Goal: Information Seeking & Learning: Learn about a topic

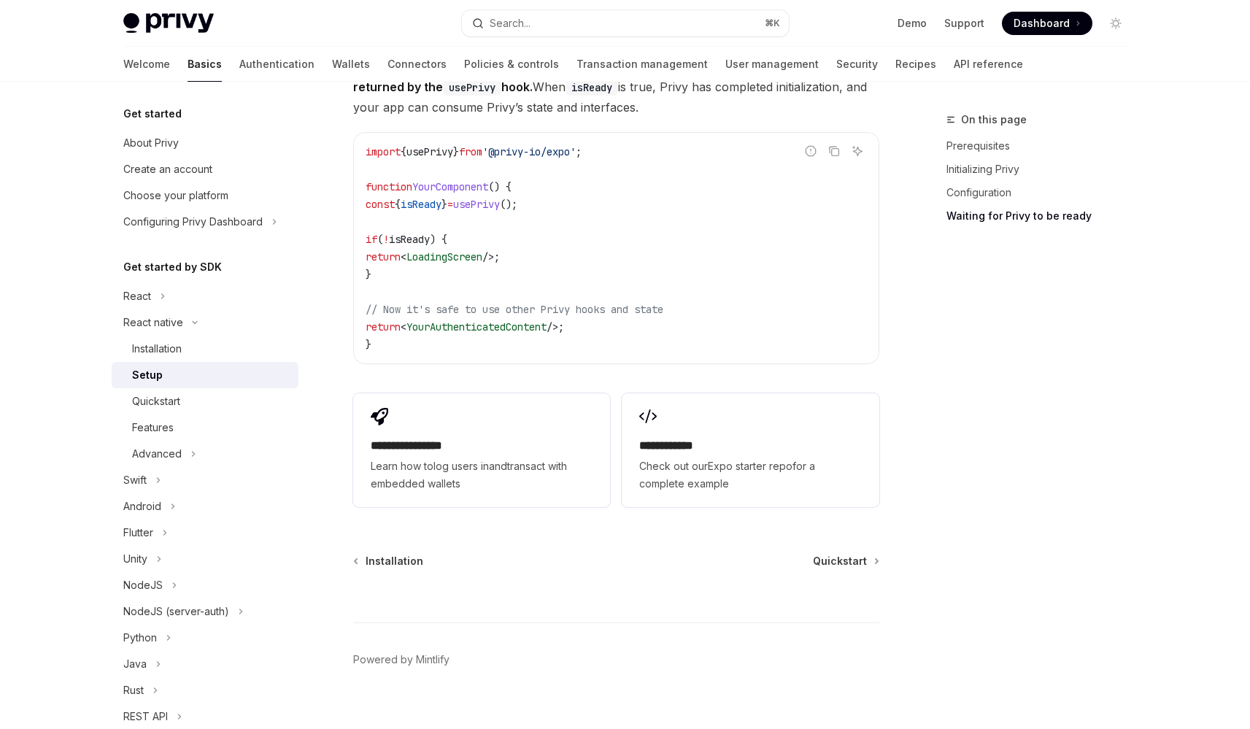
scroll to position [100, 0]
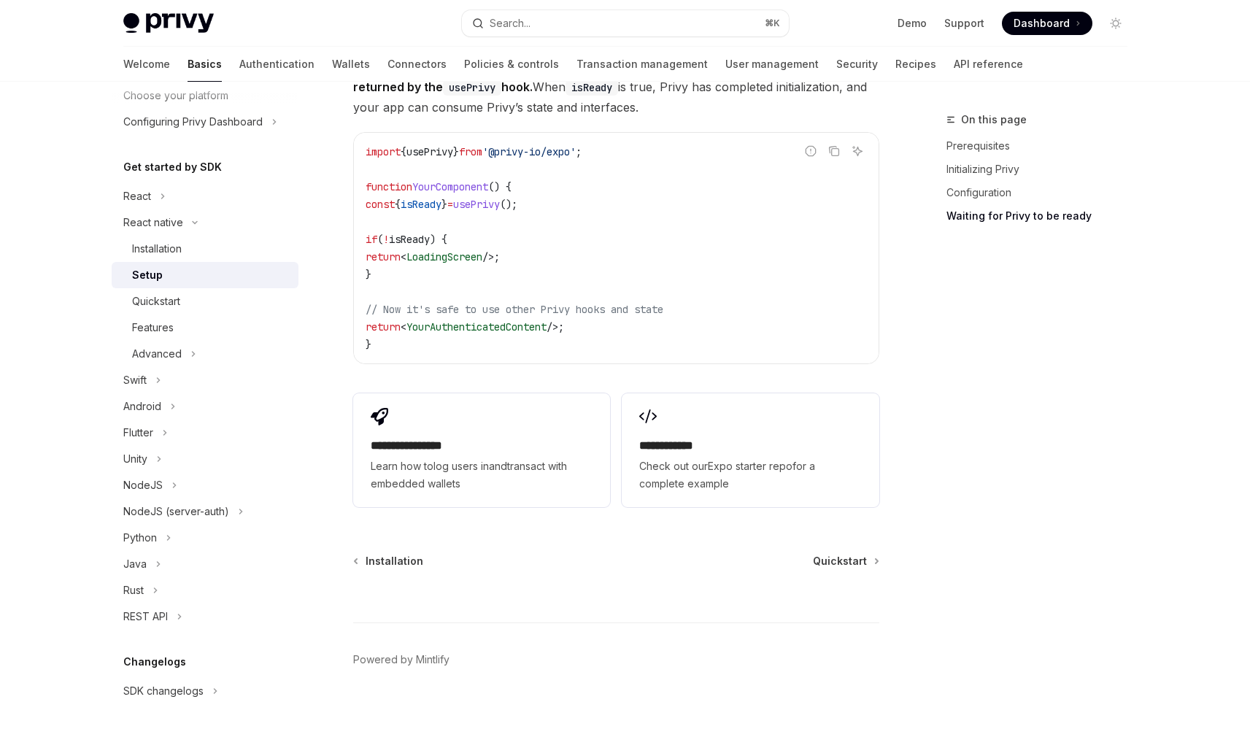
click at [698, 223] on code "import { usePrivy } from '@privy-io/expo' ; function YourComponent () { const {…" at bounding box center [616, 248] width 501 height 210
click at [973, 616] on div "On this page Prerequisites Initializing Privy Configuration Waiting for Privy t…" at bounding box center [1028, 420] width 222 height 618
click at [477, 250] on span "LoadingScreen" at bounding box center [444, 256] width 76 height 13
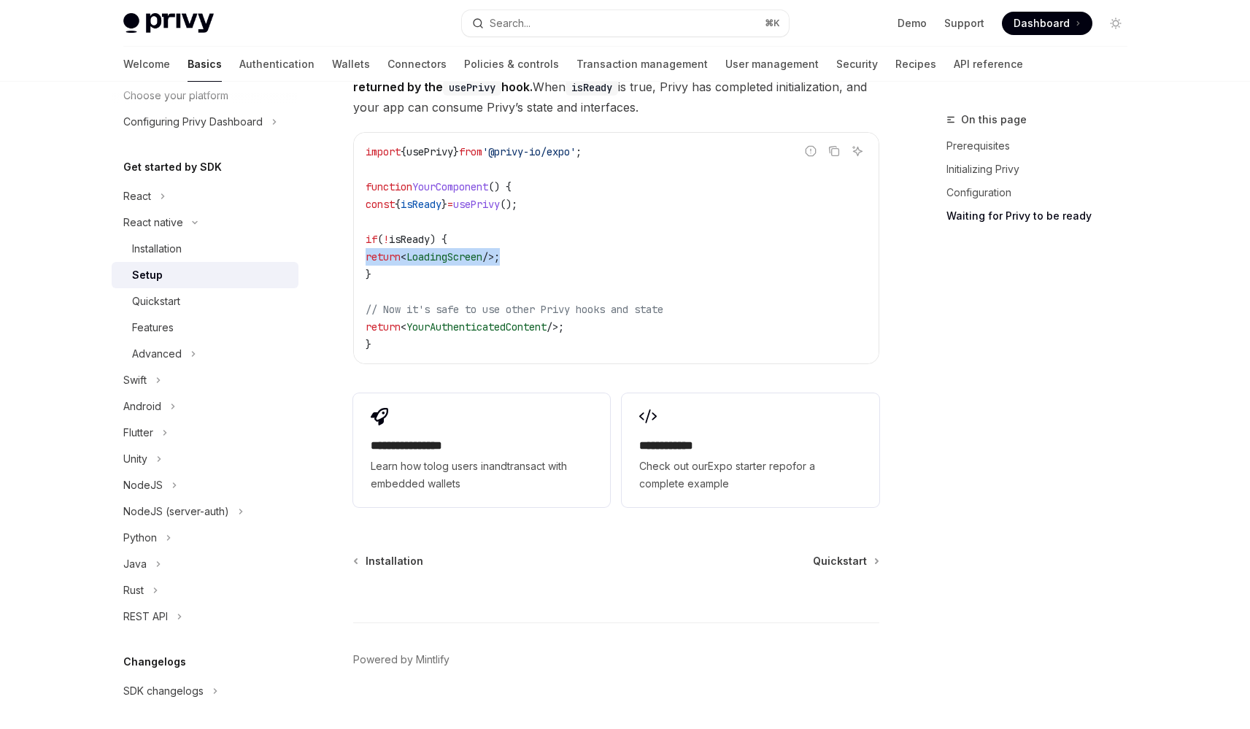
click at [482, 250] on span "LoadingScreen" at bounding box center [444, 256] width 76 height 13
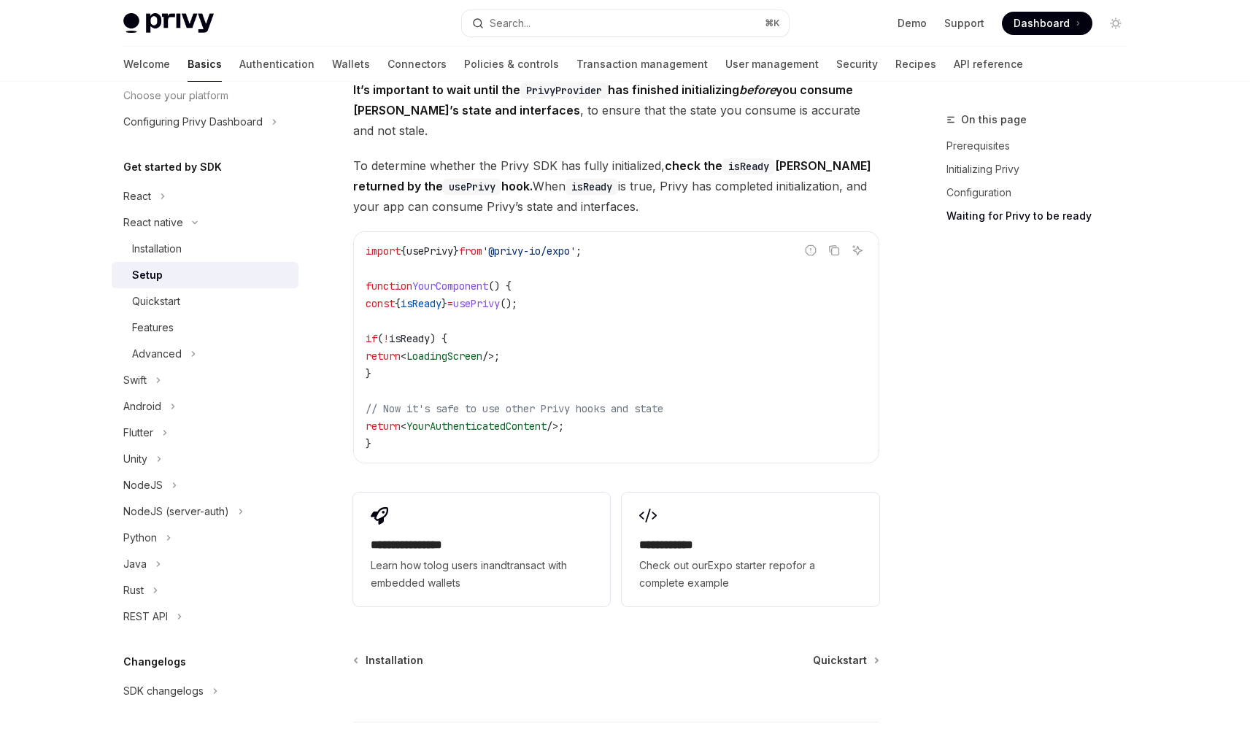
scroll to position [1166, 0]
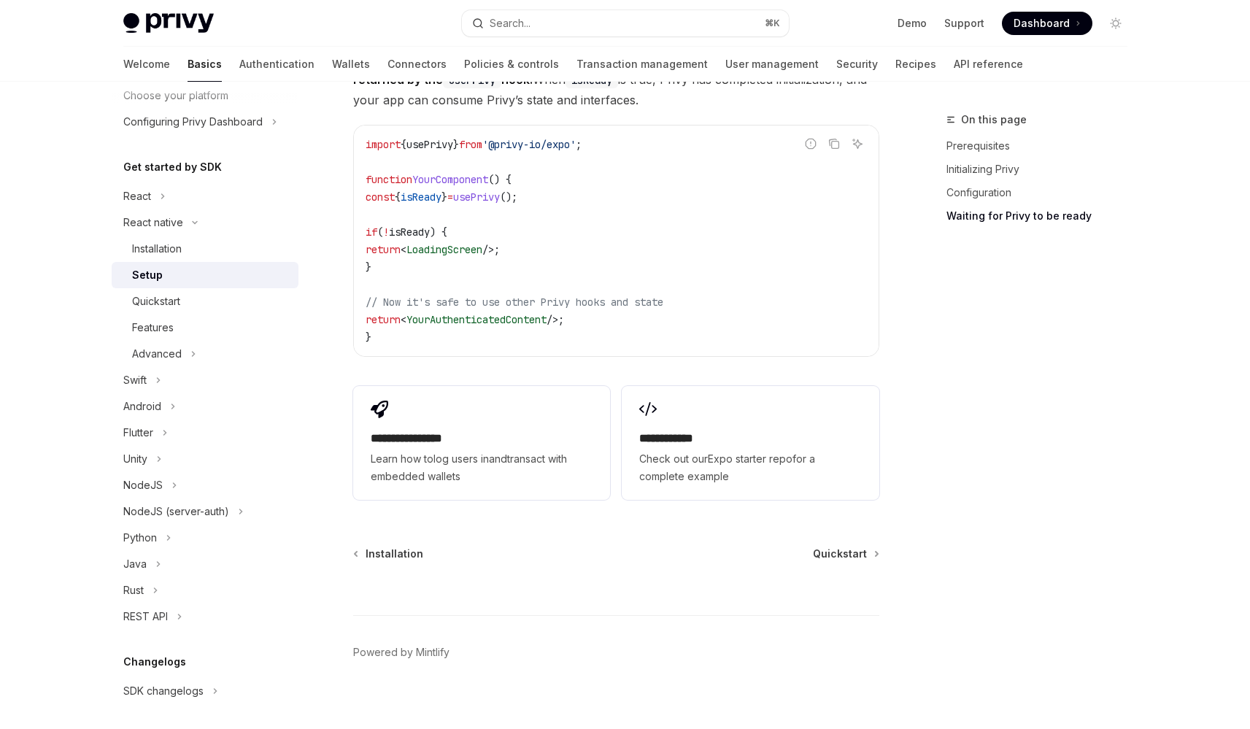
click at [543, 568] on div at bounding box center [616, 588] width 526 height 54
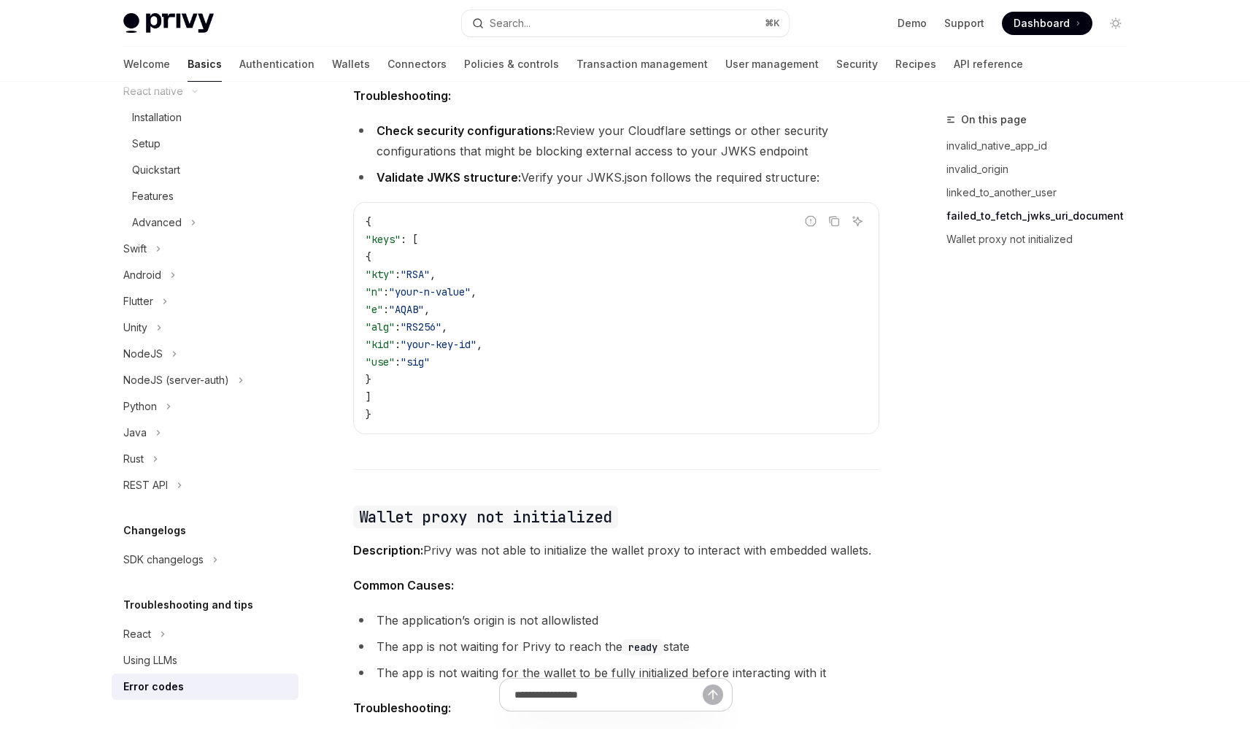
scroll to position [2217, 0]
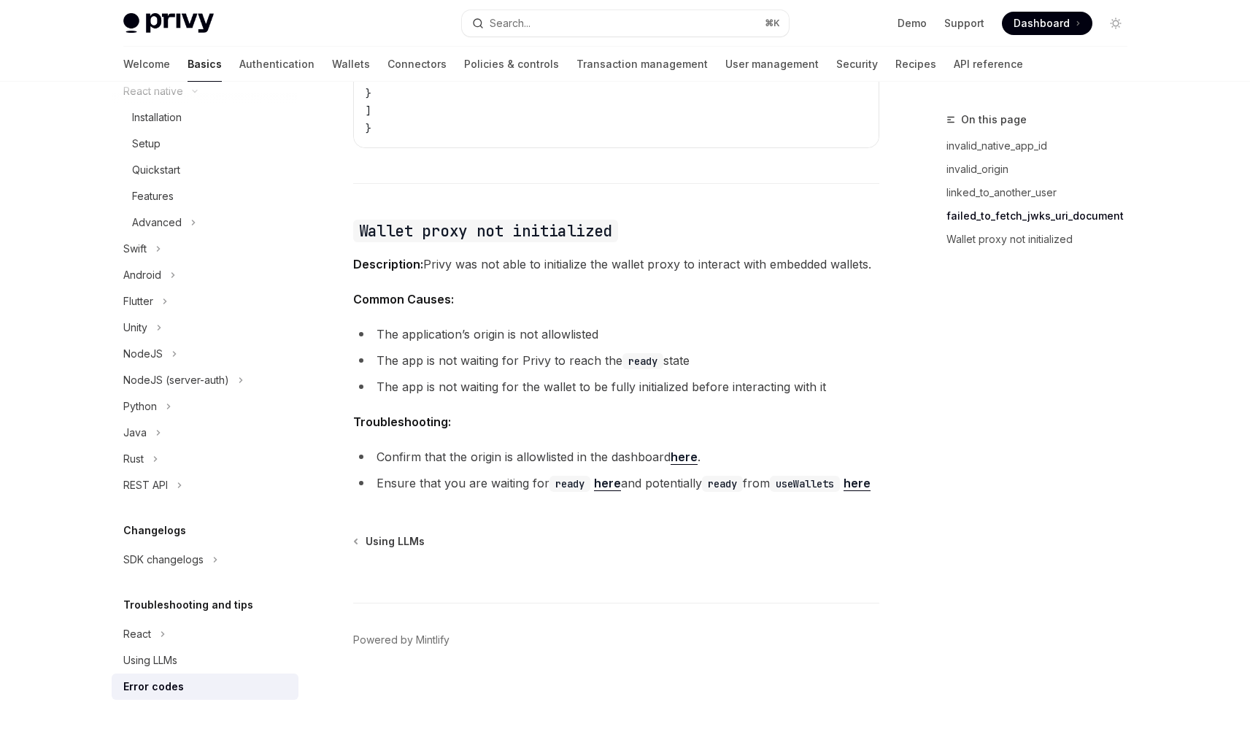
click at [492, 447] on li "Confirm that the origin is allowlisted in the dashboard here ." at bounding box center [616, 457] width 526 height 20
click at [523, 447] on li "Confirm that the origin is allowlisted in the dashboard here ." at bounding box center [616, 457] width 526 height 20
click at [497, 473] on li "Ensure that you are waiting for ready here and potentially ready from useWallet…" at bounding box center [616, 483] width 526 height 20
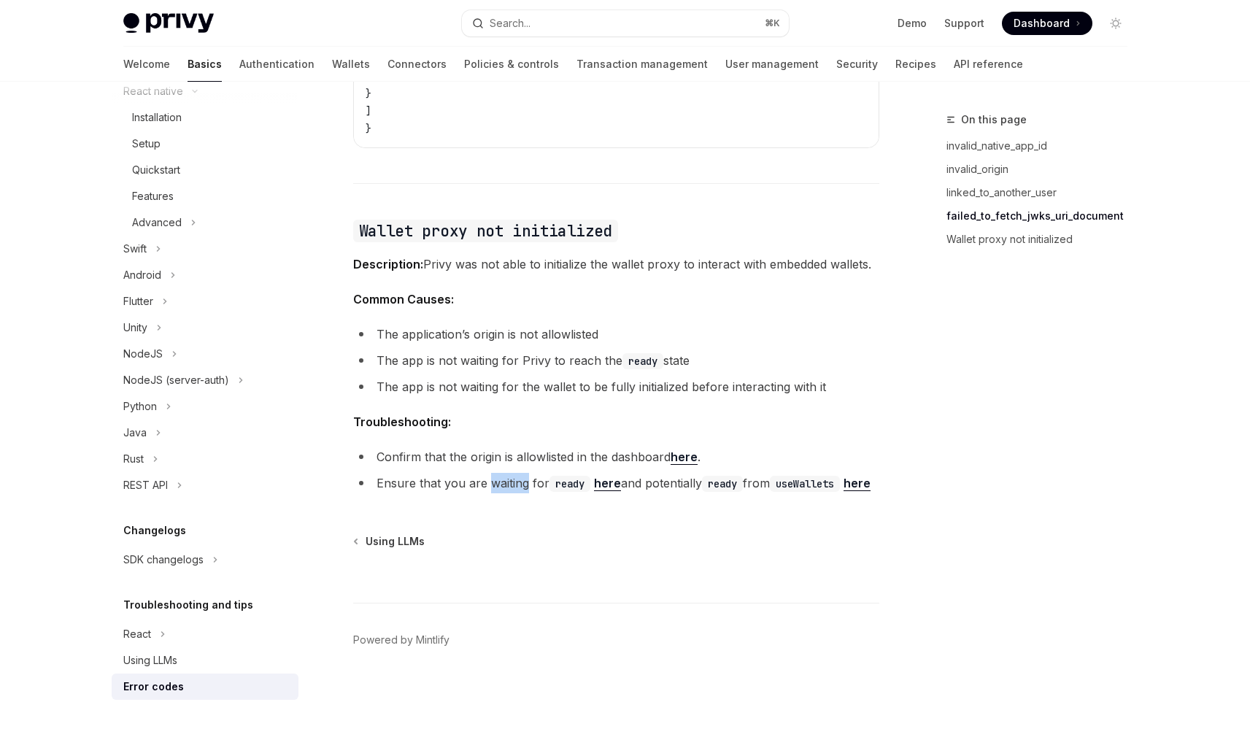
click at [497, 473] on li "Ensure that you are waiting for ready here and potentially ready from useWallet…" at bounding box center [616, 483] width 526 height 20
click at [540, 473] on li "Ensure that you are waiting for ready here and potentially ready from useWallet…" at bounding box center [616, 483] width 526 height 20
click at [843, 484] on link "here" at bounding box center [856, 483] width 27 height 15
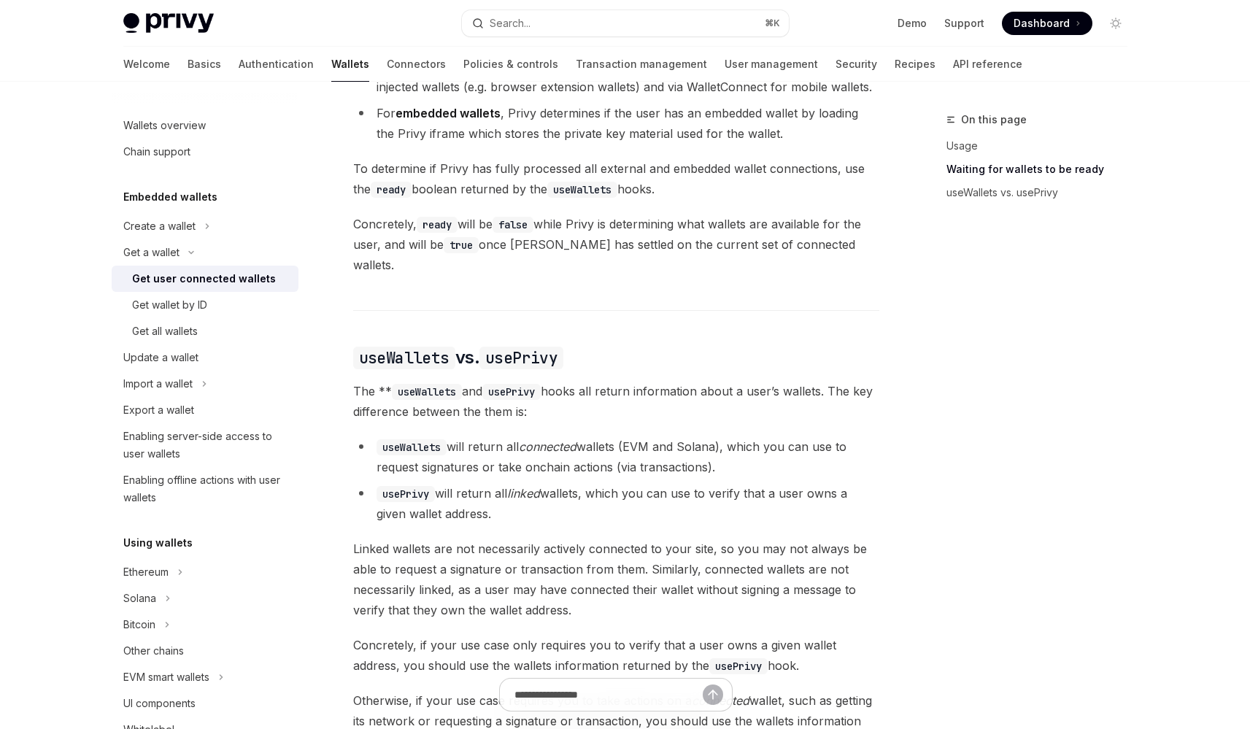
scroll to position [1209, 0]
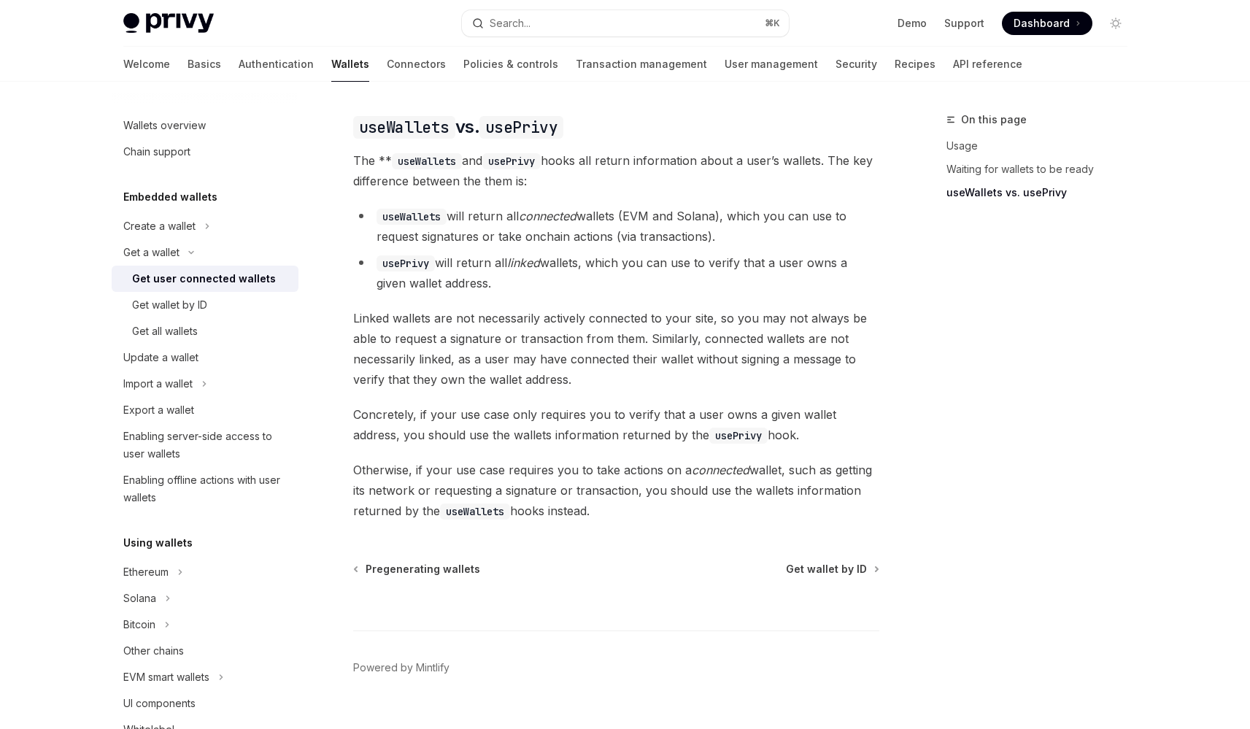
click at [571, 470] on span "Otherwise, if your use case requires you to take actions on a connected wallet,…" at bounding box center [616, 490] width 526 height 61
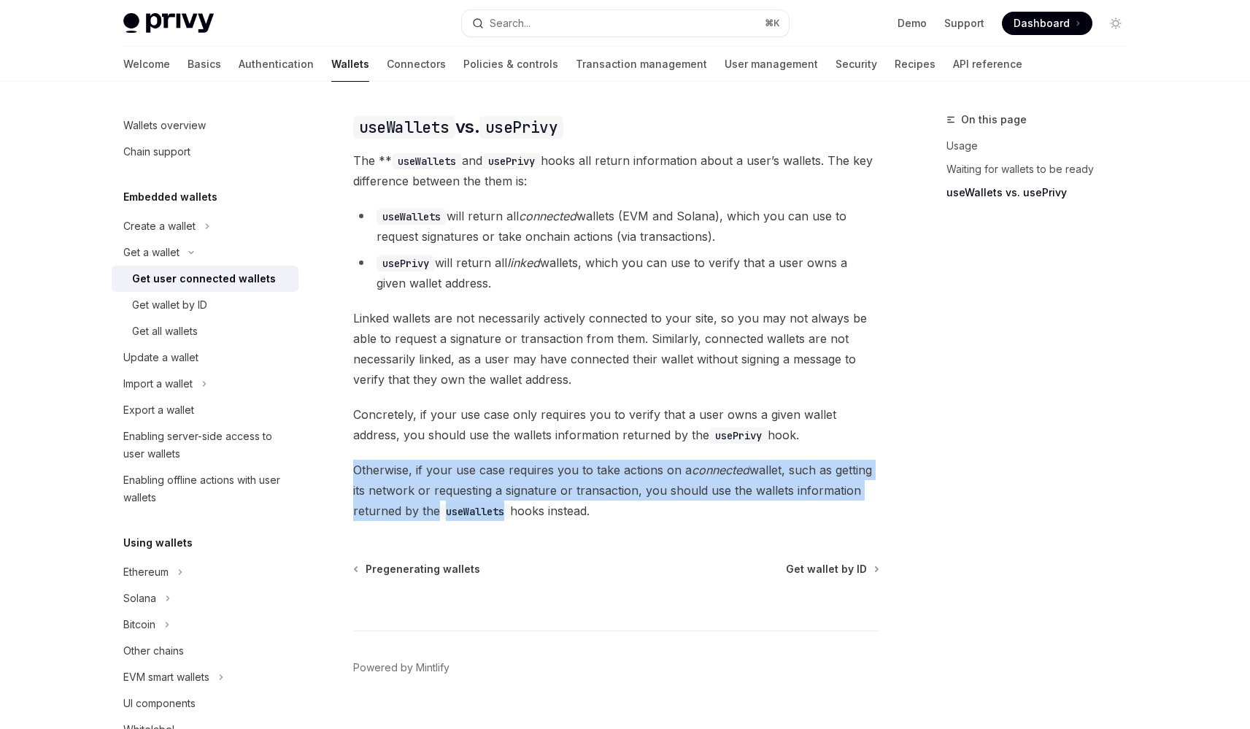
click at [571, 470] on span "Otherwise, if your use case requires you to take actions on a connected wallet,…" at bounding box center [616, 490] width 526 height 61
click at [599, 472] on span "Otherwise, if your use case requires you to take actions on a connected wallet,…" at bounding box center [616, 490] width 526 height 61
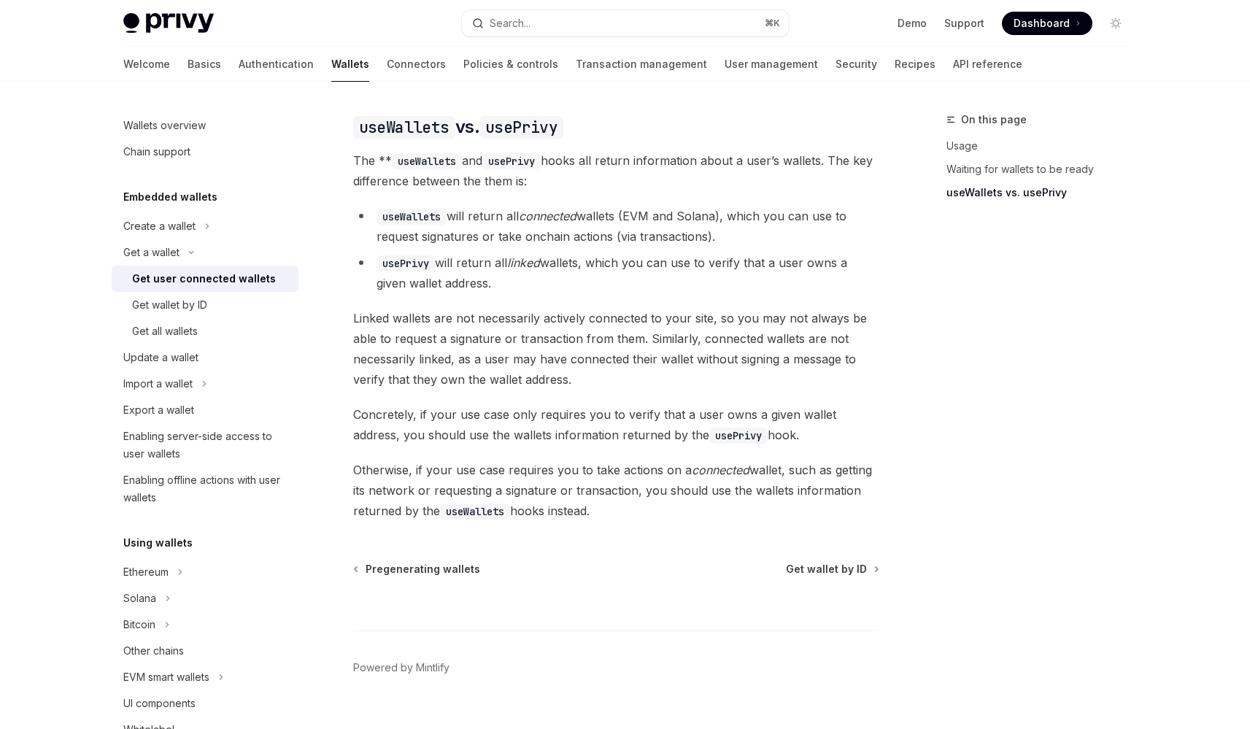
click at [590, 340] on span "Linked wallets are not necessarily actively connected to your site, so you may …" at bounding box center [616, 349] width 526 height 82
click at [610, 341] on span "Linked wallets are not necessarily actively connected to your site, so you may …" at bounding box center [616, 349] width 526 height 82
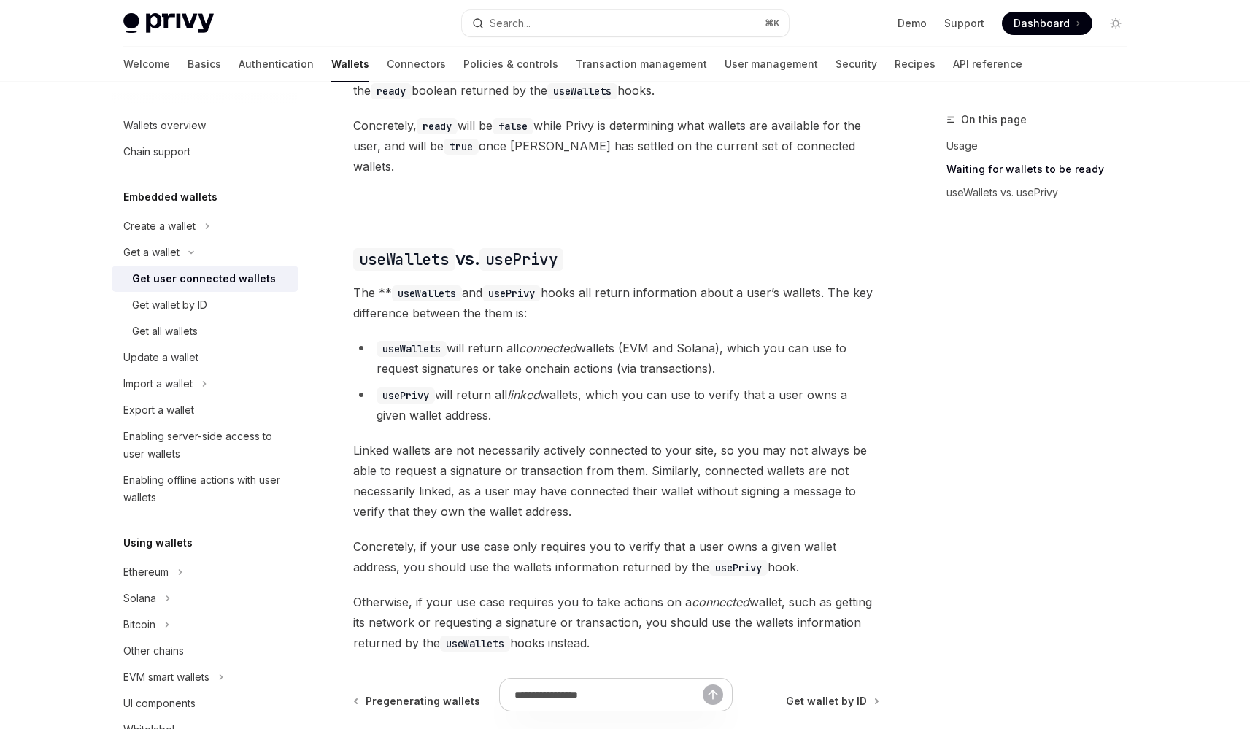
click at [610, 341] on li "useWallets will return all connected wallets (EVM and Solana), which you can us…" at bounding box center [616, 358] width 526 height 41
click at [633, 350] on li "useWallets will return all connected wallets (EVM and Solana), which you can us…" at bounding box center [616, 358] width 526 height 41
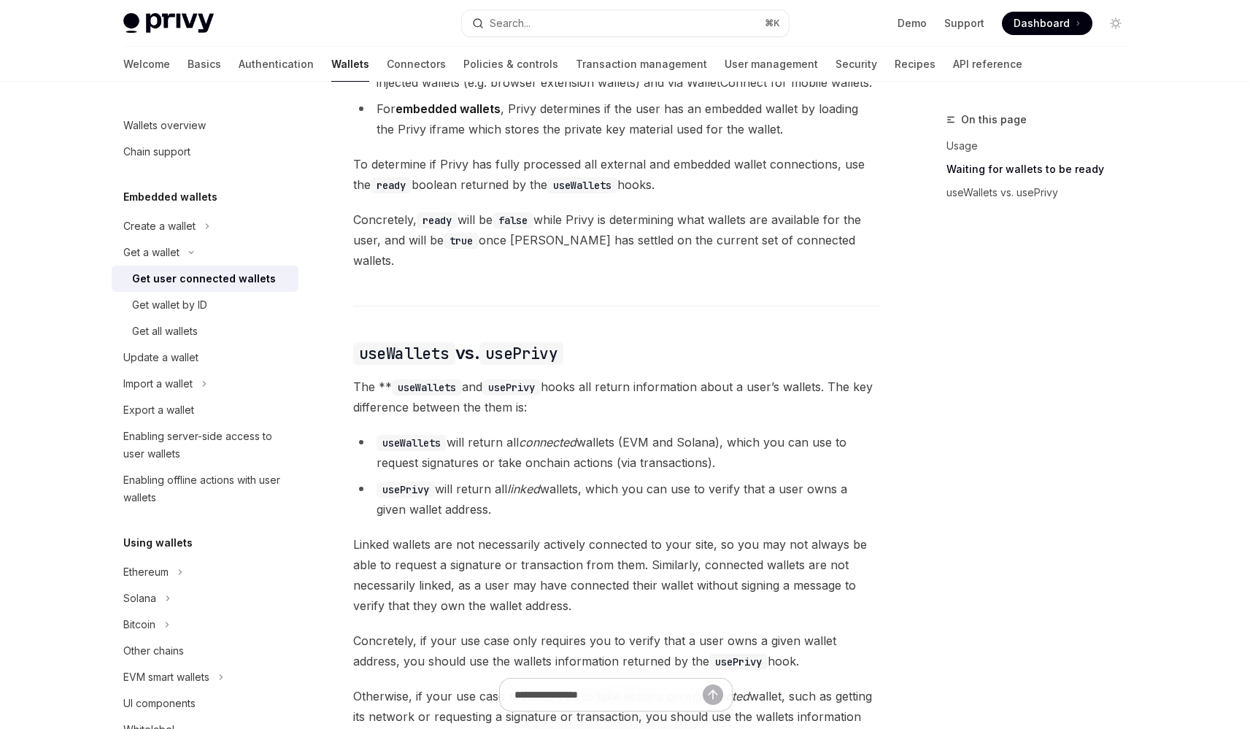
scroll to position [969, 0]
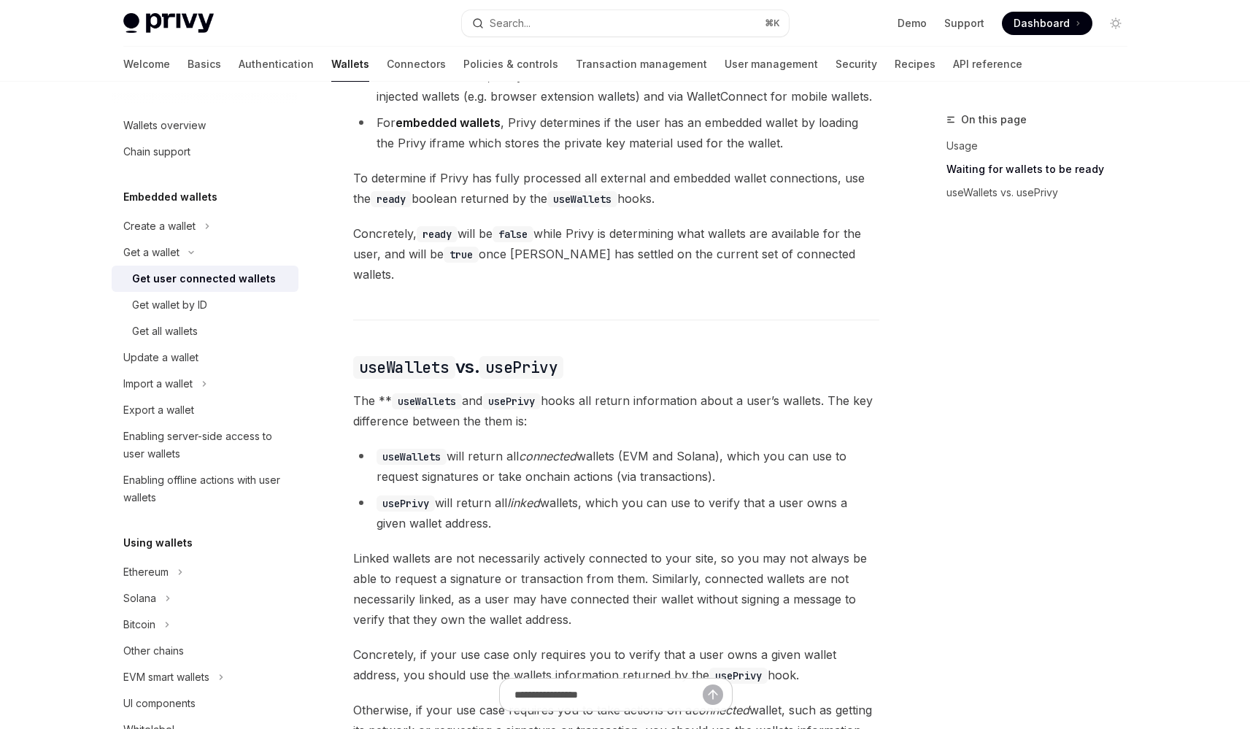
click at [582, 259] on span "Concretely, ready will be false while Privy is determining what wallets are ava…" at bounding box center [616, 253] width 526 height 61
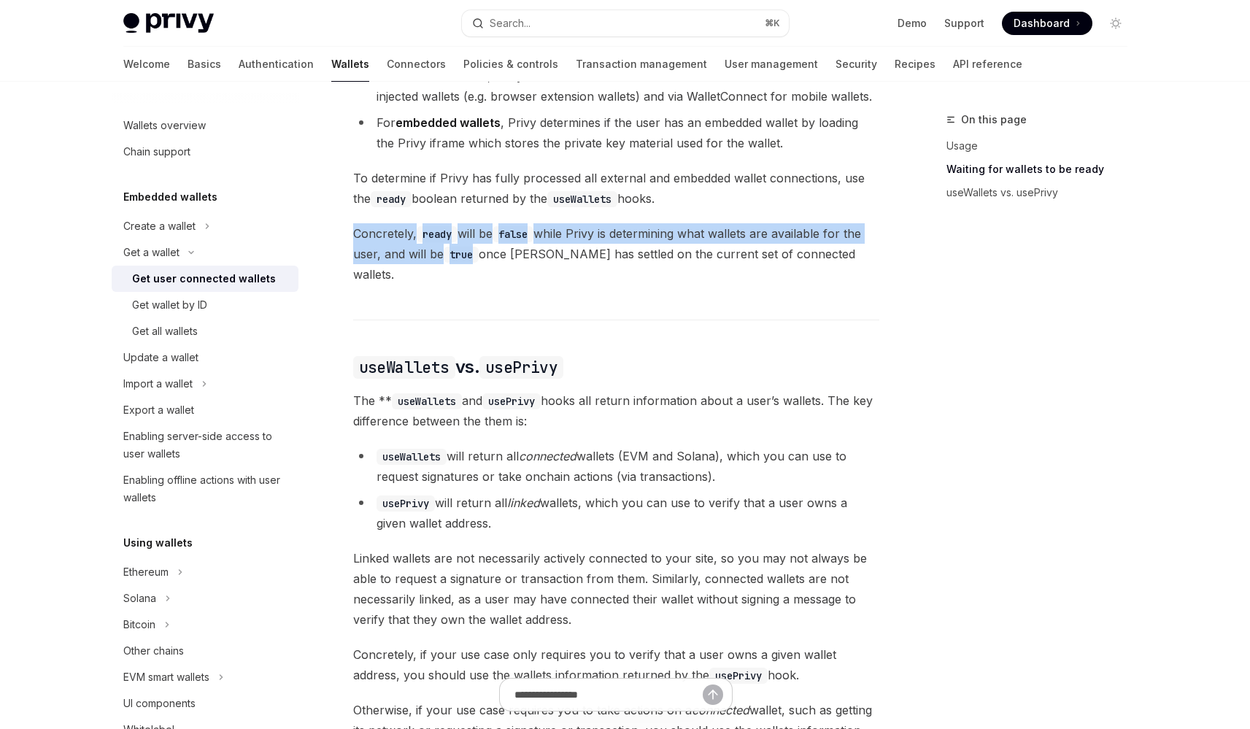
click at [582, 259] on span "Concretely, ready will be false while Privy is determining what wallets are ava…" at bounding box center [616, 253] width 526 height 61
click at [602, 268] on span "Concretely, ready will be false while Privy is determining what wallets are ava…" at bounding box center [616, 253] width 526 height 61
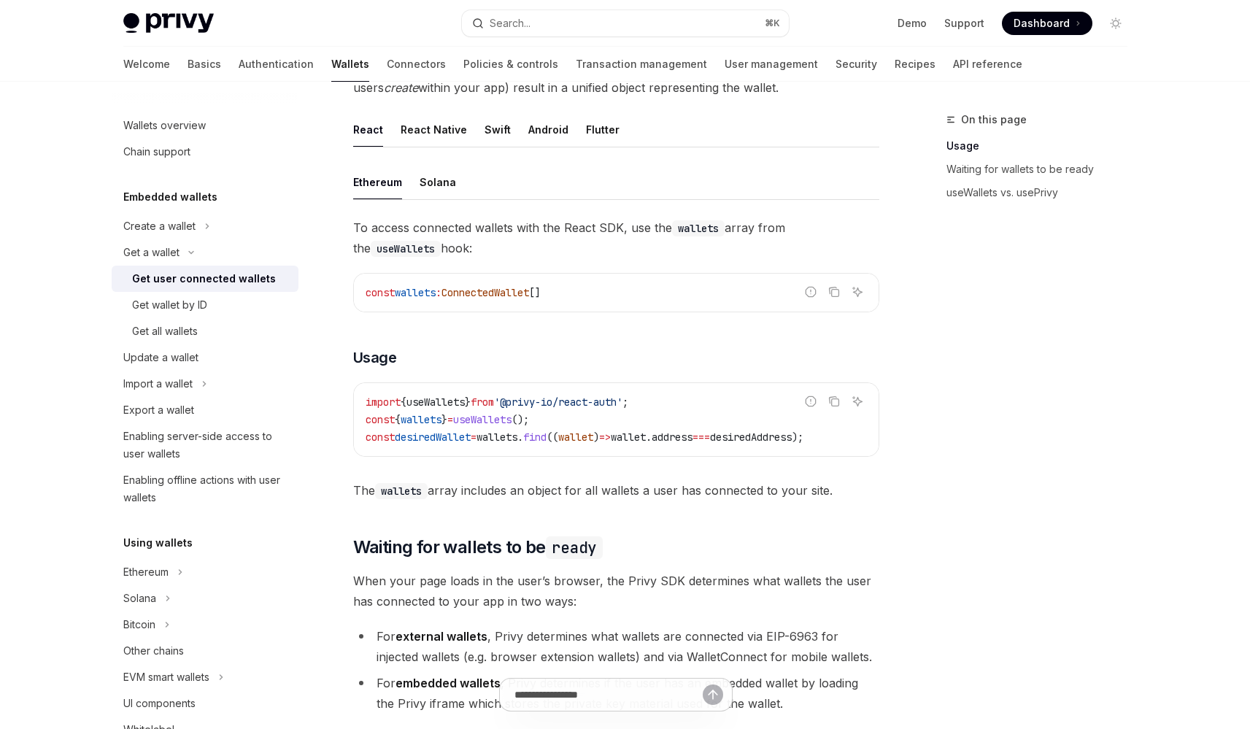
scroll to position [287, 0]
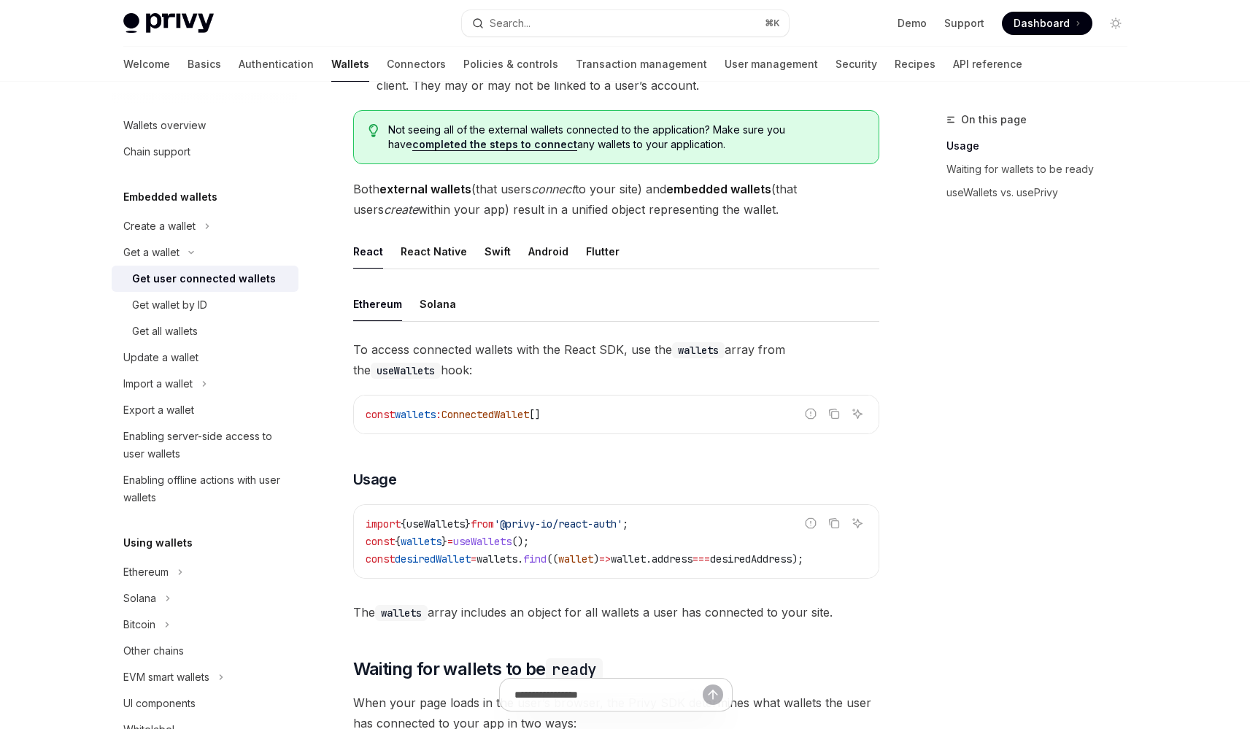
click at [573, 204] on span "Both external wallets (that users connect to your site) and embedded wallets (t…" at bounding box center [616, 199] width 526 height 41
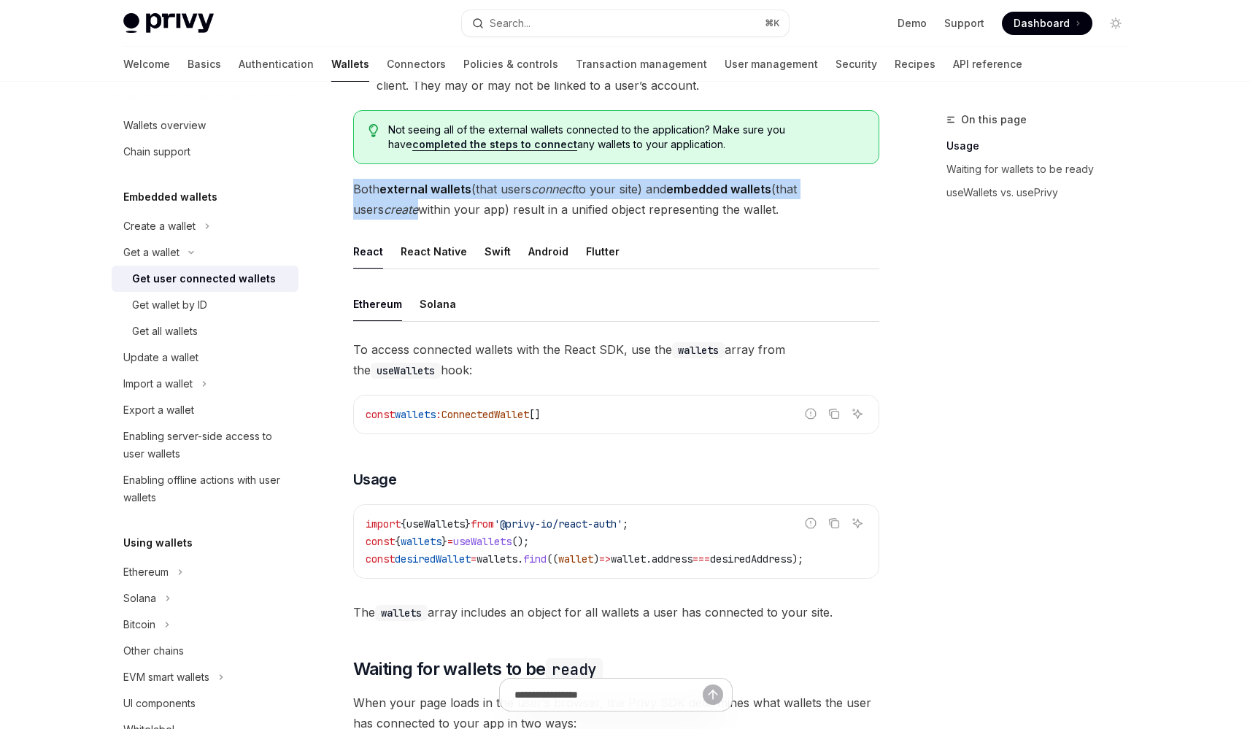
click at [573, 204] on span "Both external wallets (that users connect to your site) and embedded wallets (t…" at bounding box center [616, 199] width 526 height 41
click at [592, 207] on span "Both external wallets (that users connect to your site) and embedded wallets (t…" at bounding box center [616, 199] width 526 height 41
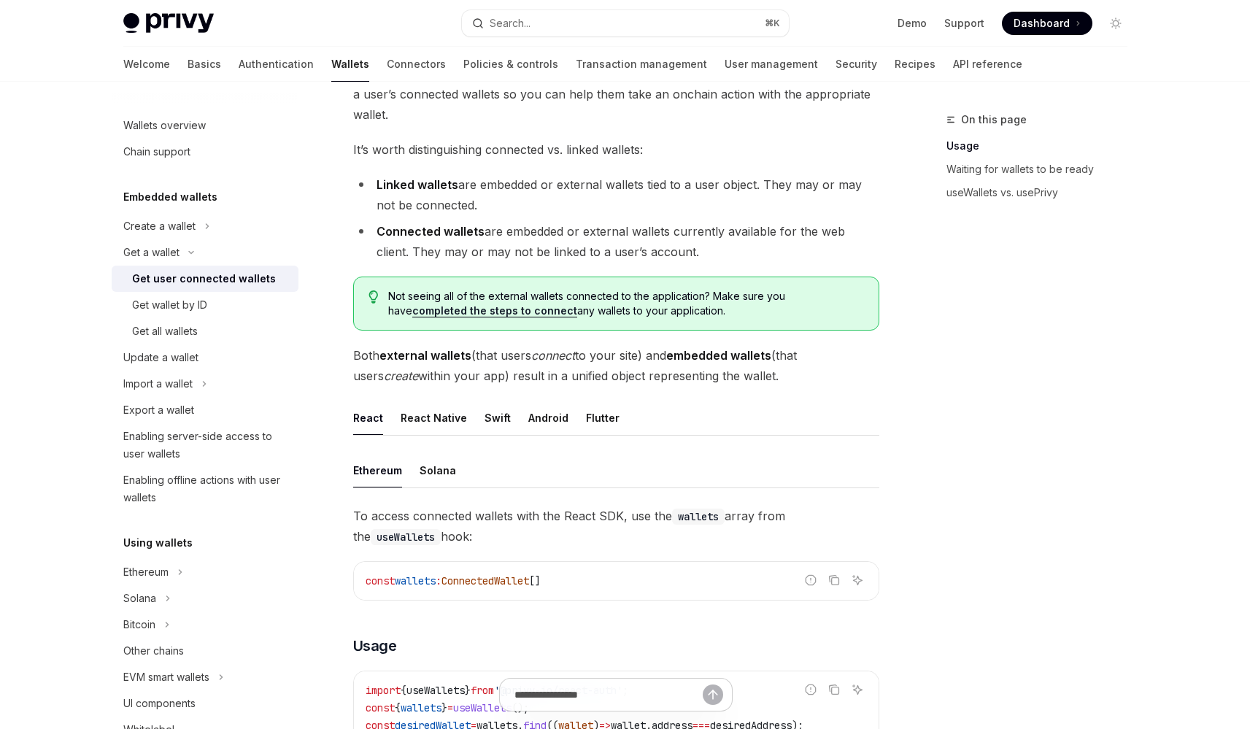
scroll to position [72, 0]
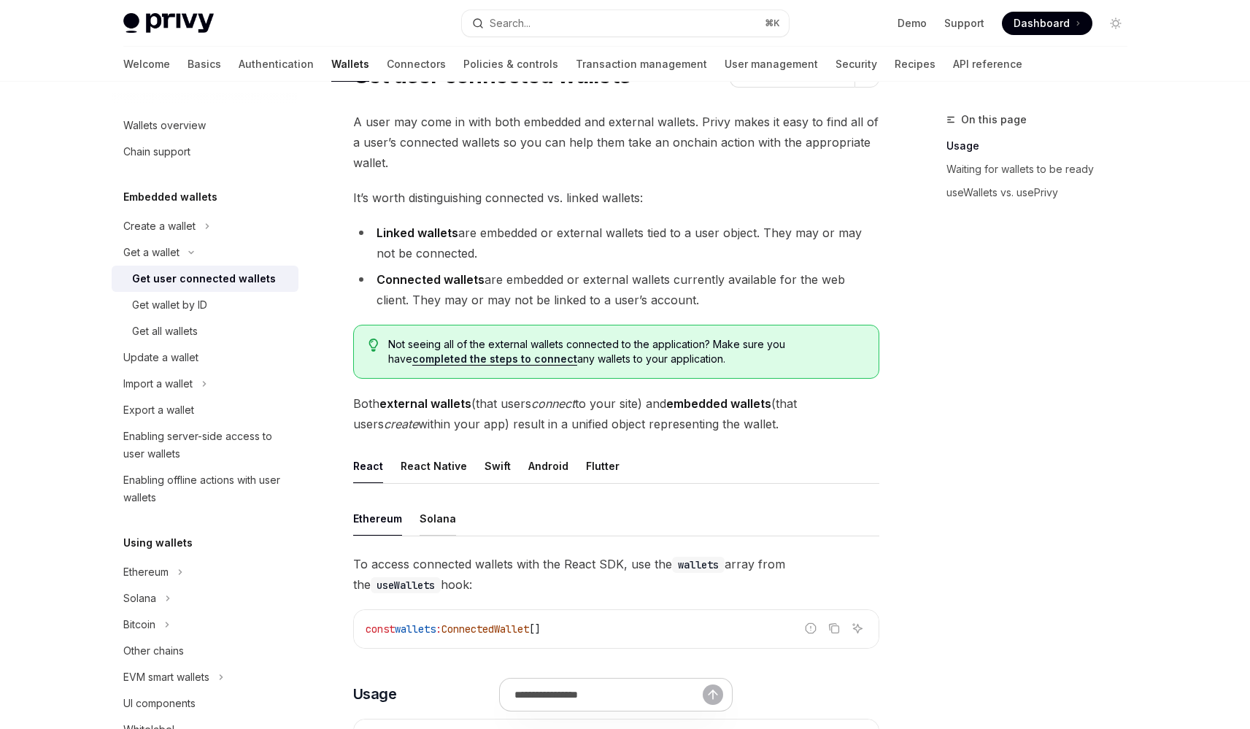
click at [432, 519] on div "Solana" at bounding box center [438, 518] width 36 height 34
type textarea "*"
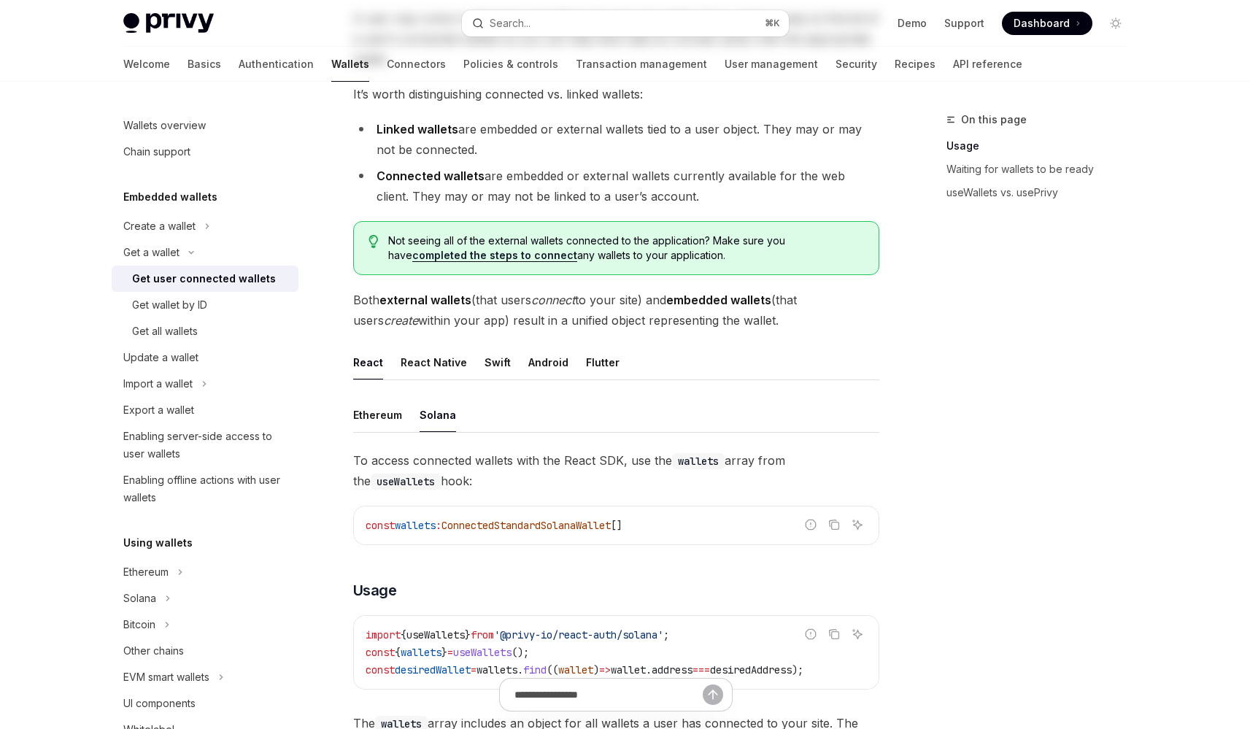
scroll to position [193, 0]
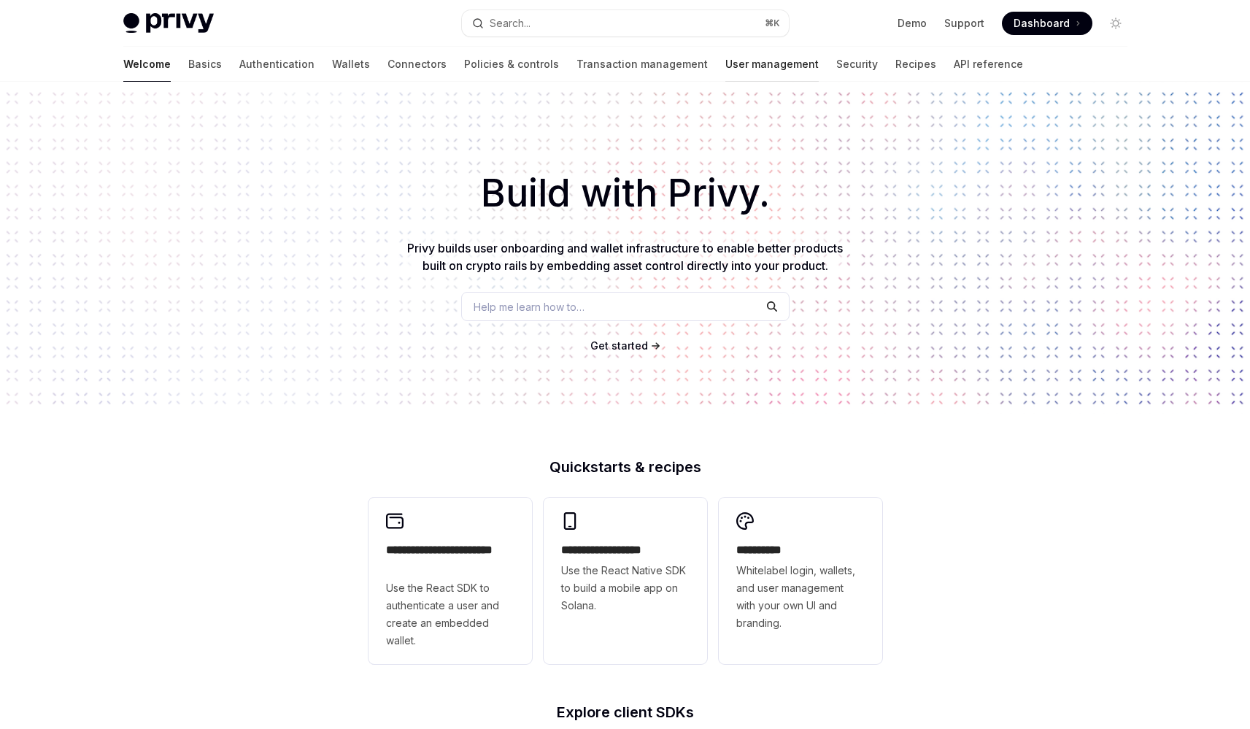
click at [725, 73] on link "User management" at bounding box center [771, 64] width 93 height 35
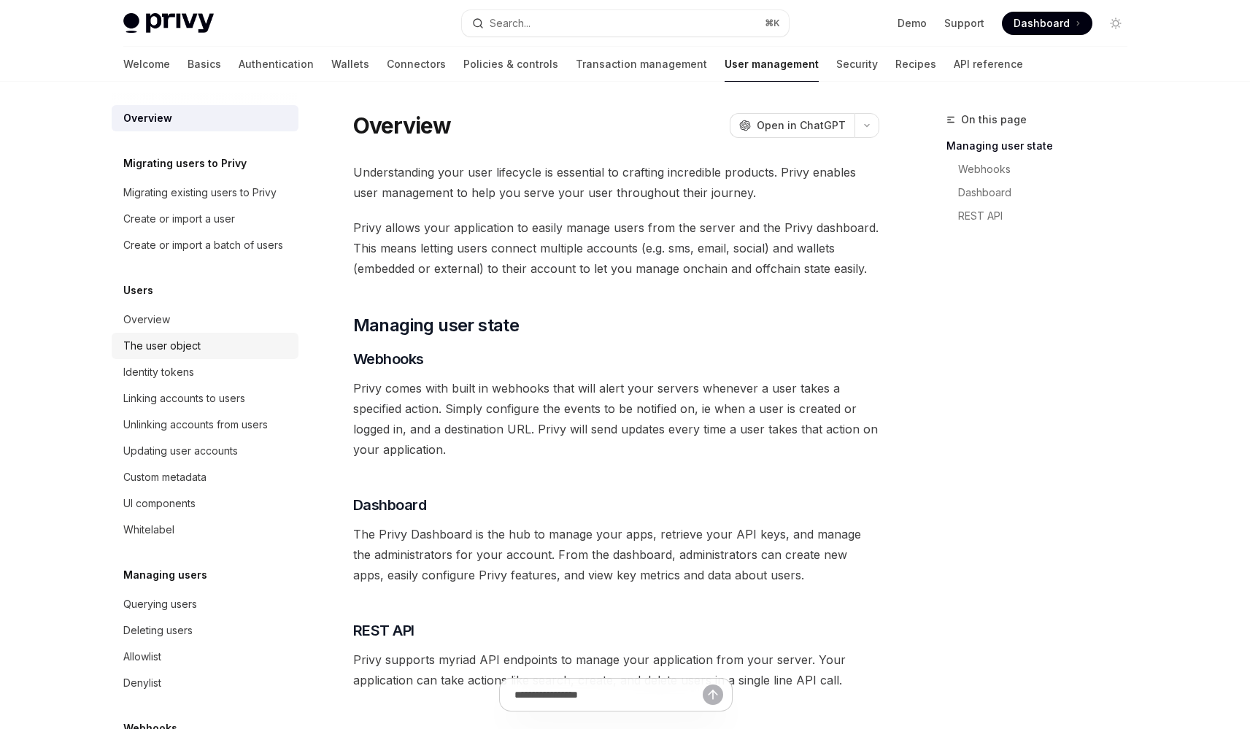
click at [186, 355] on div "The user object" at bounding box center [161, 346] width 77 height 18
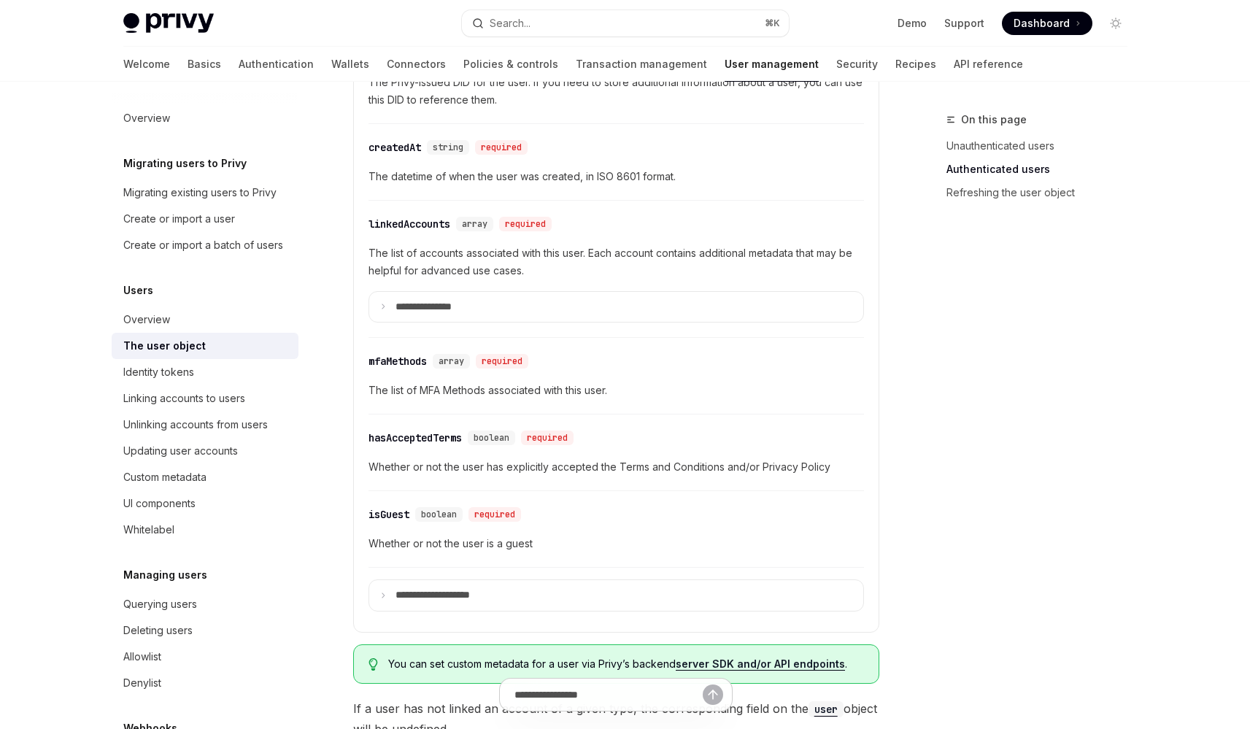
scroll to position [530, 0]
click at [418, 319] on summary "**********" at bounding box center [616, 308] width 494 height 31
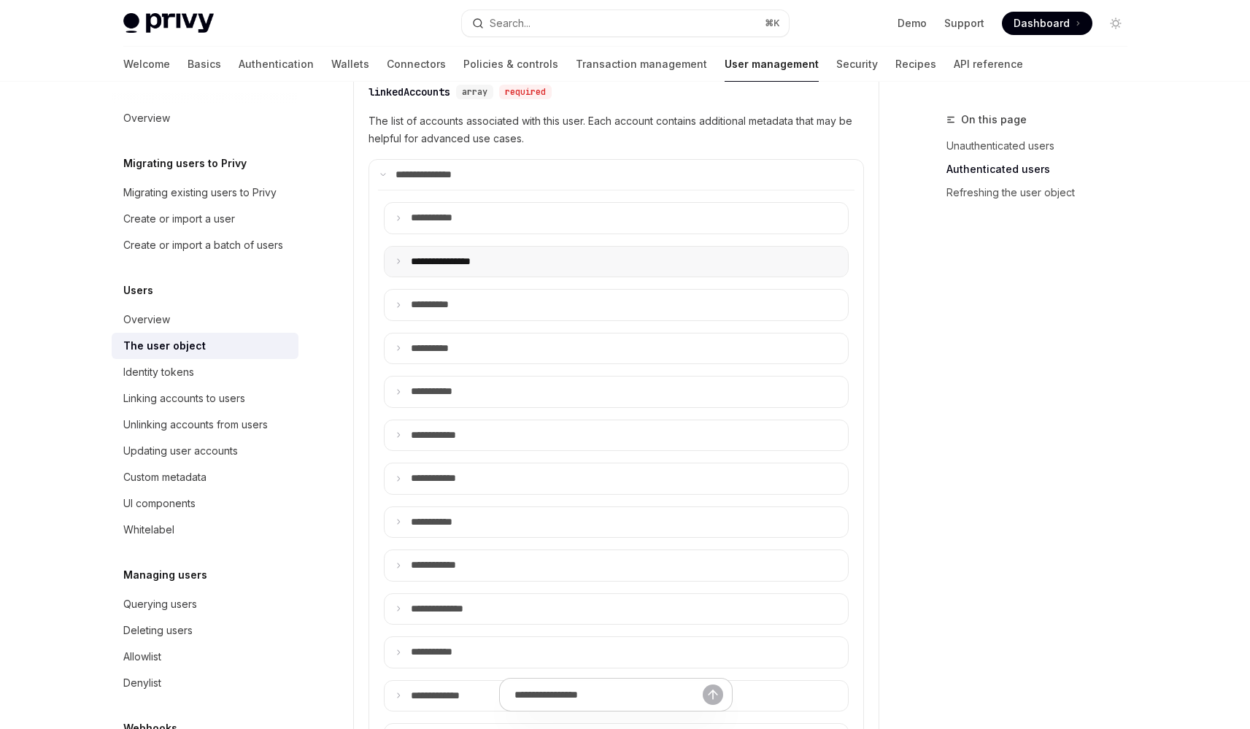
scroll to position [666, 0]
click at [469, 211] on p "**** ******" at bounding box center [440, 215] width 59 height 13
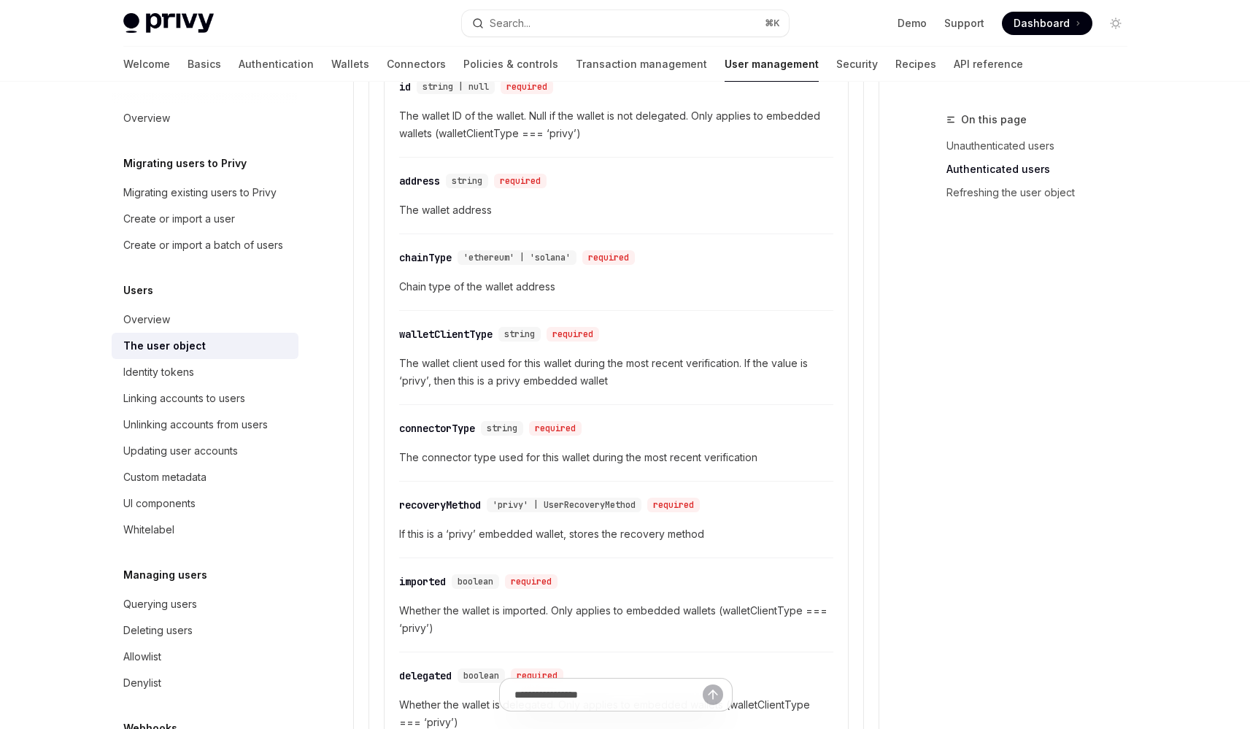
scroll to position [920, 0]
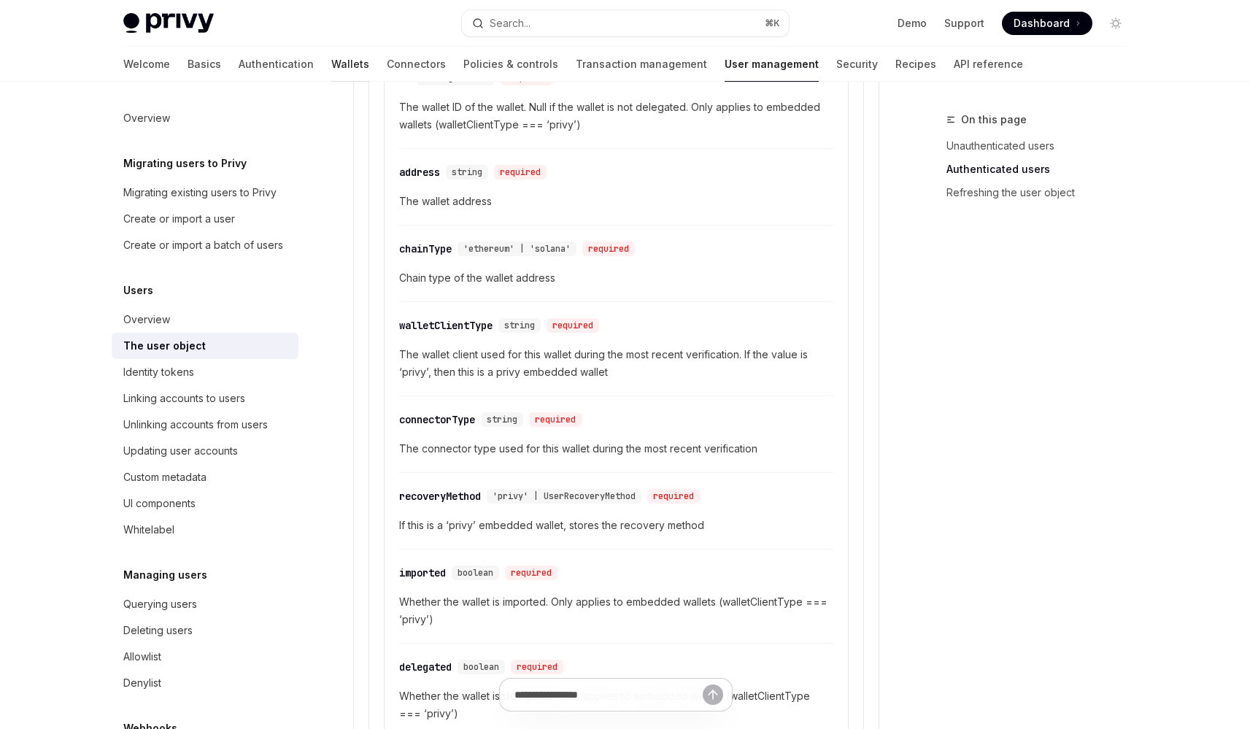
click at [331, 66] on link "Wallets" at bounding box center [350, 64] width 38 height 35
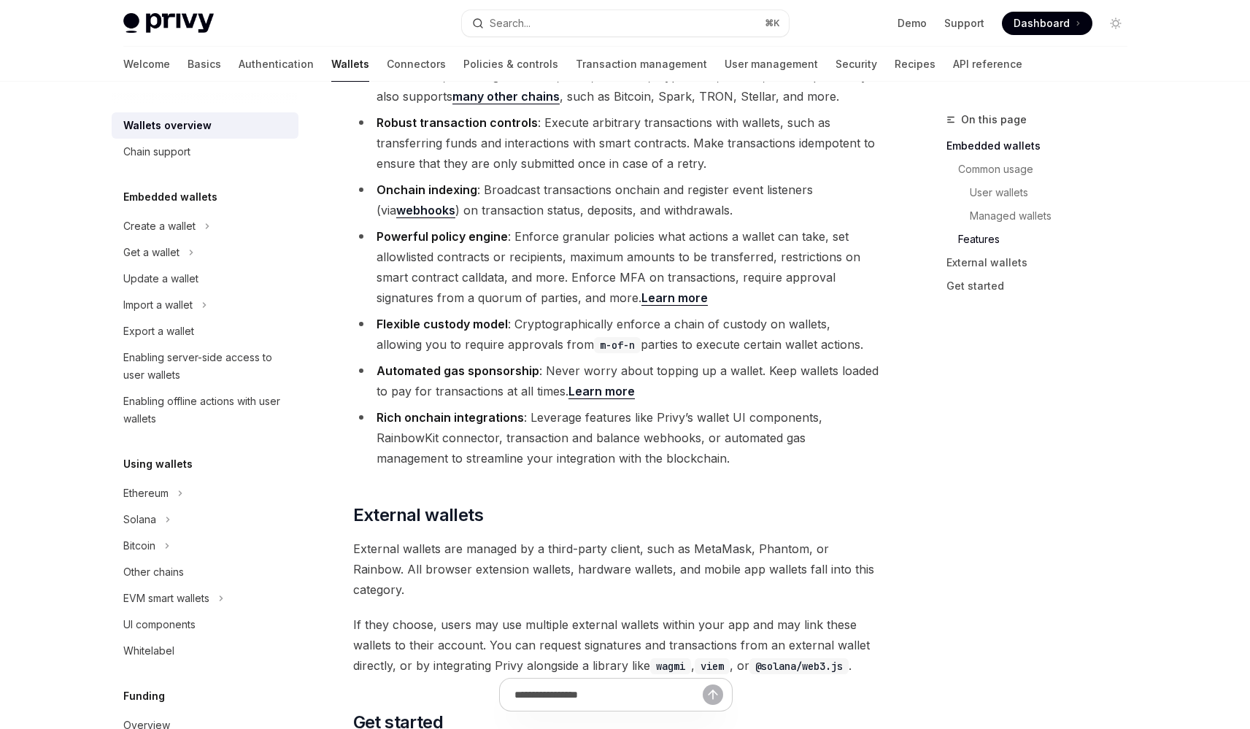
scroll to position [2118, 0]
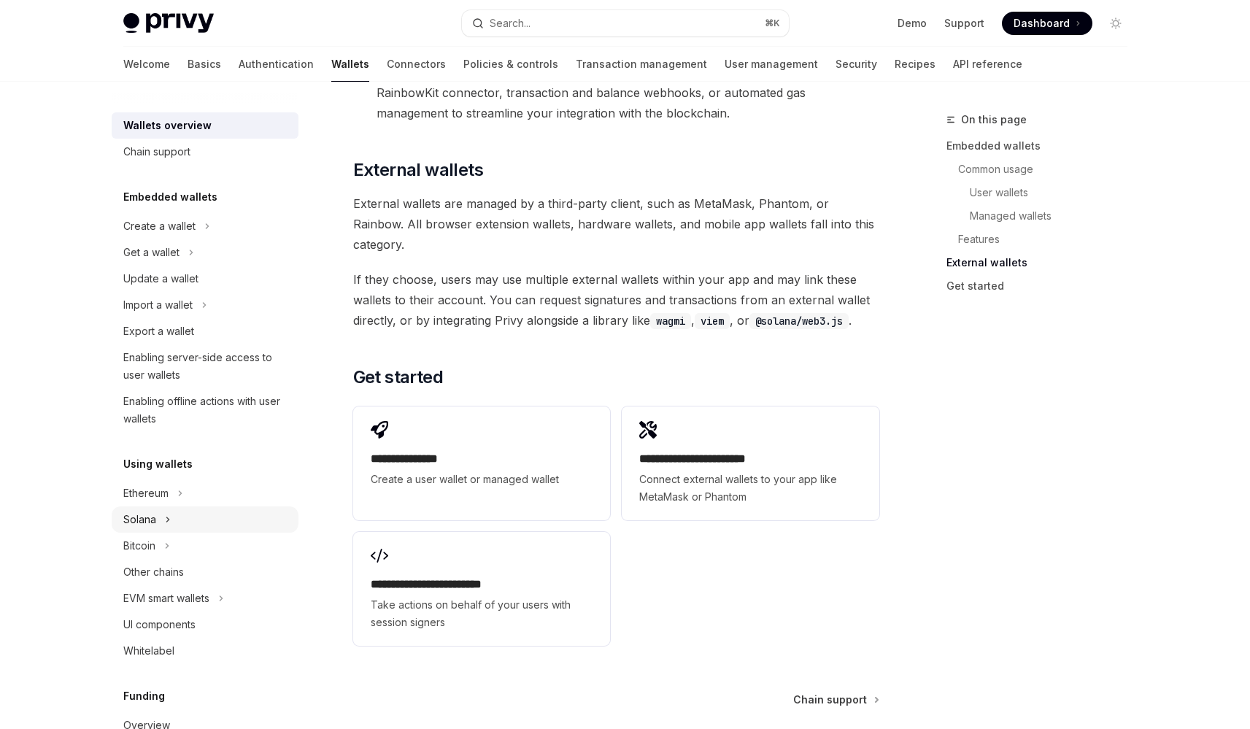
click at [182, 517] on button "Solana" at bounding box center [205, 519] width 187 height 26
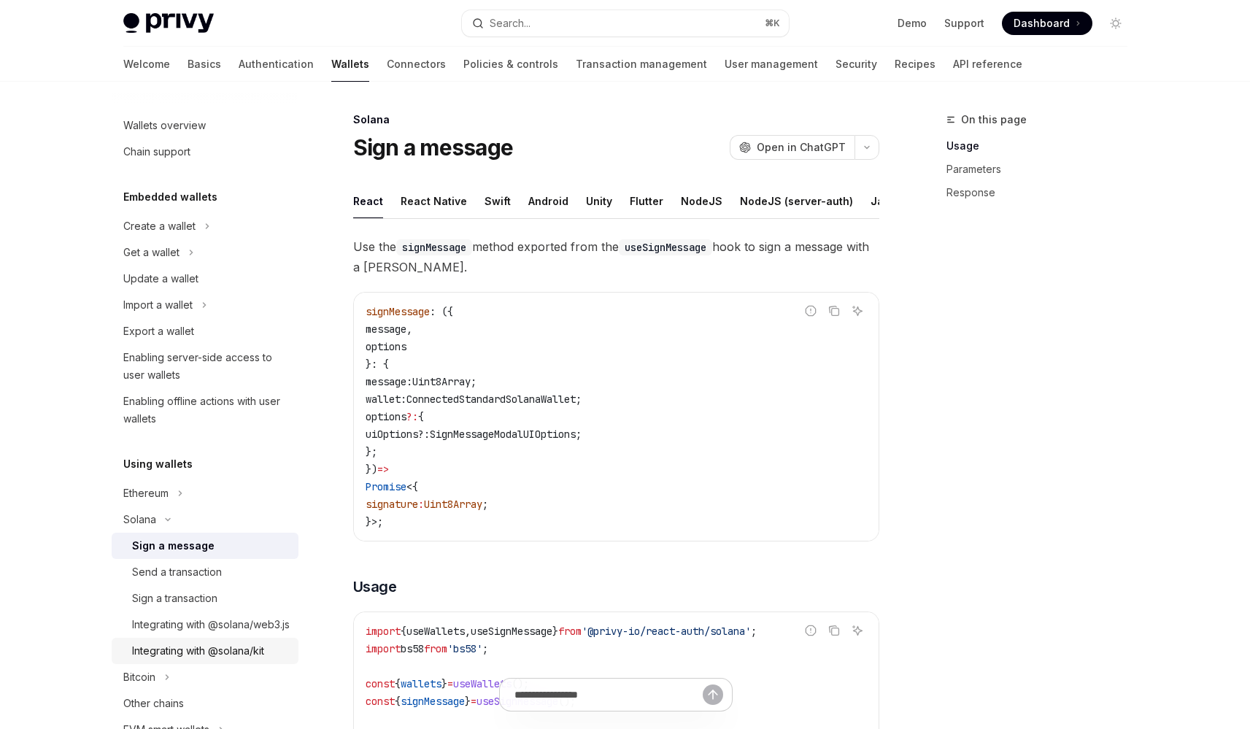
click at [226, 660] on div "Integrating with @solana/kit" at bounding box center [198, 651] width 132 height 18
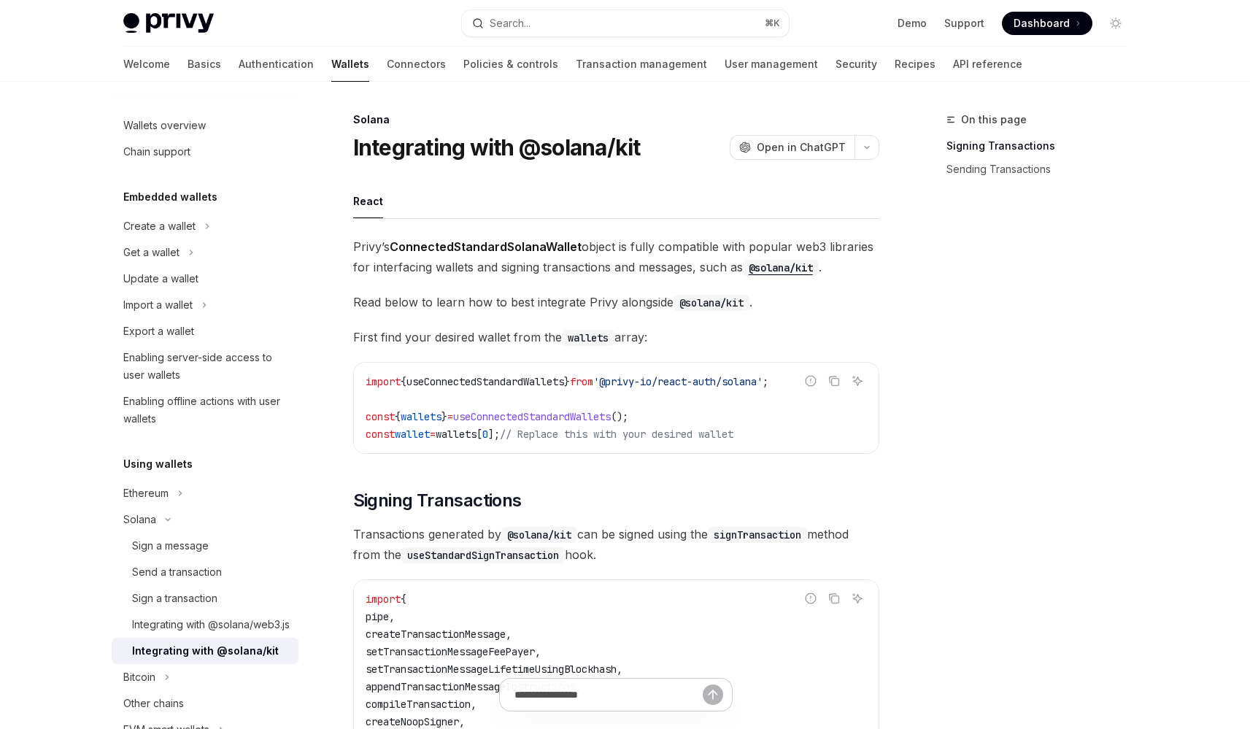
click at [563, 417] on span "useConnectedStandardWallets" at bounding box center [532, 416] width 158 height 13
click at [579, 418] on span "useConnectedStandardWallets" at bounding box center [532, 416] width 158 height 13
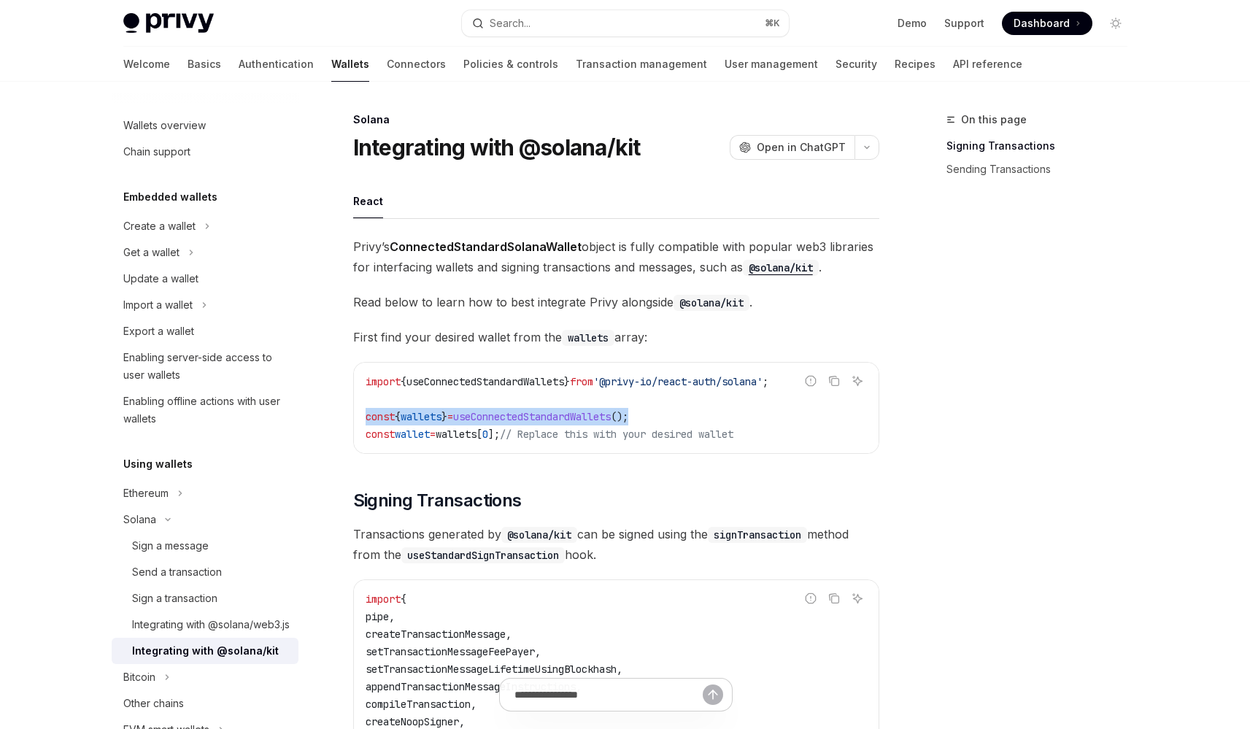
click at [579, 418] on span "useConnectedStandardWallets" at bounding box center [532, 416] width 158 height 13
click at [589, 418] on span "useConnectedStandardWallets" at bounding box center [532, 416] width 158 height 13
click at [188, 73] on link "Basics" at bounding box center [205, 64] width 34 height 35
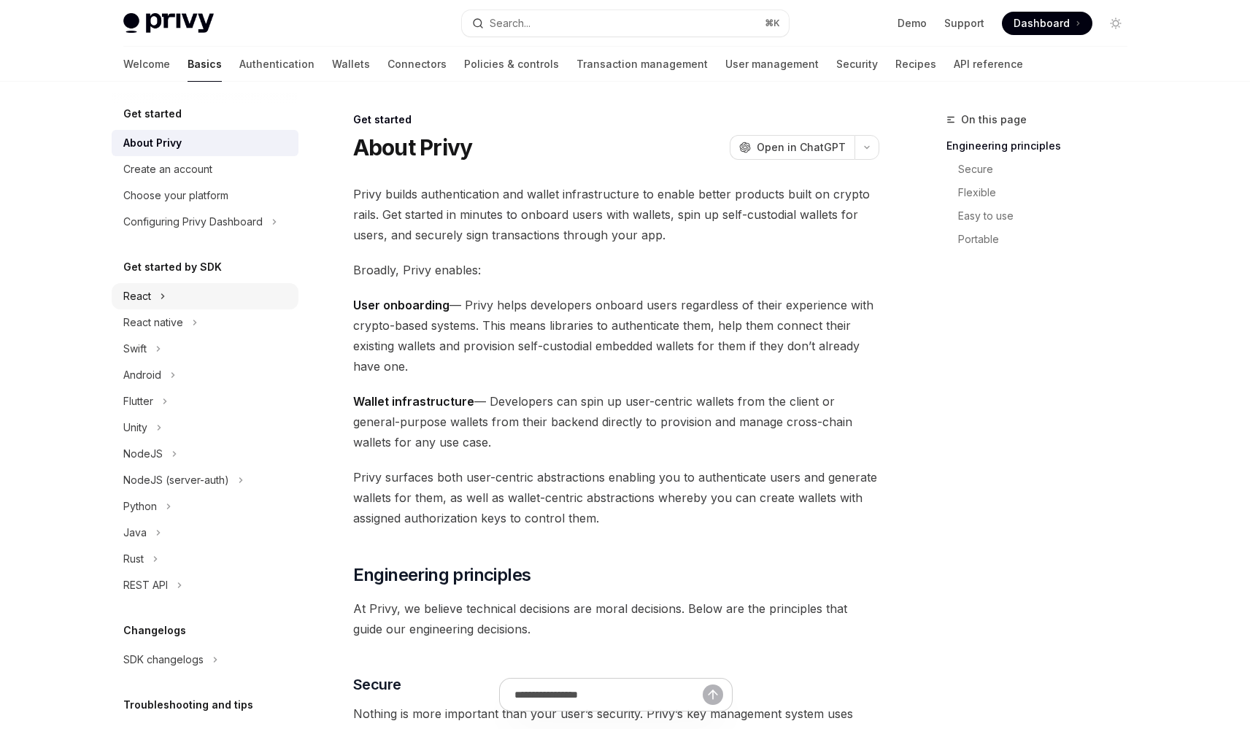
click at [158, 293] on button "React" at bounding box center [205, 296] width 187 height 26
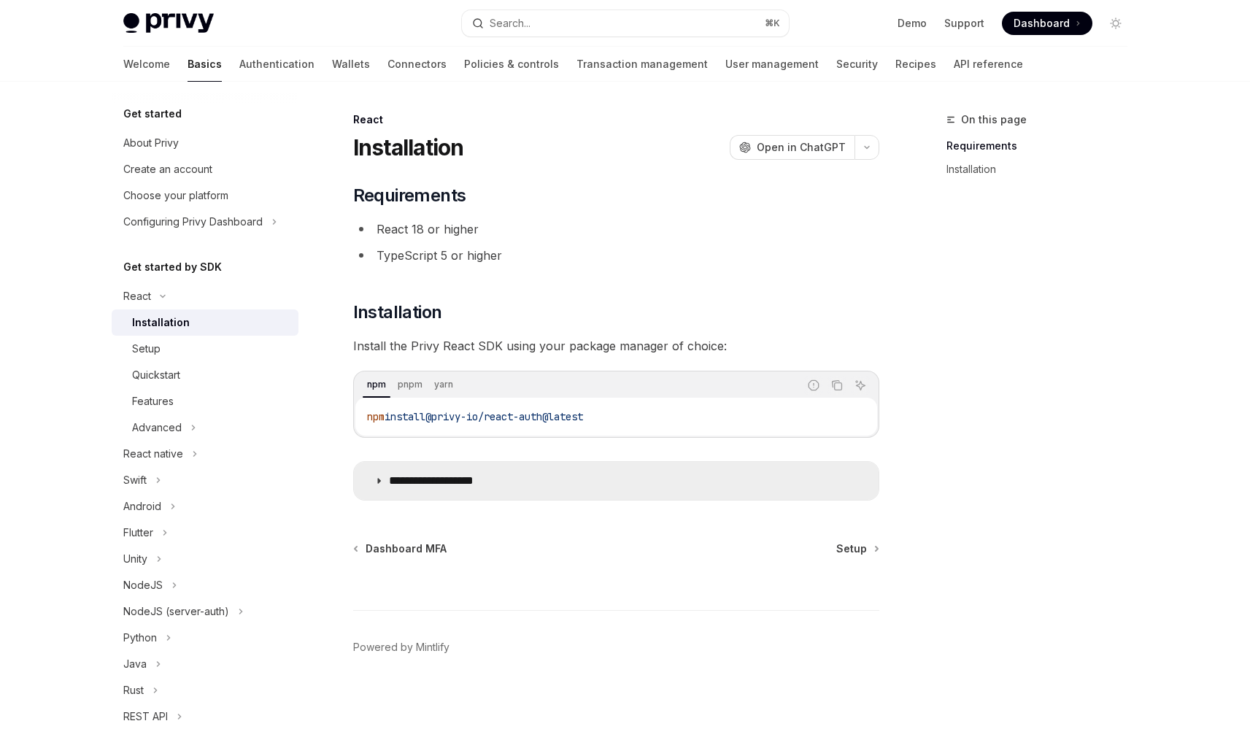
click at [477, 484] on p "**********" at bounding box center [449, 481] width 120 height 15
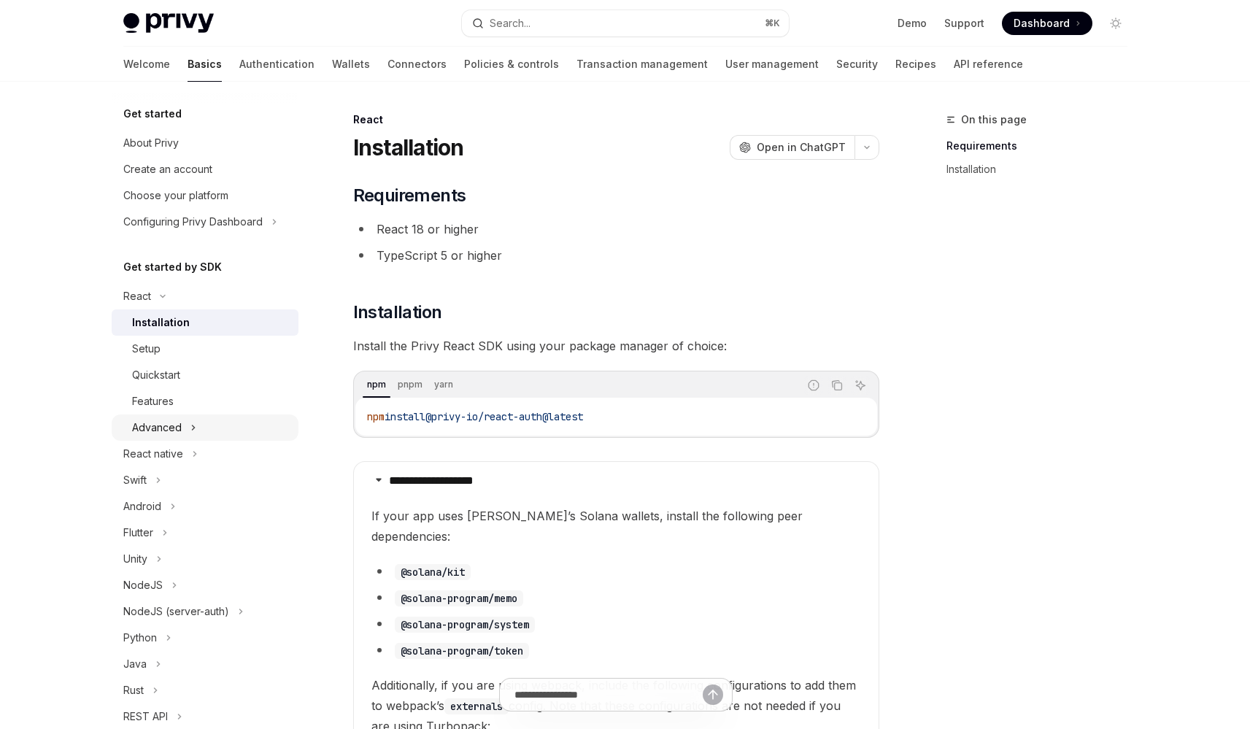
click at [232, 420] on button "Advanced" at bounding box center [205, 427] width 187 height 26
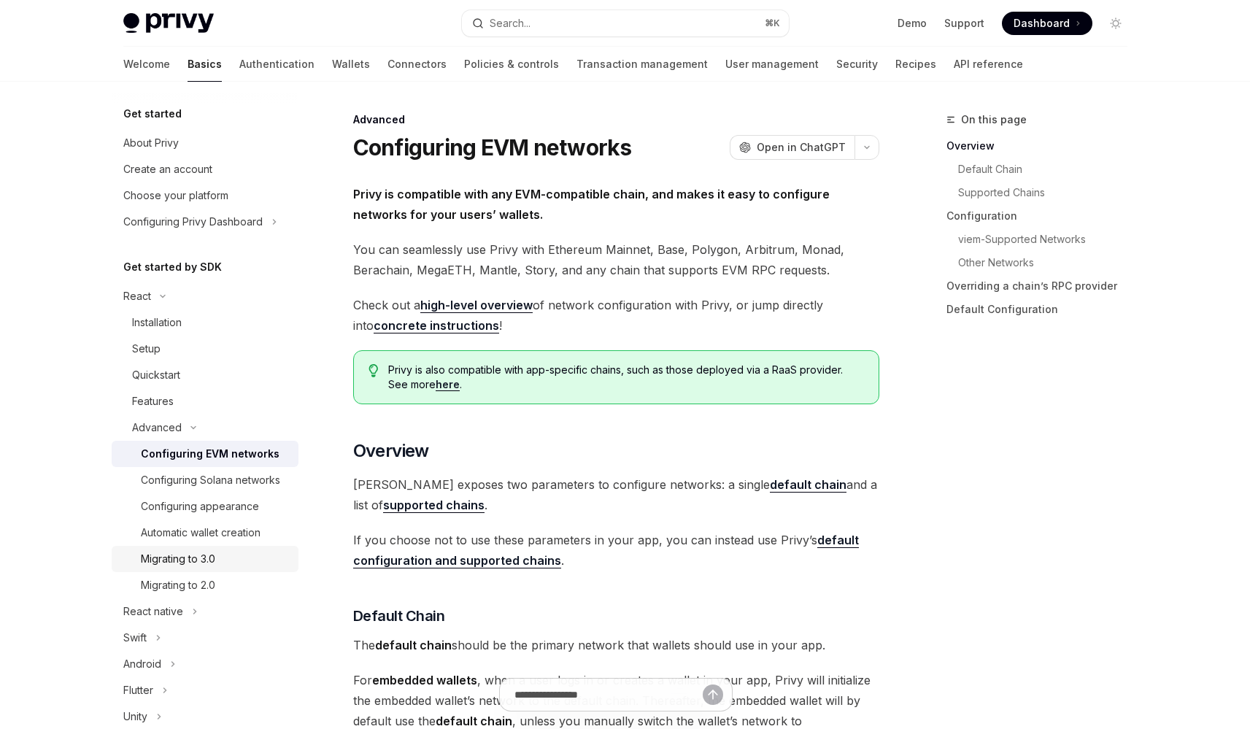
click at [239, 566] on link "Migrating to 3.0" at bounding box center [205, 559] width 187 height 26
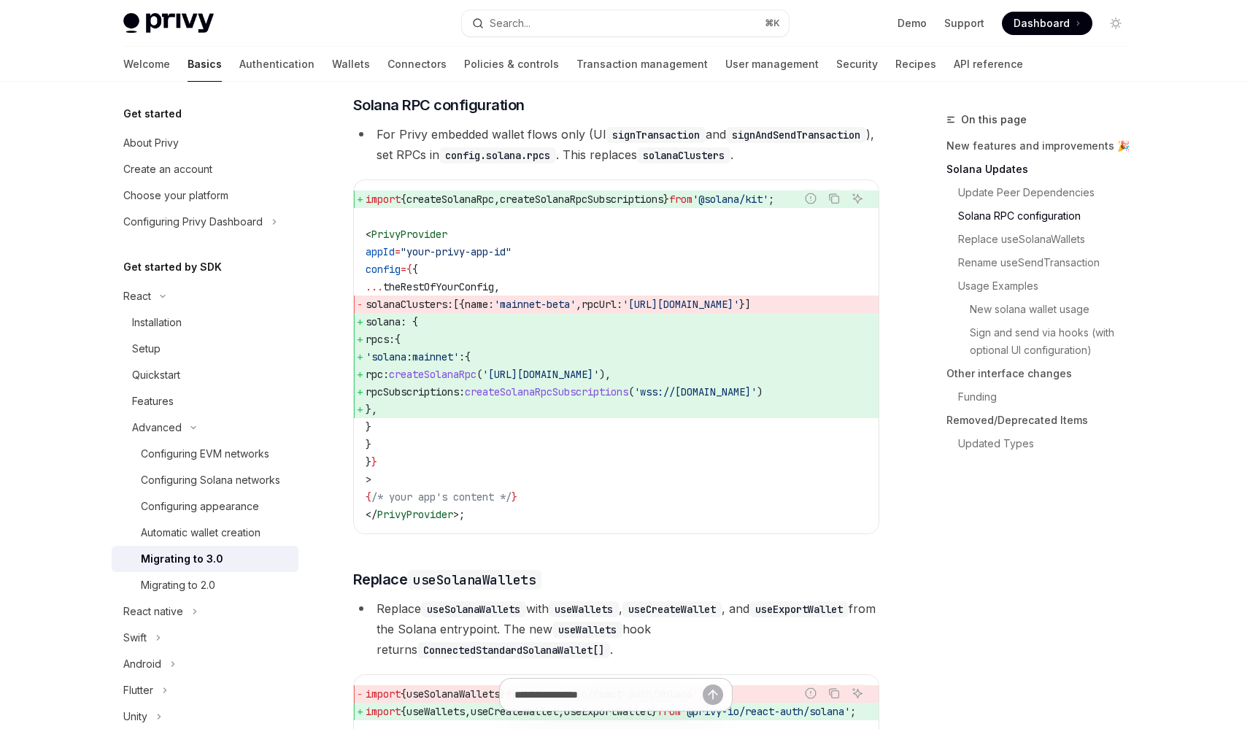
scroll to position [850, 0]
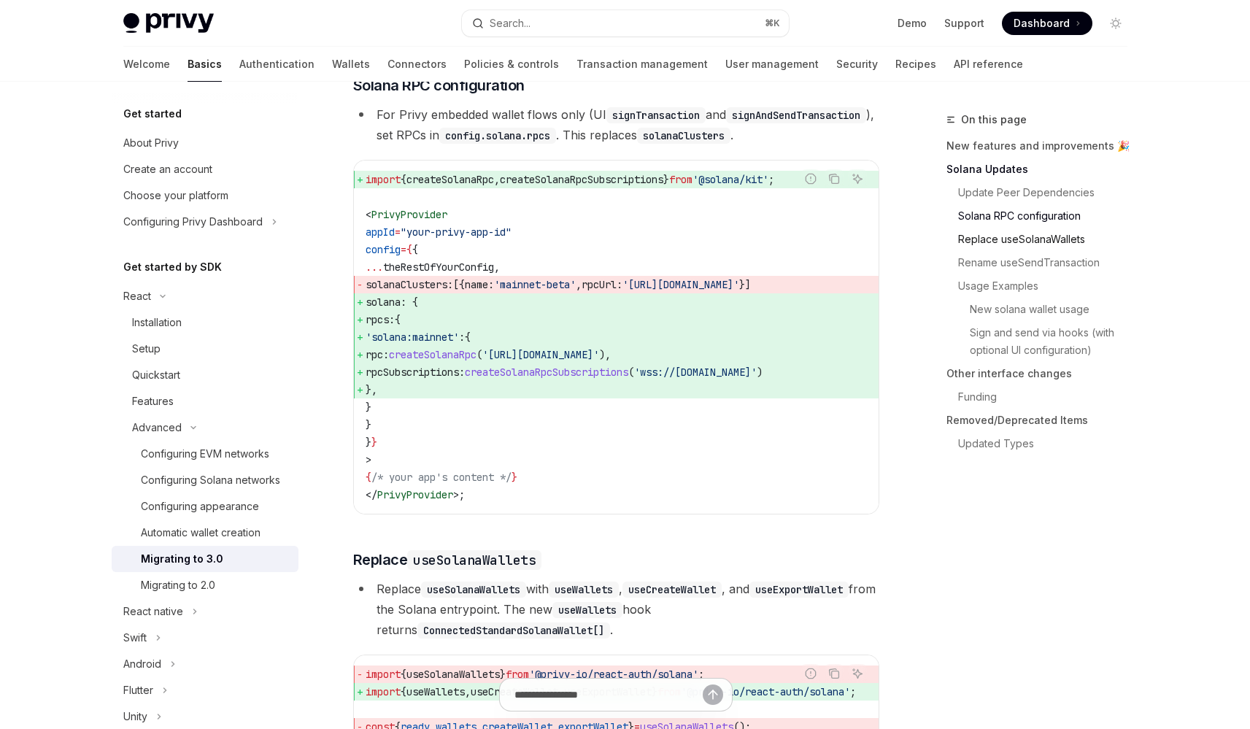
click at [984, 247] on link "Replace useSolanaWallets" at bounding box center [1042, 239] width 193 height 23
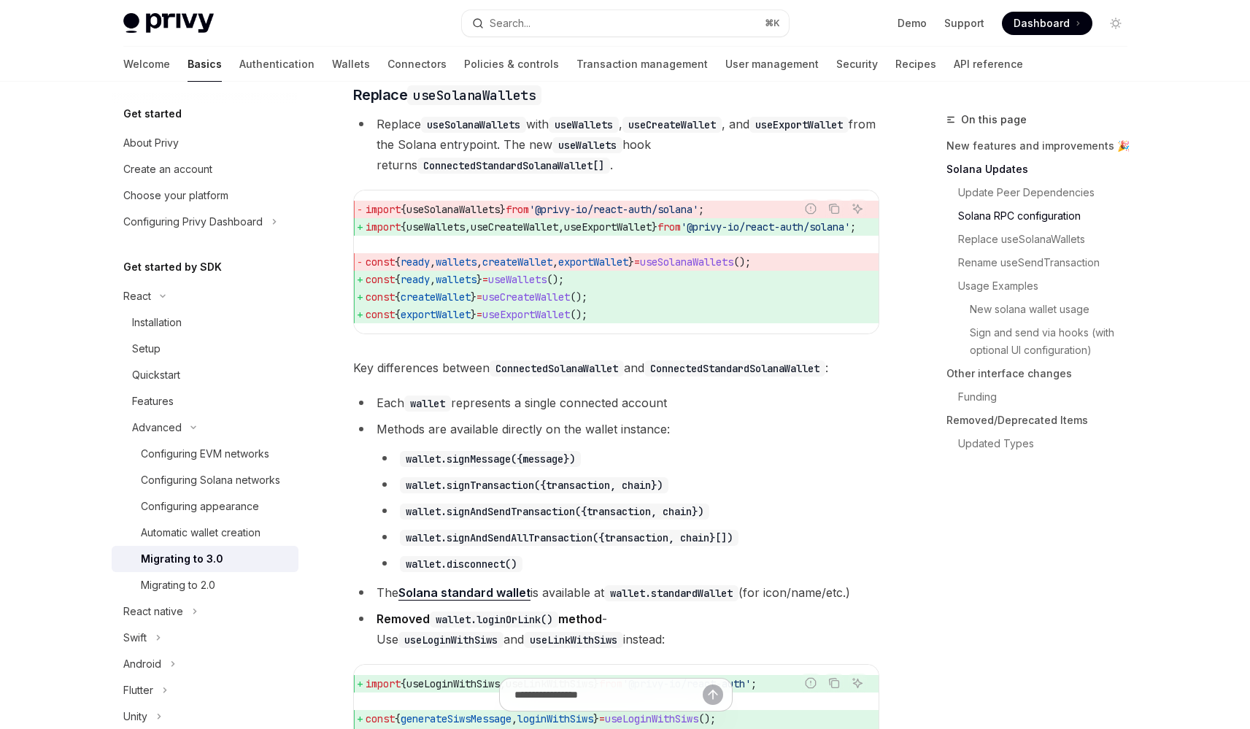
scroll to position [1317, 0]
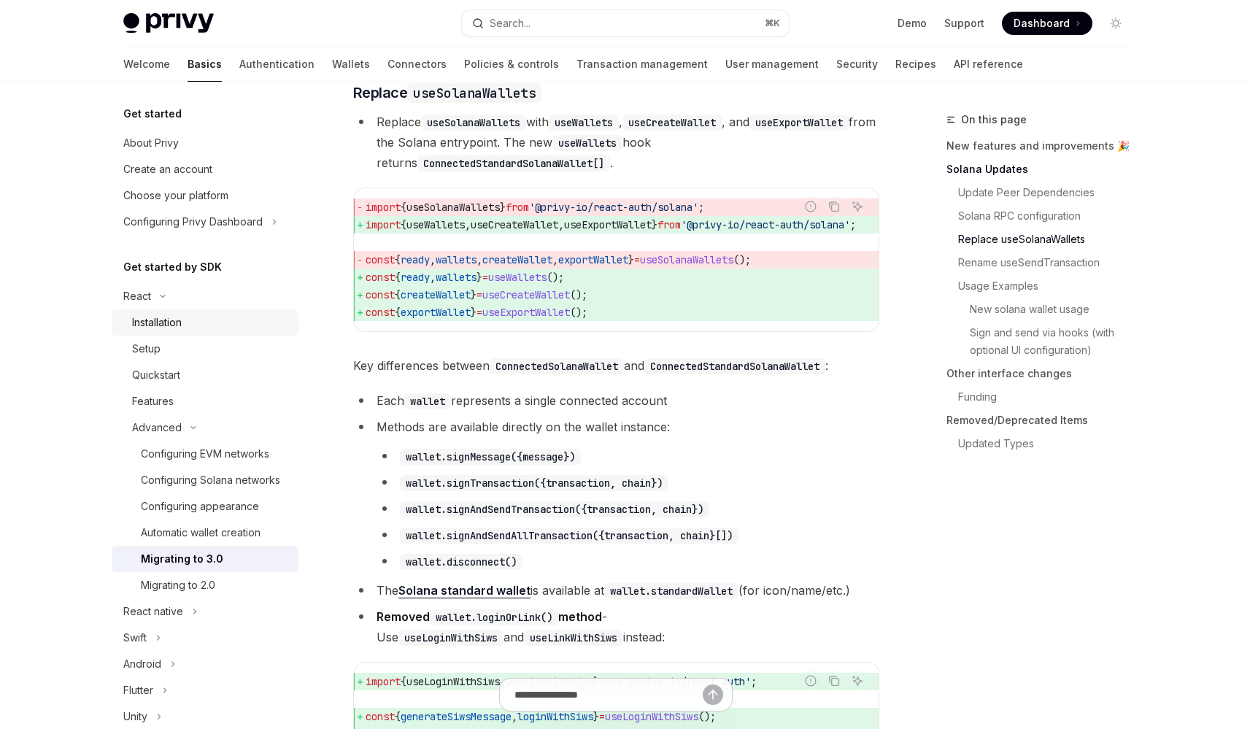
click at [187, 331] on div "Installation" at bounding box center [211, 323] width 158 height 18
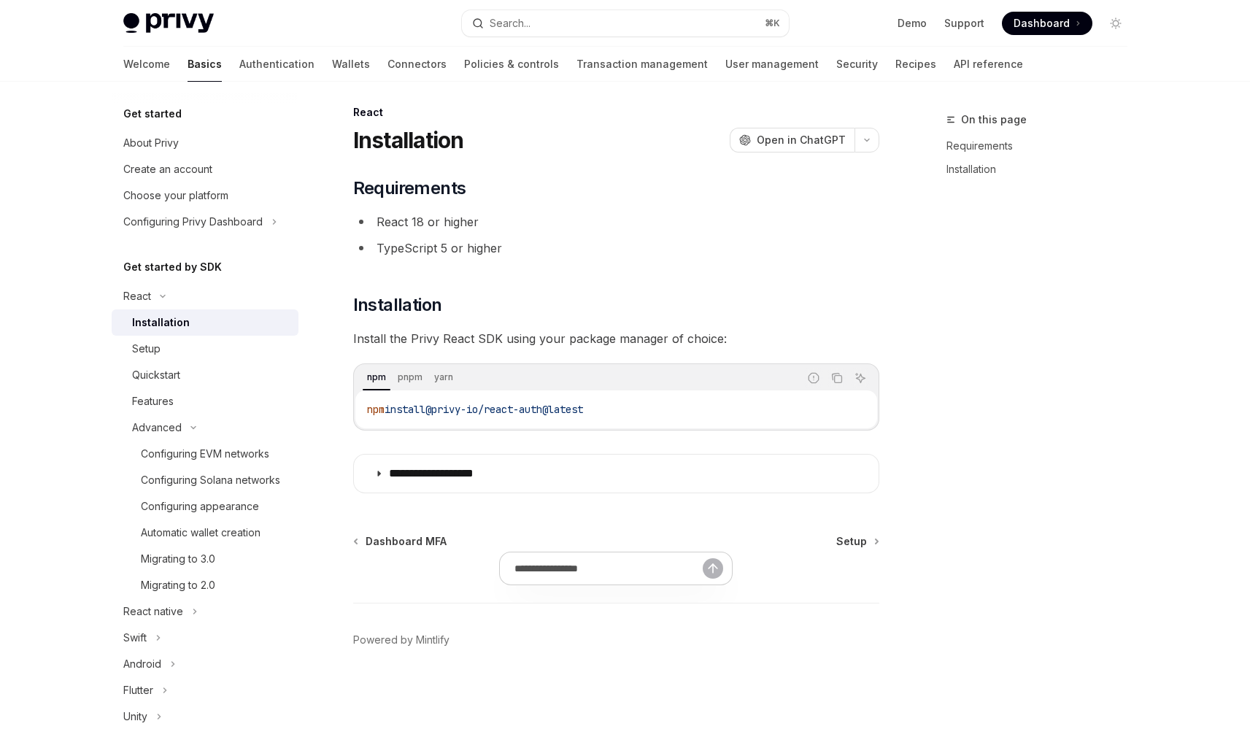
scroll to position [7, 0]
click at [220, 568] on div "Migrating to 3.0" at bounding box center [215, 559] width 149 height 18
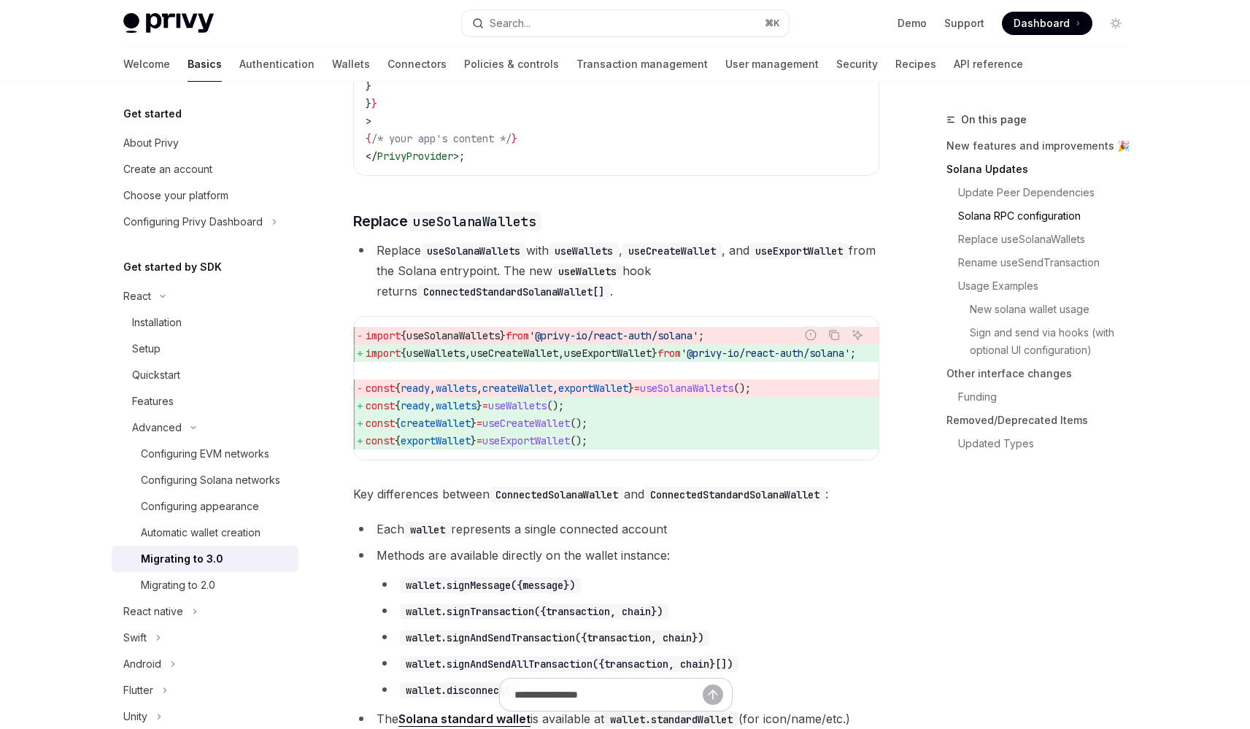
scroll to position [1191, 0]
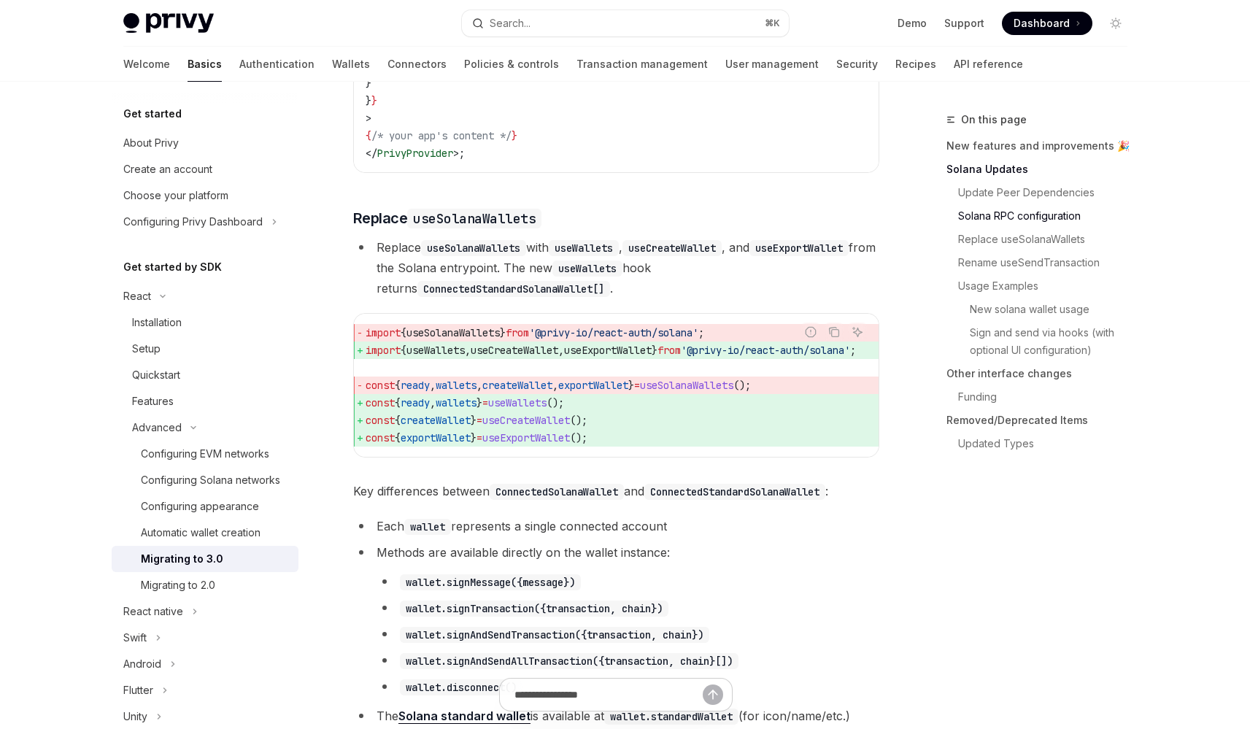
click at [453, 256] on code "useSolanaWallets" at bounding box center [473, 248] width 105 height 16
click at [438, 256] on code "useSolanaWallets" at bounding box center [473, 248] width 105 height 16
drag, startPoint x: 433, startPoint y: 277, endPoint x: 504, endPoint y: 277, distance: 70.8
click at [504, 256] on code "useSolanaWallets" at bounding box center [473, 248] width 105 height 16
click at [507, 256] on code "useSolanaWallets" at bounding box center [473, 248] width 105 height 16
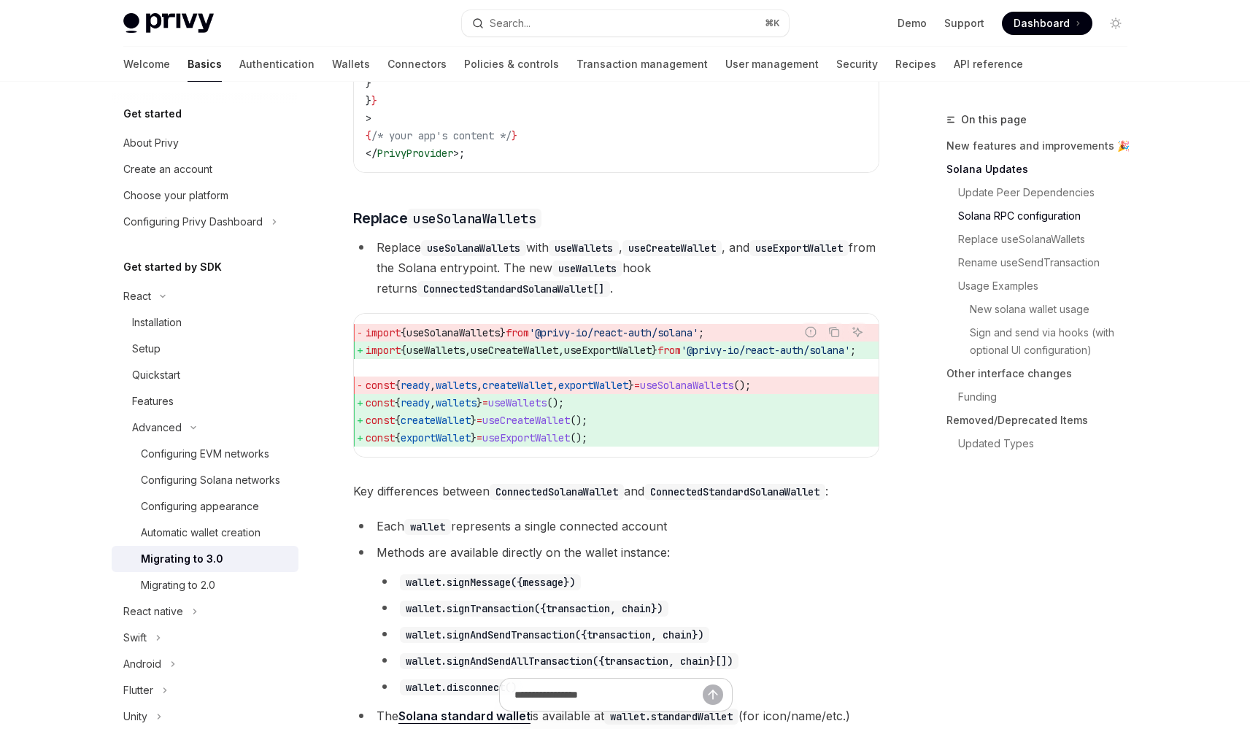
click at [619, 256] on code "useWallets" at bounding box center [584, 248] width 70 height 16
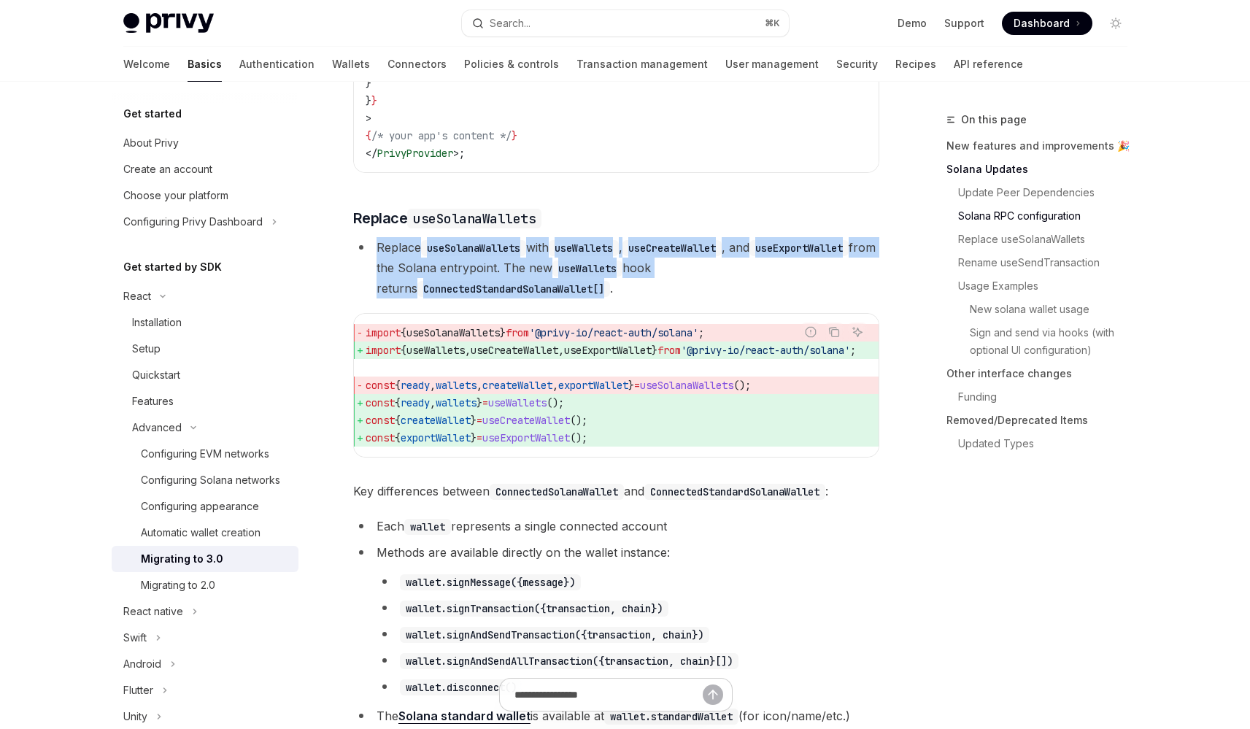
click at [619, 256] on code "useWallets" at bounding box center [584, 248] width 70 height 16
click at [649, 256] on code "useCreateWallet" at bounding box center [671, 248] width 99 height 16
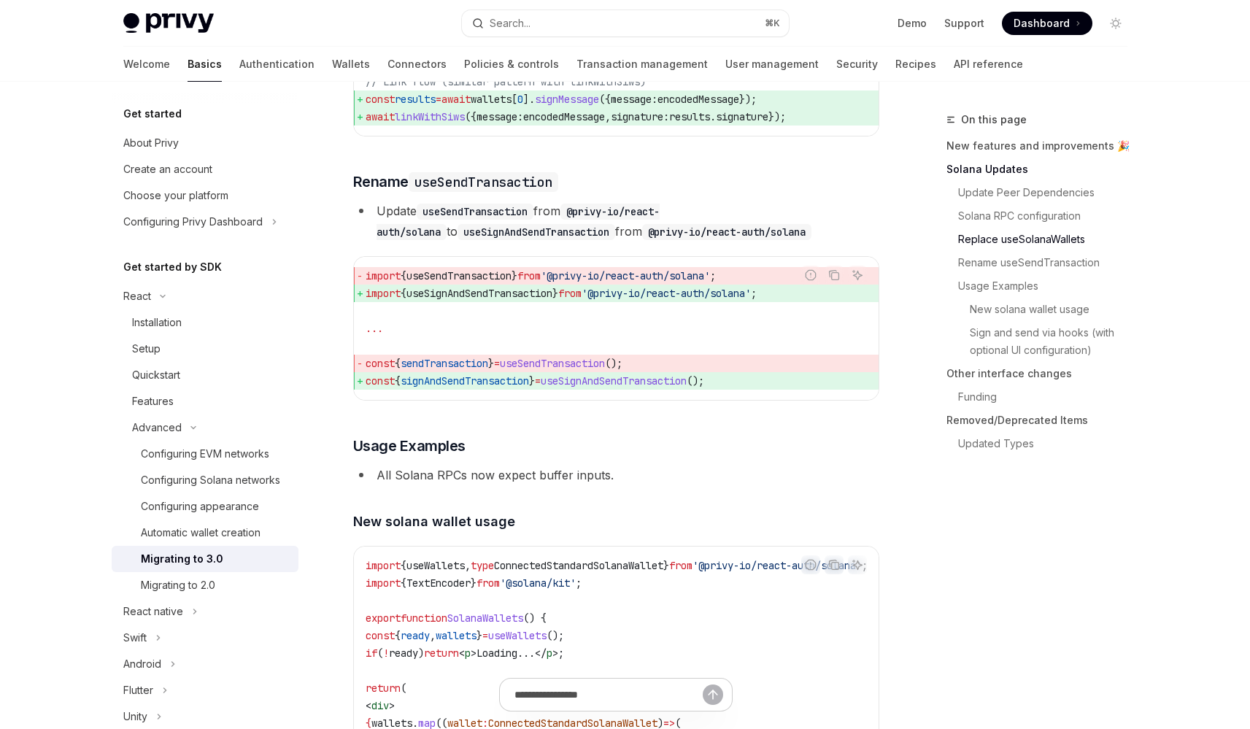
scroll to position [2535, 0]
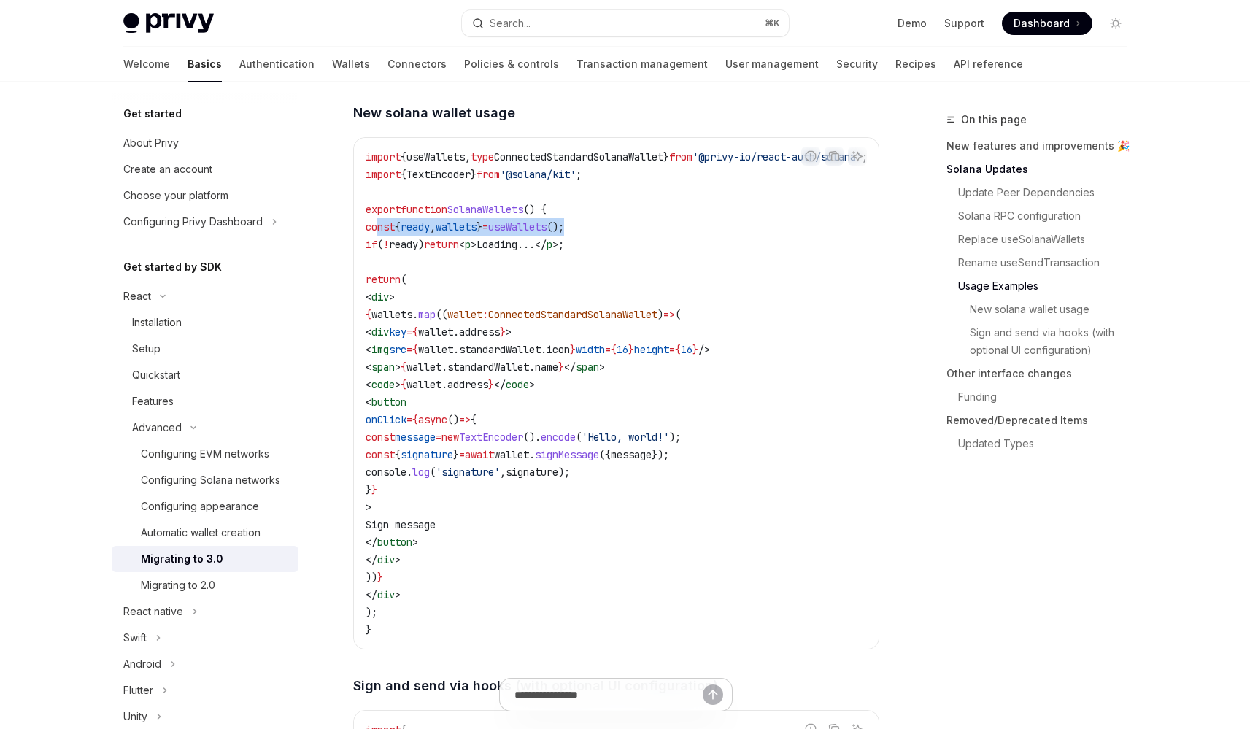
drag, startPoint x: 378, startPoint y: 273, endPoint x: 611, endPoint y: 274, distance: 233.5
click at [611, 274] on code "import { useWallets , type ConnectedStandardSolanaWallet } from '@privy-io/reac…" at bounding box center [634, 393] width 537 height 490
click at [185, 325] on div "Installation" at bounding box center [211, 323] width 158 height 18
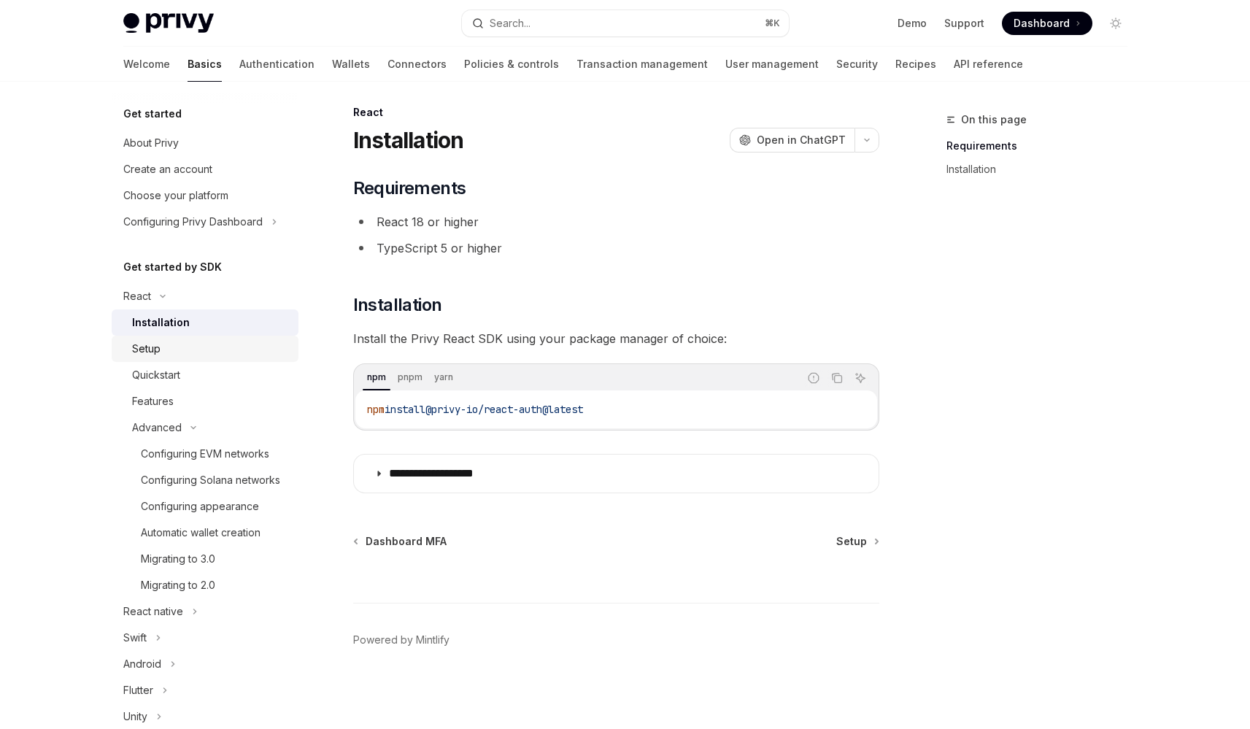
click at [185, 348] on div "Setup" at bounding box center [211, 349] width 158 height 18
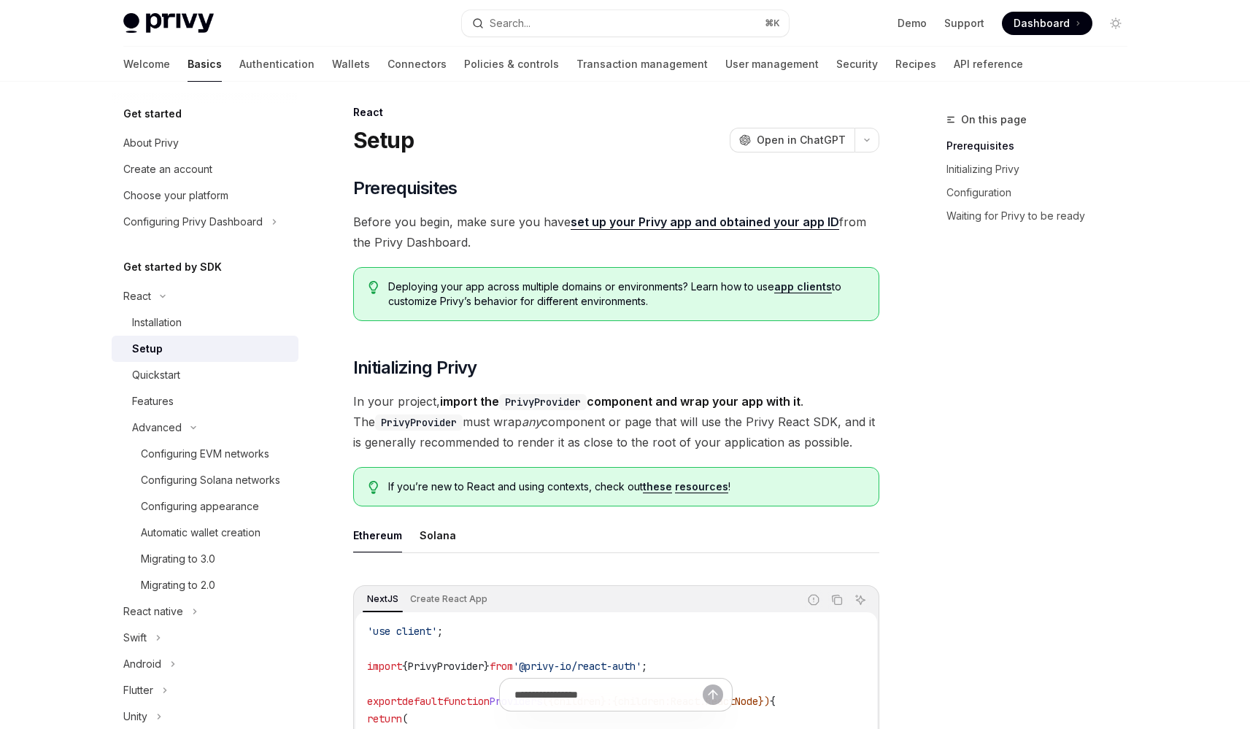
scroll to position [348, 0]
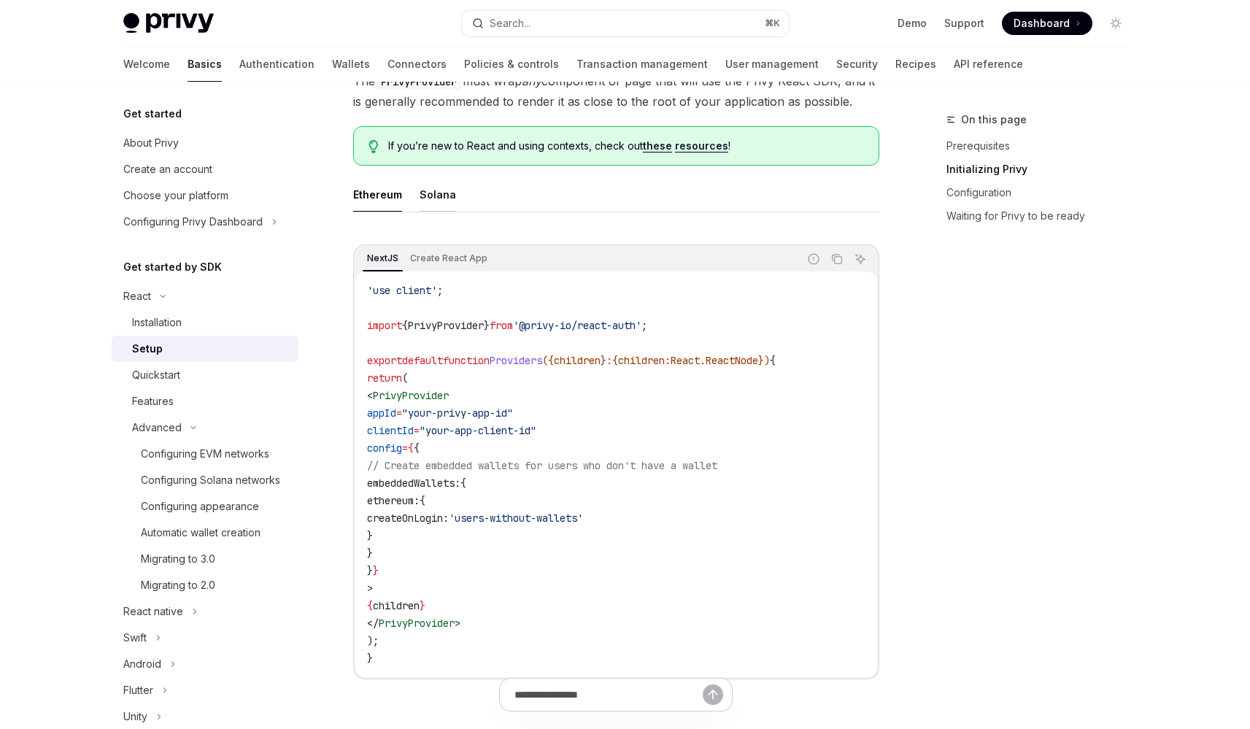
click at [440, 204] on div "Solana" at bounding box center [438, 194] width 36 height 34
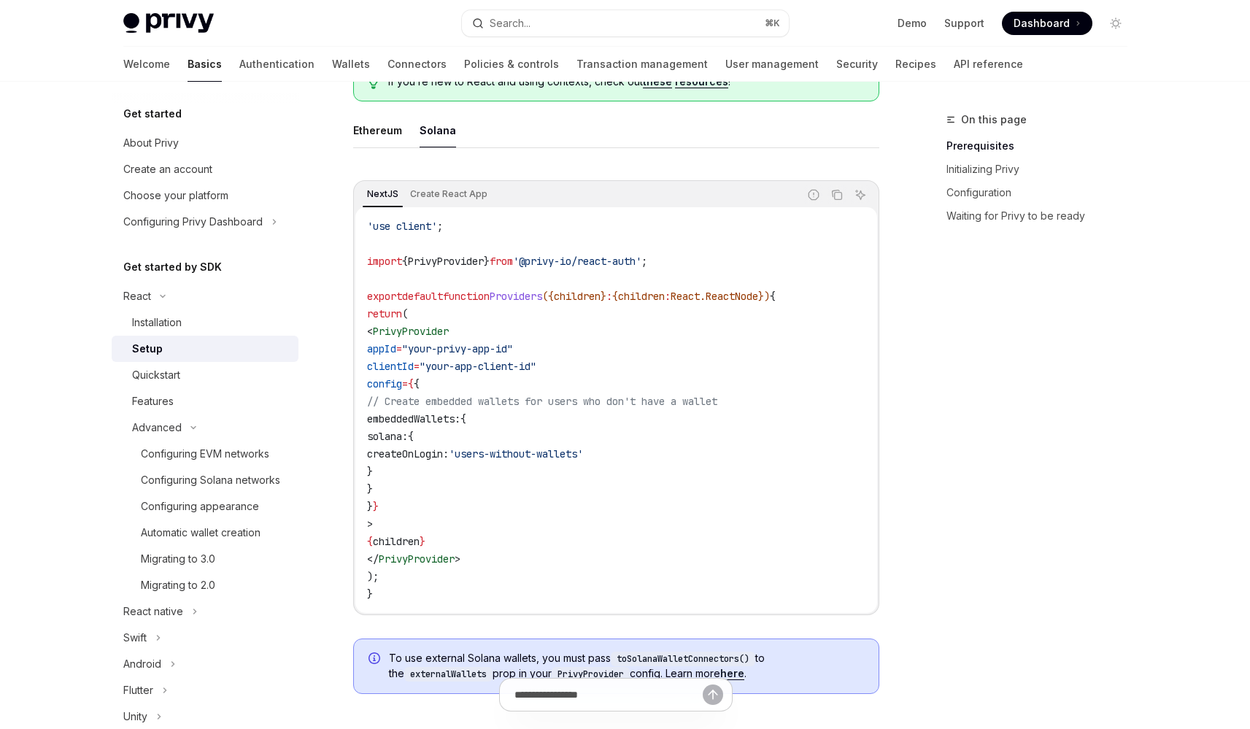
scroll to position [420, 0]
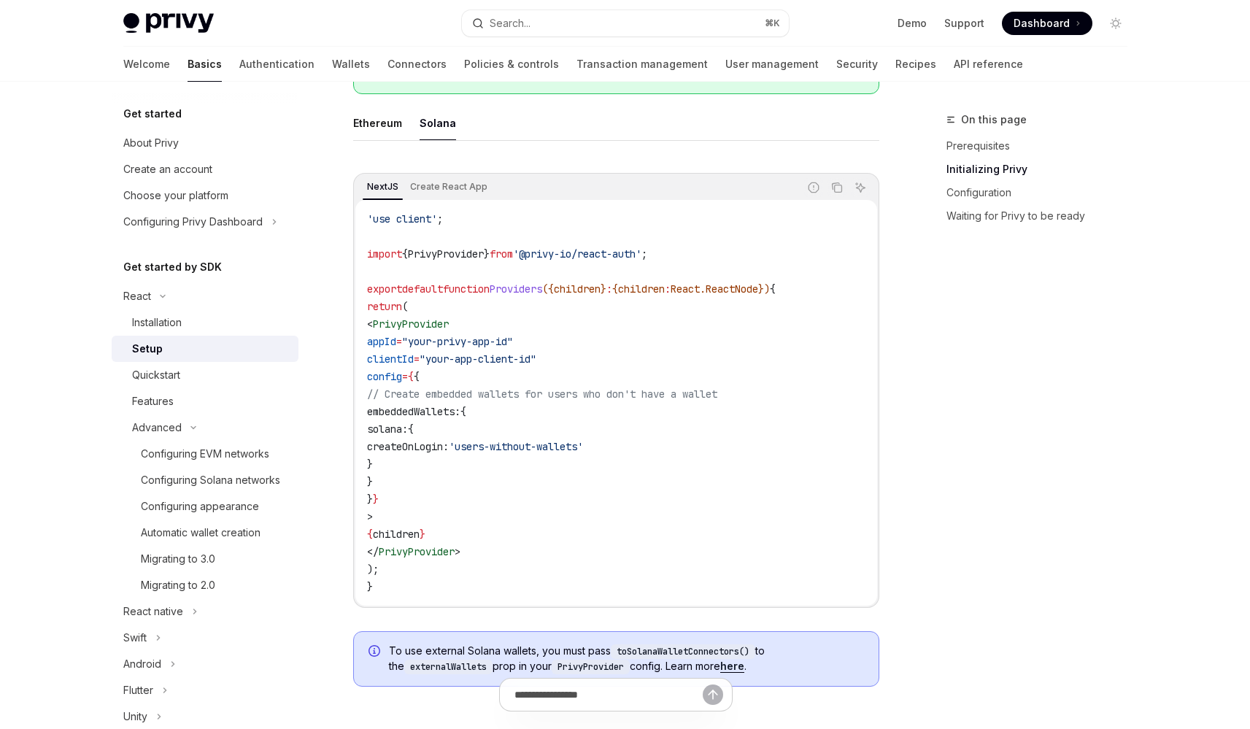
drag, startPoint x: 385, startPoint y: 322, endPoint x: 559, endPoint y: 345, distance: 175.1
click at [559, 345] on code "'use client' ; import { PrivyProvider } from '@privy-io/react-auth' ; export de…" at bounding box center [616, 402] width 498 height 385
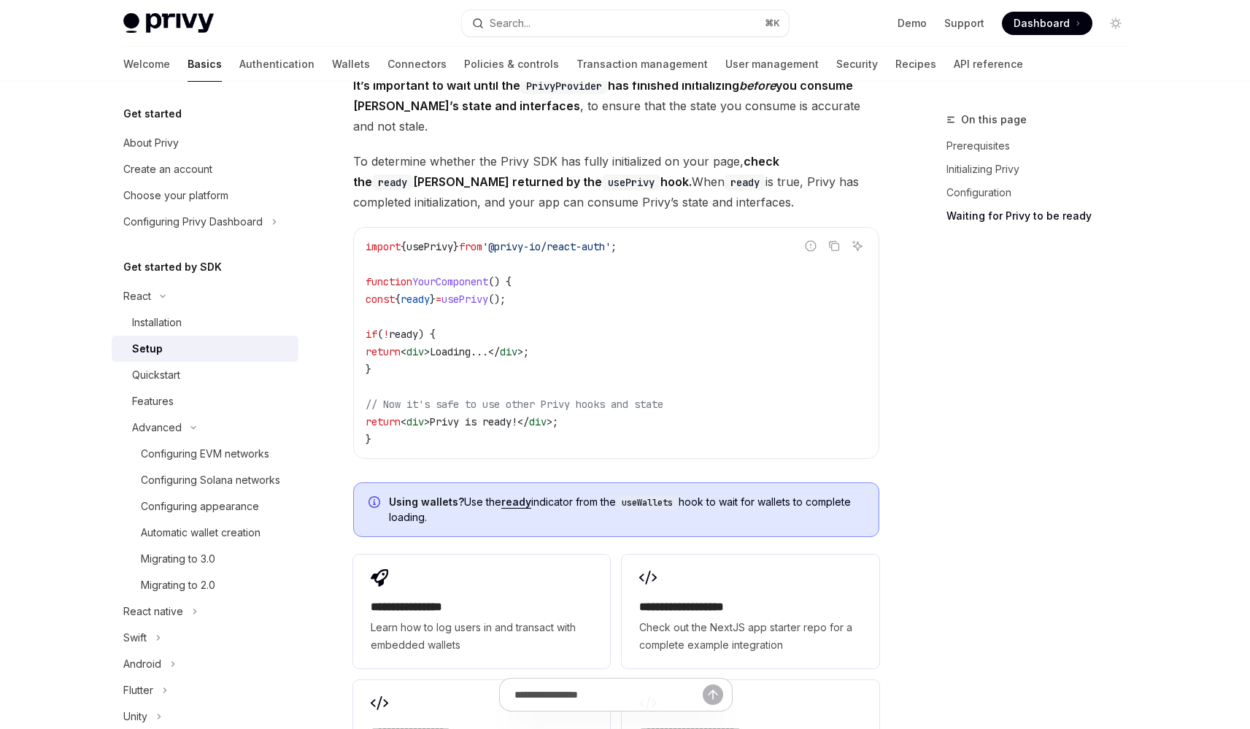
scroll to position [1588, 0]
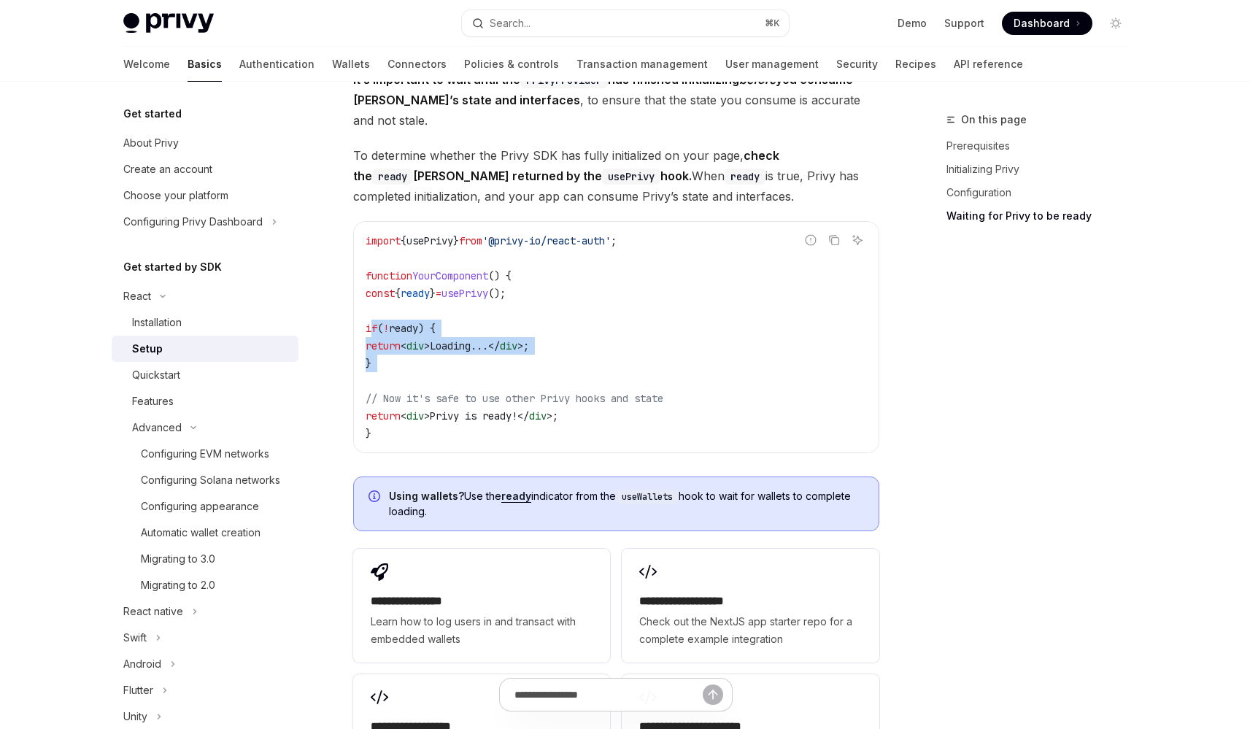
drag, startPoint x: 371, startPoint y: 306, endPoint x: 439, endPoint y: 357, distance: 84.3
click at [439, 357] on code "import { usePrivy } from '@privy-io/react-auth' ; function YourComponent () { c…" at bounding box center [616, 337] width 501 height 210
click at [389, 322] on span "!" at bounding box center [386, 328] width 6 height 13
click at [418, 322] on span "ready" at bounding box center [403, 328] width 29 height 13
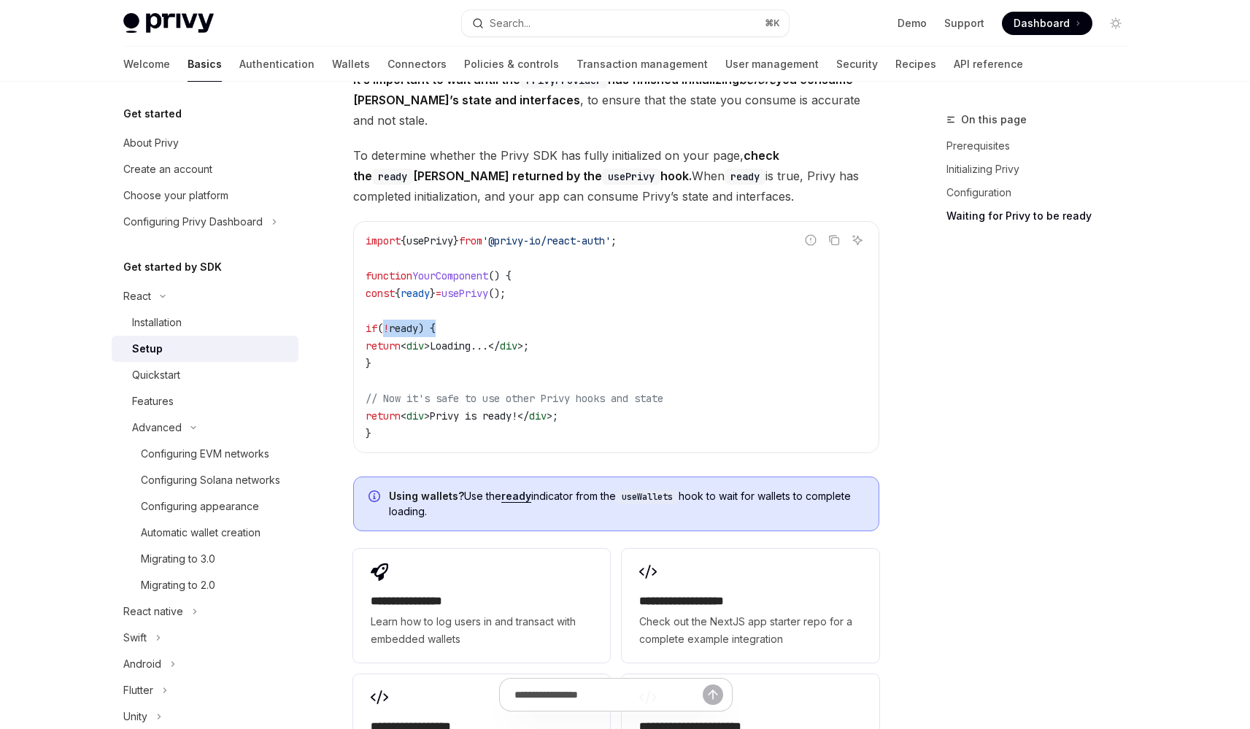
drag, startPoint x: 397, startPoint y: 307, endPoint x: 487, endPoint y: 309, distance: 89.8
click at [482, 309] on code "import { usePrivy } from '@privy-io/react-auth' ; function YourComponent () { c…" at bounding box center [616, 337] width 501 height 210
click at [487, 309] on code "import { usePrivy } from '@privy-io/react-auth' ; function YourComponent () { c…" at bounding box center [616, 337] width 501 height 210
click at [393, 490] on strong "Using wallets?" at bounding box center [426, 496] width 75 height 12
drag, startPoint x: 389, startPoint y: 473, endPoint x: 438, endPoint y: 491, distance: 52.2
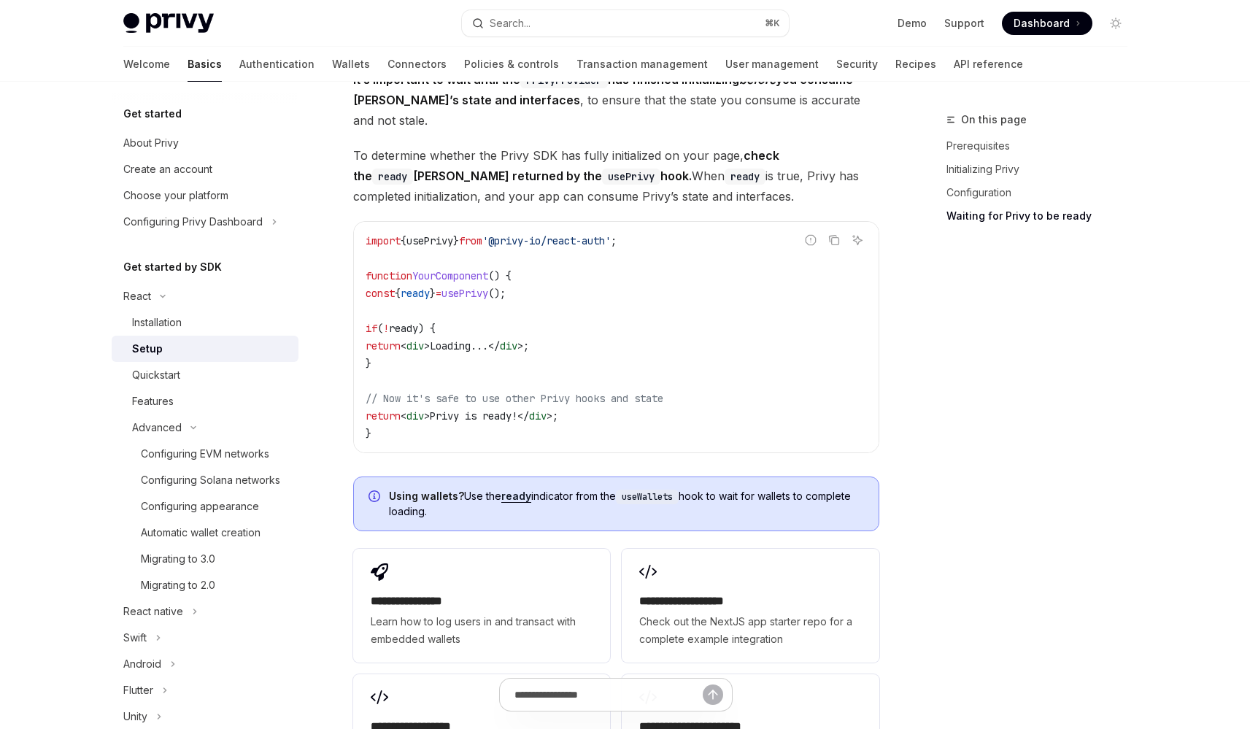
click at [438, 491] on span "Using wallets? Use the ready indicator from the useWallets hook to wait for wal…" at bounding box center [626, 504] width 475 height 30
click at [511, 490] on link "ready" at bounding box center [516, 496] width 30 height 13
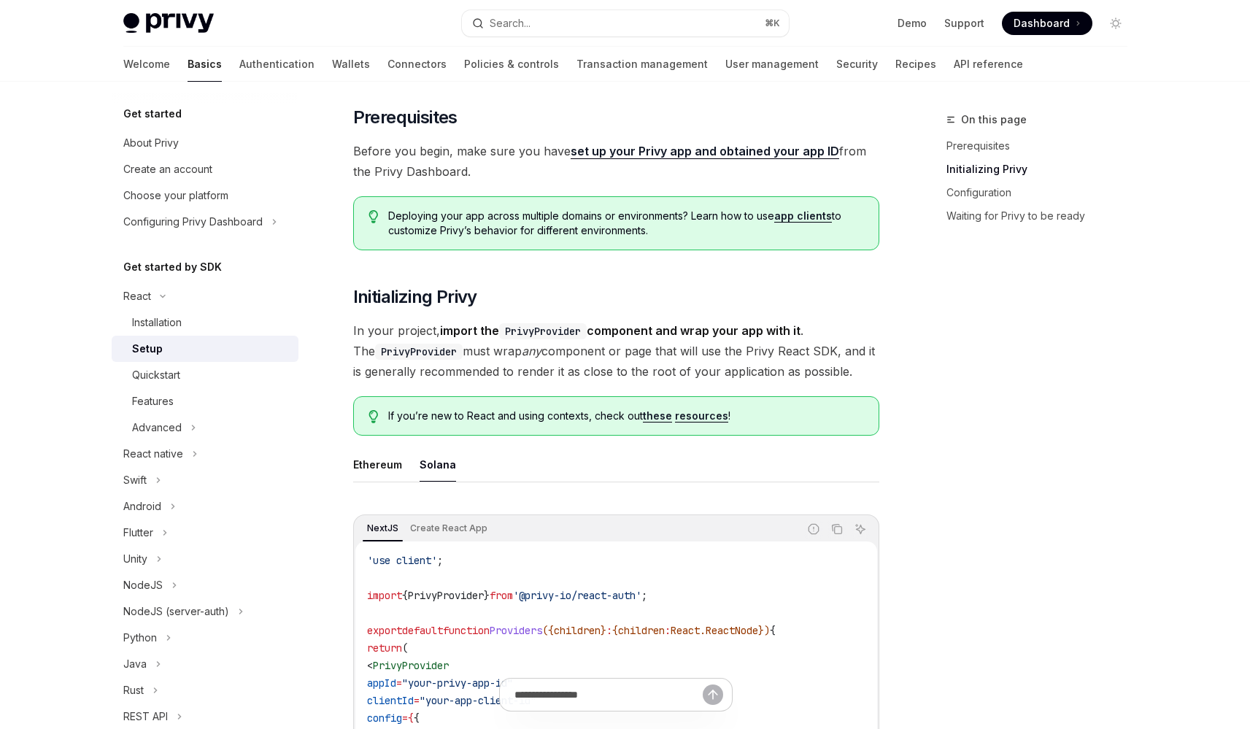
scroll to position [429, 0]
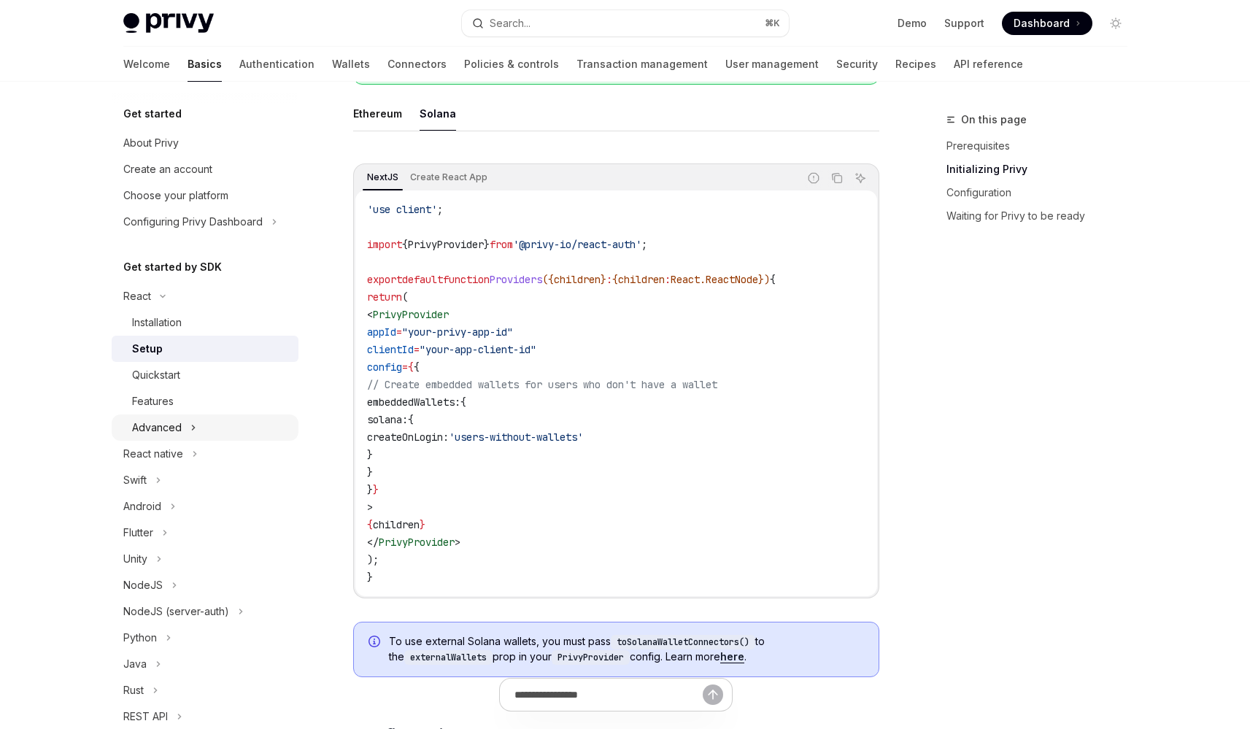
click at [206, 426] on button "Advanced" at bounding box center [205, 427] width 187 height 26
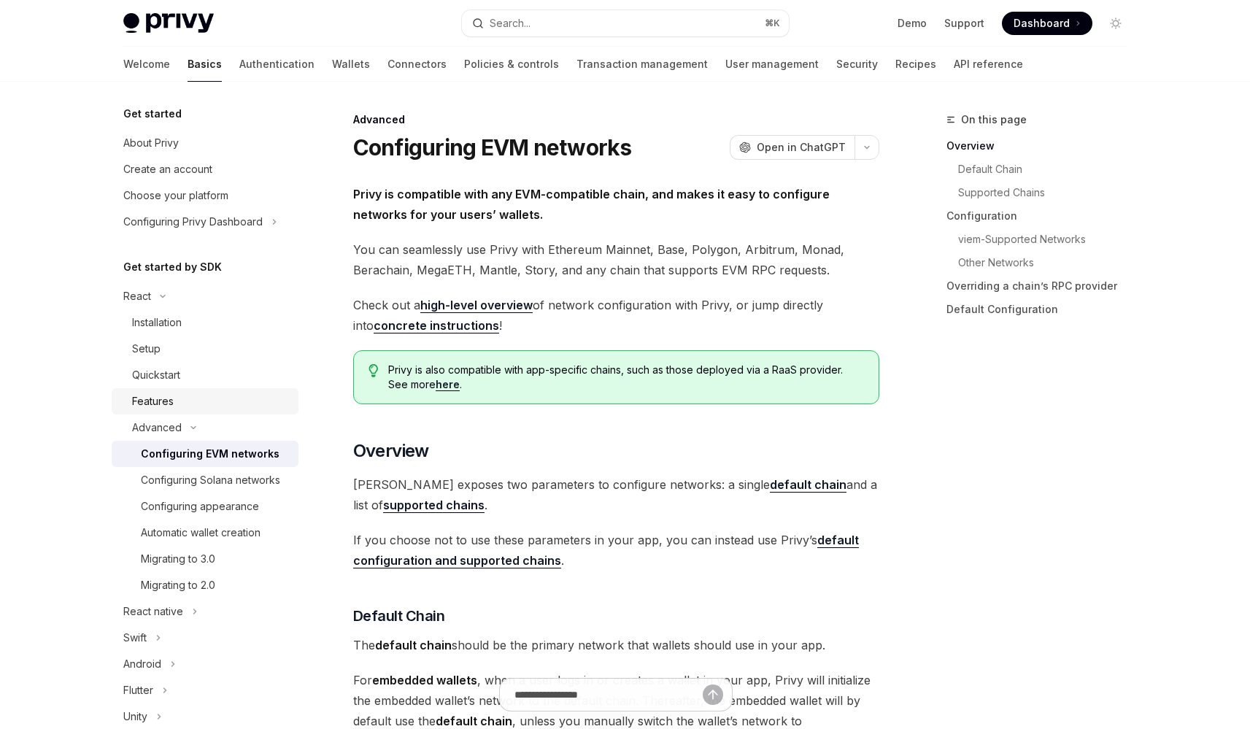
click at [197, 404] on div "Features" at bounding box center [211, 402] width 158 height 18
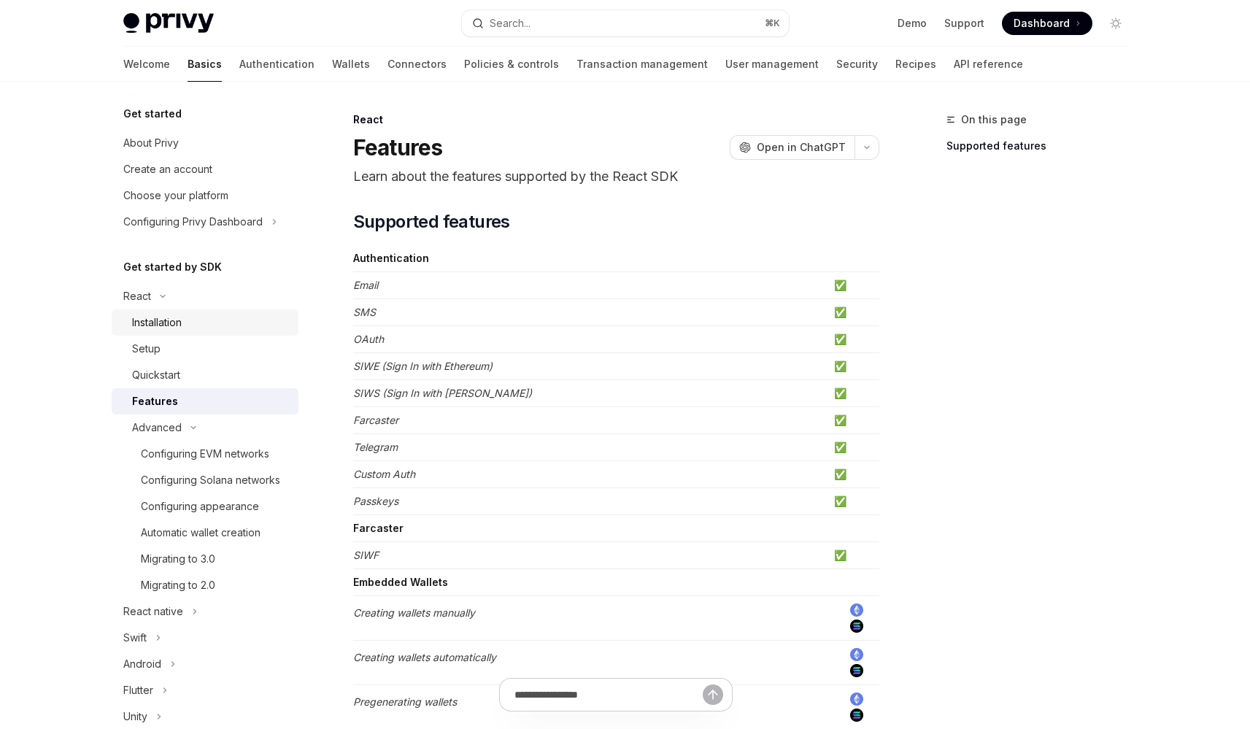
click at [190, 324] on div "Installation" at bounding box center [211, 323] width 158 height 18
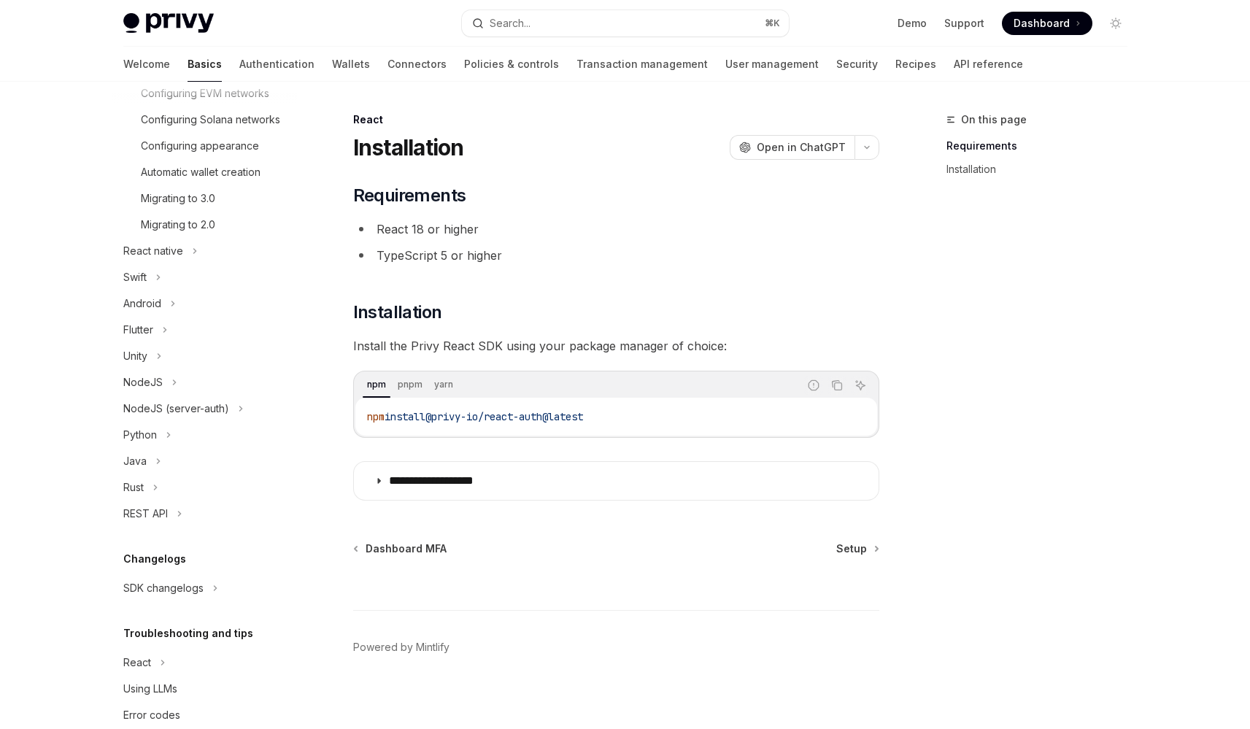
scroll to position [406, 0]
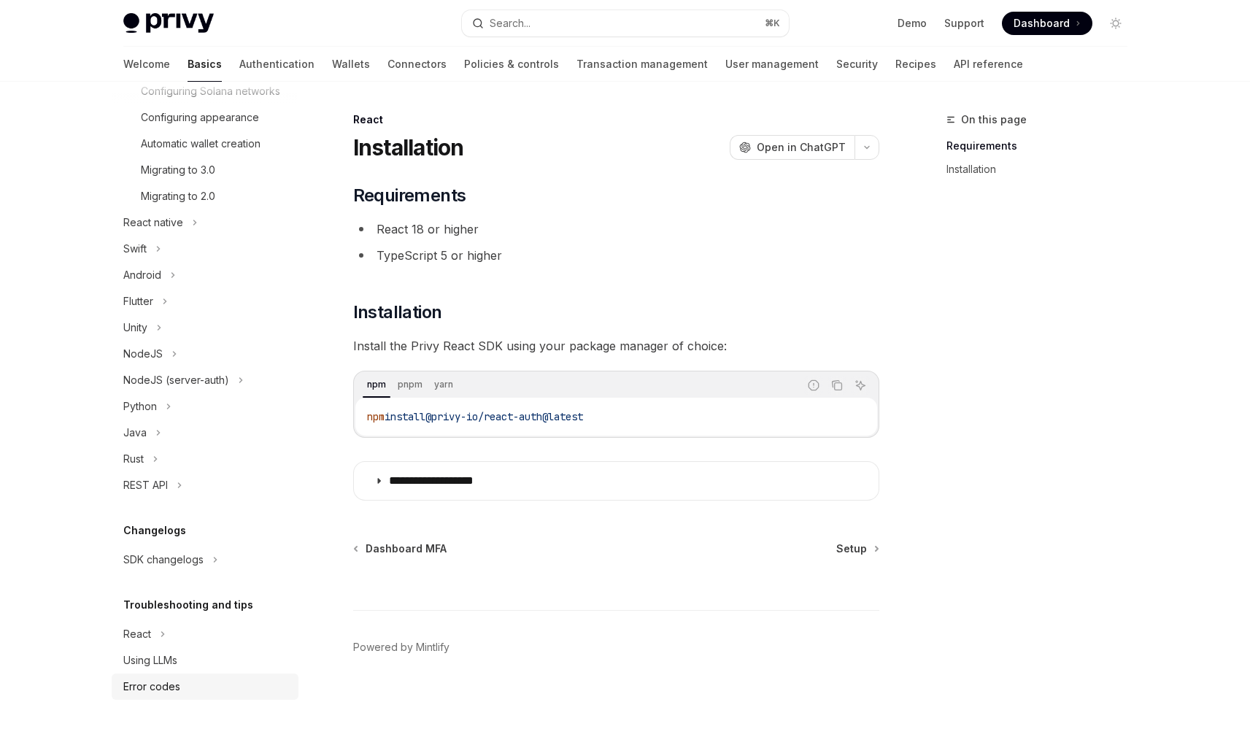
click at [174, 694] on div "Error codes" at bounding box center [151, 687] width 57 height 18
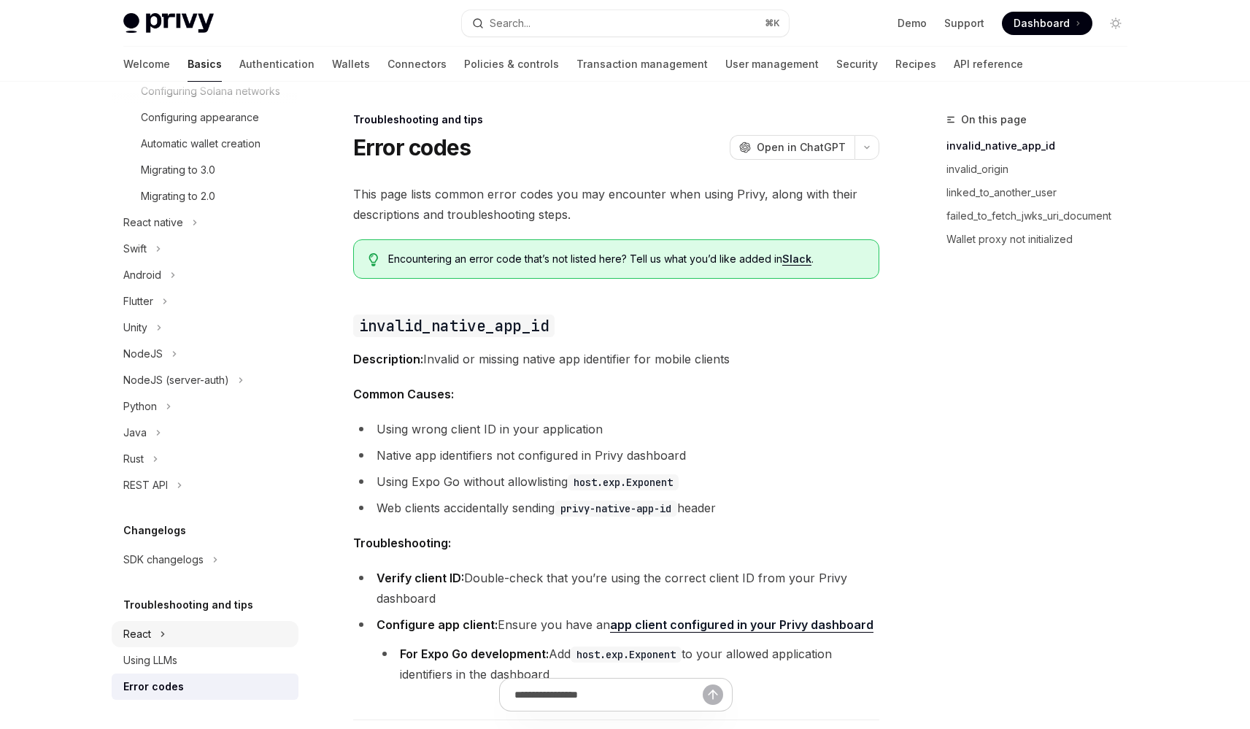
click at [167, 636] on button "React" at bounding box center [205, 634] width 187 height 26
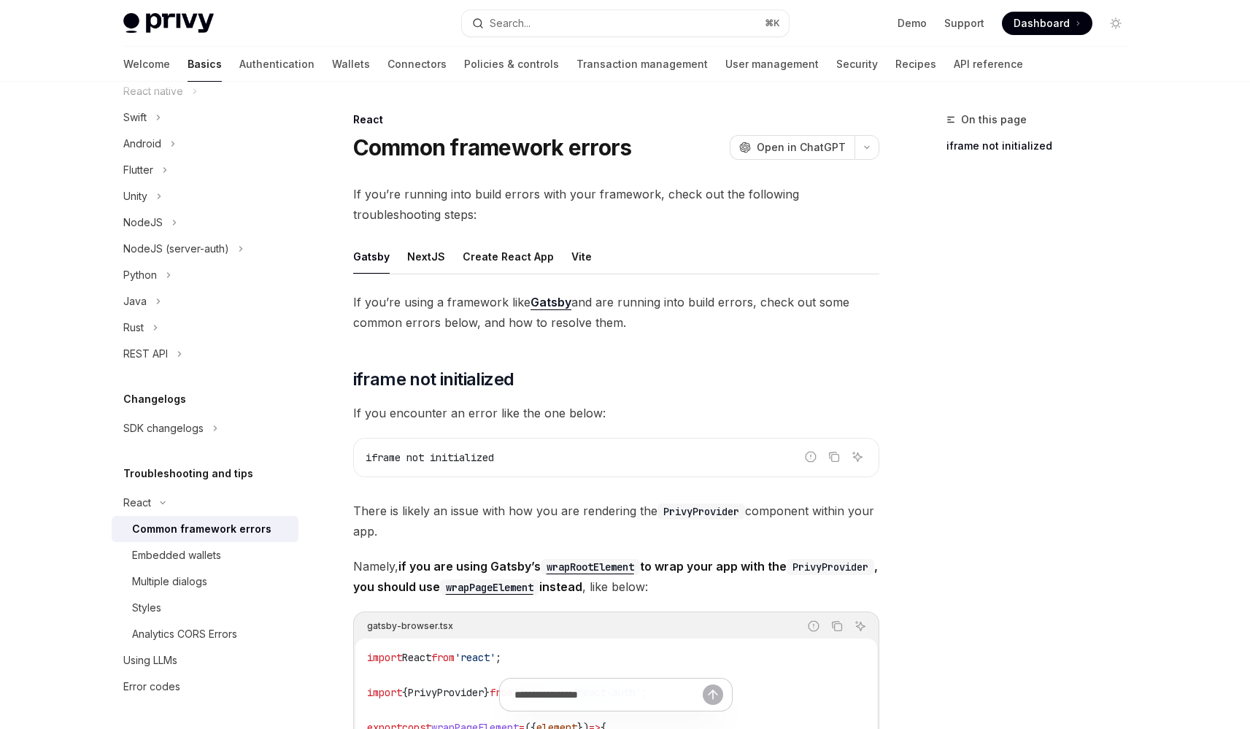
scroll to position [538, 0]
click at [182, 549] on div "Embedded wallets" at bounding box center [176, 555] width 89 height 18
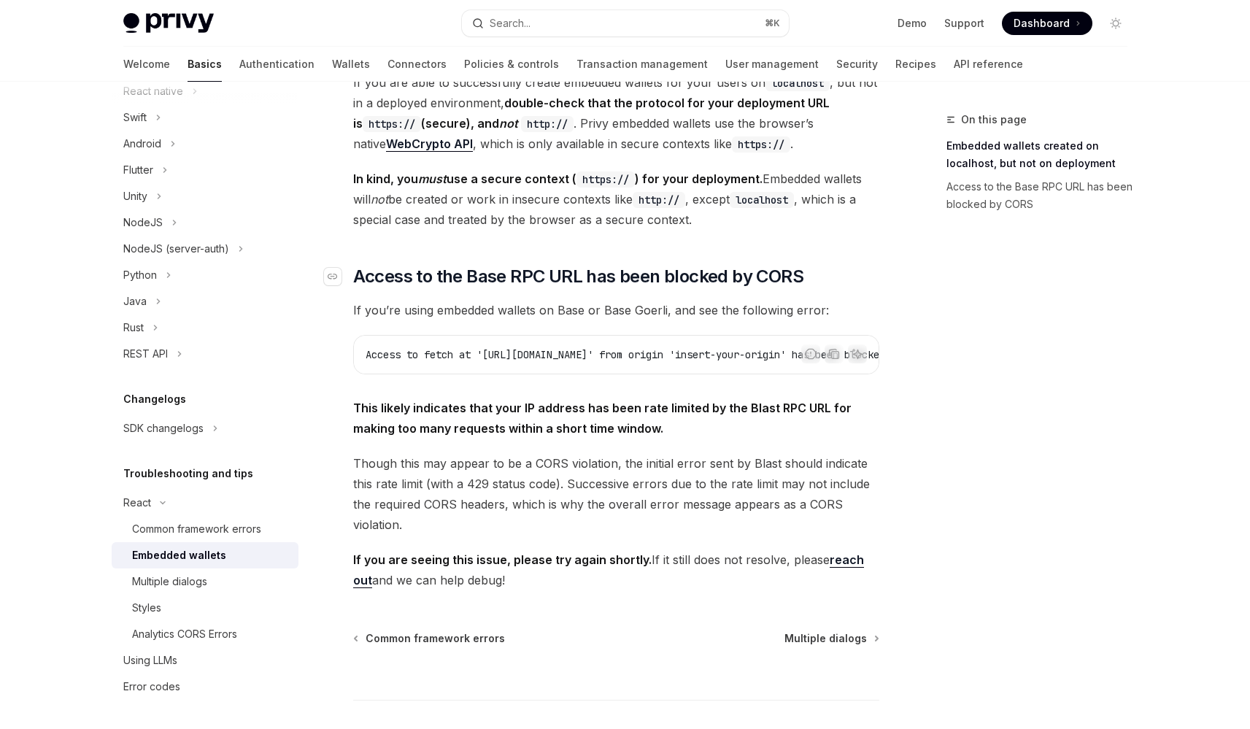
scroll to position [328, 0]
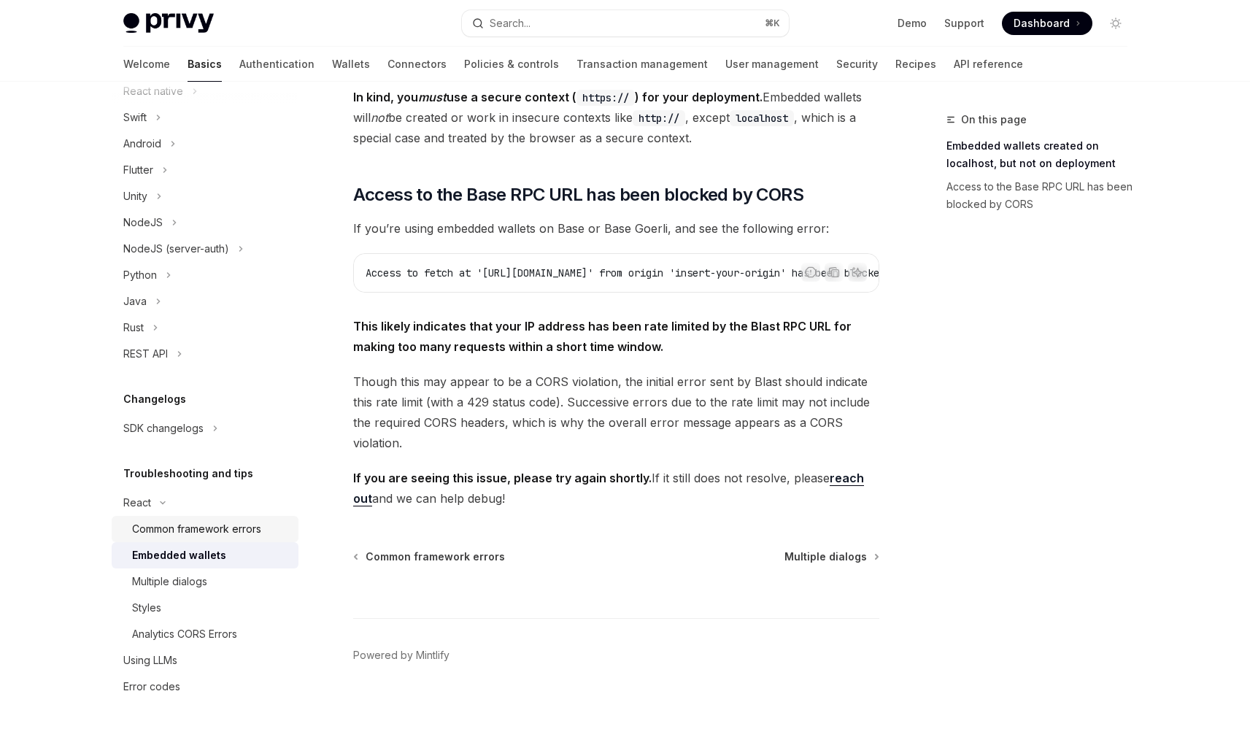
click at [177, 522] on div "Common framework errors" at bounding box center [196, 529] width 129 height 18
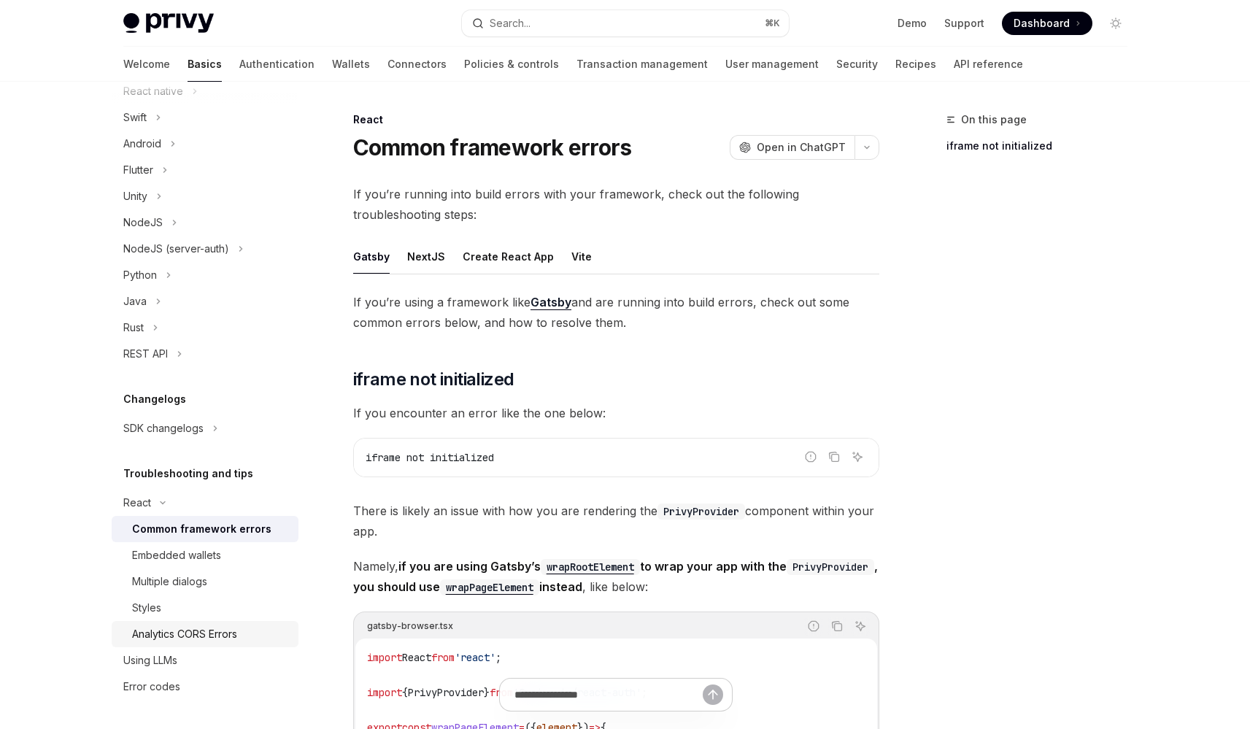
click at [233, 627] on div "Analytics CORS Errors" at bounding box center [184, 634] width 105 height 18
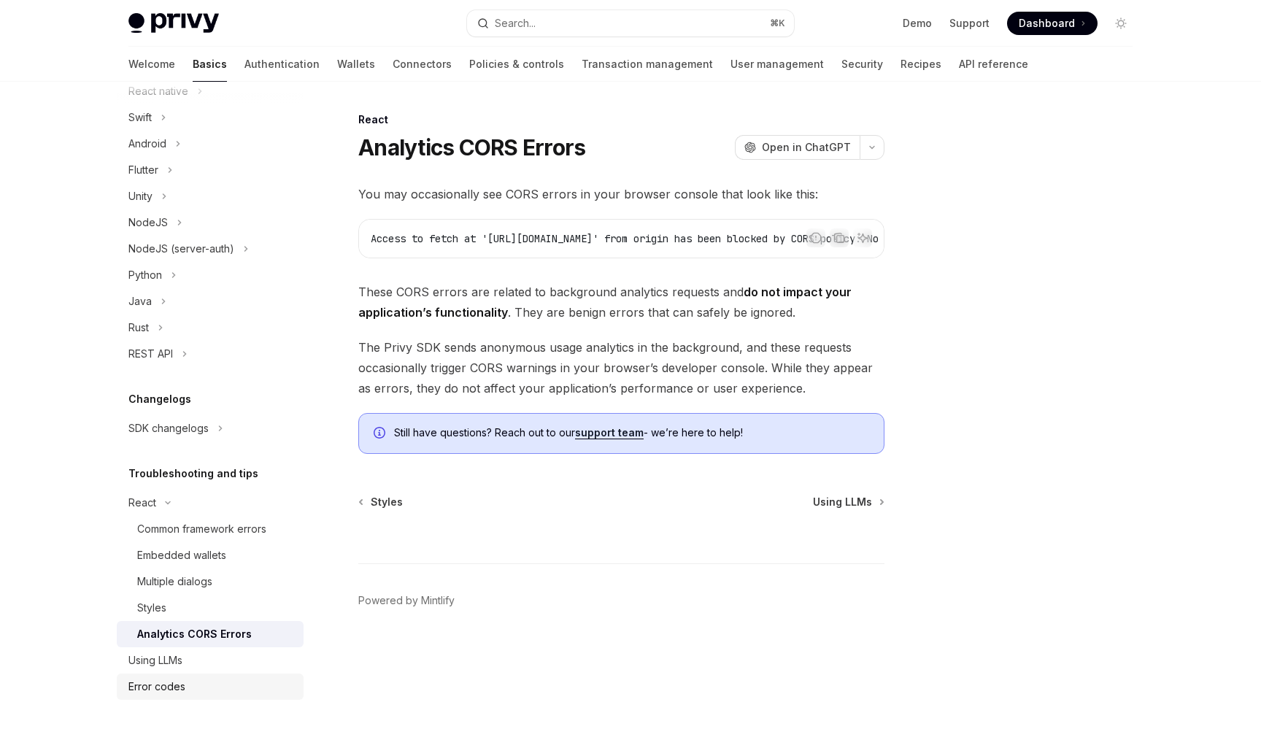
click at [228, 675] on link "Error codes" at bounding box center [210, 686] width 187 height 26
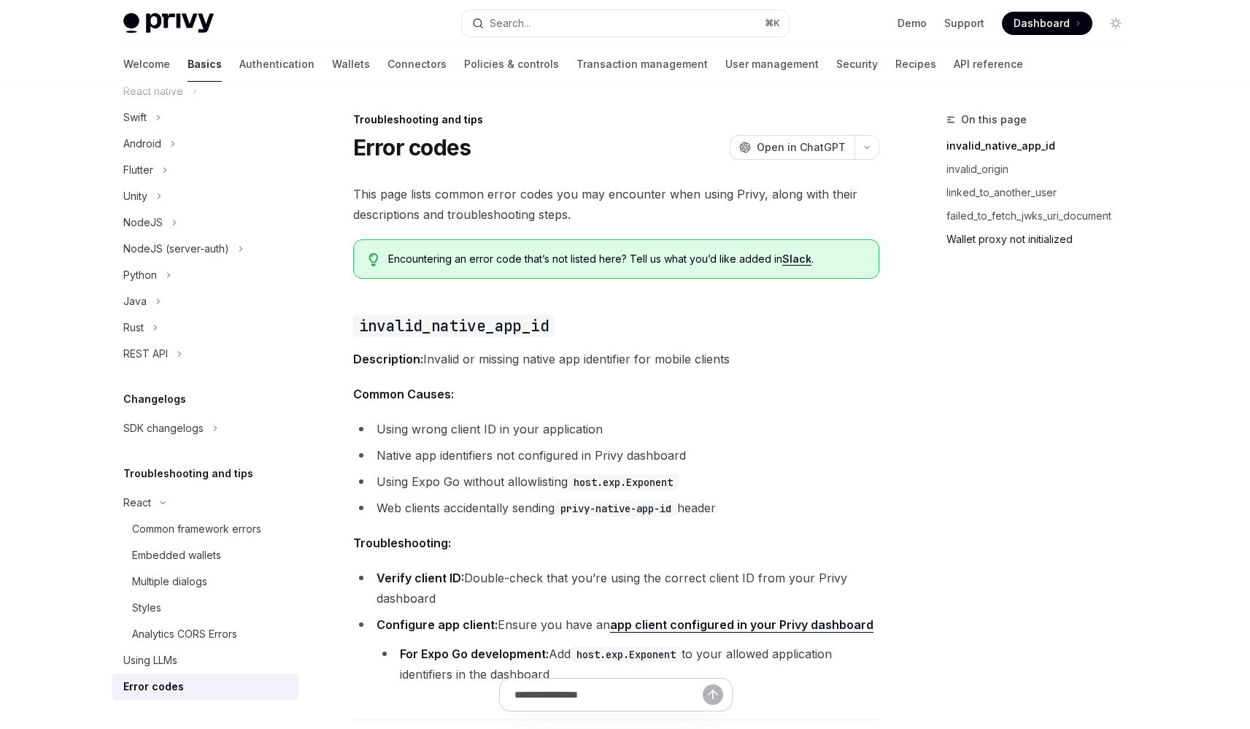
click at [993, 231] on link "Wallet proxy not initialized" at bounding box center [1042, 239] width 193 height 23
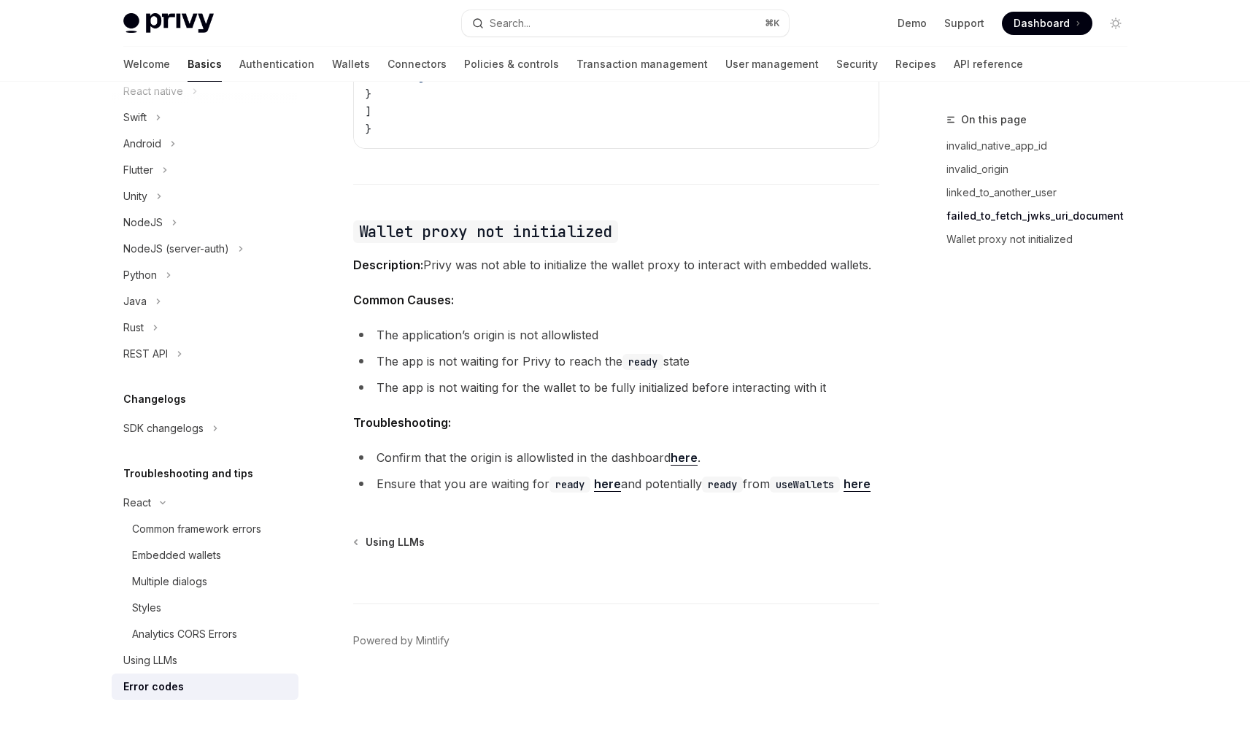
scroll to position [2217, 0]
drag, startPoint x: 360, startPoint y: 206, endPoint x: 623, endPoint y: 223, distance: 263.2
click at [985, 239] on link "Wallet proxy not initialized" at bounding box center [1042, 239] width 193 height 23
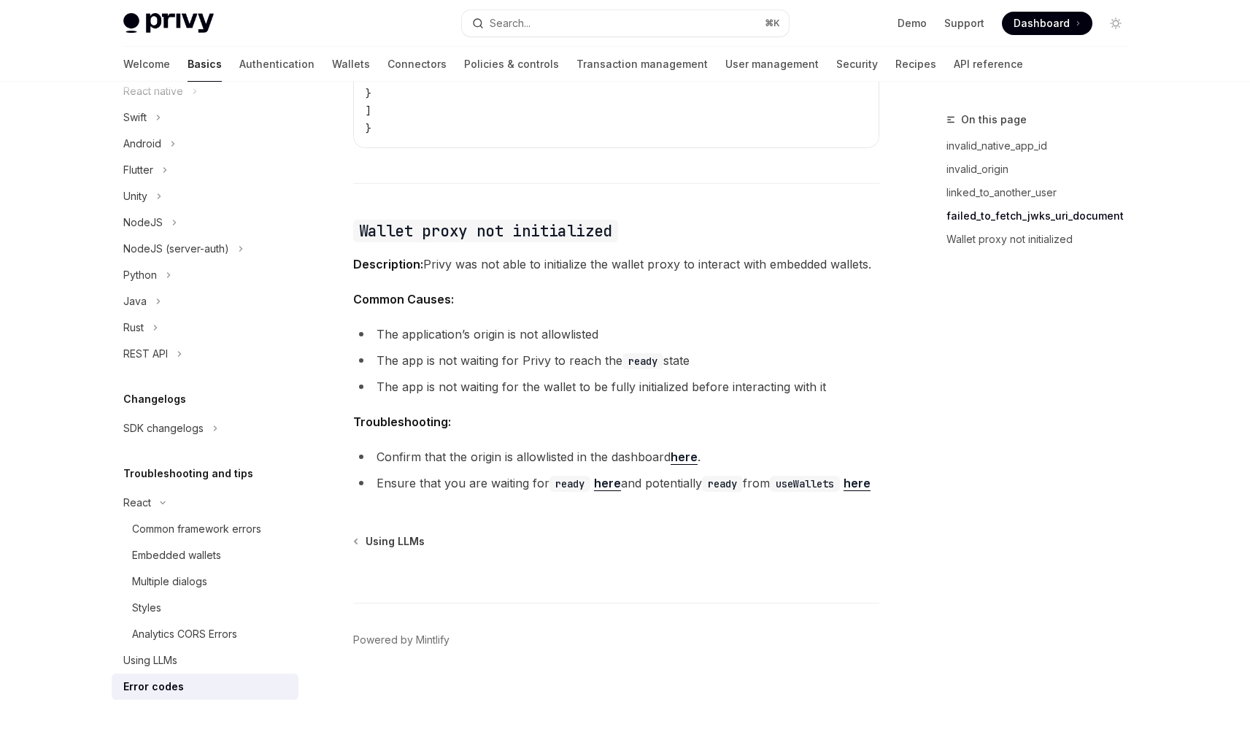
click at [444, 324] on li "The application’s origin is not allowlisted" at bounding box center [616, 334] width 526 height 20
click at [478, 324] on li "The application’s origin is not allowlisted" at bounding box center [616, 334] width 526 height 20
click at [1067, 21] on span "Dashboard" at bounding box center [1041, 23] width 56 height 15
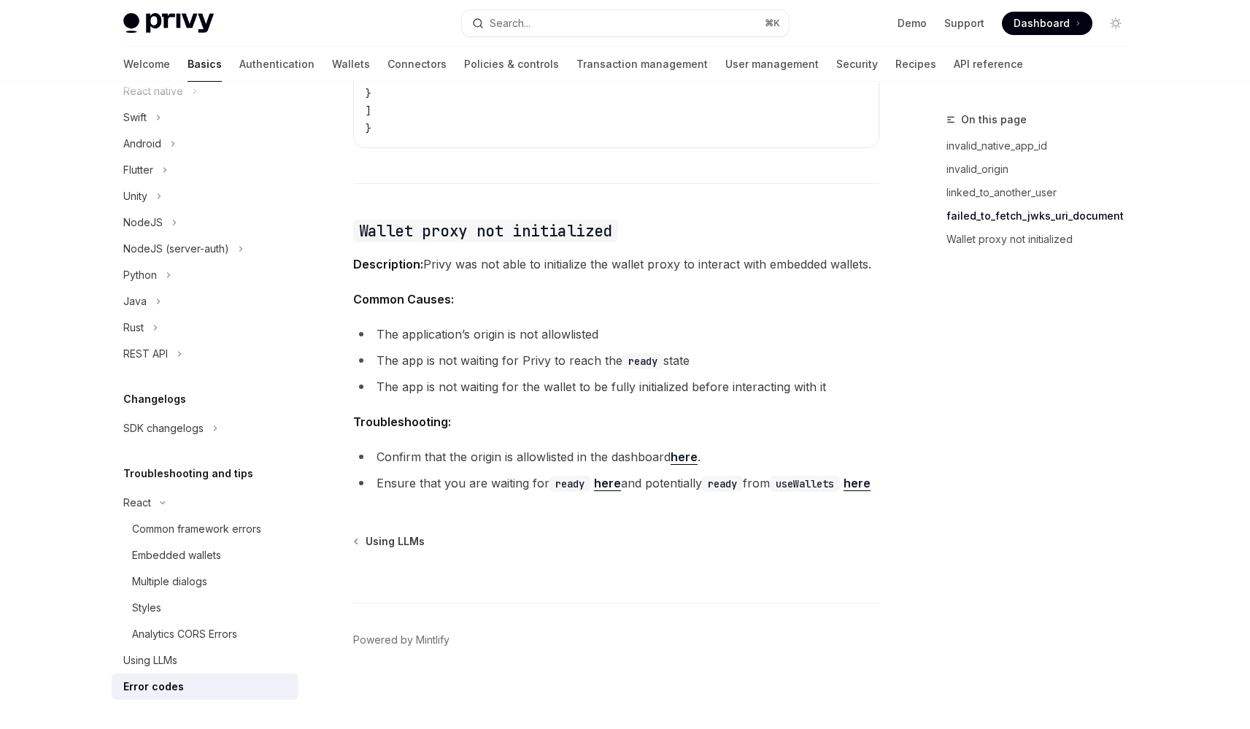
drag, startPoint x: 382, startPoint y: 341, endPoint x: 700, endPoint y: 347, distance: 318.2
click at [700, 350] on li "The app is not waiting for Privy to reach the ready state" at bounding box center [616, 360] width 526 height 20
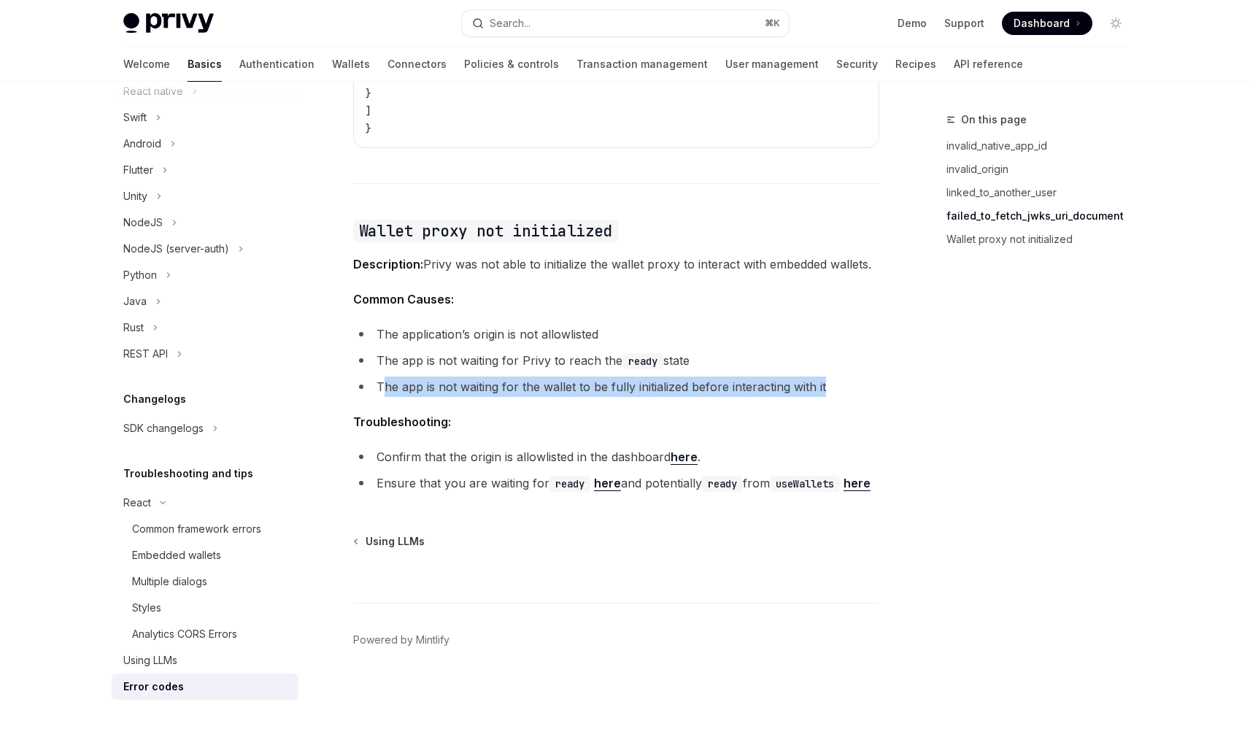
drag, startPoint x: 381, startPoint y: 368, endPoint x: 700, endPoint y: 380, distance: 319.8
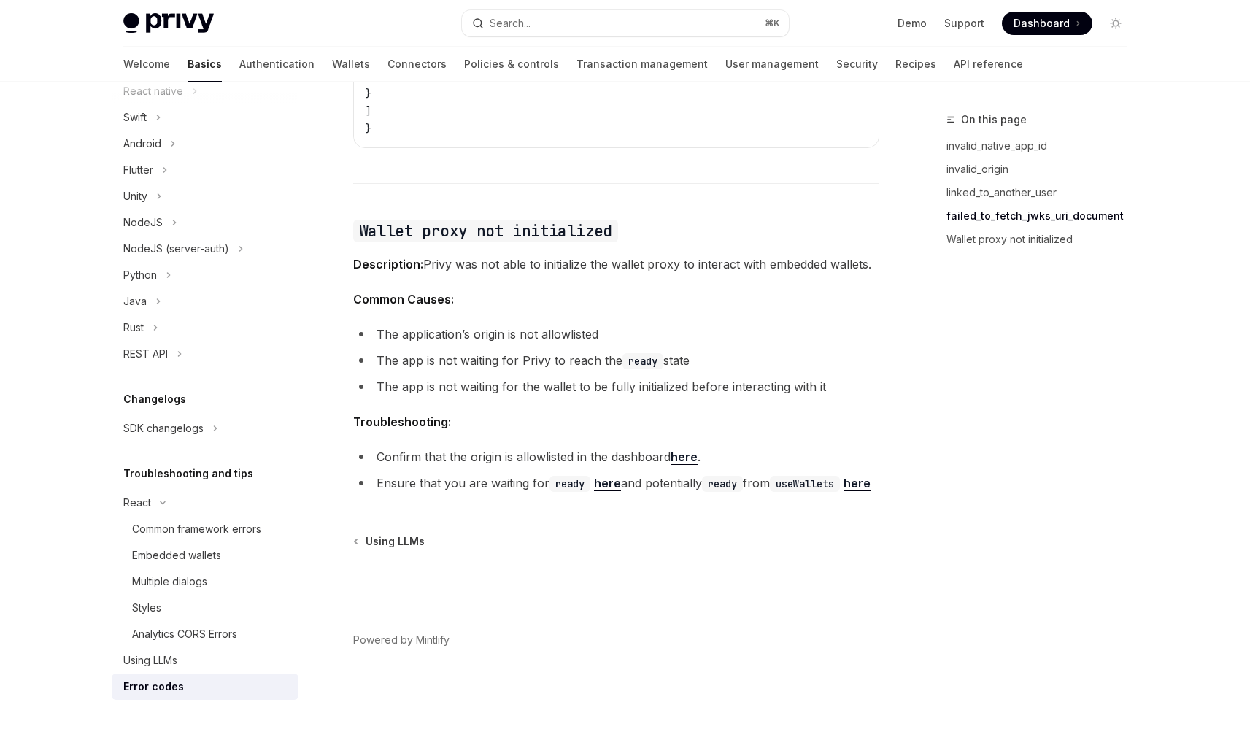
click at [600, 476] on link "here" at bounding box center [607, 483] width 27 height 15
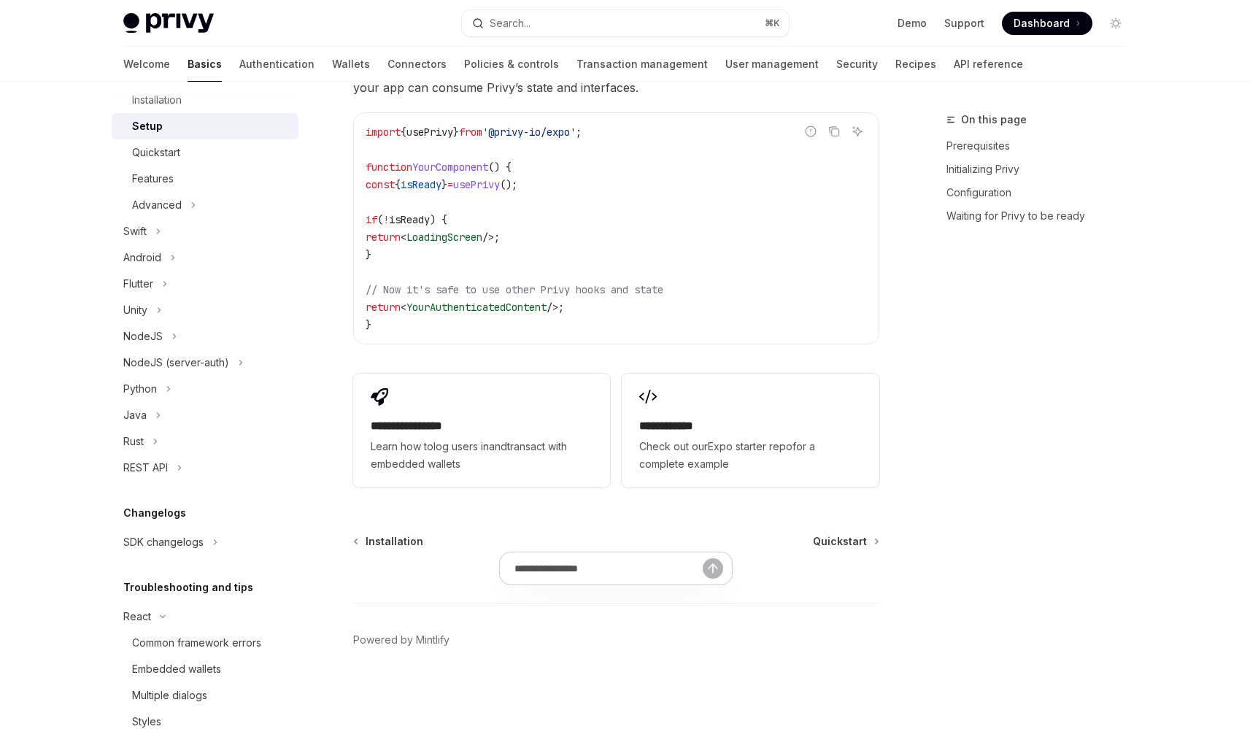
scroll to position [1051, 0]
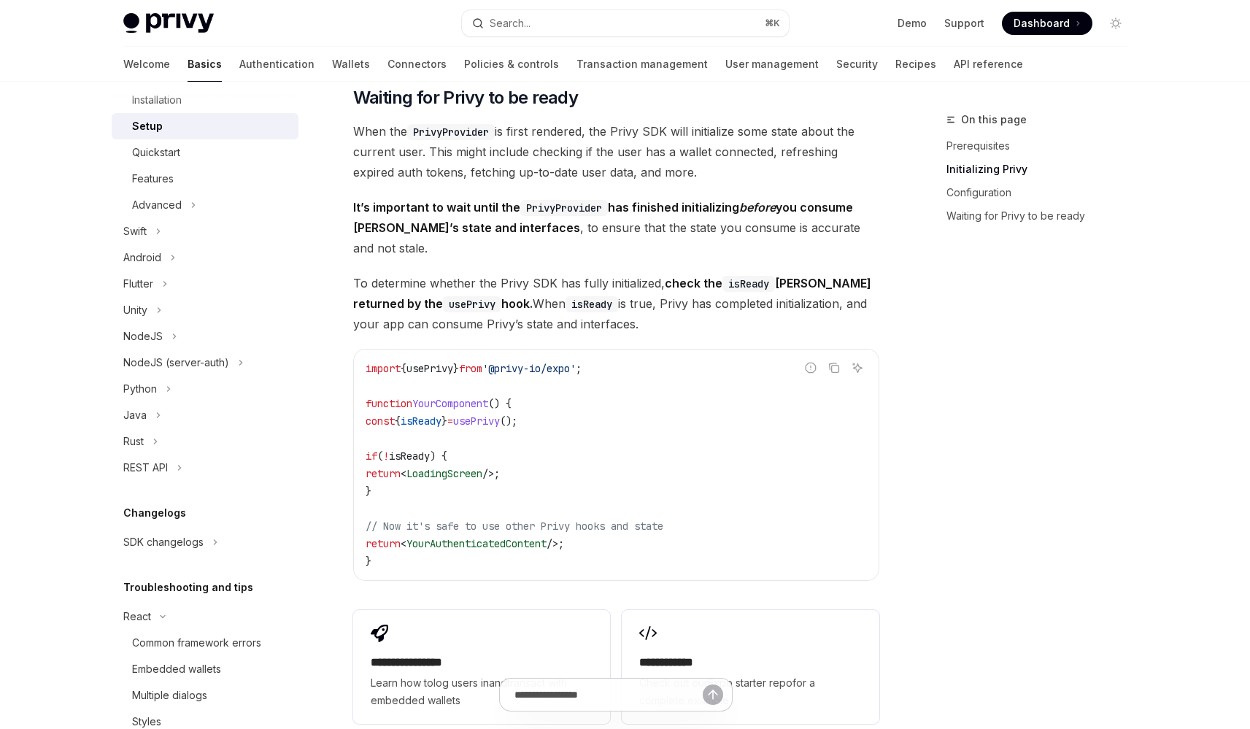
scroll to position [1292, 0]
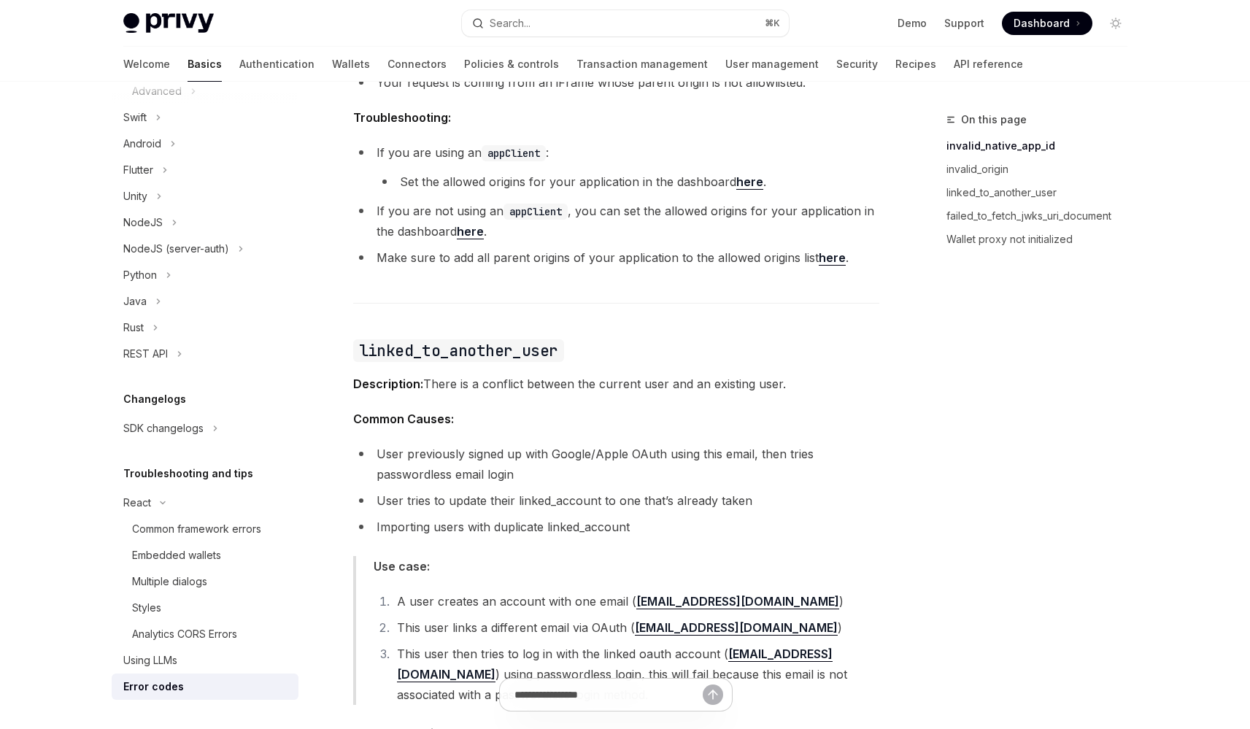
scroll to position [1049, 0]
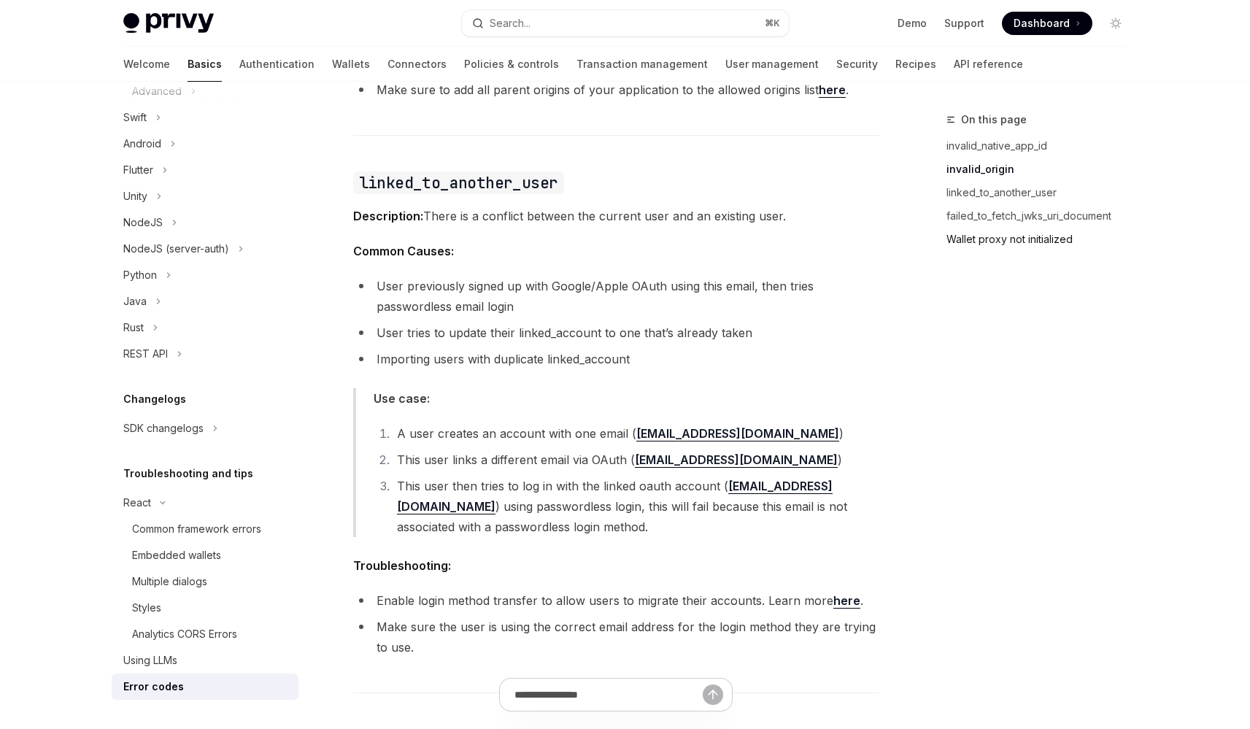
click at [983, 243] on link "Wallet proxy not initialized" at bounding box center [1042, 239] width 193 height 23
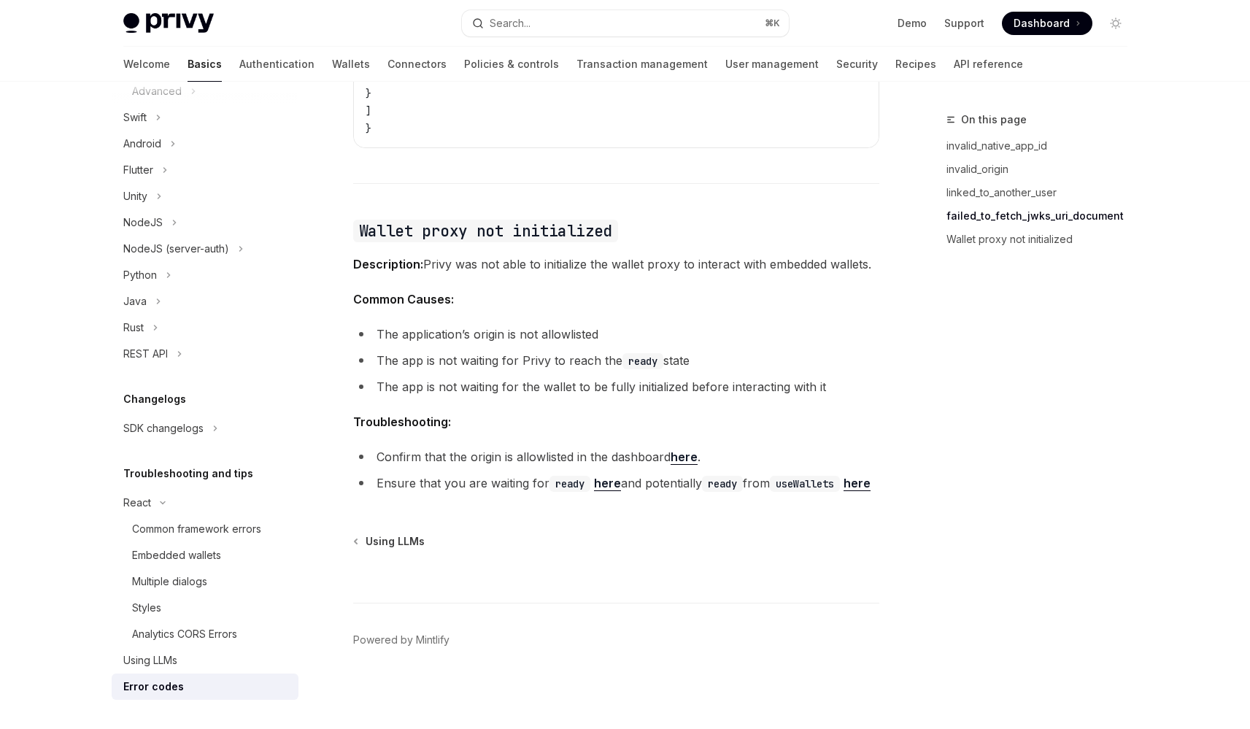
click at [606, 476] on link "here" at bounding box center [607, 483] width 27 height 15
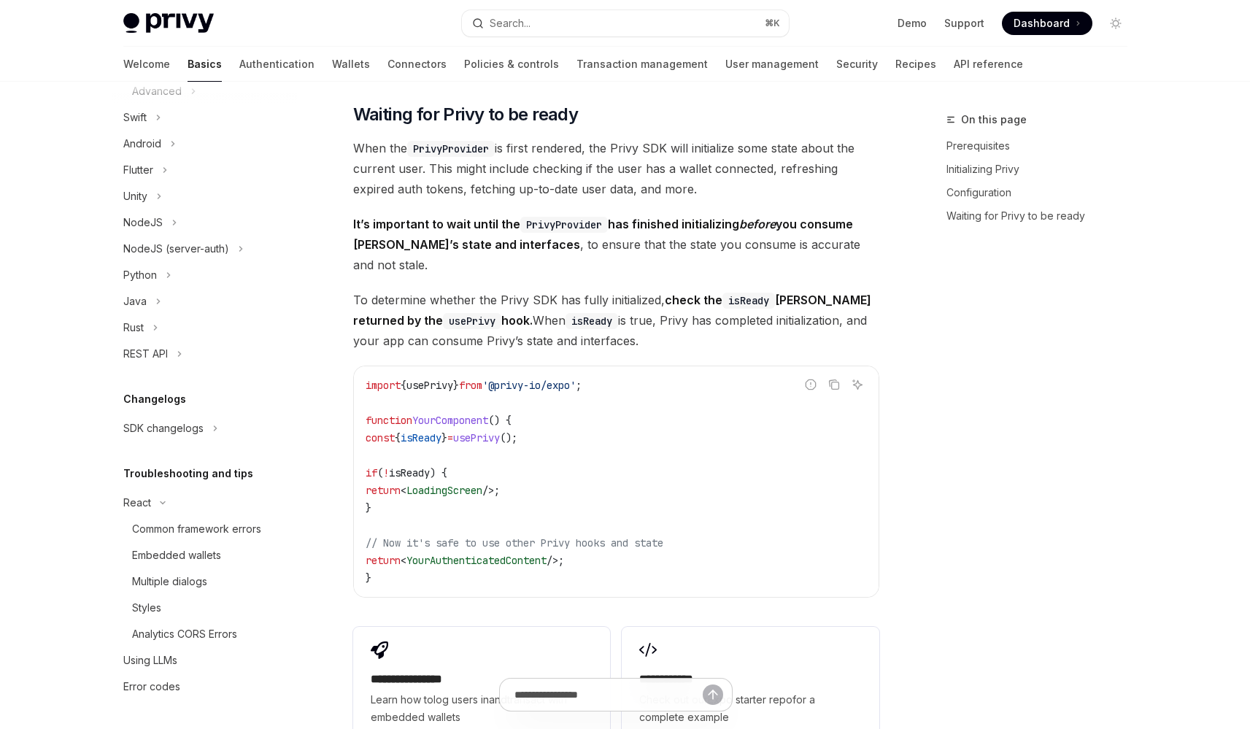
scroll to position [276, 0]
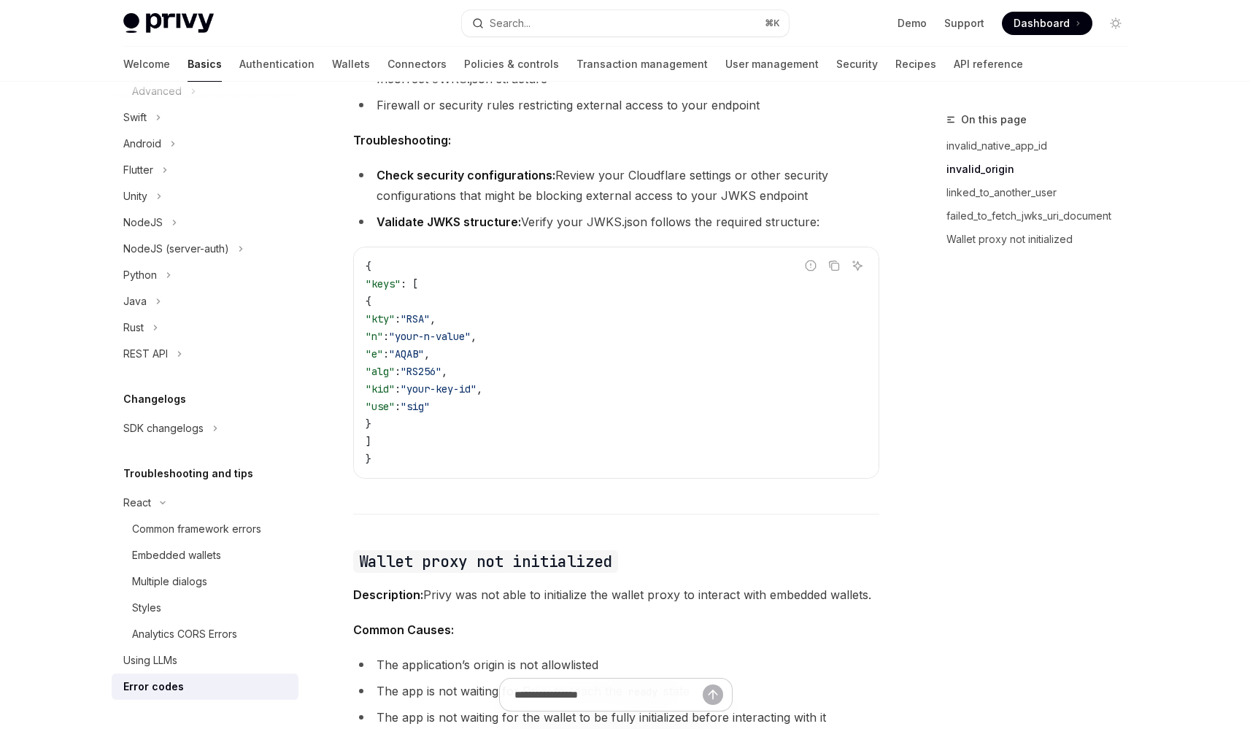
scroll to position [2217, 0]
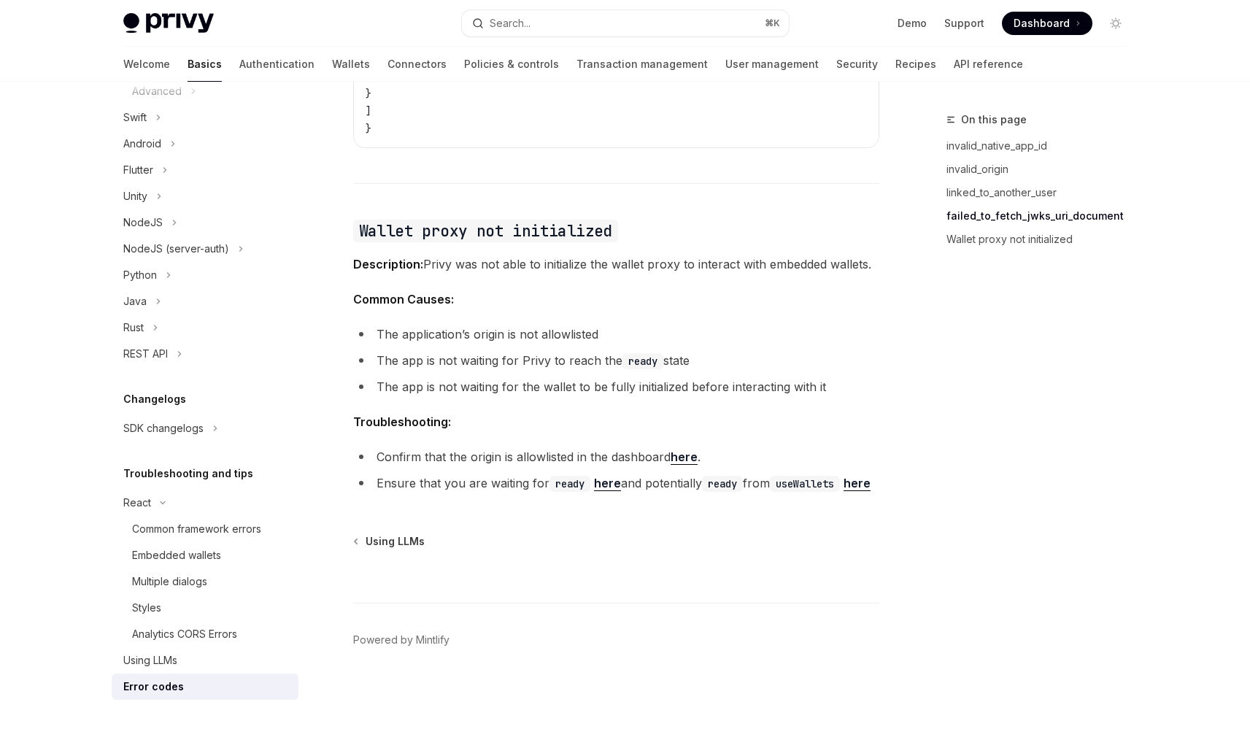
click at [843, 483] on link "here" at bounding box center [856, 483] width 27 height 15
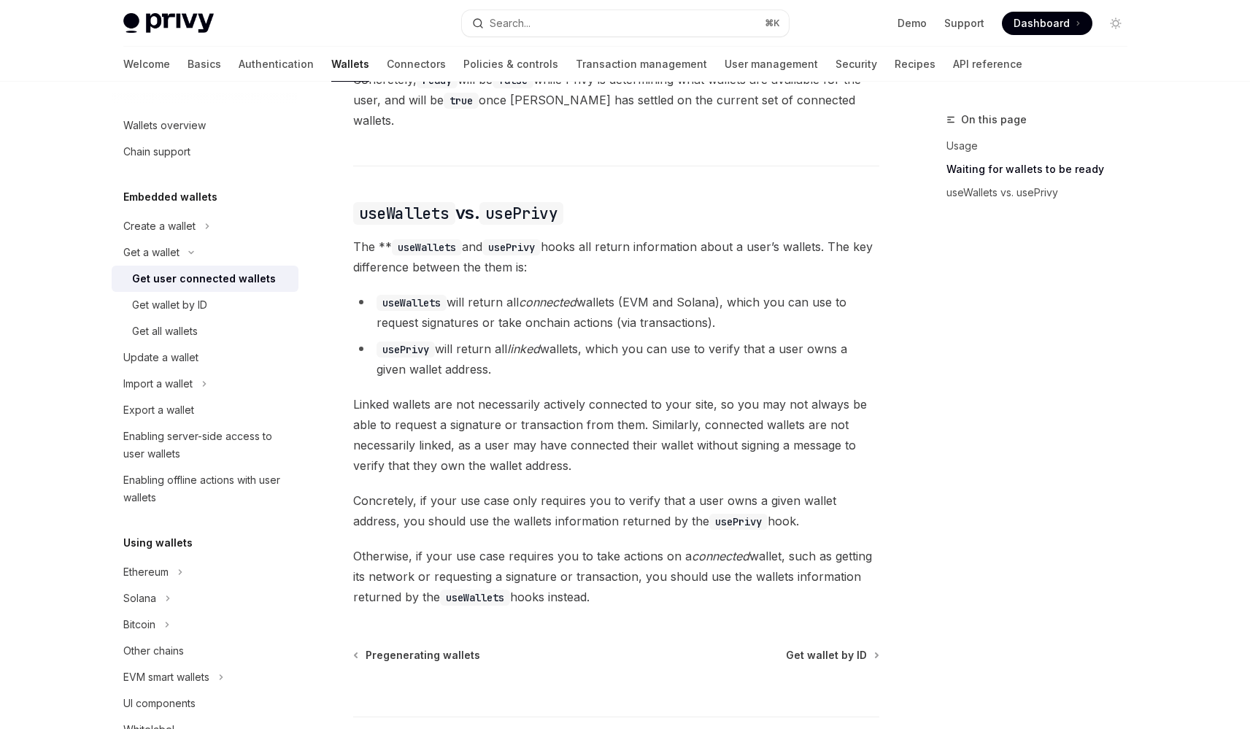
scroll to position [1129, 0]
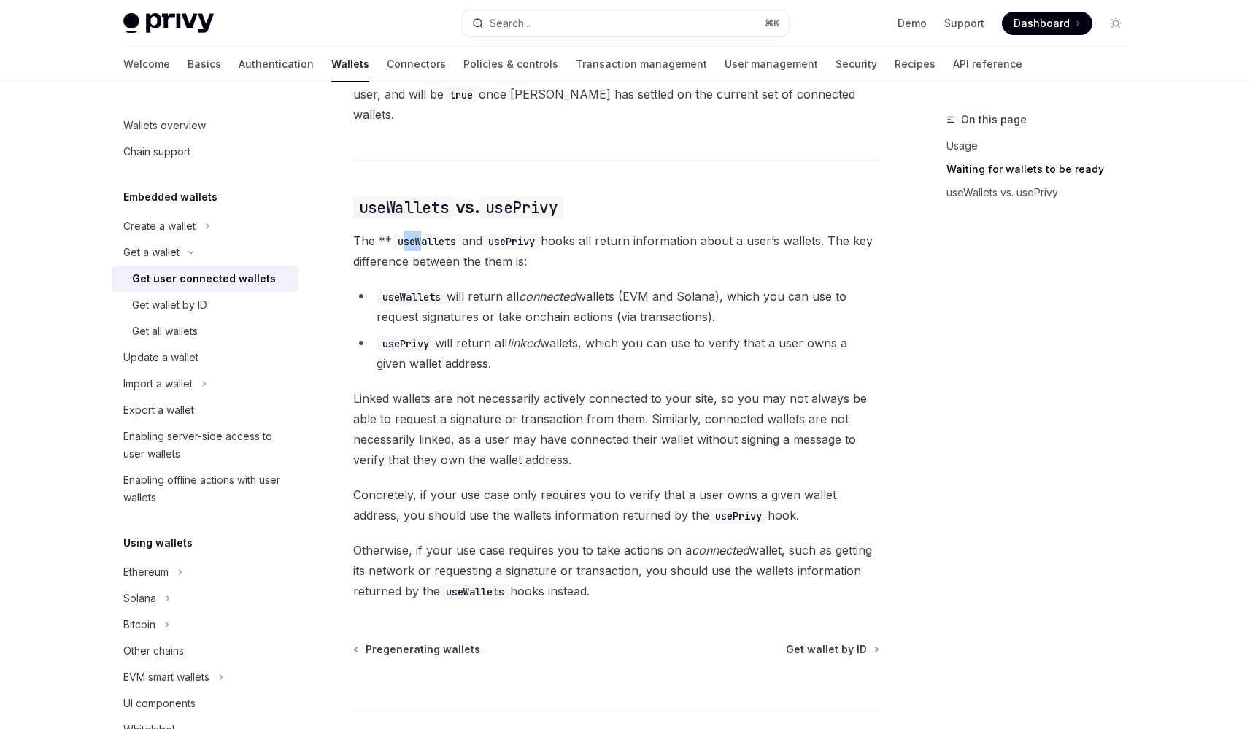
drag, startPoint x: 399, startPoint y: 227, endPoint x: 423, endPoint y: 228, distance: 24.1
click at [422, 233] on code "useWallets" at bounding box center [427, 241] width 70 height 16
click at [558, 306] on li "useWallets will return all connected wallets (EVM and Solana), which you can us…" at bounding box center [616, 306] width 526 height 41
drag, startPoint x: 379, startPoint y: 331, endPoint x: 451, endPoint y: 333, distance: 71.5
click at [451, 333] on li "usePrivy will return all linked wallets, which you can use to verify that a use…" at bounding box center [616, 353] width 526 height 41
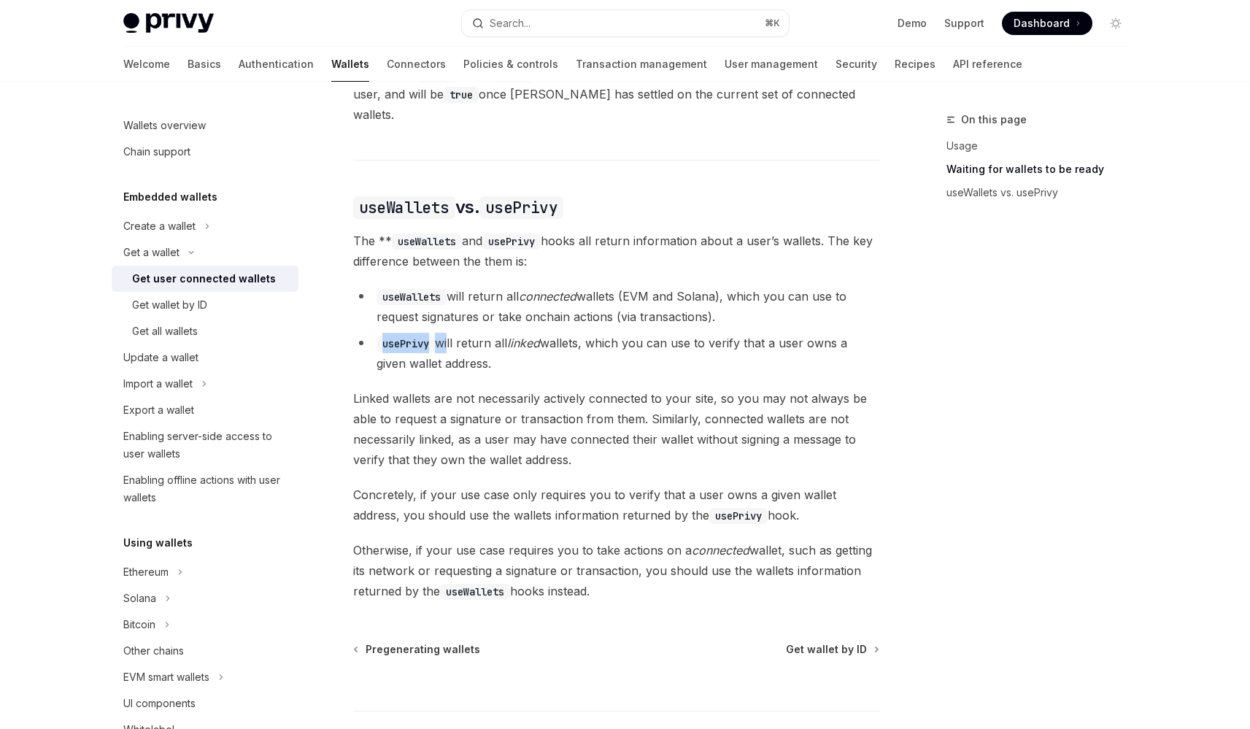
click at [451, 333] on li "usePrivy will return all linked wallets, which you can use to verify that a use…" at bounding box center [616, 353] width 526 height 41
drag, startPoint x: 474, startPoint y: 333, endPoint x: 637, endPoint y: 333, distance: 162.7
click at [637, 333] on li "usePrivy will return all linked wallets, which you can use to verify that a use…" at bounding box center [616, 353] width 526 height 41
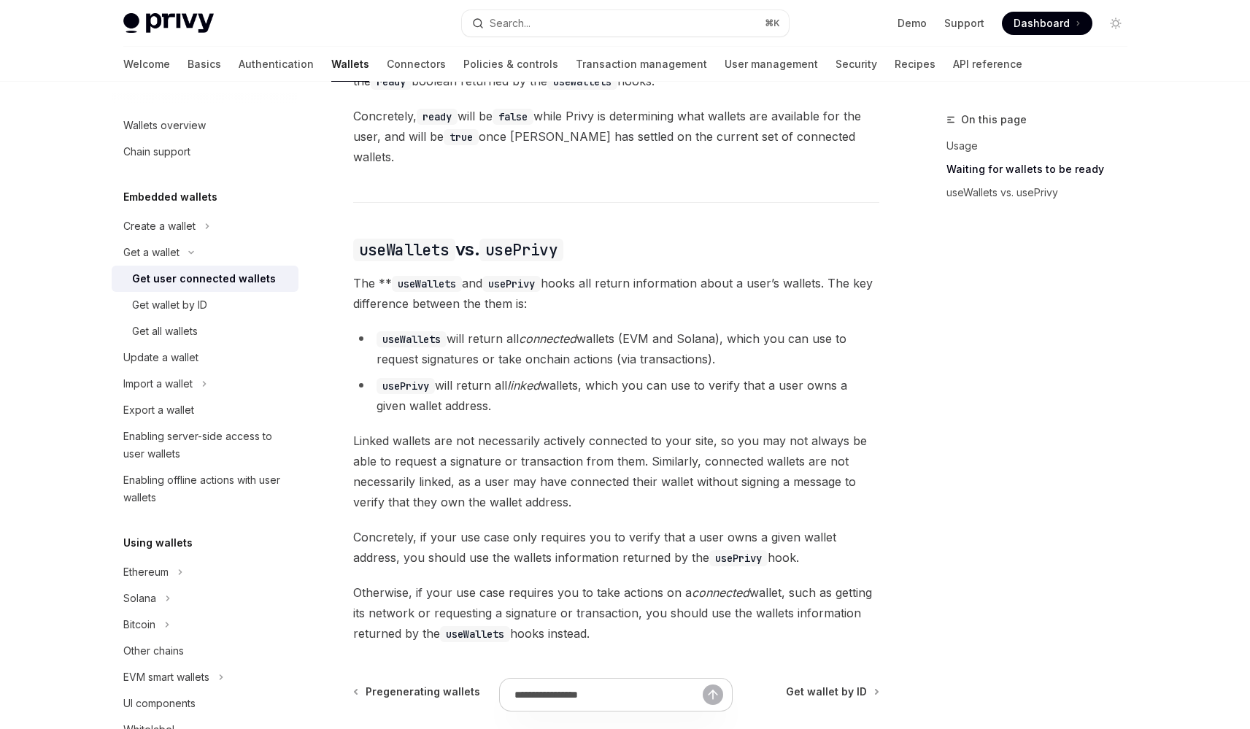
scroll to position [1083, 0]
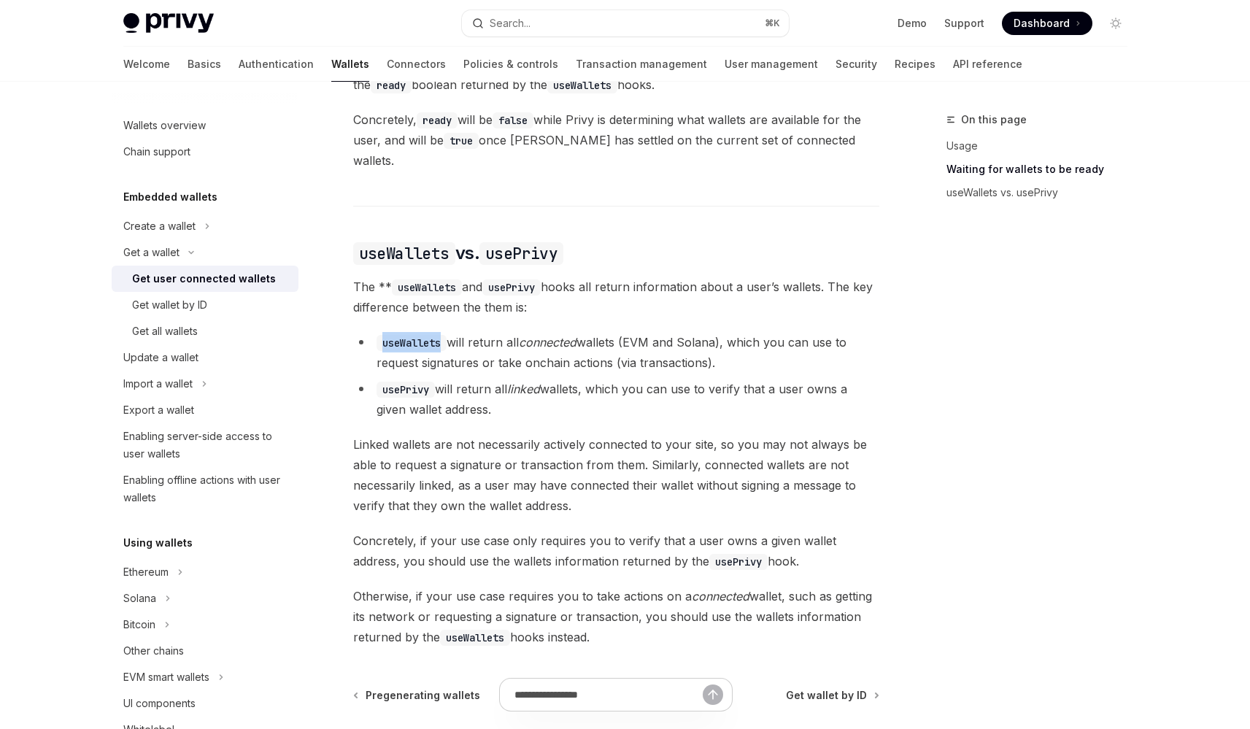
drag, startPoint x: 384, startPoint y: 328, endPoint x: 447, endPoint y: 330, distance: 62.8
click at [447, 335] on code "useWallets" at bounding box center [411, 343] width 70 height 16
drag, startPoint x: 465, startPoint y: 329, endPoint x: 583, endPoint y: 338, distance: 118.5
click at [583, 338] on li "useWallets will return all connected wallets (EVM and Solana), which you can us…" at bounding box center [616, 352] width 526 height 41
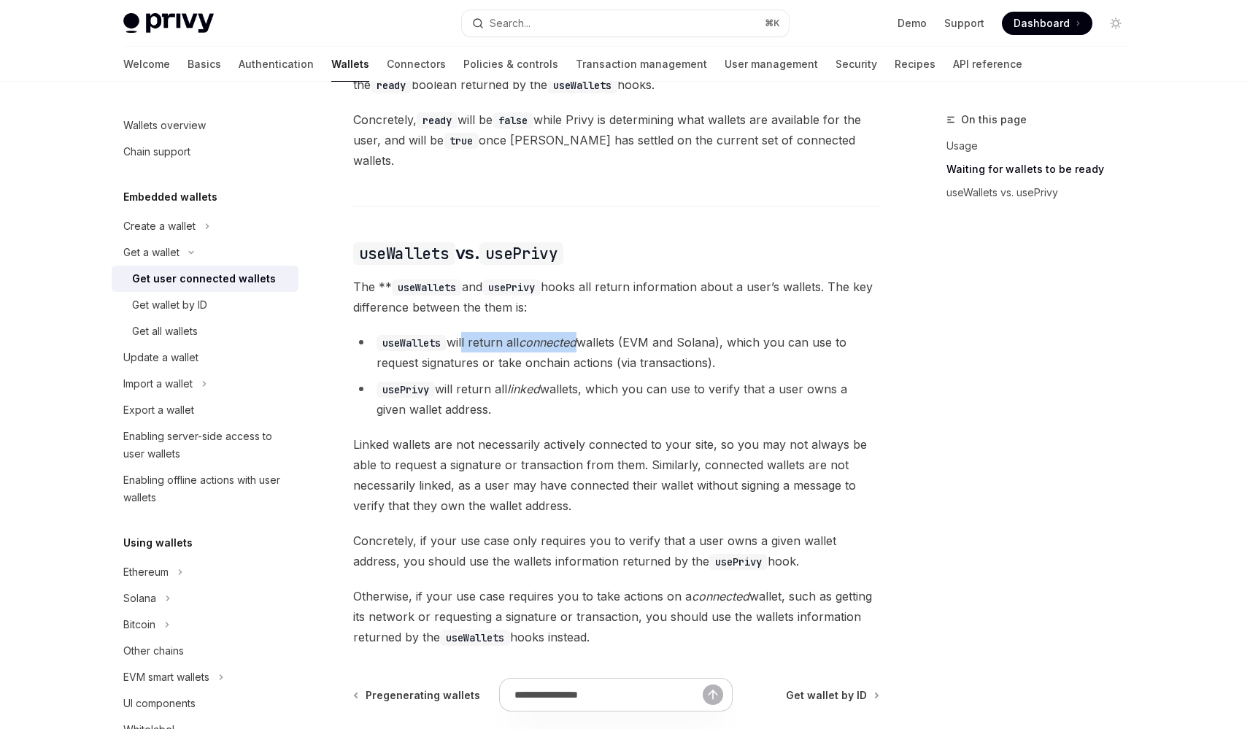
click at [583, 338] on li "useWallets will return all connected wallets (EVM and Solana), which you can us…" at bounding box center [616, 352] width 526 height 41
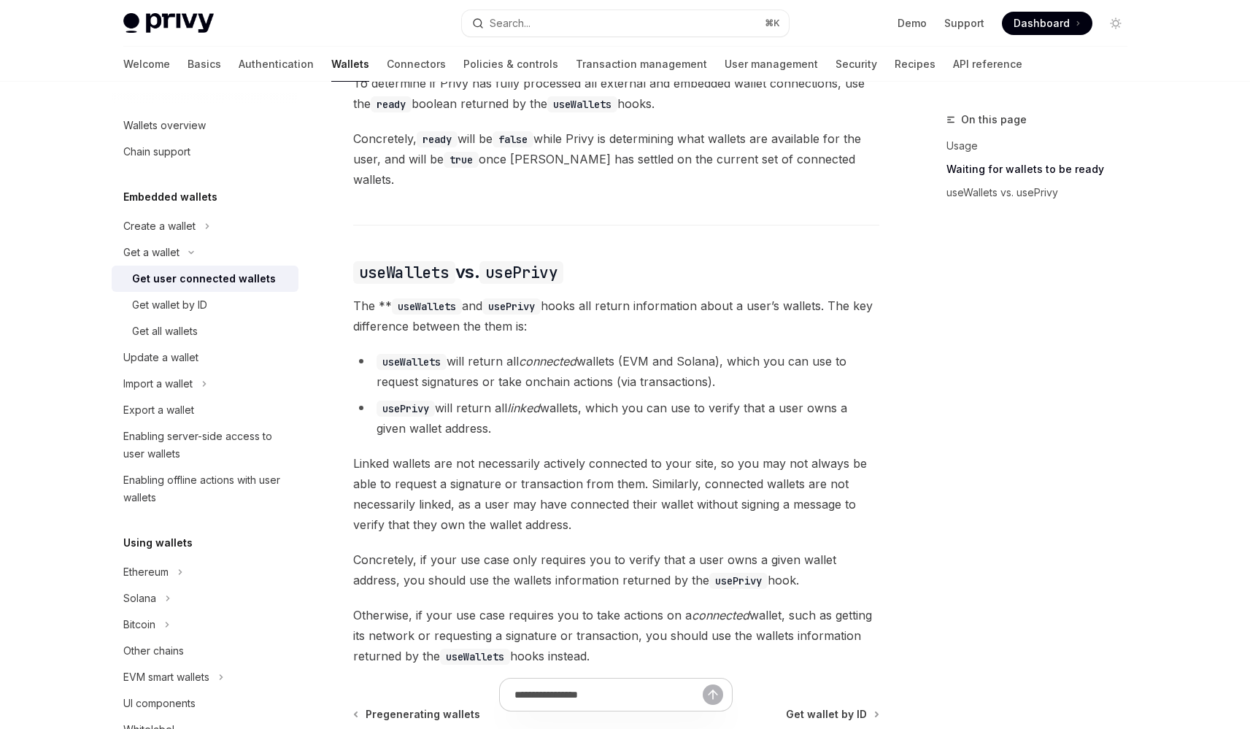
scroll to position [1054, 0]
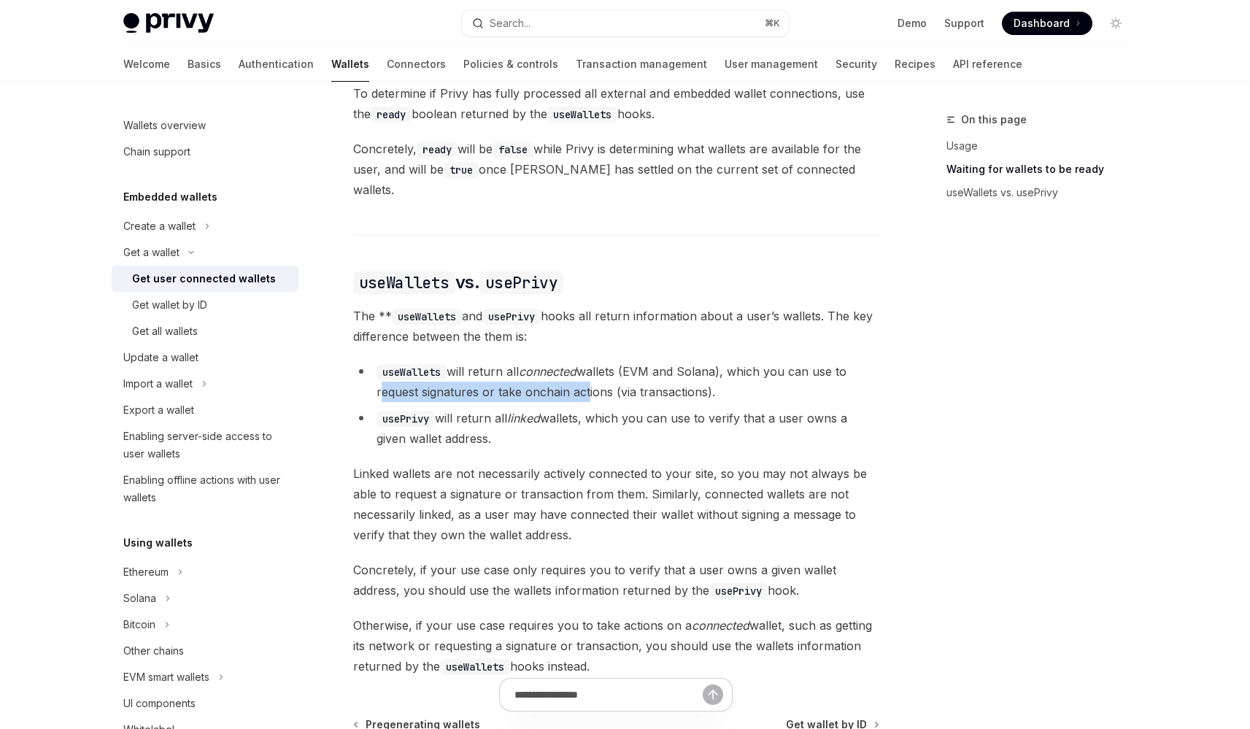
drag, startPoint x: 366, startPoint y: 382, endPoint x: 583, endPoint y: 382, distance: 217.4
click at [583, 382] on li "useWallets will return all connected wallets (EVM and Solana), which you can us…" at bounding box center [616, 381] width 526 height 41
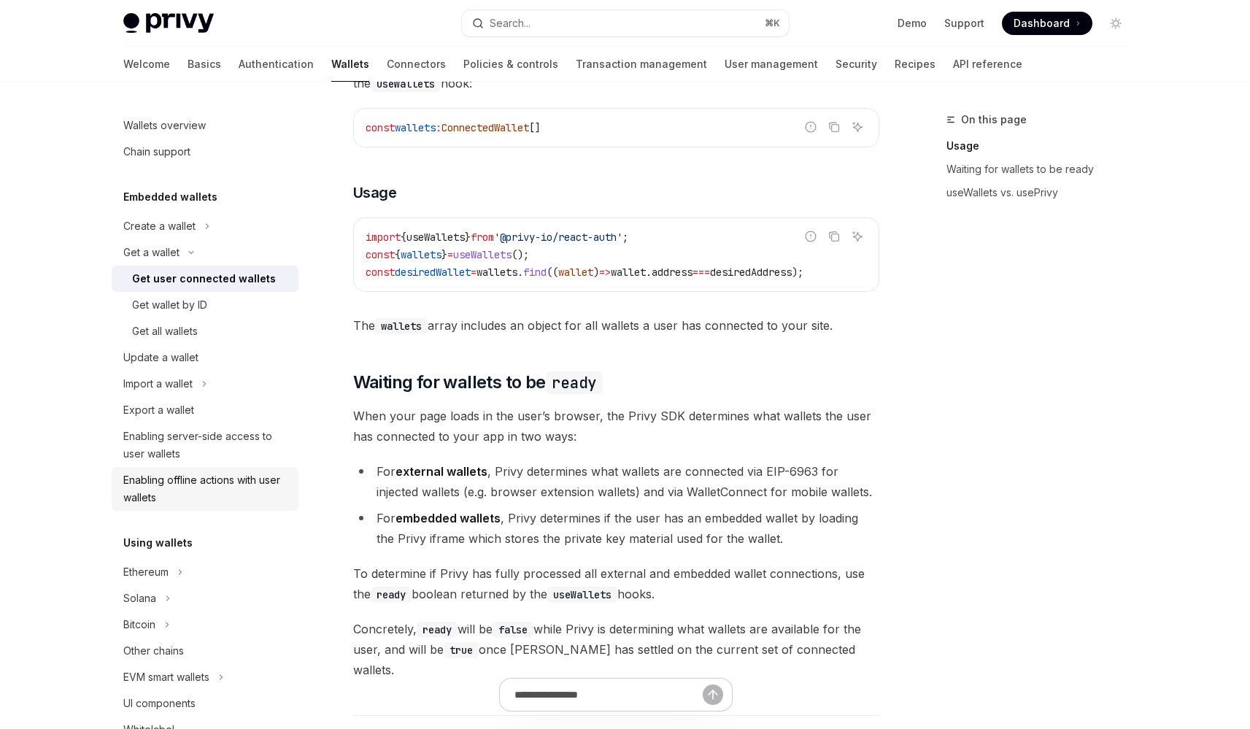
scroll to position [570, 0]
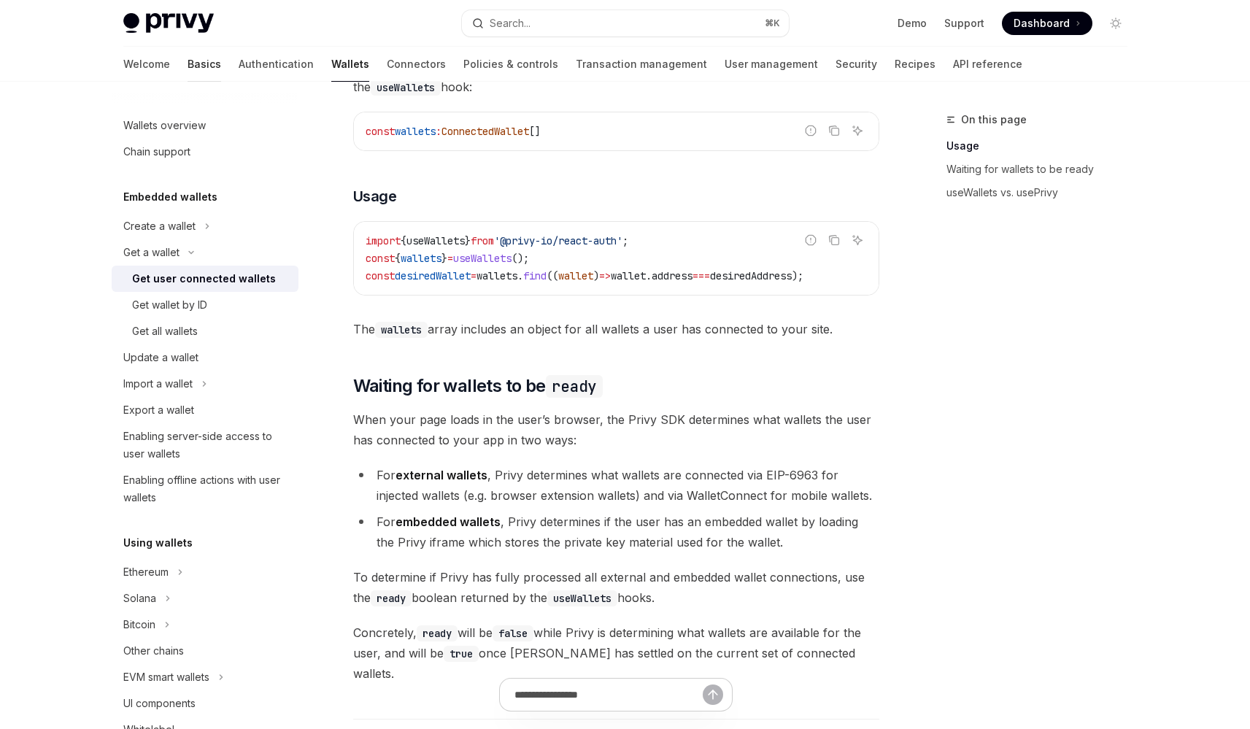
click at [188, 65] on link "Basics" at bounding box center [205, 64] width 34 height 35
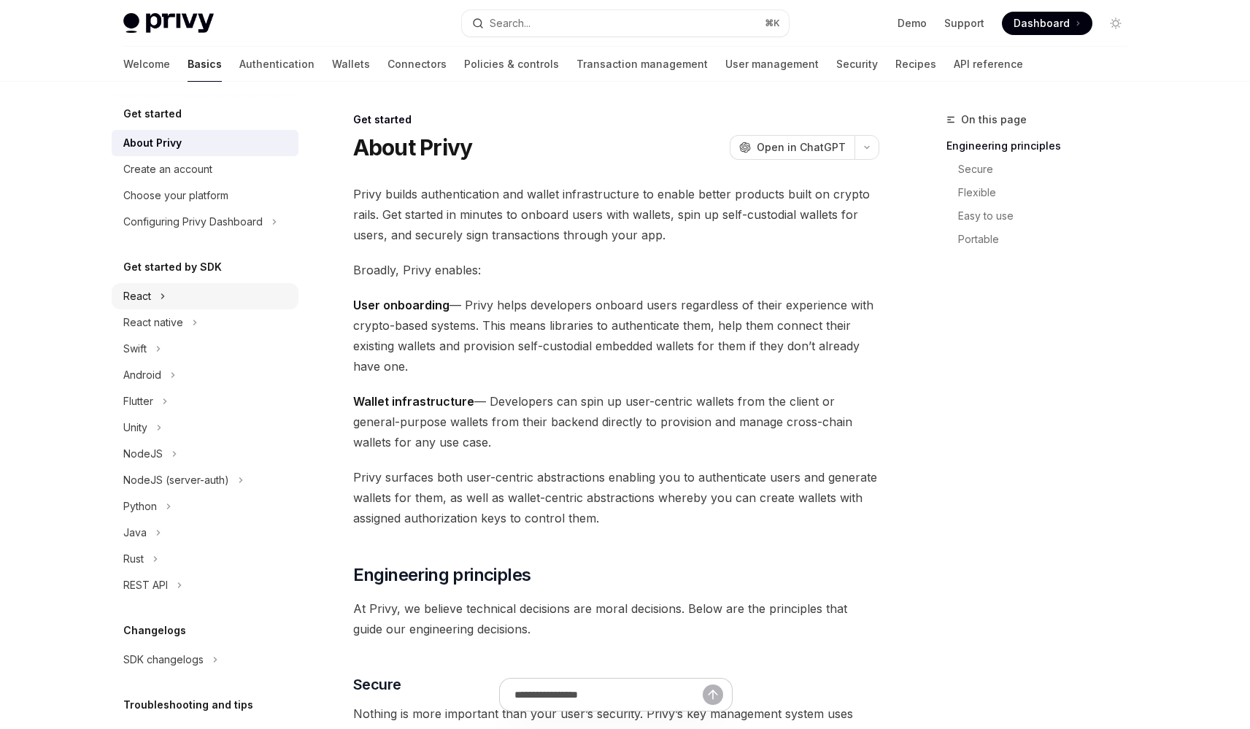
click at [156, 290] on button "React" at bounding box center [205, 296] width 187 height 26
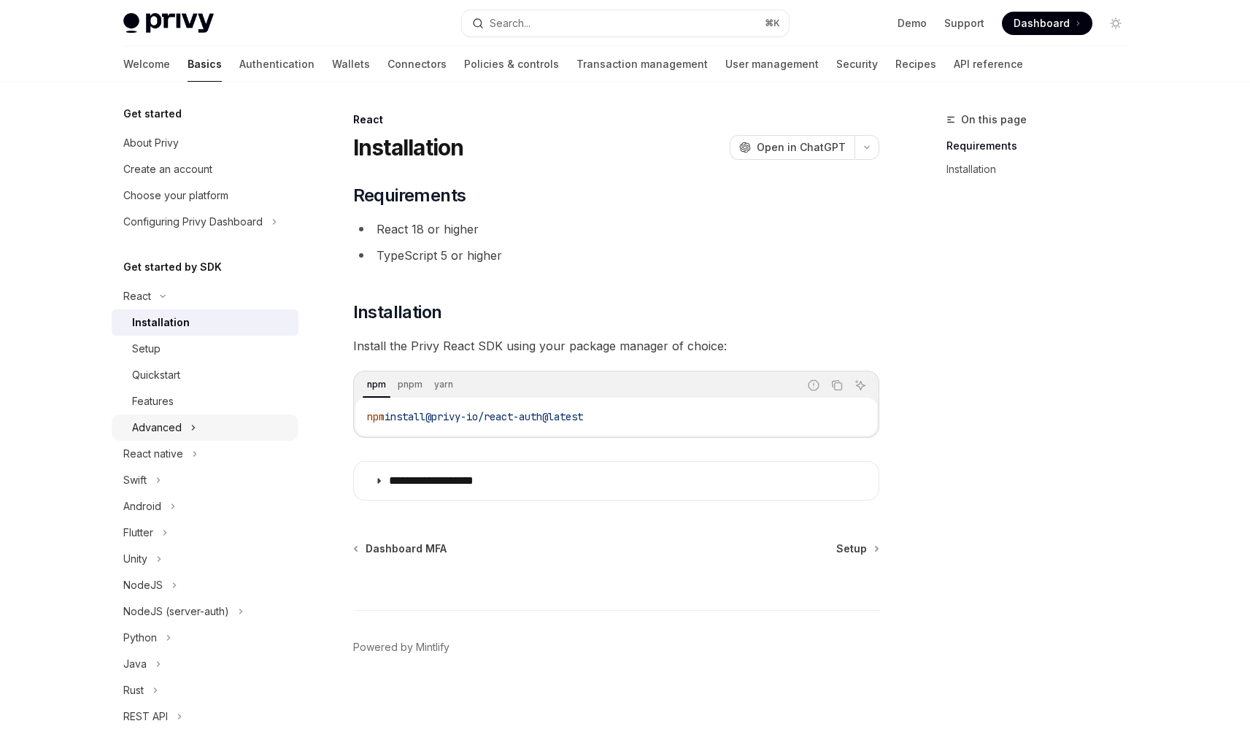
click at [177, 428] on div "Advanced" at bounding box center [157, 428] width 50 height 18
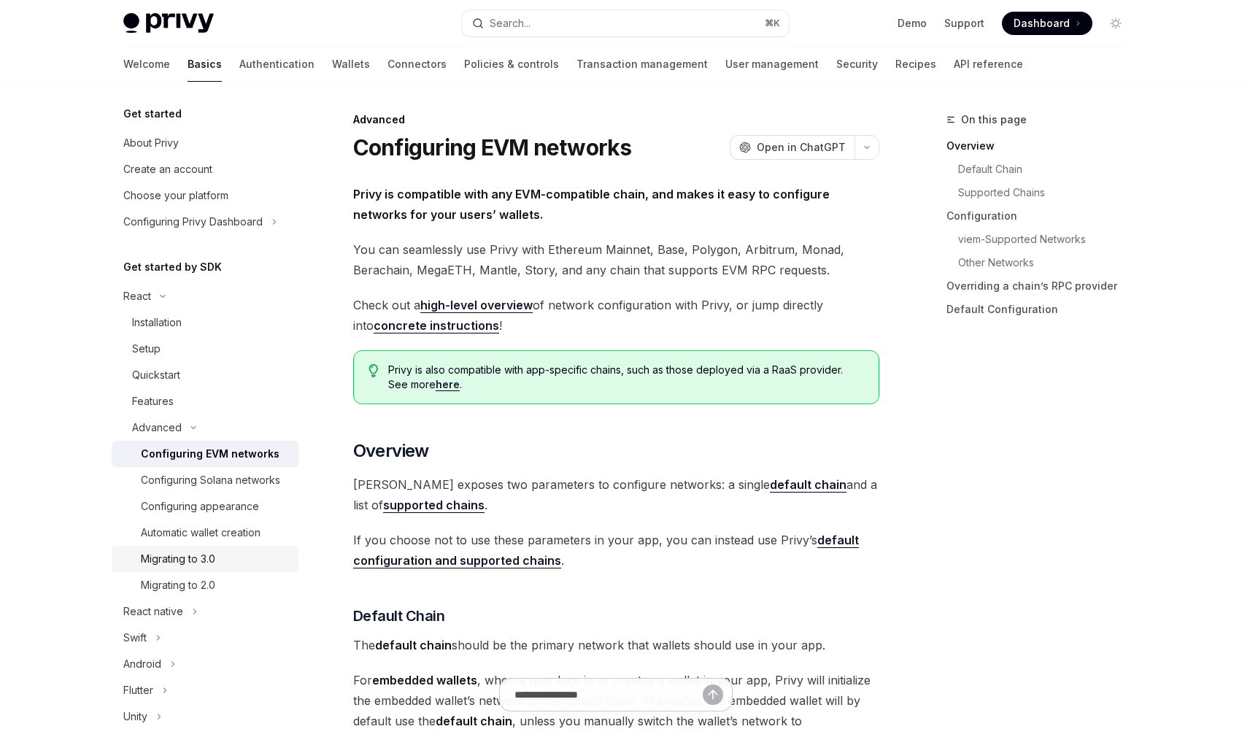
click at [197, 568] on div "Migrating to 3.0" at bounding box center [178, 559] width 74 height 18
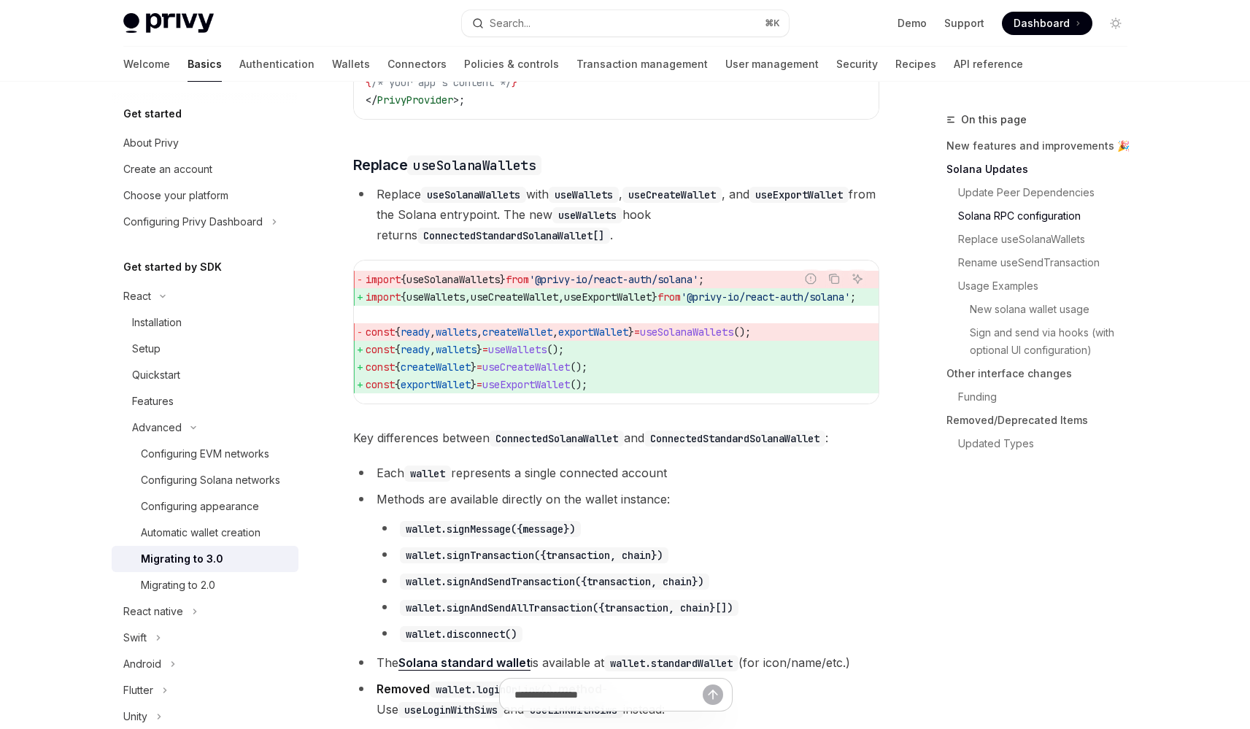
scroll to position [1250, 0]
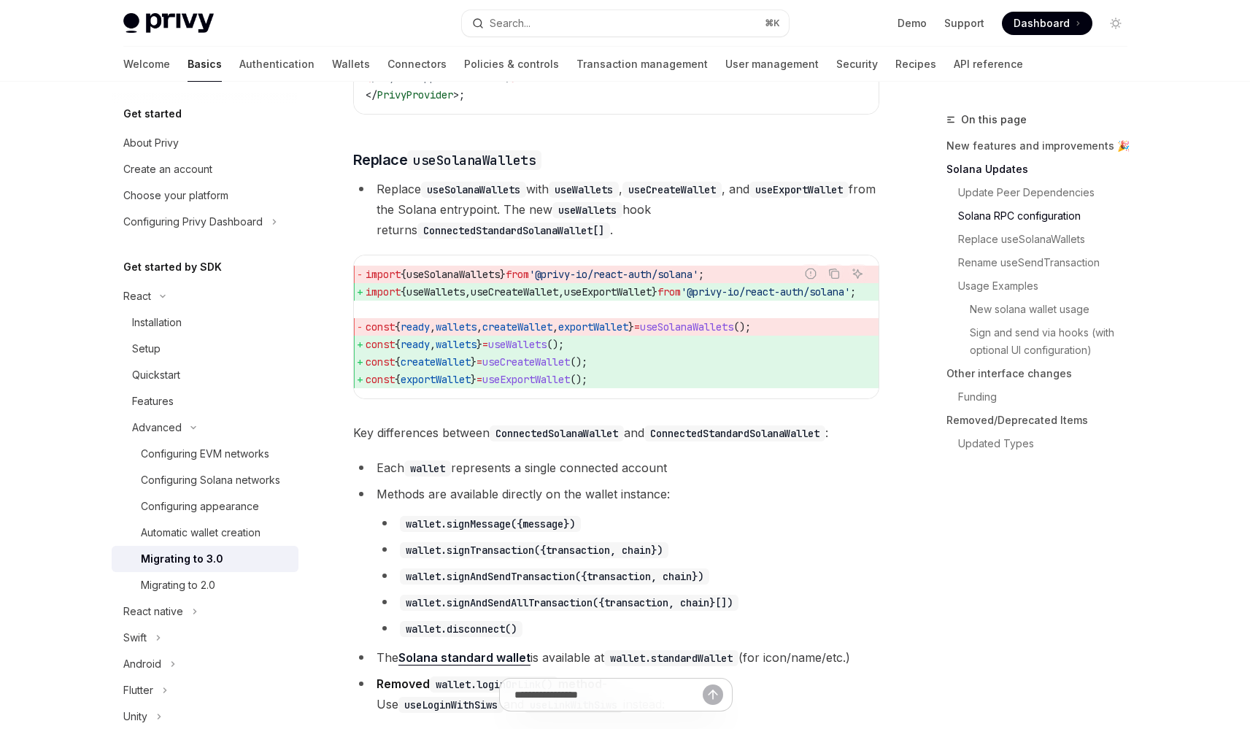
drag, startPoint x: 366, startPoint y: 375, endPoint x: 439, endPoint y: 372, distance: 73.7
click at [439, 353] on span "const { ready , wallets } = useWallets ();" at bounding box center [628, 345] width 525 height 18
click at [436, 351] on span "," at bounding box center [433, 344] width 6 height 13
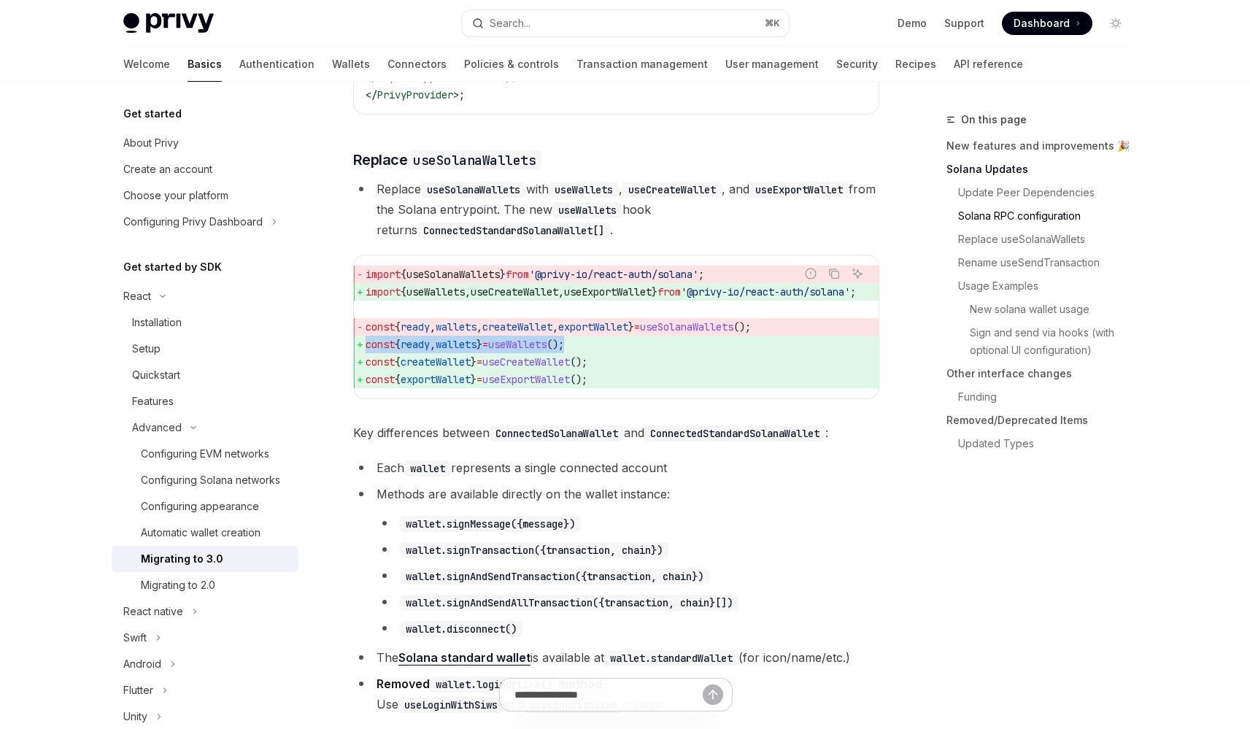
click at [436, 351] on span "," at bounding box center [433, 344] width 6 height 13
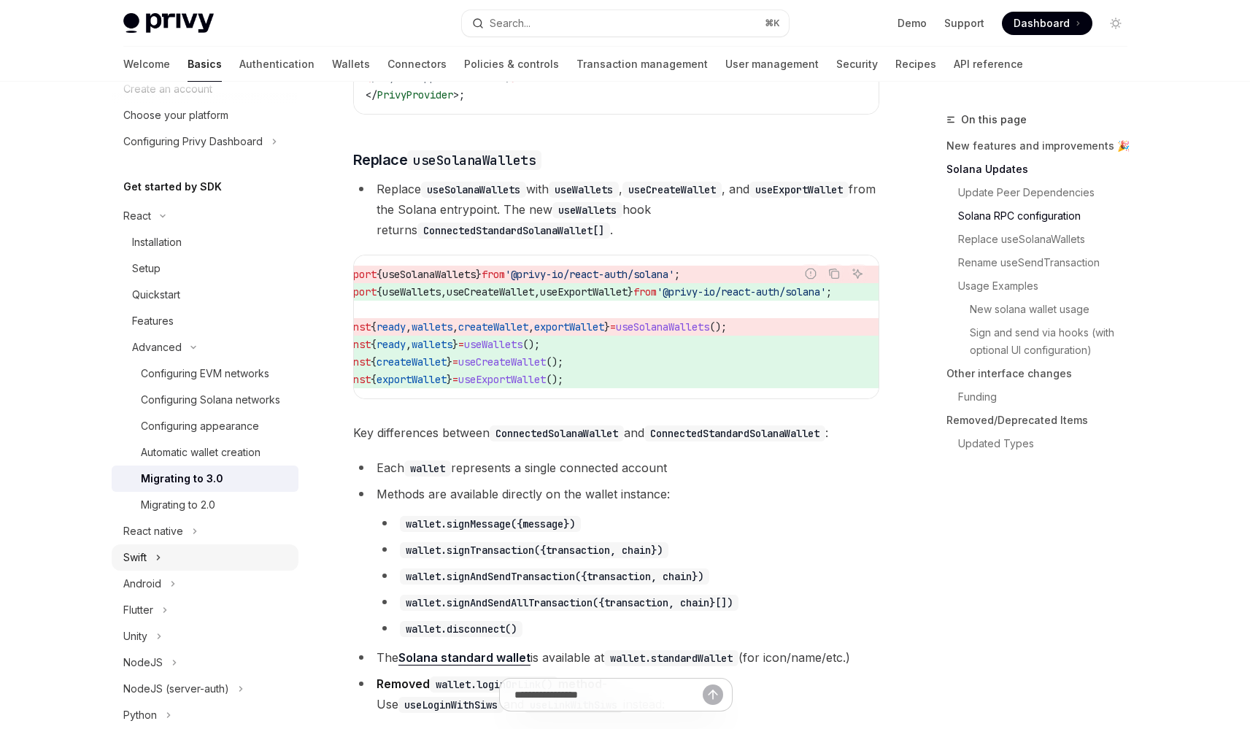
scroll to position [406, 0]
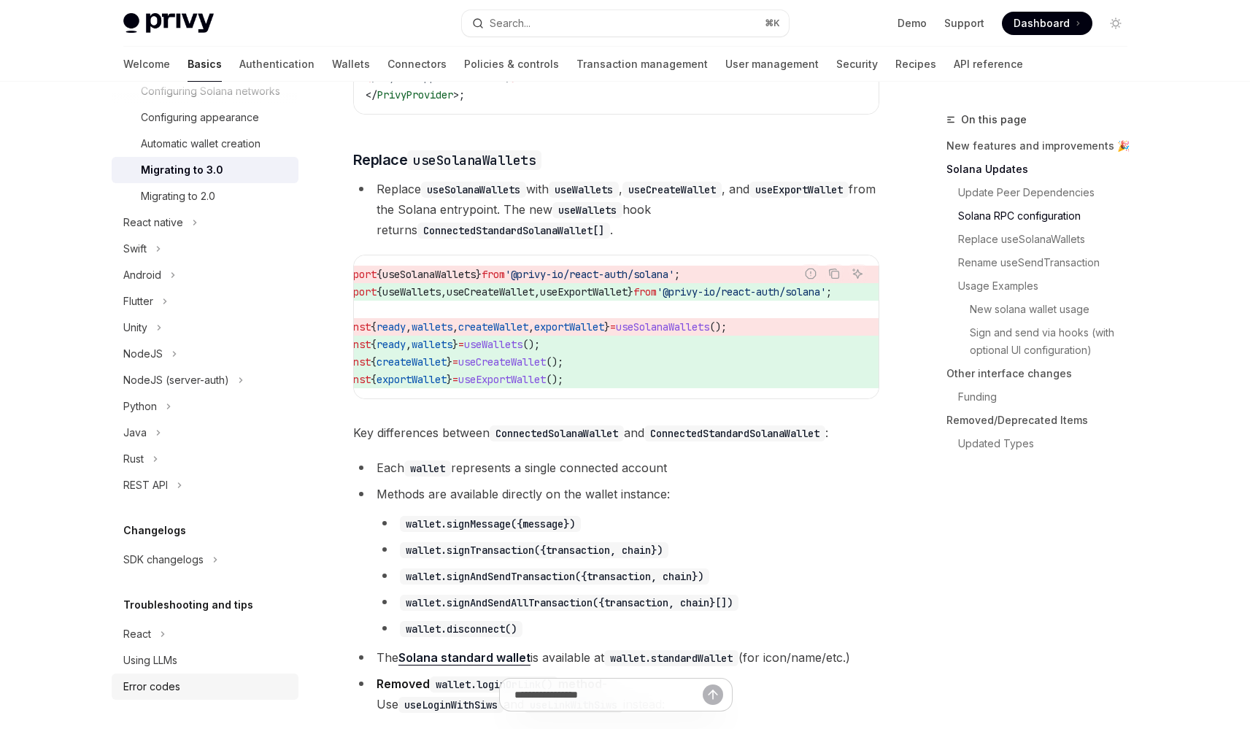
click at [178, 689] on div "Error codes" at bounding box center [151, 687] width 57 height 18
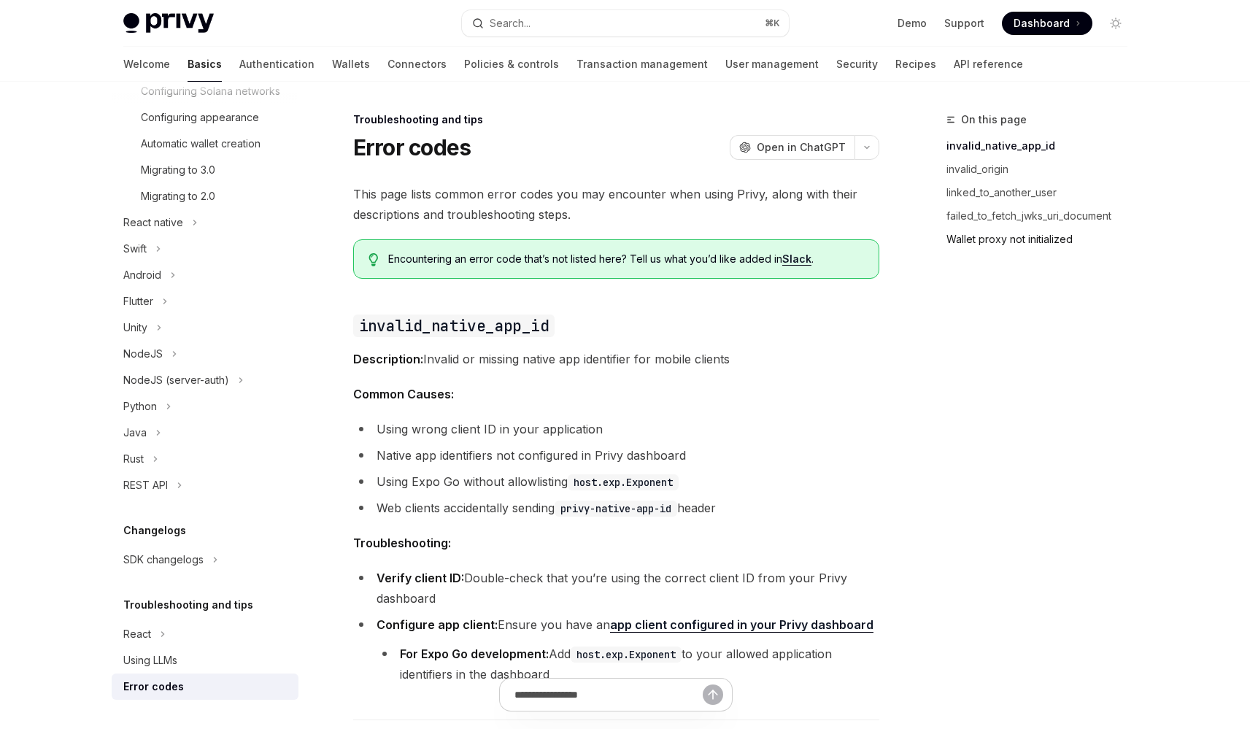
click at [1000, 236] on link "Wallet proxy not initialized" at bounding box center [1042, 239] width 193 height 23
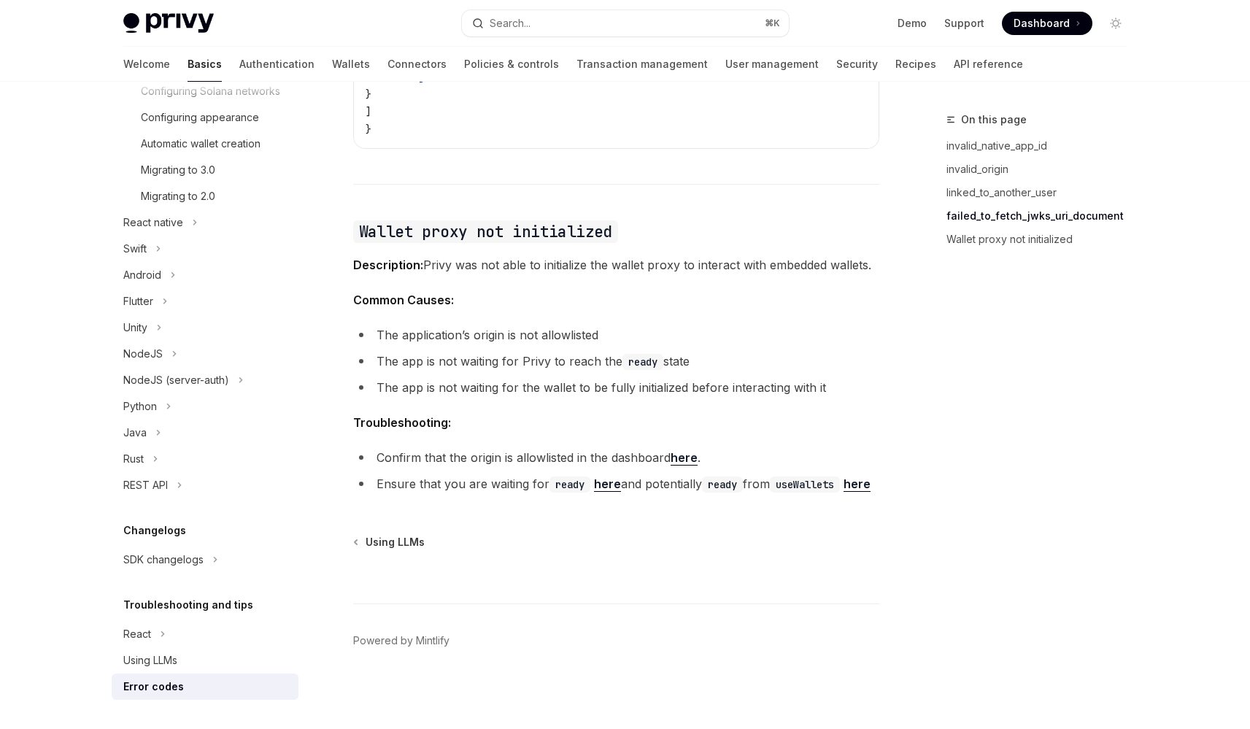
scroll to position [2217, 0]
drag, startPoint x: 377, startPoint y: 339, endPoint x: 681, endPoint y: 351, distance: 303.8
click at [681, 351] on ul "The application’s origin is not allowlisted The app is not waiting for Privy to…" at bounding box center [616, 360] width 526 height 73
click at [371, 376] on li "The app is not waiting for the wallet to be fully initialized before interactin…" at bounding box center [616, 386] width 526 height 20
click at [530, 376] on li "The app is not waiting for the wallet to be fully initialized before interactin…" at bounding box center [616, 386] width 526 height 20
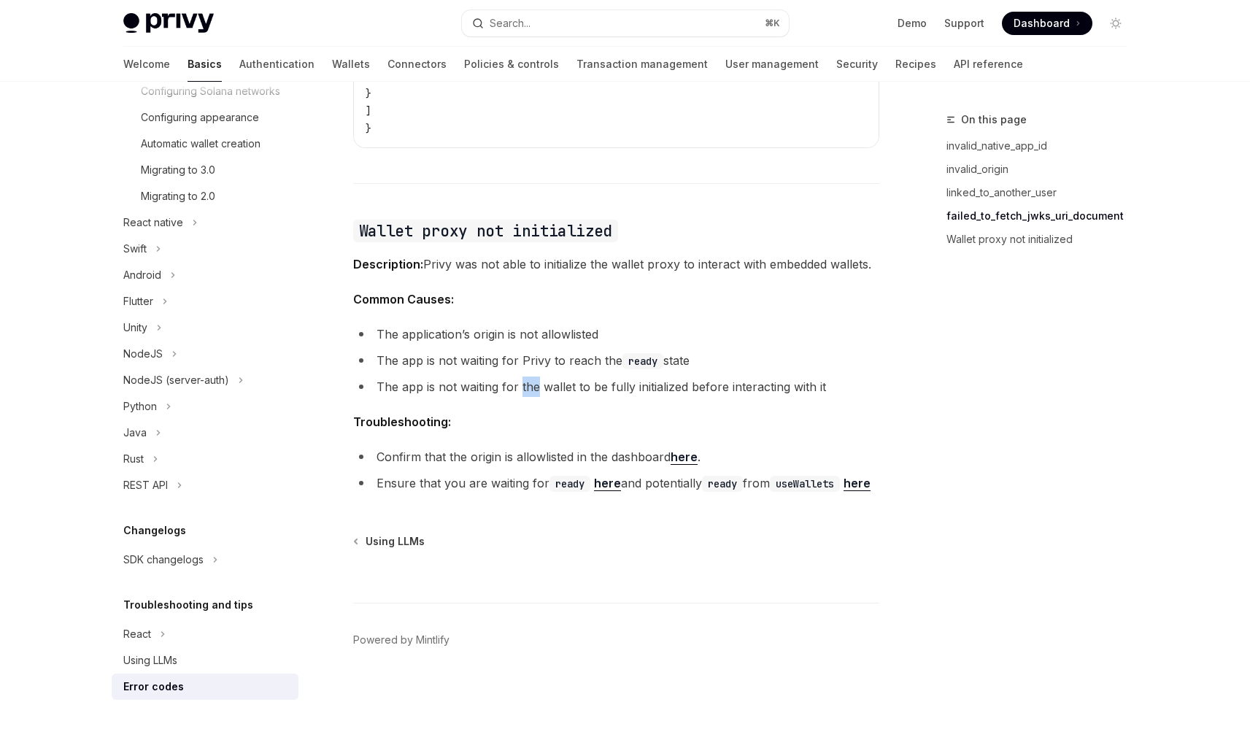
click at [530, 376] on li "The app is not waiting for the wallet to be fully initialized before interactin…" at bounding box center [616, 386] width 526 height 20
click at [544, 376] on li "The app is not waiting for the wallet to be fully initialized before interactin…" at bounding box center [616, 386] width 526 height 20
click at [843, 486] on link "here" at bounding box center [856, 483] width 27 height 15
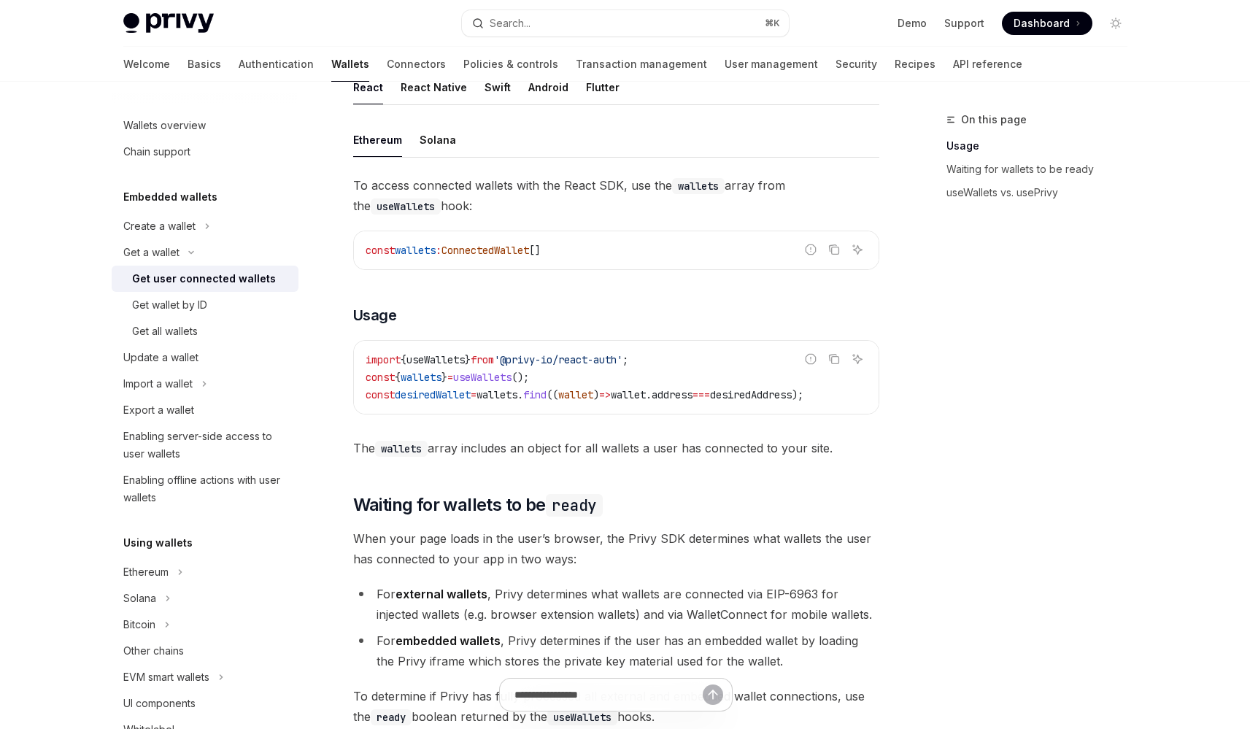
scroll to position [458, 0]
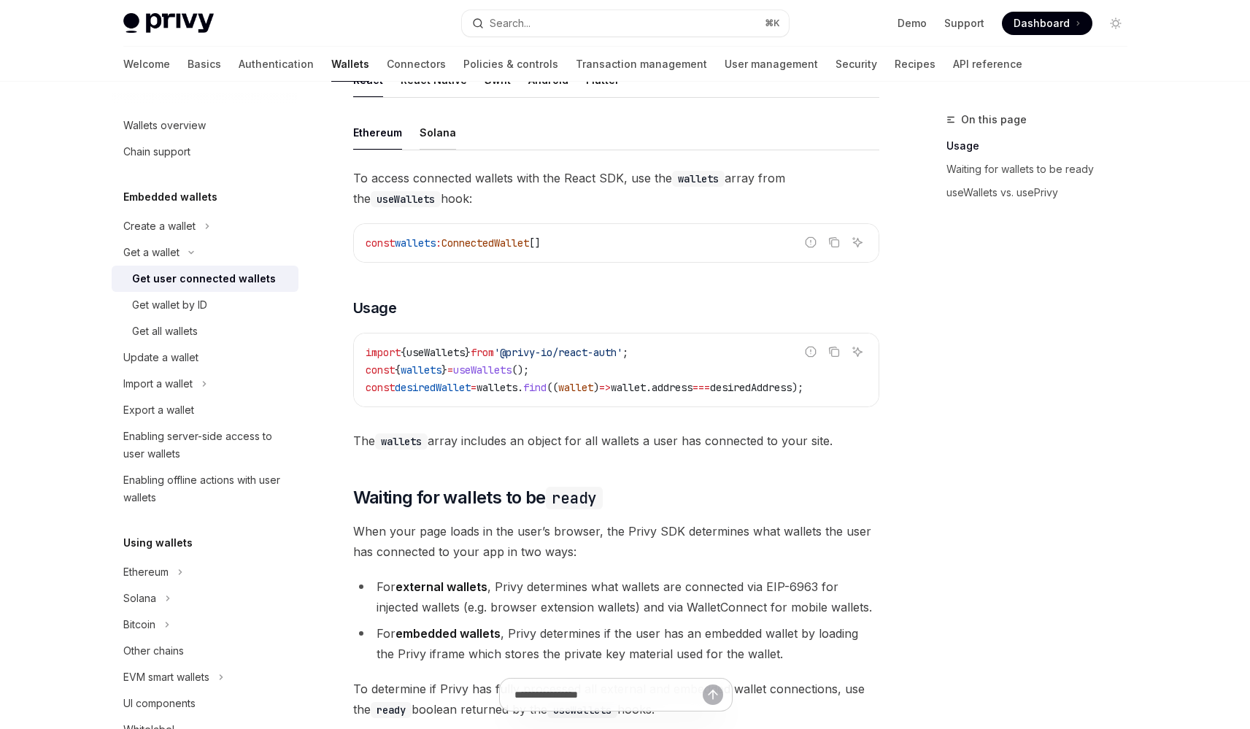
click at [431, 131] on div "Solana" at bounding box center [438, 132] width 36 height 34
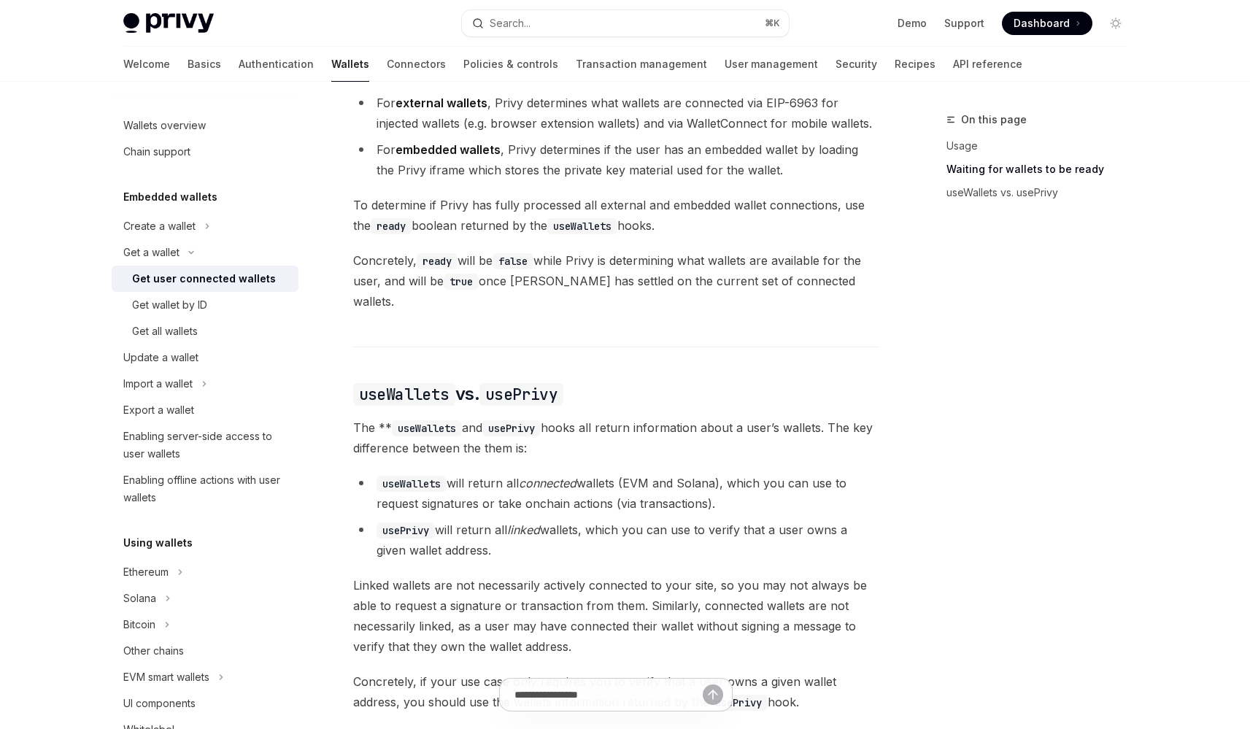
scroll to position [998, 0]
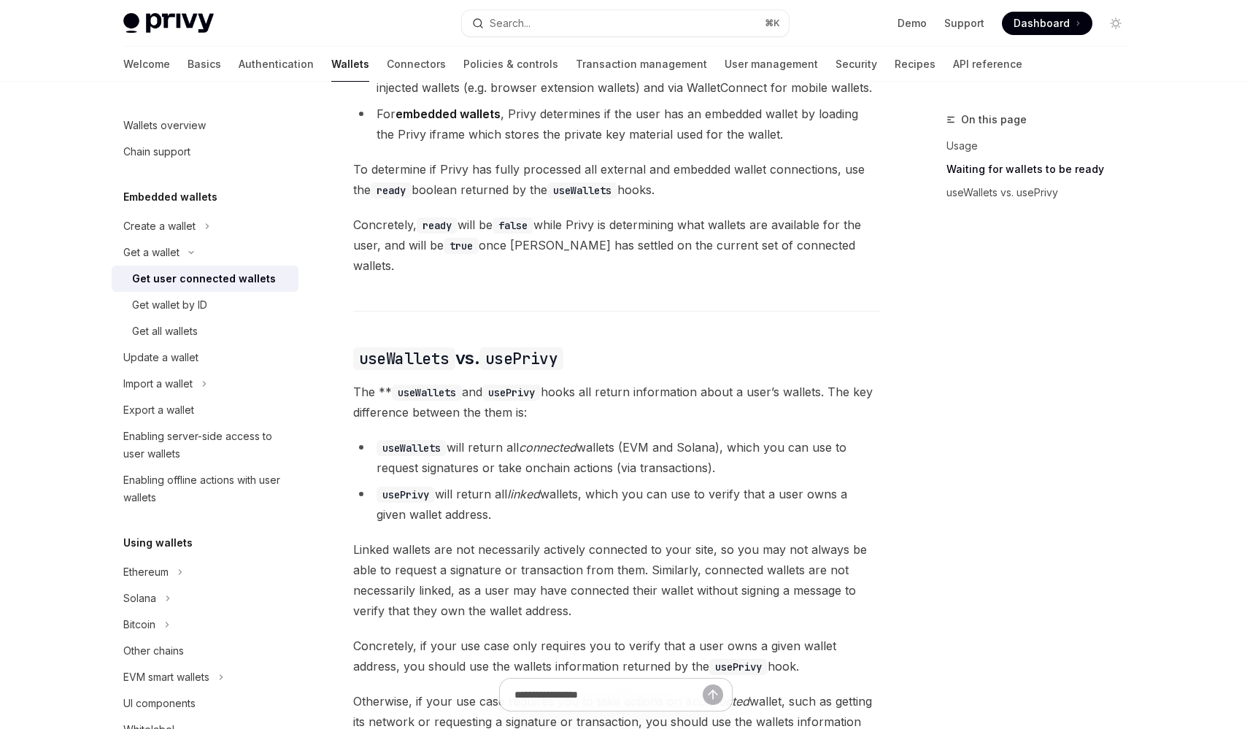
click at [496, 262] on span "Concretely, ready will be false while Privy is determining what wallets are ava…" at bounding box center [616, 245] width 526 height 61
click at [495, 247] on span "Concretely, ready will be false while Privy is determining what wallets are ava…" at bounding box center [616, 245] width 526 height 61
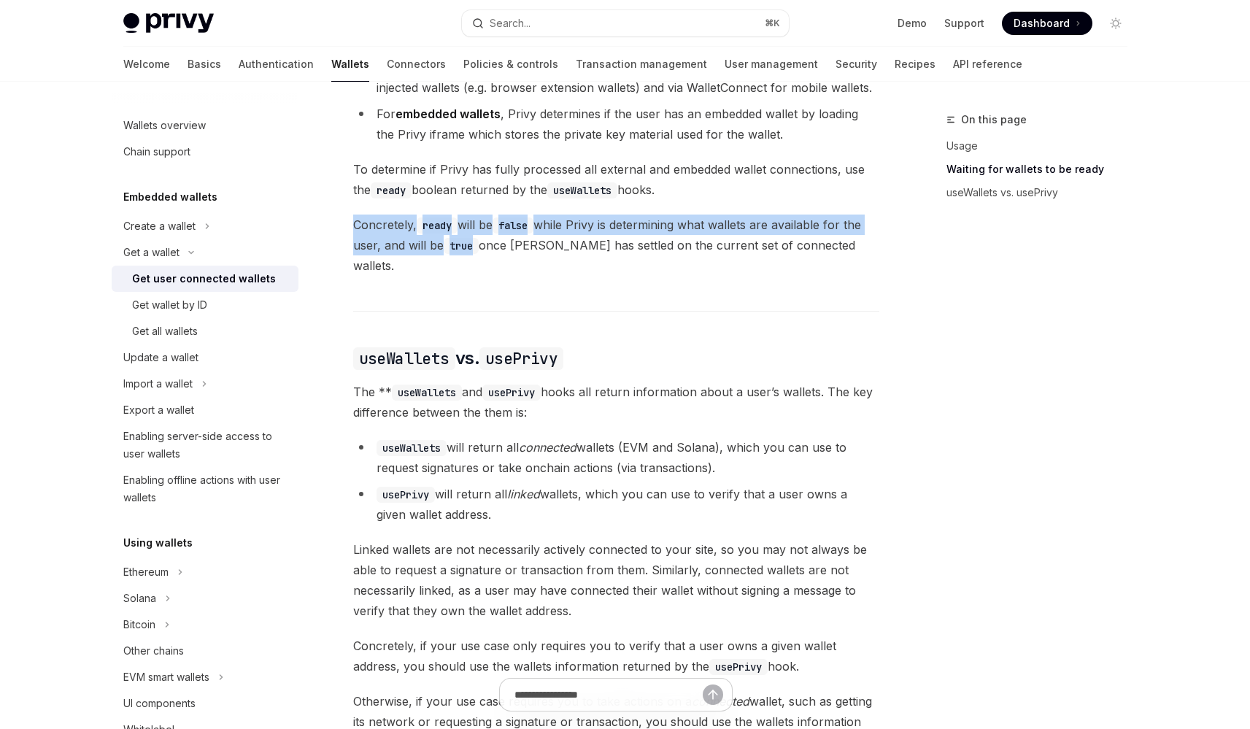
click at [495, 247] on span "Concretely, ready will be false while Privy is determining what wallets are ava…" at bounding box center [616, 245] width 526 height 61
click at [518, 247] on span "Concretely, ready will be false while Privy is determining what wallets are ava…" at bounding box center [616, 245] width 526 height 61
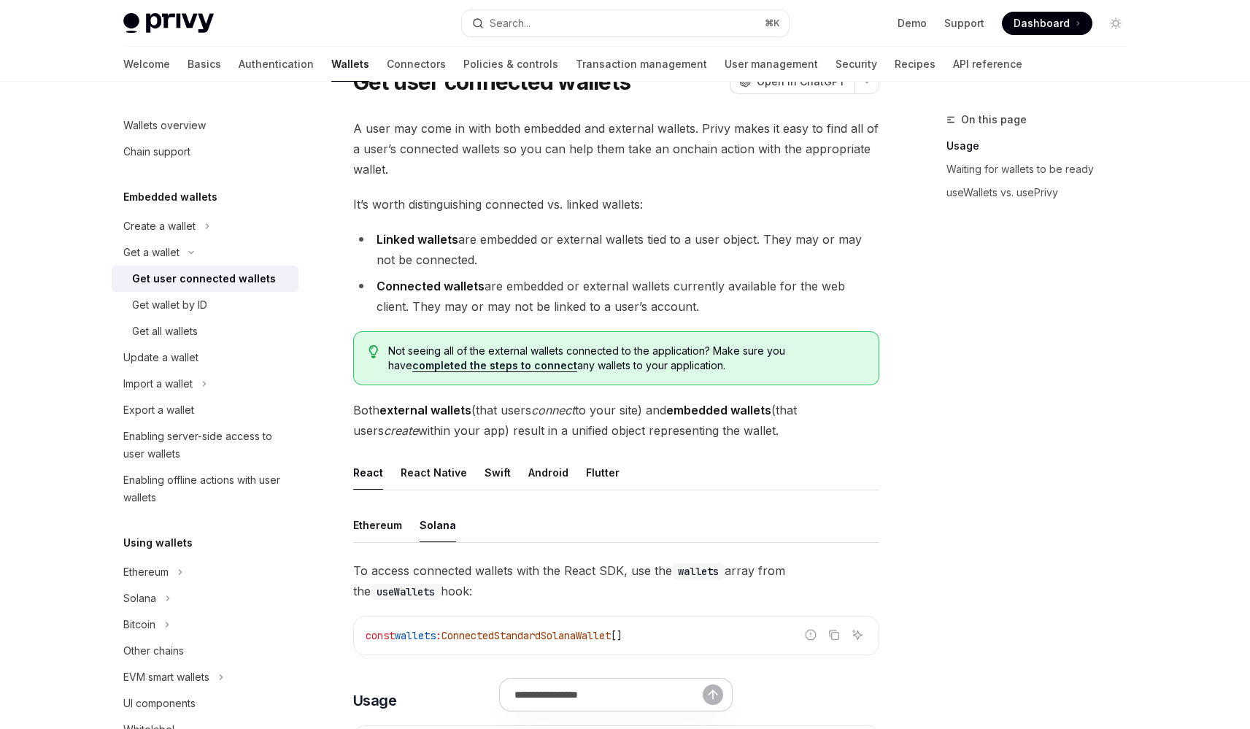
scroll to position [62, 0]
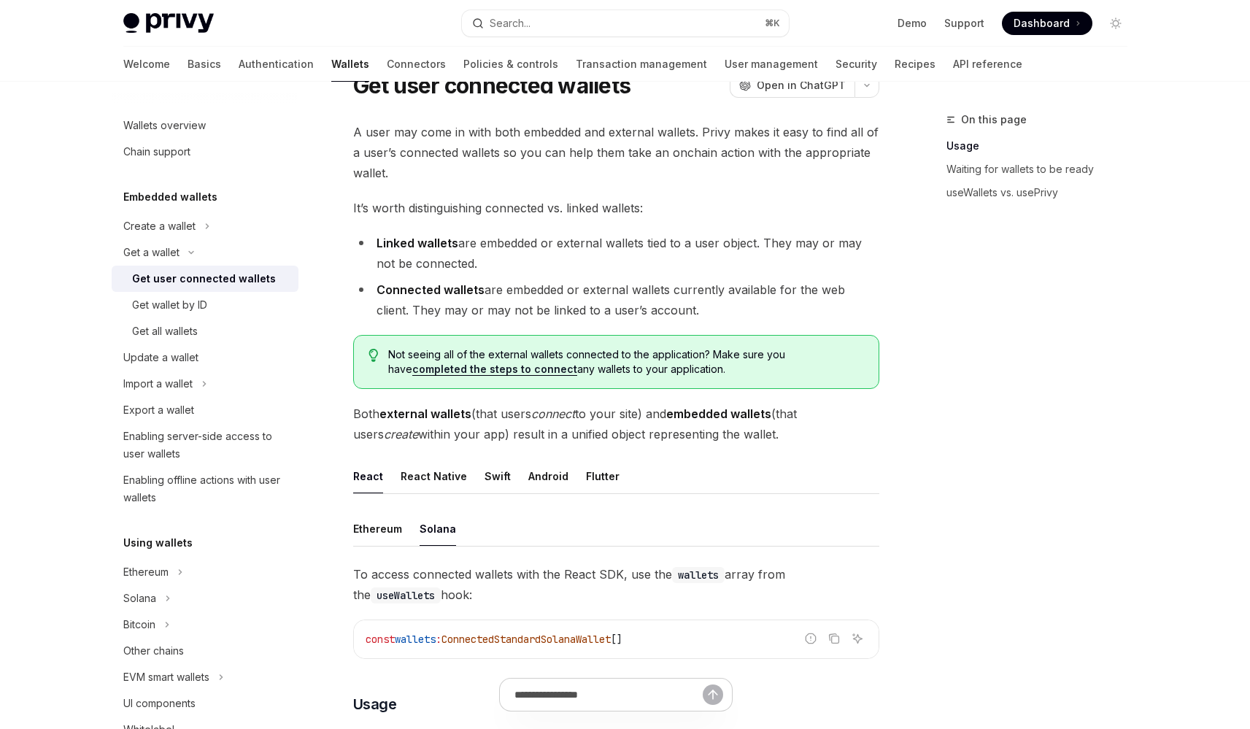
click at [473, 370] on link "completed the steps to connect" at bounding box center [494, 369] width 165 height 13
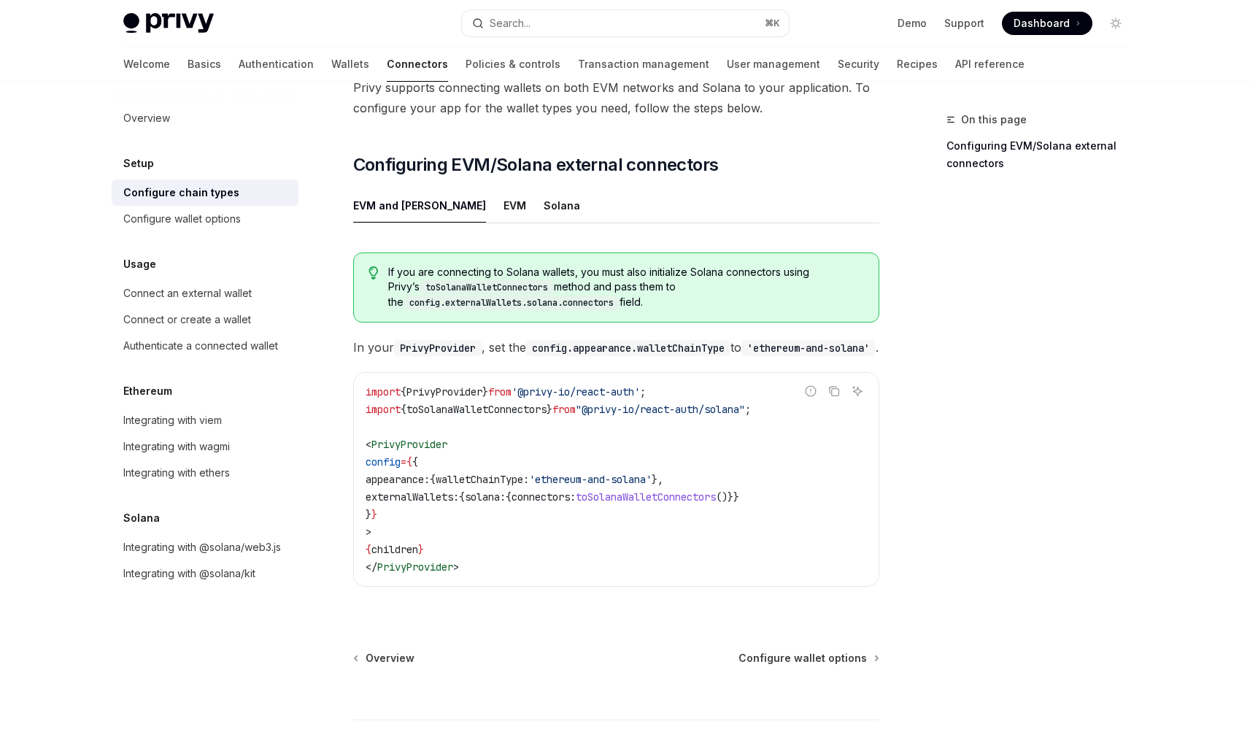
scroll to position [136, 0]
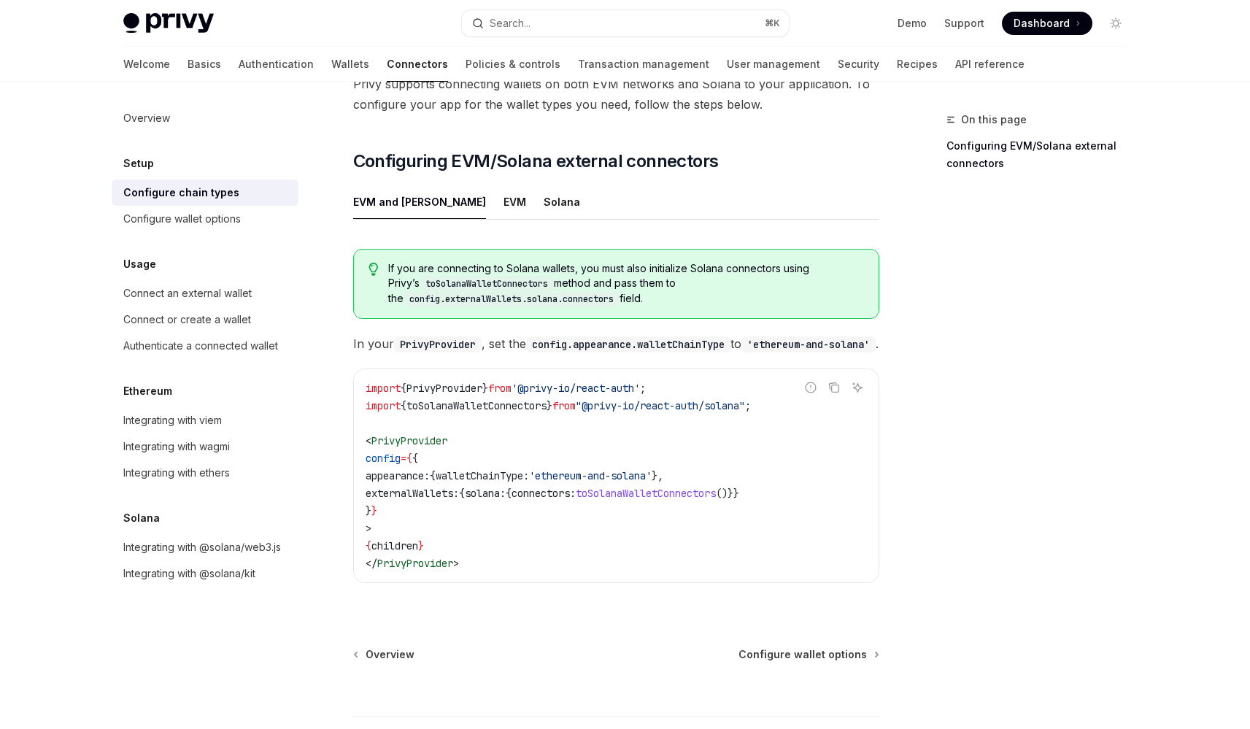
click at [506, 487] on span "solana:" at bounding box center [485, 493] width 41 height 13
click at [511, 487] on span "{" at bounding box center [509, 493] width 6 height 13
click at [530, 406] on span "toSolanaWalletConnectors" at bounding box center [476, 405] width 140 height 13
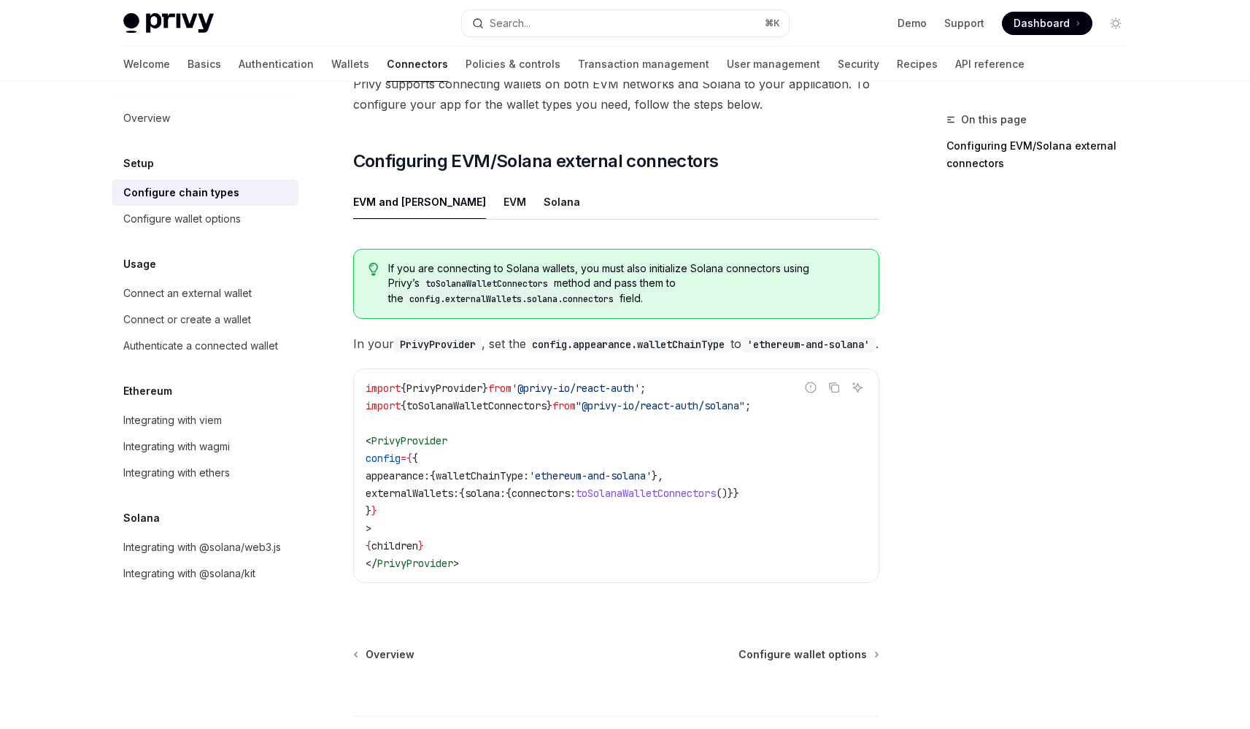
click at [530, 406] on span "toSolanaWalletConnectors" at bounding box center [476, 405] width 140 height 13
click at [546, 406] on span "toSolanaWalletConnectors" at bounding box center [476, 405] width 140 height 13
click at [529, 474] on span "walletChainType:" at bounding box center [482, 475] width 93 height 13
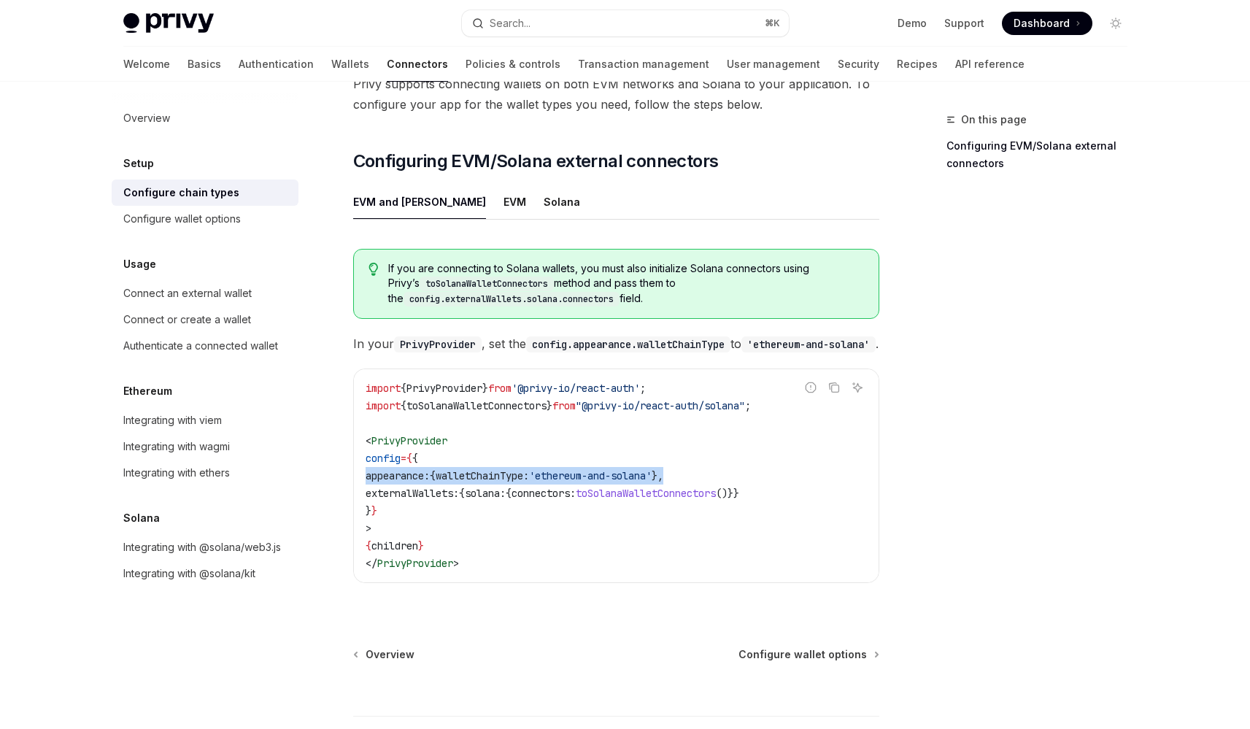
click at [529, 474] on span "walletChainType:" at bounding box center [482, 475] width 93 height 13
click at [529, 472] on span "walletChainType:" at bounding box center [482, 475] width 93 height 13
click at [544, 185] on div "Solana" at bounding box center [562, 202] width 36 height 34
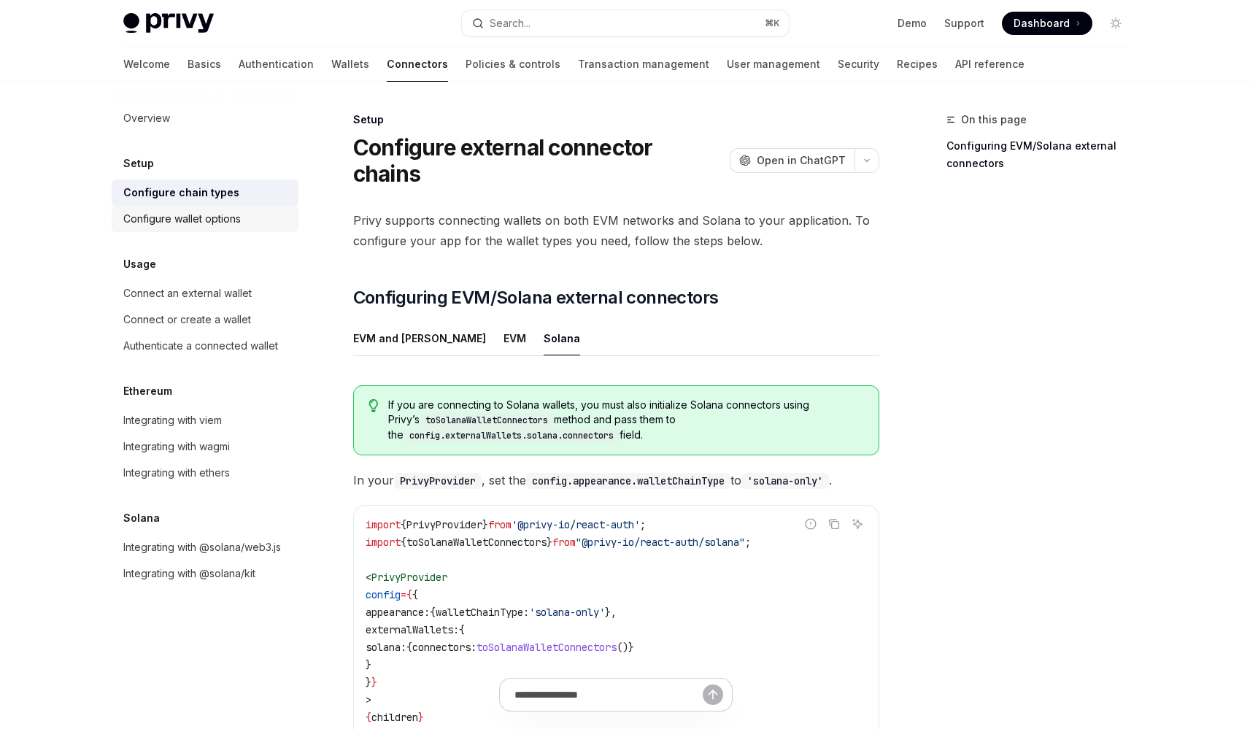
click at [238, 217] on div "Configure wallet options" at bounding box center [181, 219] width 117 height 18
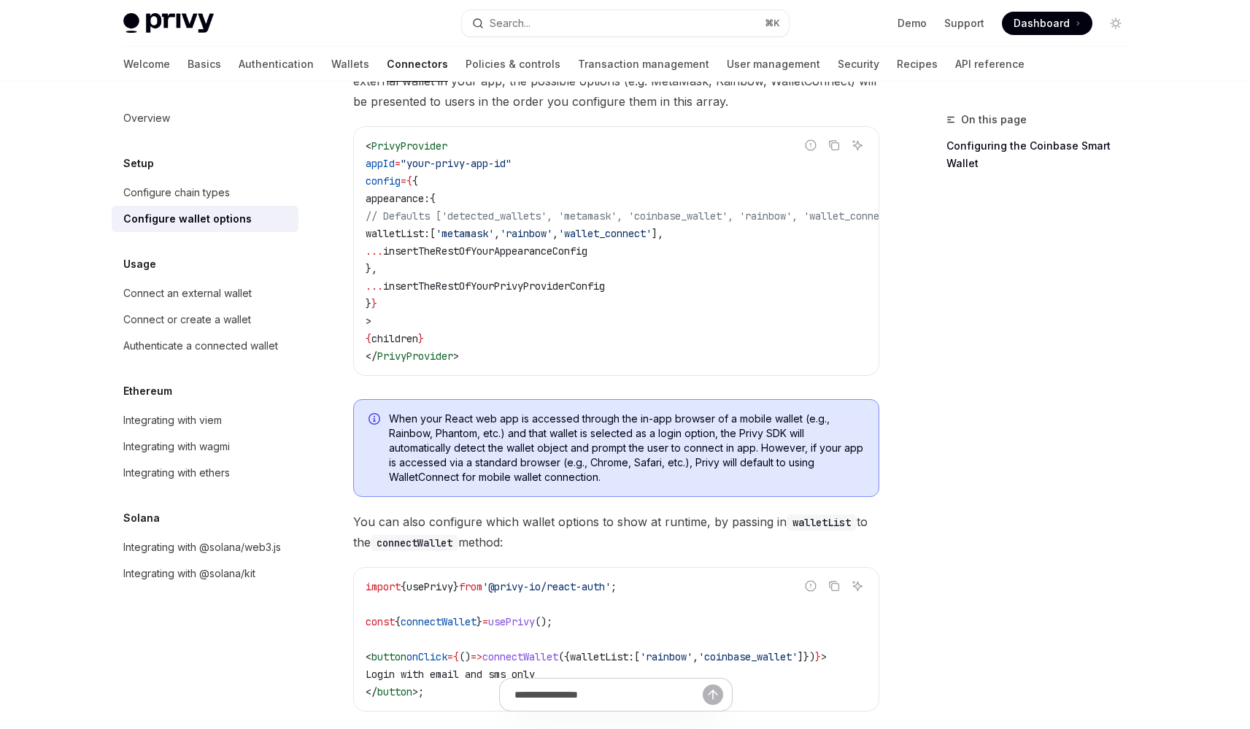
scroll to position [182, 0]
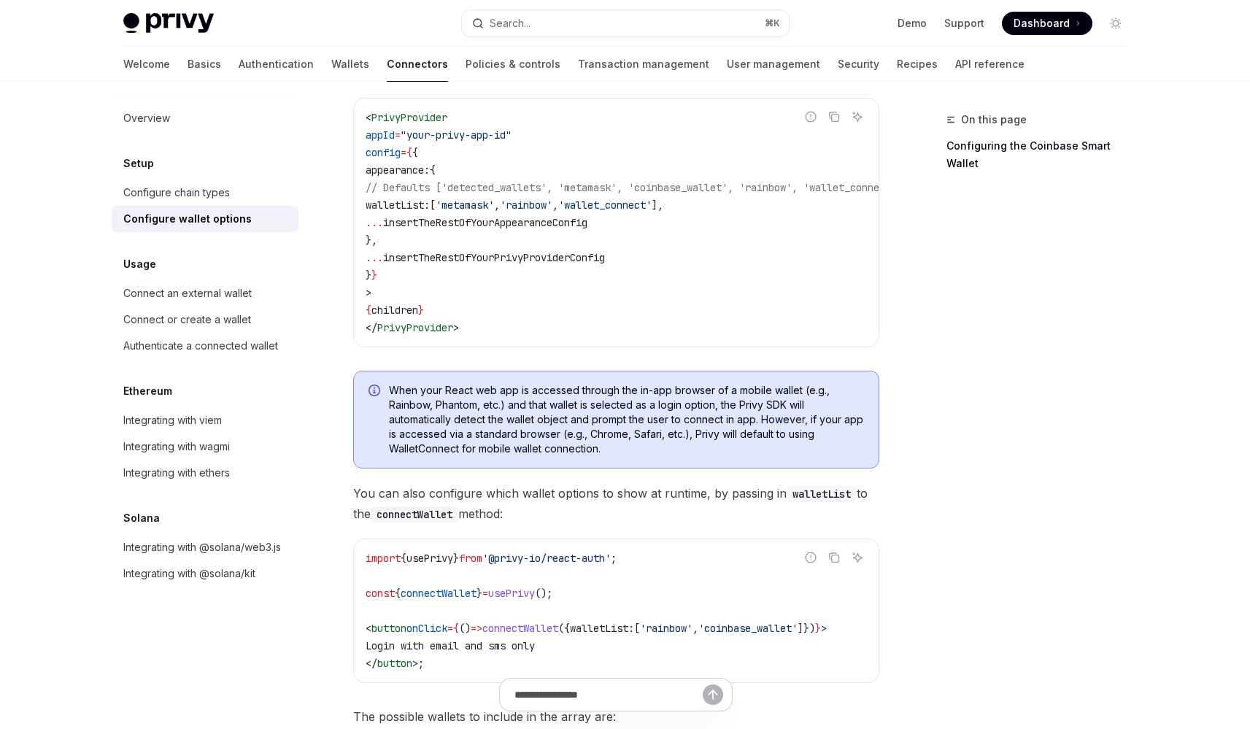
click at [598, 428] on span "When your React web app is accessed through the in-app browser of a mobile wall…" at bounding box center [626, 419] width 475 height 73
click at [604, 447] on span "When your React web app is accessed through the in-app browser of a mobile wall…" at bounding box center [626, 419] width 475 height 73
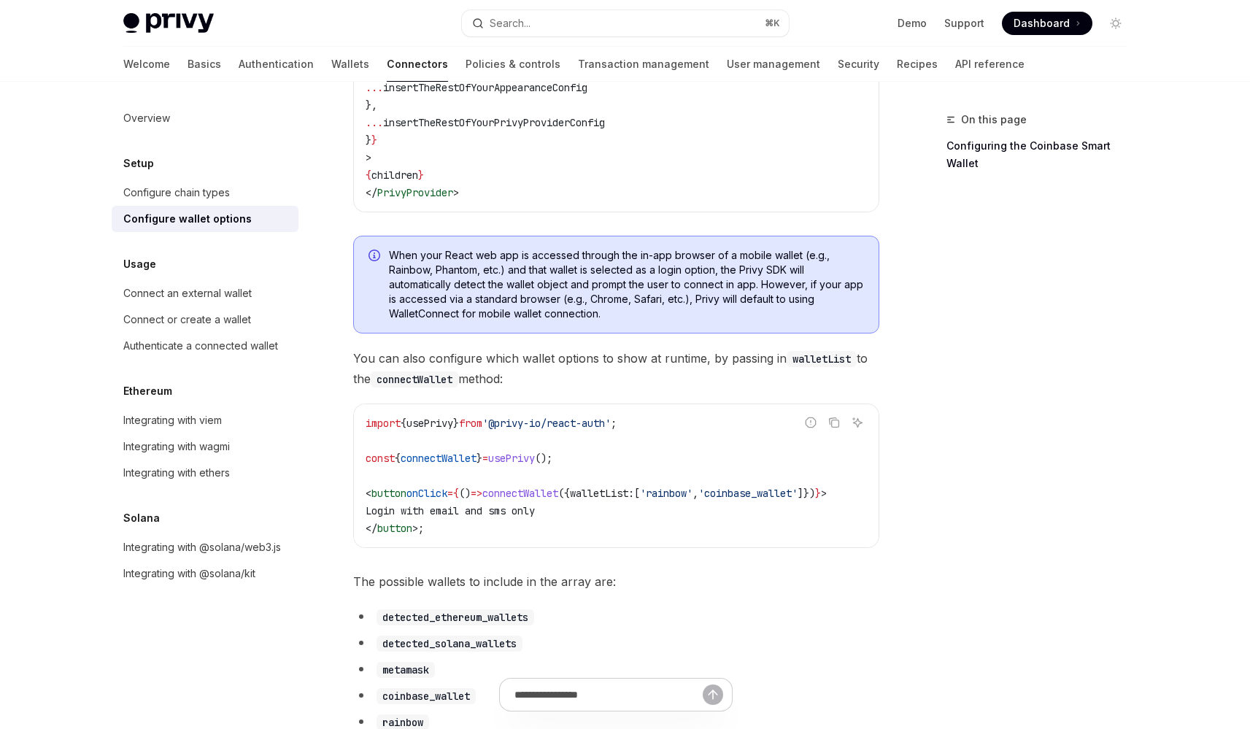
scroll to position [322, 0]
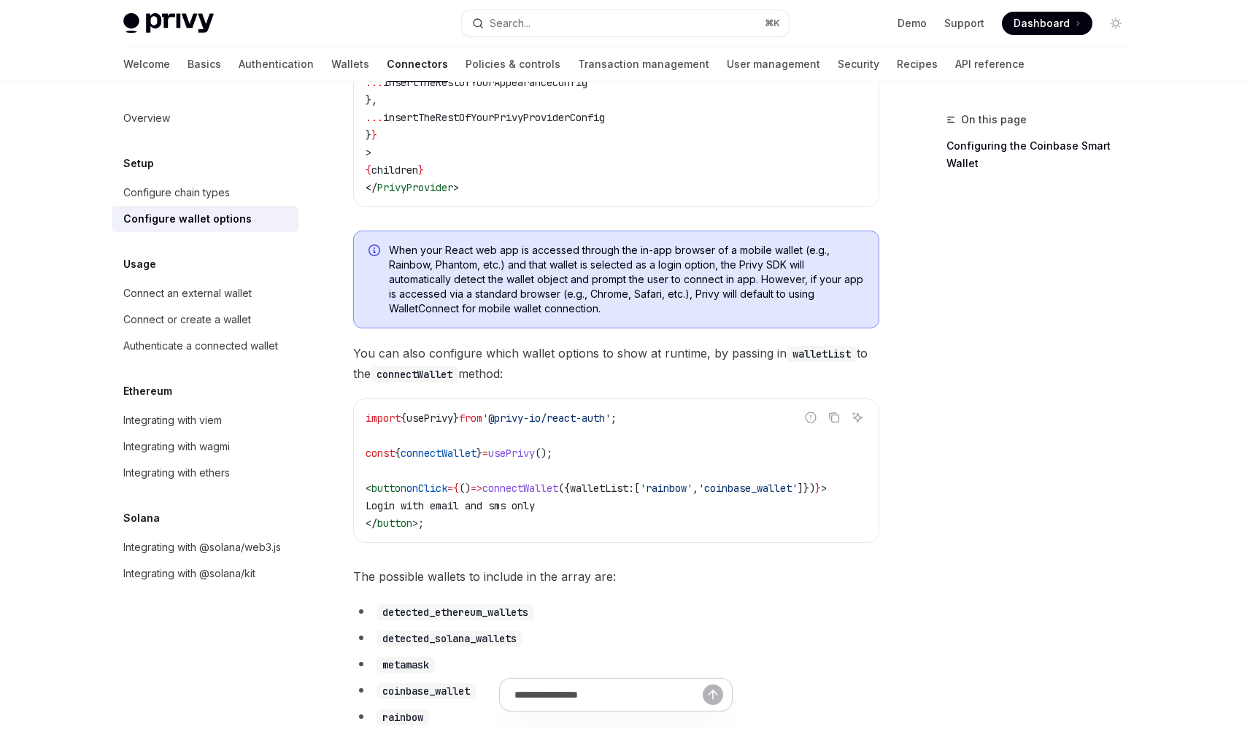
click at [574, 360] on span "You can also configure which wallet options to show at runtime, by passing in w…" at bounding box center [616, 363] width 526 height 41
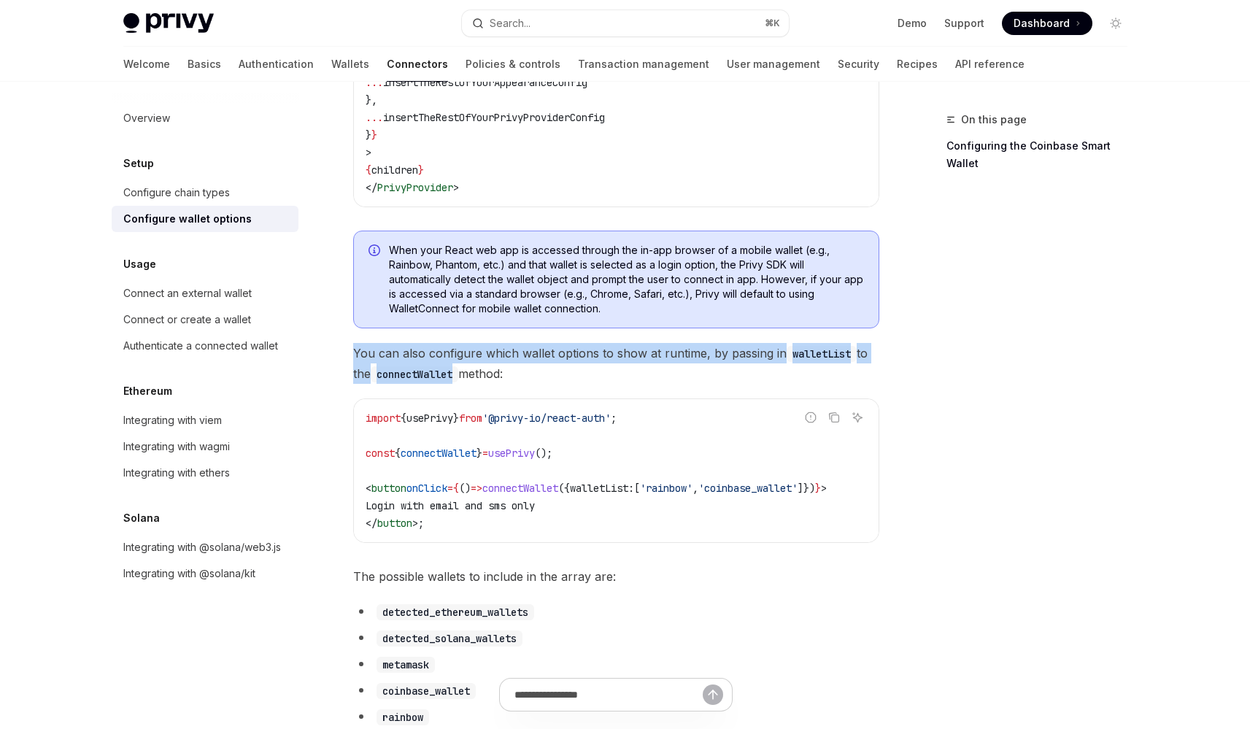
click at [574, 360] on span "You can also configure which wallet options to show at runtime, by passing in w…" at bounding box center [616, 363] width 526 height 41
click at [596, 360] on span "You can also configure which wallet options to show at runtime, by passing in w…" at bounding box center [616, 363] width 526 height 41
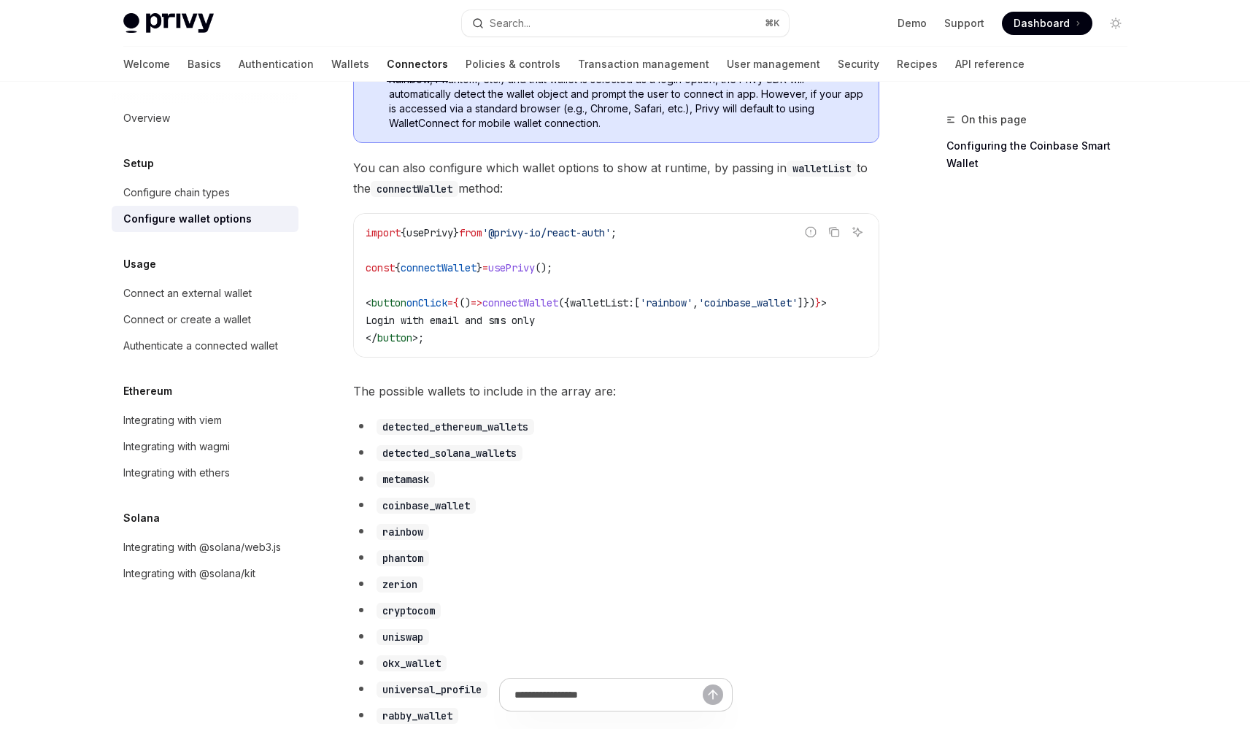
scroll to position [716, 0]
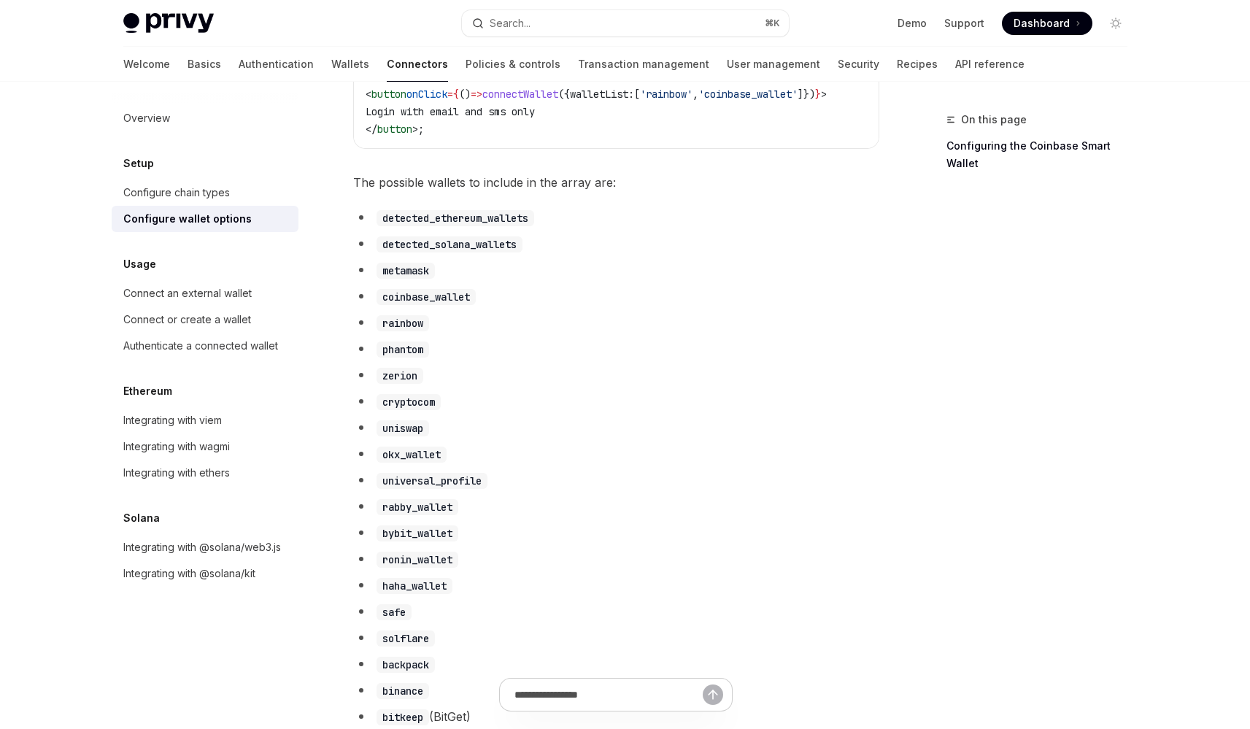
click at [156, 66] on div "Welcome Basics Authentication Wallets Connectors Policies & controls Transactio…" at bounding box center [573, 64] width 901 height 35
click at [188, 63] on link "Basics" at bounding box center [205, 64] width 34 height 35
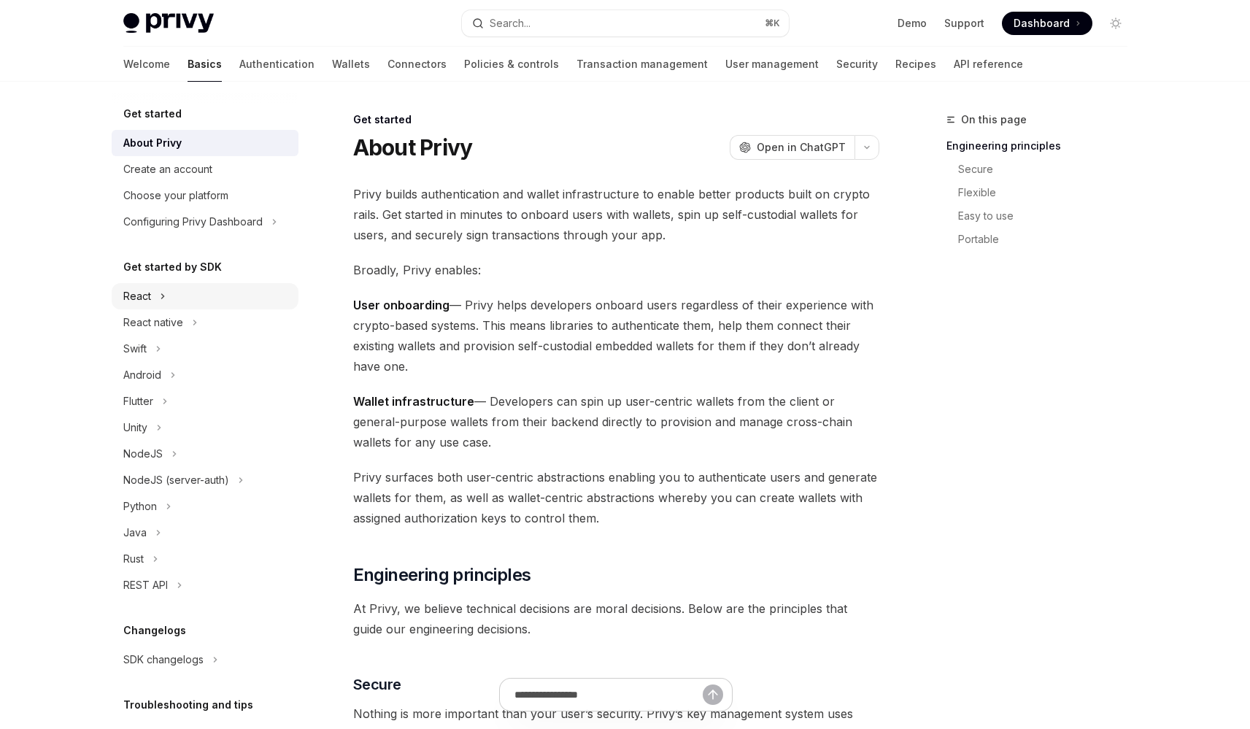
click at [173, 305] on button "React" at bounding box center [205, 296] width 187 height 26
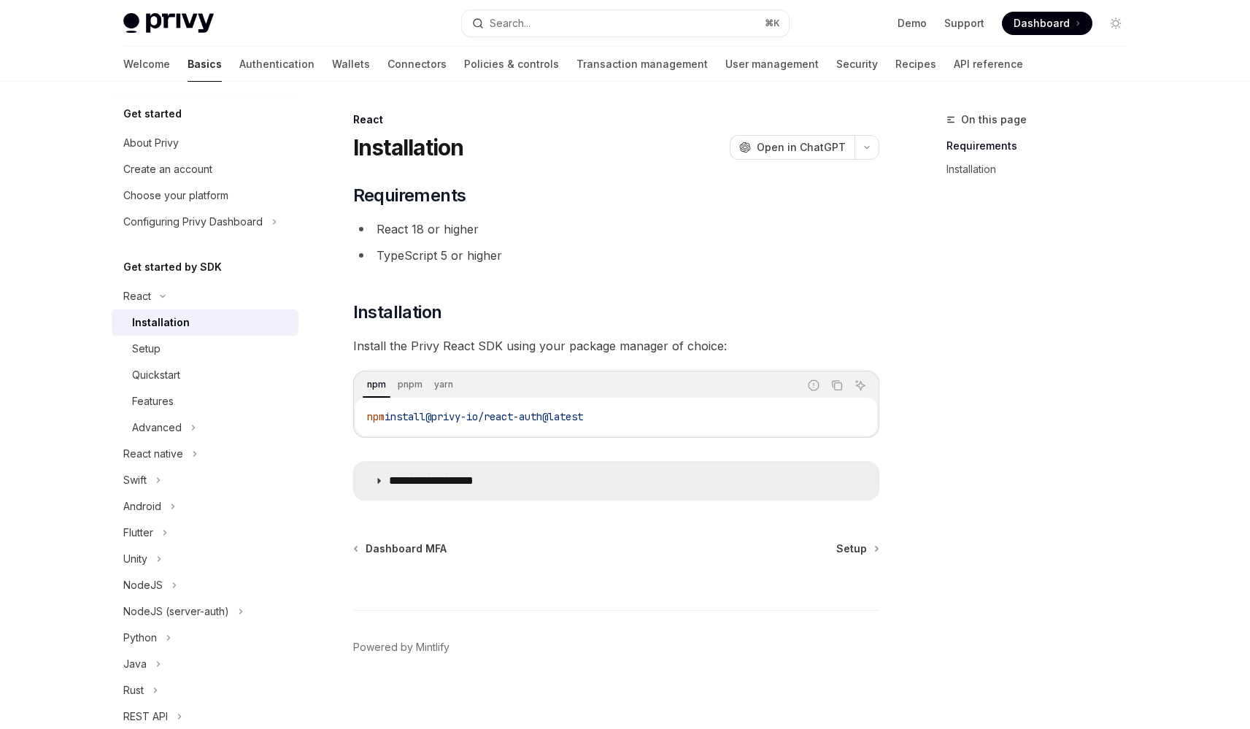
click at [455, 482] on p "**********" at bounding box center [449, 481] width 120 height 15
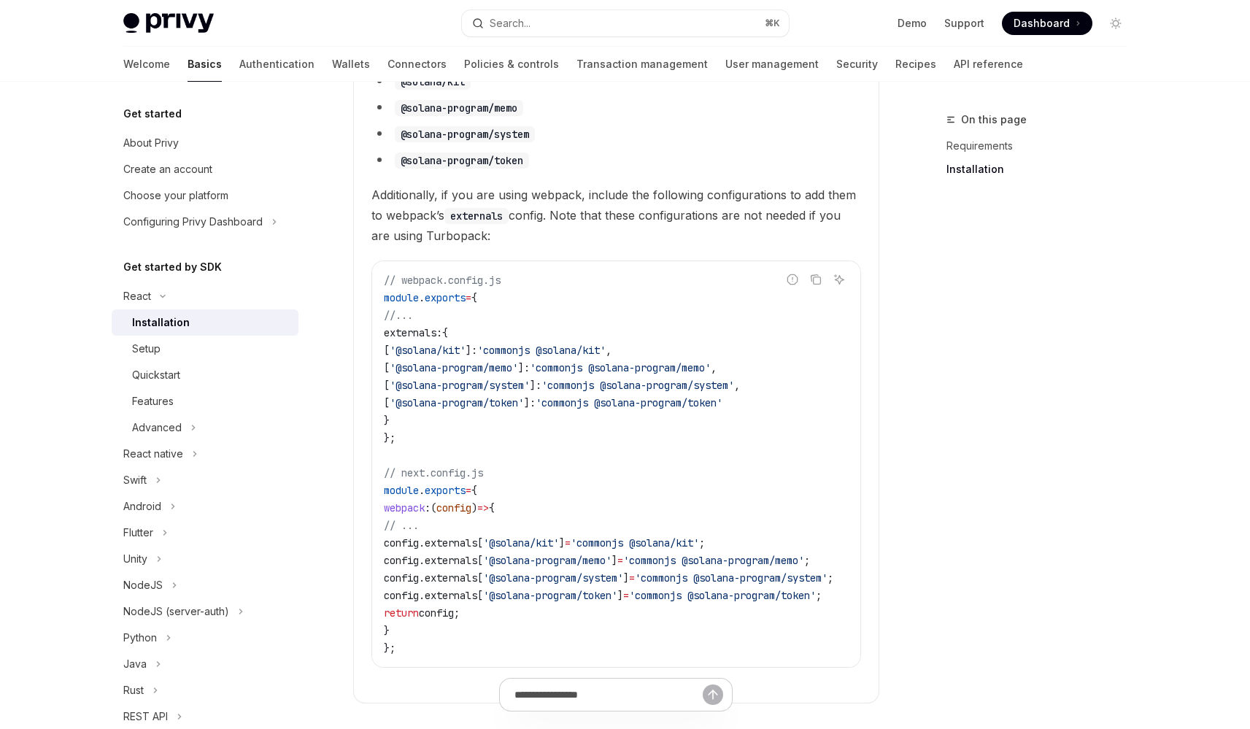
scroll to position [688, 0]
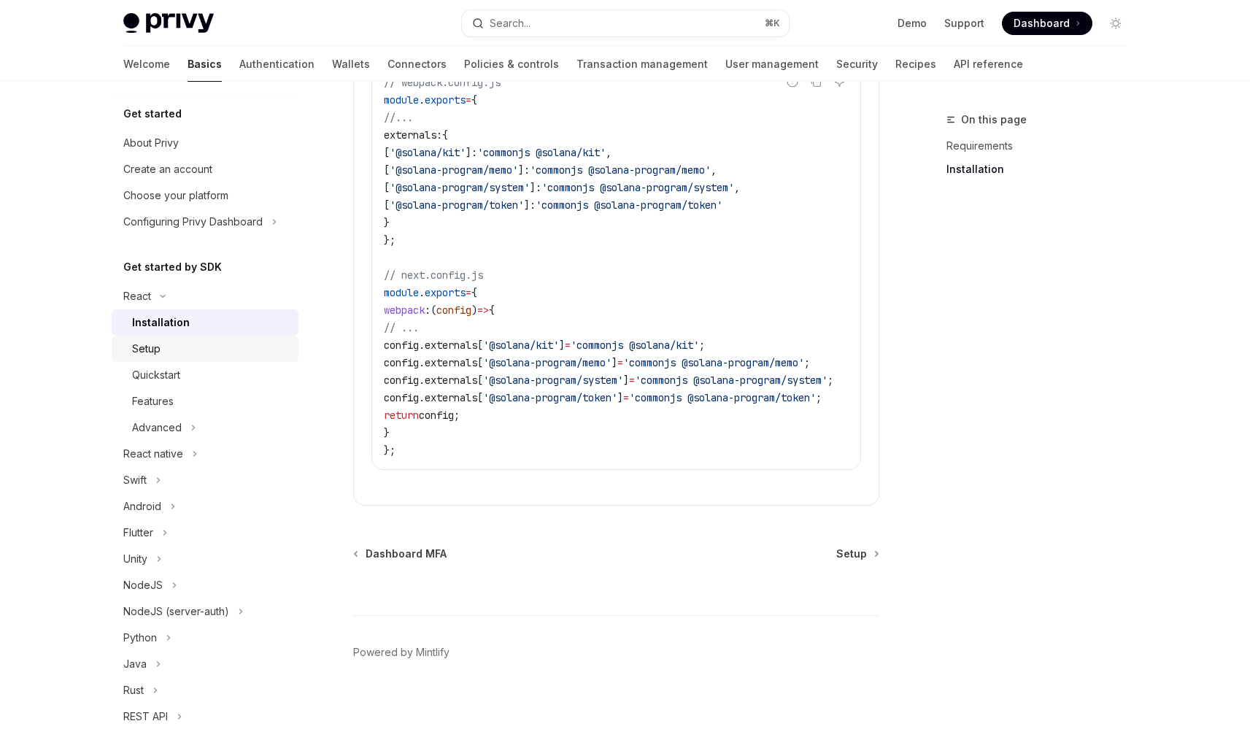
click at [214, 352] on div "Setup" at bounding box center [211, 349] width 158 height 18
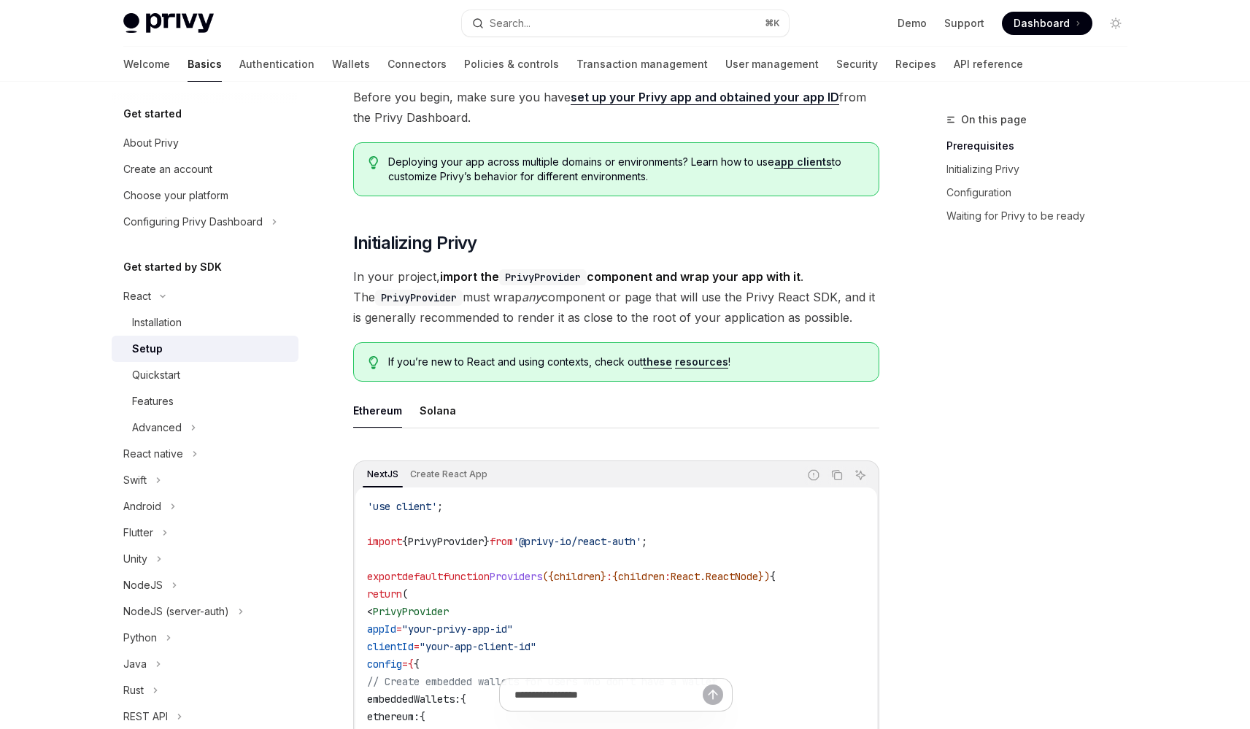
scroll to position [138, 0]
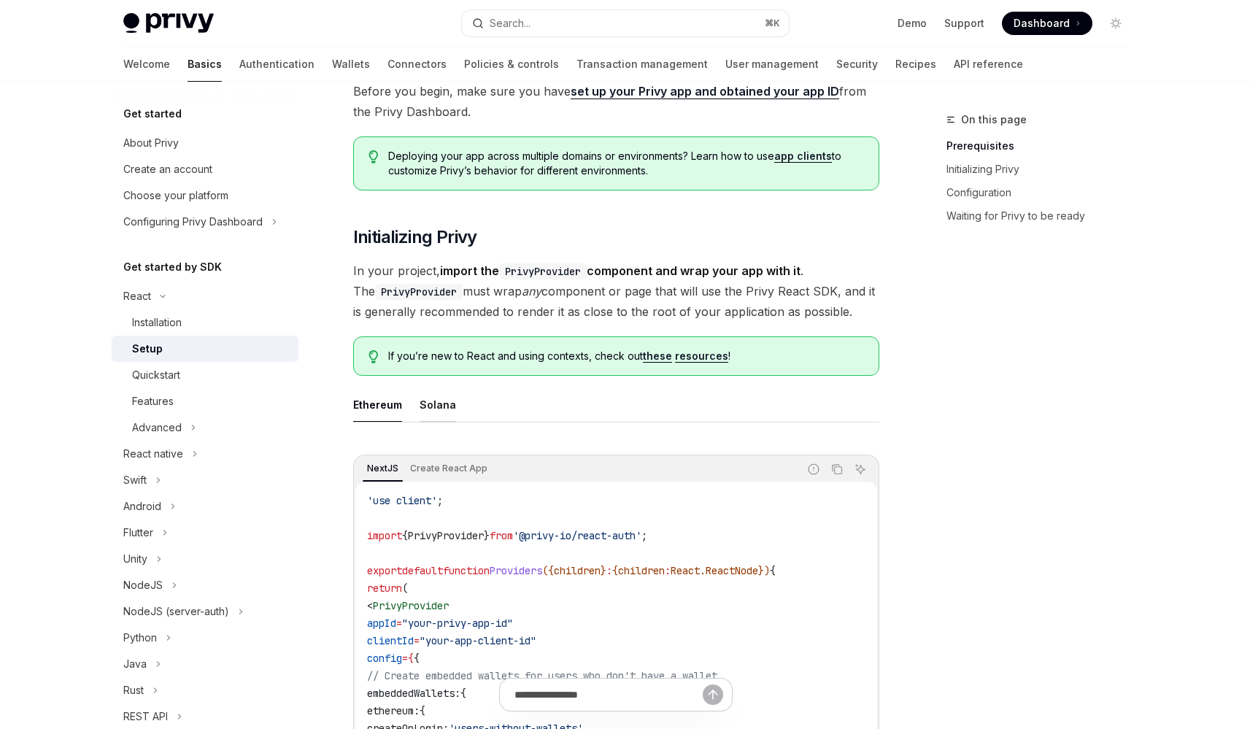
click at [439, 409] on div "Solana" at bounding box center [438, 404] width 36 height 34
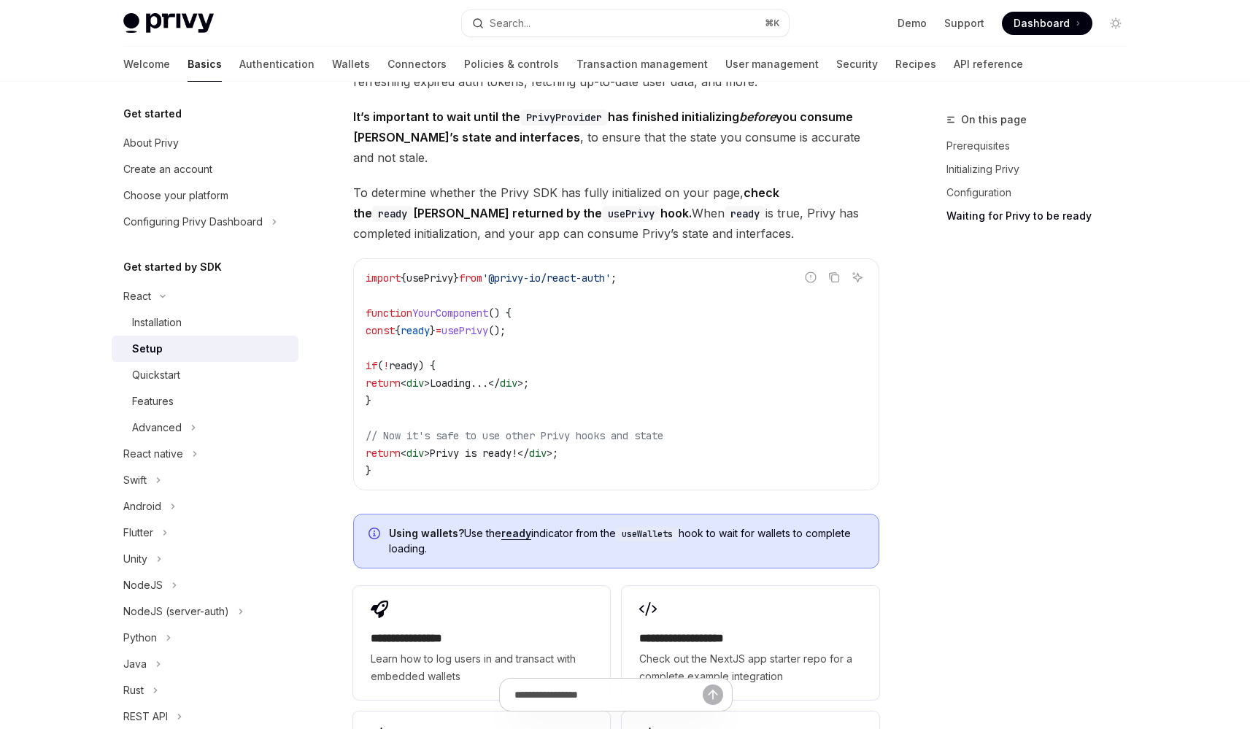
scroll to position [1550, 0]
click at [332, 64] on link "Wallets" at bounding box center [351, 64] width 38 height 35
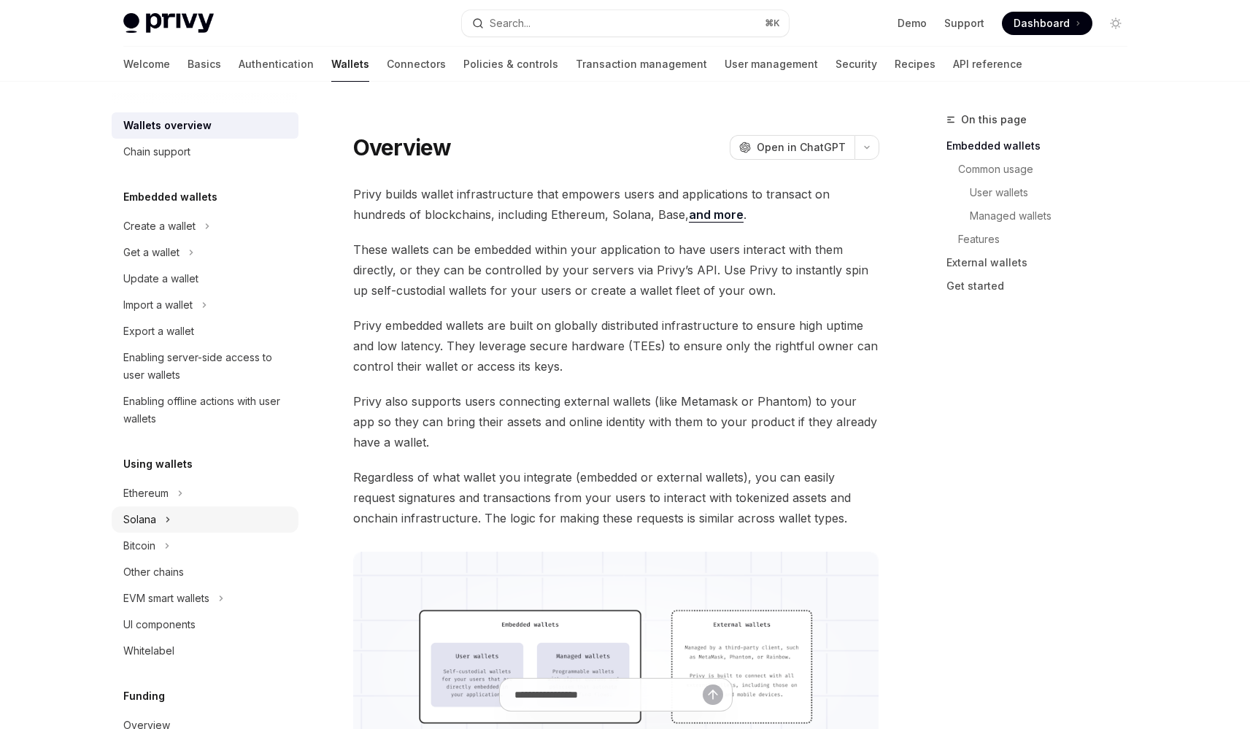
click at [206, 509] on button "Solana" at bounding box center [205, 519] width 187 height 26
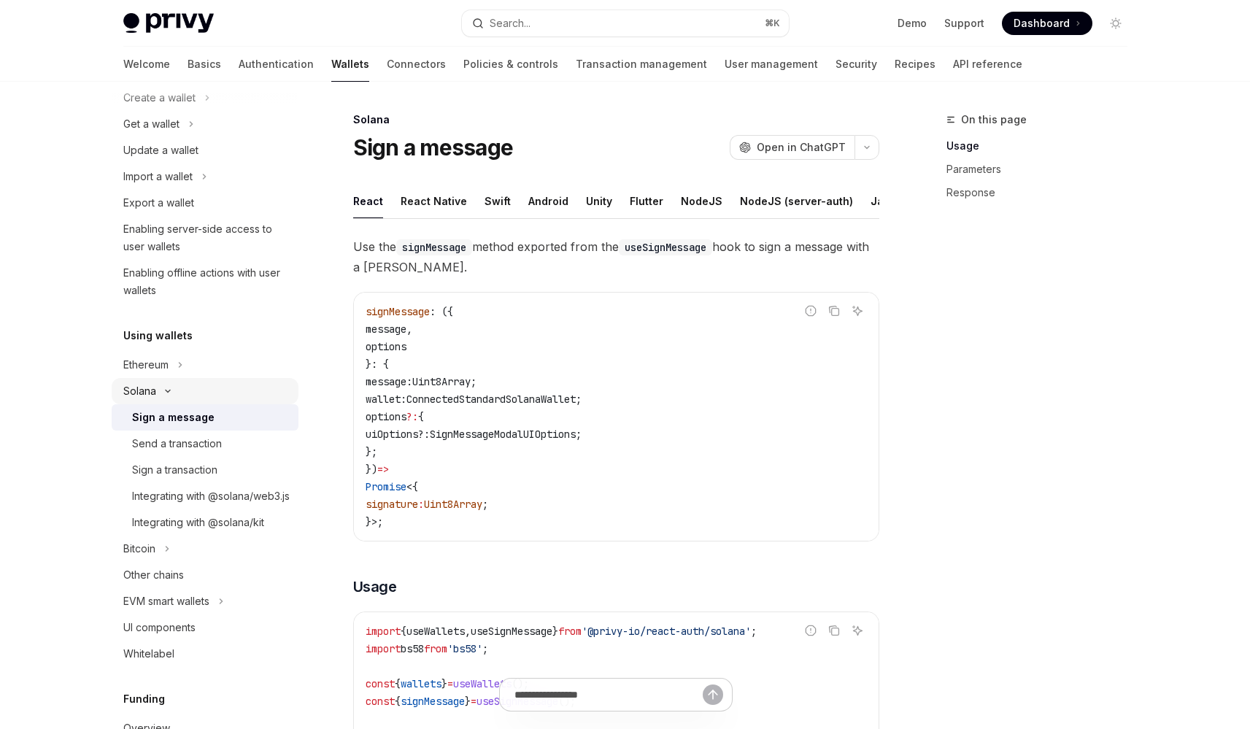
scroll to position [144, 0]
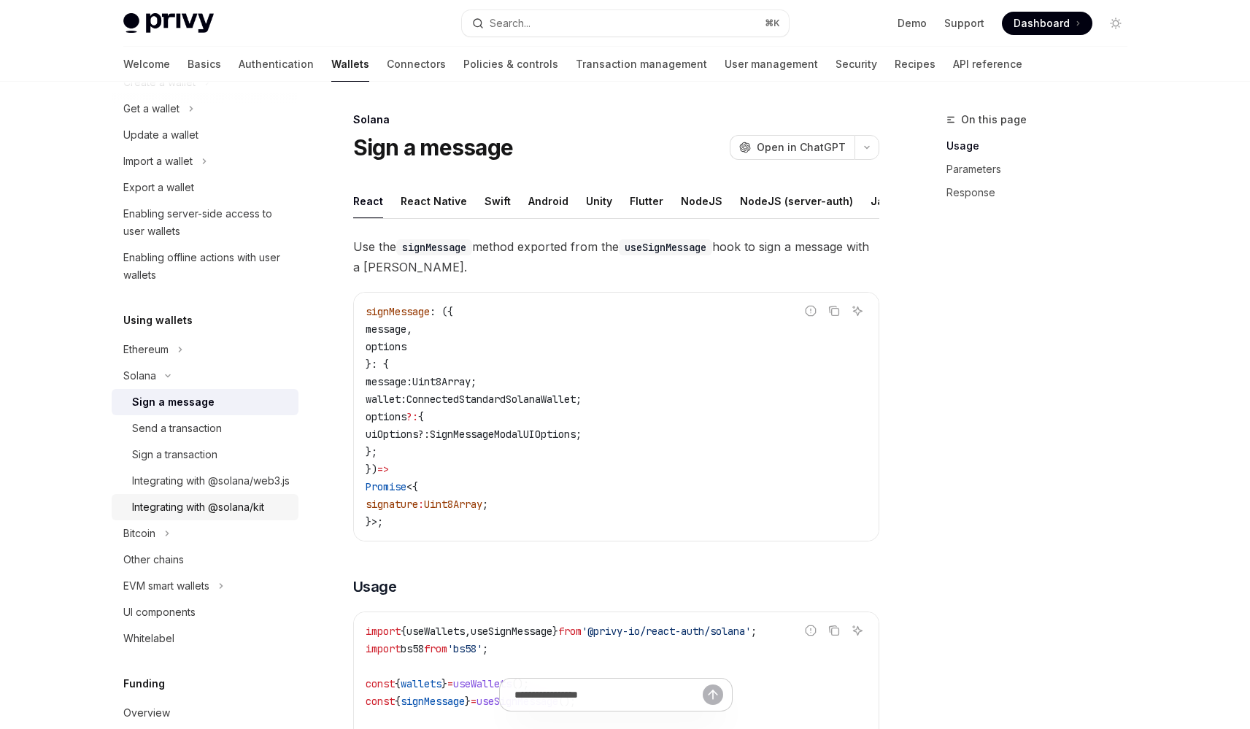
click at [209, 520] on link "Integrating with @solana/kit" at bounding box center [205, 507] width 187 height 26
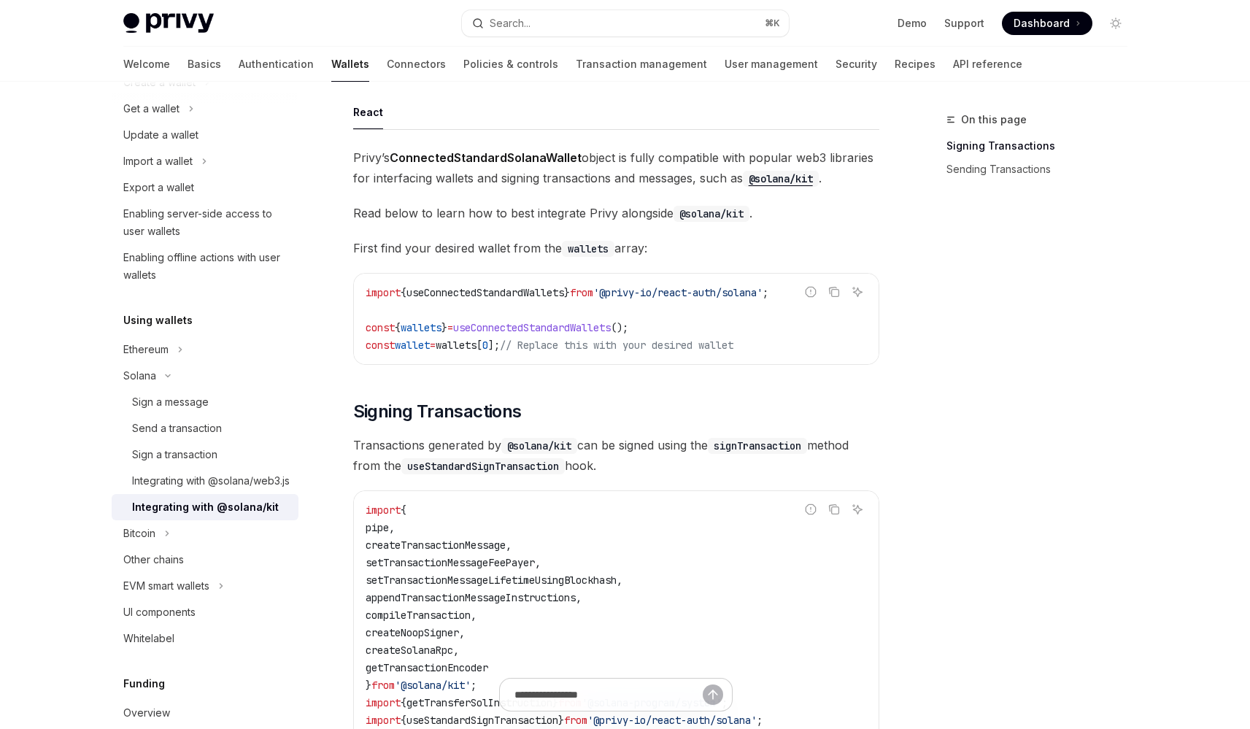
scroll to position [90, 0]
click at [430, 296] on span "useConnectedStandardWallets" at bounding box center [485, 291] width 158 height 13
click at [444, 295] on span "useConnectedStandardWallets" at bounding box center [485, 291] width 158 height 13
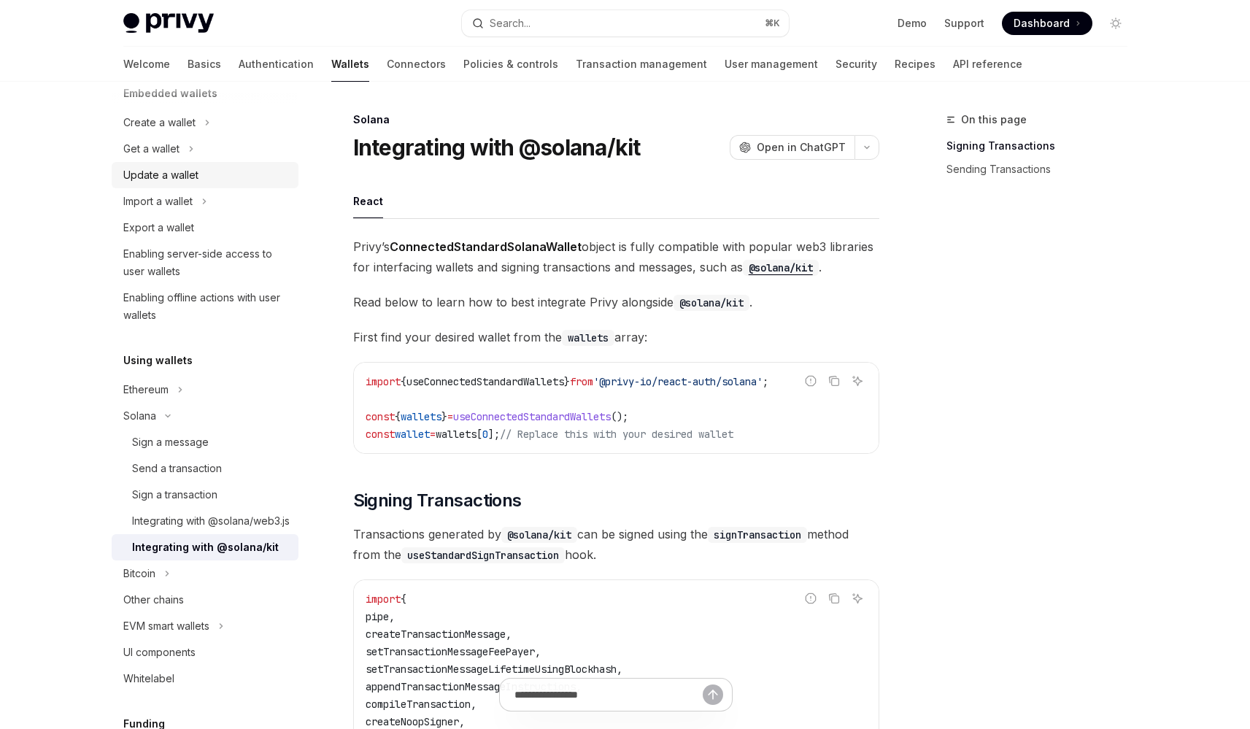
scroll to position [95, 0]
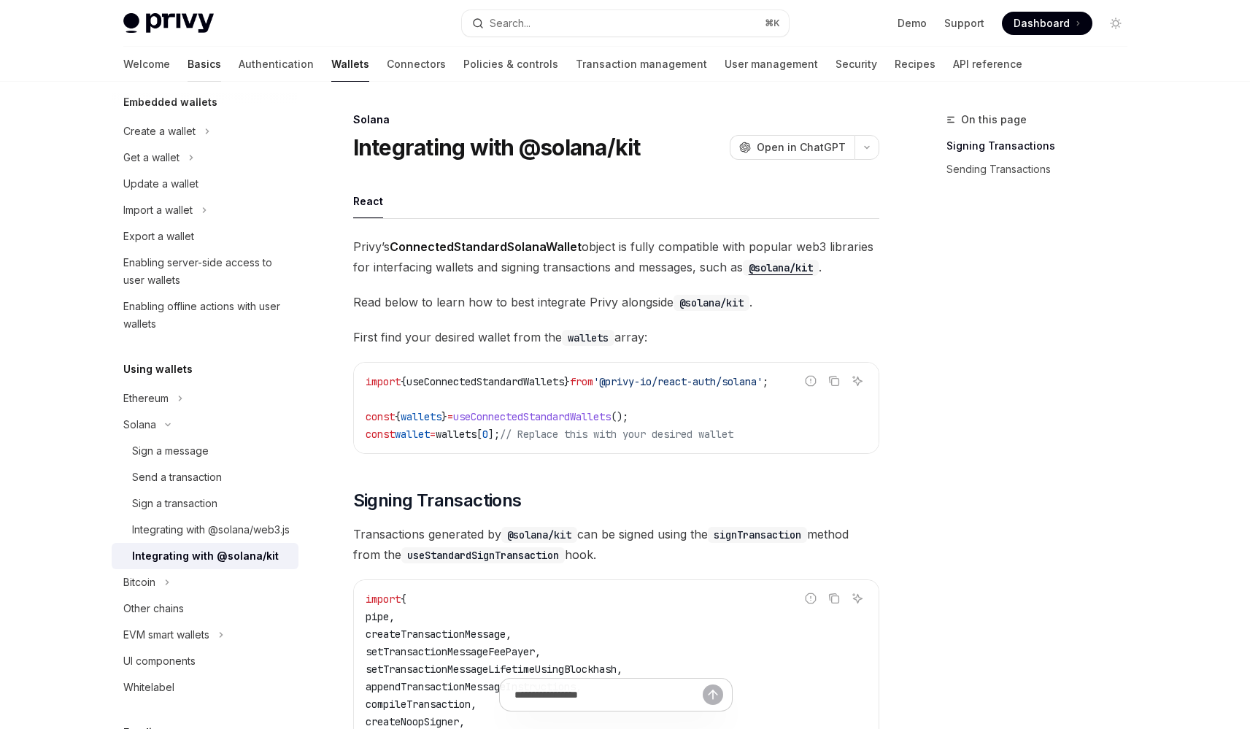
click at [188, 65] on link "Basics" at bounding box center [205, 64] width 34 height 35
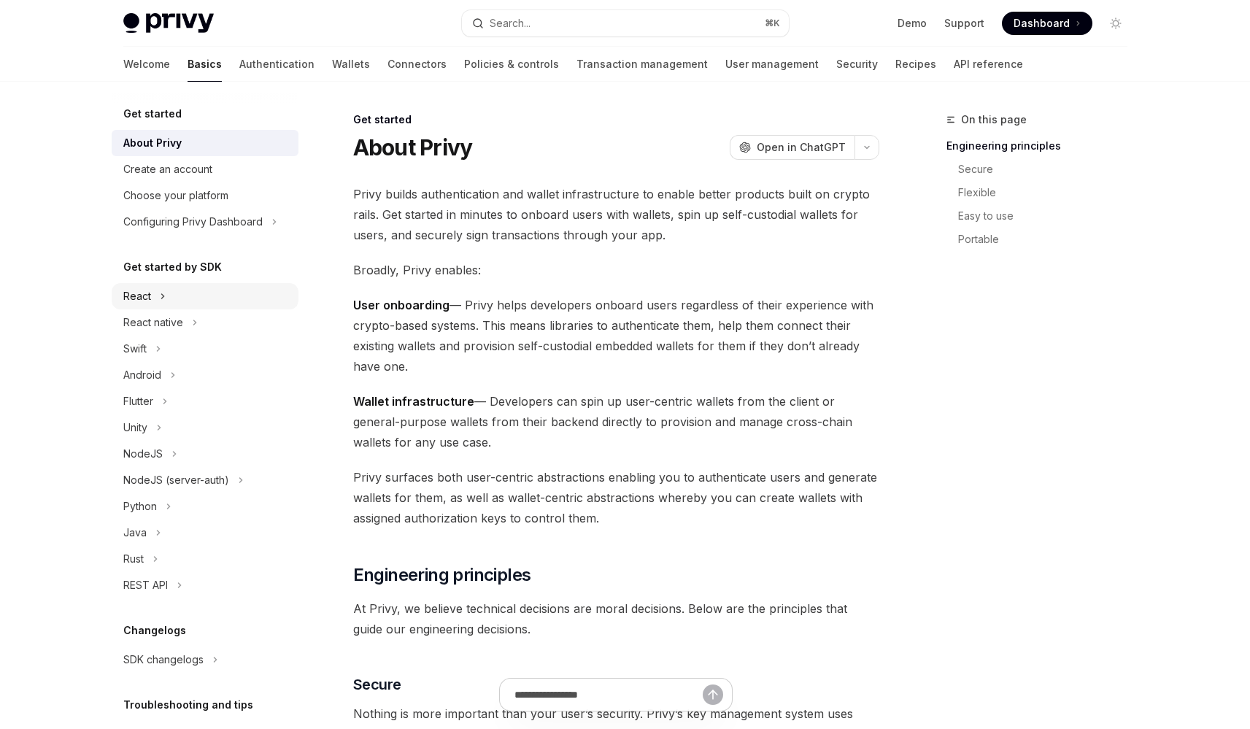
click at [163, 298] on icon "Toggle React section" at bounding box center [163, 296] width 6 height 18
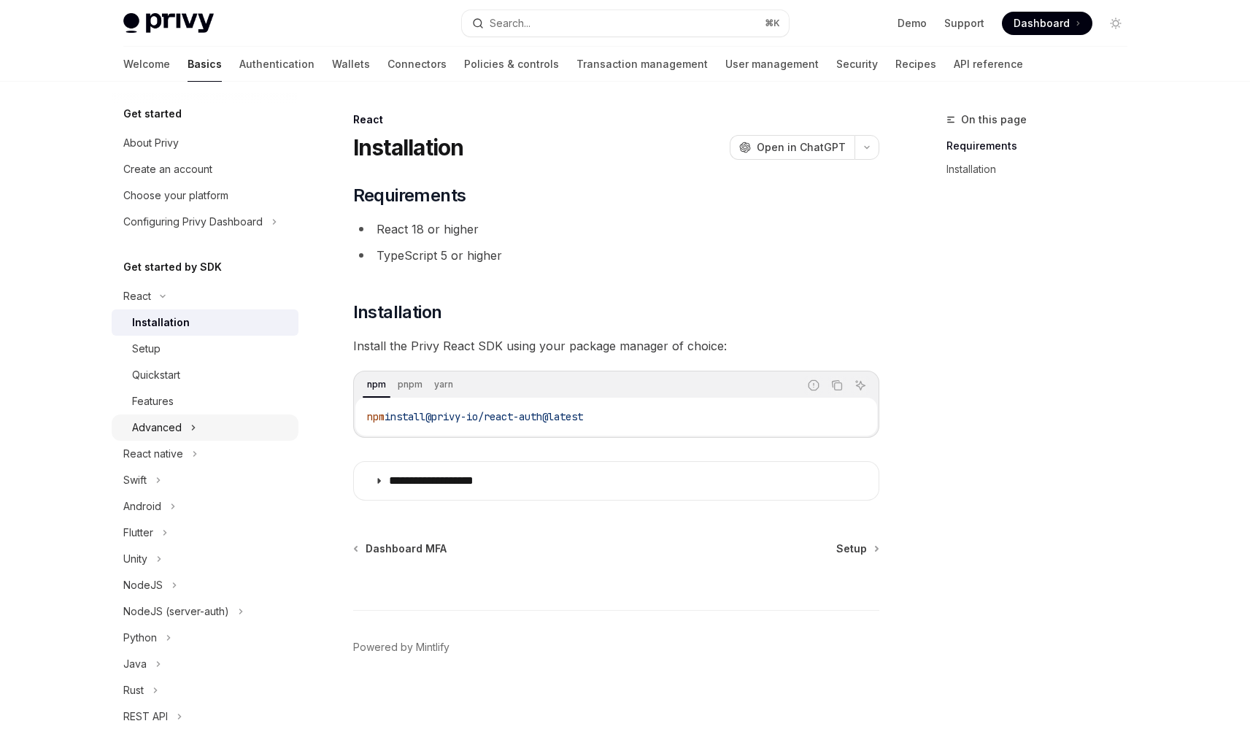
click at [174, 434] on div "Advanced" at bounding box center [157, 428] width 50 height 18
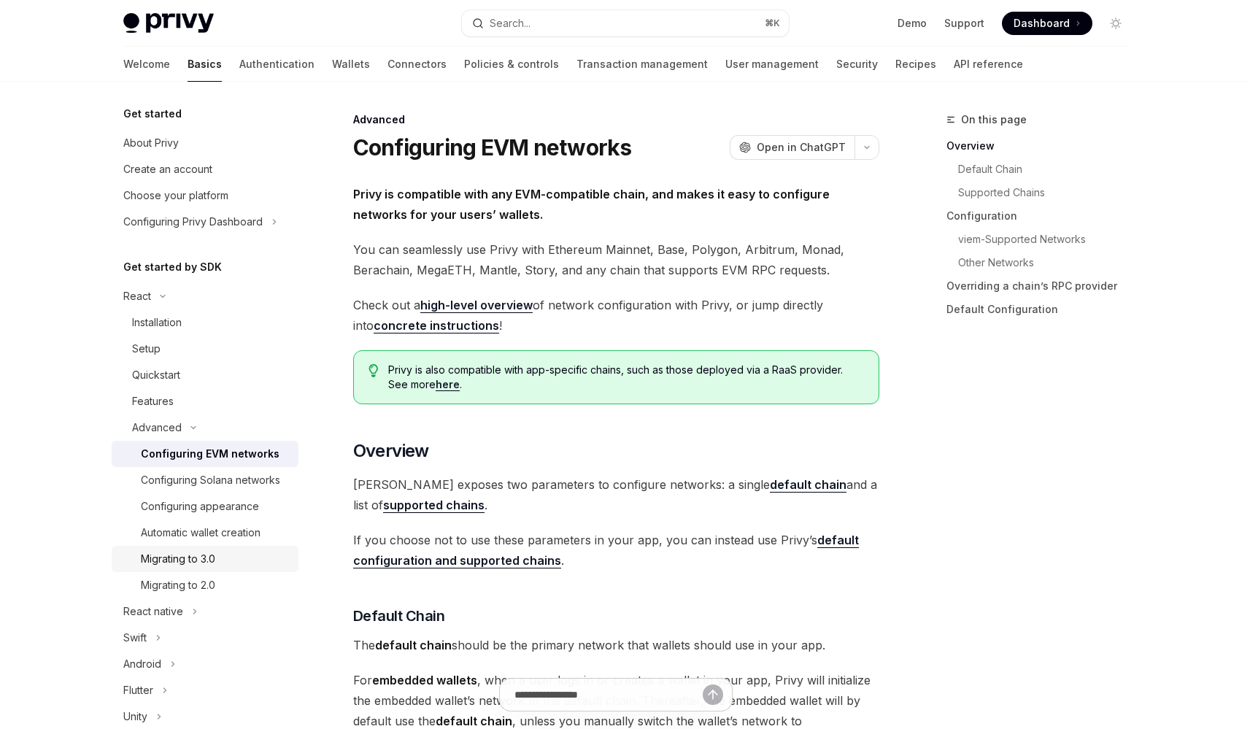
click at [210, 565] on link "Migrating to 3.0" at bounding box center [205, 559] width 187 height 26
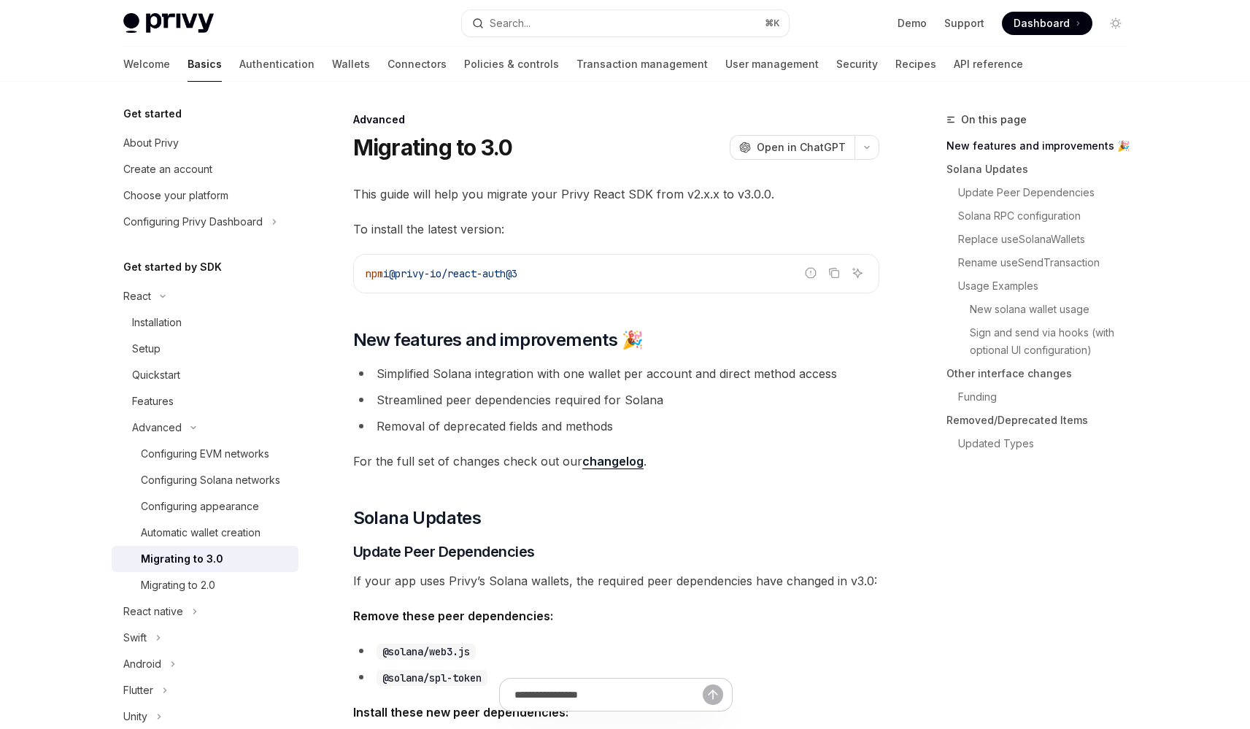
click at [606, 465] on link "changelog" at bounding box center [612, 461] width 61 height 15
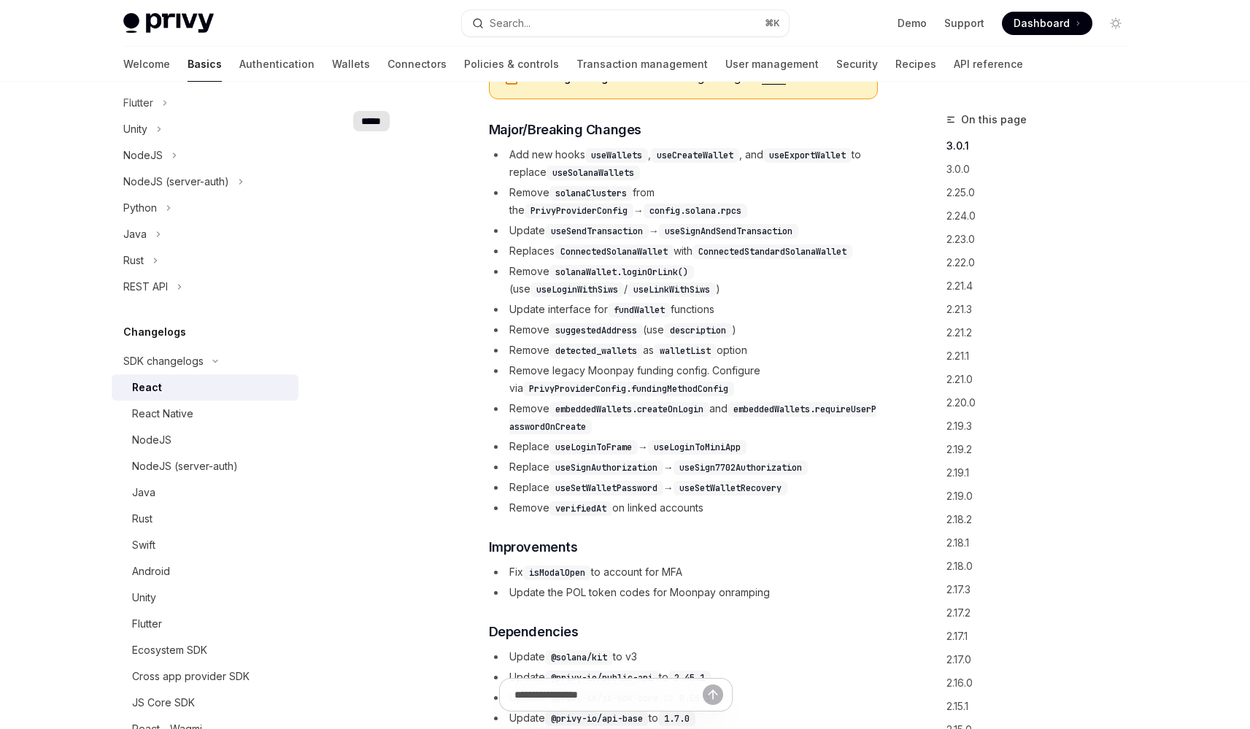
scroll to position [392, 0]
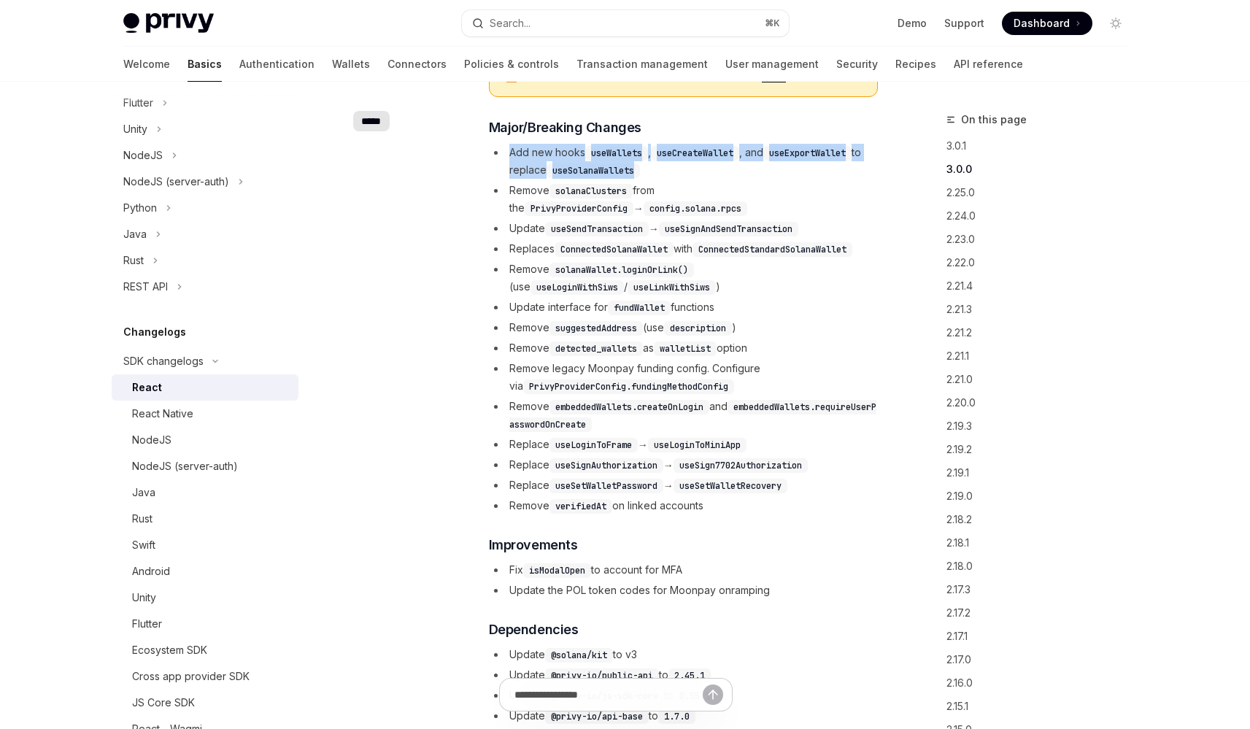
drag, startPoint x: 506, startPoint y: 156, endPoint x: 668, endPoint y: 175, distance: 163.1
click at [668, 175] on li "Add new hooks useWallets , useCreateWallet , and useExportWallet to replace use…" at bounding box center [683, 161] width 389 height 35
click at [573, 404] on code "embeddedWallets.createOnLogin" at bounding box center [629, 407] width 160 height 15
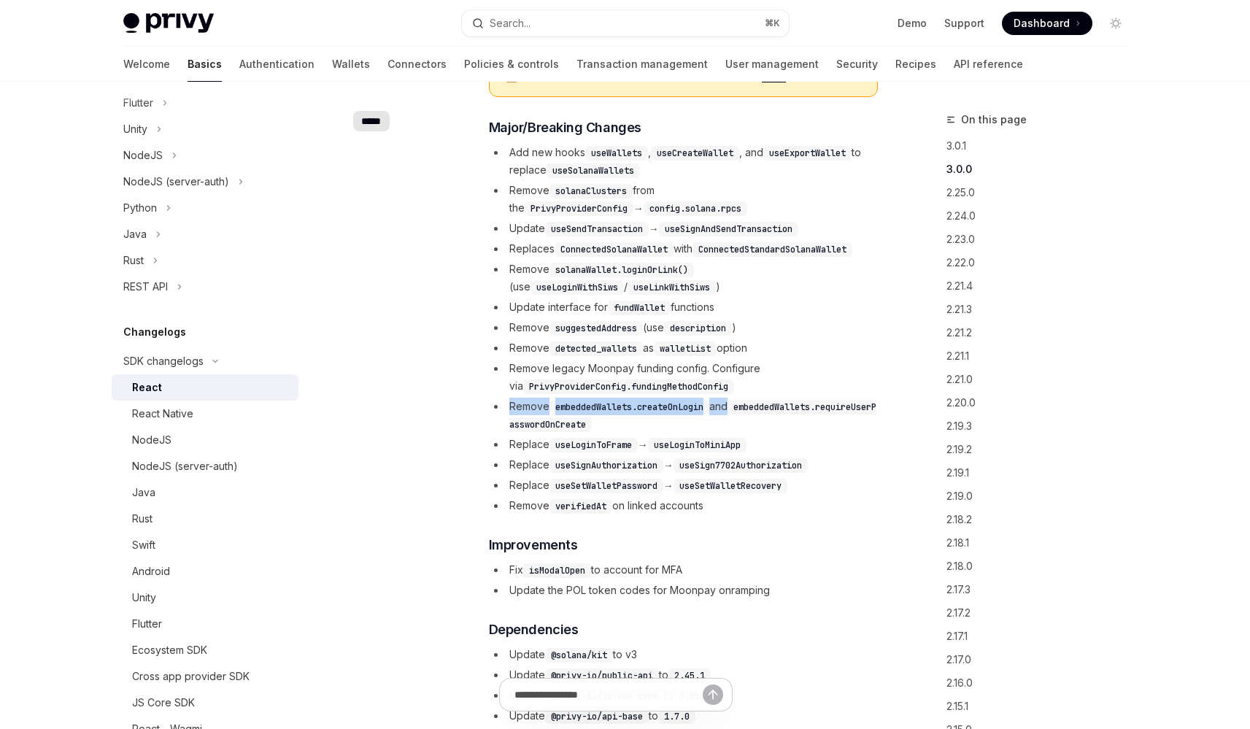
click at [573, 404] on code "embeddedWallets.createOnLogin" at bounding box center [629, 407] width 160 height 15
click at [577, 405] on code "embeddedWallets.createOnLogin" at bounding box center [629, 407] width 160 height 15
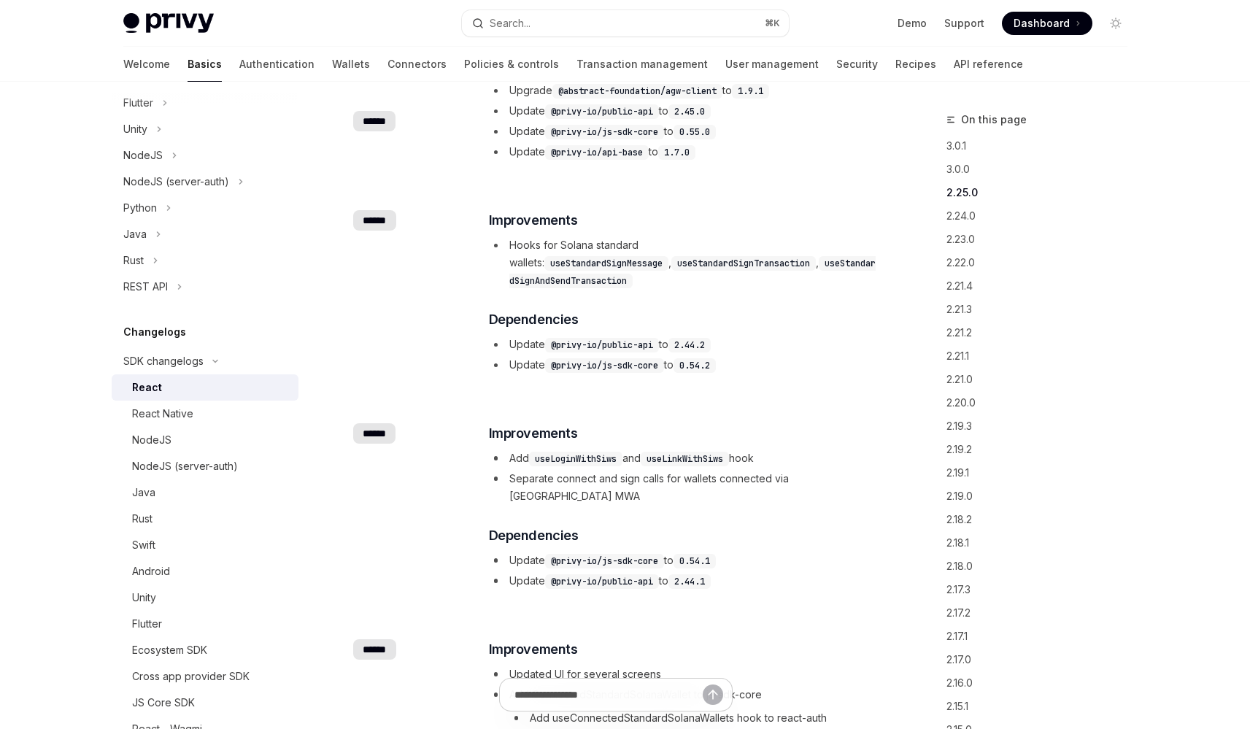
scroll to position [1493, 0]
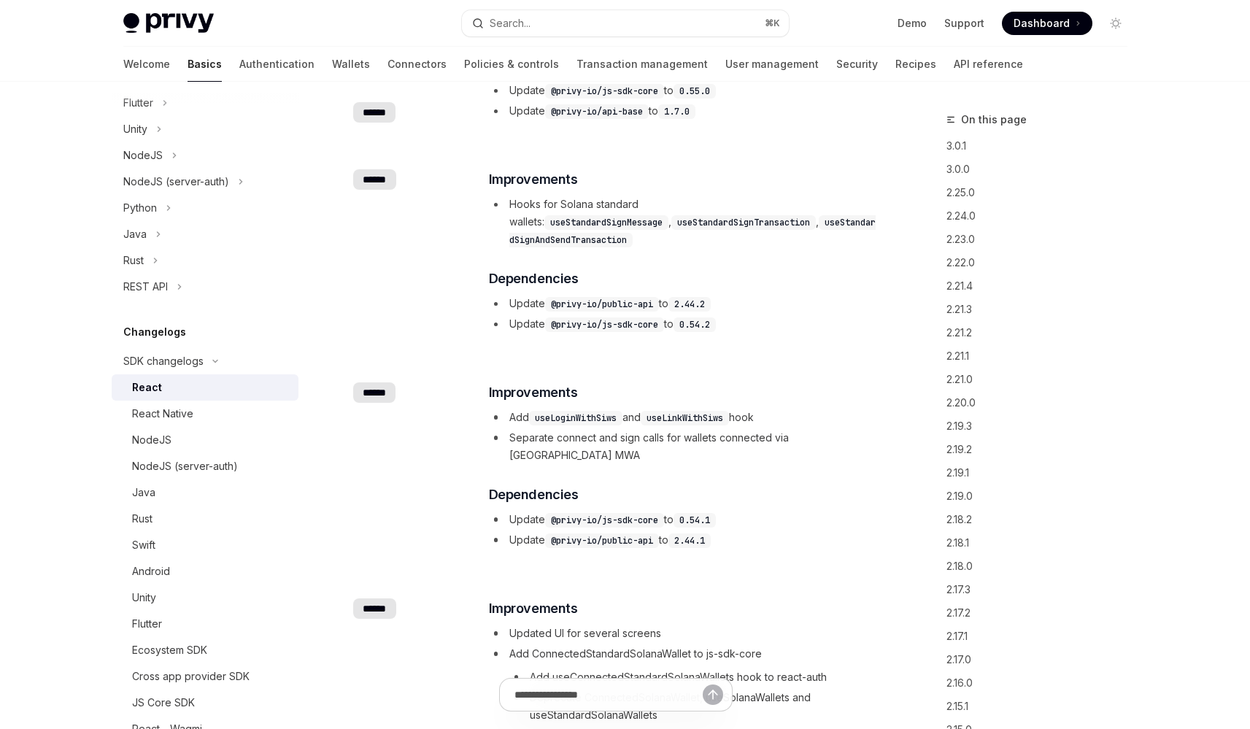
click at [555, 204] on li "Hooks for Solana standard wallets: useStandardSignMessage , useStandardSignTran…" at bounding box center [683, 222] width 389 height 53
click at [570, 204] on li "Hooks for Solana standard wallets: useStandardSignMessage , useStandardSignTran…" at bounding box center [683, 222] width 389 height 53
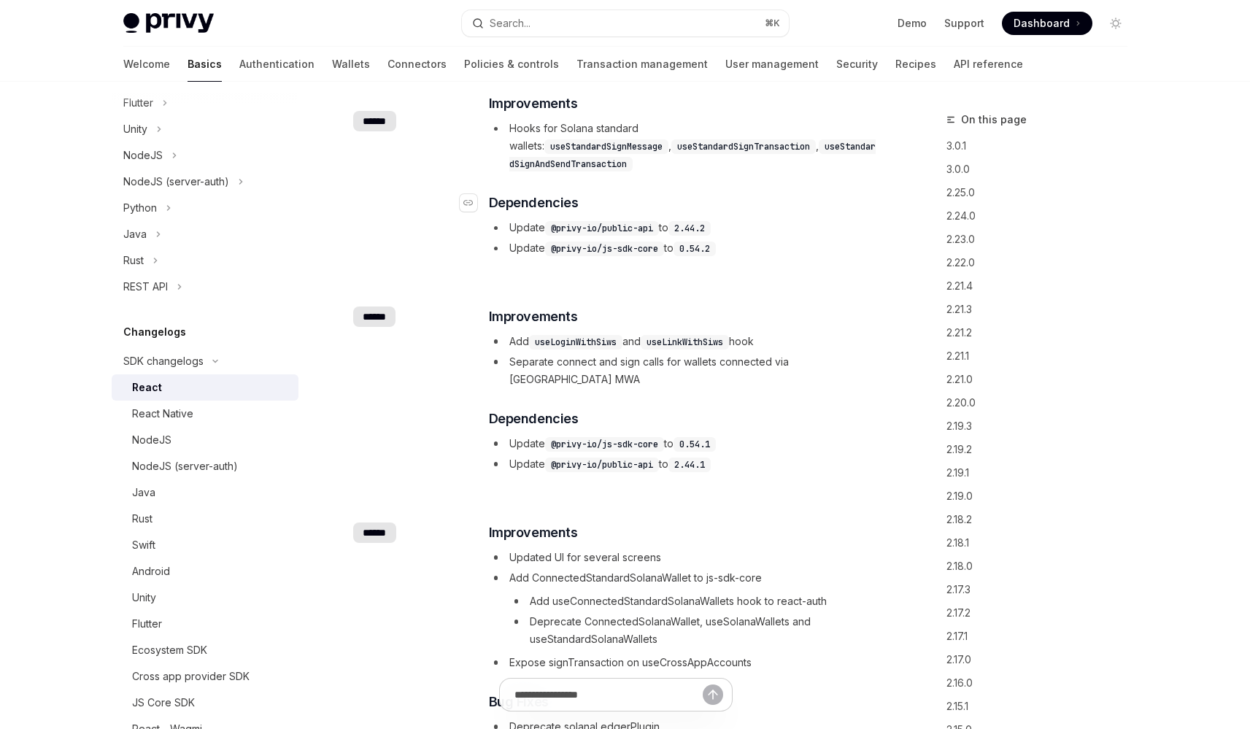
scroll to position [1708, 0]
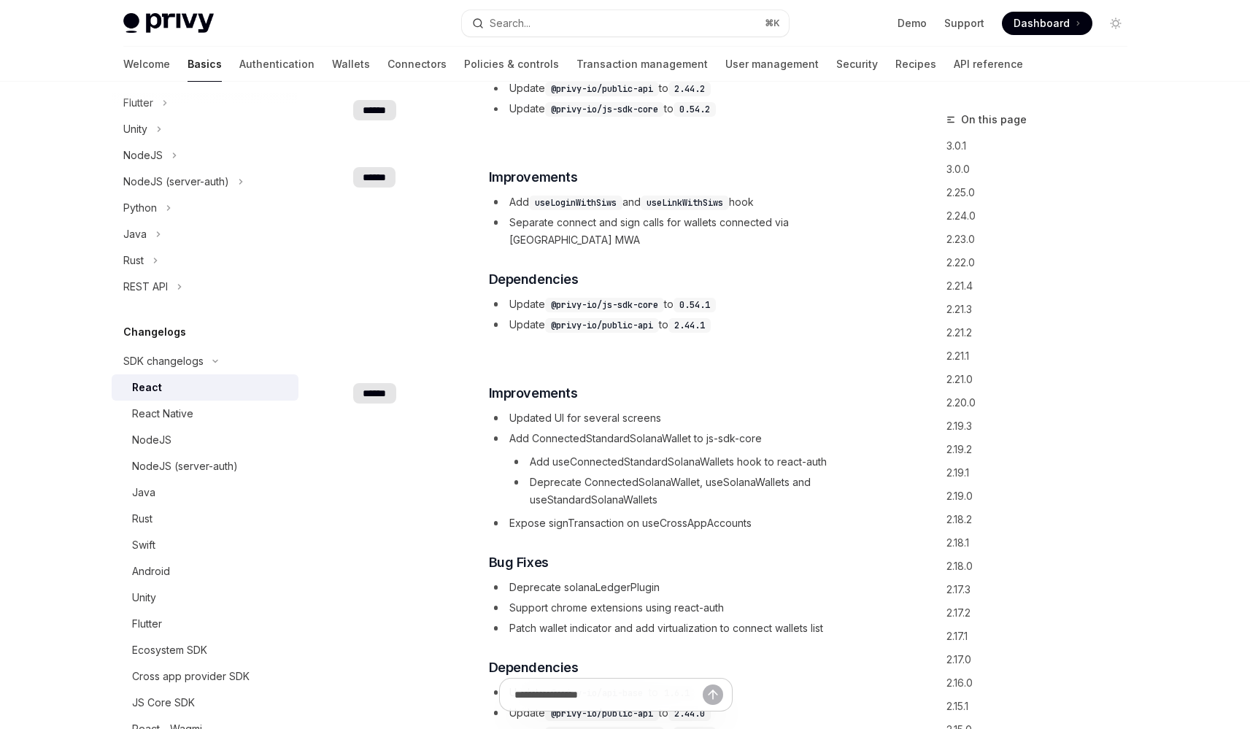
click at [611, 430] on li "Add ConnectedStandardSolanaWallet to js-sdk-core Add useConnectedStandardSolana…" at bounding box center [683, 469] width 389 height 79
click at [619, 430] on li "Add ConnectedStandardSolanaWallet to js-sdk-core Add useConnectedStandardSolana…" at bounding box center [683, 469] width 389 height 79
click at [622, 453] on li "Add useConnectedStandardSolanaWallets hook to react-auth" at bounding box center [693, 462] width 368 height 18
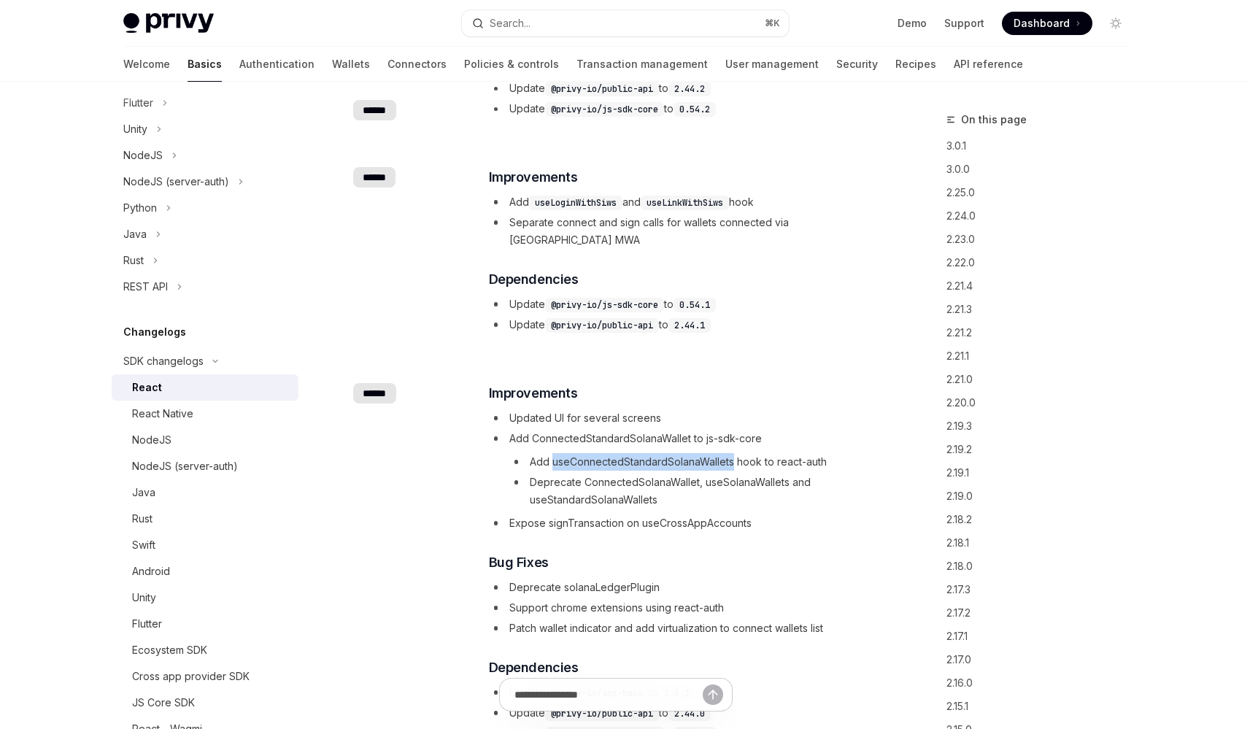
click at [622, 453] on li "Add useConnectedStandardSolanaWallets hook to react-auth" at bounding box center [693, 462] width 368 height 18
click at [625, 453] on li "Add useConnectedStandardSolanaWallets hook to react-auth" at bounding box center [693, 462] width 368 height 18
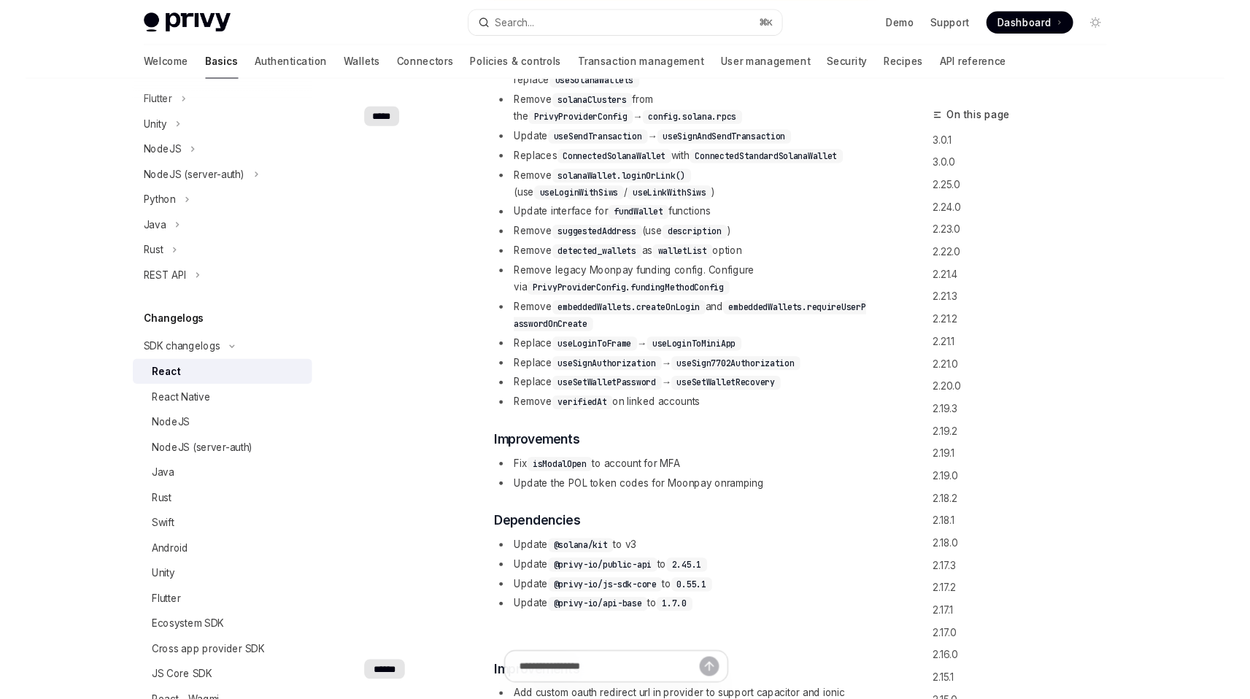
scroll to position [367, 0]
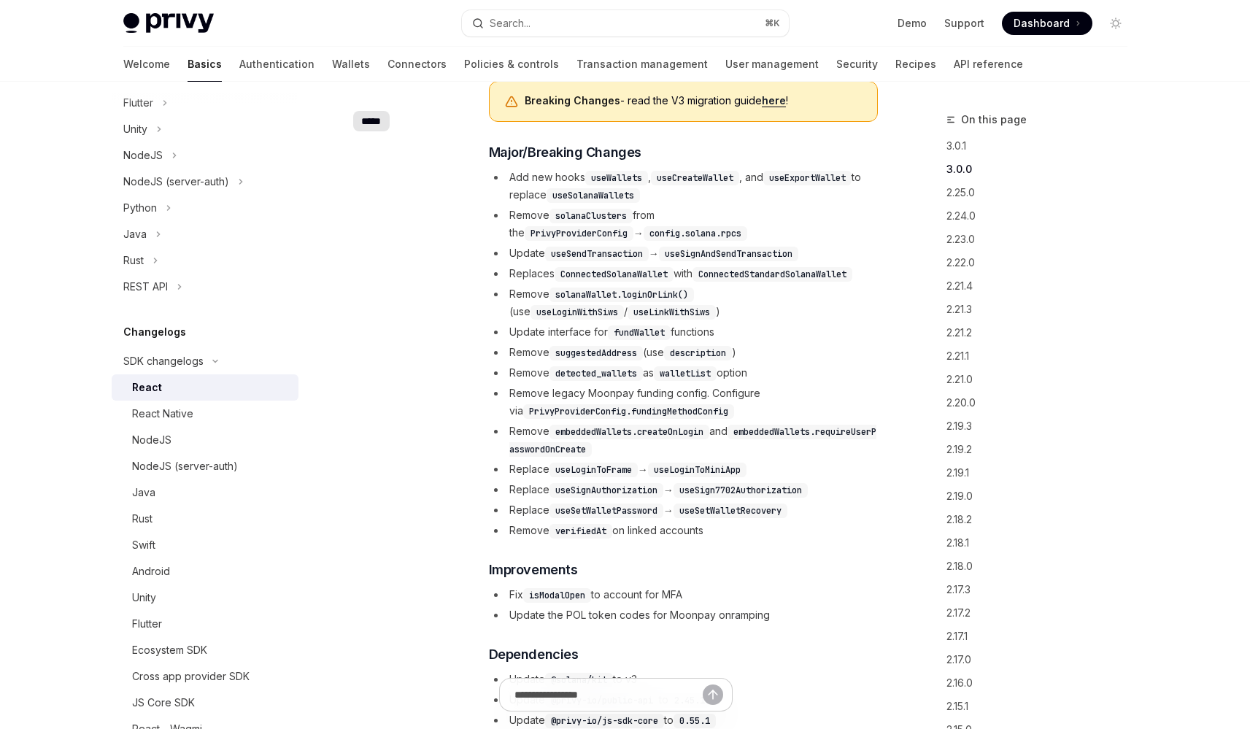
click at [773, 271] on code "ConnectedStandardSolanaWallet" at bounding box center [772, 274] width 160 height 15
copy li "ConnectedStandardSolanaWallet"
type textarea "*"
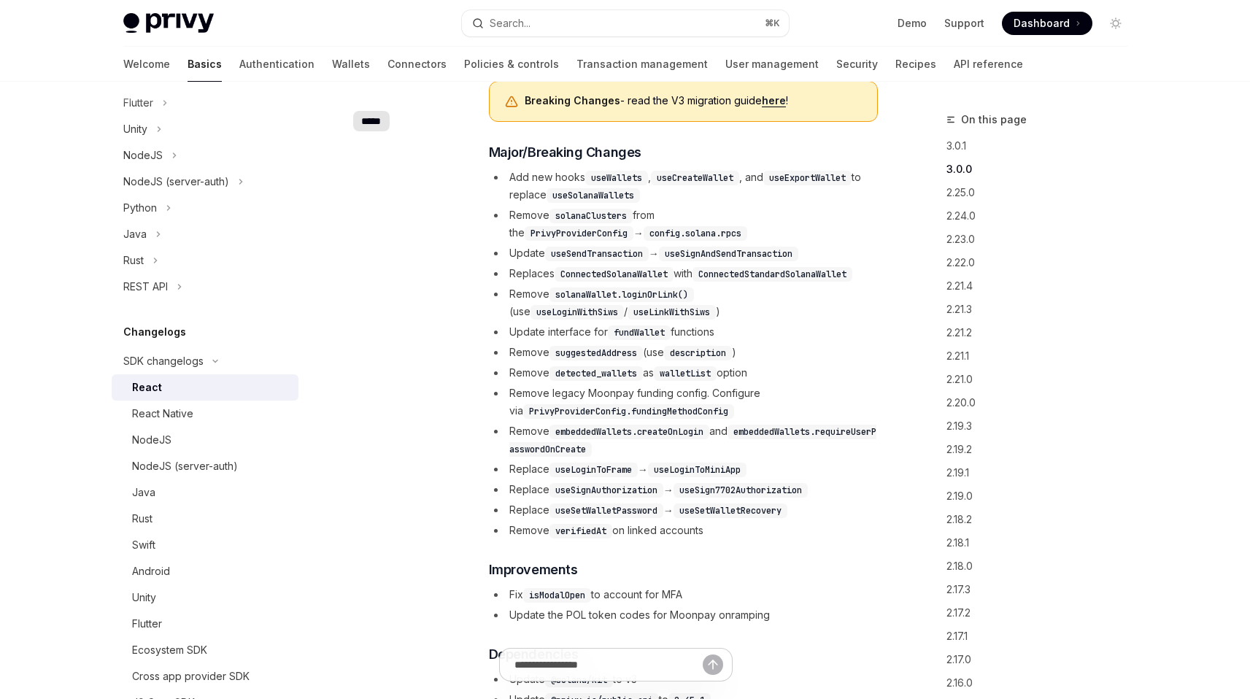
scroll to position [1785, 0]
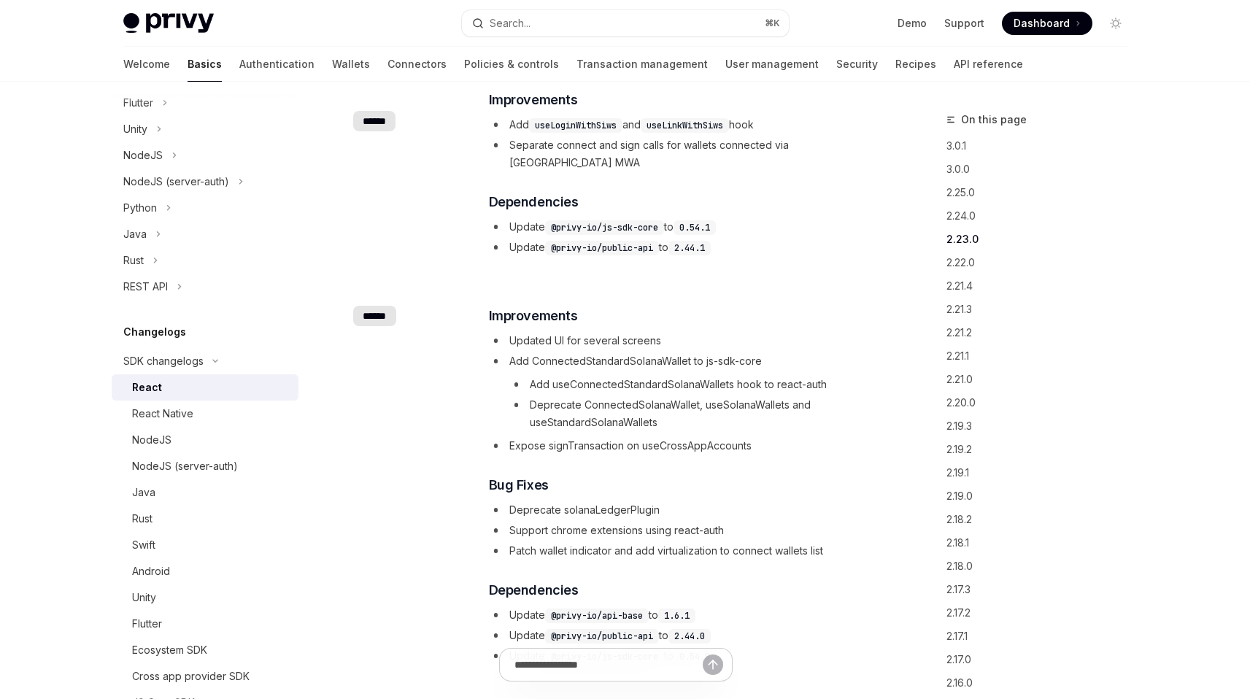
click at [657, 376] on li "Add useConnectedStandardSolanaWallets hook to react-auth" at bounding box center [693, 385] width 368 height 18
copy li "useConnectedStandardSolanaWallets"
click at [554, 26] on button "Search... ⌘ K" at bounding box center [625, 23] width 327 height 26
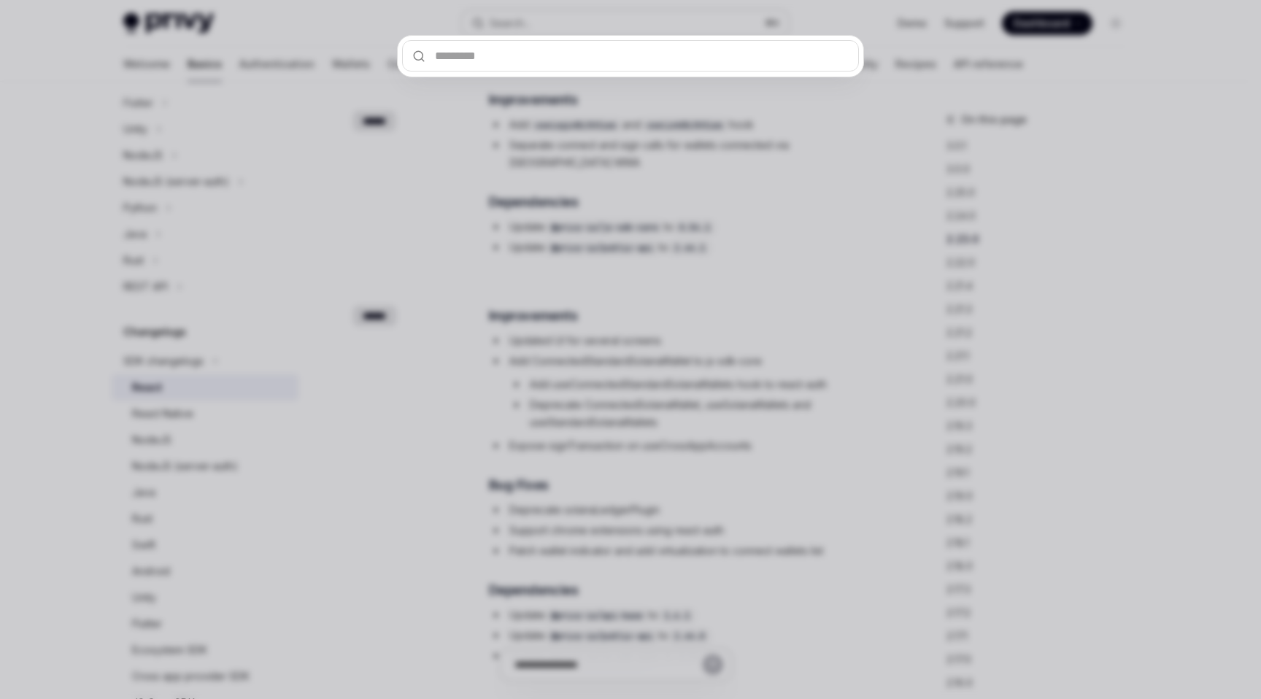
type input "**********"
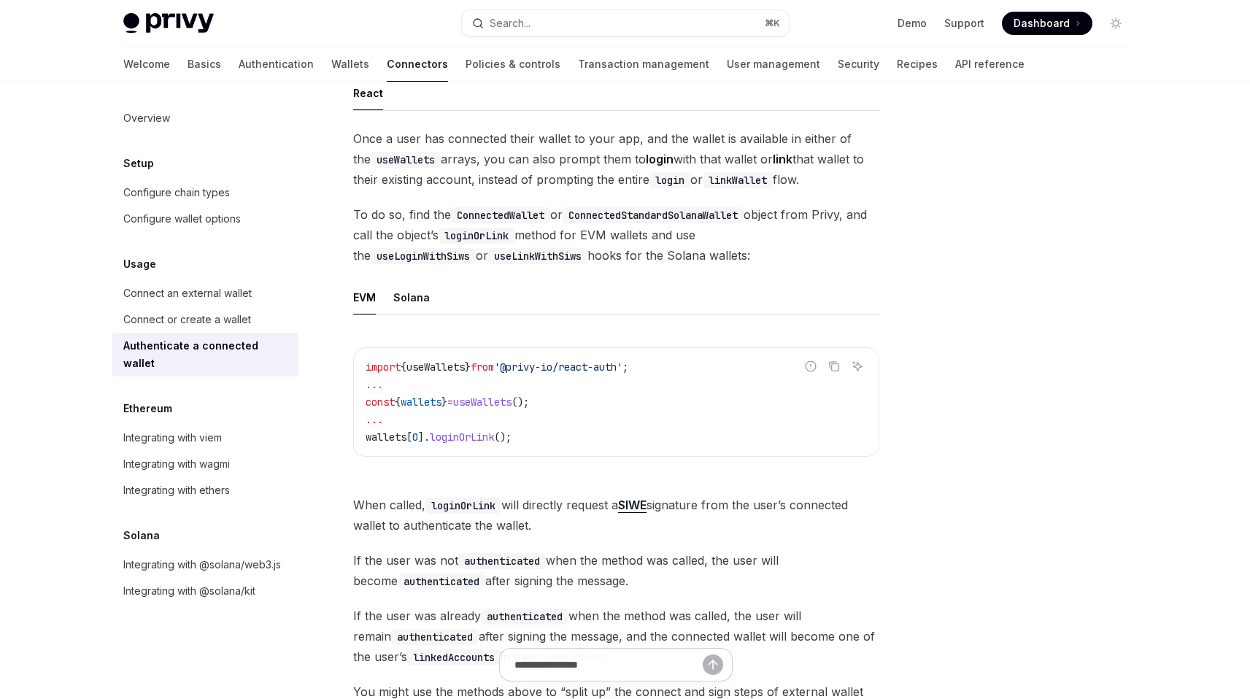
scroll to position [24, 0]
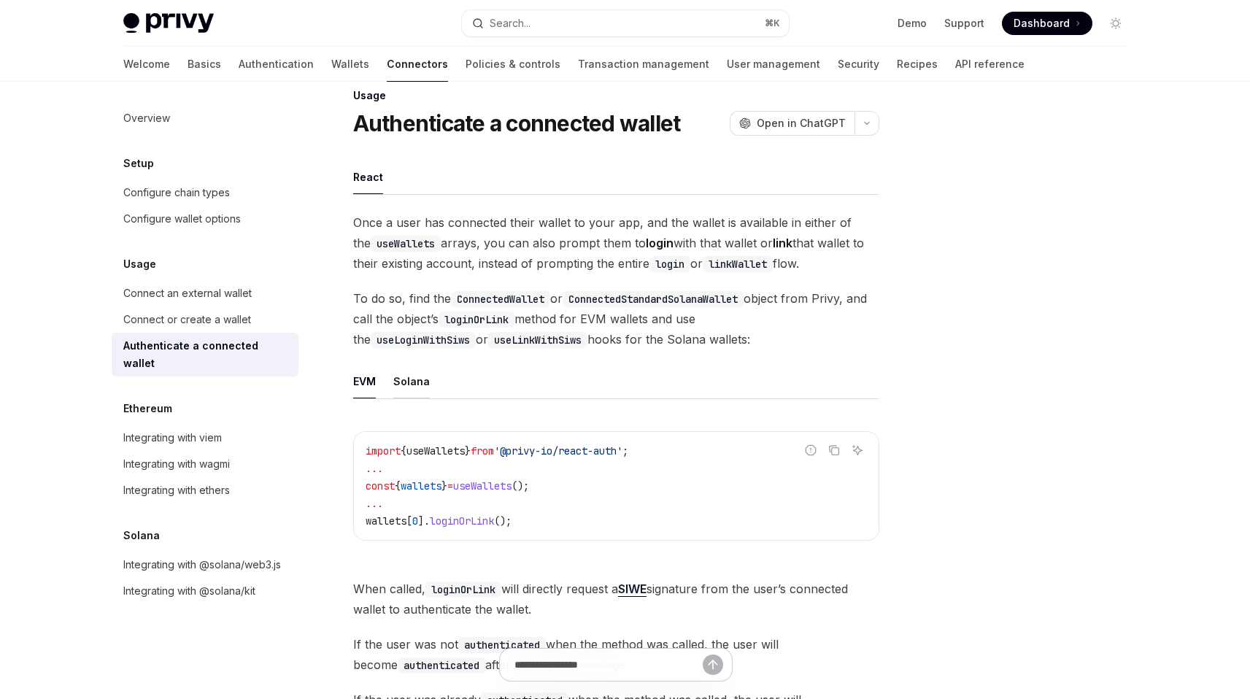
click at [412, 378] on div "Solana" at bounding box center [411, 381] width 36 height 34
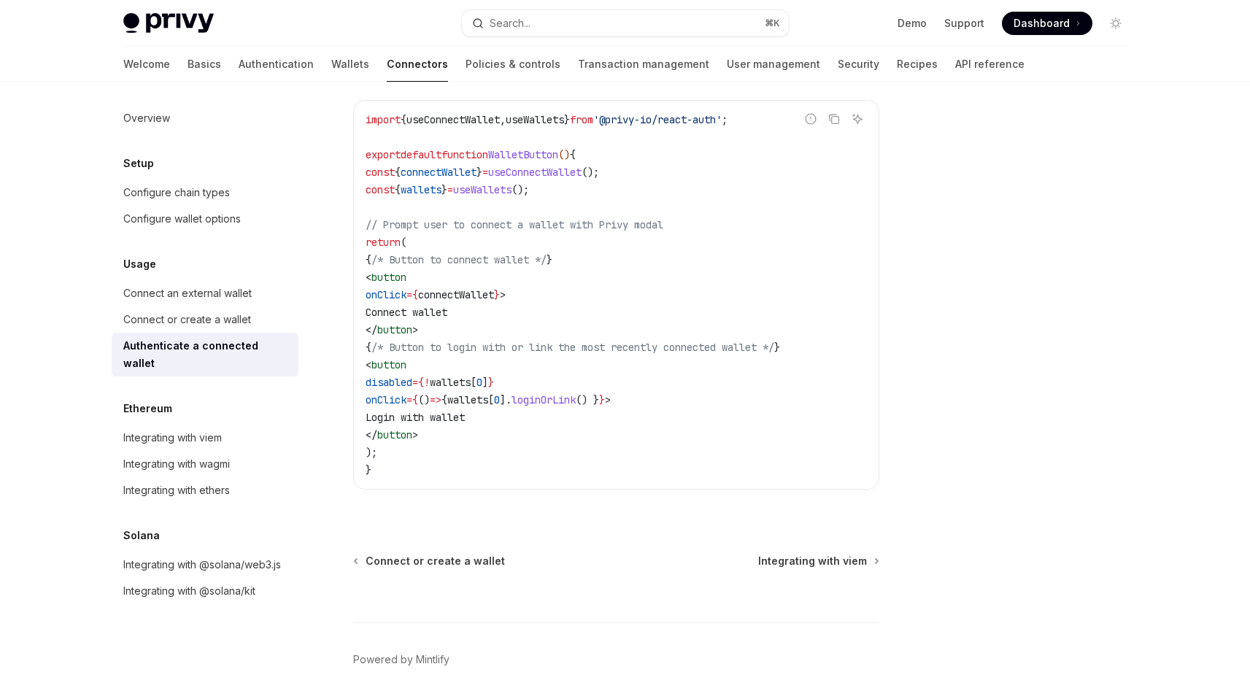
scroll to position [899, 0]
click at [264, 578] on link "Integrating with @solana/kit" at bounding box center [205, 591] width 187 height 26
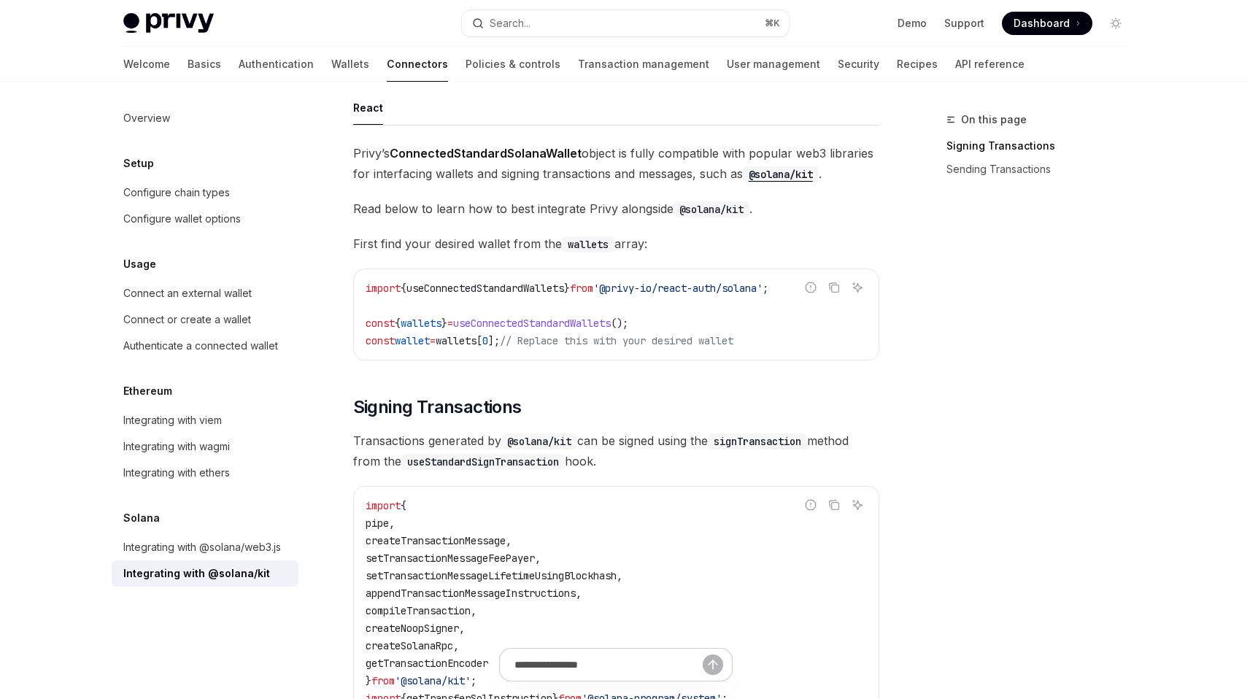
scroll to position [94, 0]
click at [988, 161] on link "Sending Transactions" at bounding box center [1042, 169] width 193 height 23
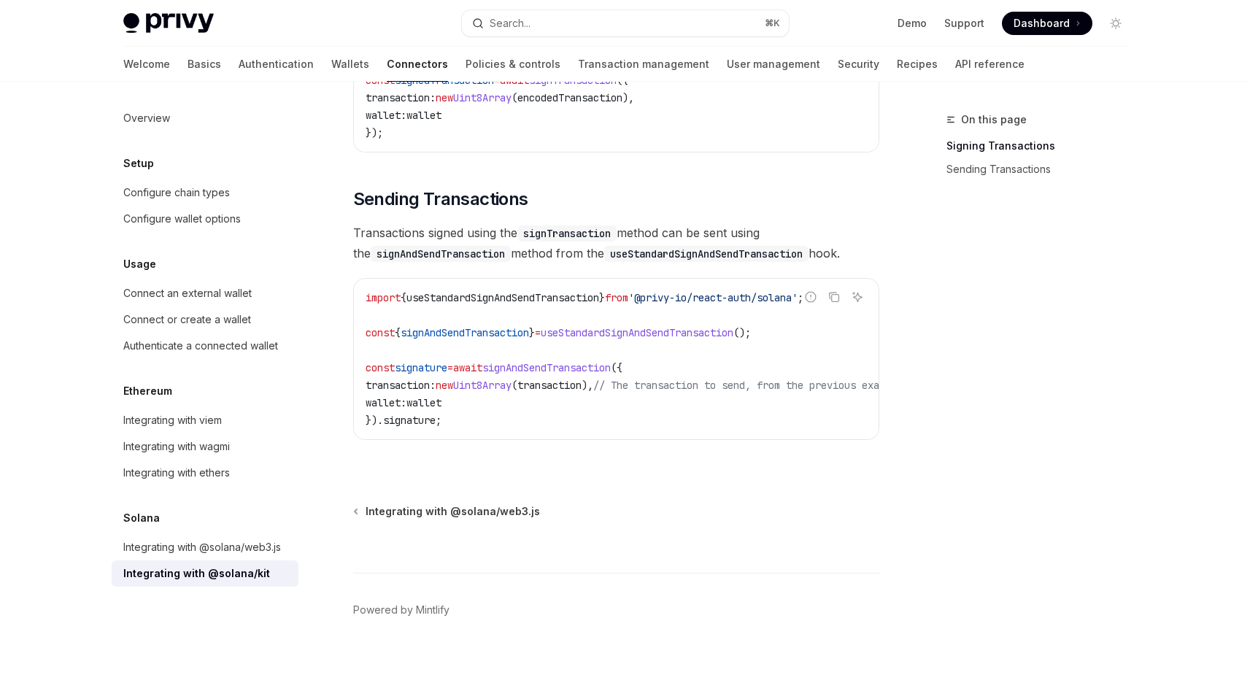
click at [984, 150] on link "Signing Transactions" at bounding box center [1042, 145] width 193 height 23
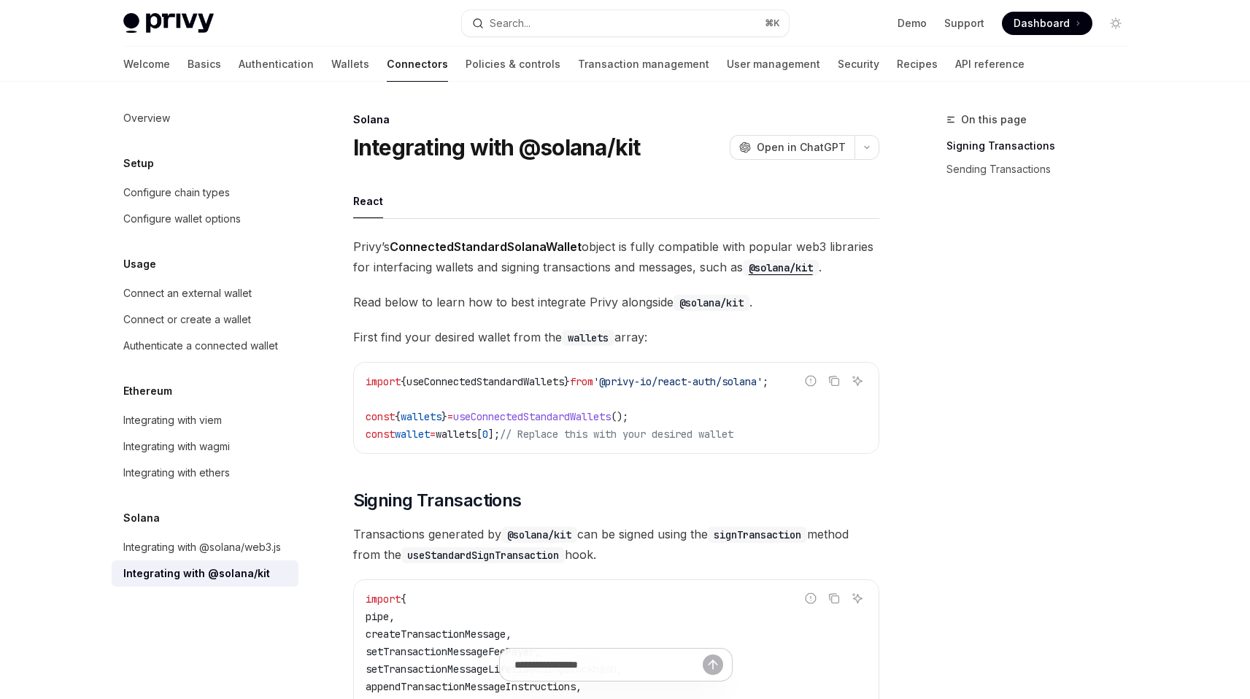
click at [484, 377] on span "useConnectedStandardWallets" at bounding box center [485, 381] width 158 height 13
copy span "useConnectedStandardWallets"
click at [241, 222] on div "Configure wallet options" at bounding box center [181, 219] width 117 height 18
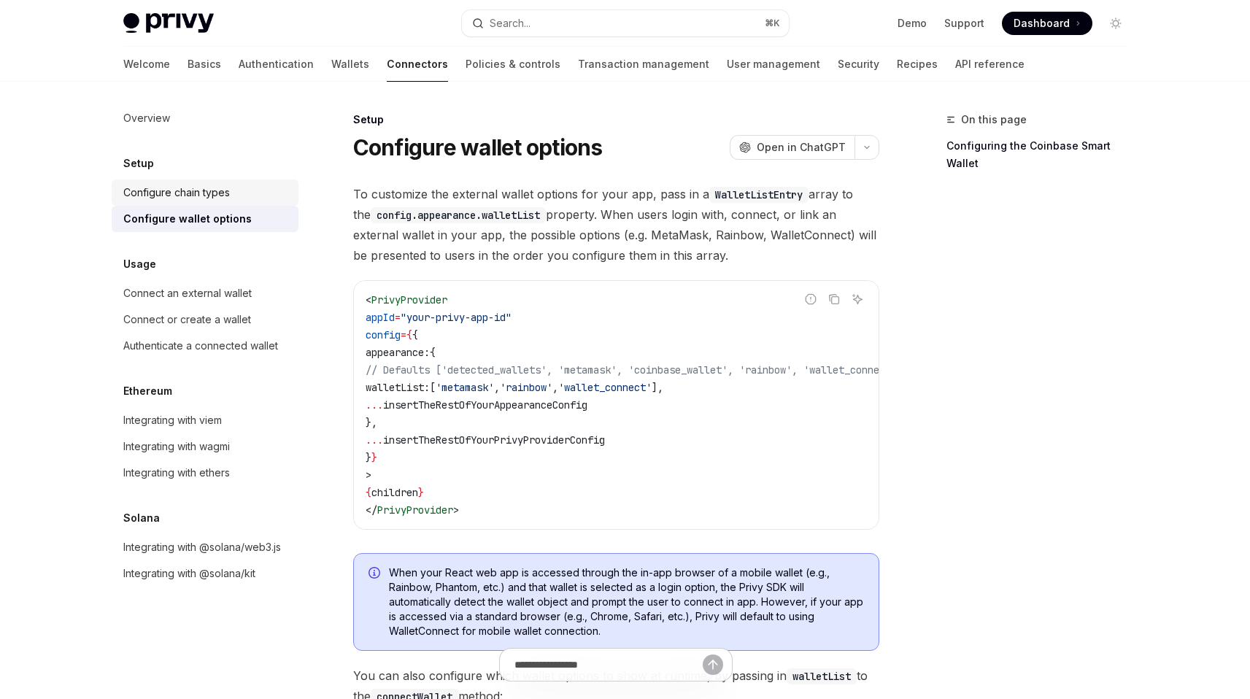
click at [198, 188] on div "Configure chain types" at bounding box center [176, 193] width 107 height 18
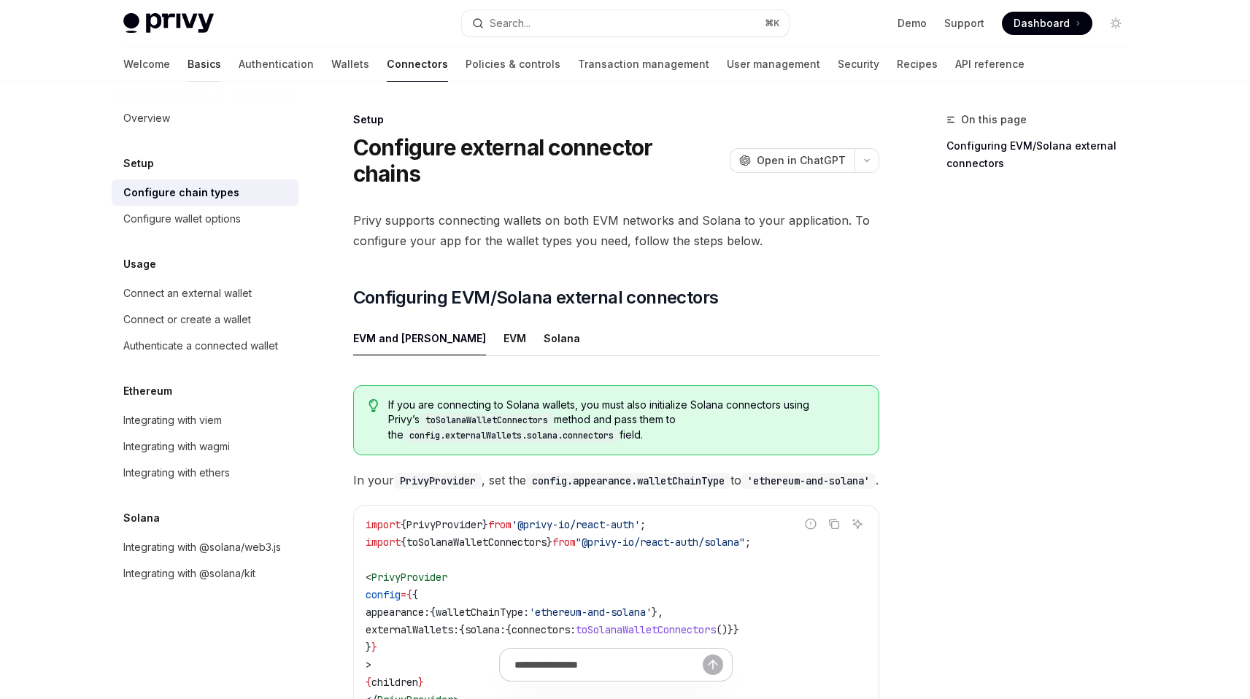
click at [188, 71] on link "Basics" at bounding box center [205, 64] width 34 height 35
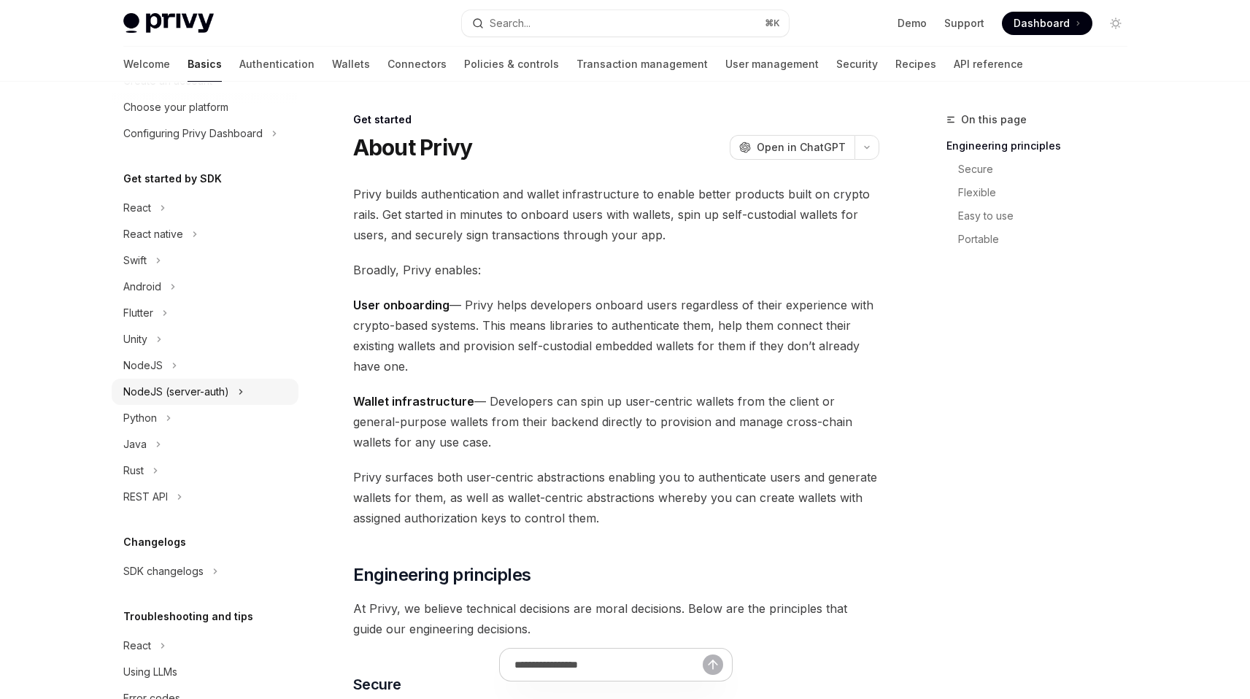
scroll to position [130, 0]
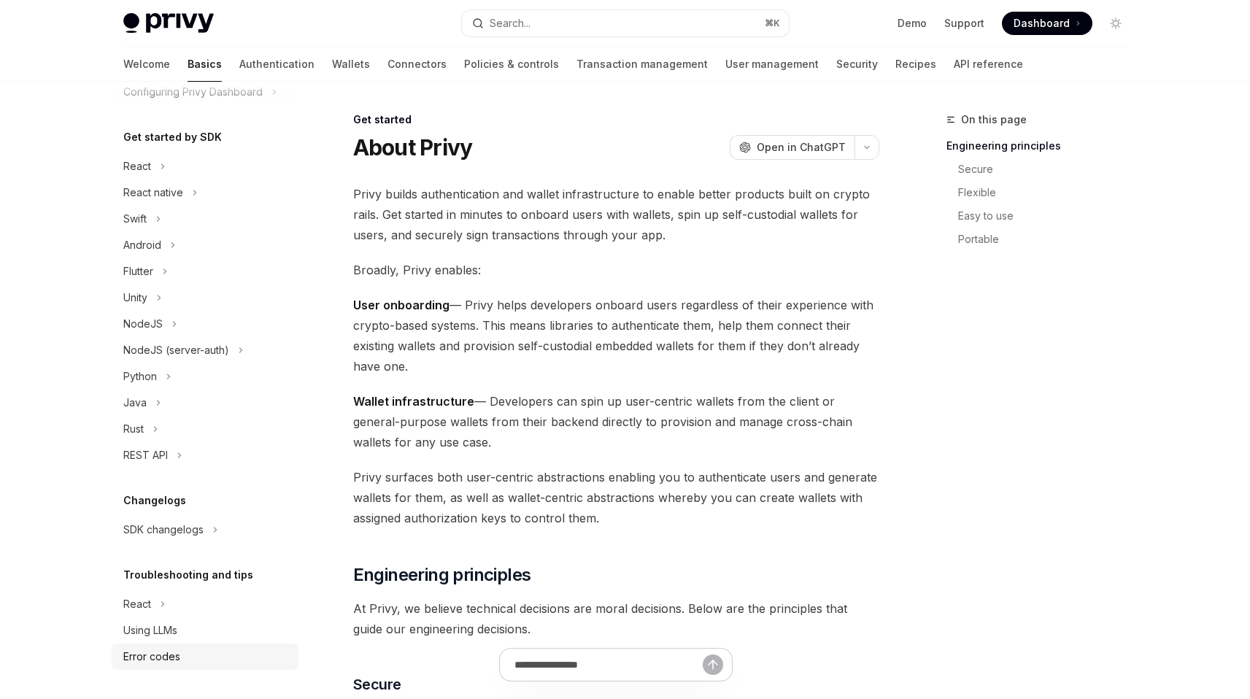
click at [193, 661] on div "Error codes" at bounding box center [206, 657] width 166 height 18
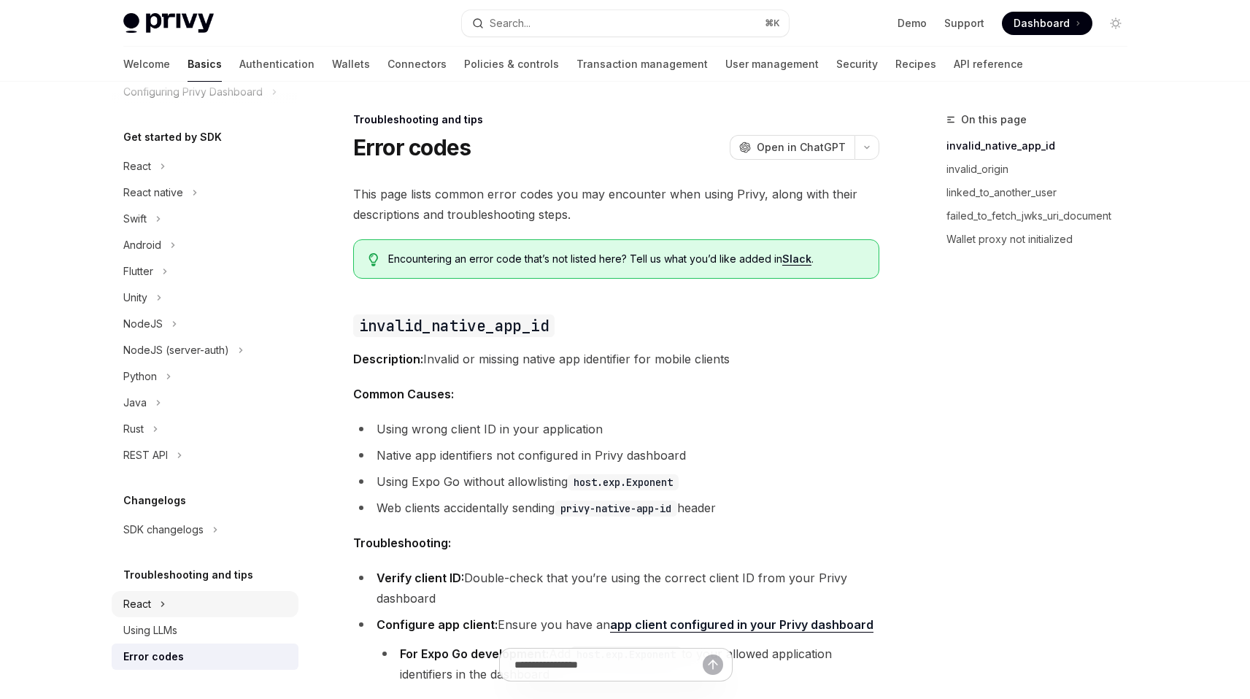
click at [225, 591] on button "React" at bounding box center [205, 604] width 187 height 26
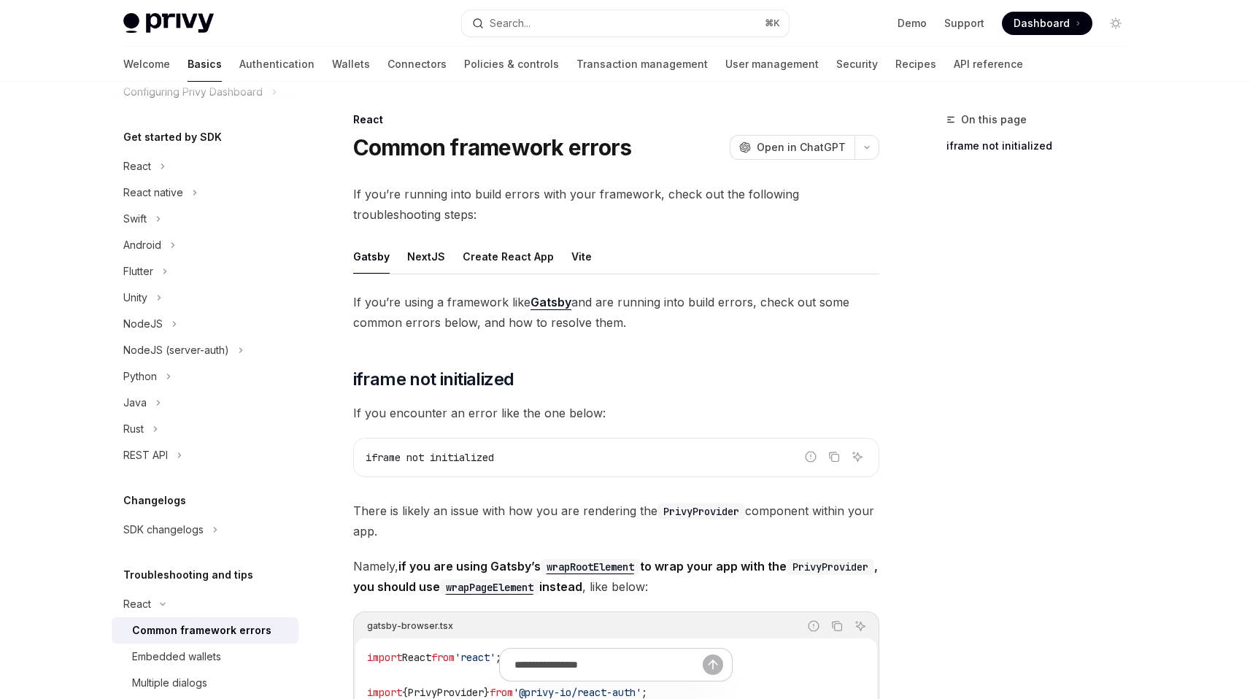
click at [225, 626] on div "Common framework errors" at bounding box center [201, 631] width 139 height 18
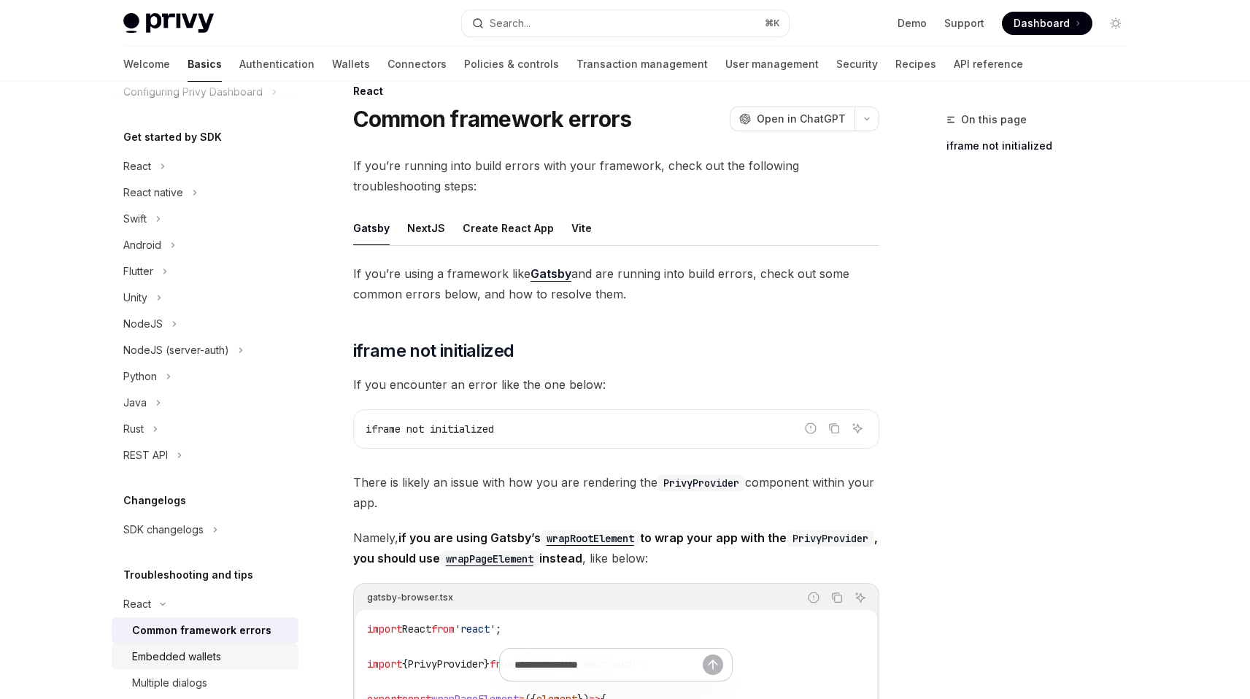
click at [236, 652] on div "Embedded wallets" at bounding box center [211, 657] width 158 height 18
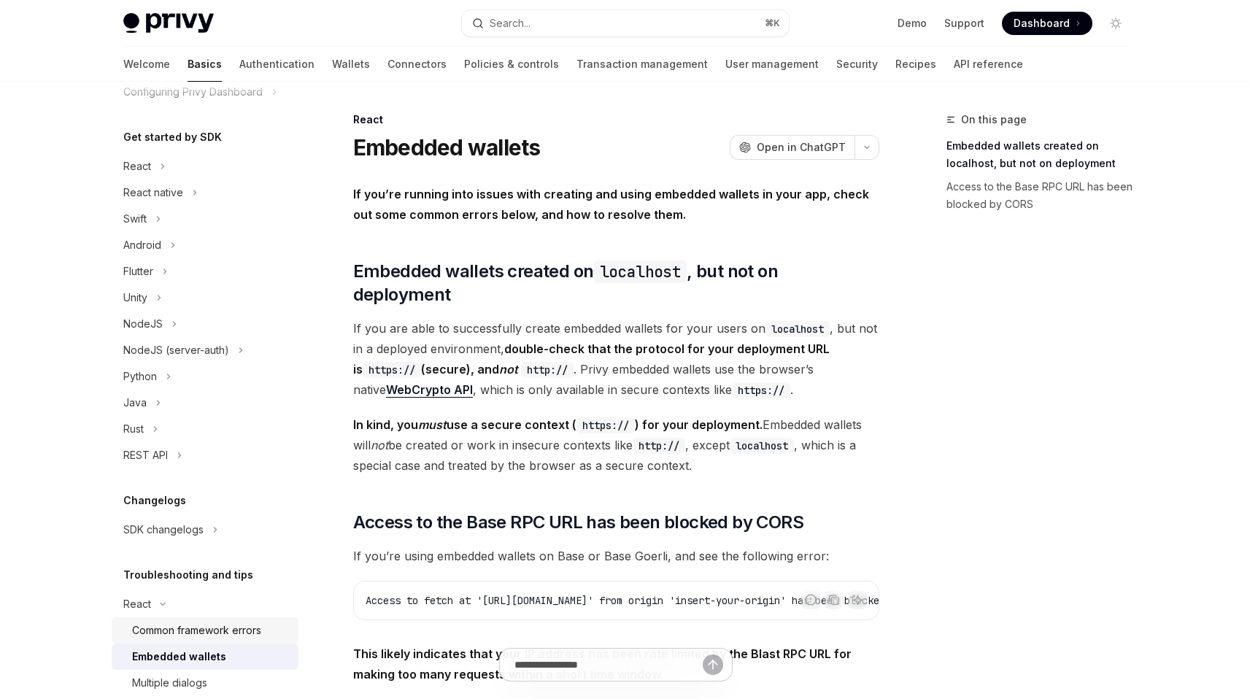
click at [215, 626] on div "Common framework errors" at bounding box center [196, 631] width 129 height 18
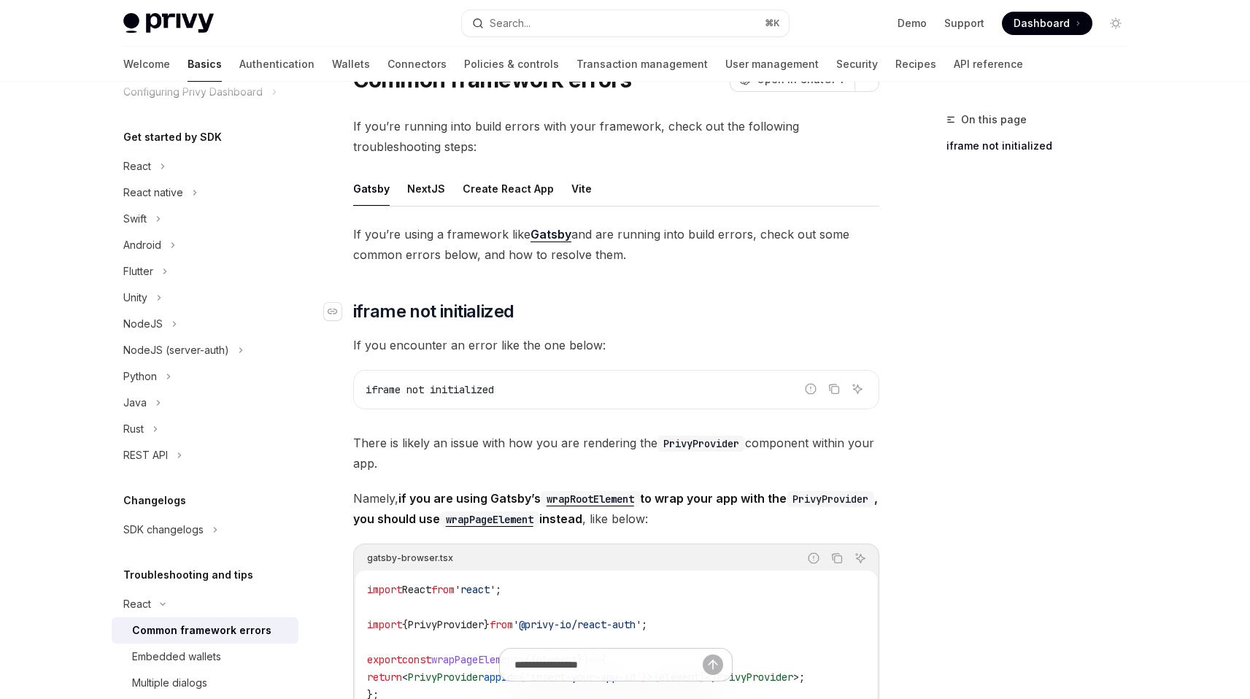
scroll to position [26, 0]
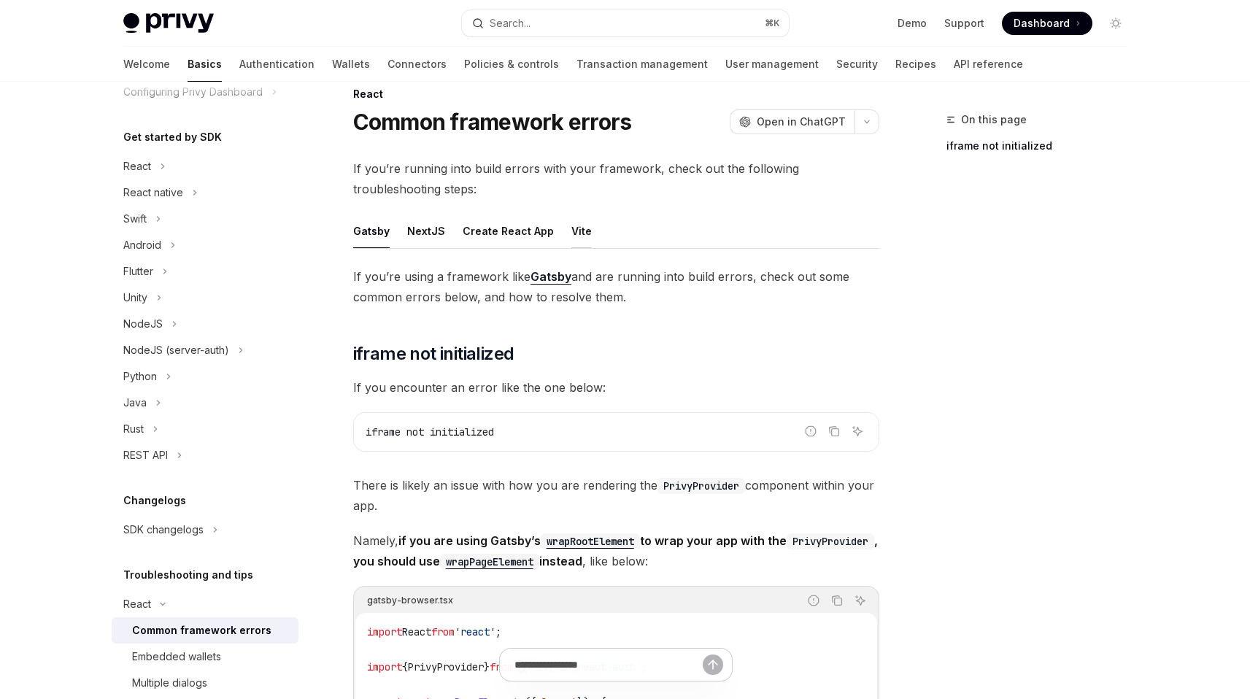
click at [571, 233] on div "Vite" at bounding box center [581, 231] width 20 height 34
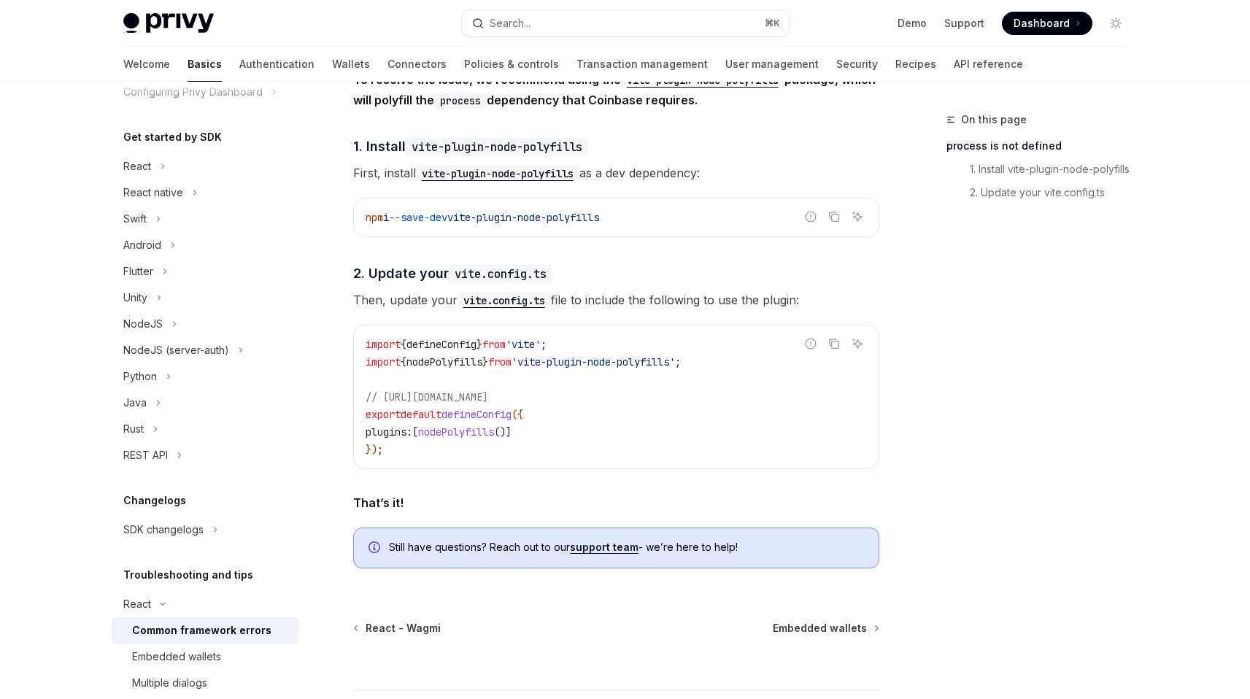
scroll to position [261, 0]
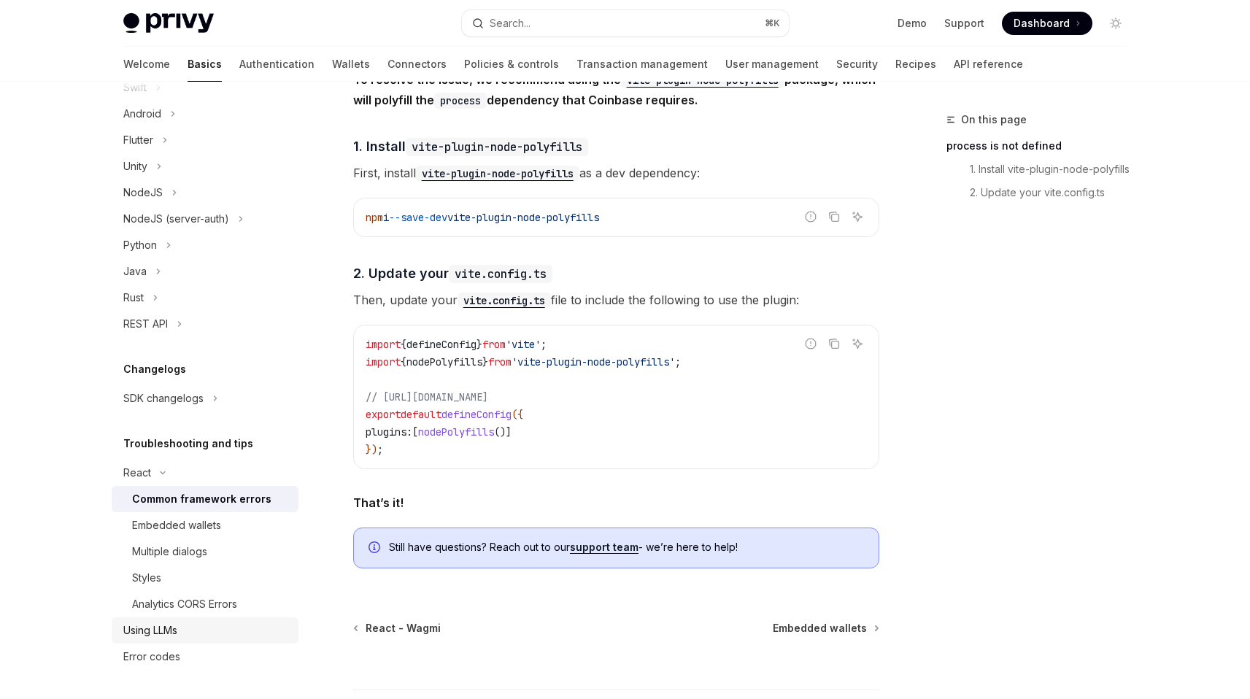
click at [146, 624] on div "Using LLMs" at bounding box center [150, 631] width 54 height 18
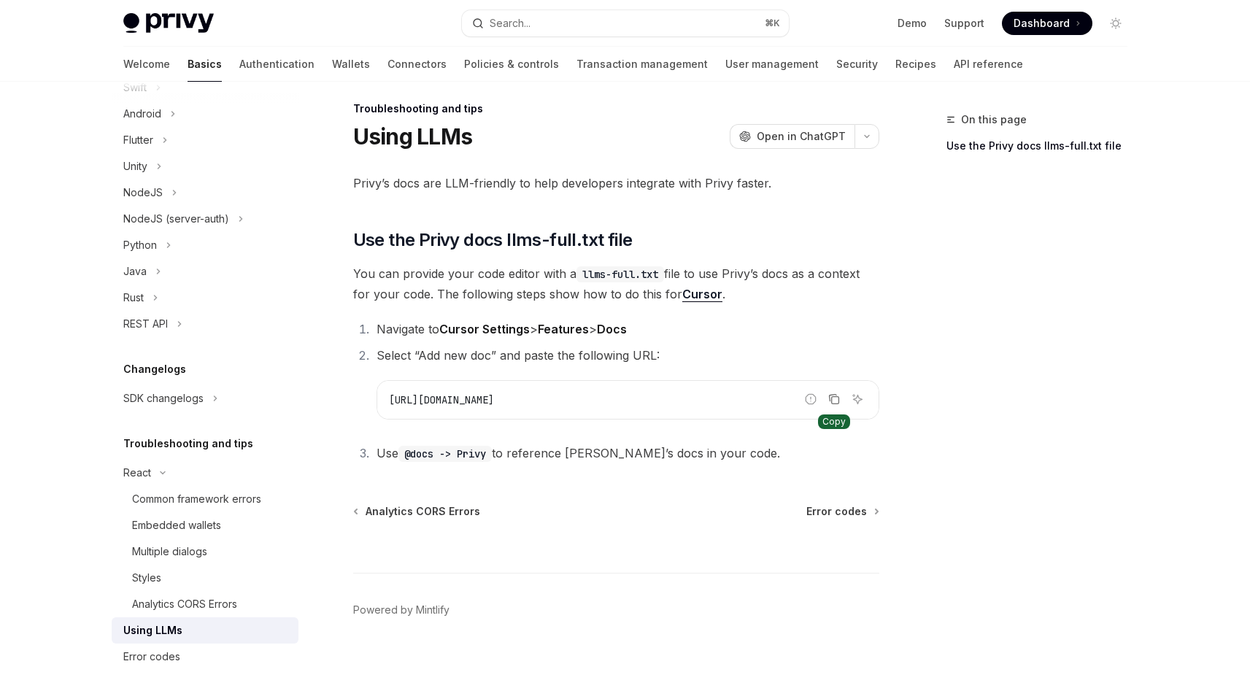
click at [836, 401] on icon "Copy the contents from the code block" at bounding box center [834, 399] width 12 height 12
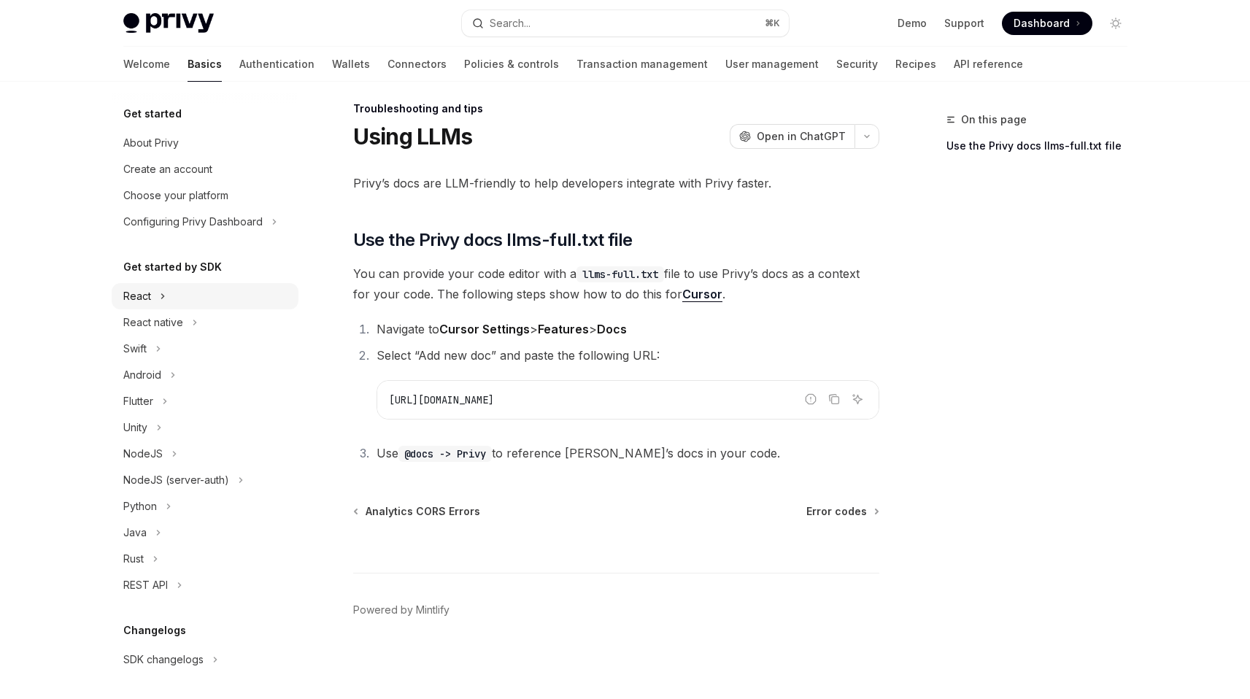
click at [158, 307] on button "React" at bounding box center [205, 296] width 187 height 26
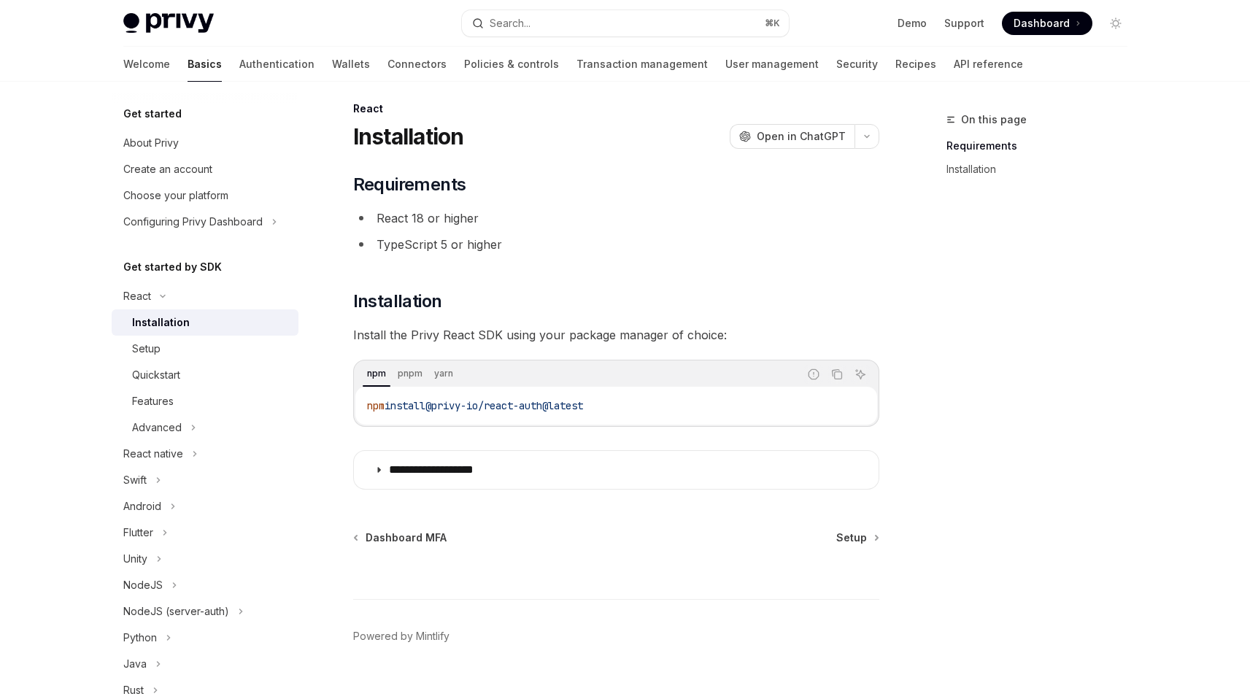
click at [281, 84] on div at bounding box center [205, 93] width 187 height 23
click at [332, 68] on link "Wallets" at bounding box center [351, 64] width 38 height 35
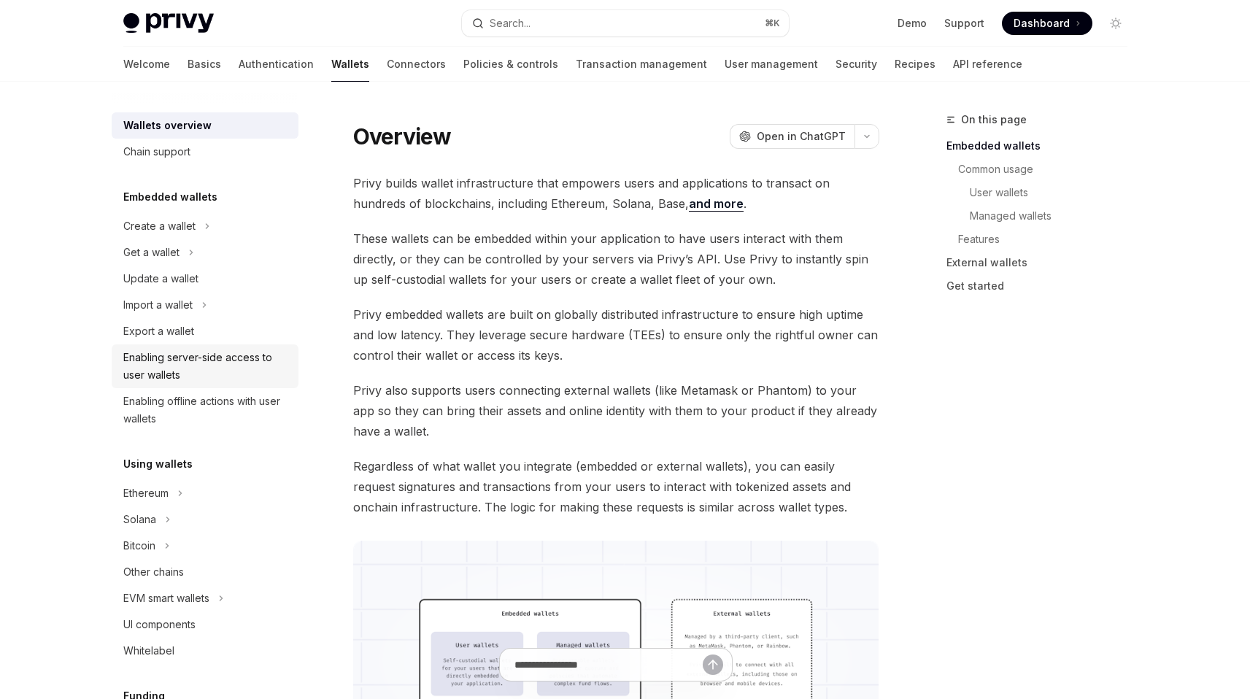
scroll to position [4, 0]
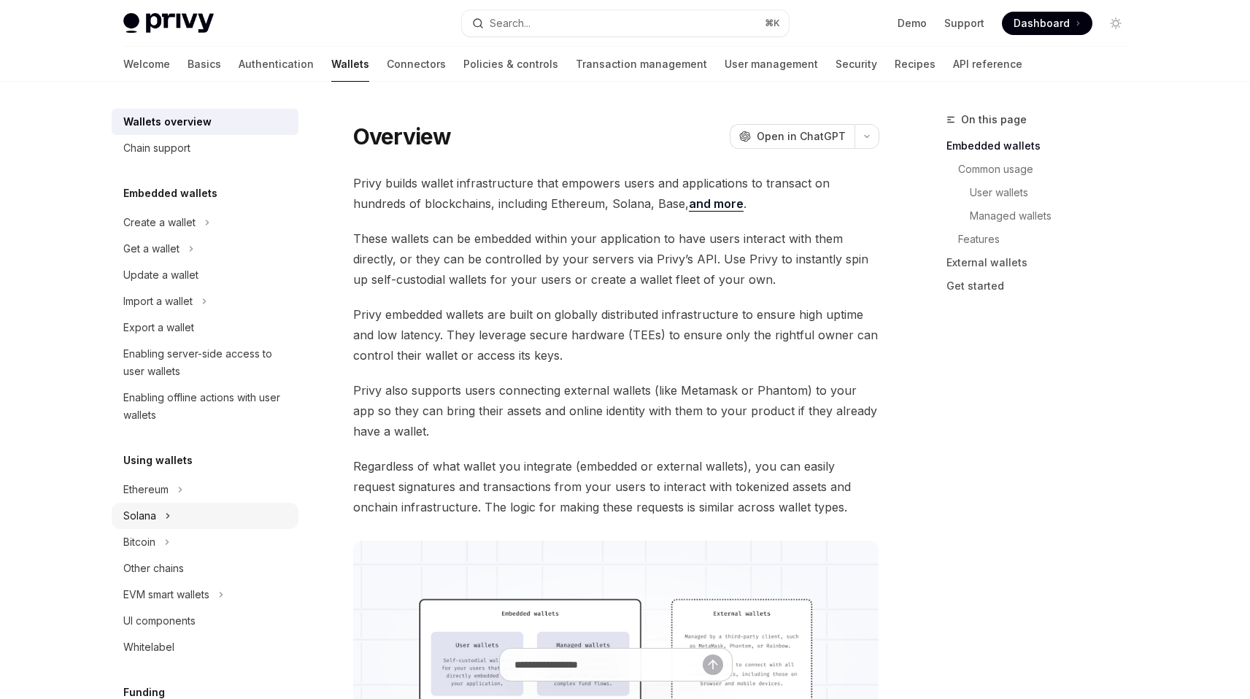
click at [196, 512] on button "Solana" at bounding box center [205, 516] width 187 height 26
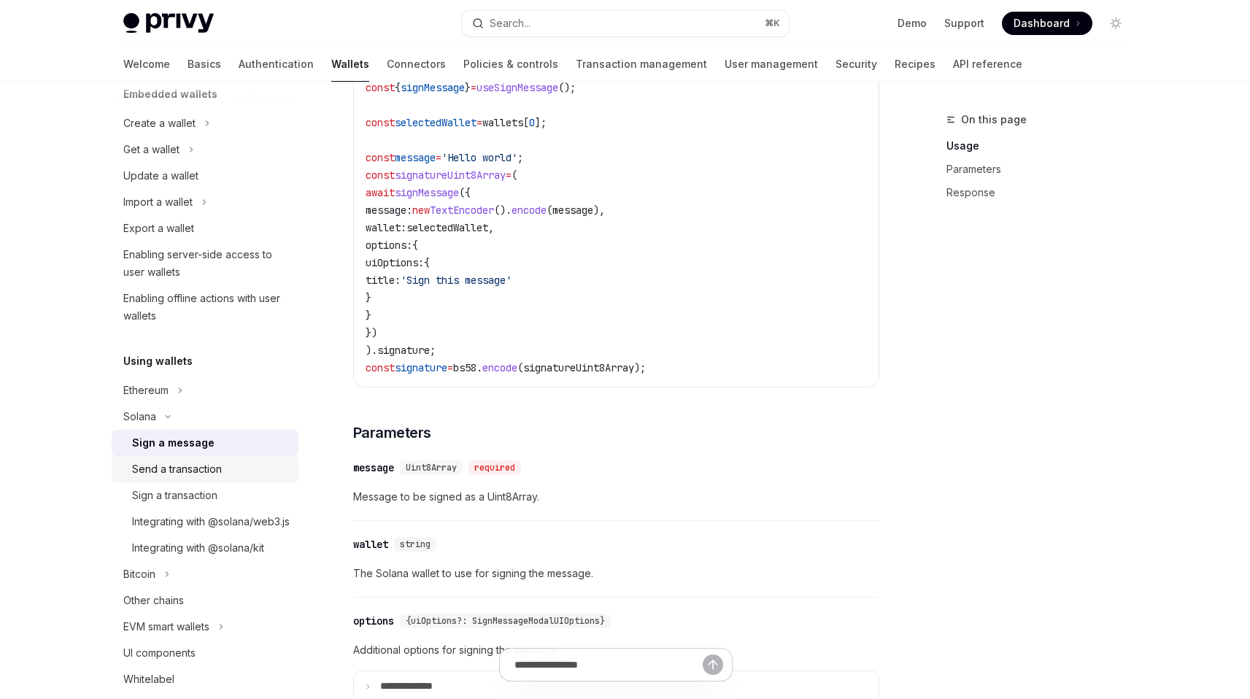
scroll to position [123, 0]
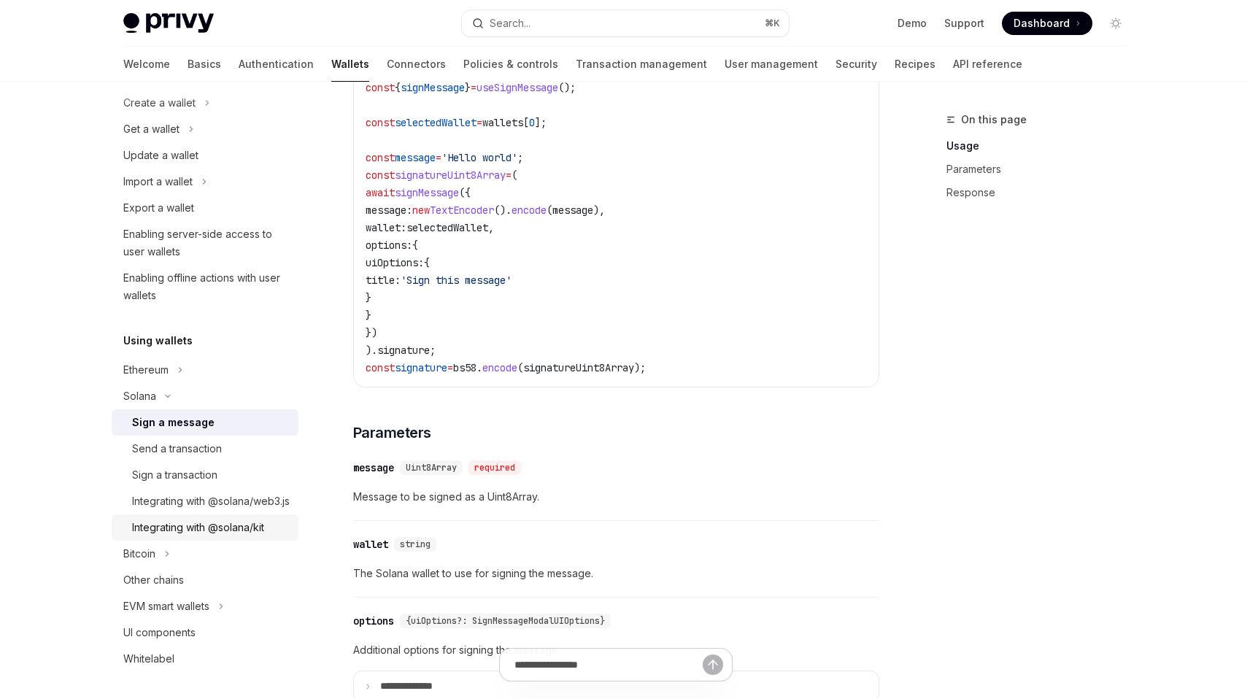
click at [217, 541] on link "Integrating with @solana/kit" at bounding box center [205, 527] width 187 height 26
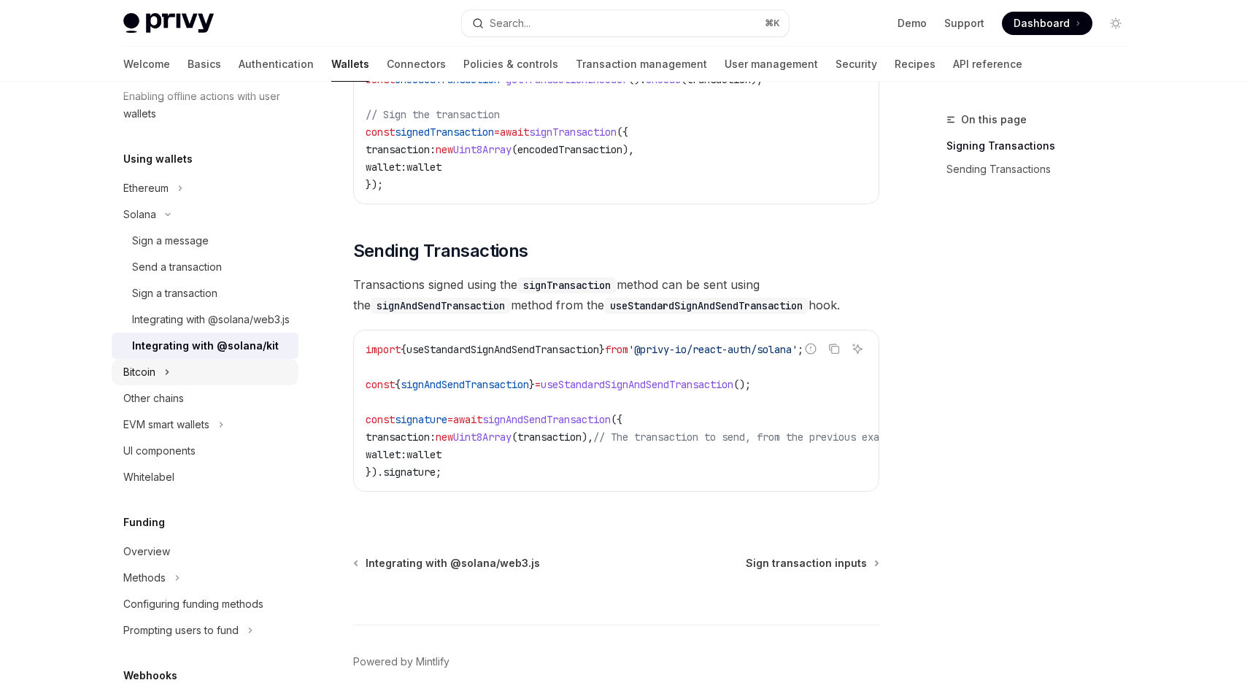
scroll to position [328, 0]
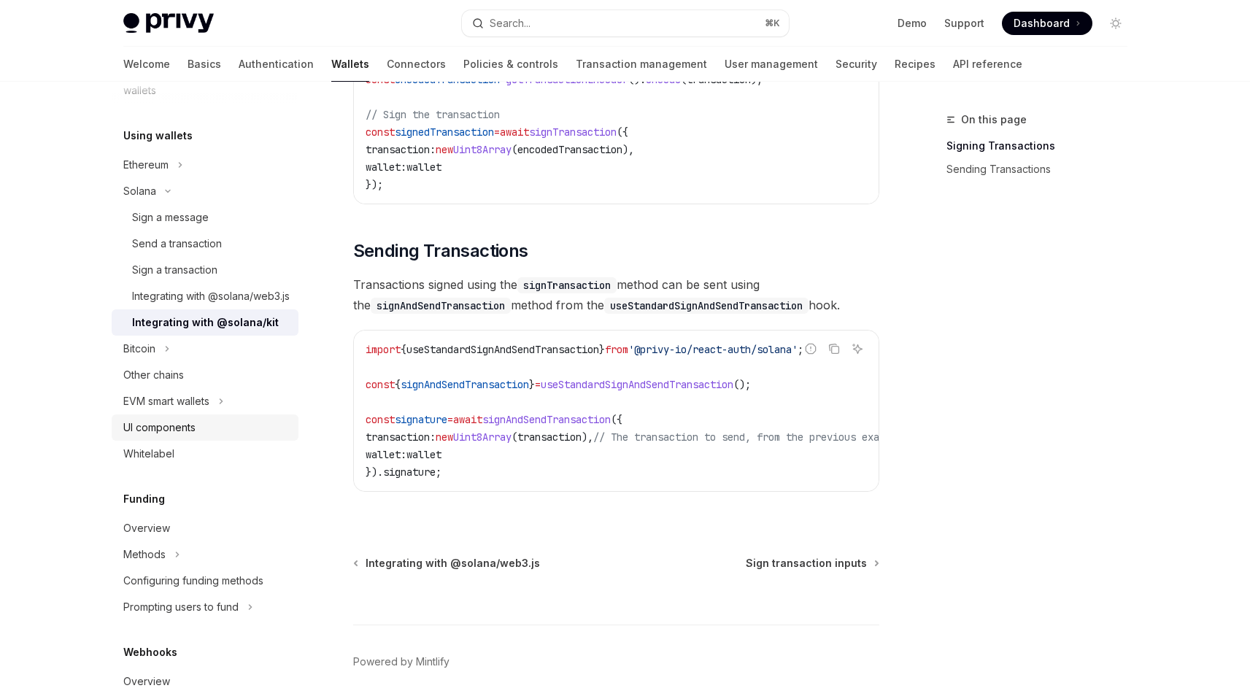
click at [158, 436] on div "UI components" at bounding box center [159, 428] width 72 height 18
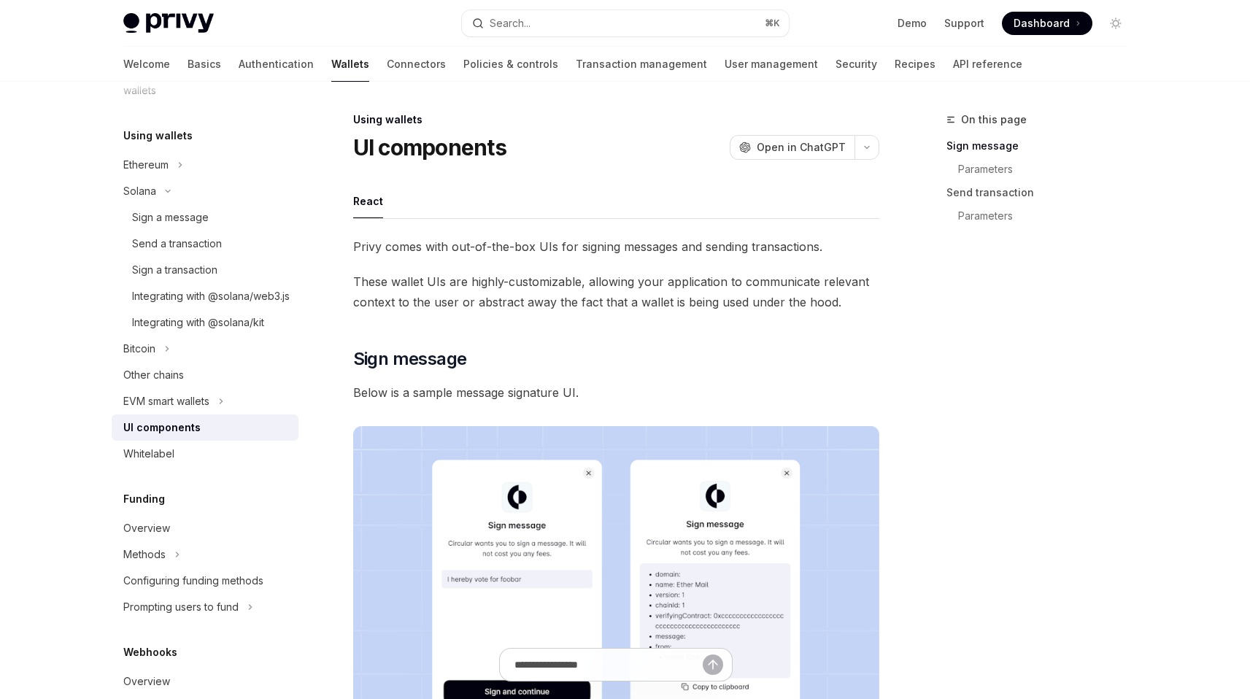
click at [165, 436] on div "UI components" at bounding box center [161, 428] width 77 height 18
click at [167, 463] on div "Whitelabel" at bounding box center [148, 454] width 51 height 18
click at [167, 384] on div "Other chains" at bounding box center [153, 375] width 61 height 18
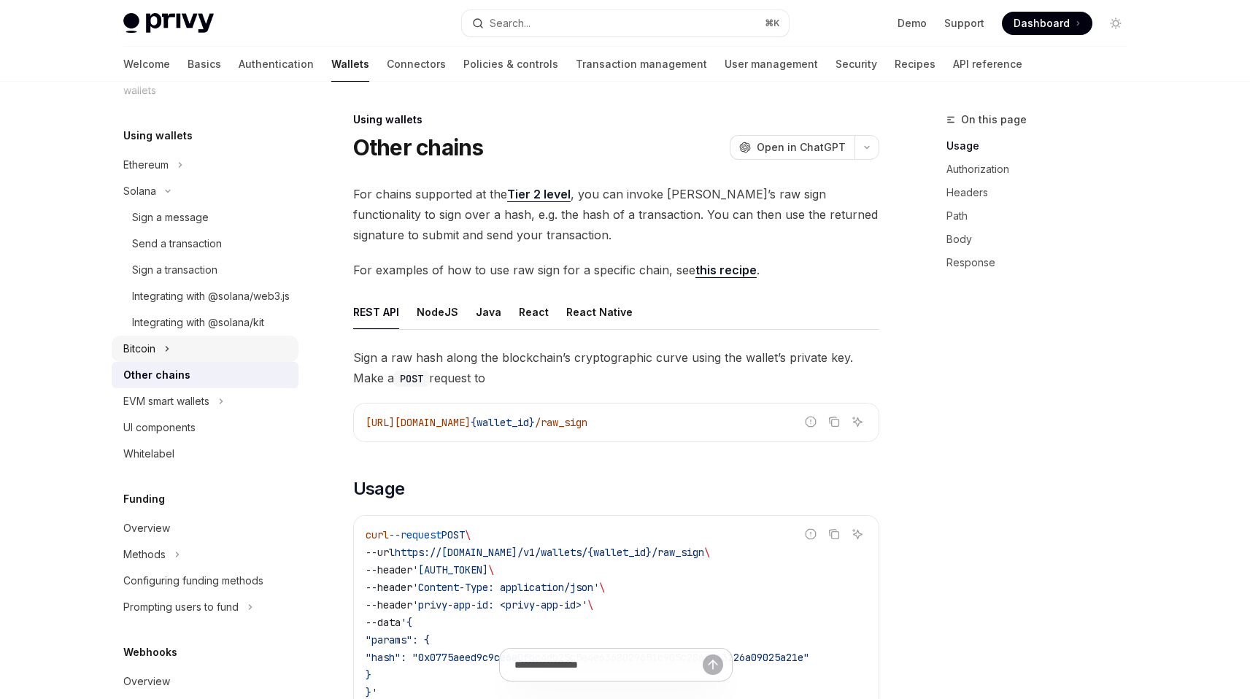
click at [164, 362] on button "Bitcoin" at bounding box center [205, 349] width 187 height 26
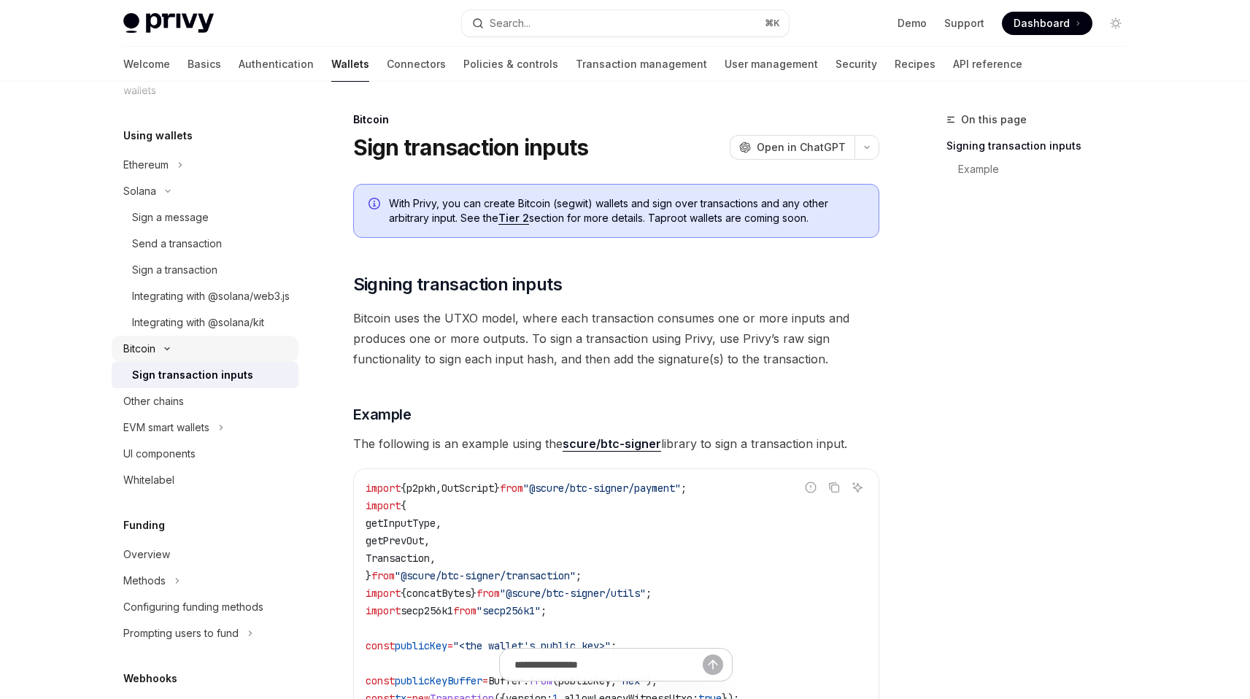
click at [164, 362] on button "Bitcoin" at bounding box center [205, 349] width 187 height 26
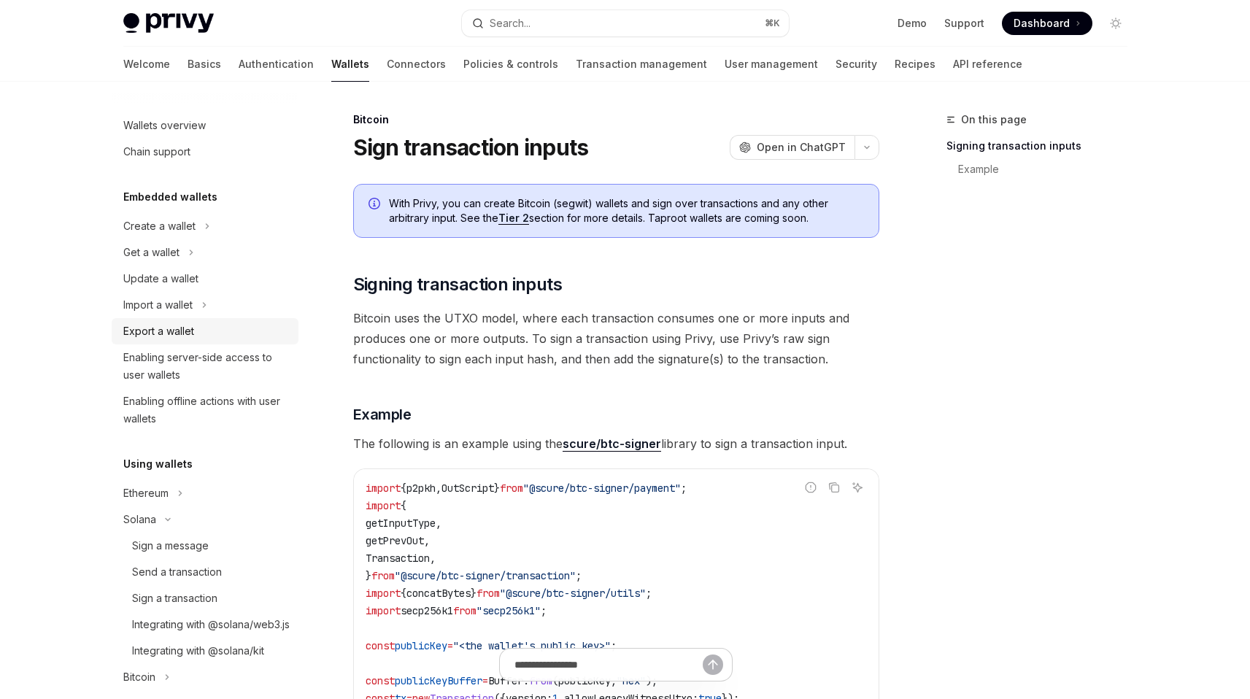
click at [186, 326] on div "Export a wallet" at bounding box center [158, 331] width 71 height 18
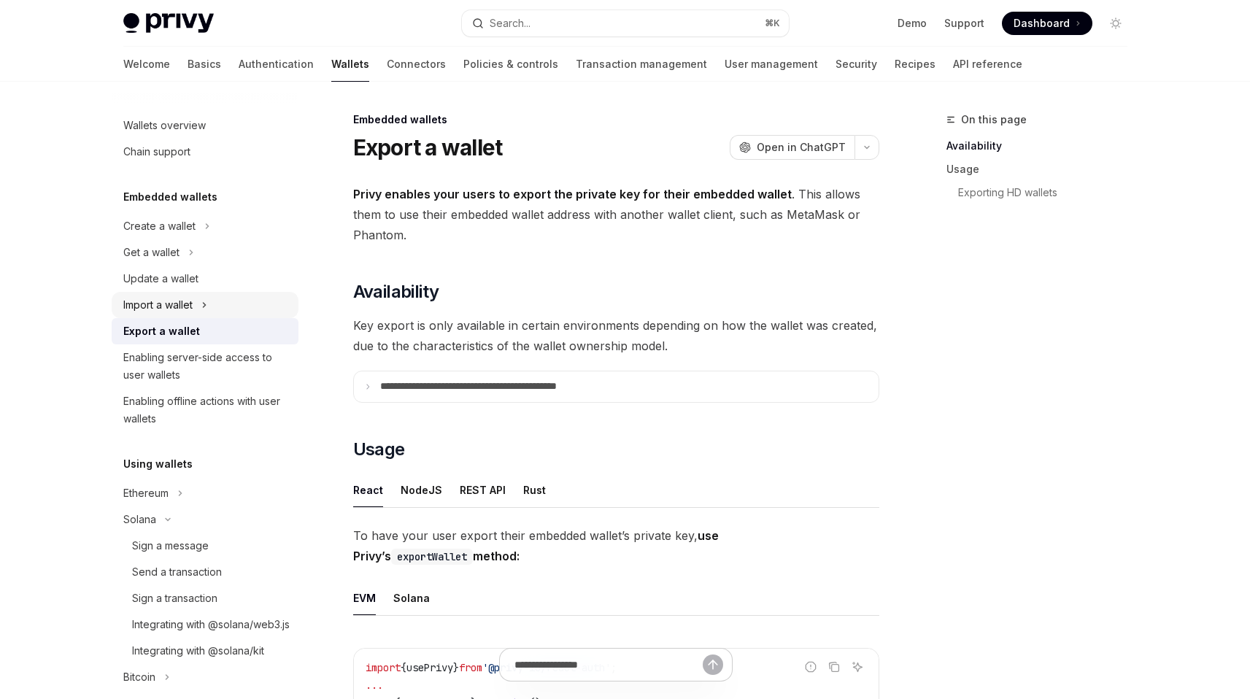
click at [180, 308] on div "Import a wallet" at bounding box center [157, 305] width 69 height 18
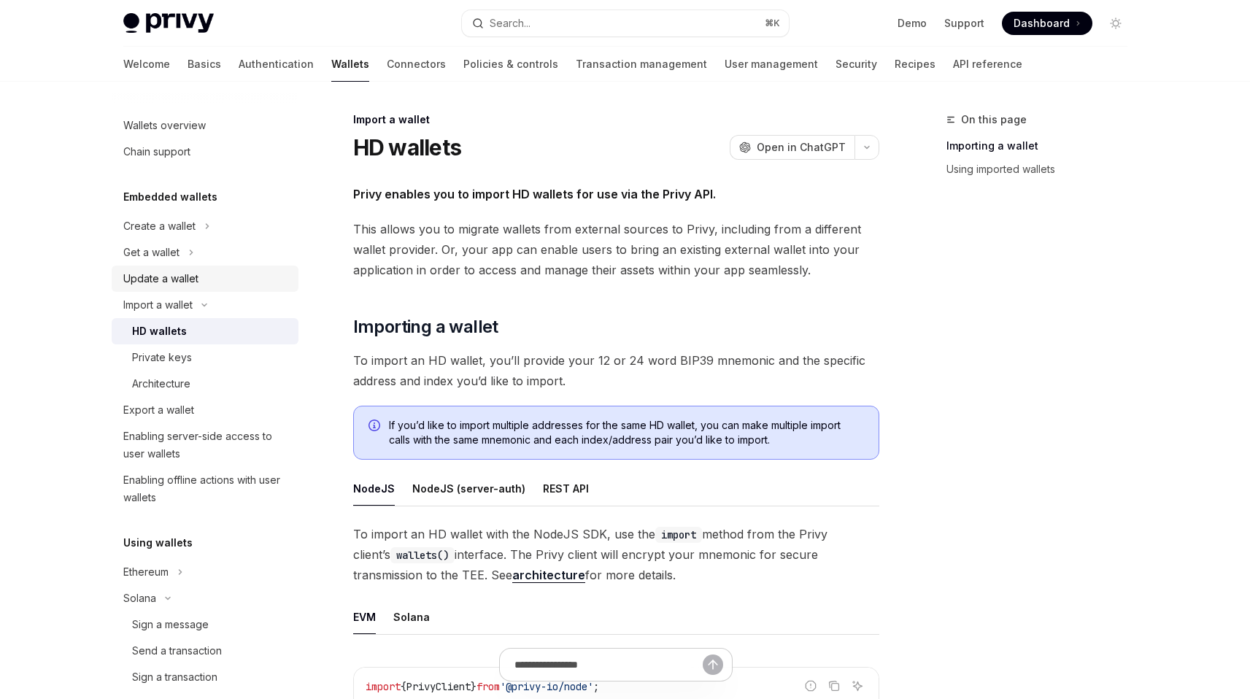
click at [172, 273] on div "Update a wallet" at bounding box center [160, 279] width 75 height 18
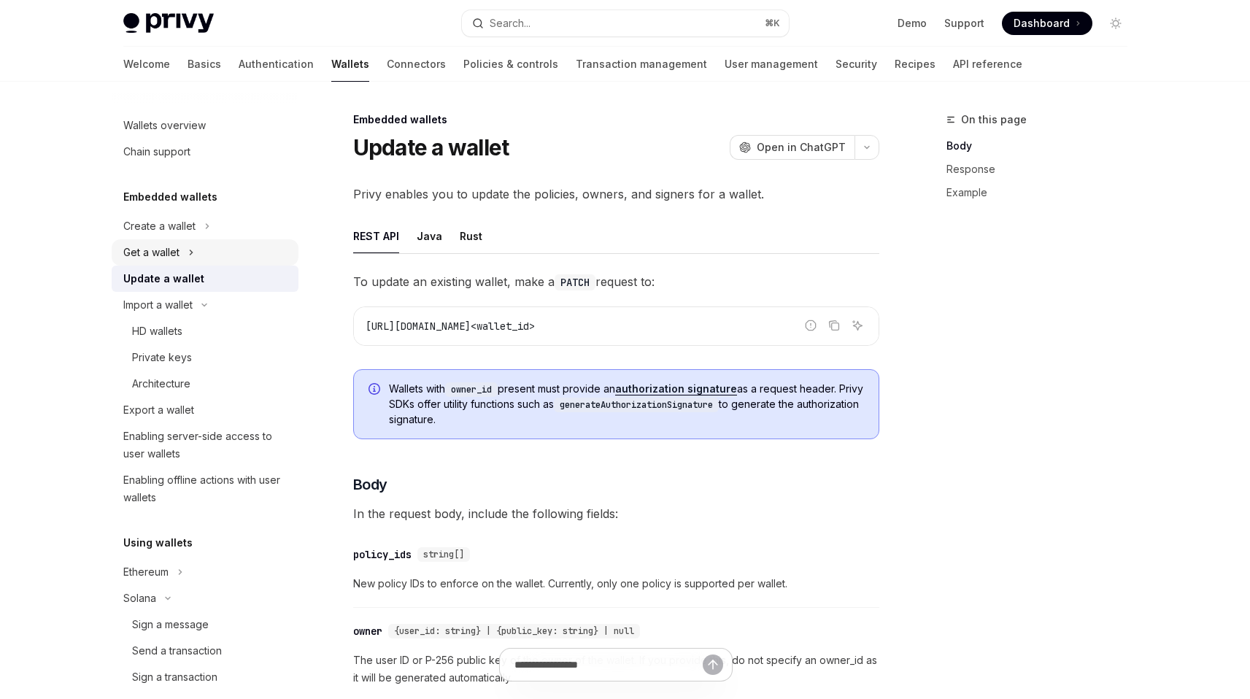
click at [163, 250] on div "Get a wallet" at bounding box center [151, 253] width 56 height 18
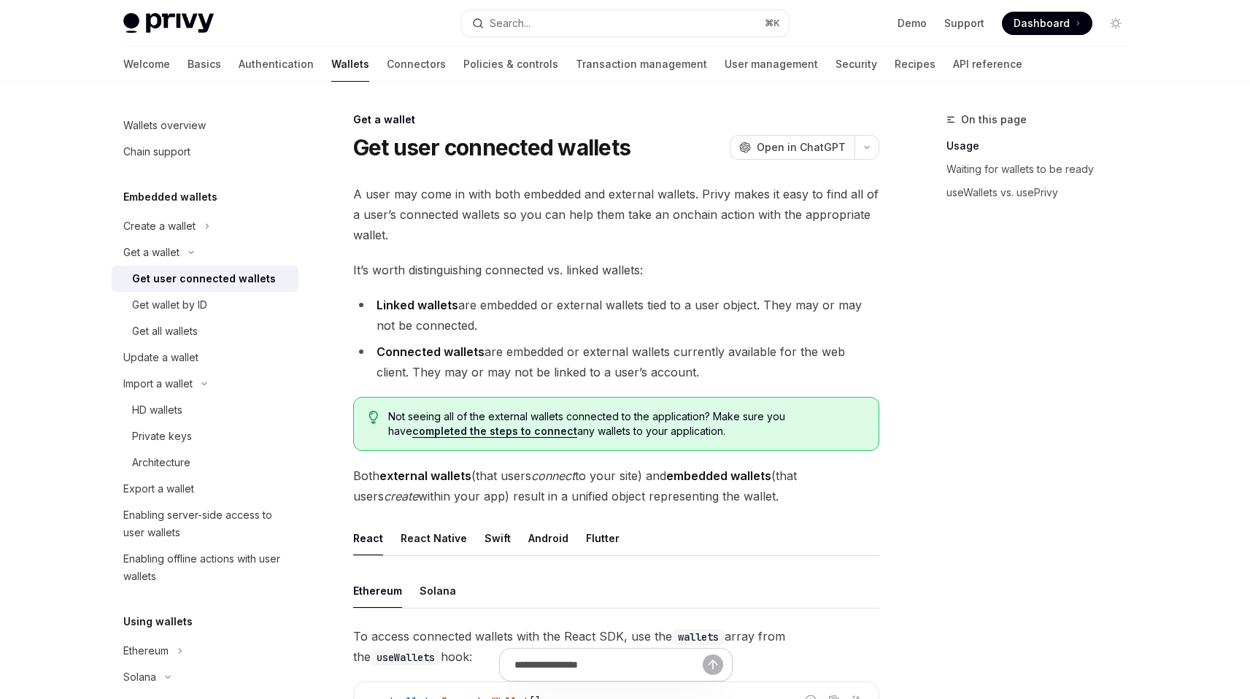
click at [179, 279] on div "Get user connected wallets" at bounding box center [204, 279] width 144 height 18
click at [449, 212] on span "A user may come in with both embedded and external wallets. Privy makes it easy…" at bounding box center [616, 214] width 526 height 61
click at [456, 212] on span "A user may come in with both embedded and external wallets. Privy makes it easy…" at bounding box center [616, 214] width 526 height 61
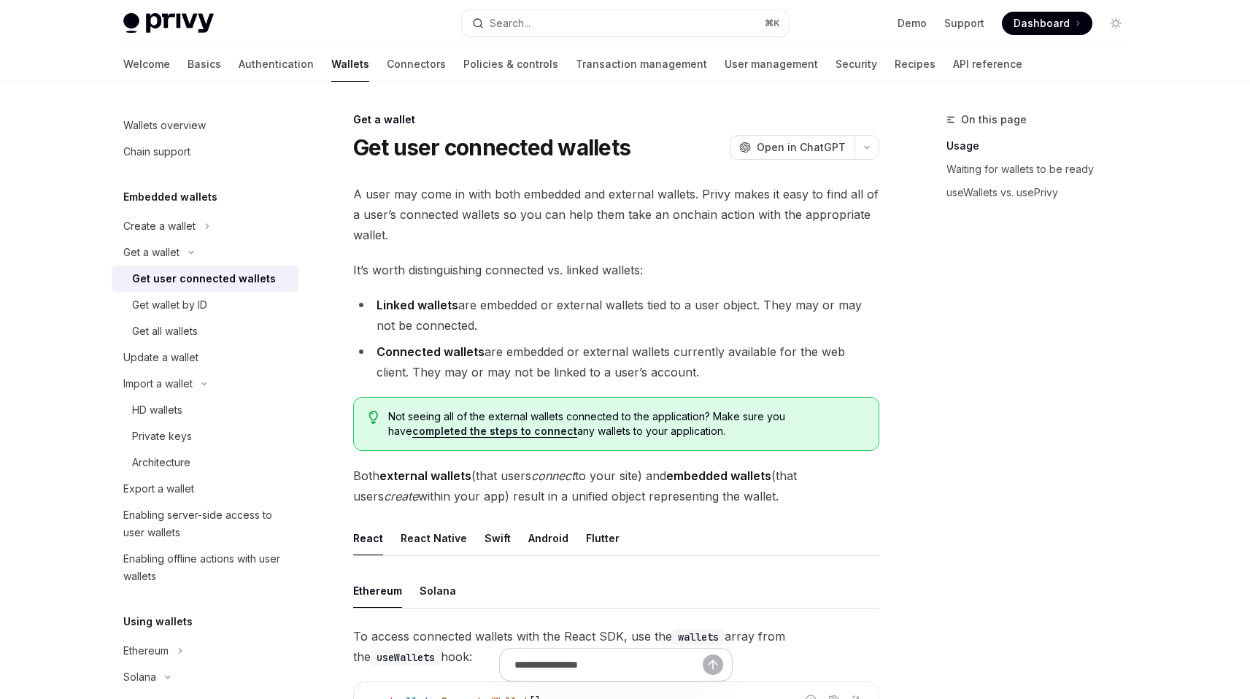
click at [463, 433] on link "completed the steps to connect" at bounding box center [494, 431] width 165 height 13
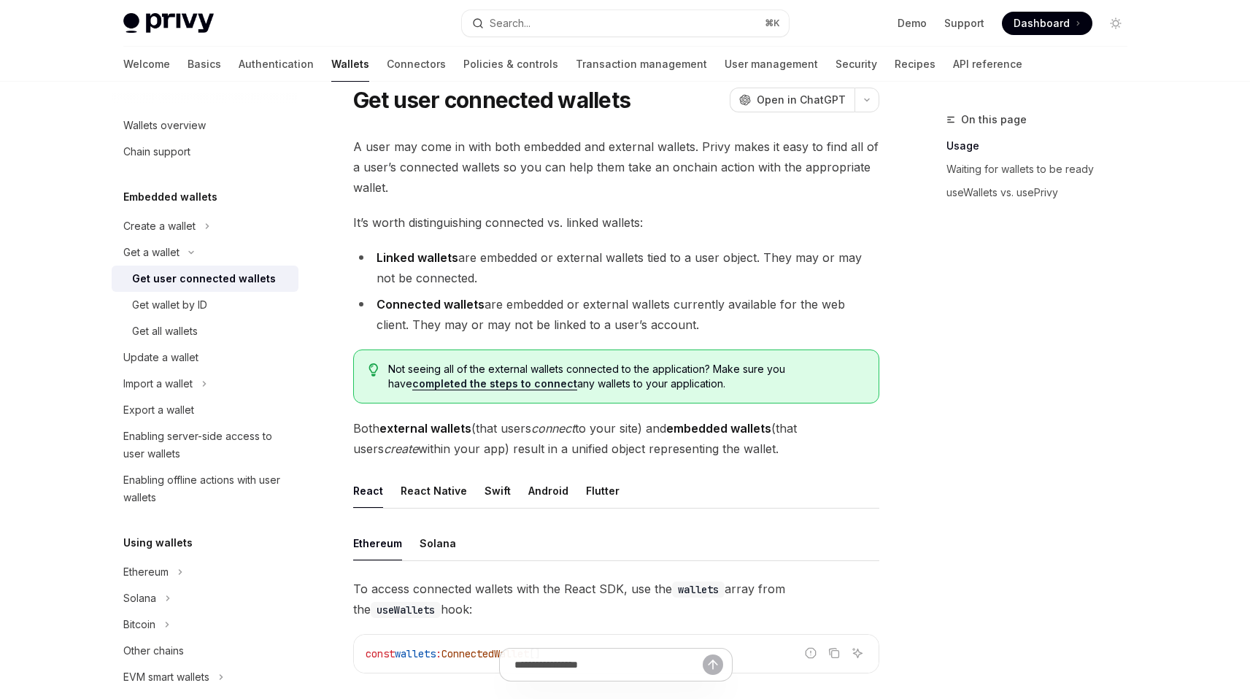
scroll to position [49, 0]
click at [500, 424] on span "Both external wallets (that users connect to your site) and embedded wallets (t…" at bounding box center [616, 437] width 526 height 41
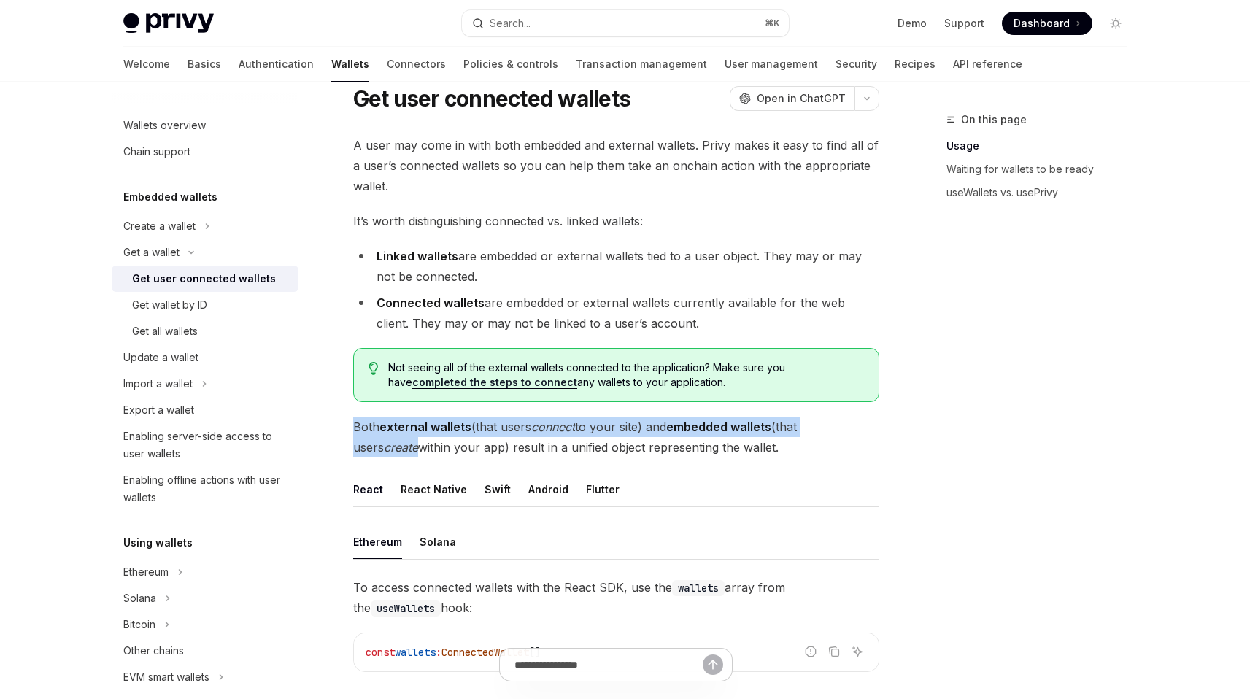
click at [500, 424] on span "Both external wallets (that users connect to your site) and embedded wallets (t…" at bounding box center [616, 437] width 526 height 41
click at [508, 428] on span "Both external wallets (that users connect to your site) and embedded wallets (t…" at bounding box center [616, 437] width 526 height 41
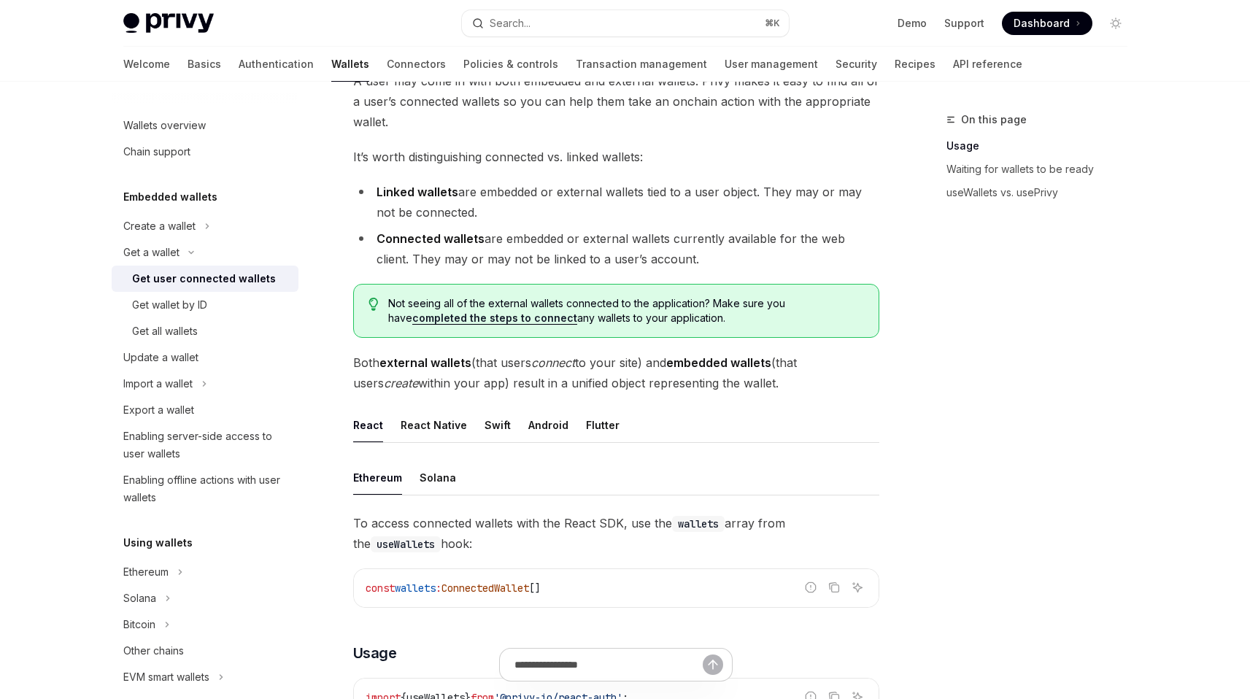
scroll to position [120, 0]
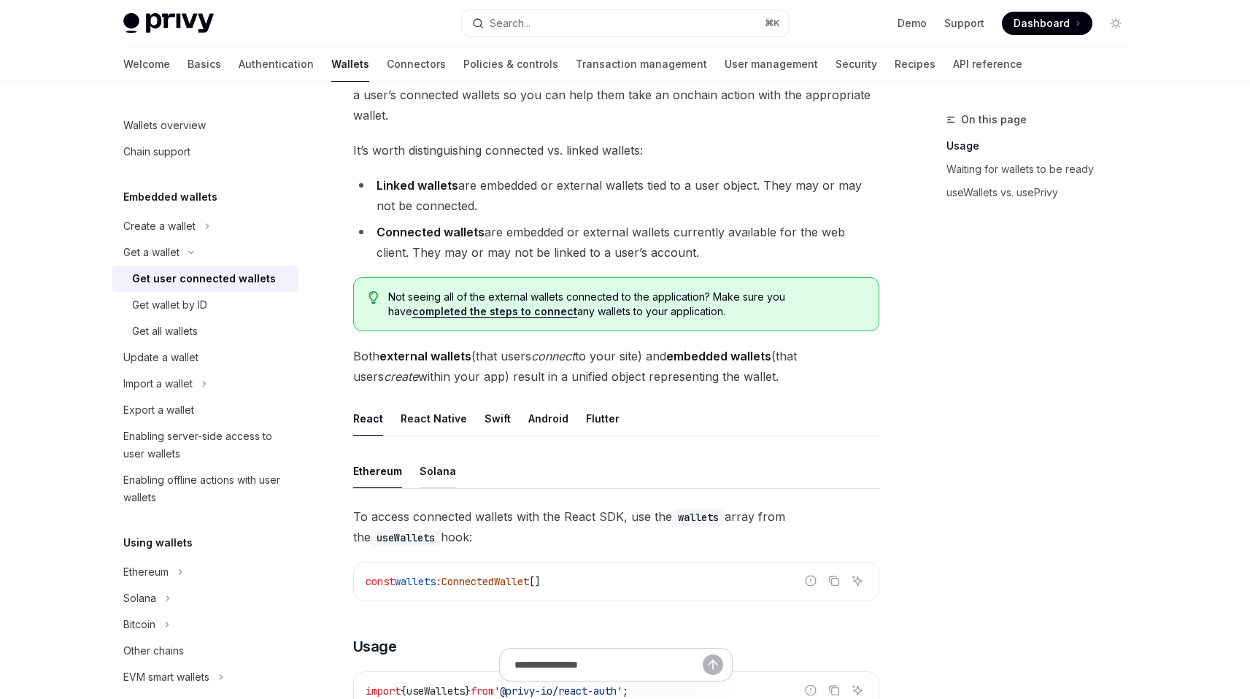
click at [431, 480] on div "Solana" at bounding box center [438, 471] width 36 height 34
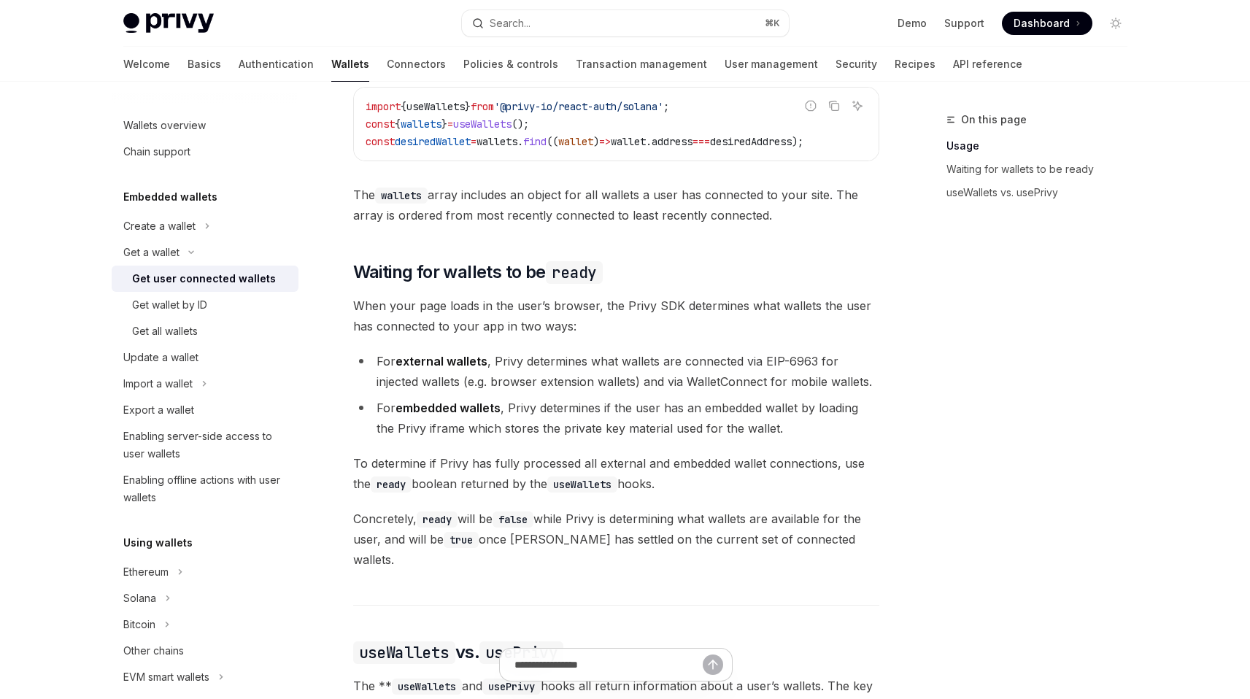
scroll to position [711, 0]
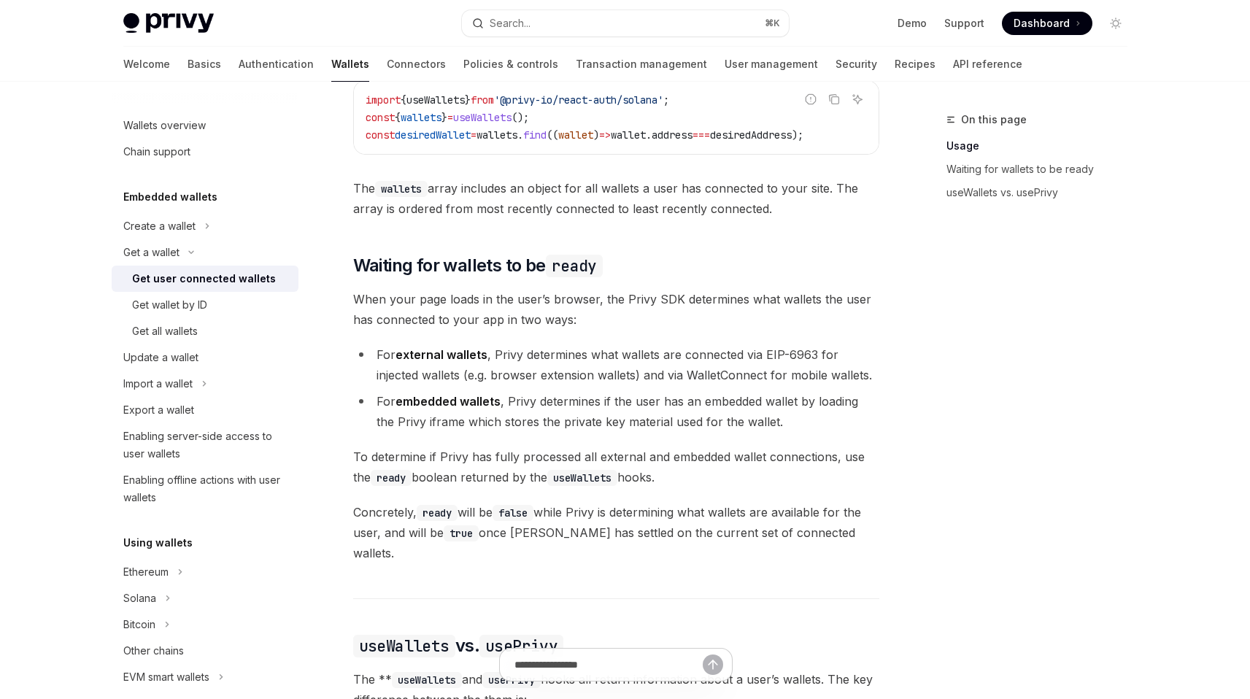
click at [540, 306] on span "When your page loads in the user’s browser, the Privy SDK determines what walle…" at bounding box center [616, 309] width 526 height 41
click at [542, 311] on span "When your page loads in the user’s browser, the Privy SDK determines what walle…" at bounding box center [616, 309] width 526 height 41
click at [569, 455] on span "To determine if Privy has fully processed all external and embedded wallet conn…" at bounding box center [616, 467] width 526 height 41
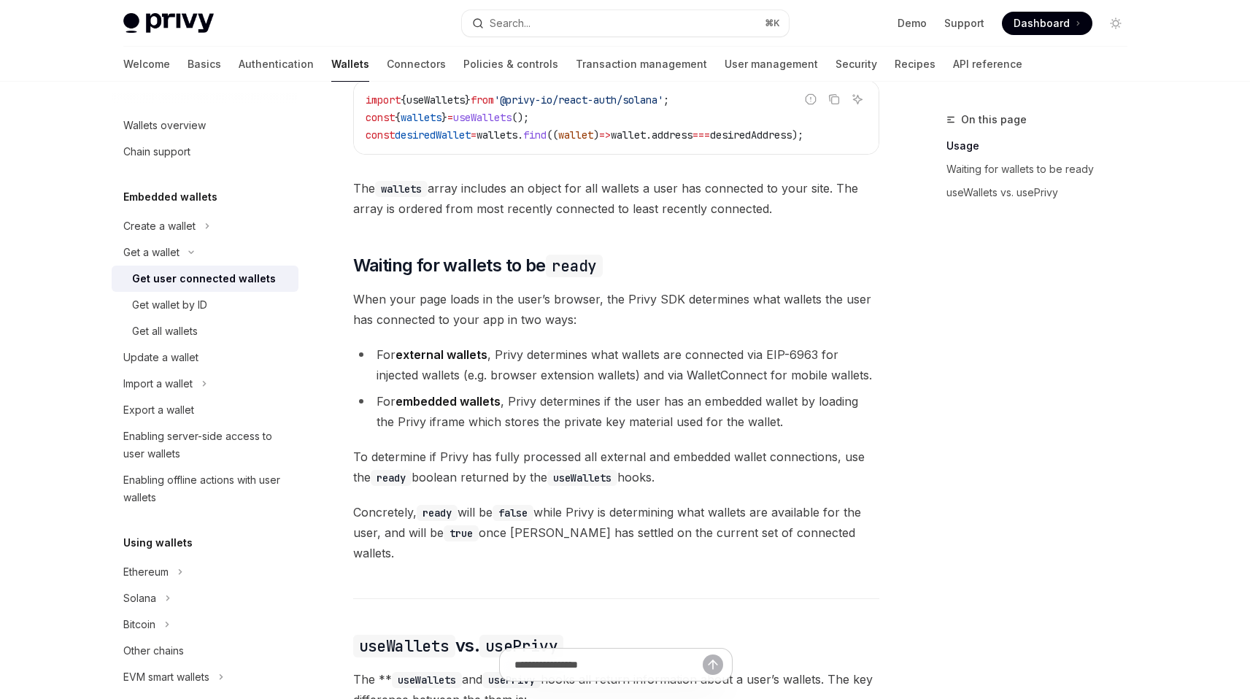
click at [555, 422] on li "For embedded wallets , Privy determines if the user has an embedded wallet by l…" at bounding box center [616, 411] width 526 height 41
click at [560, 427] on li "For embedded wallets , Privy determines if the user has an embedded wallet by l…" at bounding box center [616, 411] width 526 height 41
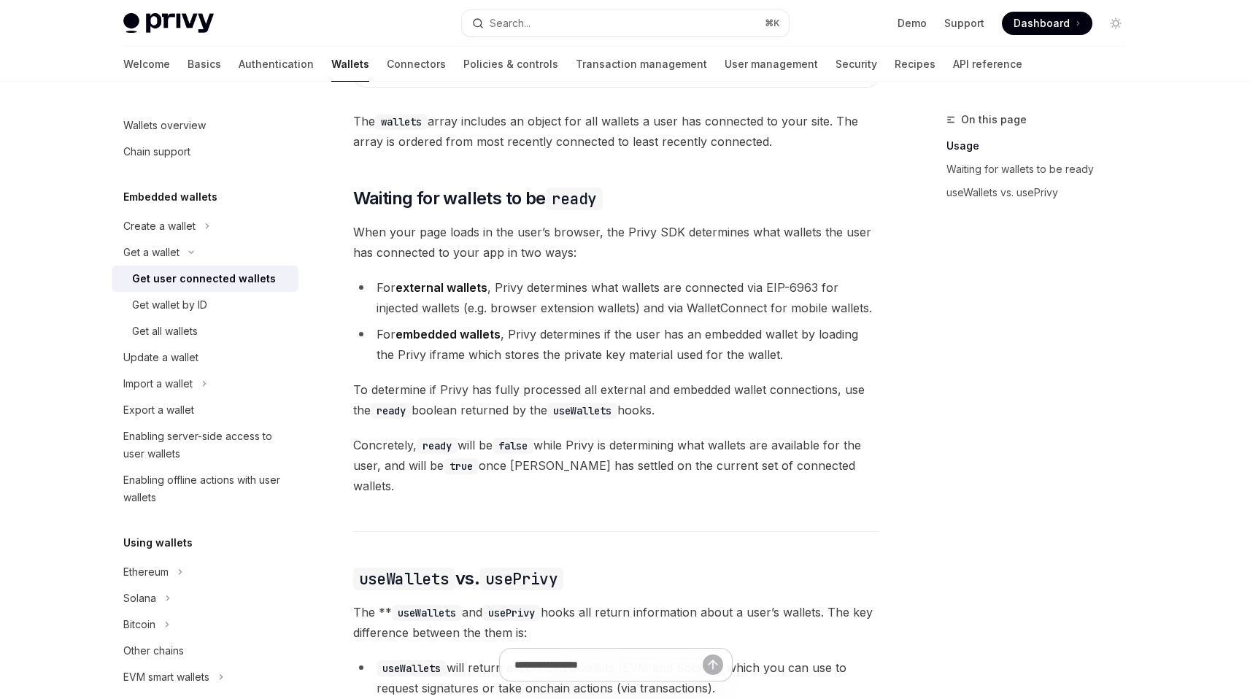
scroll to position [779, 0]
click at [563, 468] on span "Concretely, ready will be false while Privy is determining what wallets are ava…" at bounding box center [616, 463] width 526 height 61
click at [570, 417] on code "useWallets" at bounding box center [582, 409] width 70 height 16
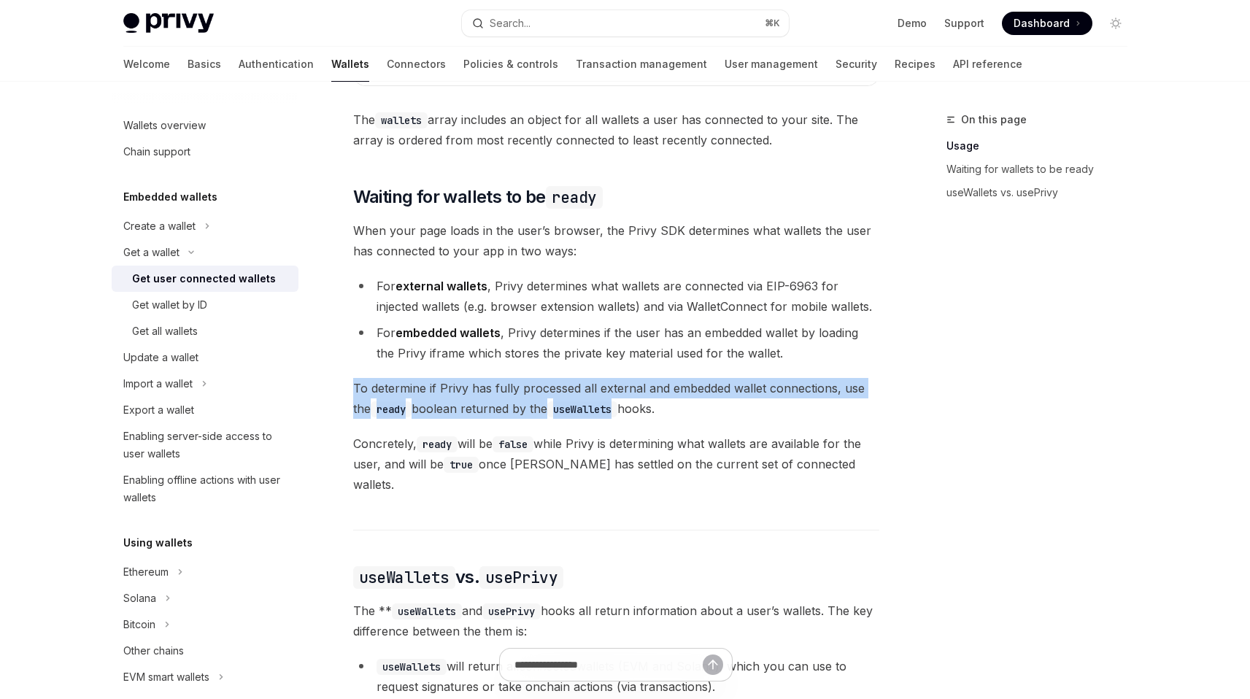
click at [570, 417] on code "useWallets" at bounding box center [582, 409] width 70 height 16
click at [561, 415] on code "useWallets" at bounding box center [582, 409] width 70 height 16
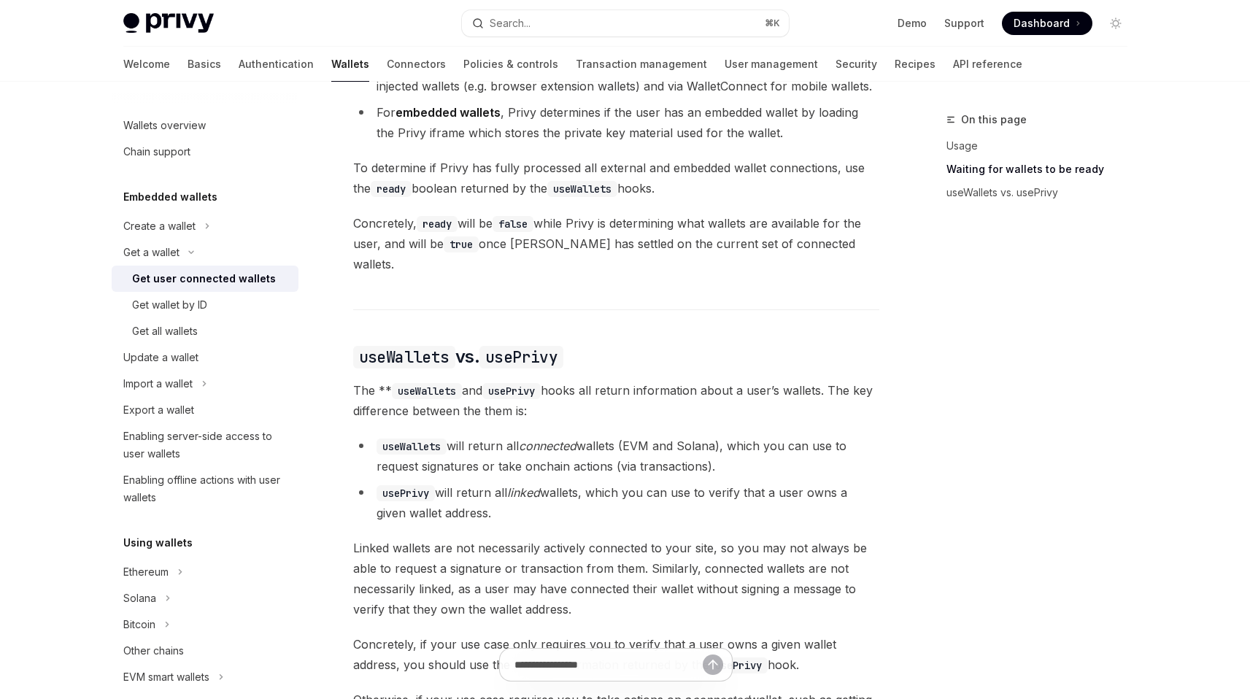
scroll to position [1061, 0]
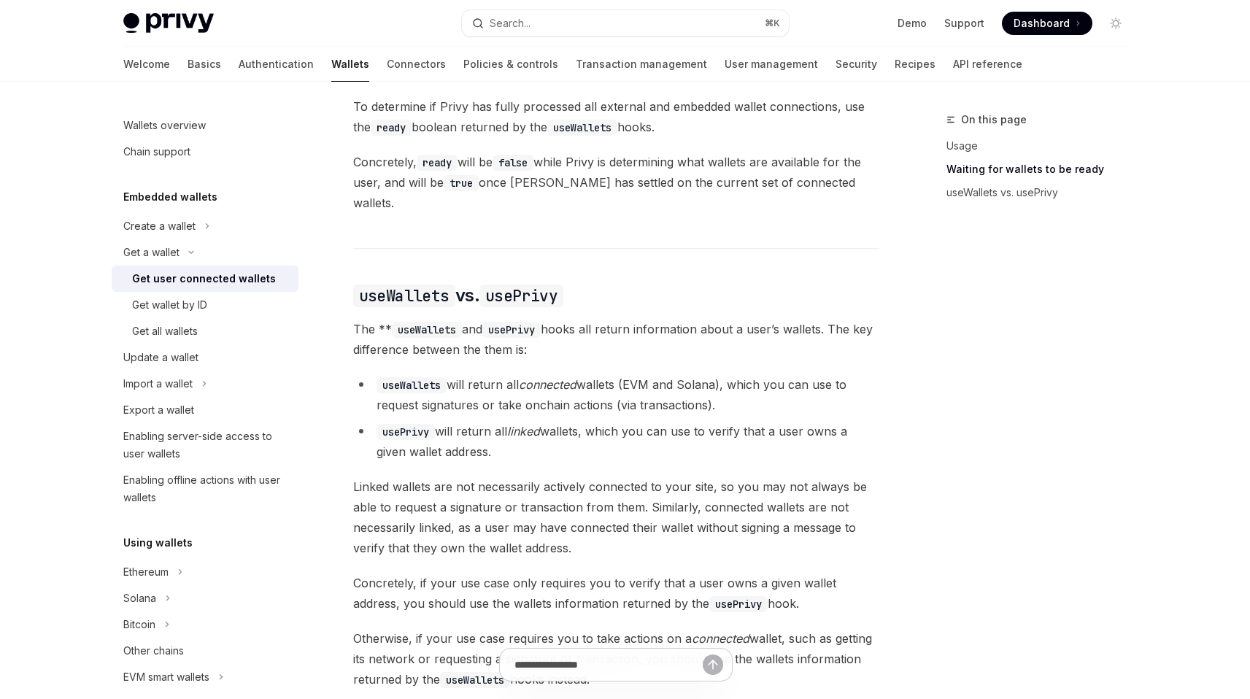
click at [560, 381] on li "useWallets will return all connected wallets (EVM and Solana), which you can us…" at bounding box center [616, 394] width 526 height 41
click at [563, 395] on li "useWallets will return all connected wallets (EVM and Solana), which you can us…" at bounding box center [616, 394] width 526 height 41
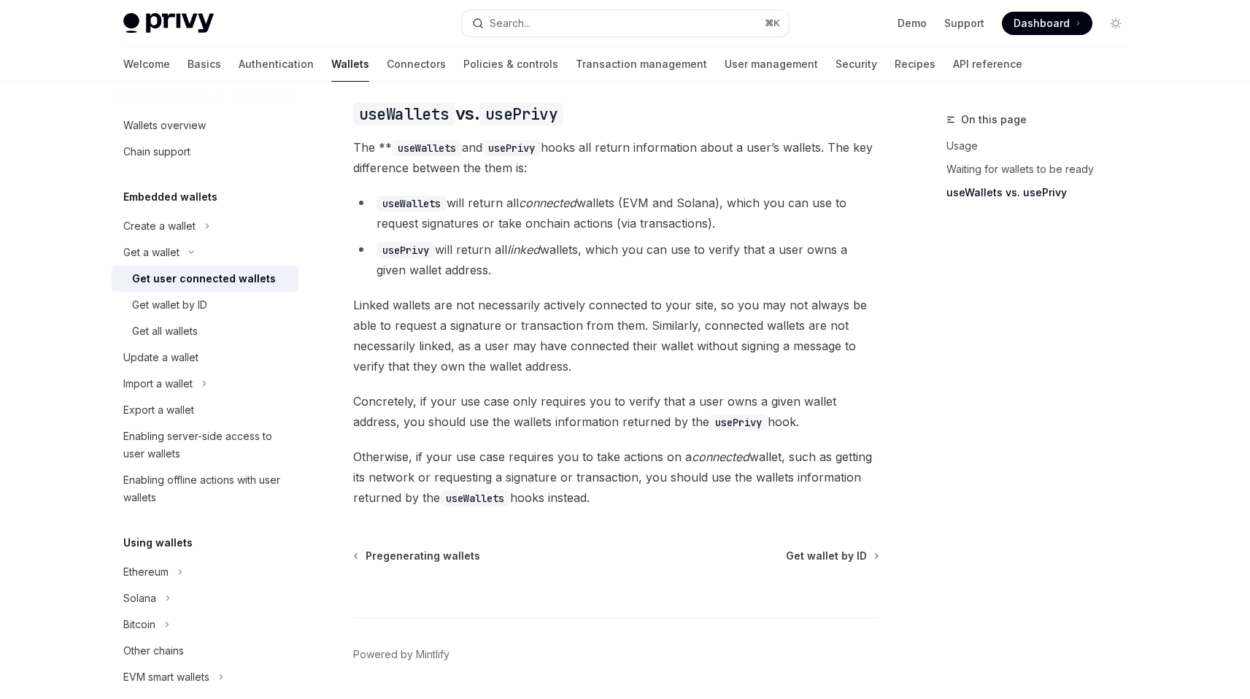
scroll to position [1246, 0]
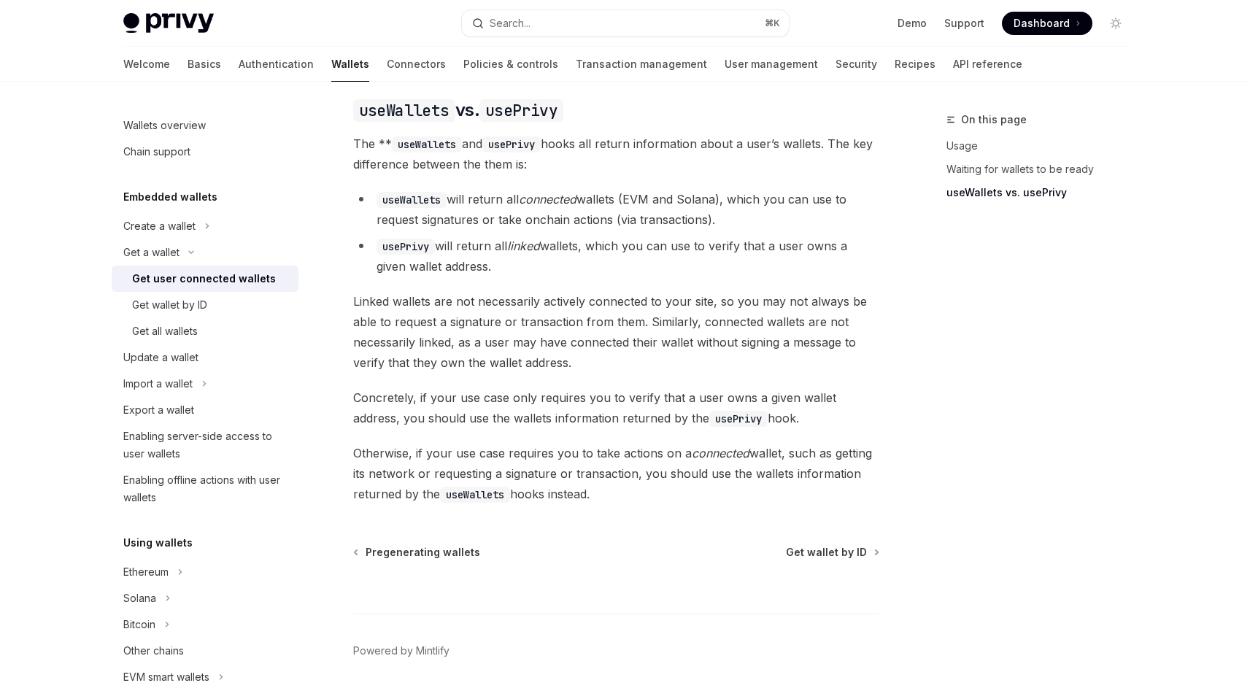
drag, startPoint x: 610, startPoint y: 484, endPoint x: 447, endPoint y: 428, distance: 172.1
click at [513, 460] on span "Otherwise, if your use case requires you to take actions on a connected wallet,…" at bounding box center [616, 473] width 526 height 61
click at [844, 545] on span "Get wallet by ID" at bounding box center [826, 552] width 81 height 15
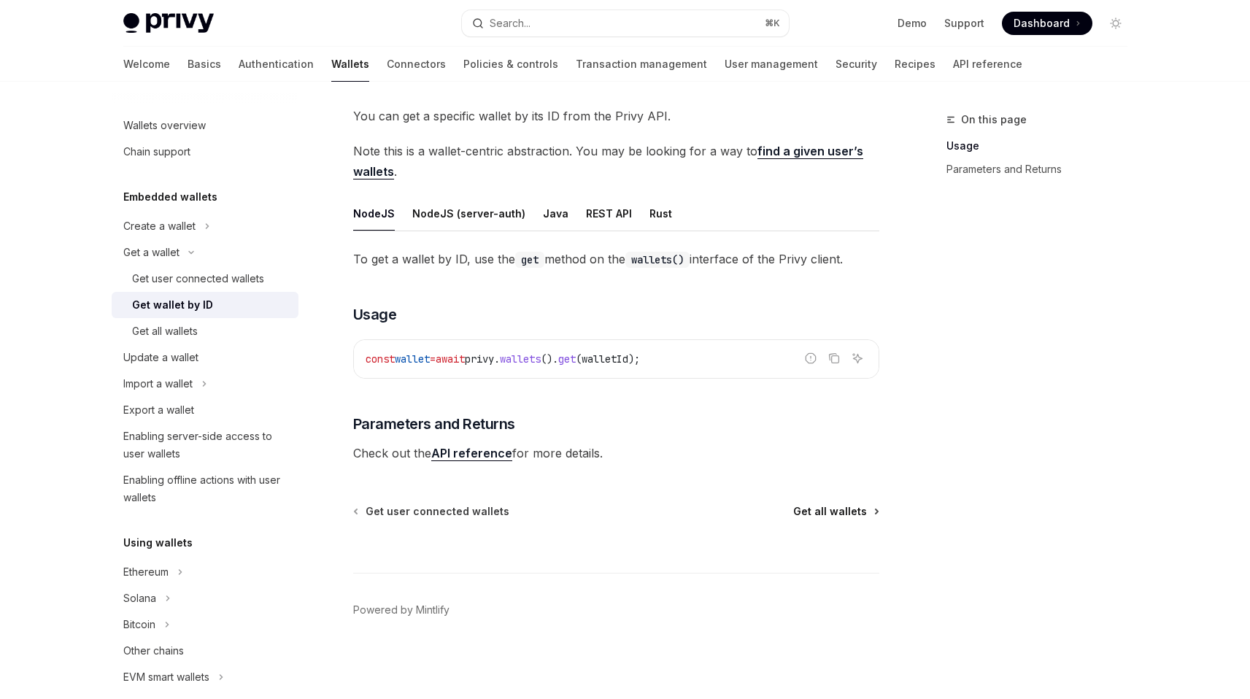
click at [827, 512] on span "Get all wallets" at bounding box center [830, 511] width 74 height 15
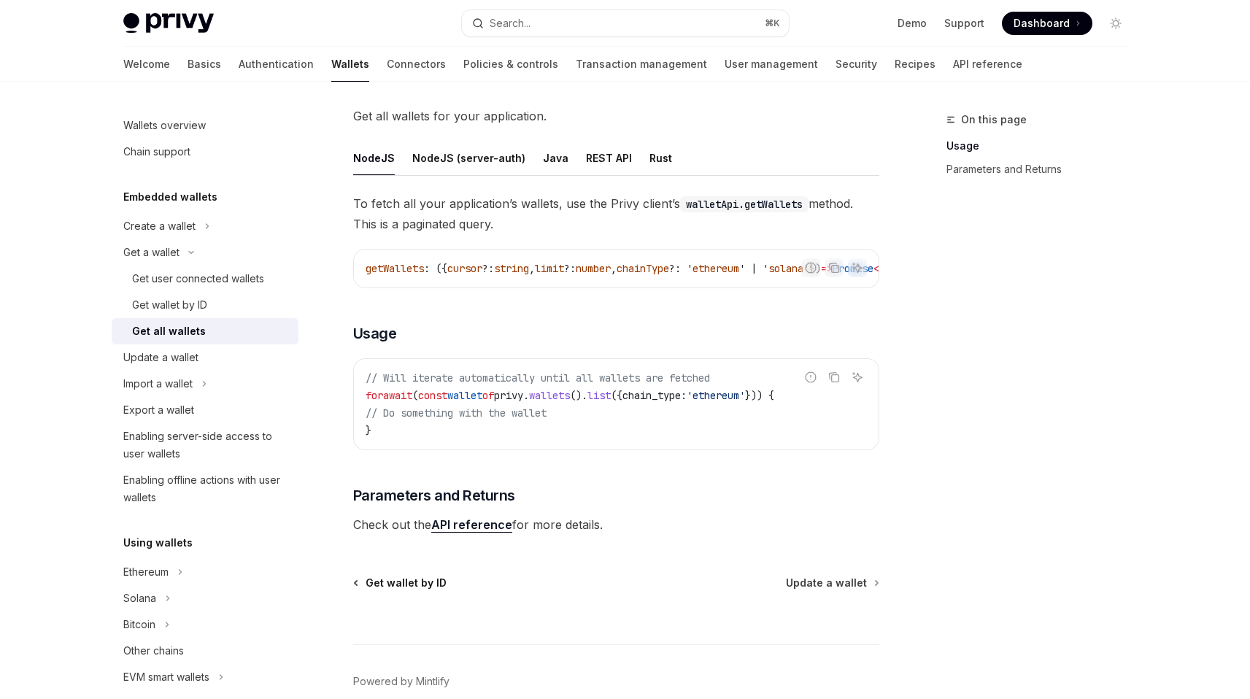
click at [395, 590] on span "Get wallet by ID" at bounding box center [406, 583] width 81 height 15
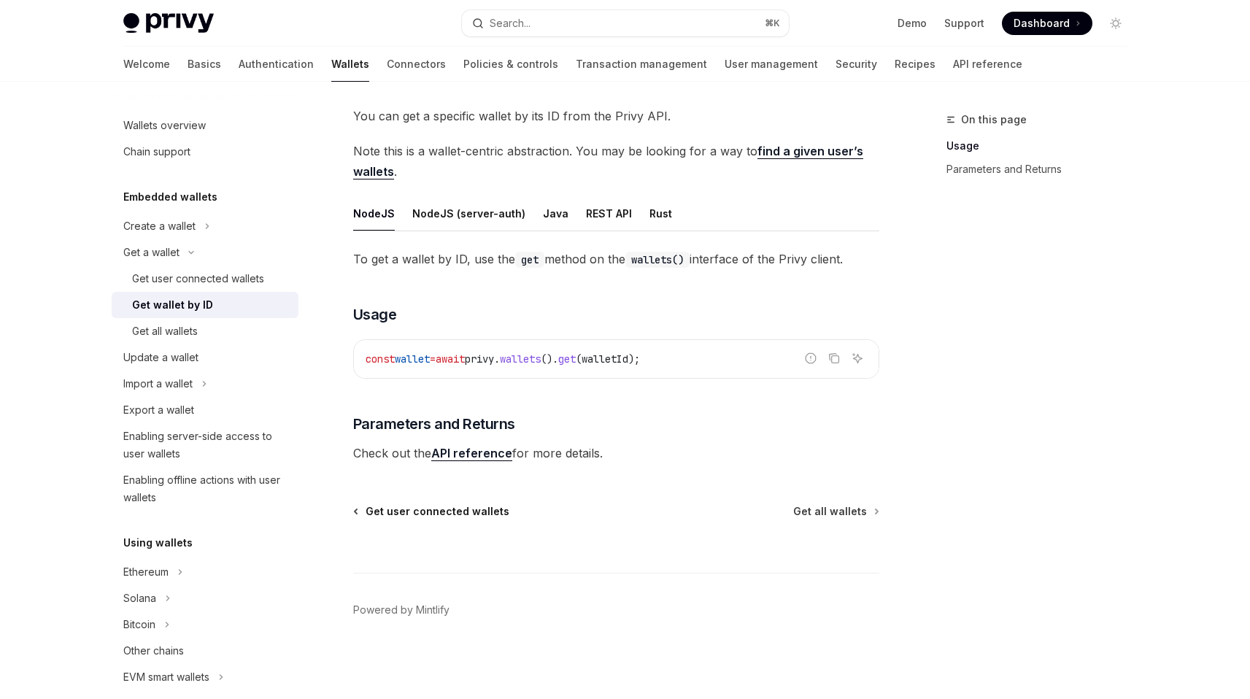
click at [398, 509] on span "Get user connected wallets" at bounding box center [438, 511] width 144 height 15
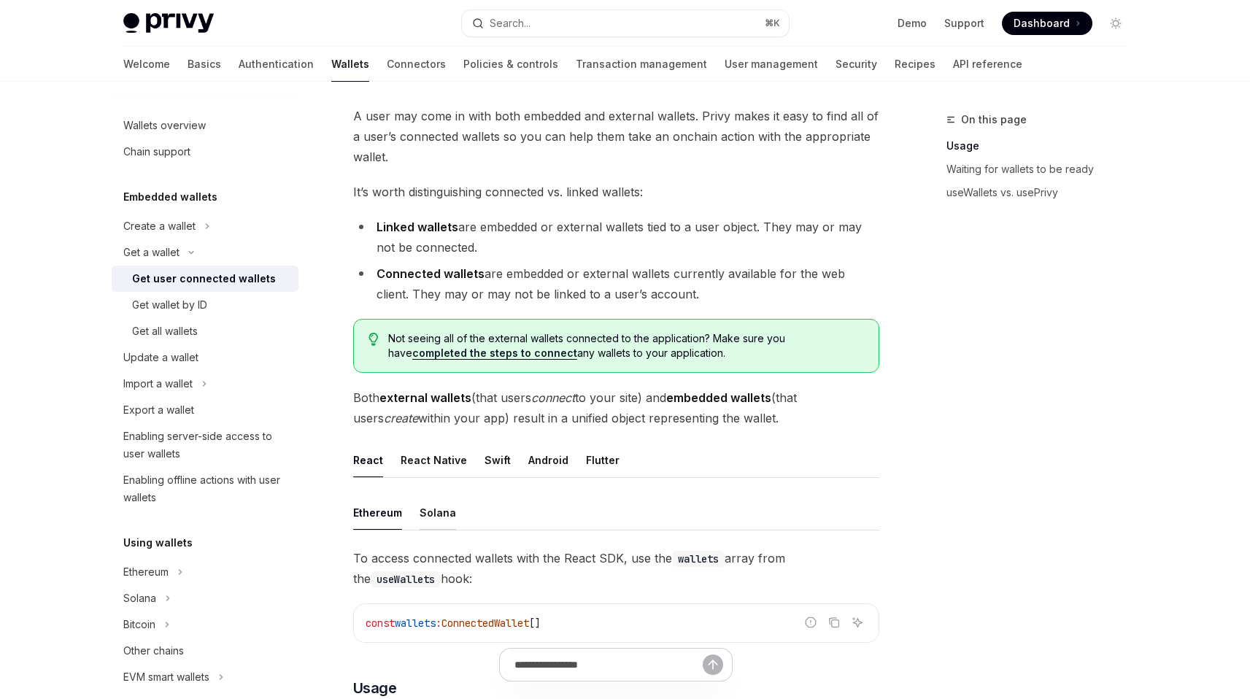
click at [444, 516] on div "Solana" at bounding box center [438, 512] width 36 height 34
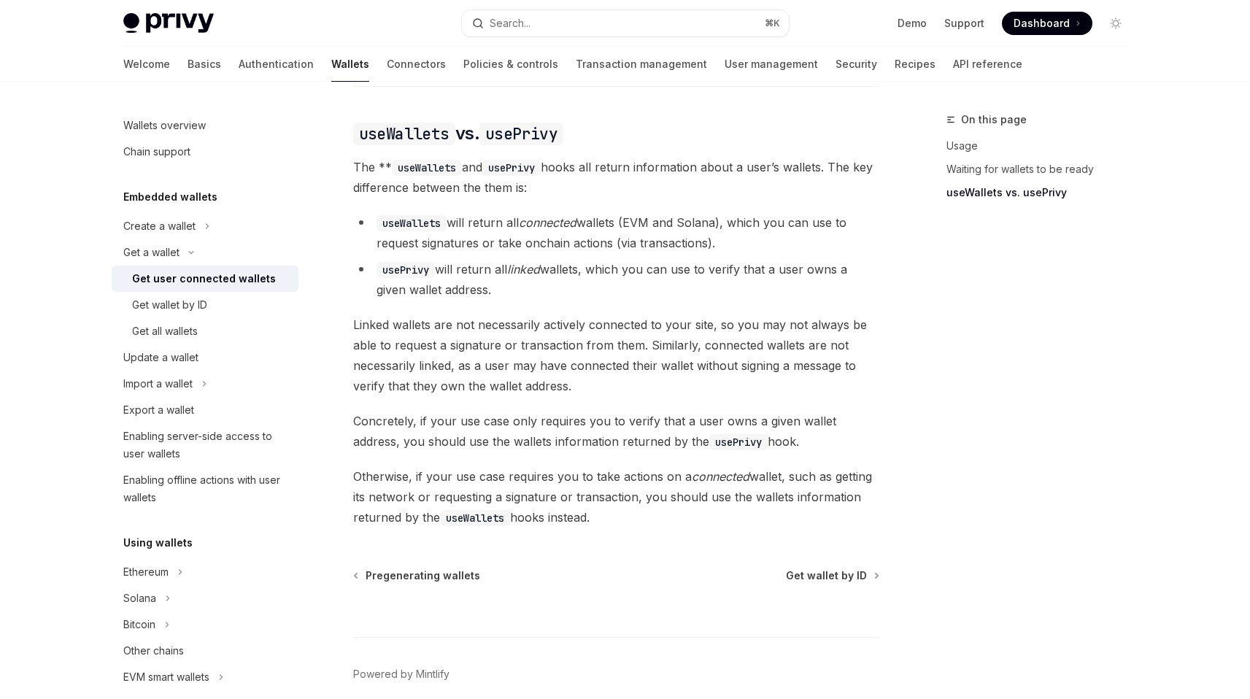
scroll to position [1275, 0]
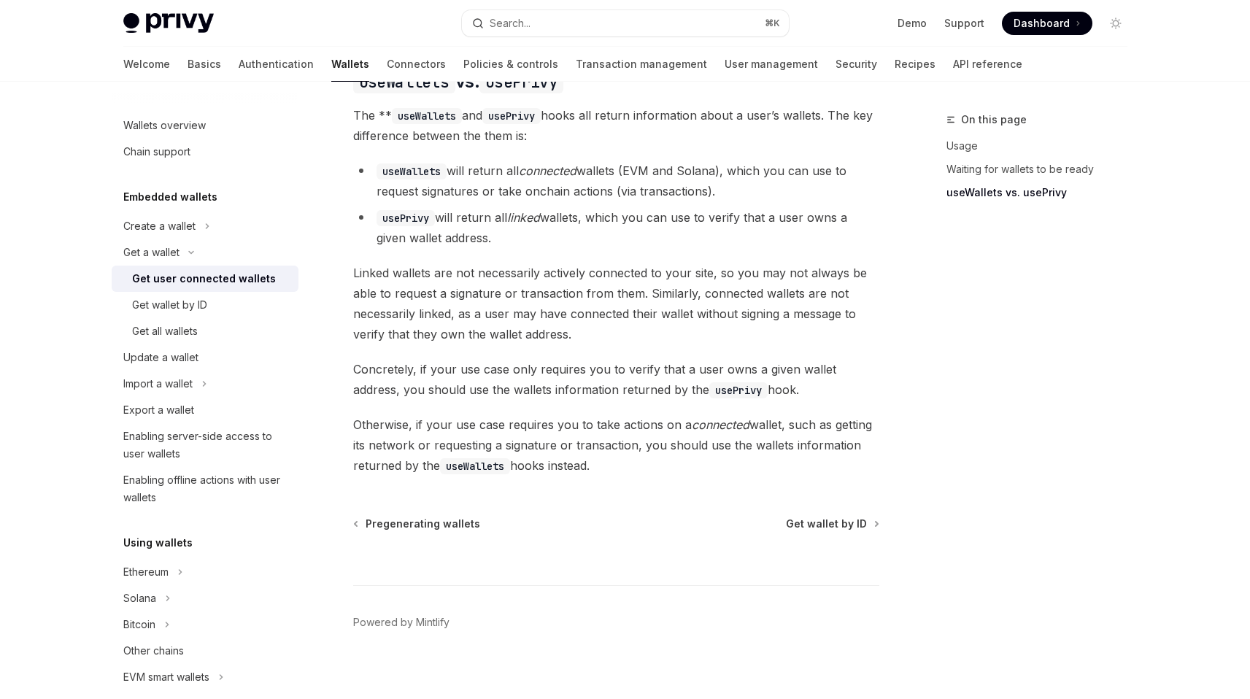
click at [96, 69] on div "Welcome Basics Authentication Wallets Connectors Policies & controls Transactio…" at bounding box center [625, 64] width 1074 height 35
click at [188, 71] on link "Basics" at bounding box center [205, 64] width 34 height 35
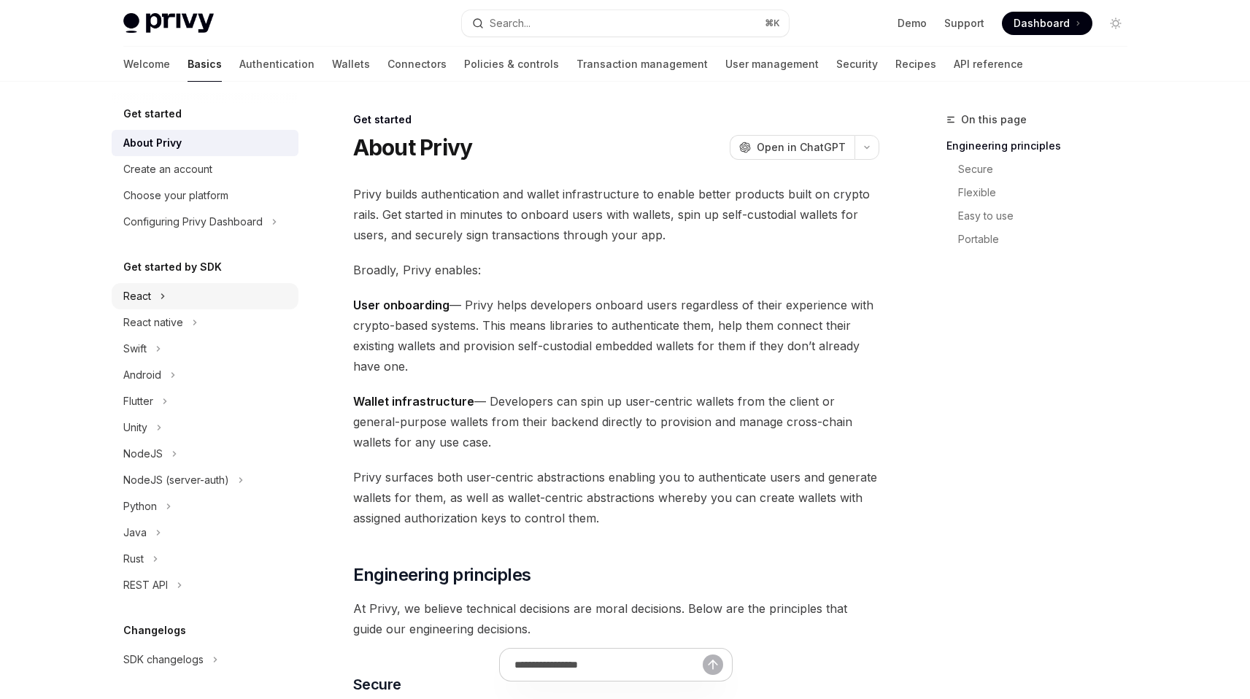
click at [155, 287] on button "React" at bounding box center [205, 296] width 187 height 26
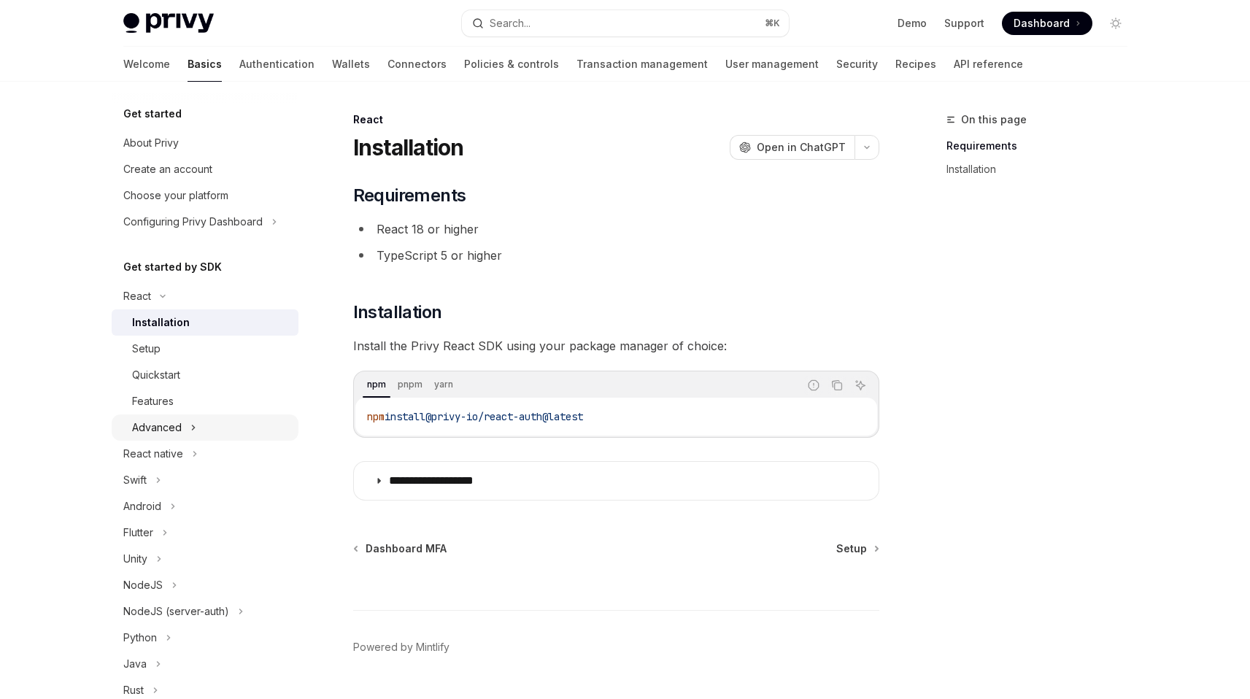
click at [164, 436] on button "Advanced" at bounding box center [205, 427] width 187 height 26
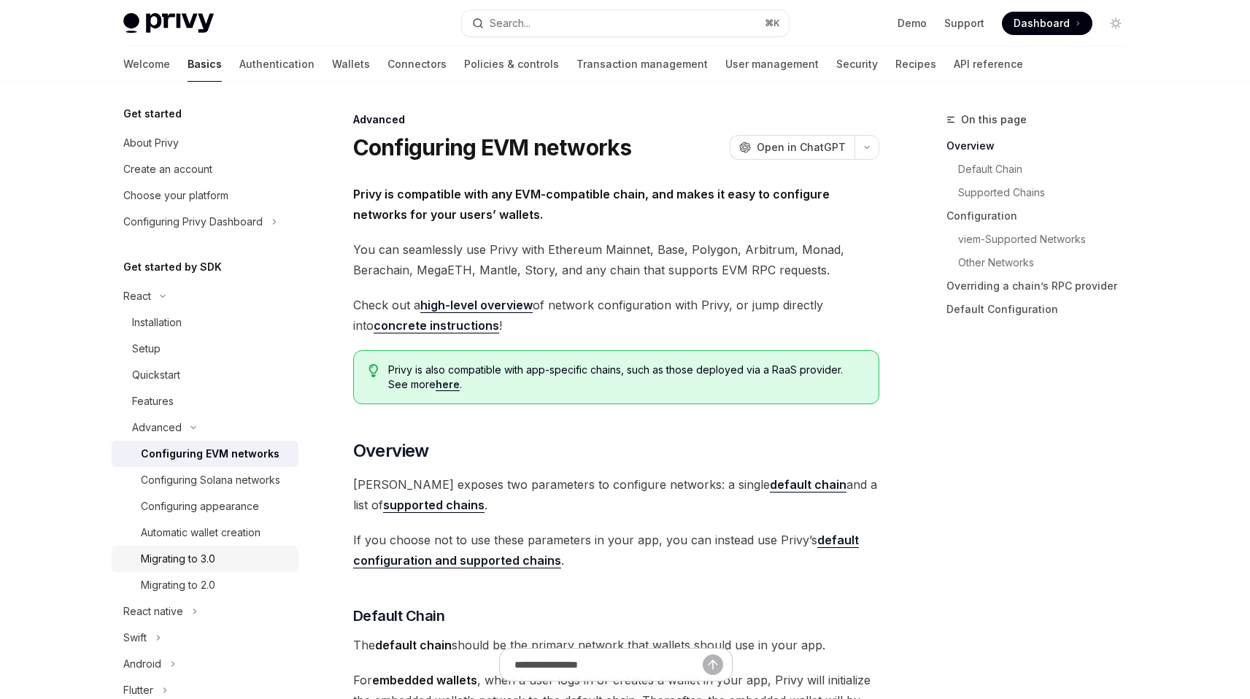
click at [207, 572] on link "Migrating to 3.0" at bounding box center [205, 559] width 187 height 26
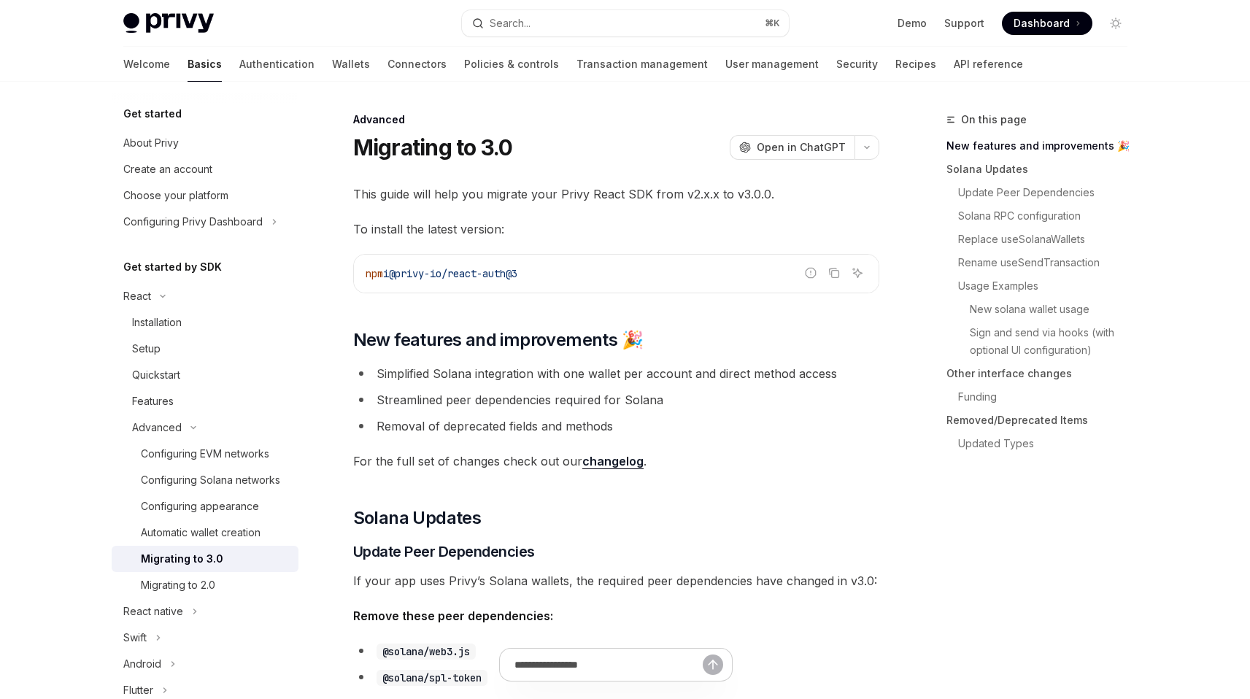
click at [595, 460] on link "changelog" at bounding box center [612, 461] width 61 height 15
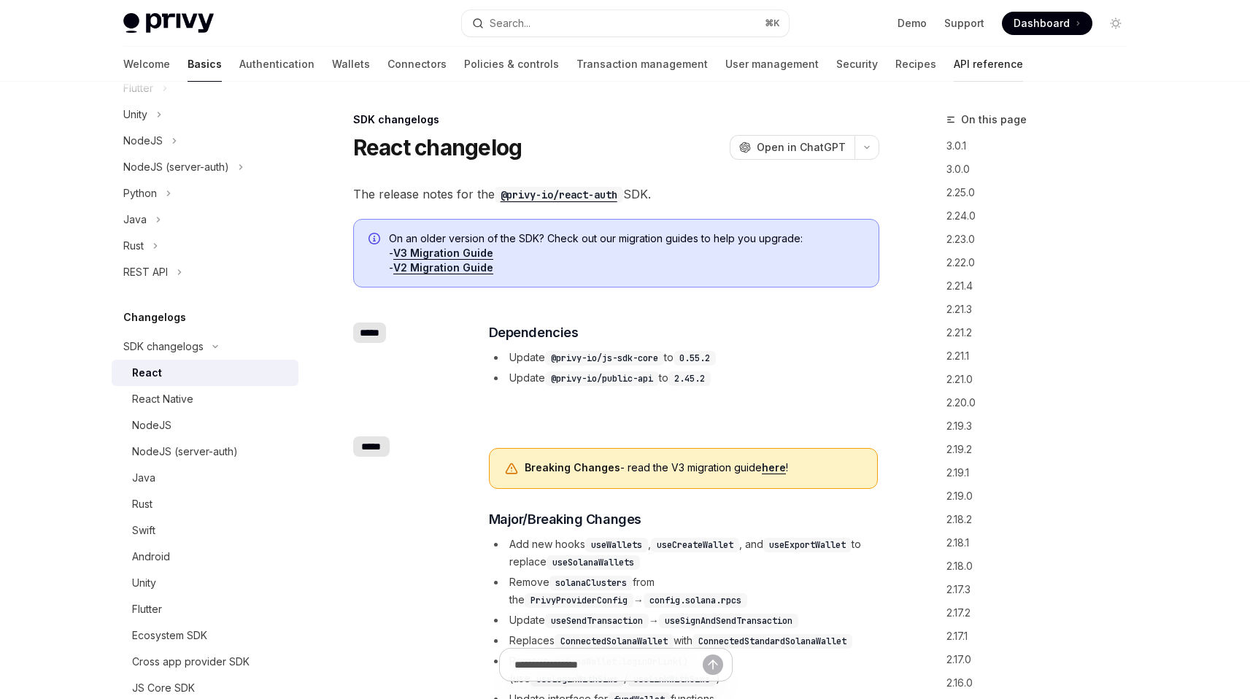
click at [954, 73] on link "API reference" at bounding box center [988, 64] width 69 height 35
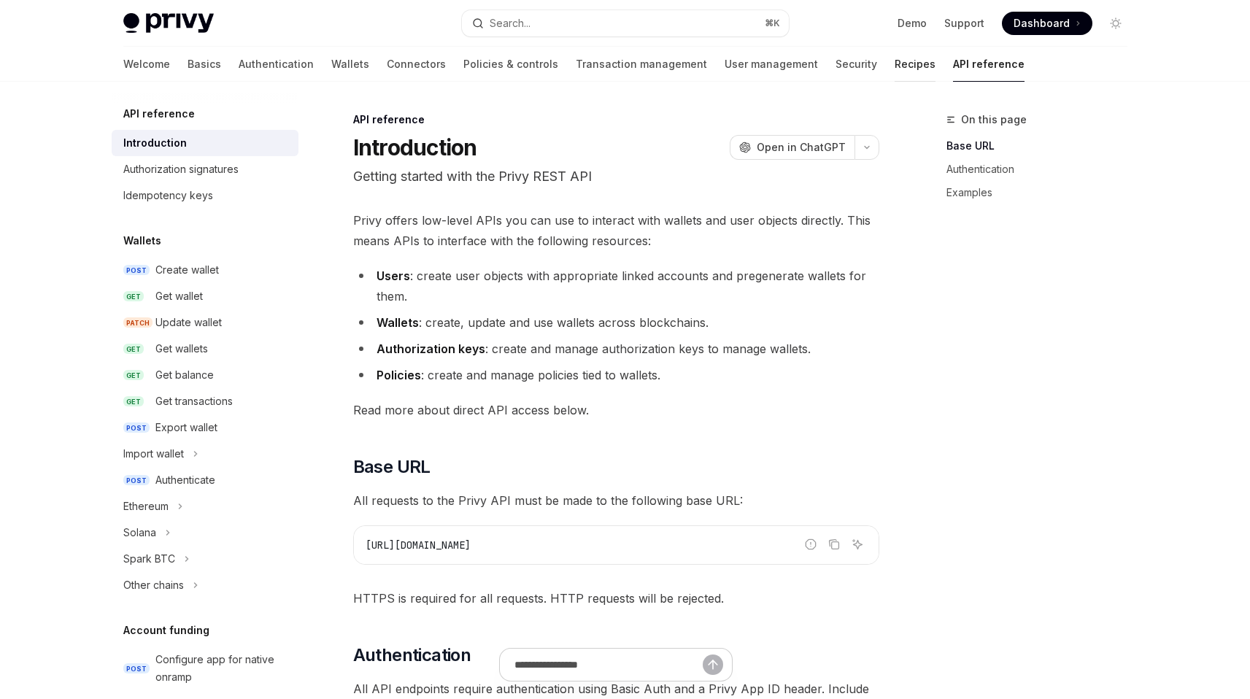
click at [895, 67] on link "Recipes" at bounding box center [915, 64] width 41 height 35
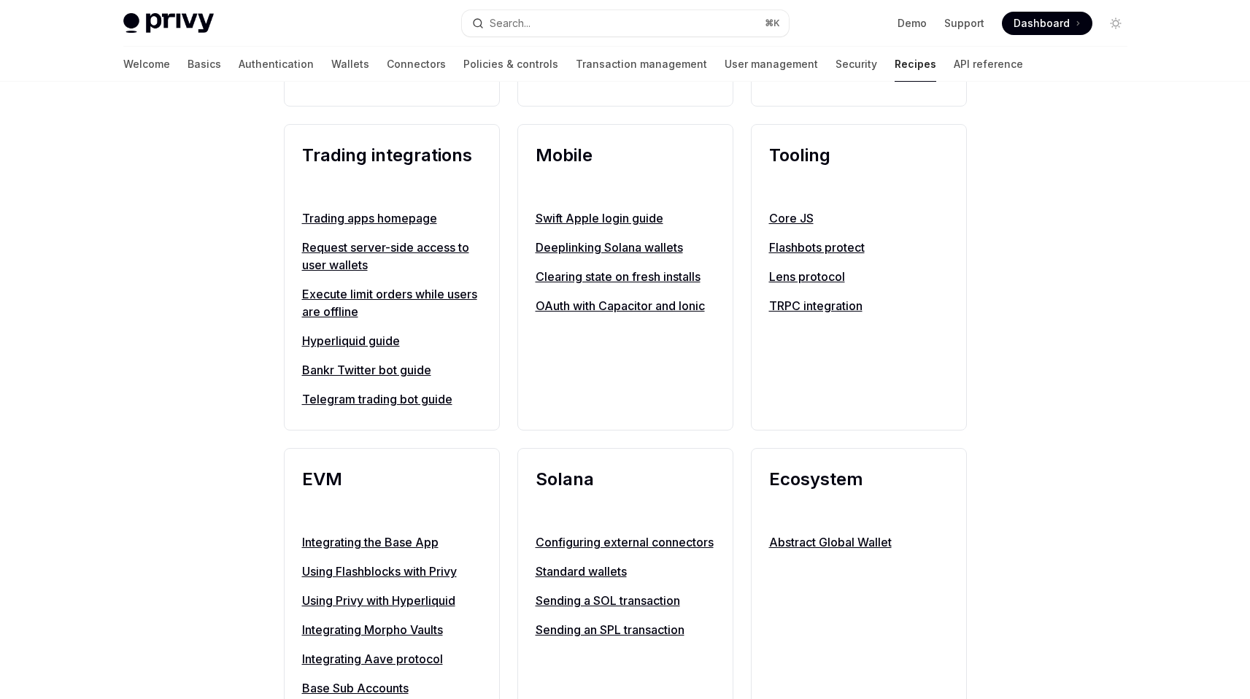
scroll to position [1450, 0]
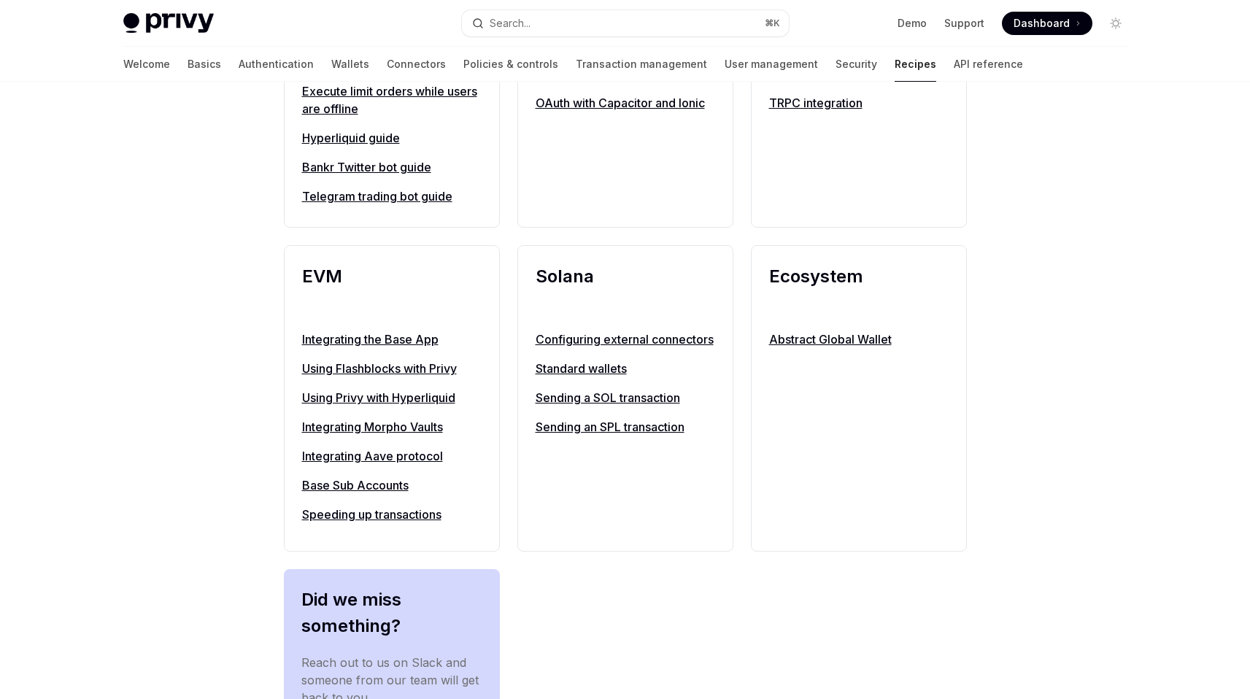
click at [569, 377] on link "Standard wallets" at bounding box center [625, 369] width 179 height 18
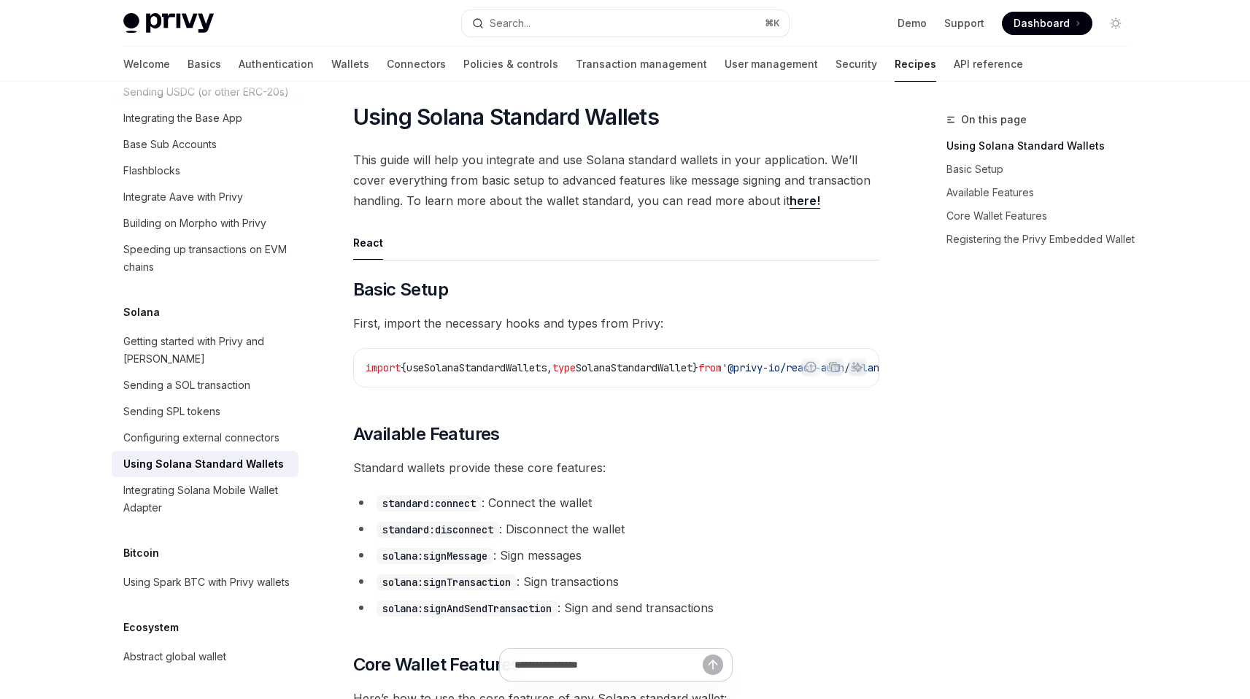
scroll to position [0, 110]
click at [680, 530] on li "standard:disconnect : Disconnect the wallet" at bounding box center [616, 529] width 526 height 20
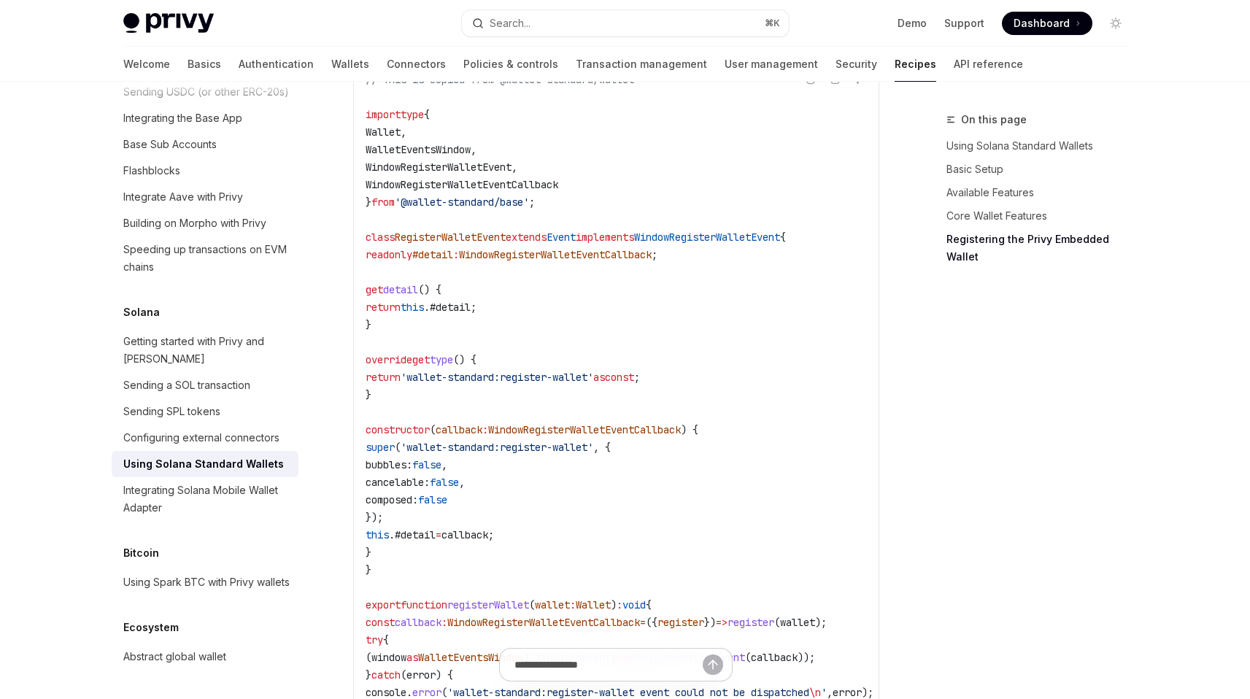
scroll to position [2044, 0]
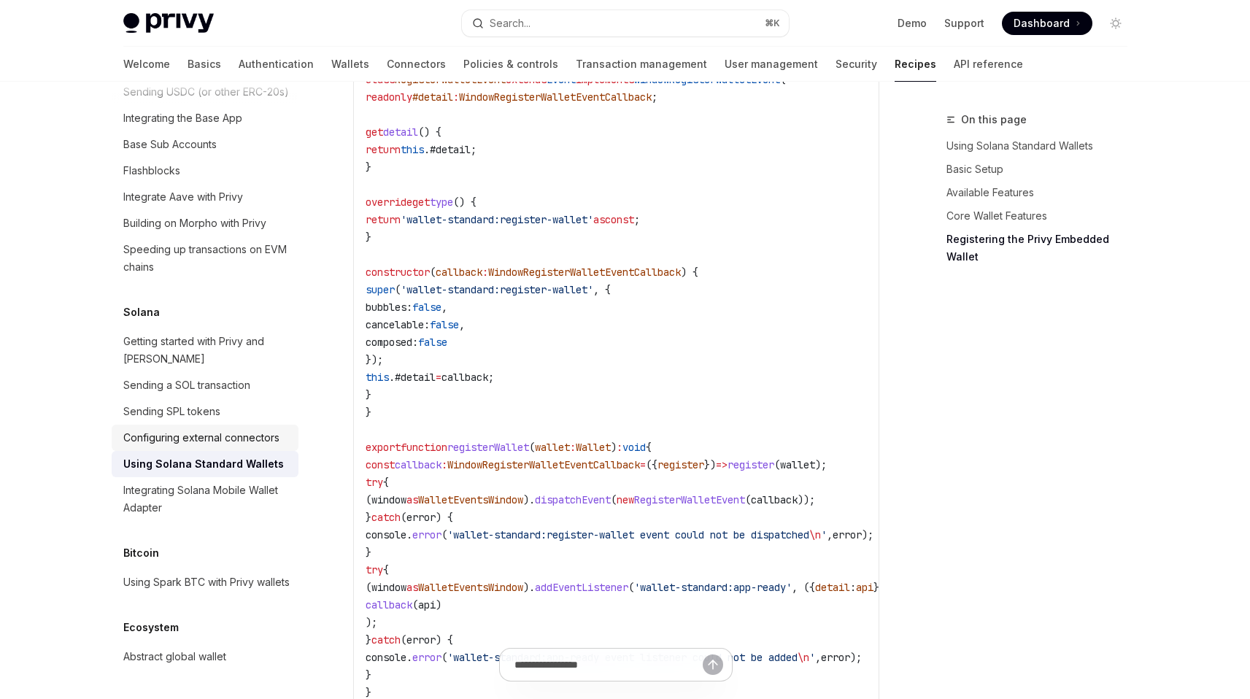
click at [208, 429] on div "Configuring external connectors" at bounding box center [201, 438] width 156 height 18
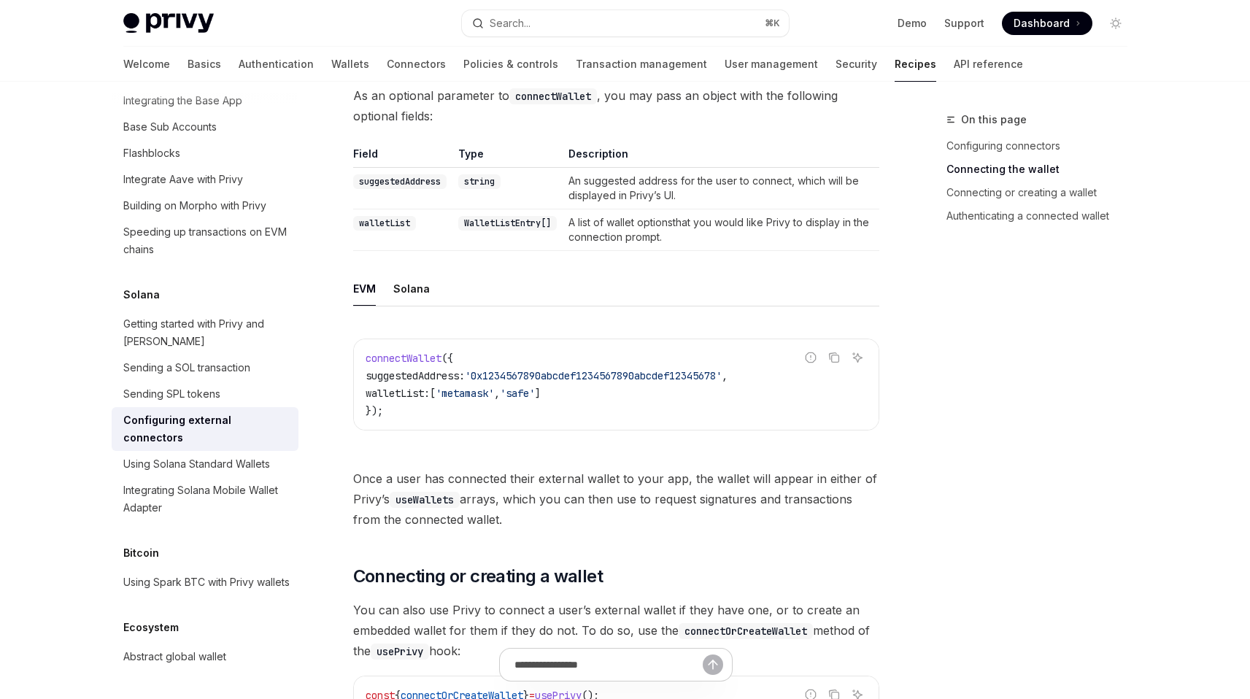
scroll to position [890, 0]
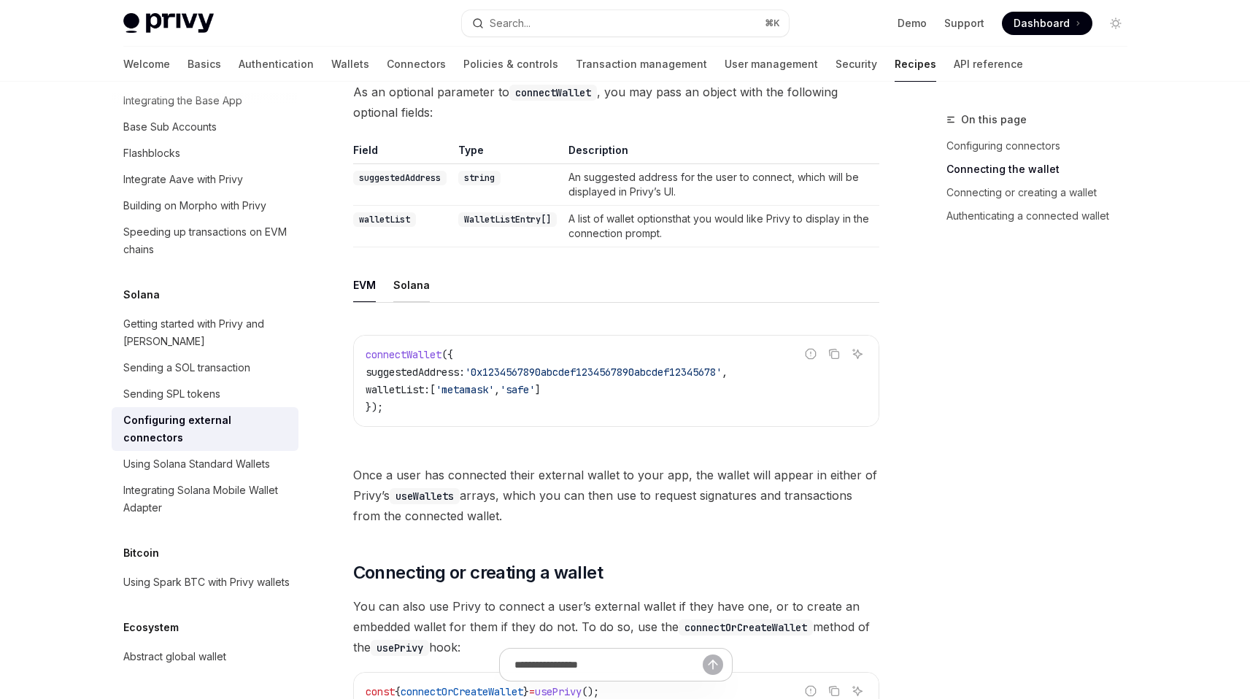
click at [412, 272] on div "Solana" at bounding box center [411, 285] width 36 height 34
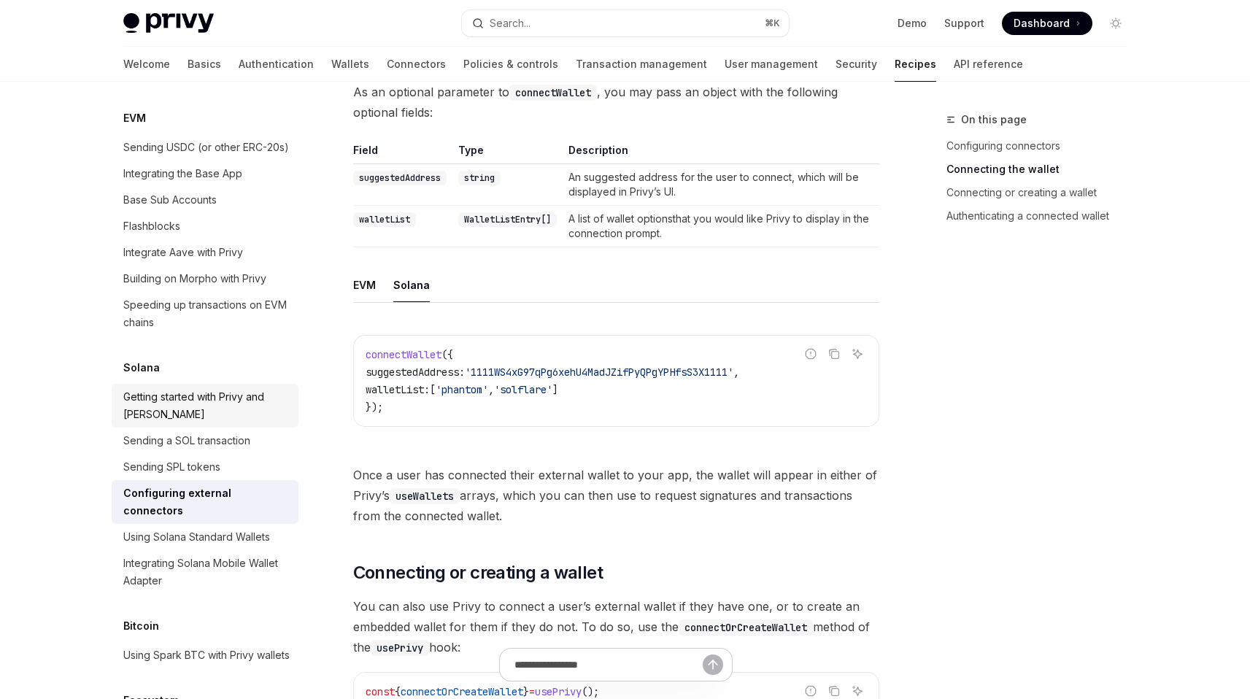
scroll to position [2285, 0]
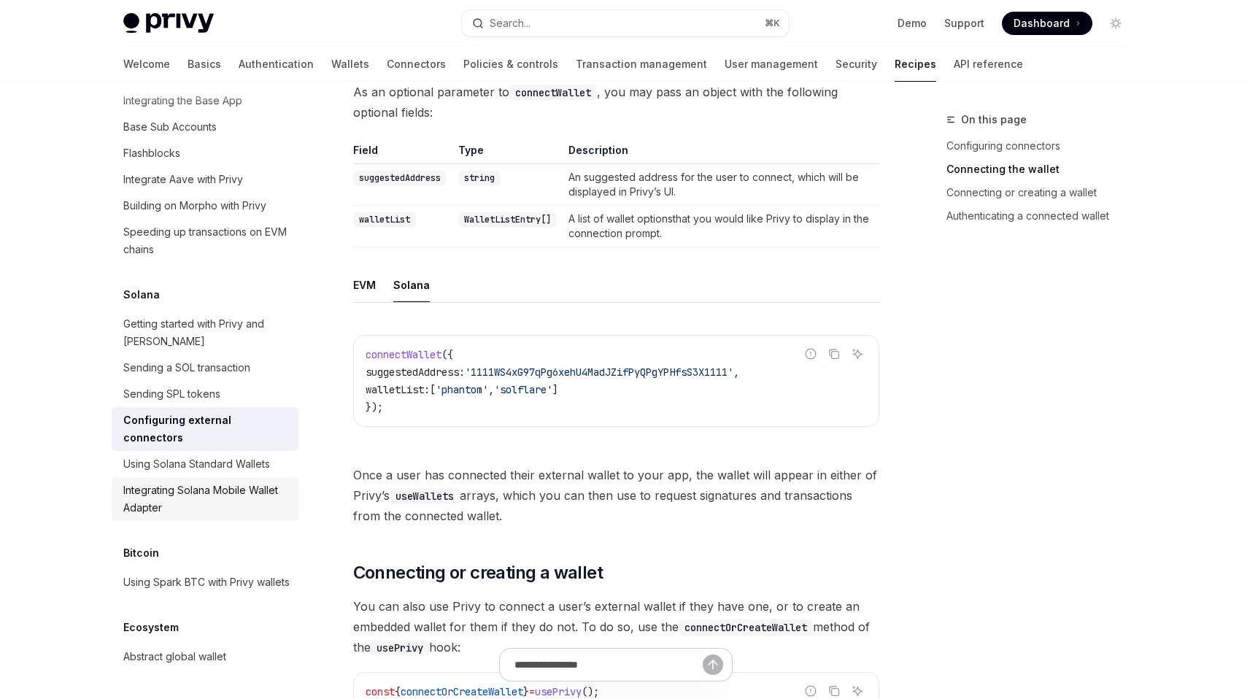
click at [239, 482] on div "Integrating Solana Mobile Wallet Adapter" at bounding box center [206, 499] width 166 height 35
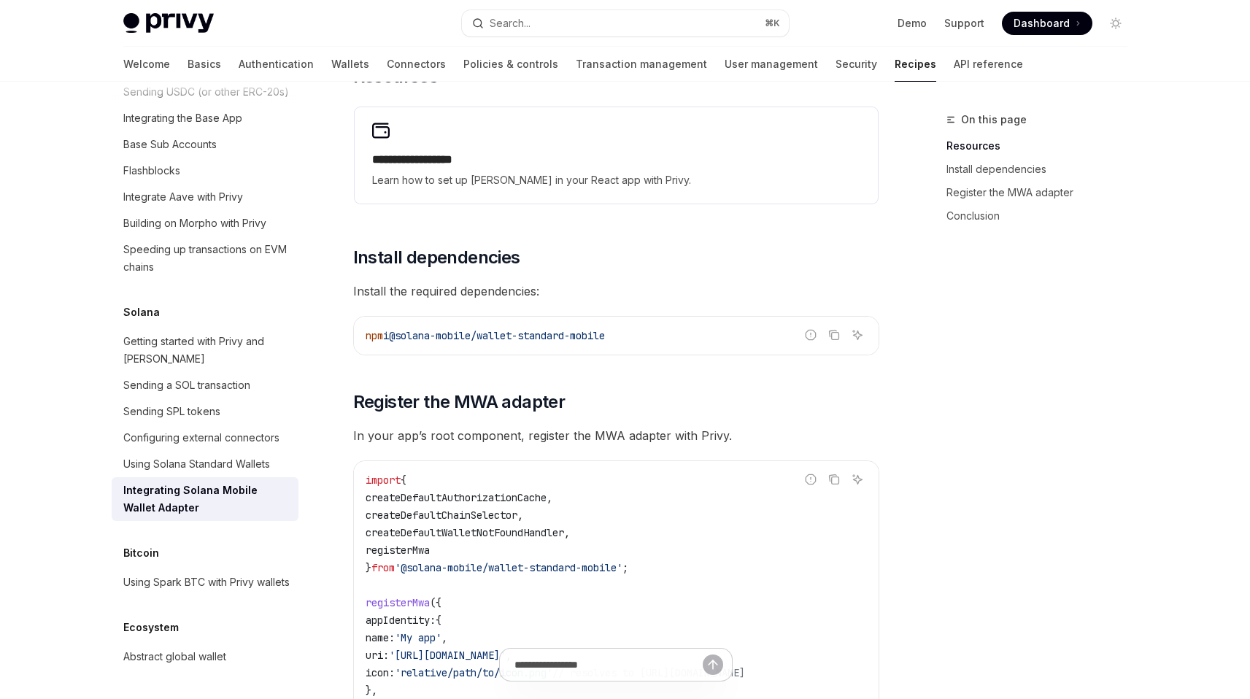
scroll to position [469, 0]
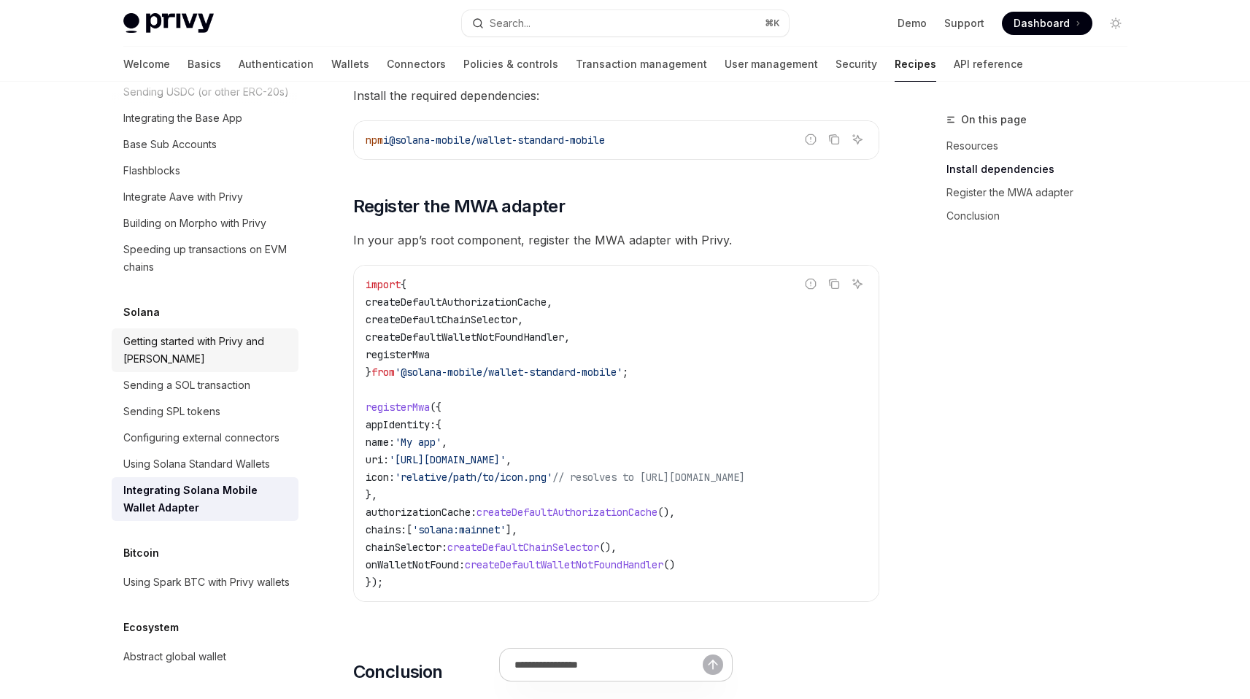
click at [238, 333] on div "Getting started with Privy and [PERSON_NAME]" at bounding box center [206, 350] width 166 height 35
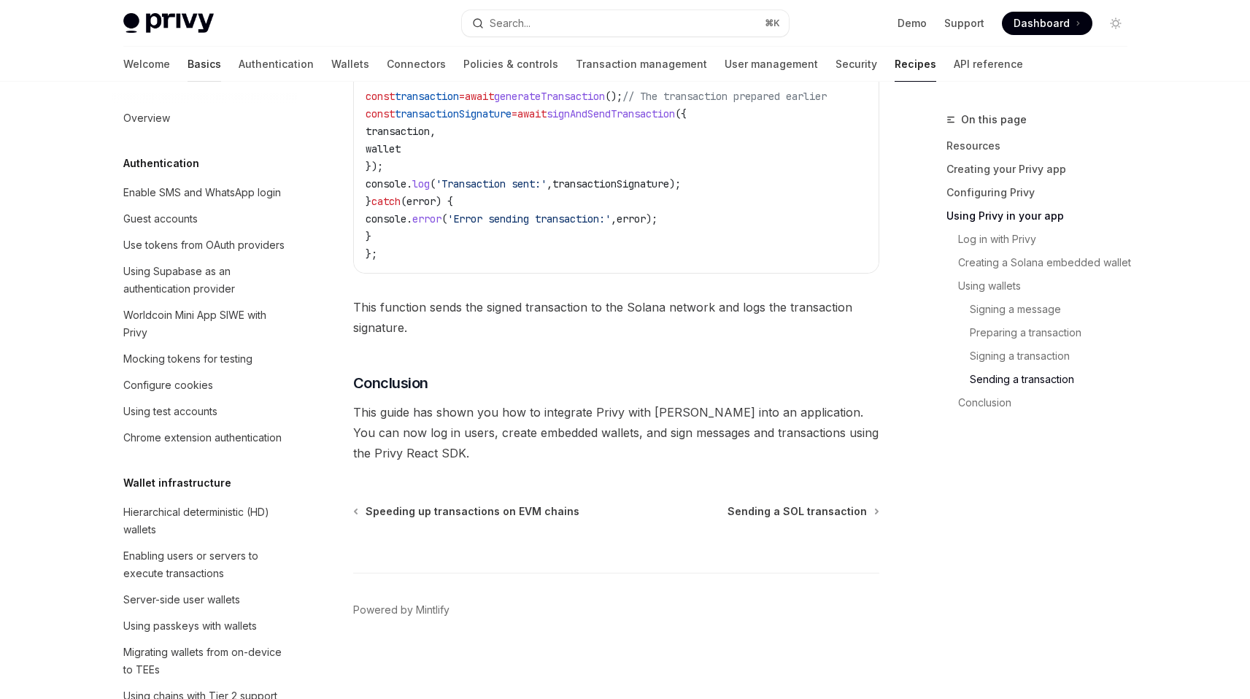
click at [188, 50] on link "Basics" at bounding box center [205, 64] width 34 height 35
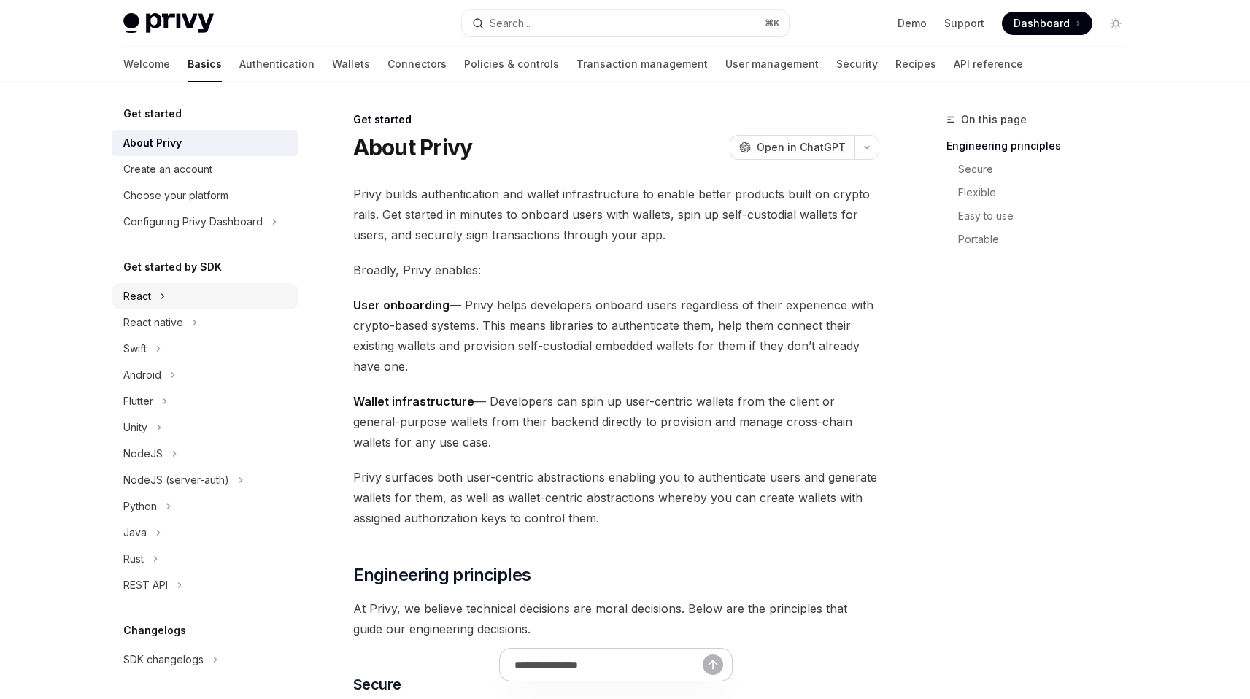
click at [198, 301] on button "React" at bounding box center [205, 296] width 187 height 26
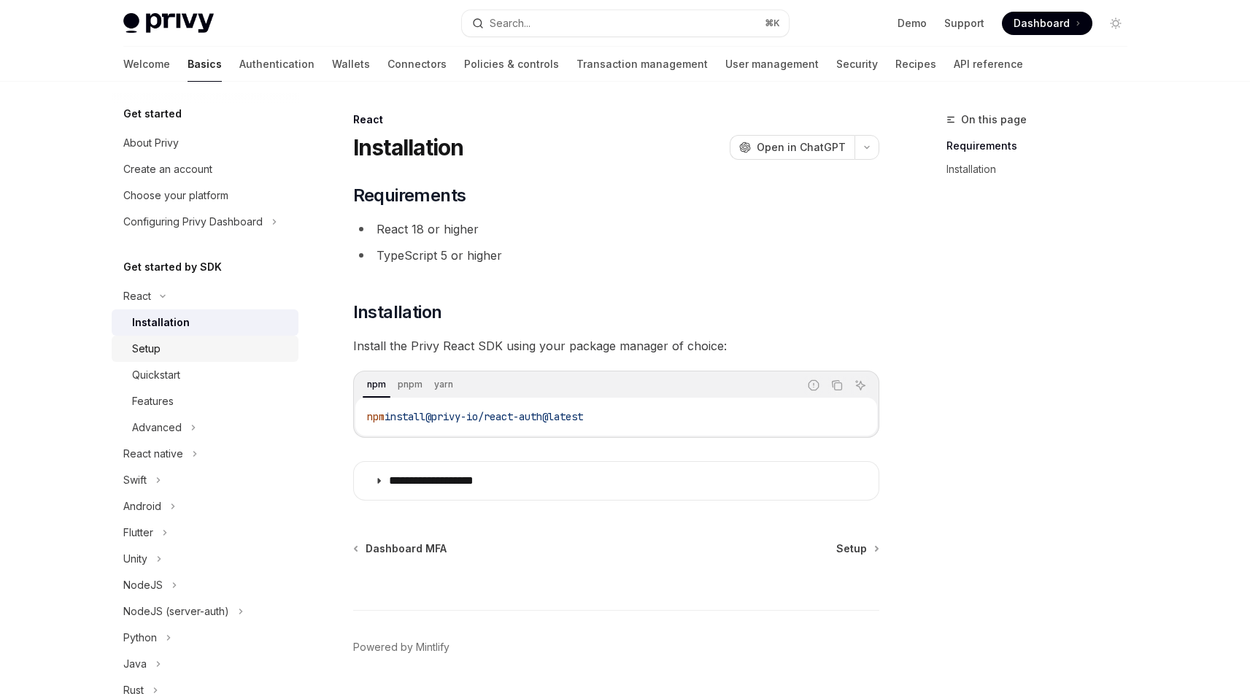
click at [204, 353] on div "Setup" at bounding box center [211, 349] width 158 height 18
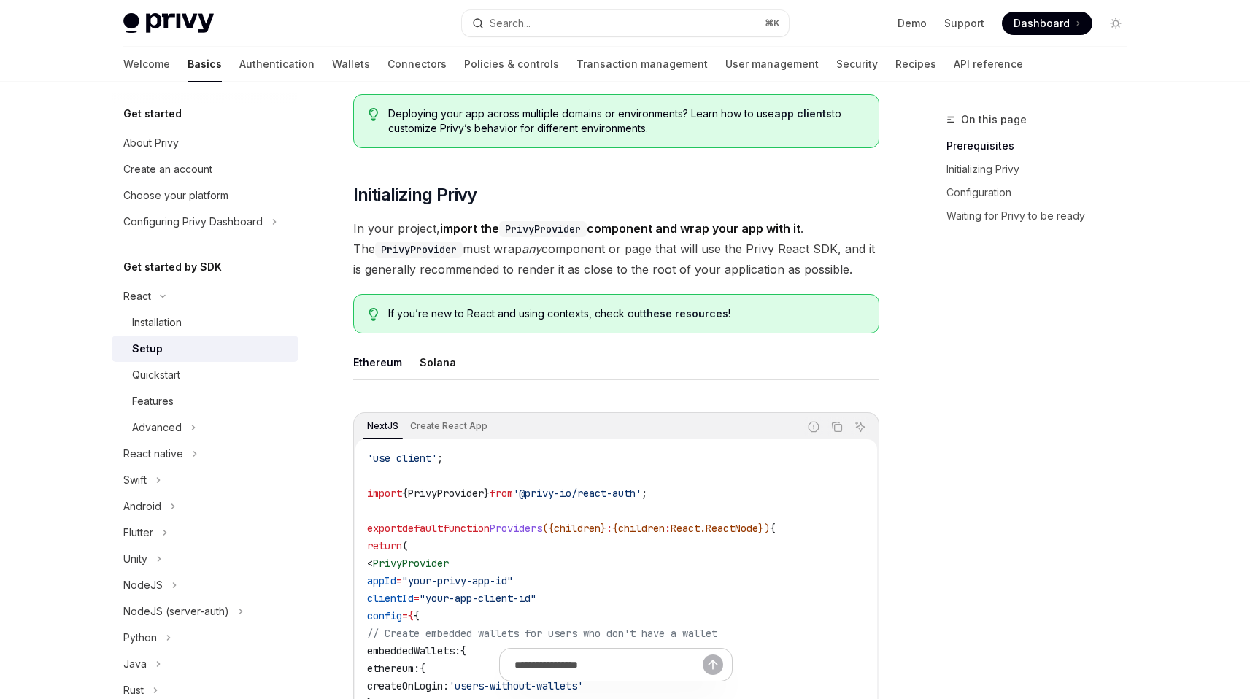
scroll to position [188, 0]
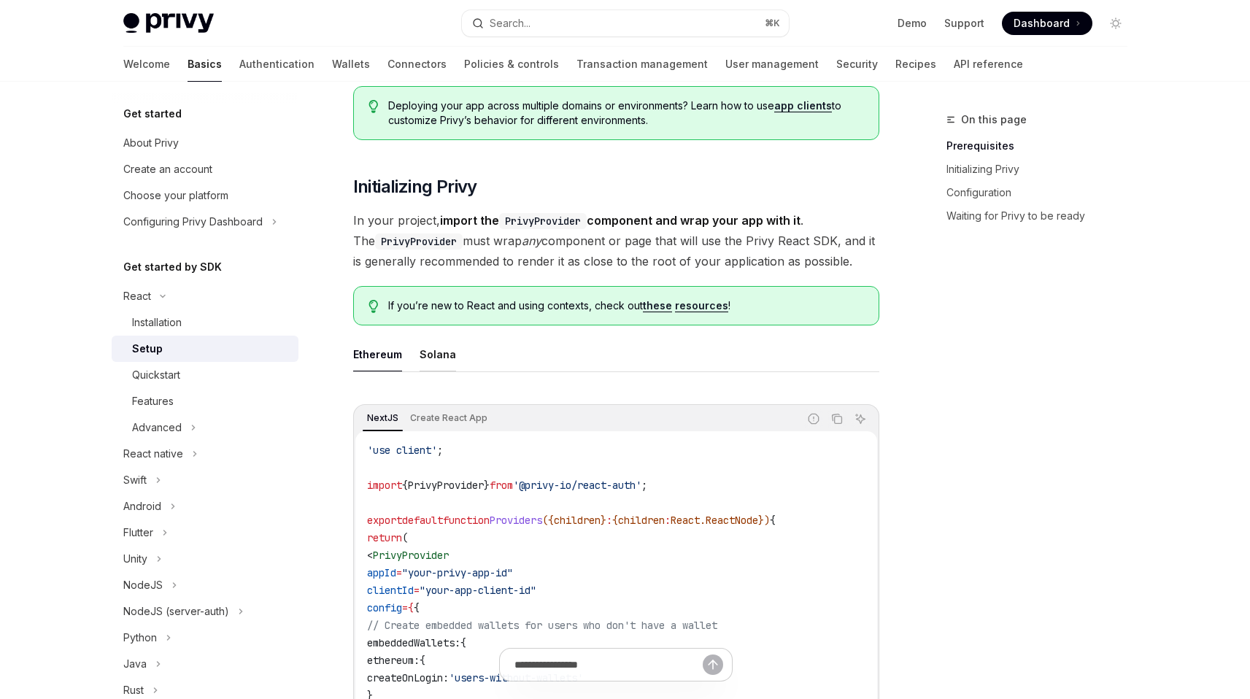
click at [442, 356] on div "Solana" at bounding box center [438, 354] width 36 height 34
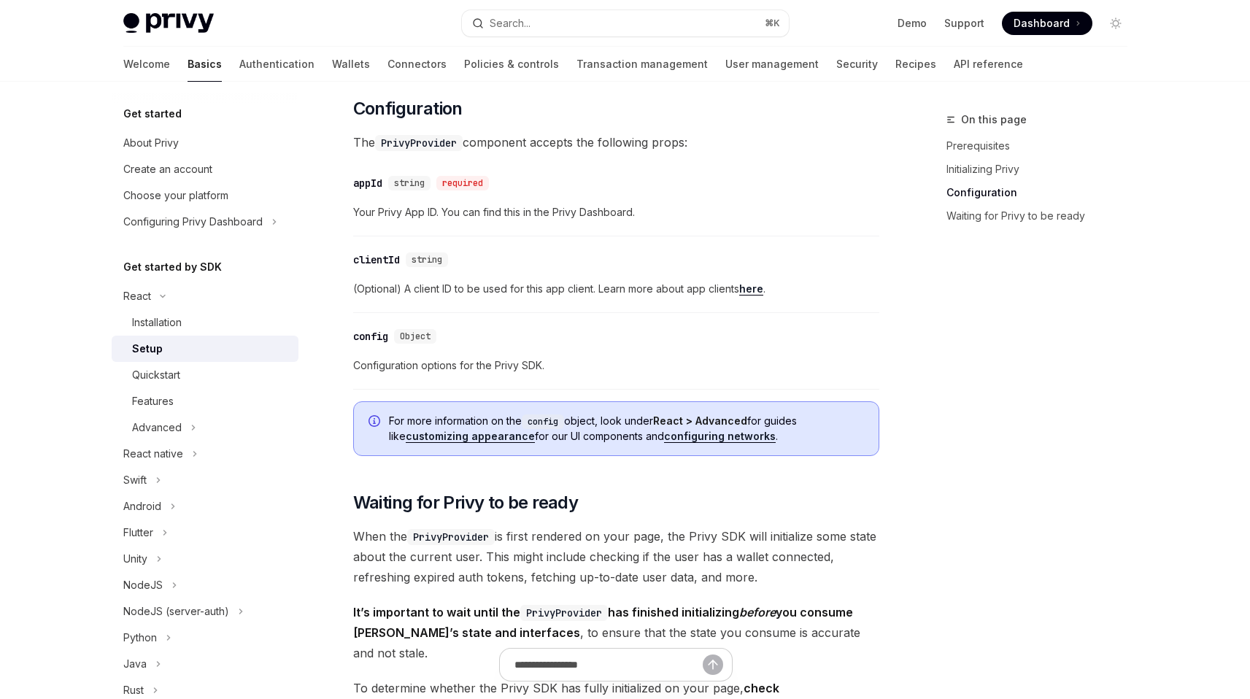
scroll to position [1334, 0]
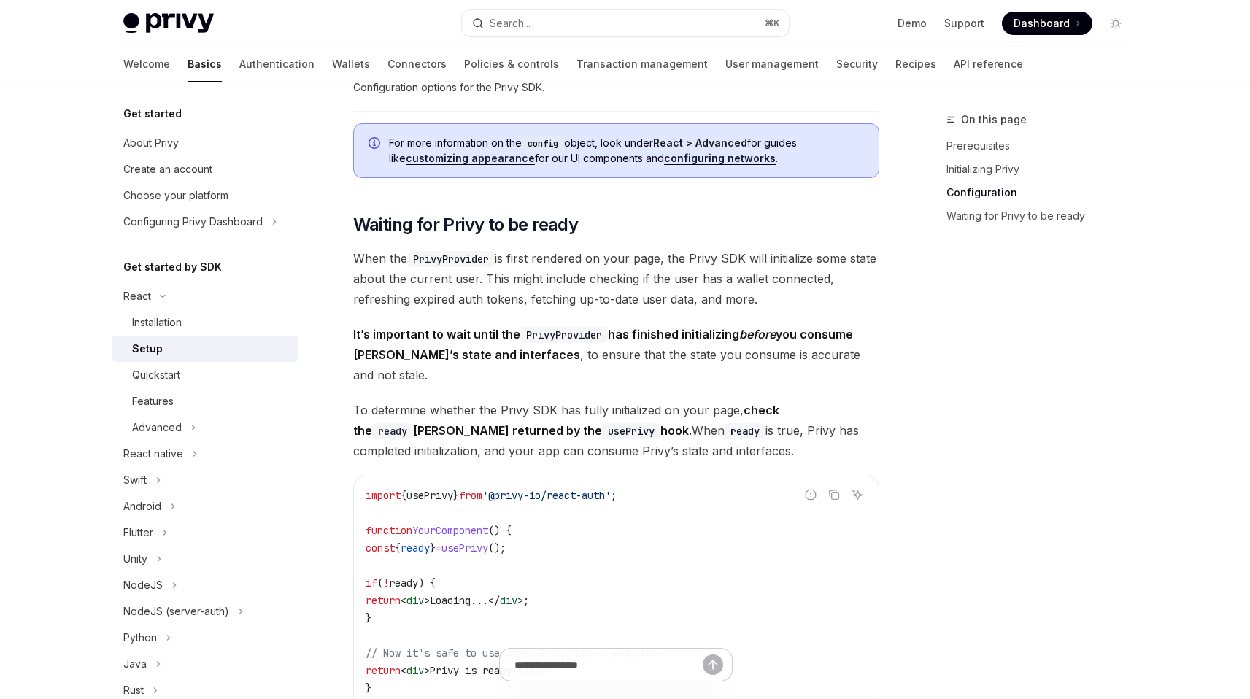
click at [598, 412] on span "To determine whether the Privy SDK has fully initialized on your page, check th…" at bounding box center [616, 430] width 526 height 61
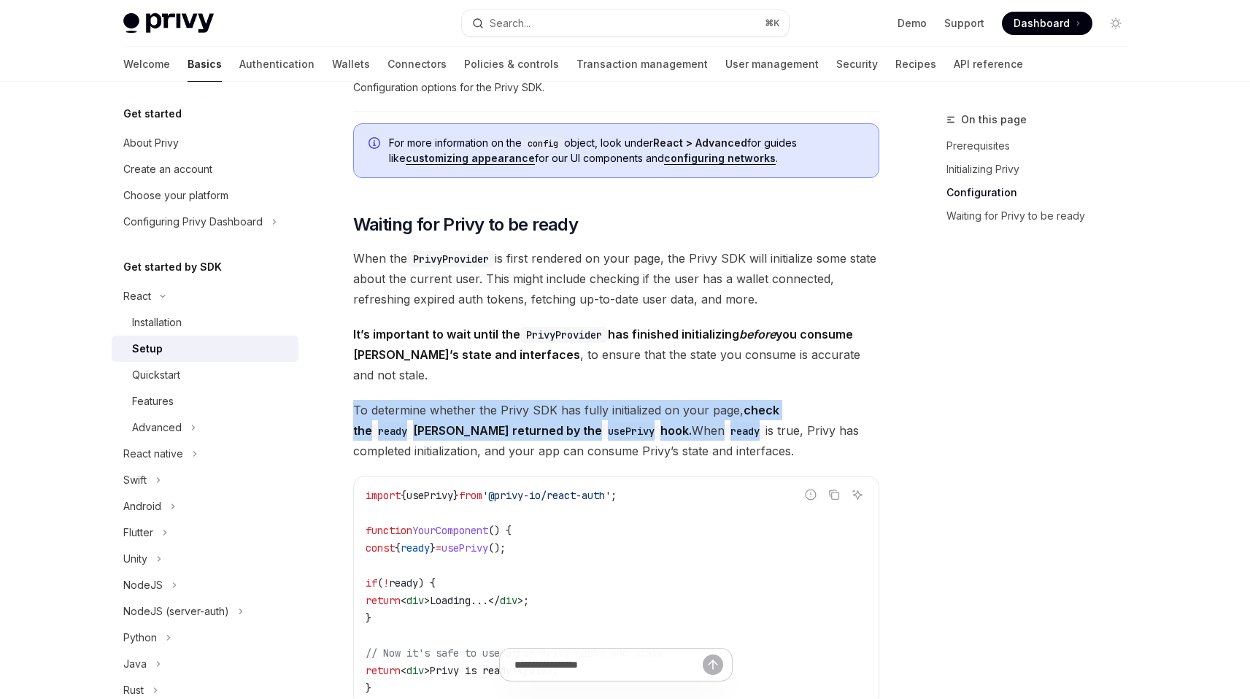
click at [598, 412] on span "To determine whether the Privy SDK has fully initialized on your page, check th…" at bounding box center [616, 430] width 526 height 61
click at [598, 424] on span "To determine whether the Privy SDK has fully initialized on your page, check th…" at bounding box center [616, 430] width 526 height 61
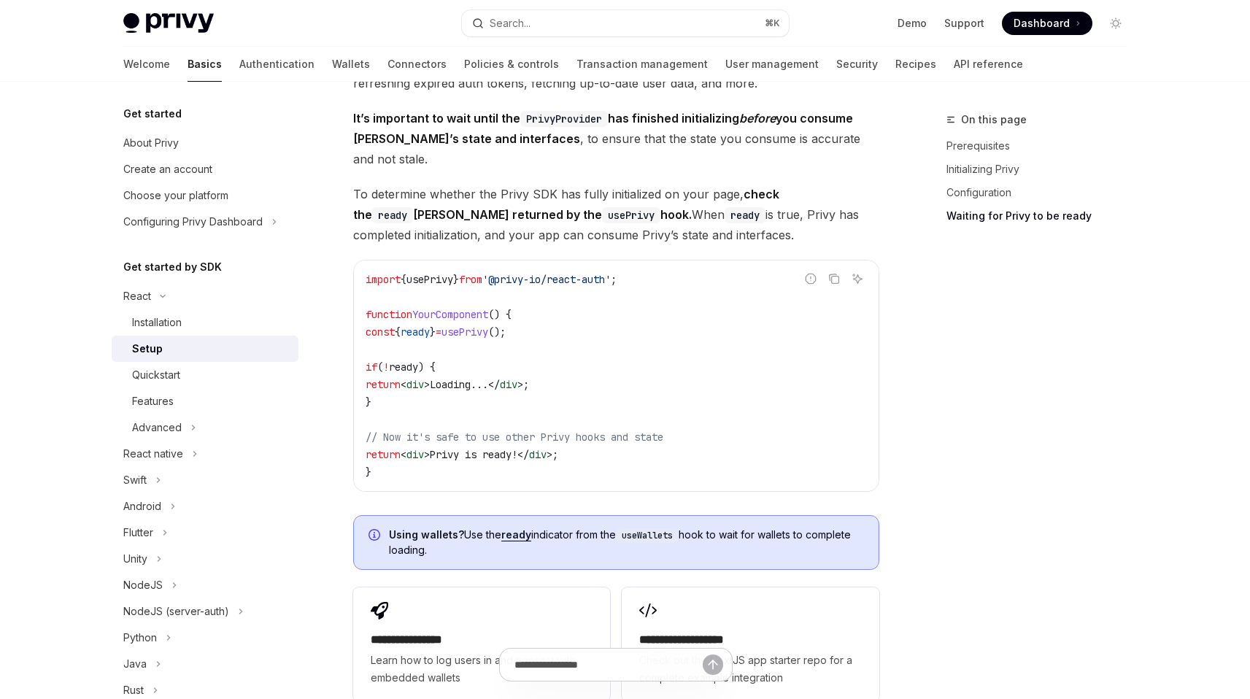
scroll to position [1577, 0]
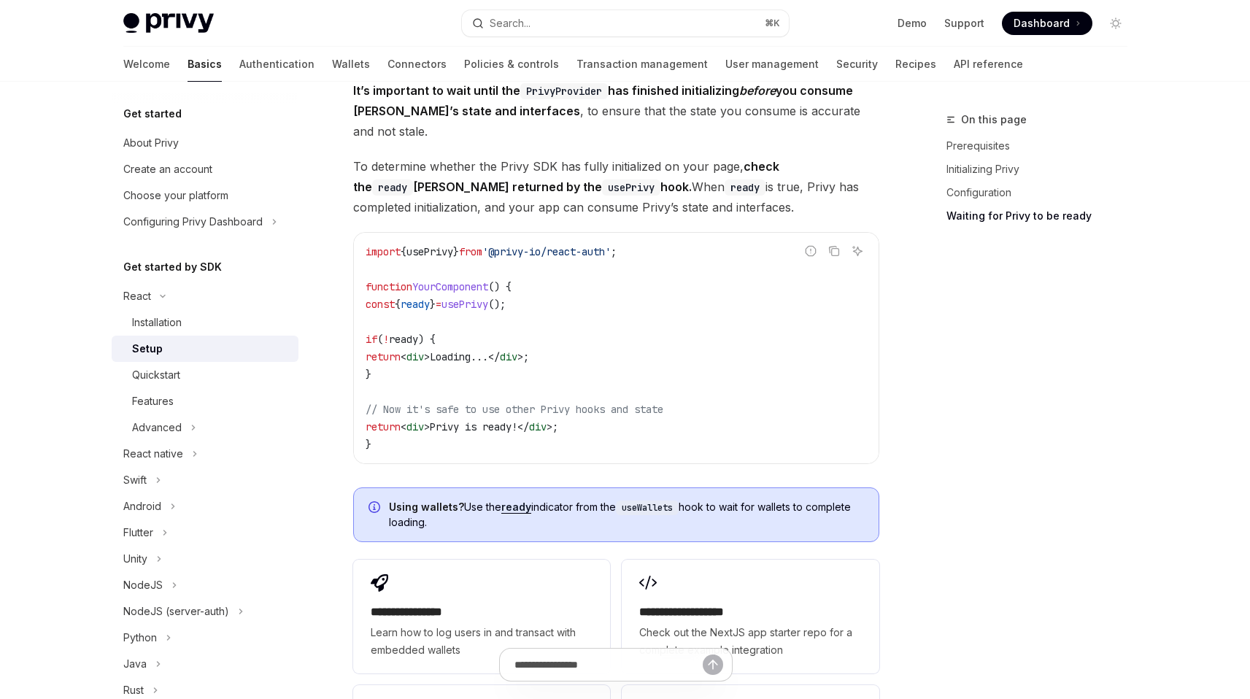
click at [522, 501] on link "ready" at bounding box center [516, 507] width 30 height 13
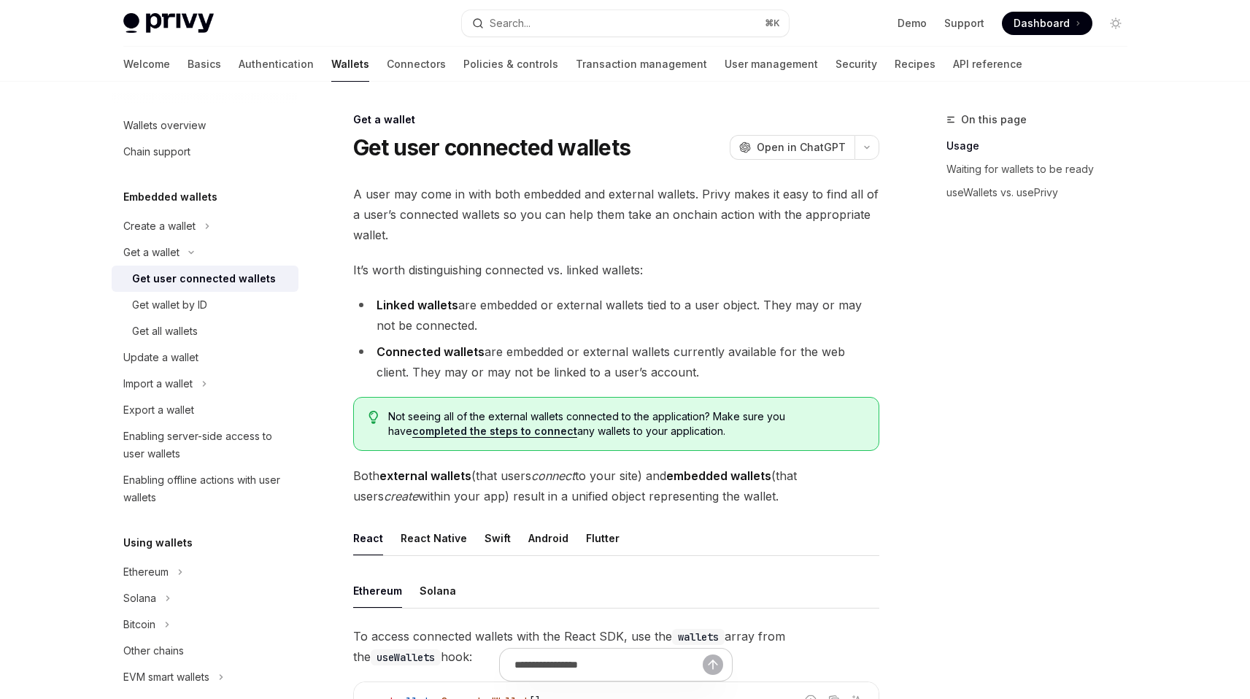
click at [584, 480] on span "Both external wallets (that users connect to your site) and embedded wallets (t…" at bounding box center [616, 485] width 526 height 41
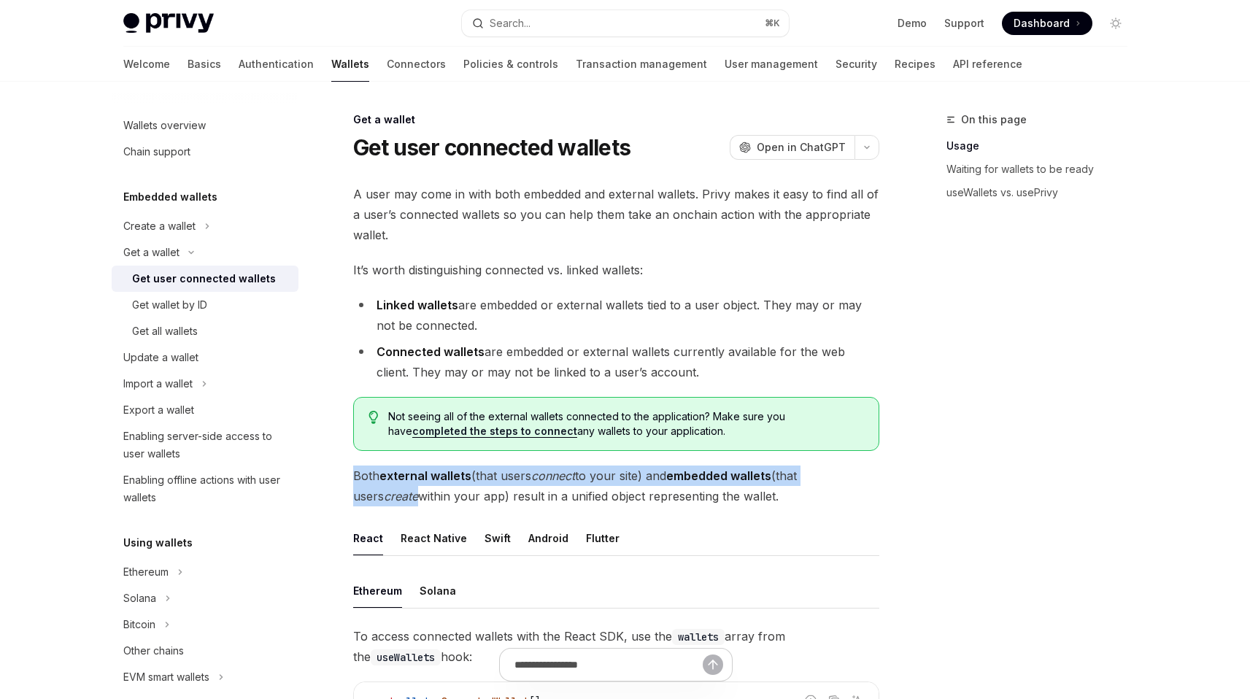
click at [584, 480] on span "Both external wallets (that users connect to your site) and embedded wallets (t…" at bounding box center [616, 485] width 526 height 41
click at [590, 484] on span "Both external wallets (that users connect to your site) and embedded wallets (t…" at bounding box center [616, 485] width 526 height 41
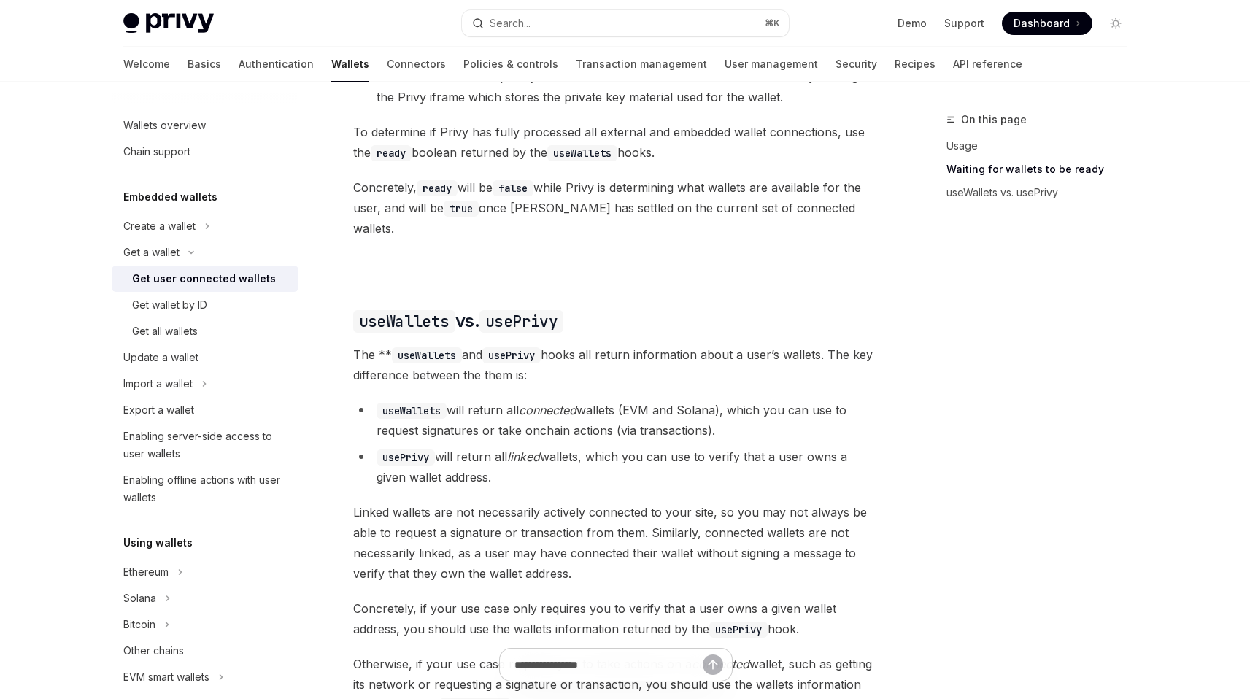
scroll to position [1024, 0]
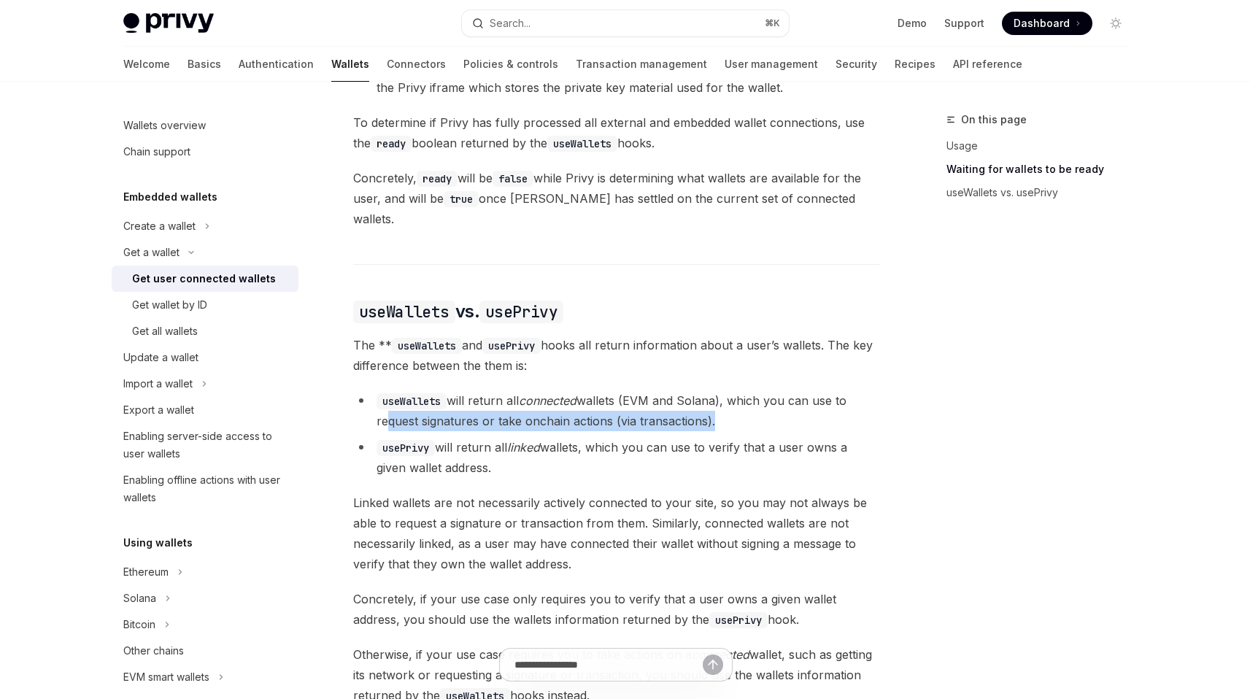
drag, startPoint x: 383, startPoint y: 412, endPoint x: 710, endPoint y: 415, distance: 326.9
click at [710, 415] on li "useWallets will return all connected wallets (EVM and Solana), which you can us…" at bounding box center [616, 410] width 526 height 41
drag, startPoint x: 393, startPoint y: 457, endPoint x: 517, endPoint y: 457, distance: 124.0
click at [514, 457] on li "usePrivy will return all linked wallets, which you can use to verify that a use…" at bounding box center [616, 457] width 526 height 41
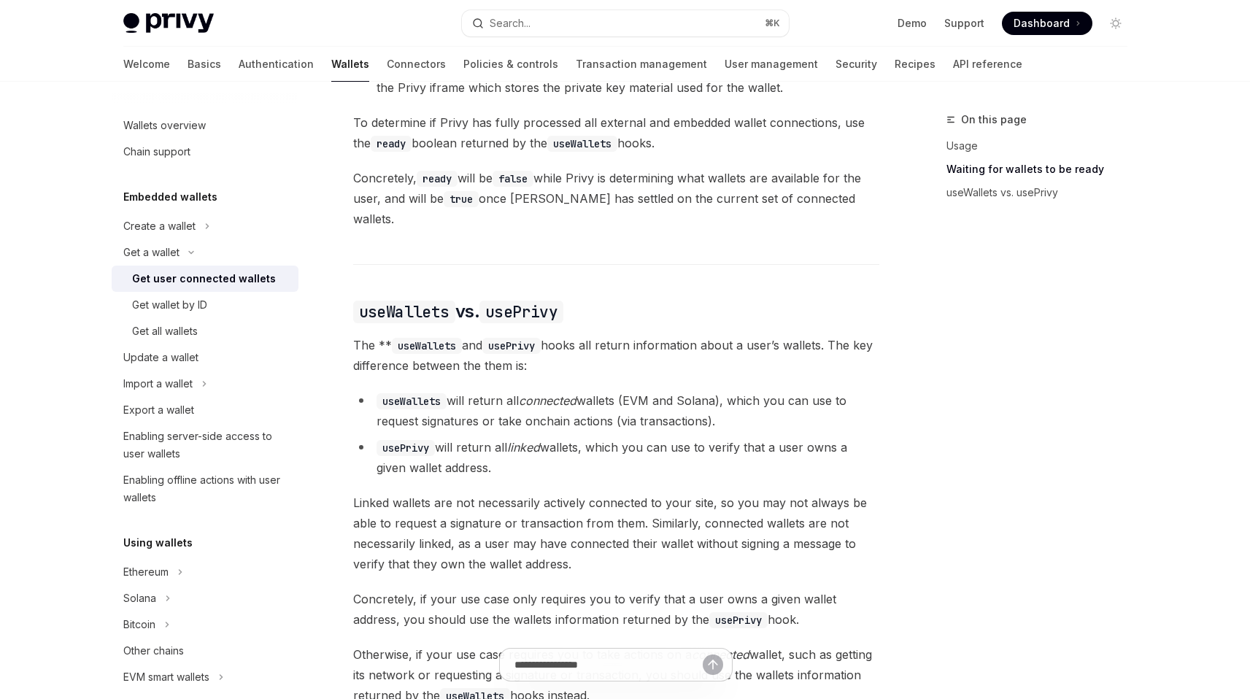
click at [517, 457] on li "usePrivy will return all linked wallets, which you can use to verify that a use…" at bounding box center [616, 457] width 526 height 41
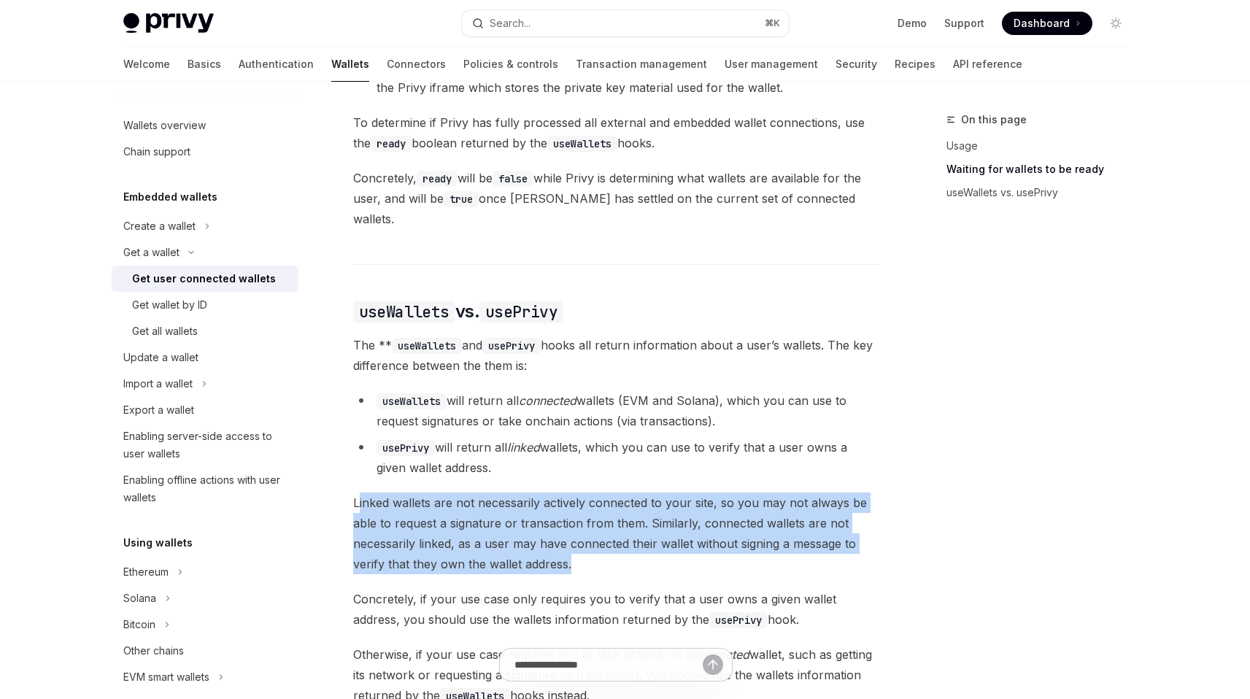
drag, startPoint x: 359, startPoint y: 487, endPoint x: 641, endPoint y: 555, distance: 289.7
click at [641, 555] on span "Linked wallets are not necessarily actively connected to your site, so you may …" at bounding box center [616, 533] width 526 height 82
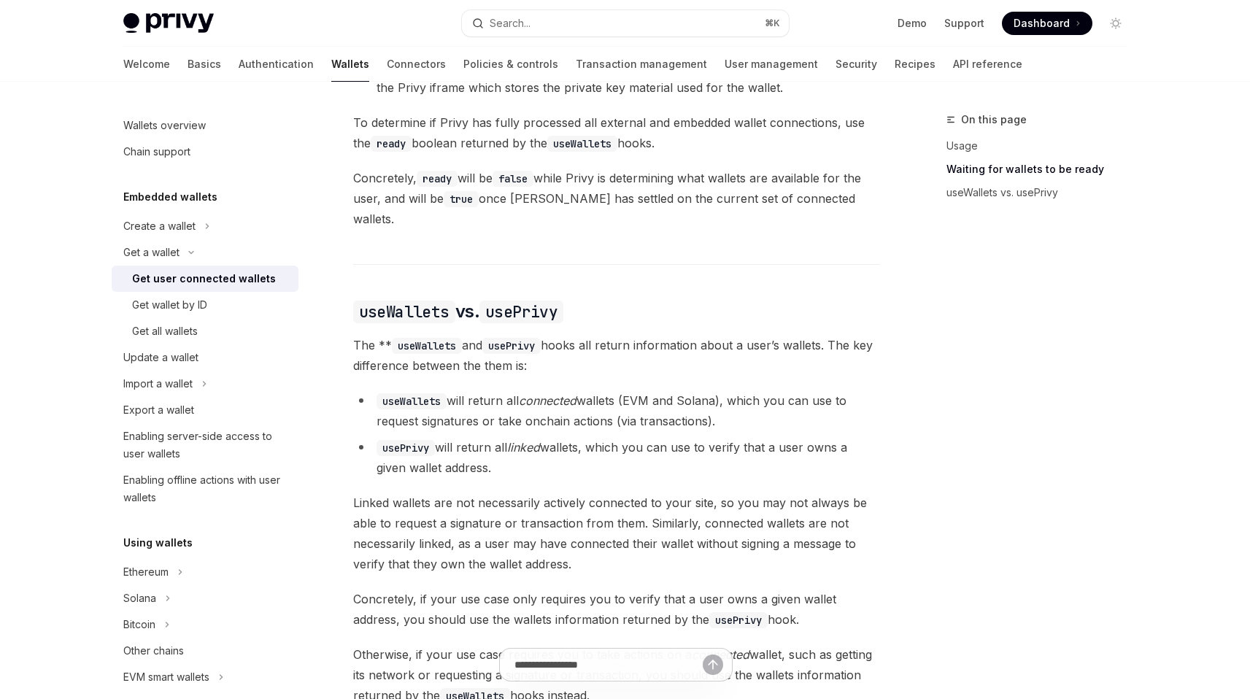
click at [641, 555] on span "Linked wallets are not necessarily actively connected to your site, so you may …" at bounding box center [616, 533] width 526 height 82
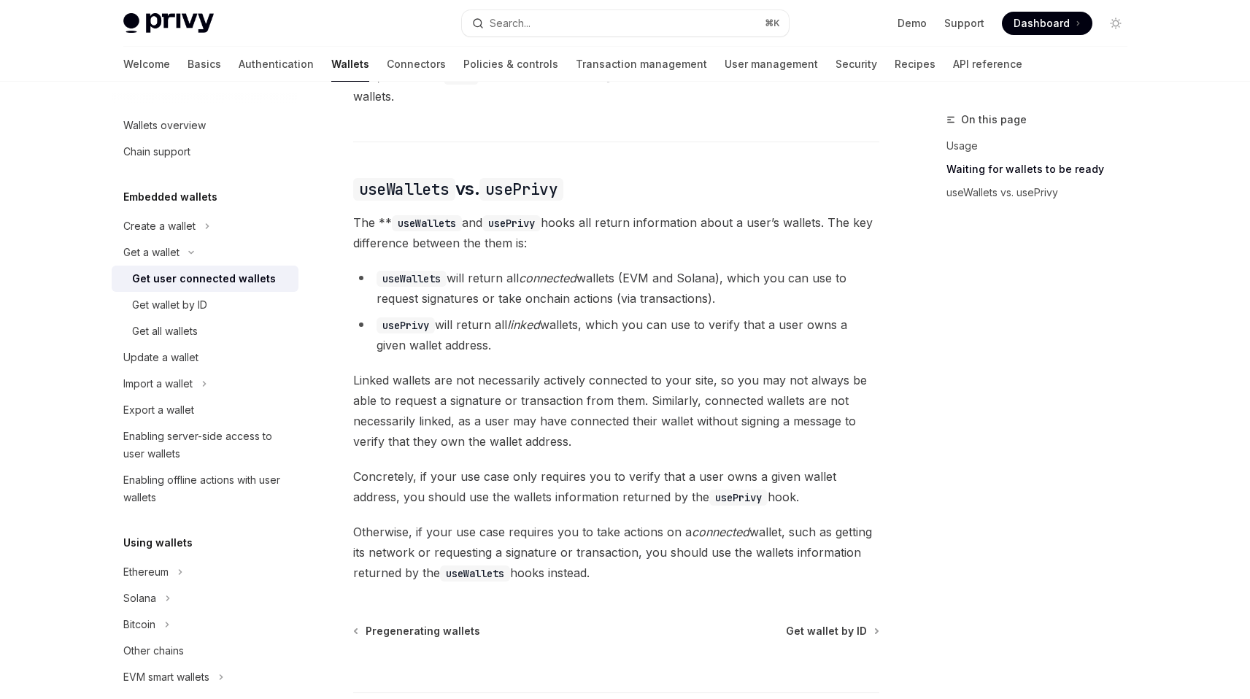
scroll to position [1151, 0]
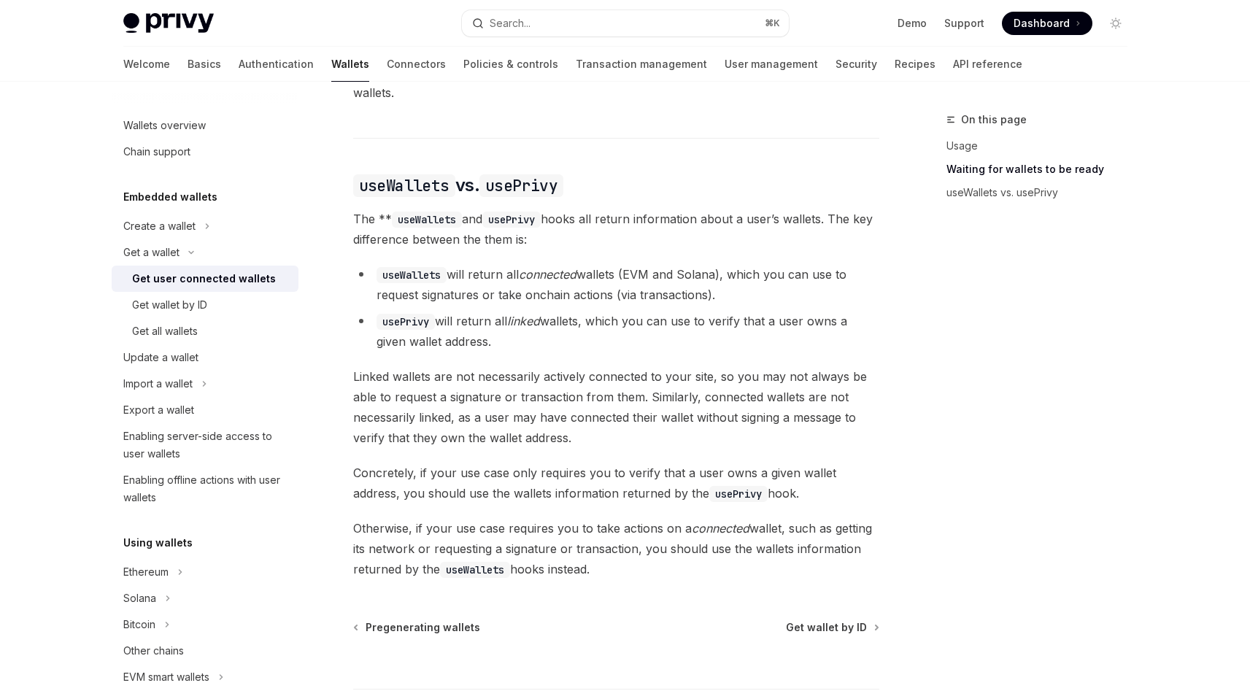
click at [664, 385] on span "Linked wallets are not necessarily actively connected to your site, so you may …" at bounding box center [616, 407] width 526 height 82
click at [377, 464] on span "Concretely, if your use case only requires you to verify that a user owns a giv…" at bounding box center [616, 483] width 526 height 41
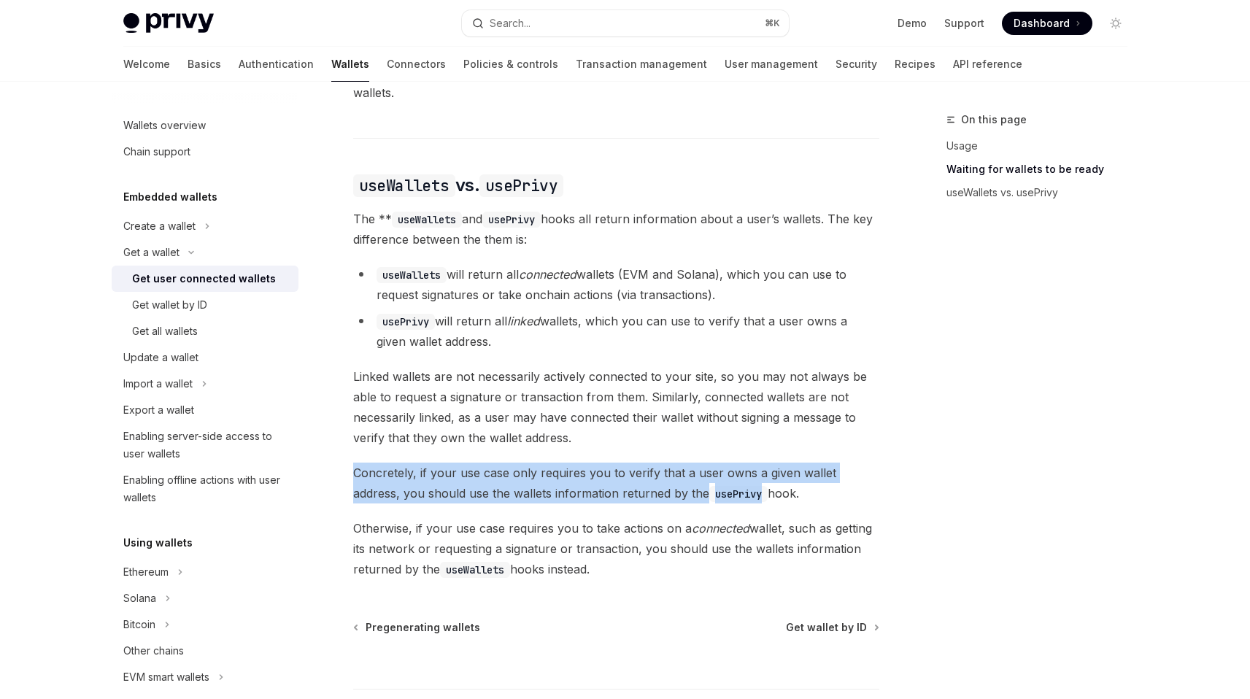
click at [377, 464] on span "Concretely, if your use case only requires you to verify that a user owns a giv…" at bounding box center [616, 483] width 526 height 41
click at [420, 463] on span "Concretely, if your use case only requires you to verify that a user owns a giv…" at bounding box center [616, 483] width 526 height 41
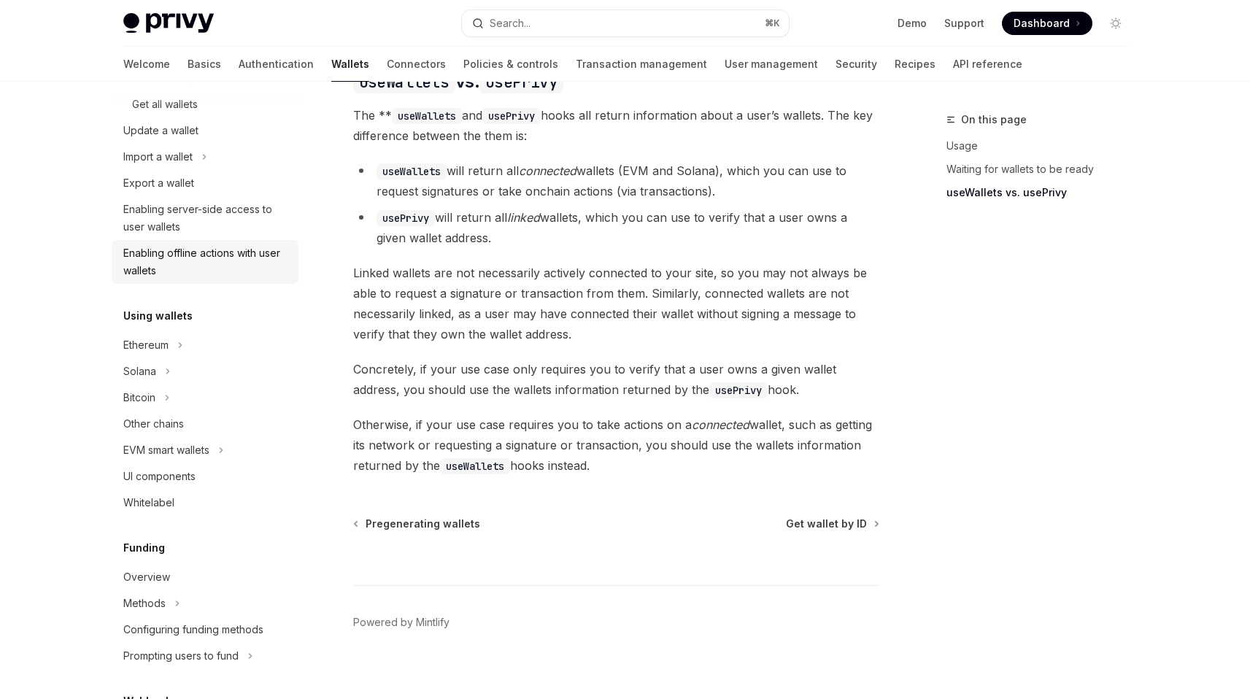
scroll to position [260, 0]
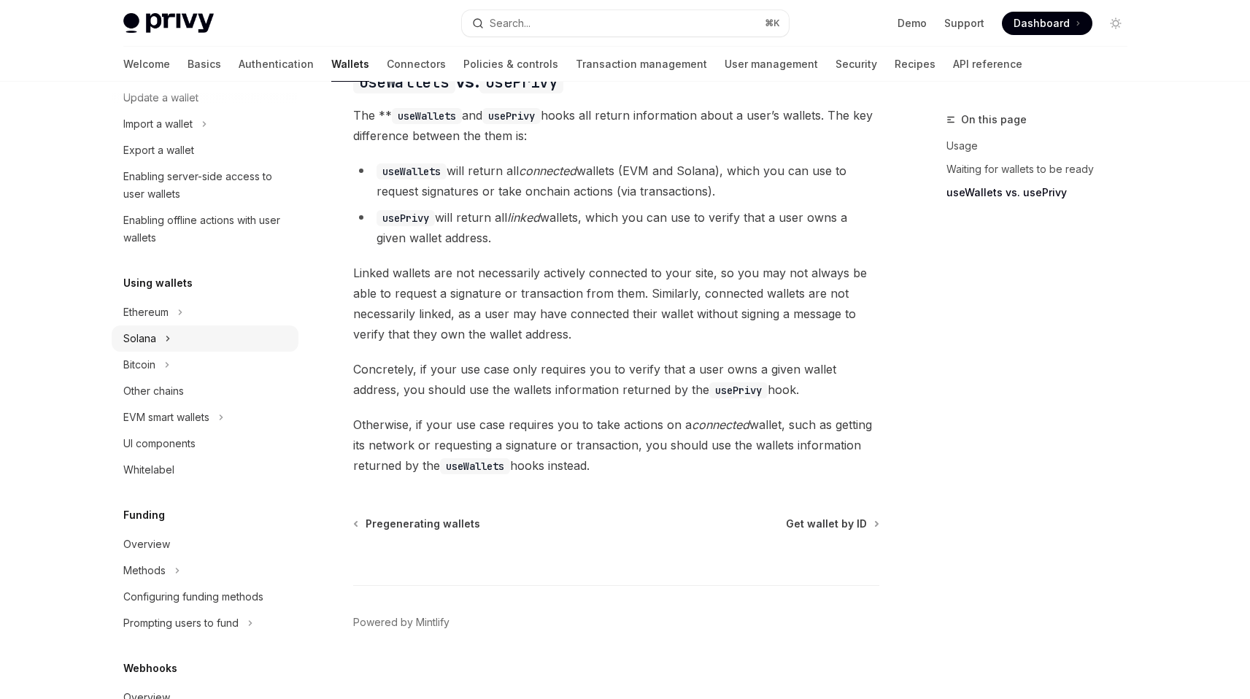
click at [185, 330] on button "Solana" at bounding box center [205, 338] width 187 height 26
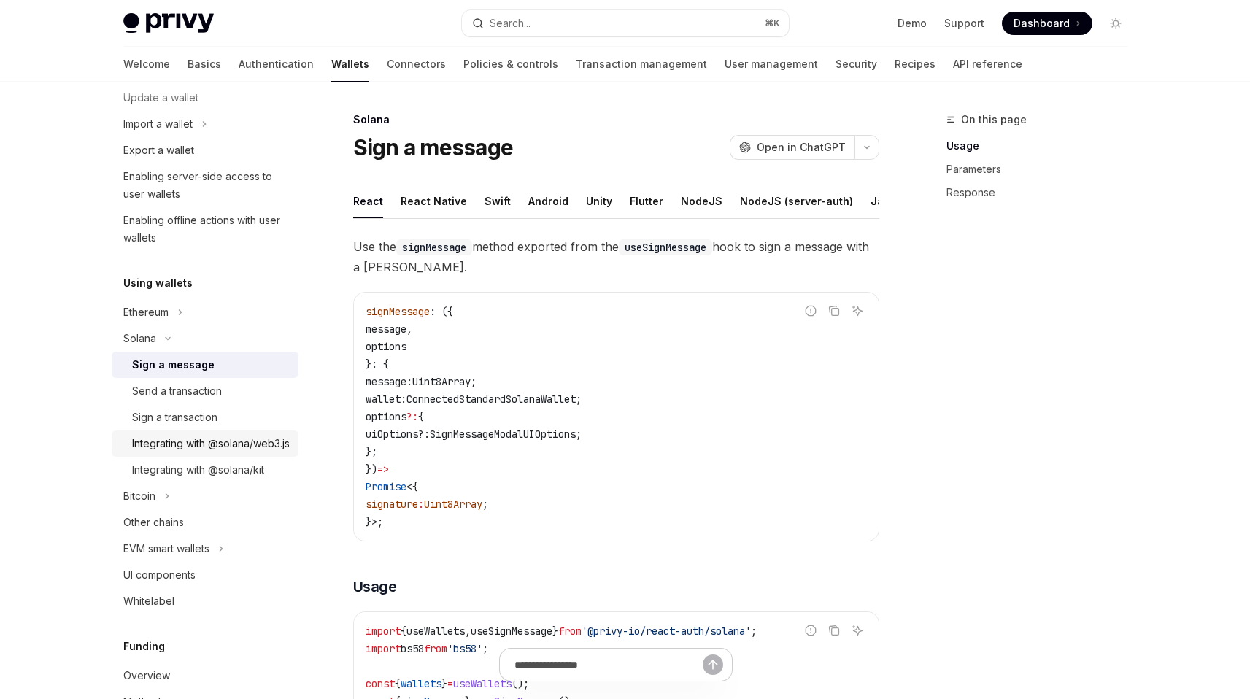
click at [228, 457] on link "Integrating with @solana/web3.js" at bounding box center [205, 443] width 187 height 26
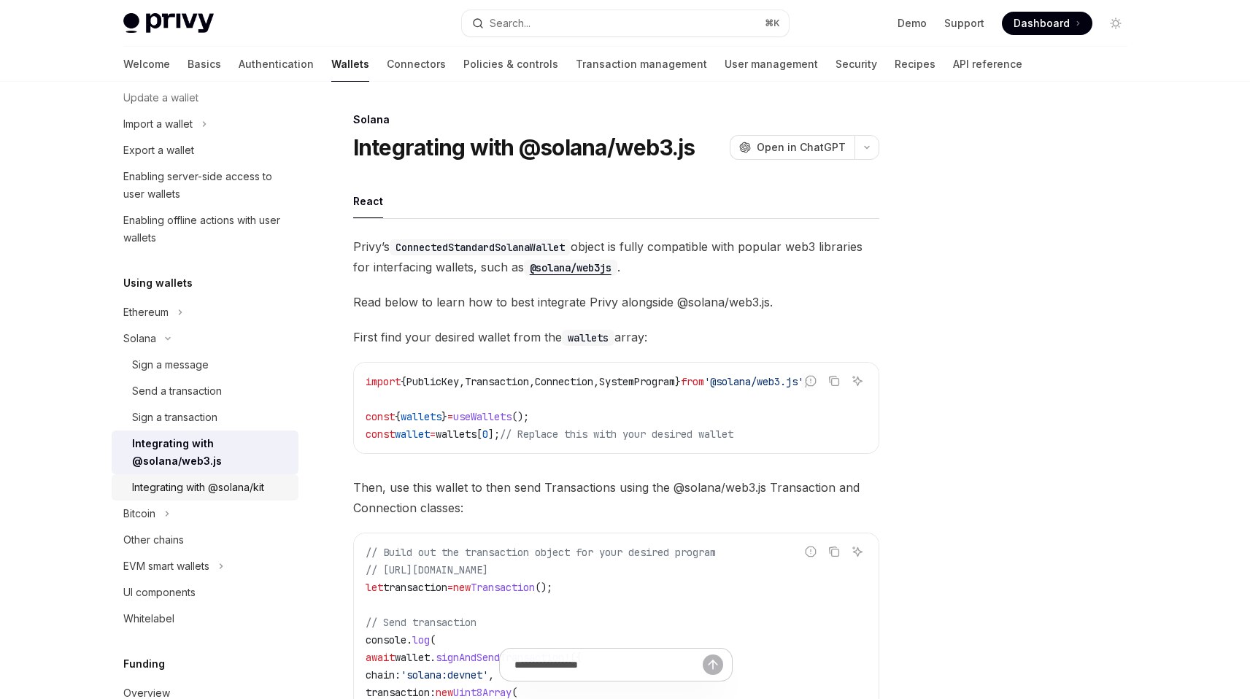
click at [236, 490] on div "Integrating with @solana/kit" at bounding box center [198, 488] width 132 height 18
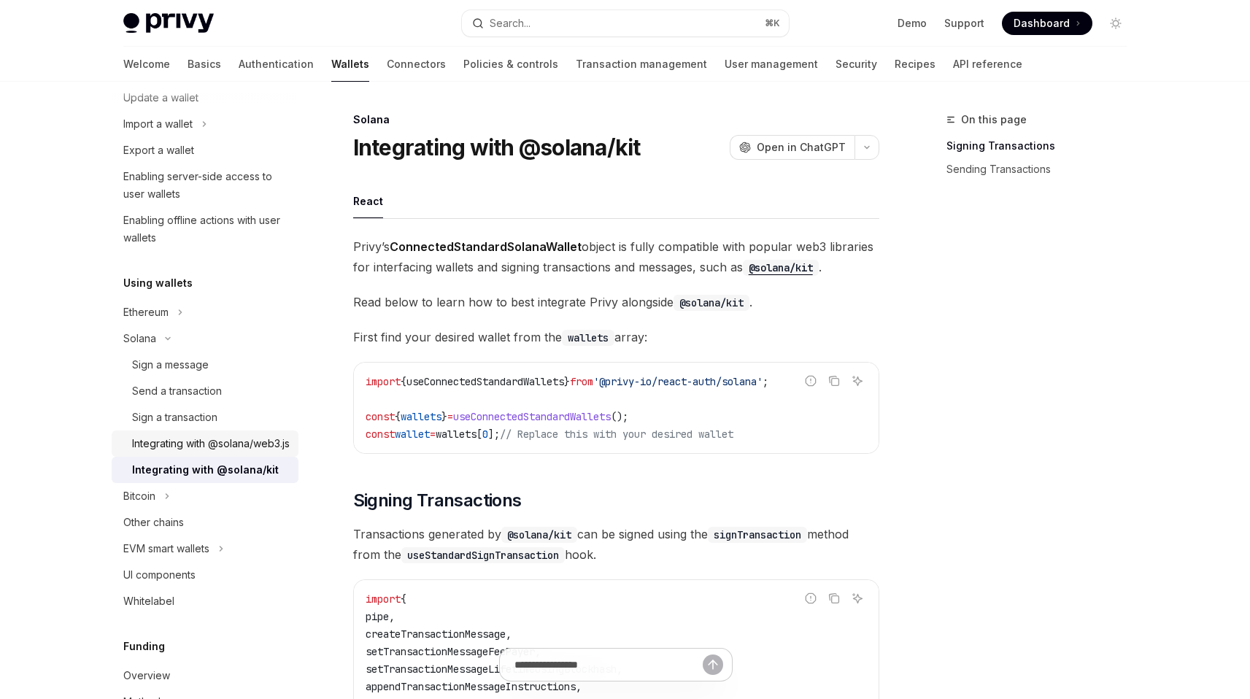
click at [225, 447] on div "Integrating with @solana/web3.js" at bounding box center [211, 444] width 158 height 18
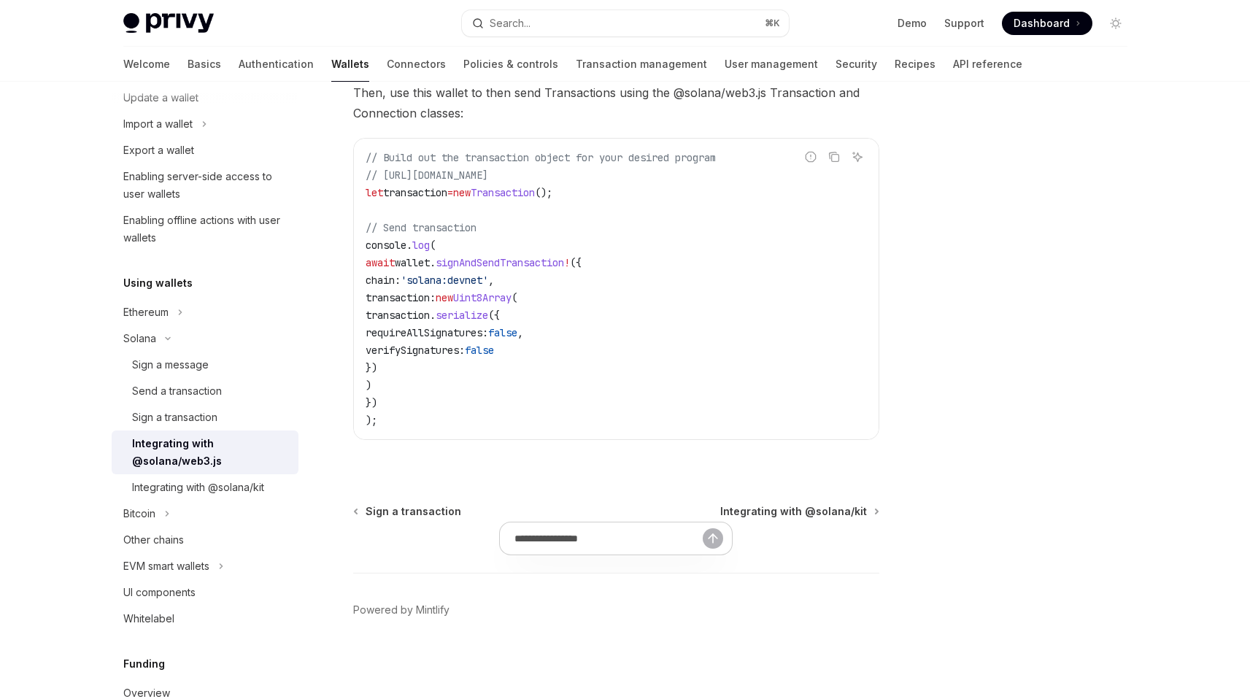
scroll to position [403, 0]
click at [206, 486] on div "Integrating with @solana/kit" at bounding box center [198, 488] width 132 height 18
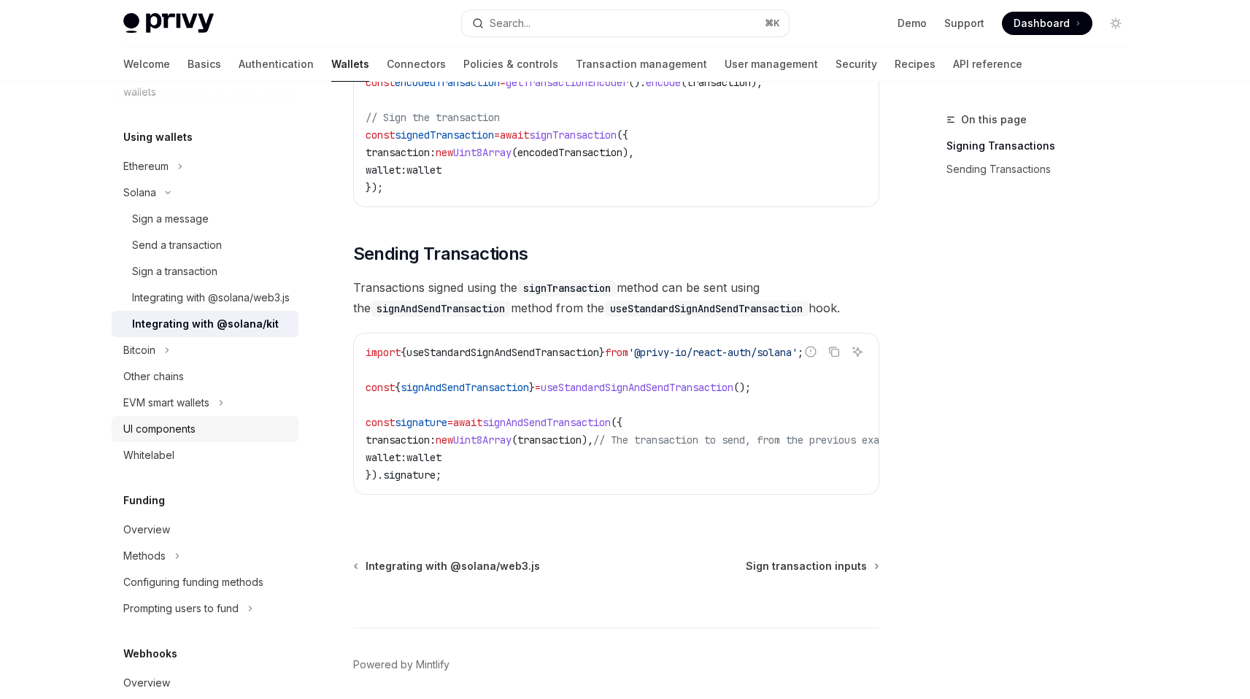
scroll to position [573, 0]
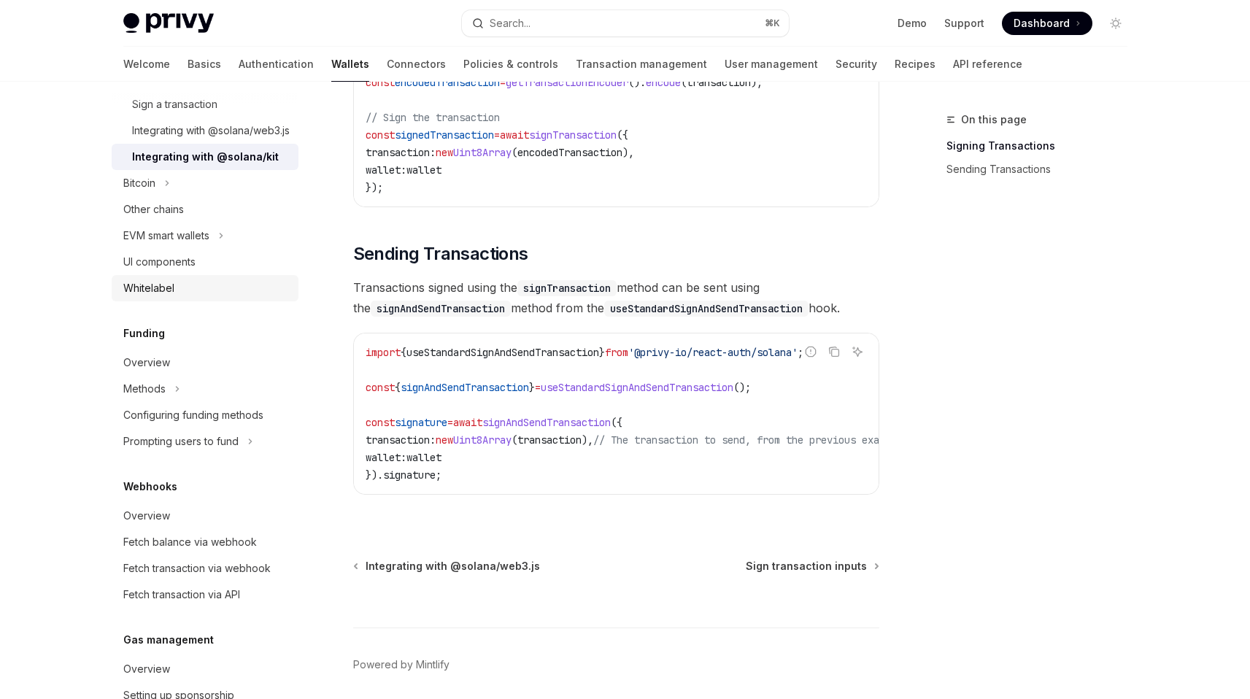
click at [201, 297] on div "Whitelabel" at bounding box center [206, 288] width 166 height 18
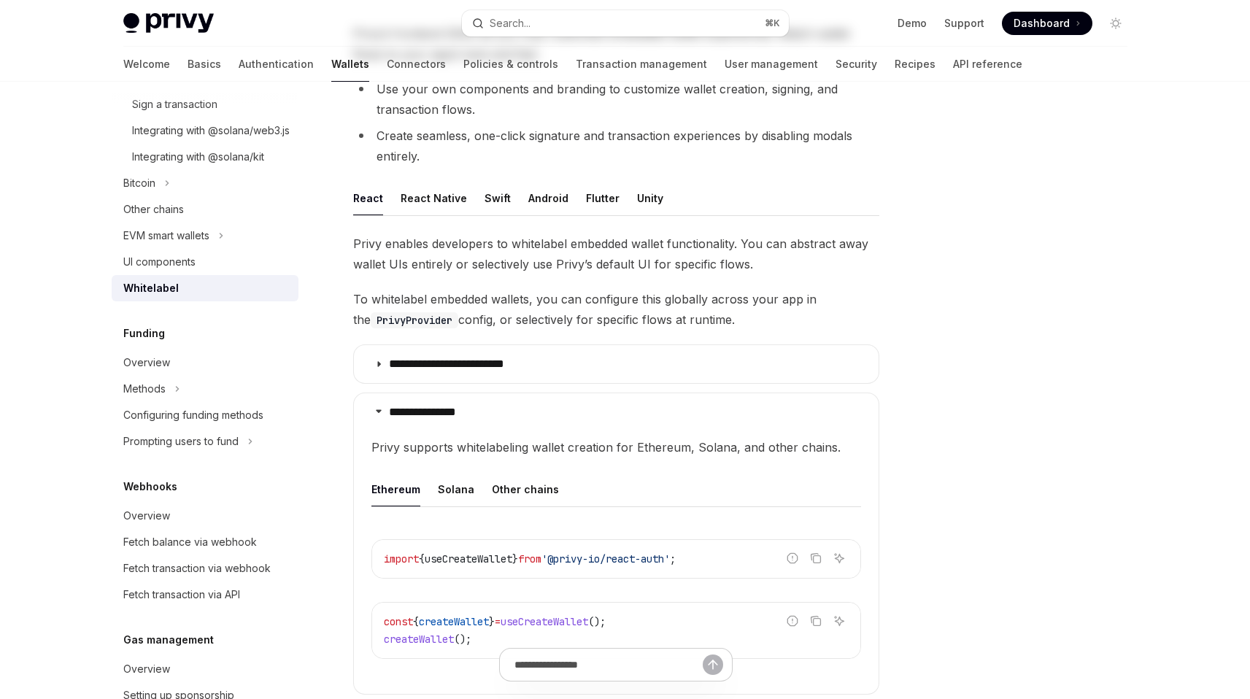
scroll to position [195, 0]
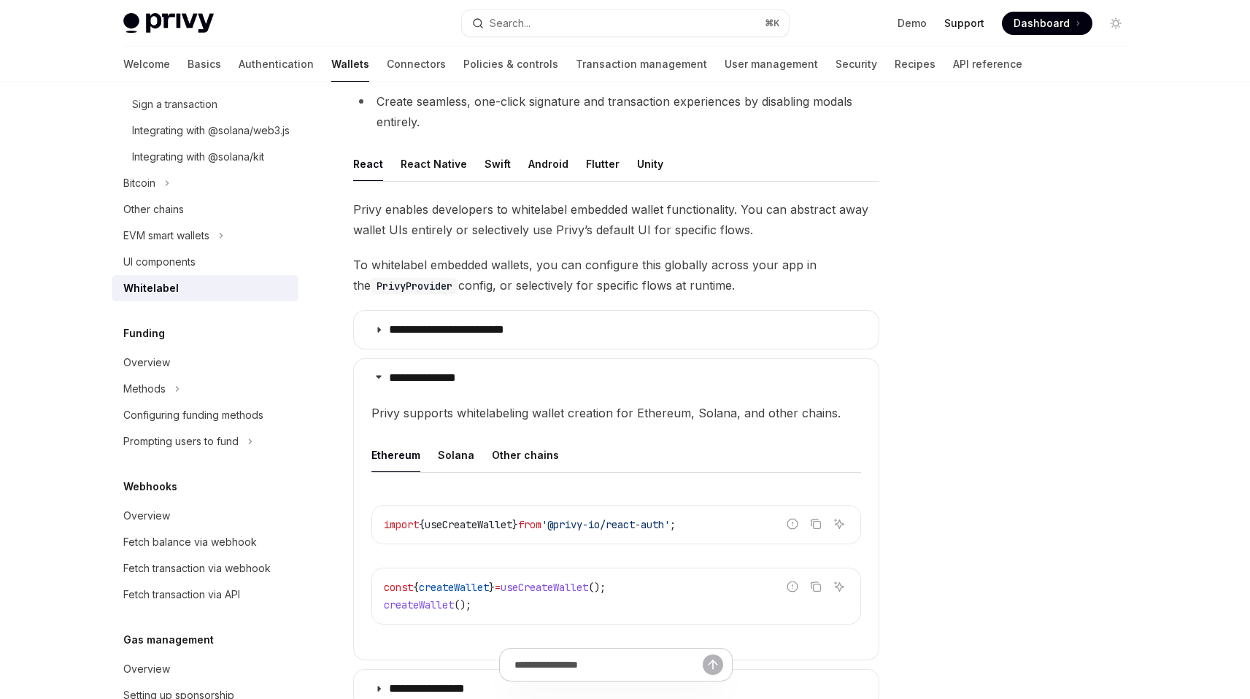
click at [981, 27] on link "Support" at bounding box center [964, 23] width 40 height 15
click at [962, 17] on link "Support" at bounding box center [964, 23] width 40 height 15
click at [387, 77] on link "Connectors" at bounding box center [416, 64] width 59 height 35
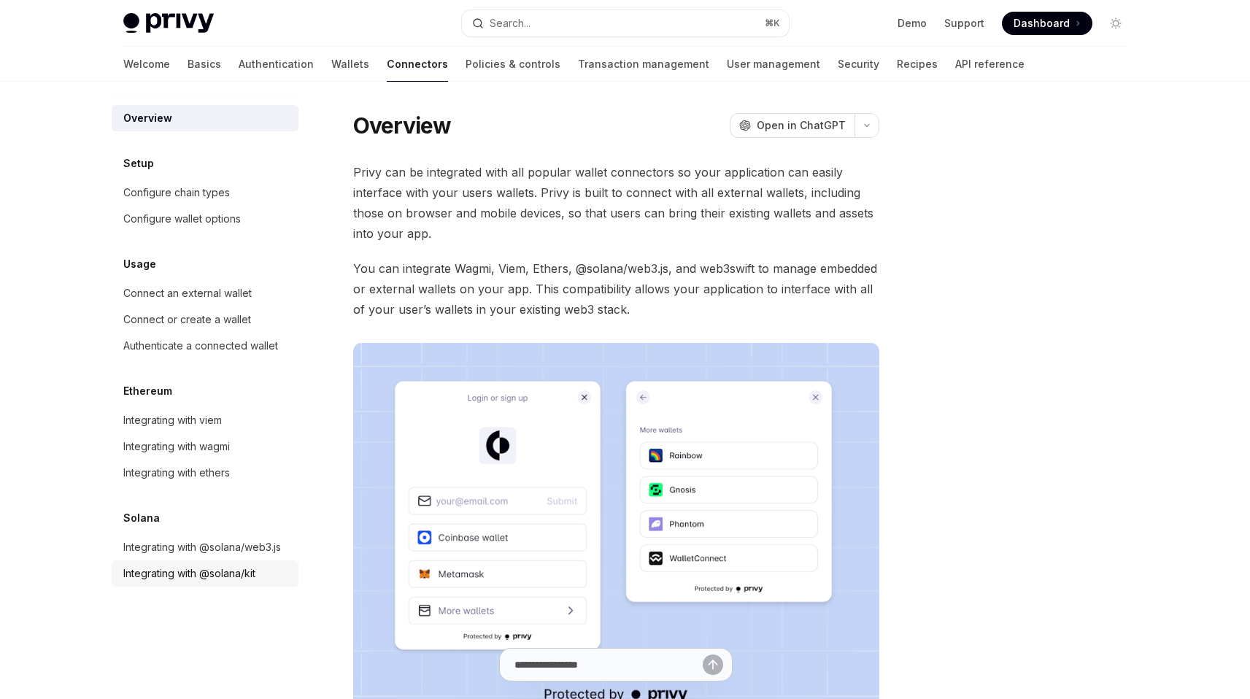
click at [231, 570] on div "Integrating with @solana/kit" at bounding box center [189, 574] width 132 height 18
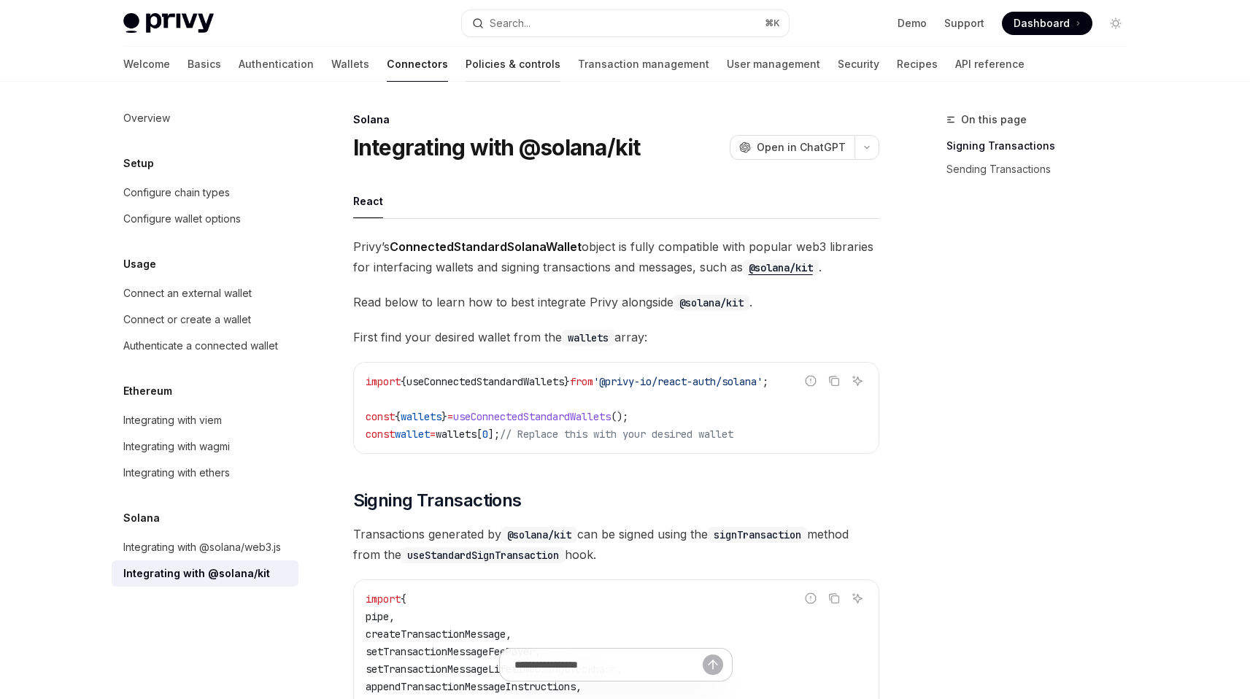
click at [465, 51] on link "Policies & controls" at bounding box center [512, 64] width 95 height 35
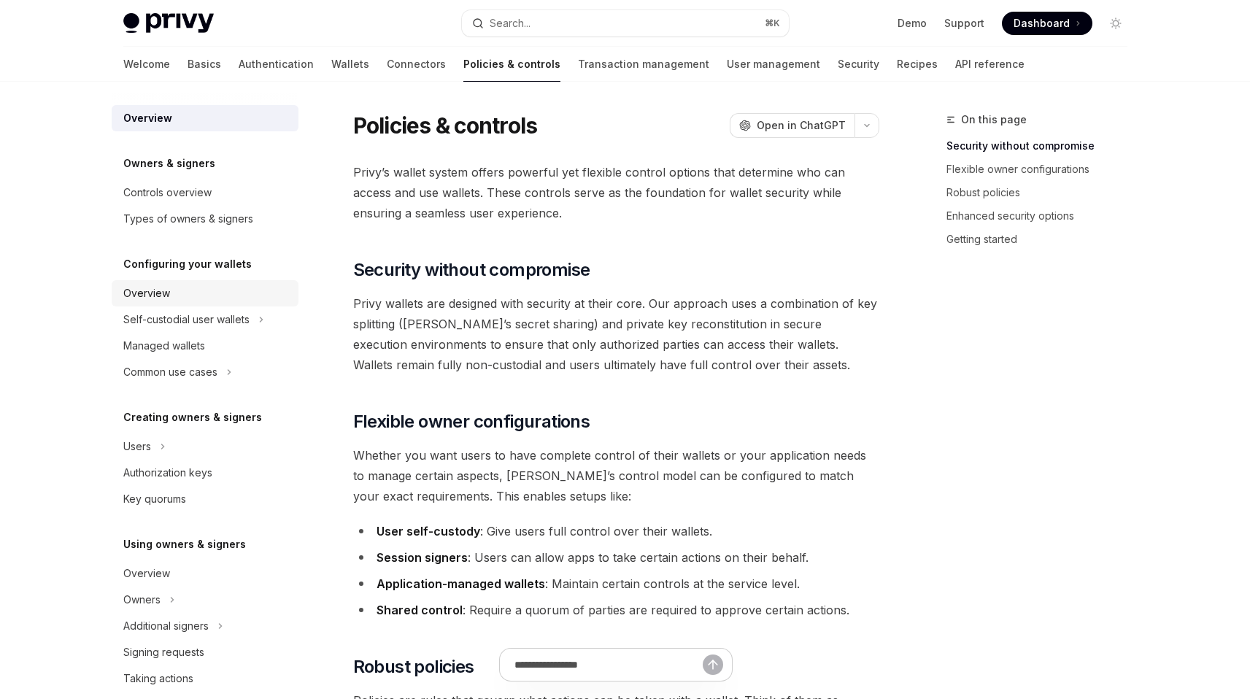
click at [195, 303] on link "Overview" at bounding box center [205, 293] width 187 height 26
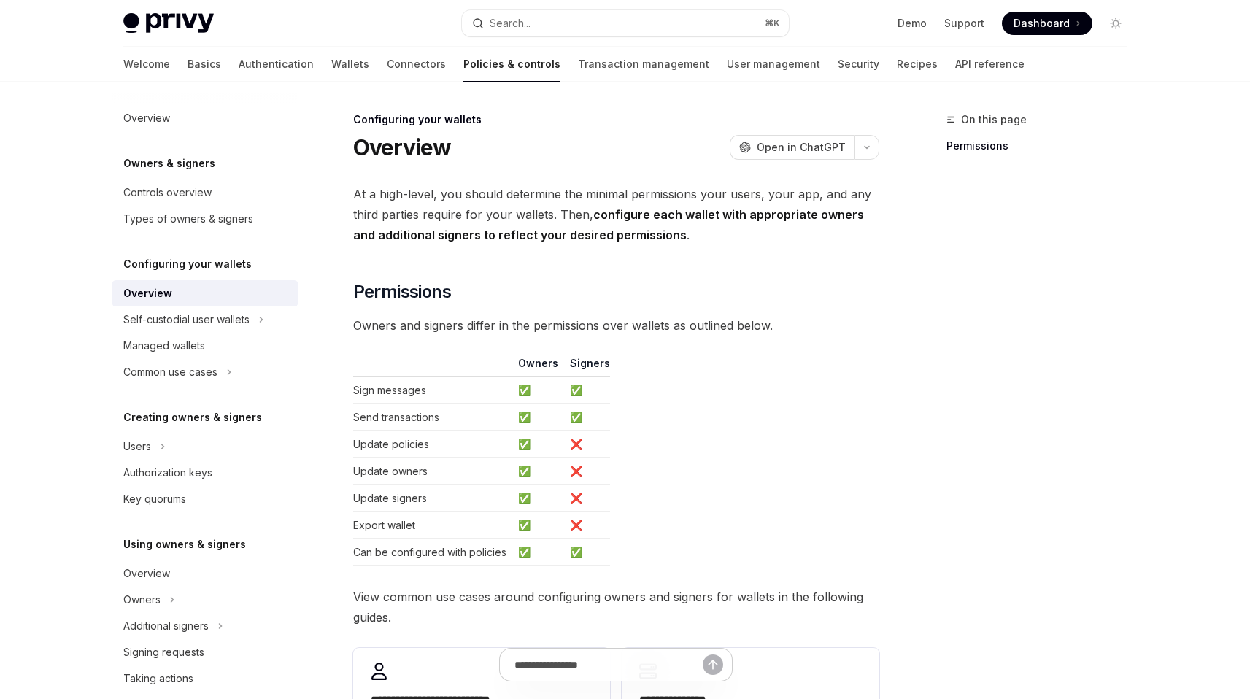
scroll to position [322, 0]
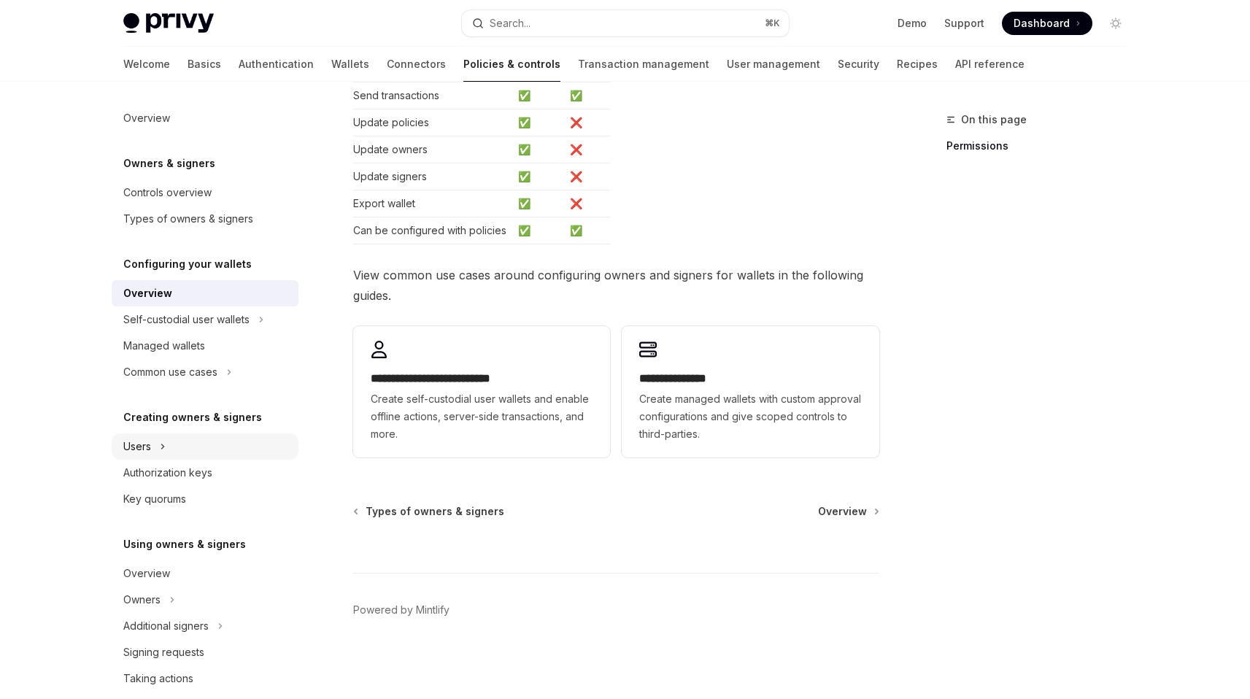
click at [242, 452] on button "Users" at bounding box center [205, 446] width 187 height 26
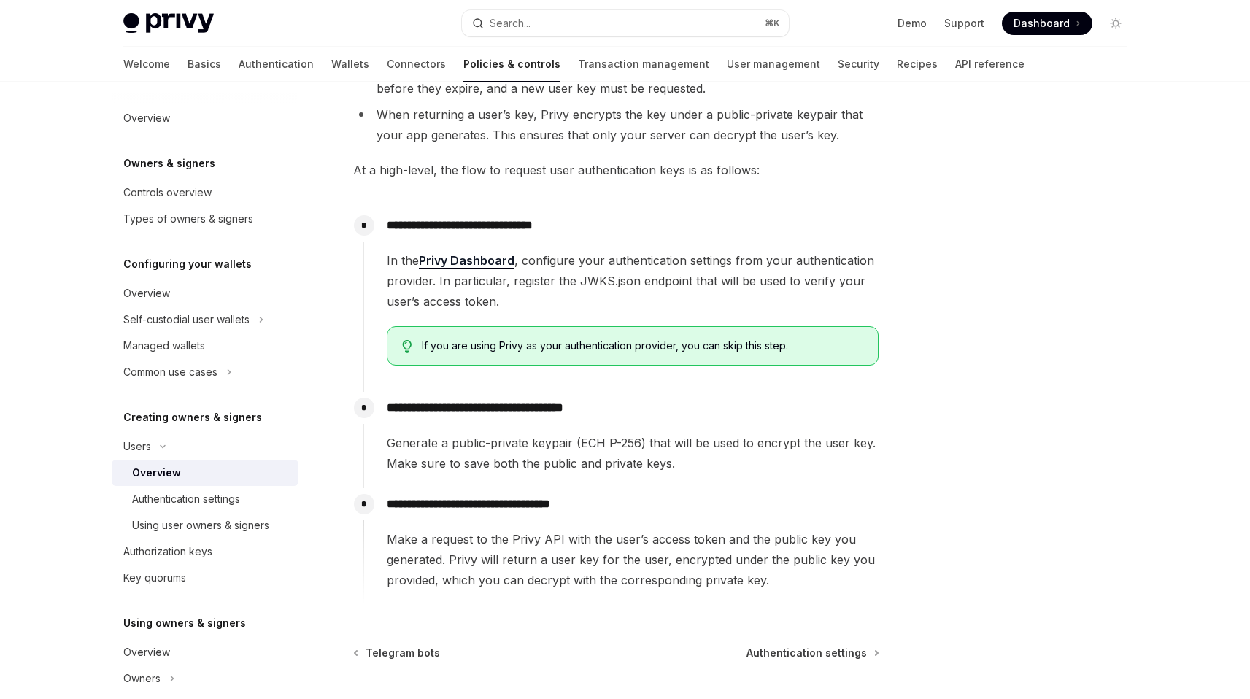
scroll to position [482, 0]
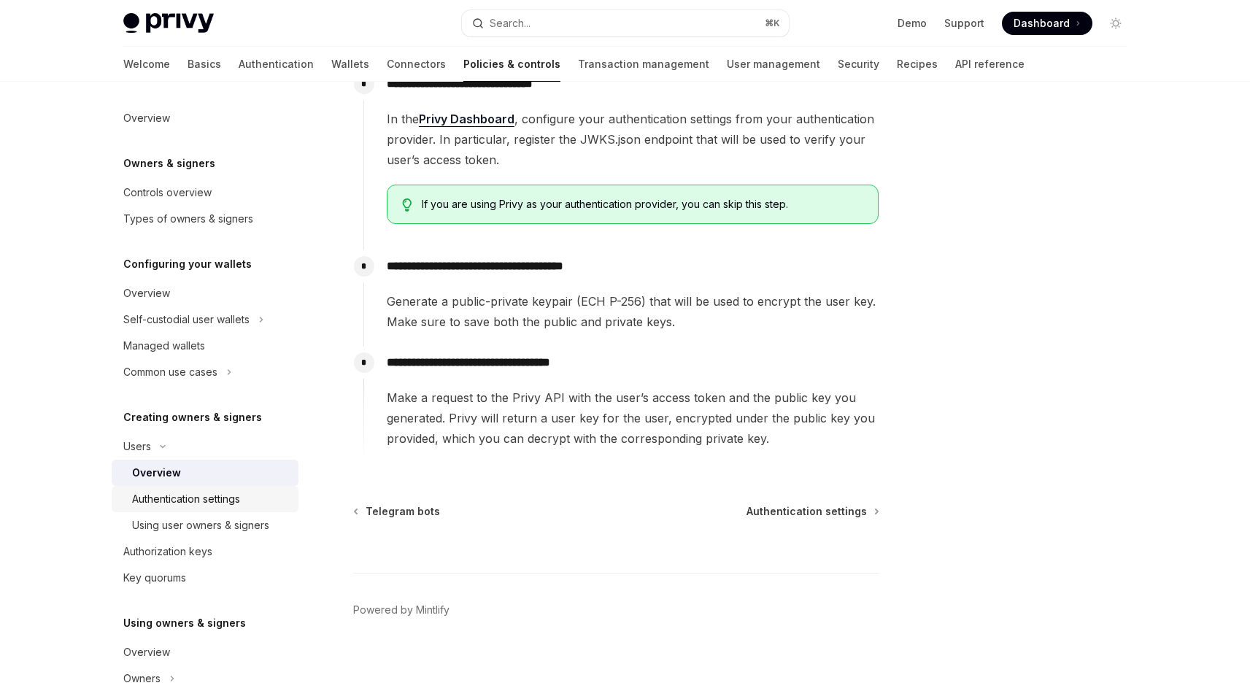
click at [231, 501] on div "Authentication settings" at bounding box center [186, 499] width 108 height 18
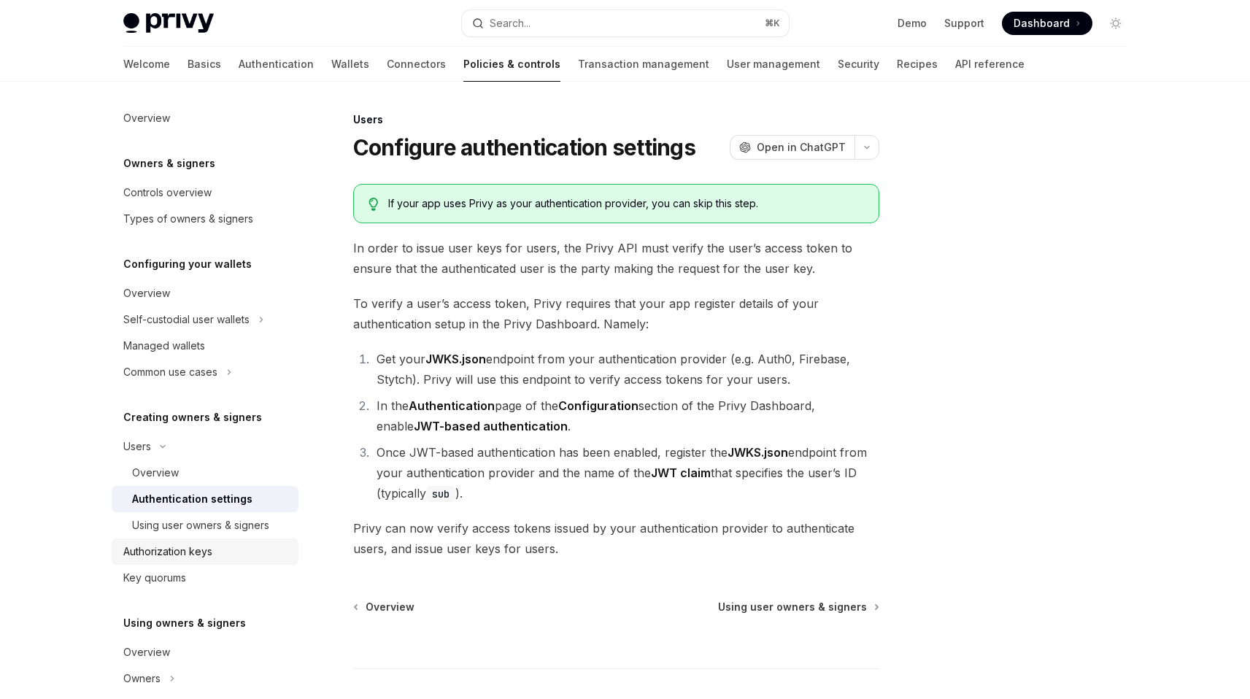
click at [244, 543] on link "Authorization keys" at bounding box center [205, 551] width 187 height 26
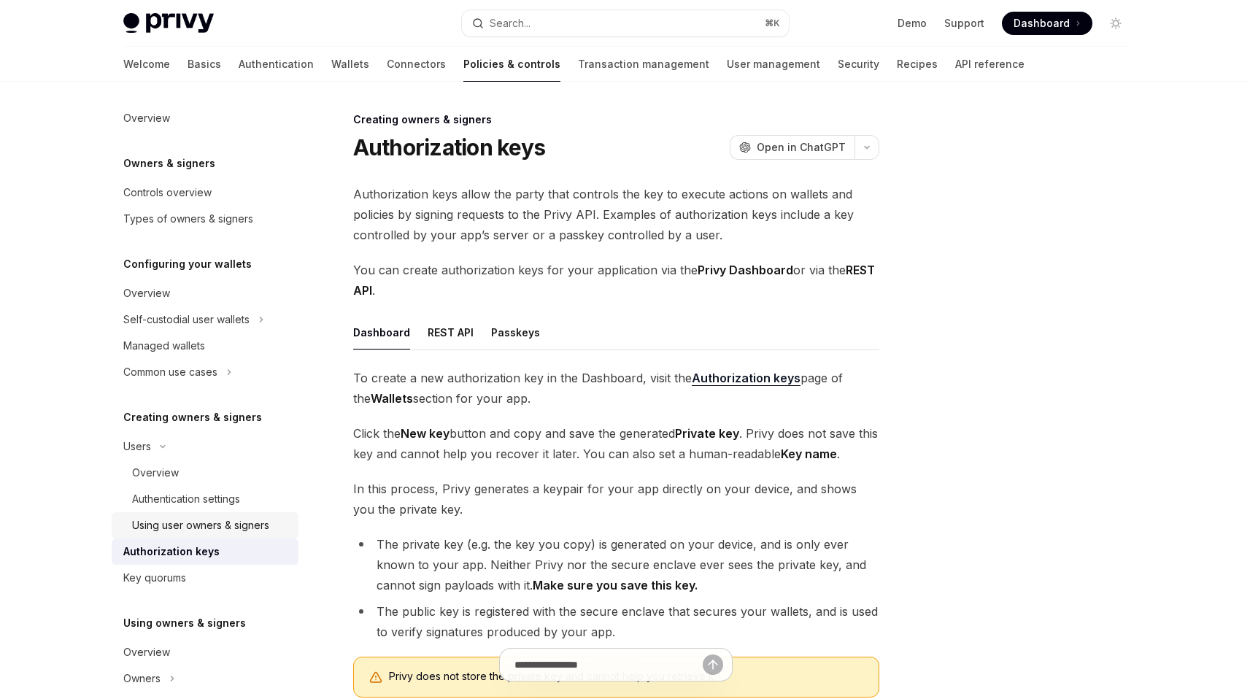
click at [239, 528] on div "Using user owners & signers" at bounding box center [200, 526] width 137 height 18
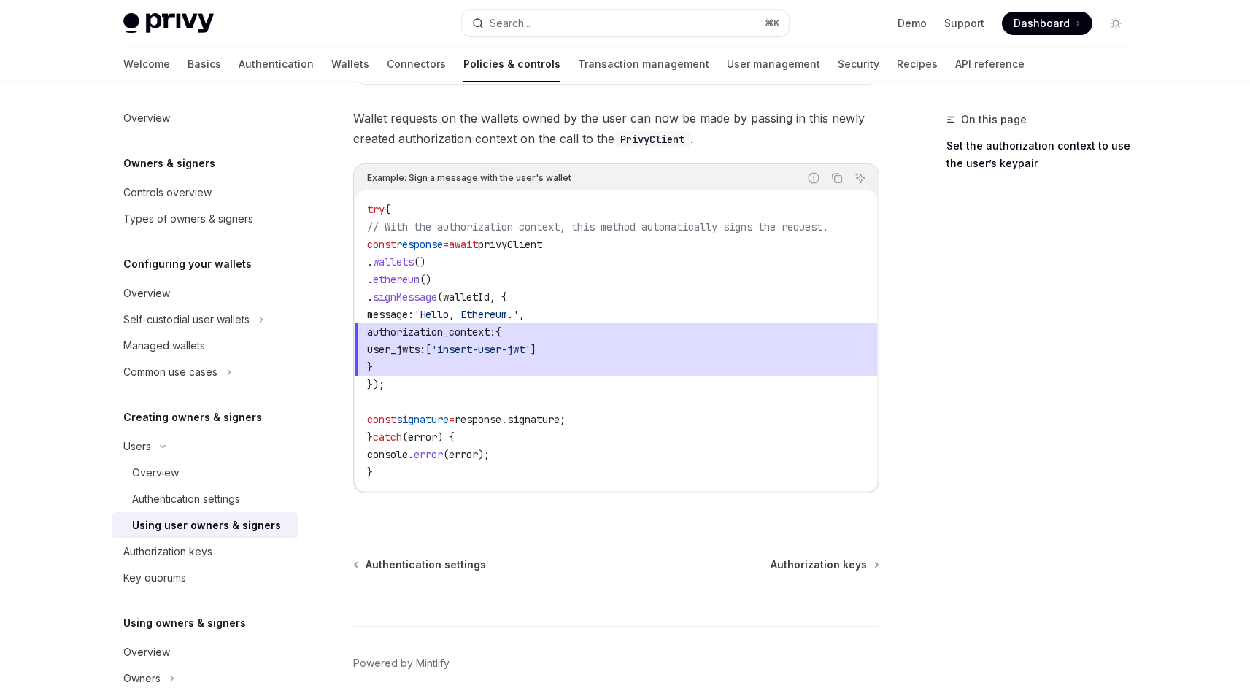
scroll to position [807, 0]
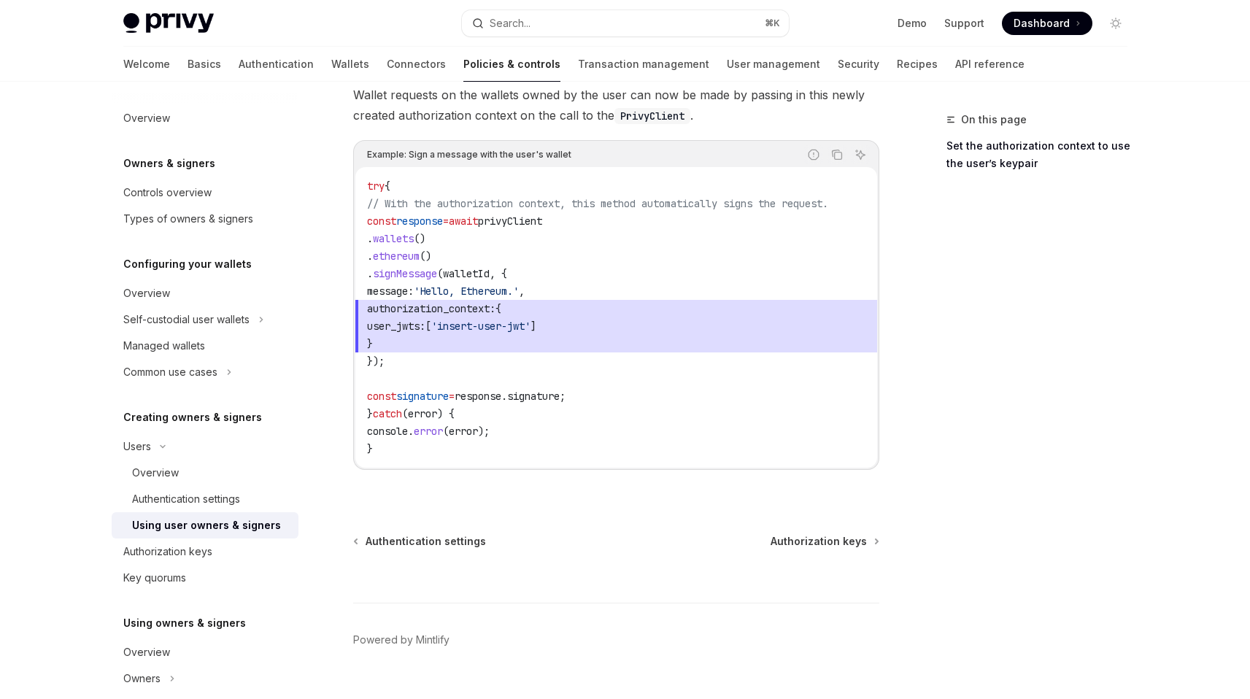
click at [238, 537] on link "Using user owners & signers" at bounding box center [205, 525] width 187 height 26
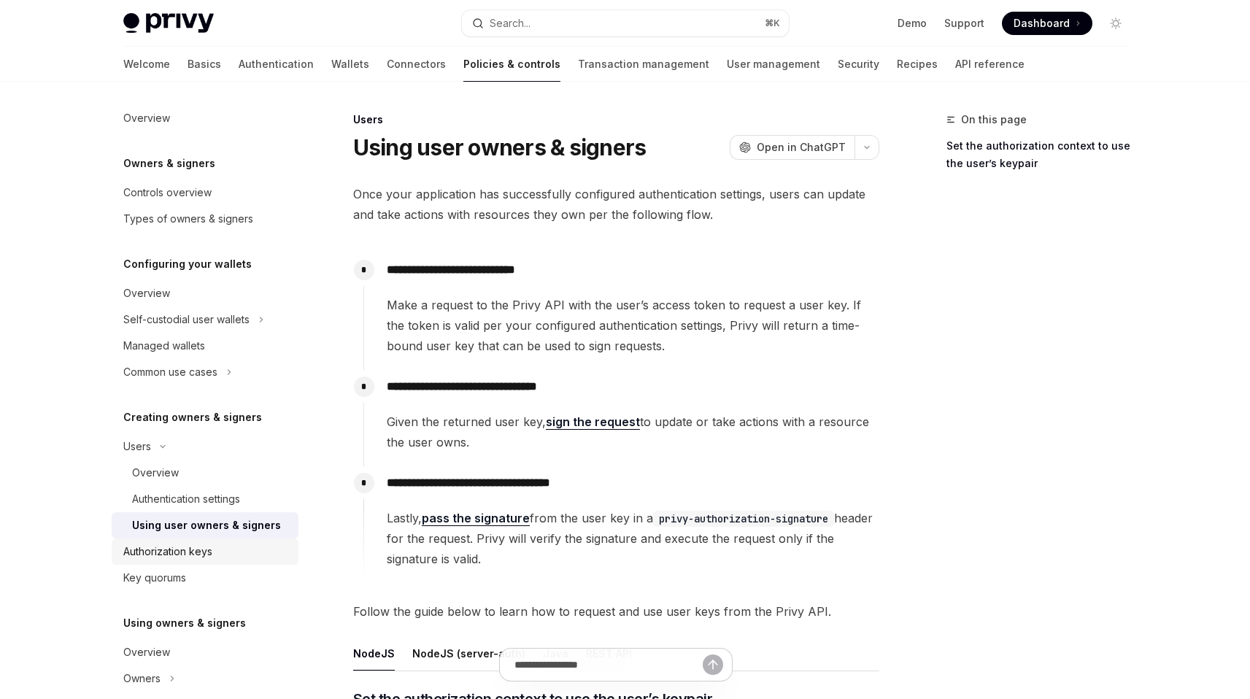
click at [239, 560] on div "Authorization keys" at bounding box center [206, 552] width 166 height 18
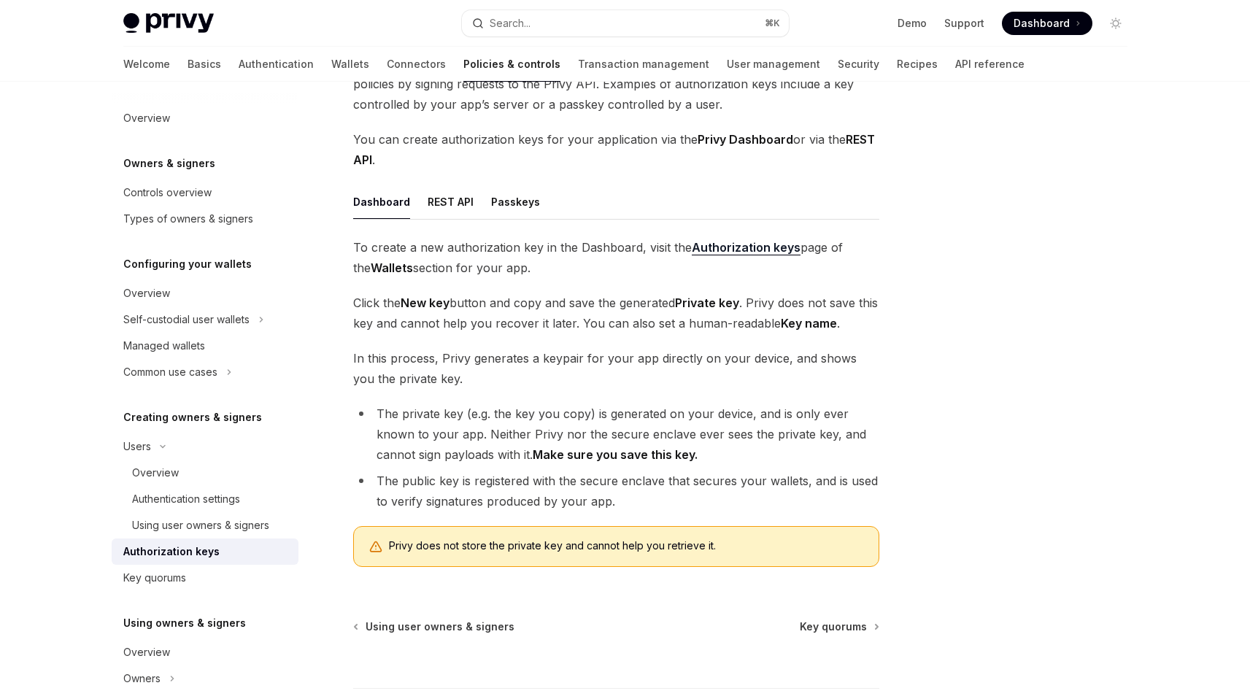
scroll to position [141, 0]
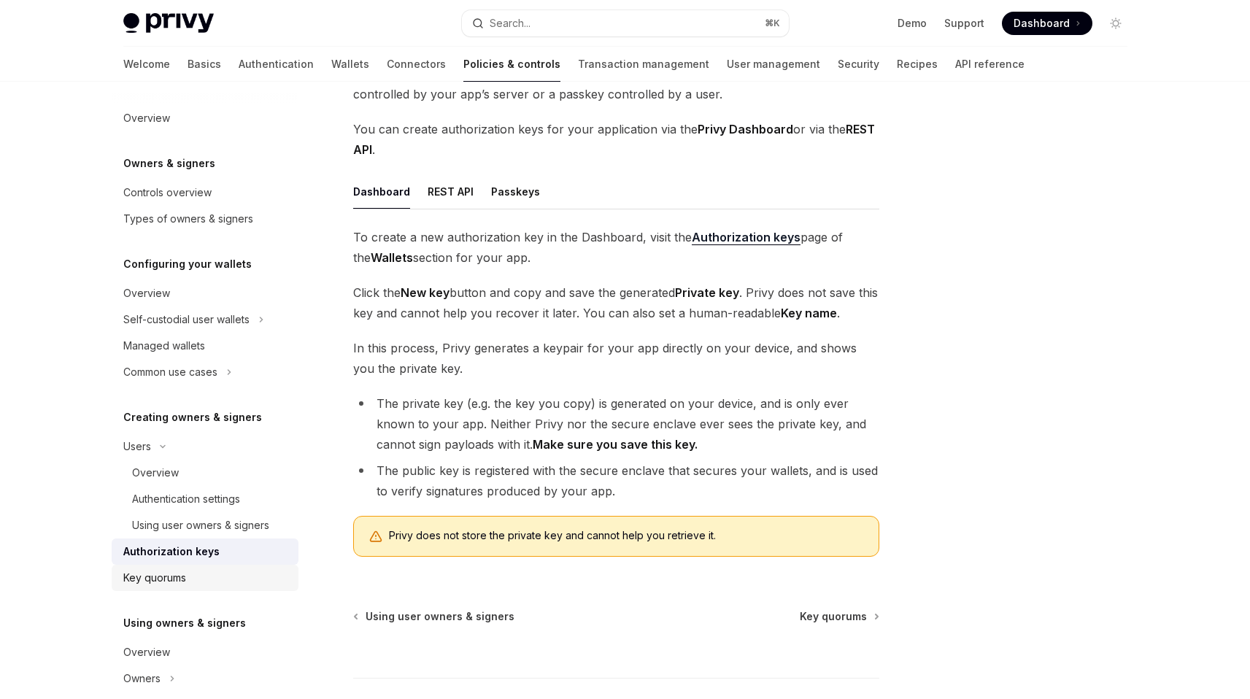
click at [255, 578] on div "Key quorums" at bounding box center [206, 578] width 166 height 18
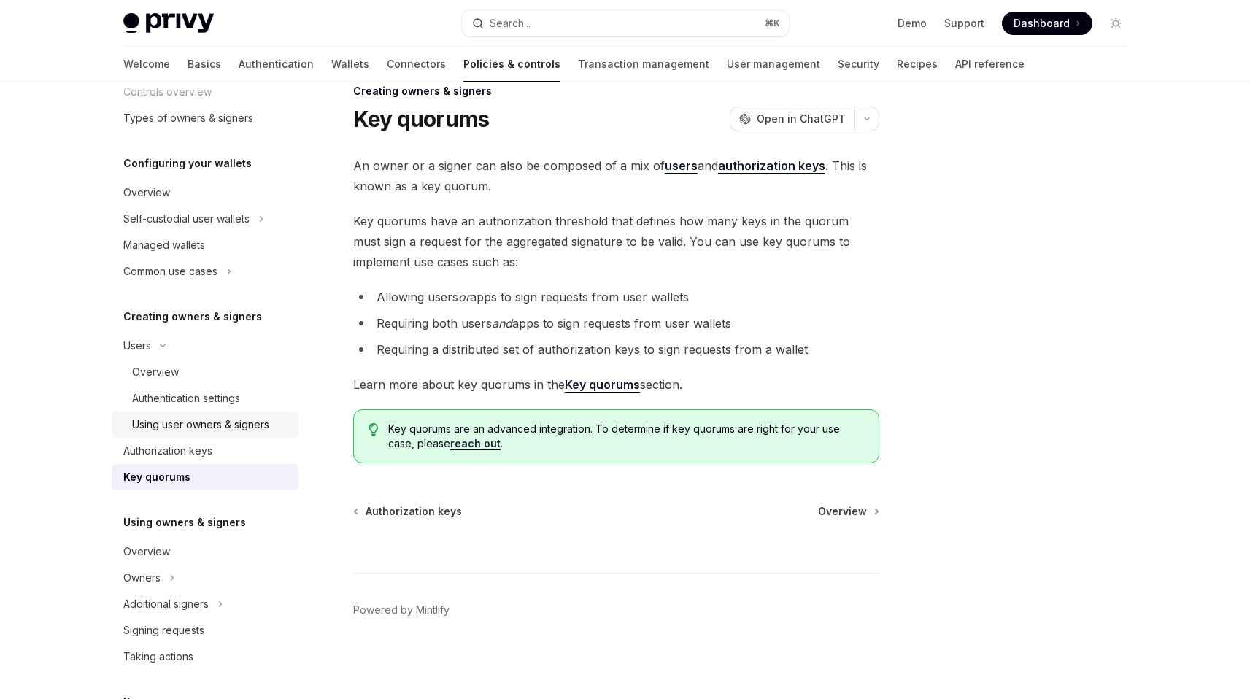
scroll to position [104, 0]
click at [200, 547] on div "Overview" at bounding box center [206, 549] width 166 height 18
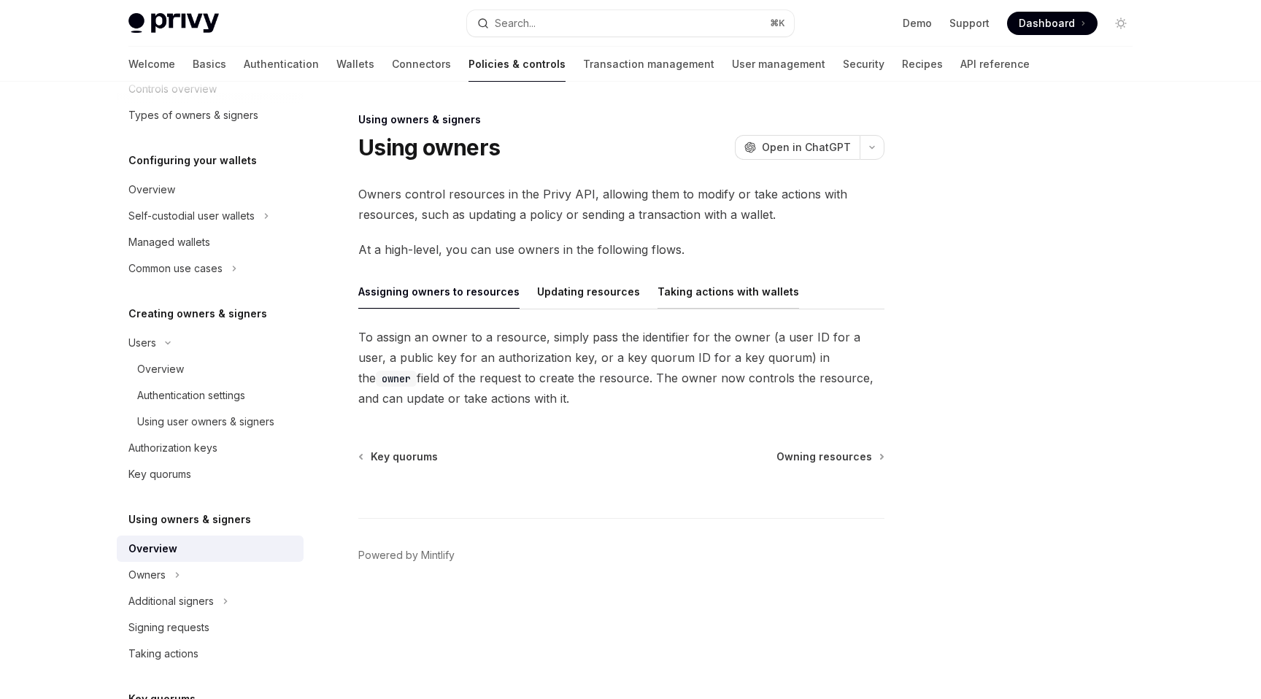
click at [714, 299] on div "Taking actions with wallets" at bounding box center [728, 291] width 142 height 34
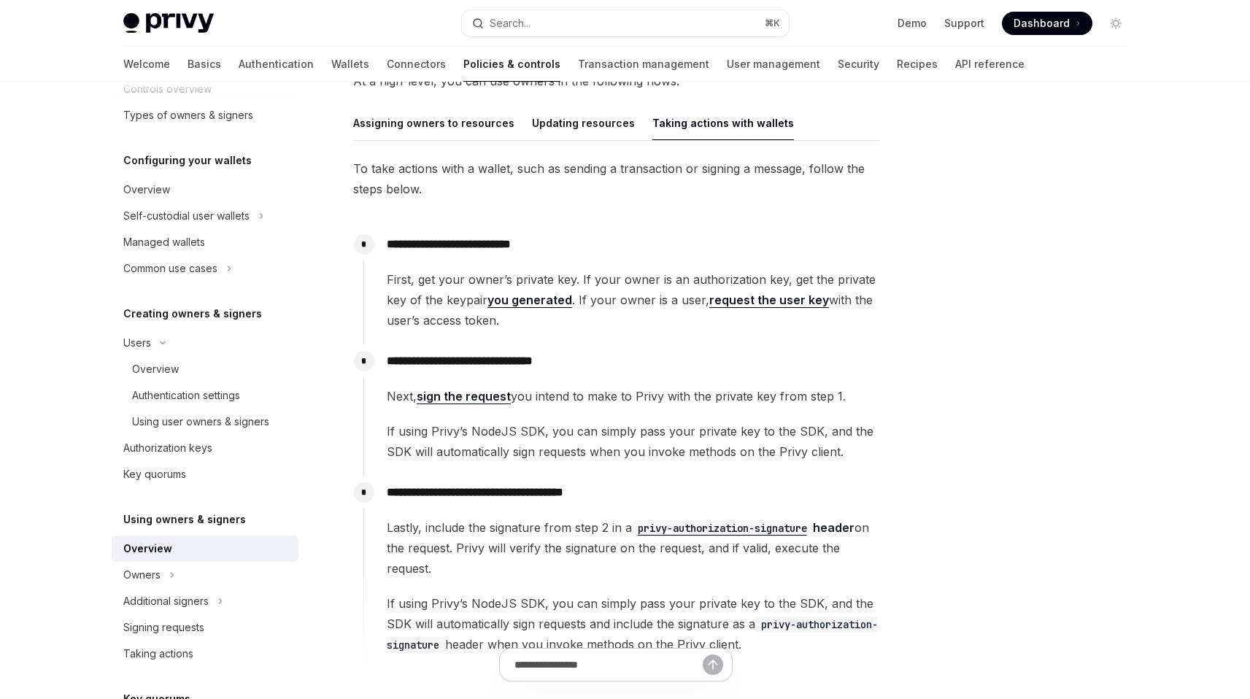
scroll to position [171, 0]
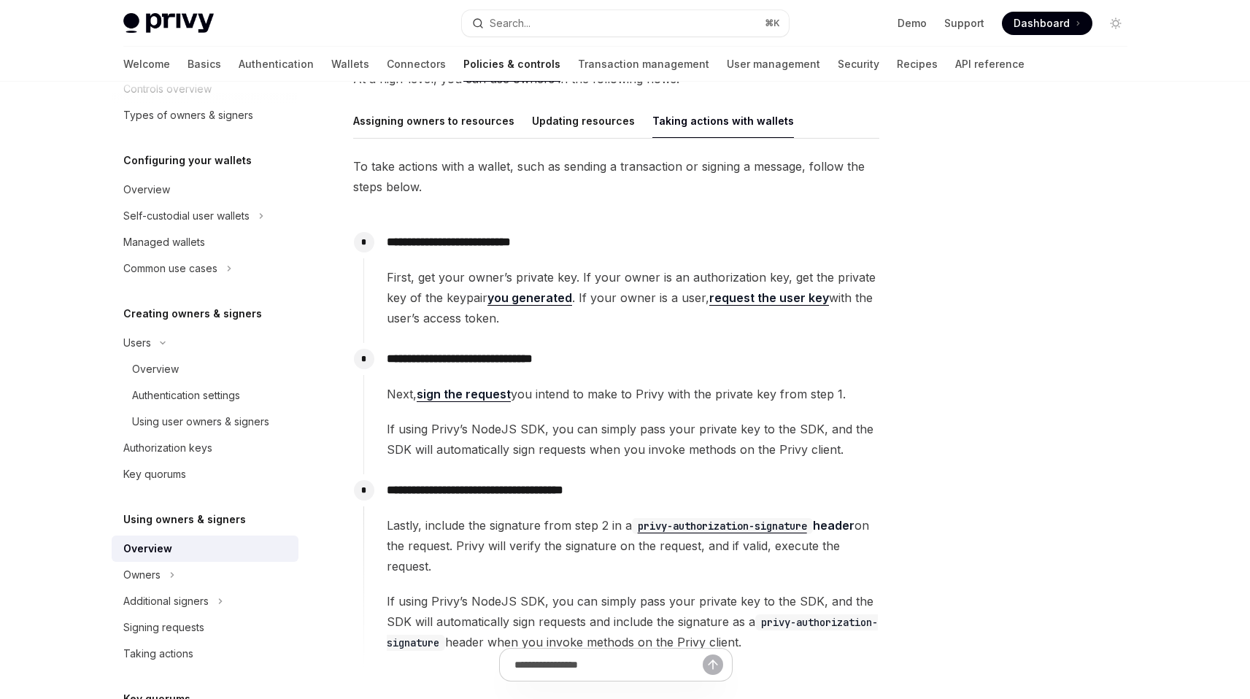
click at [603, 291] on span "First, get your owner’s private key. If your owner is an authorization key, get…" at bounding box center [633, 297] width 492 height 61
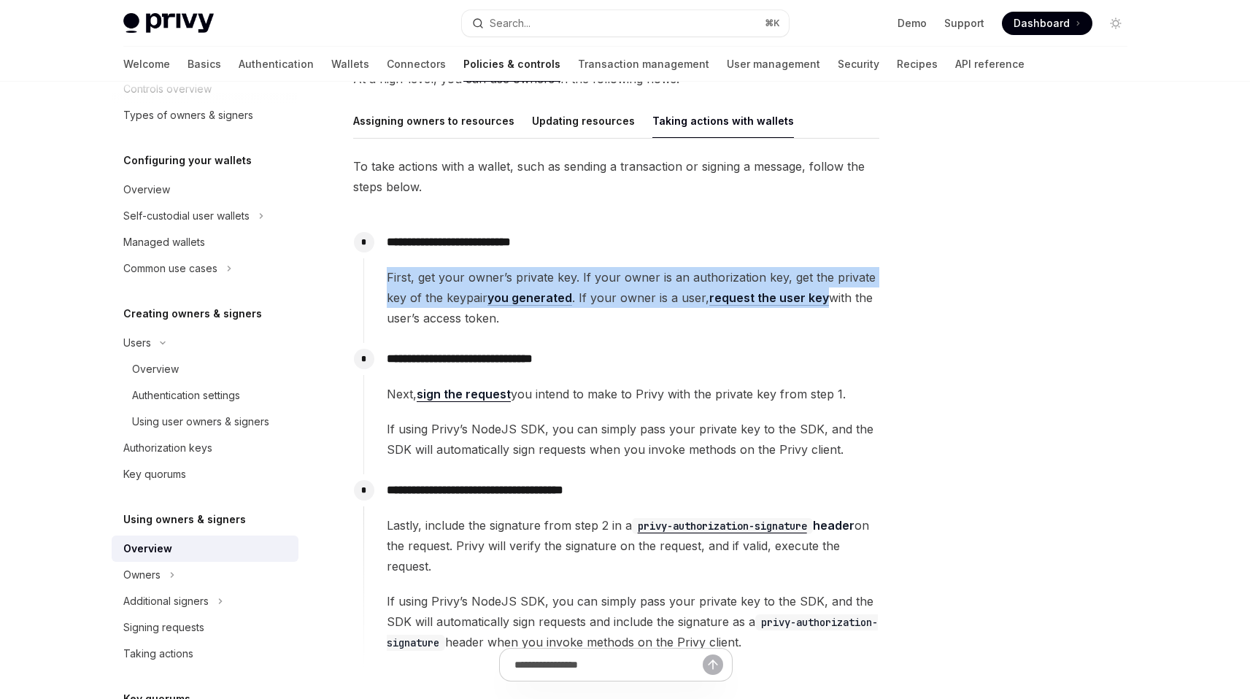
click at [603, 291] on span "First, get your owner’s private key. If your owner is an authorization key, get…" at bounding box center [633, 297] width 492 height 61
click at [611, 301] on span "First, get your owner’s private key. If your owner is an authorization key, get…" at bounding box center [633, 297] width 492 height 61
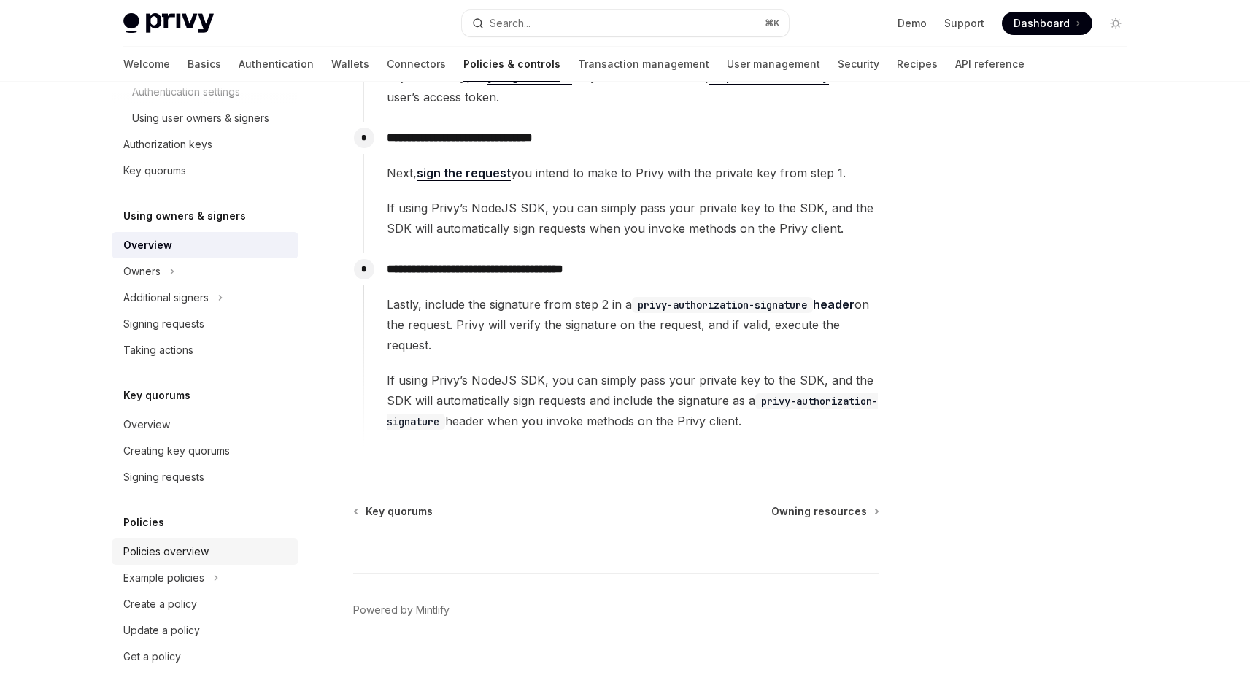
scroll to position [0, 0]
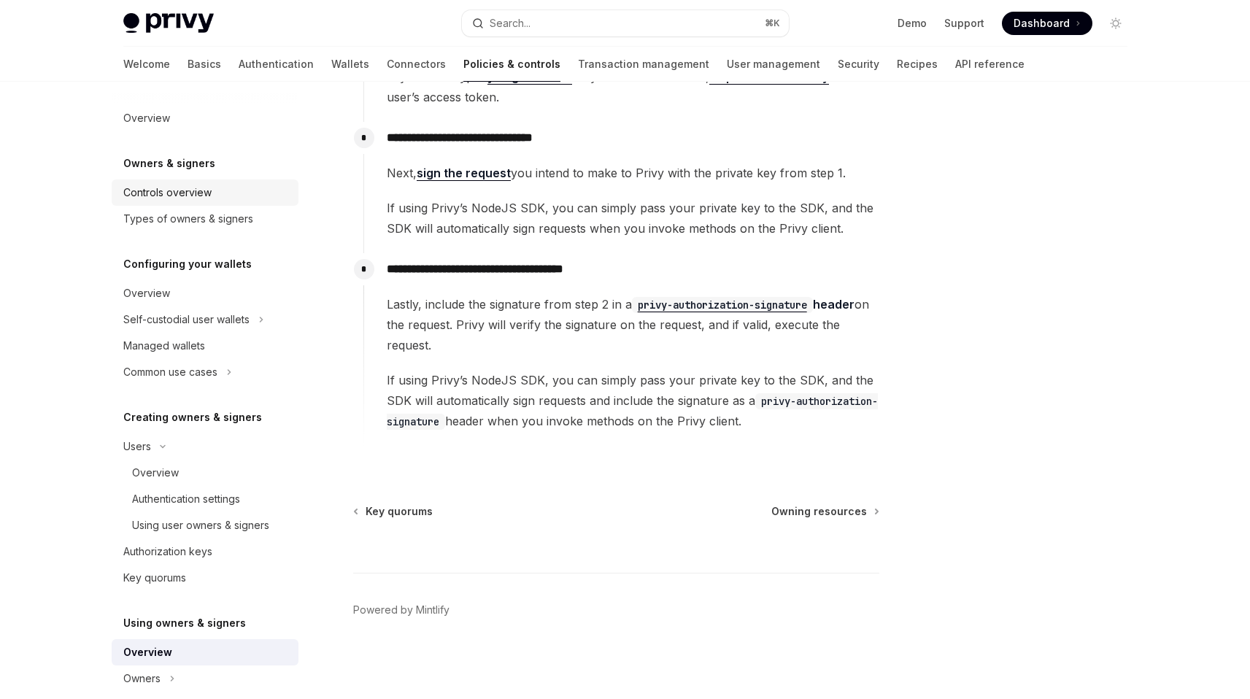
click at [208, 191] on div "Controls overview" at bounding box center [167, 193] width 88 height 18
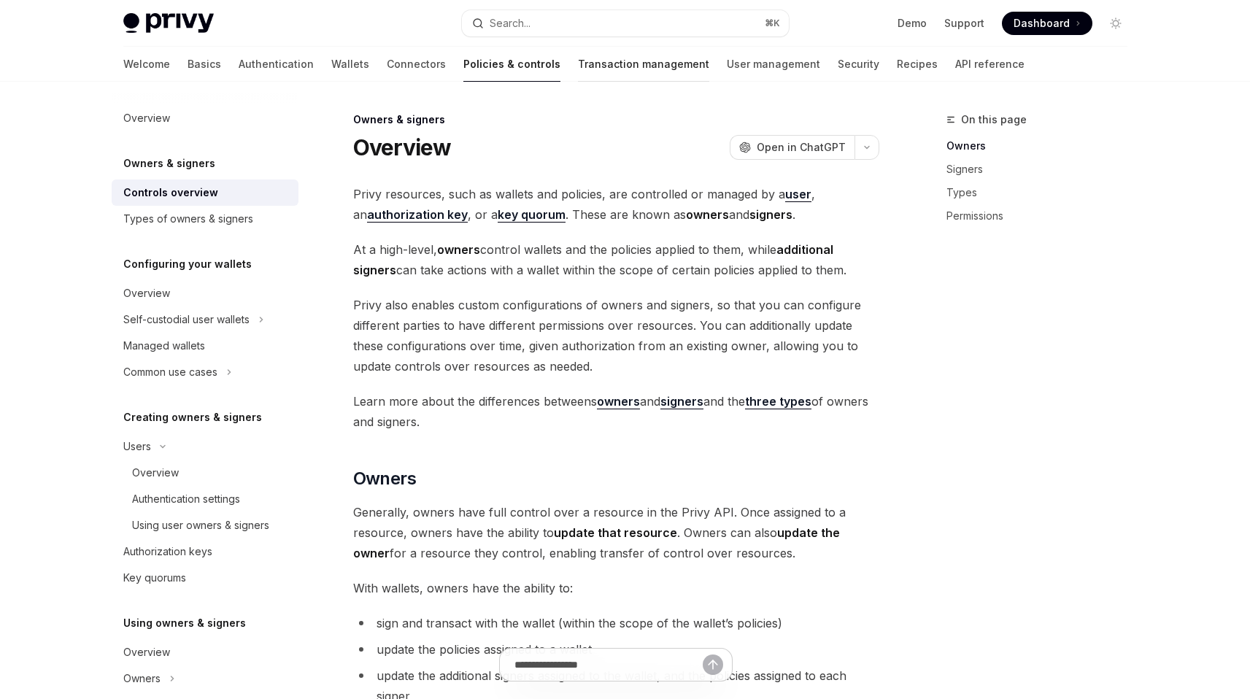
click at [578, 70] on link "Transaction management" at bounding box center [643, 64] width 131 height 35
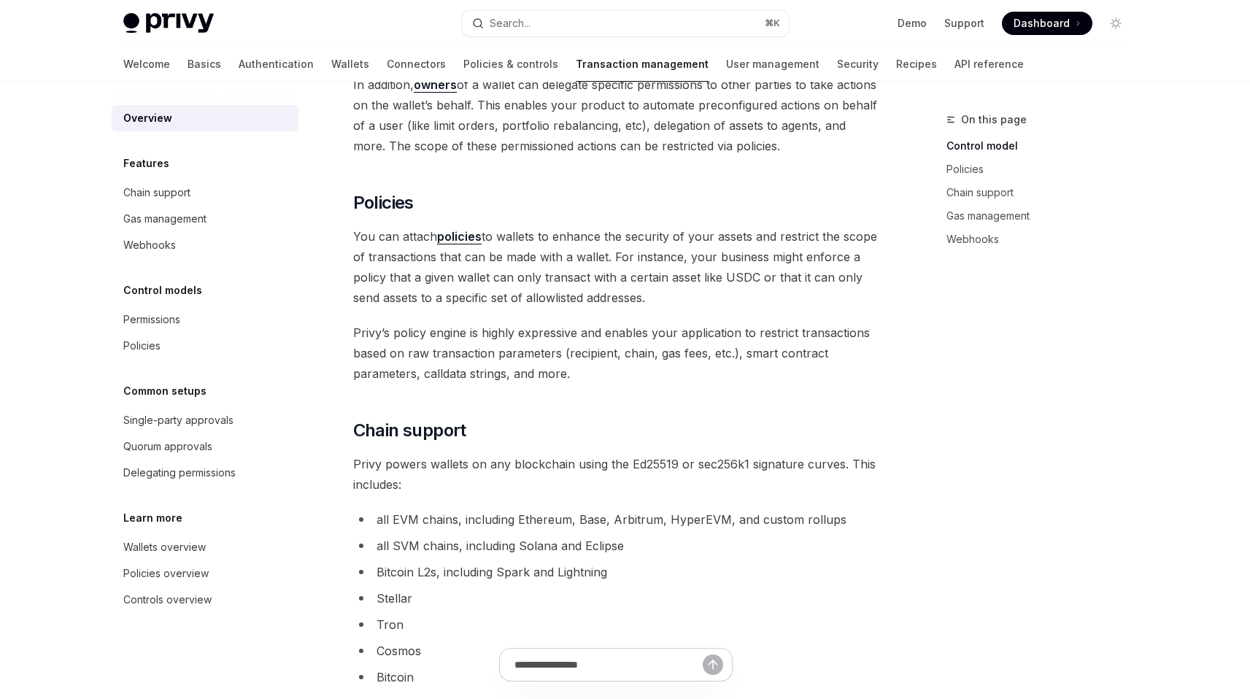
scroll to position [707, 0]
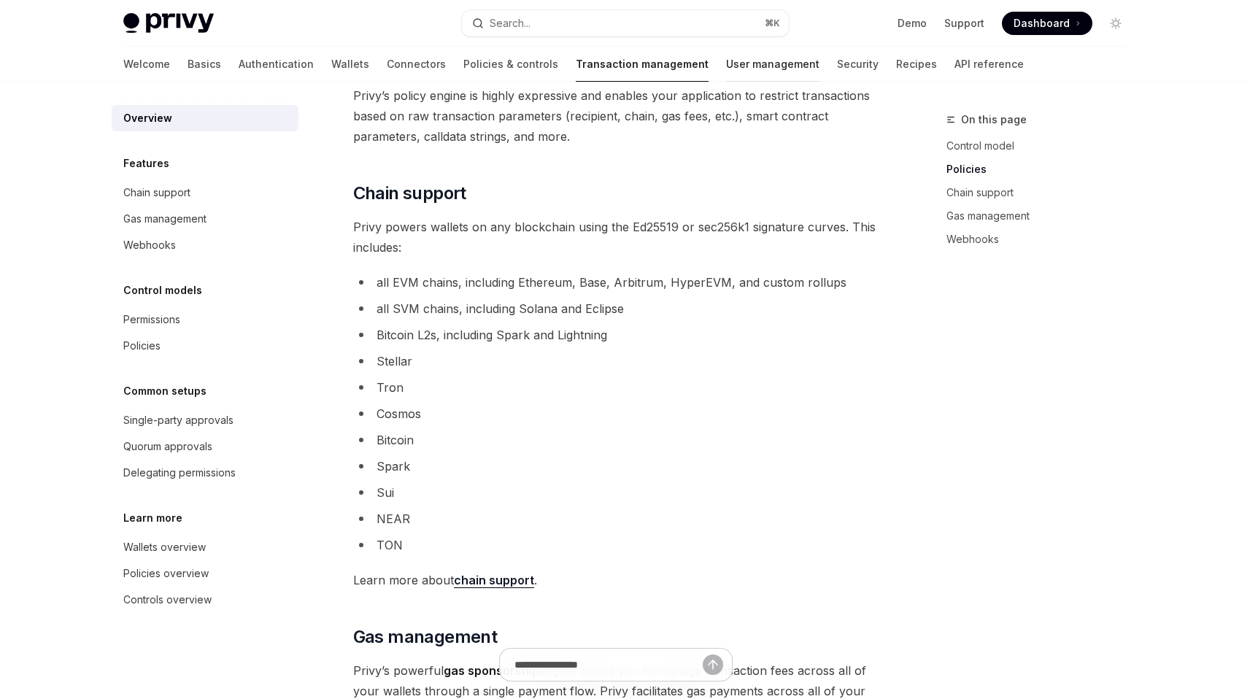
click at [726, 61] on link "User management" at bounding box center [772, 64] width 93 height 35
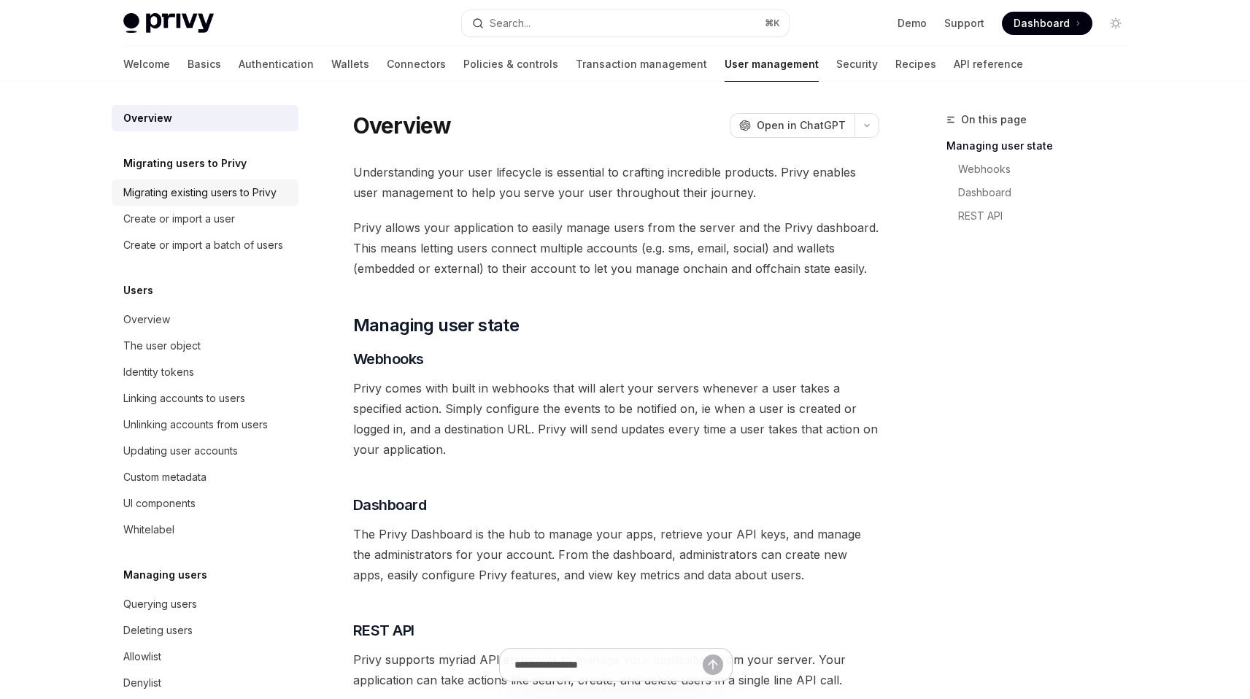
click at [223, 187] on div "Migrating existing users to Privy" at bounding box center [199, 193] width 153 height 18
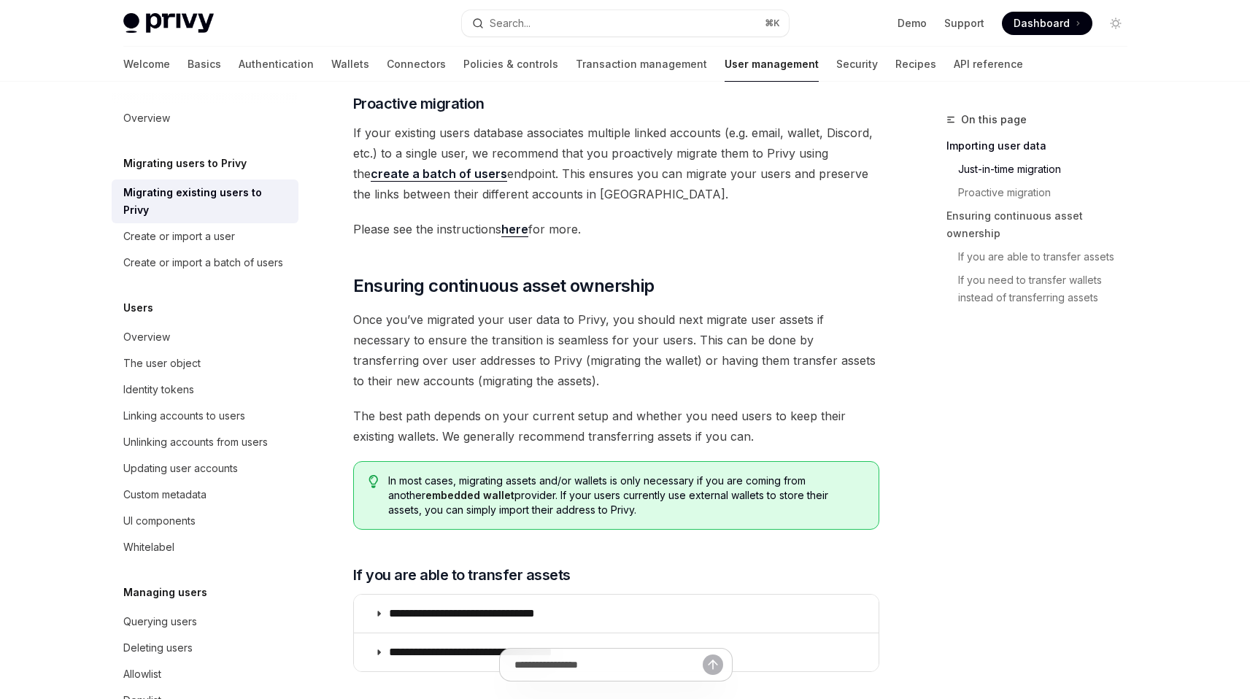
scroll to position [1609, 0]
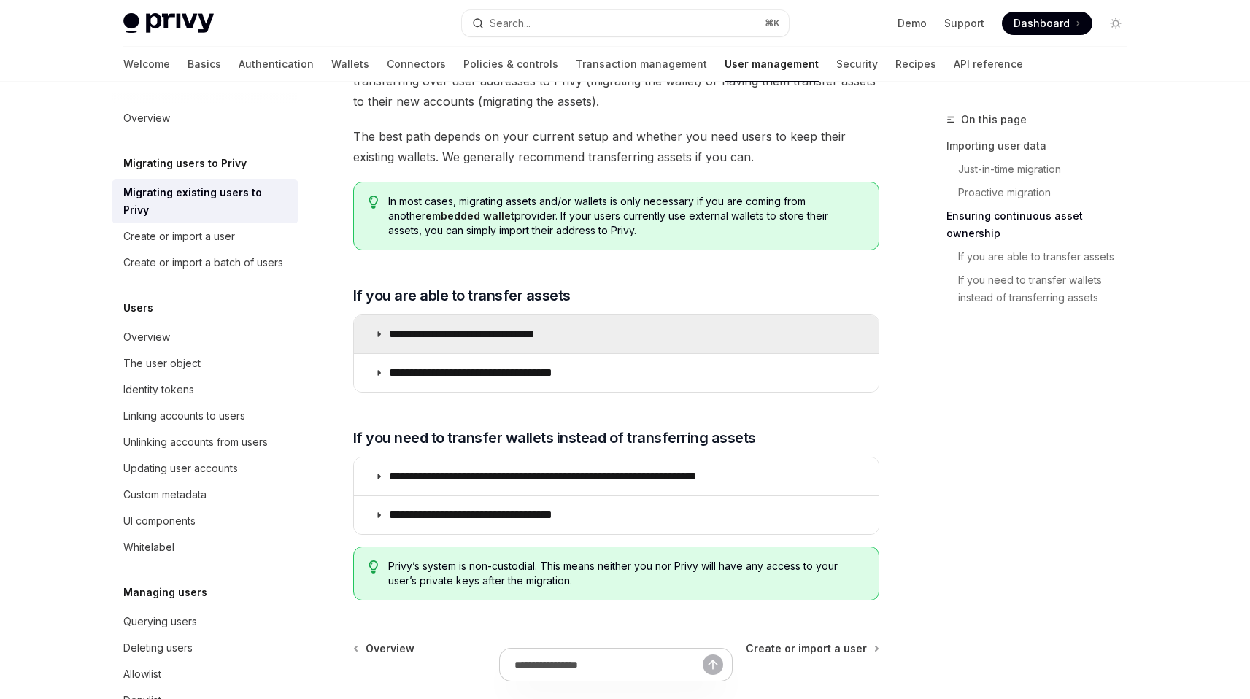
click at [539, 352] on summary "**********" at bounding box center [616, 334] width 525 height 38
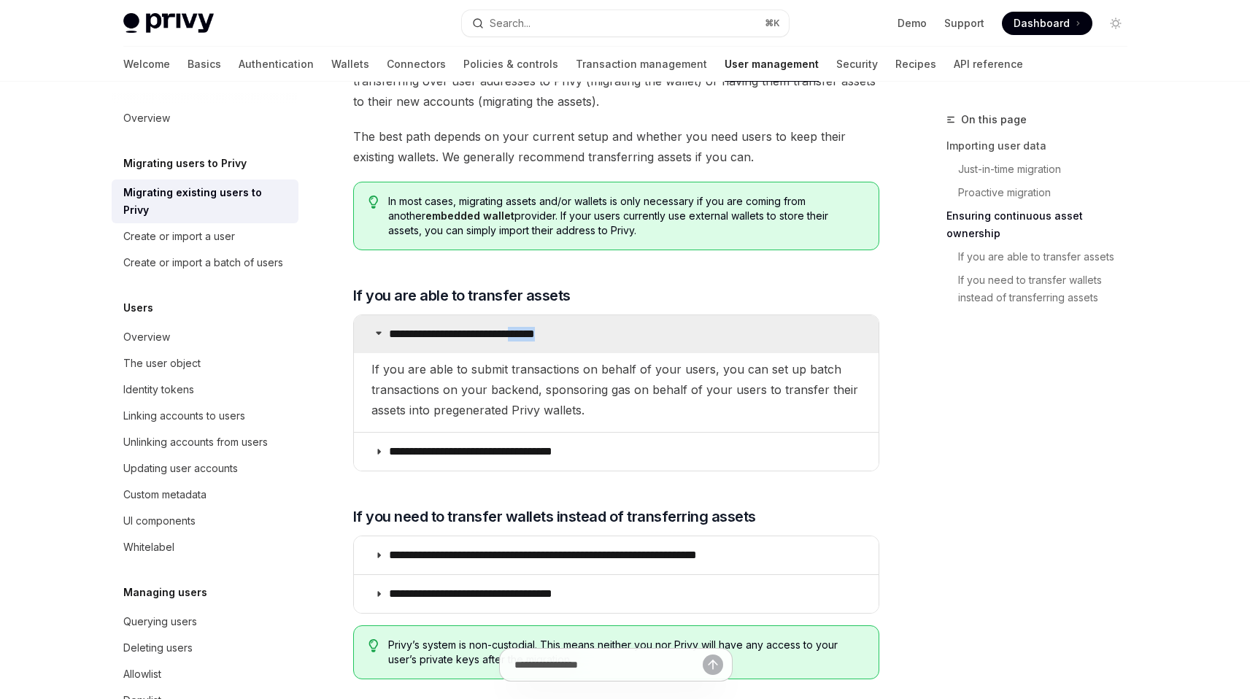
click at [539, 352] on summary "**********" at bounding box center [616, 334] width 525 height 38
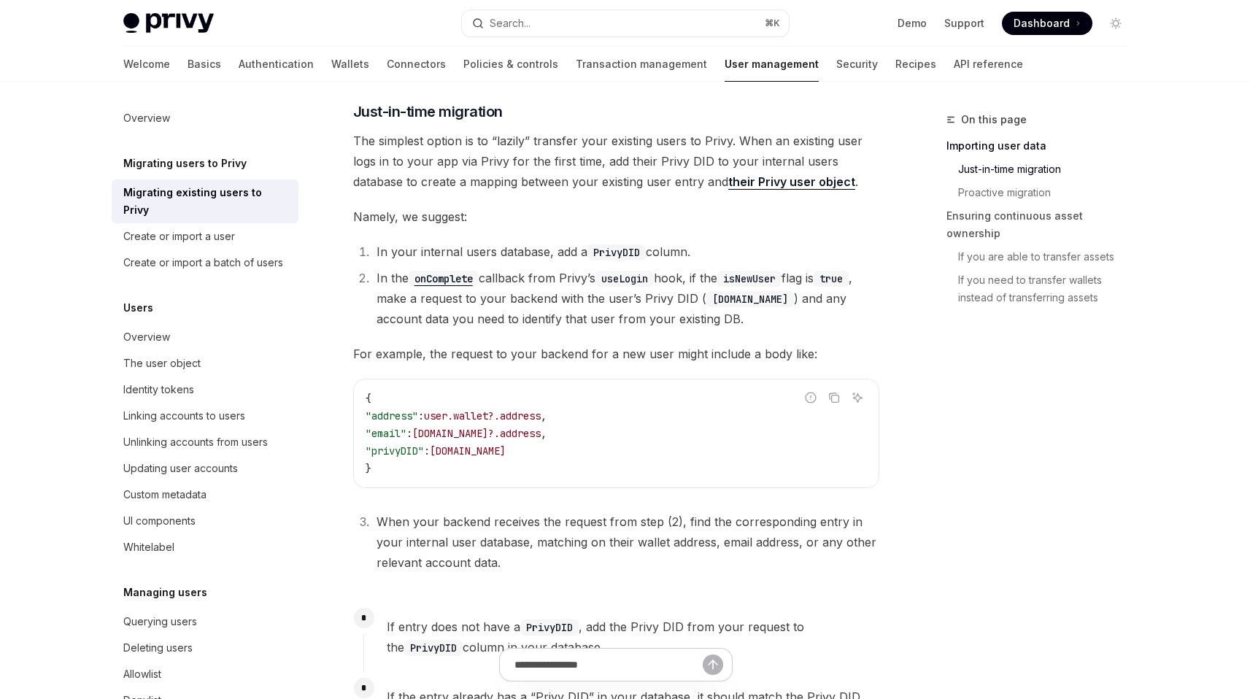
scroll to position [347, 0]
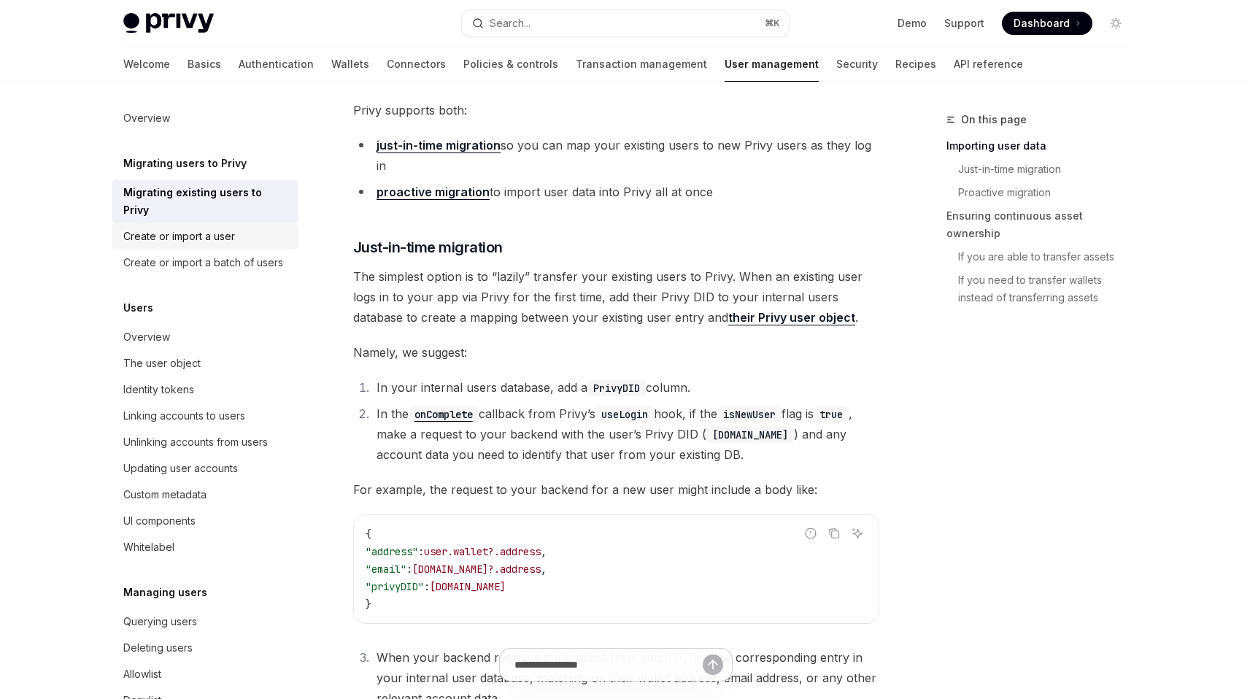
click at [220, 235] on div "Create or import a user" at bounding box center [179, 237] width 112 height 18
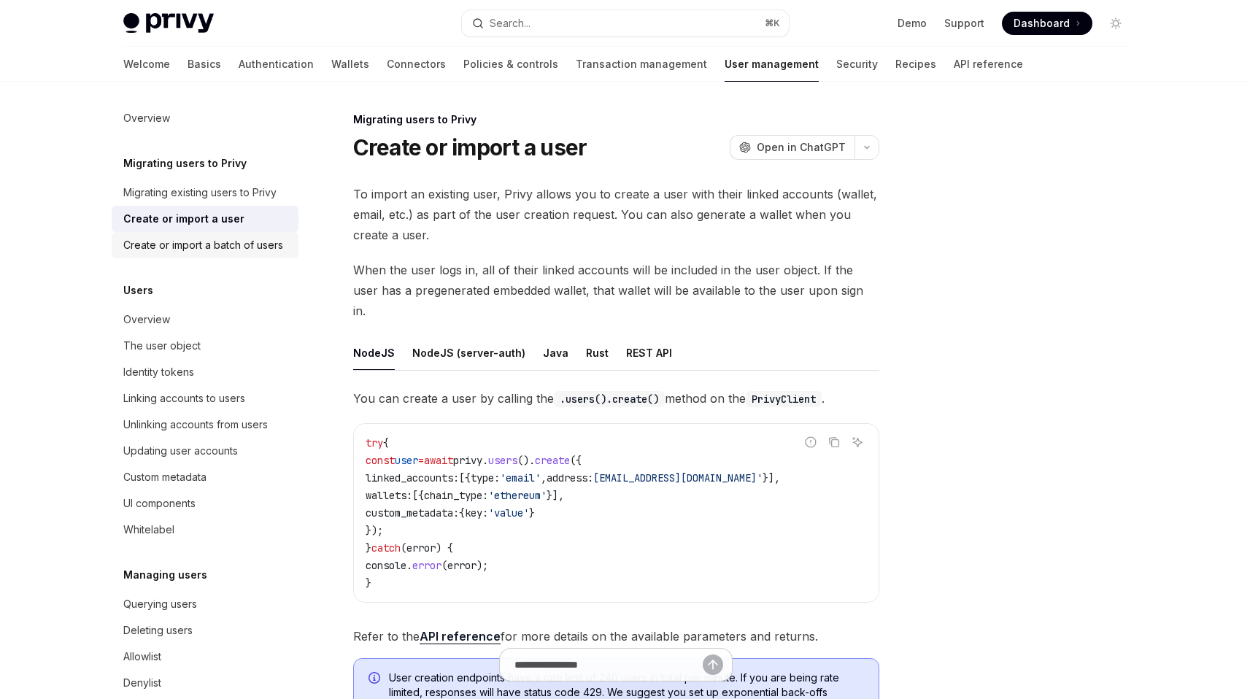
click at [205, 233] on link "Create or import a batch of users" at bounding box center [205, 245] width 187 height 26
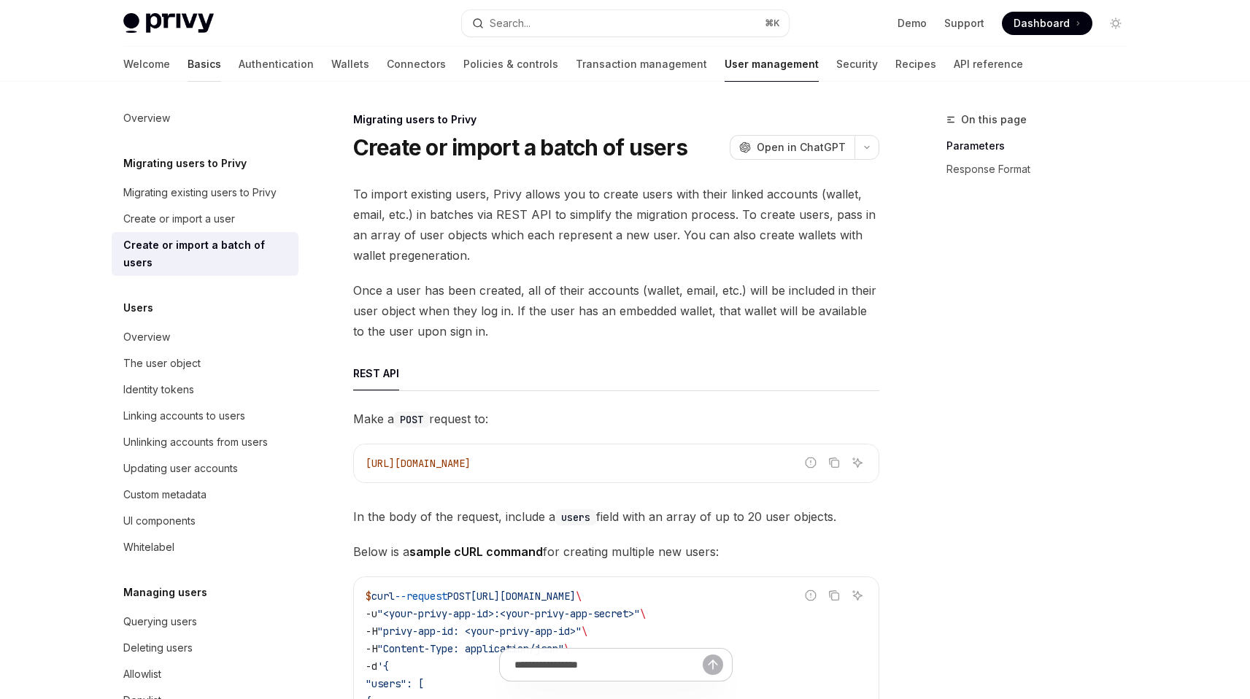
click at [188, 57] on link "Basics" at bounding box center [205, 64] width 34 height 35
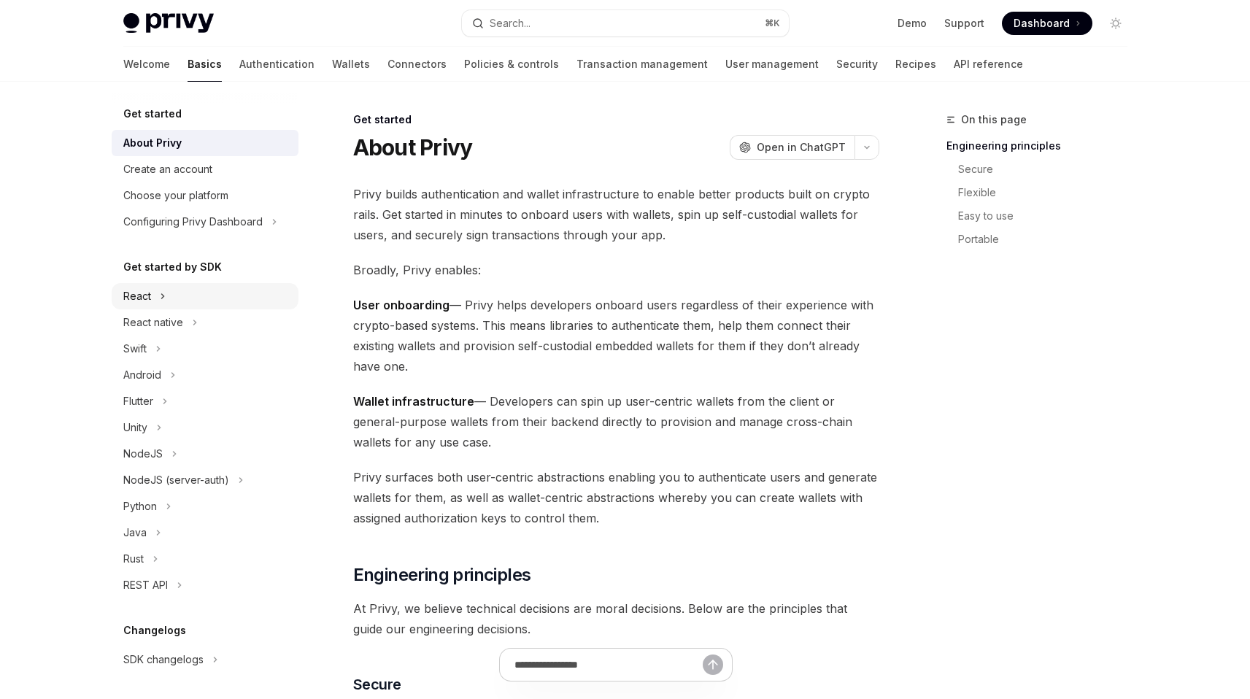
click at [177, 302] on button "React" at bounding box center [205, 296] width 187 height 26
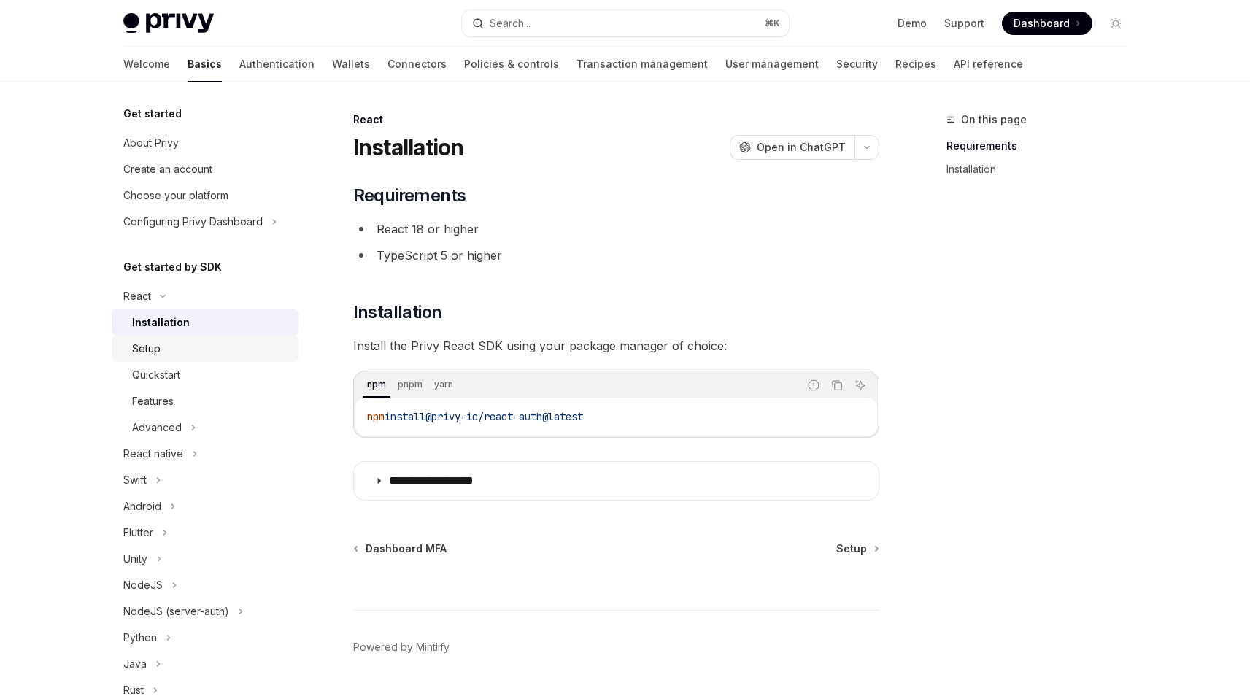
click at [200, 354] on div "Setup" at bounding box center [211, 349] width 158 height 18
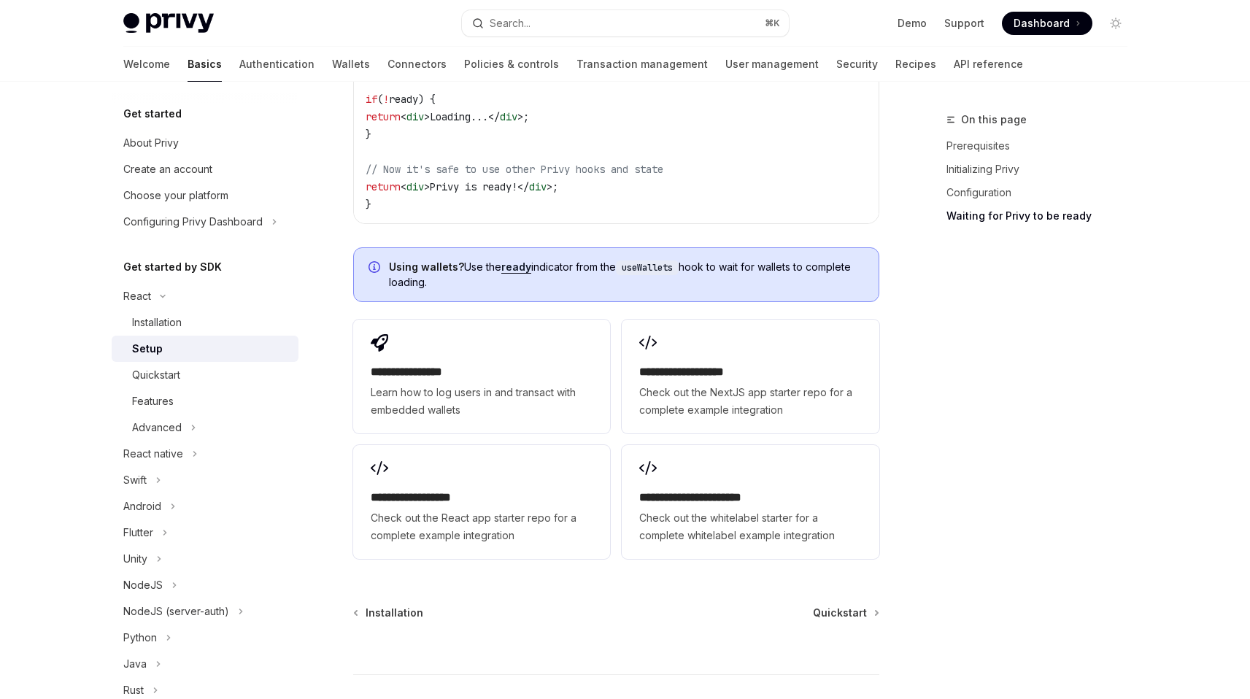
scroll to position [1831, 0]
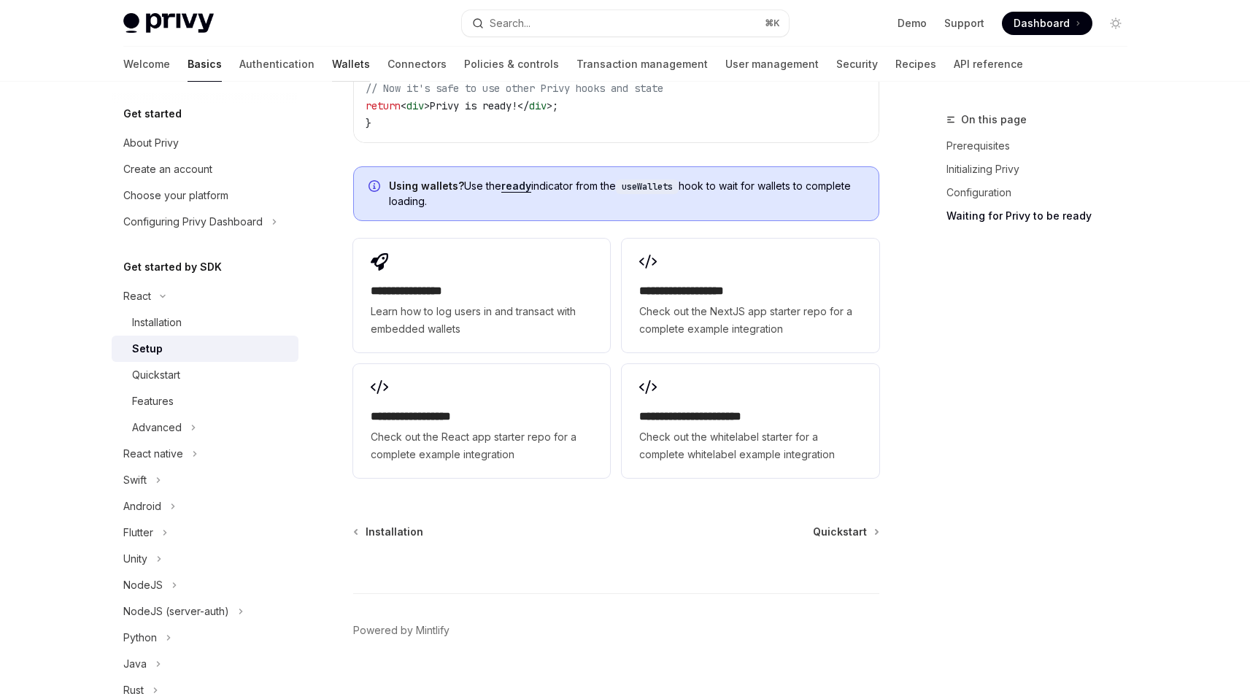
click at [332, 63] on link "Wallets" at bounding box center [351, 64] width 38 height 35
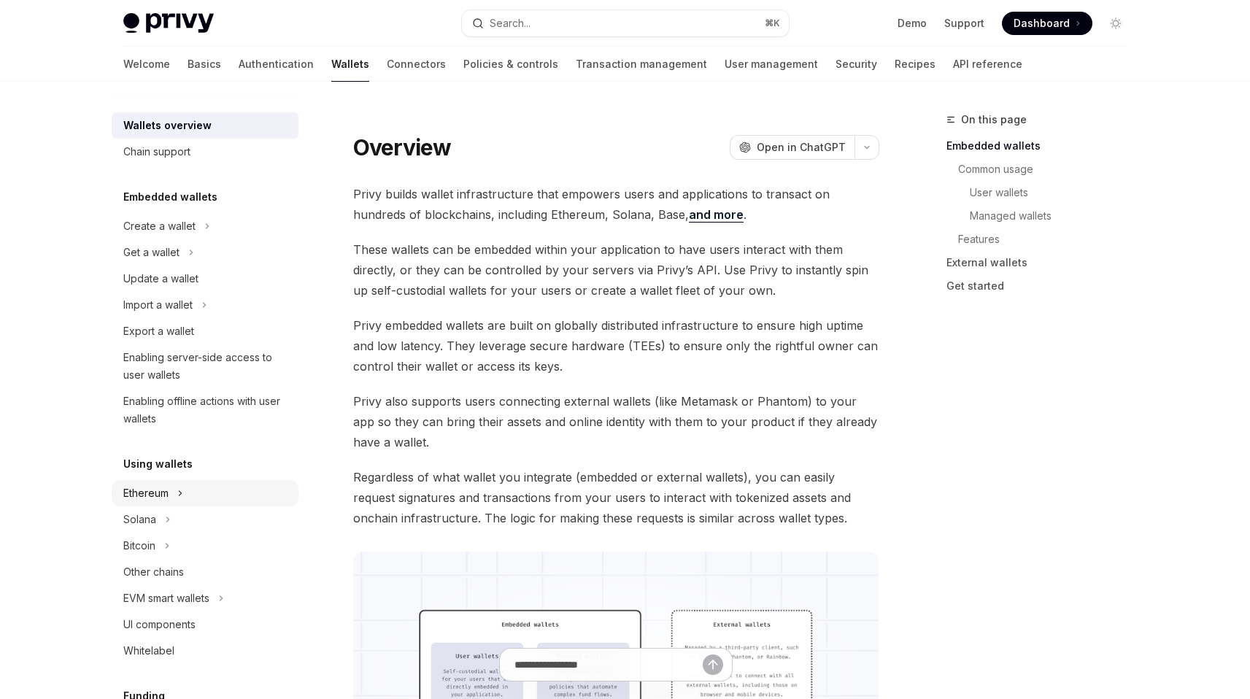
click at [181, 501] on icon "Toggle Ethereum section" at bounding box center [180, 493] width 6 height 18
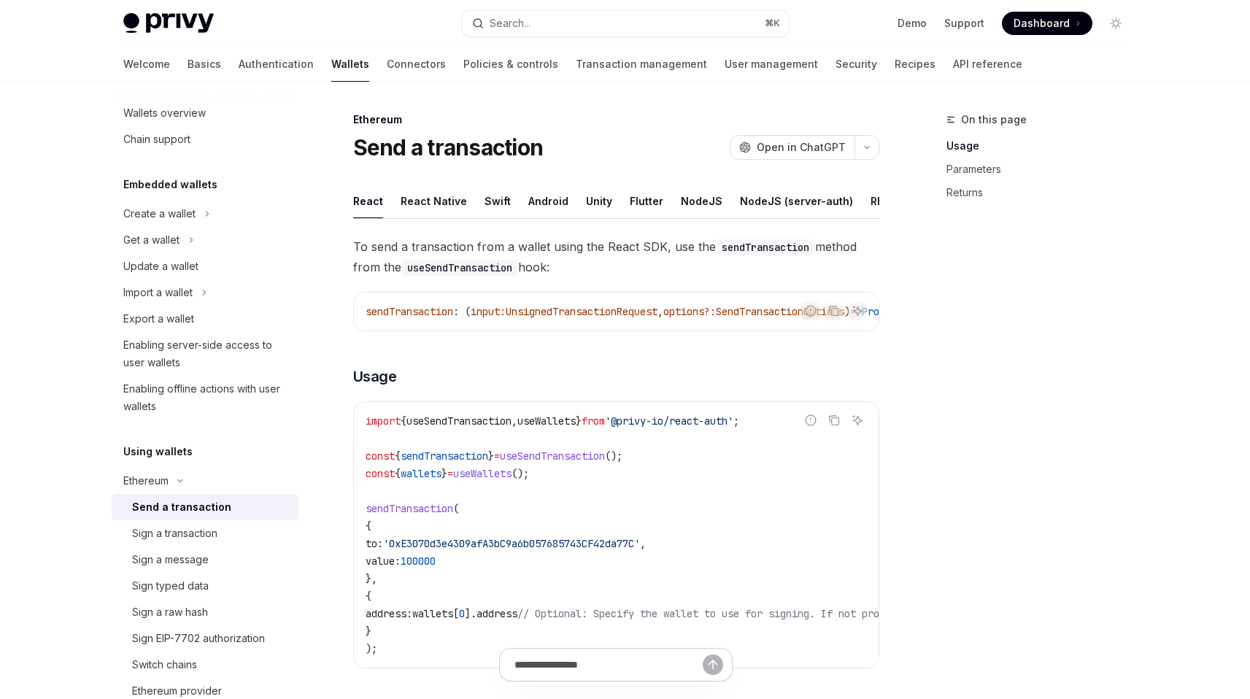
scroll to position [15, 0]
click at [206, 376] on link "Enabling offline actions with user wallets" at bounding box center [205, 395] width 187 height 44
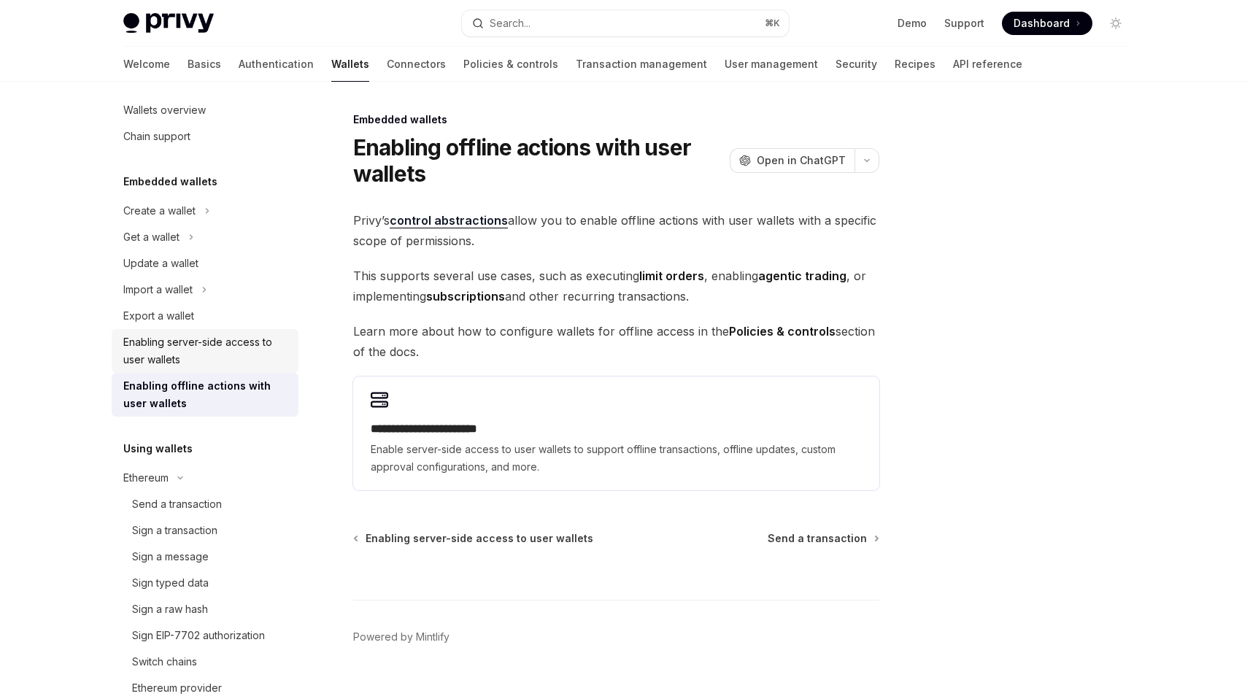
click at [232, 364] on div "Enabling server-side access to user wallets" at bounding box center [206, 350] width 166 height 35
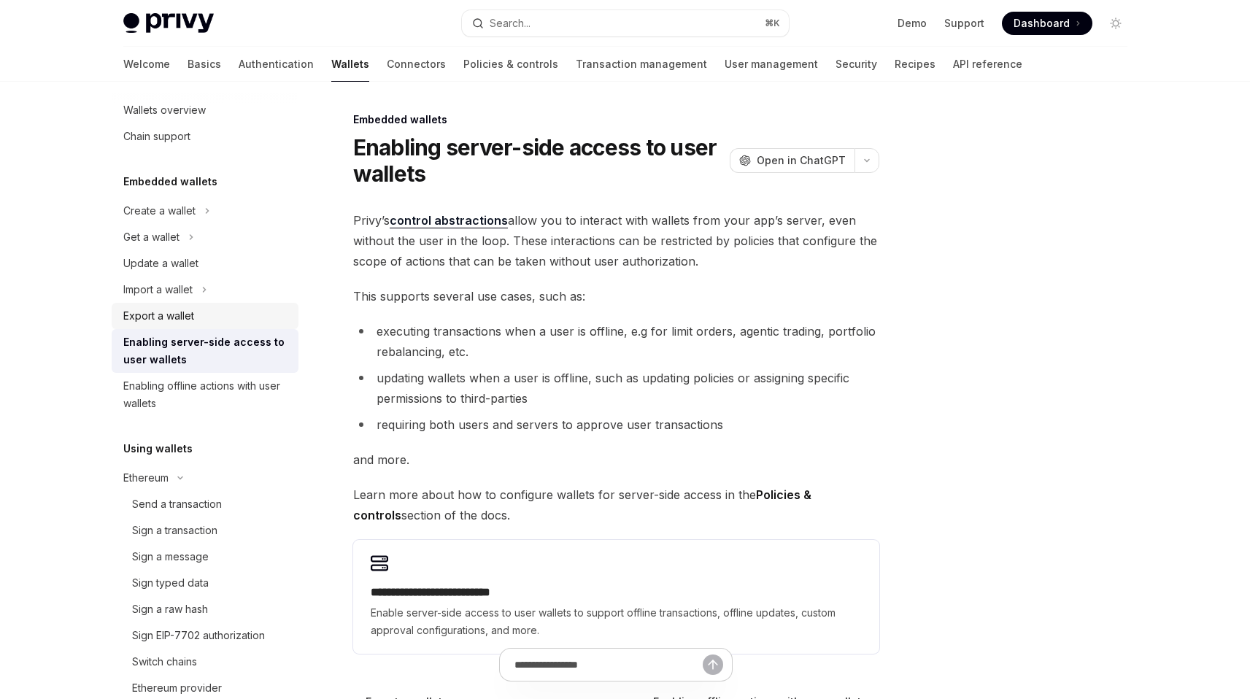
click at [220, 309] on div "Export a wallet" at bounding box center [206, 316] width 166 height 18
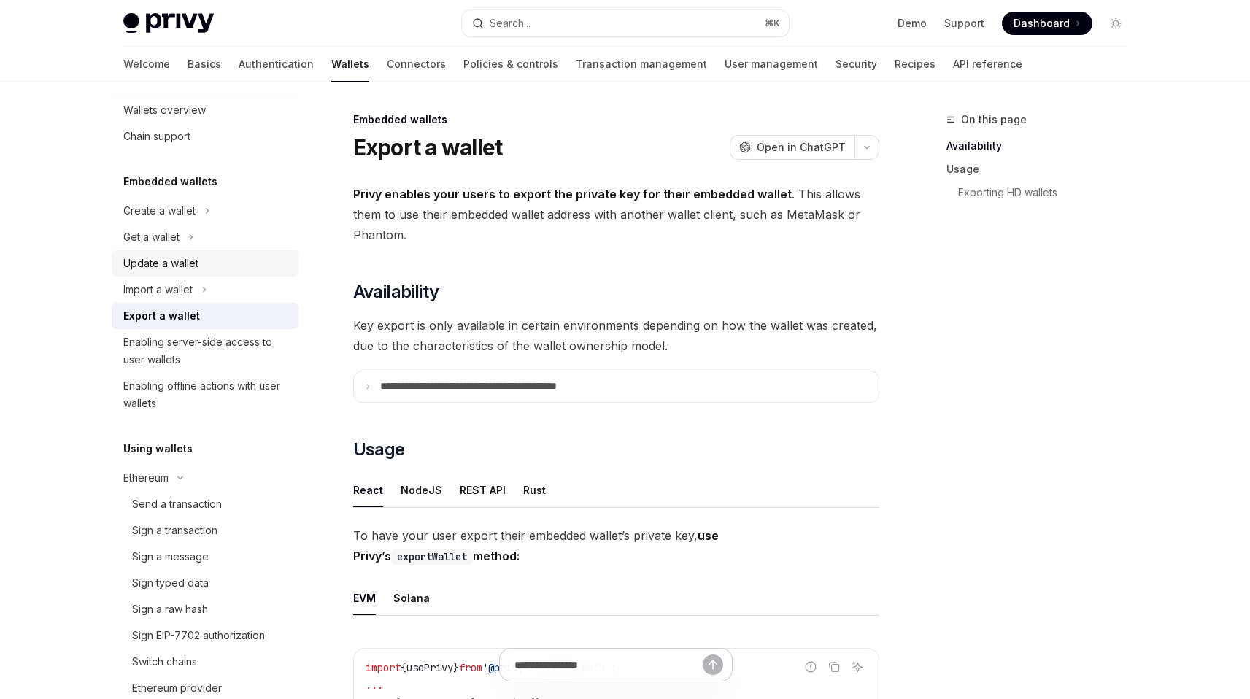
click at [202, 268] on div "Update a wallet" at bounding box center [206, 264] width 166 height 18
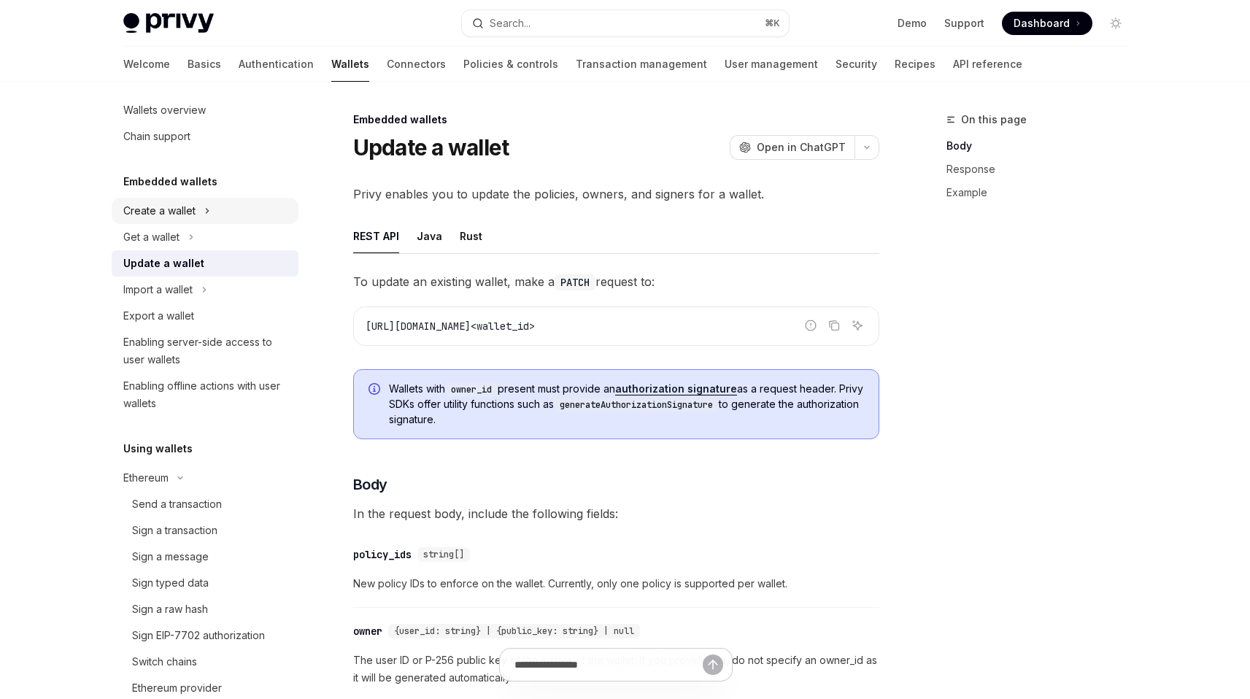
click at [192, 211] on div "Create a wallet" at bounding box center [159, 211] width 72 height 18
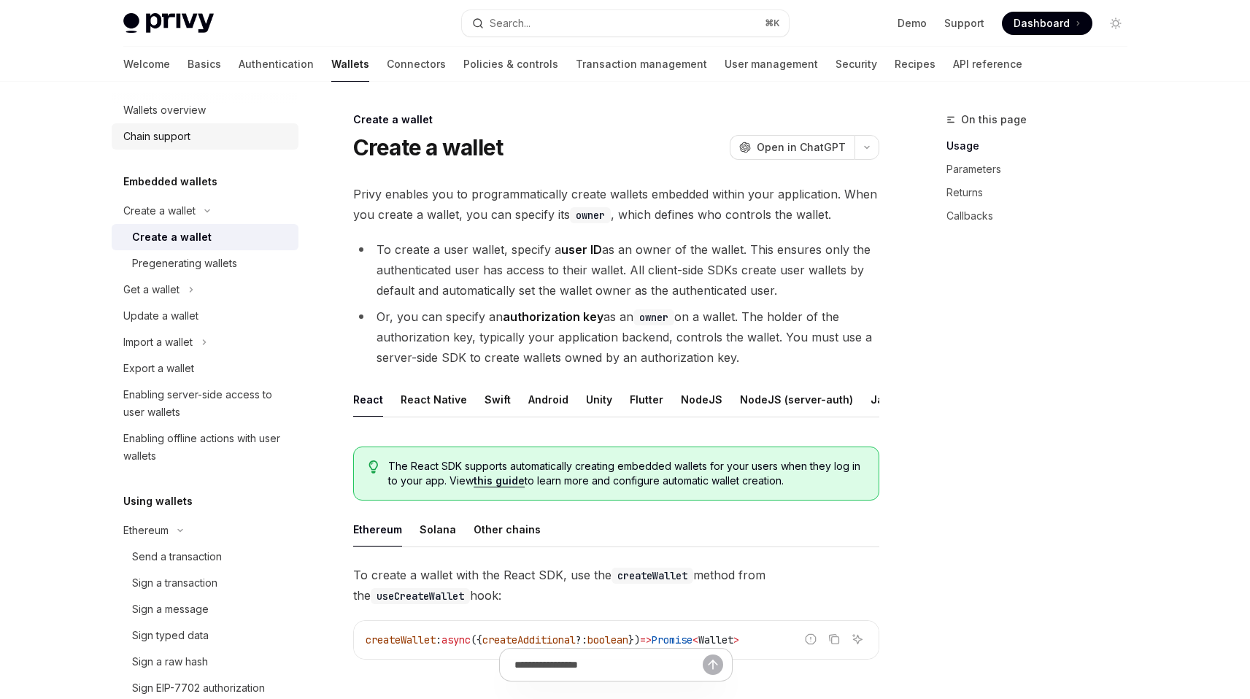
click at [178, 137] on div "Chain support" at bounding box center [156, 137] width 67 height 18
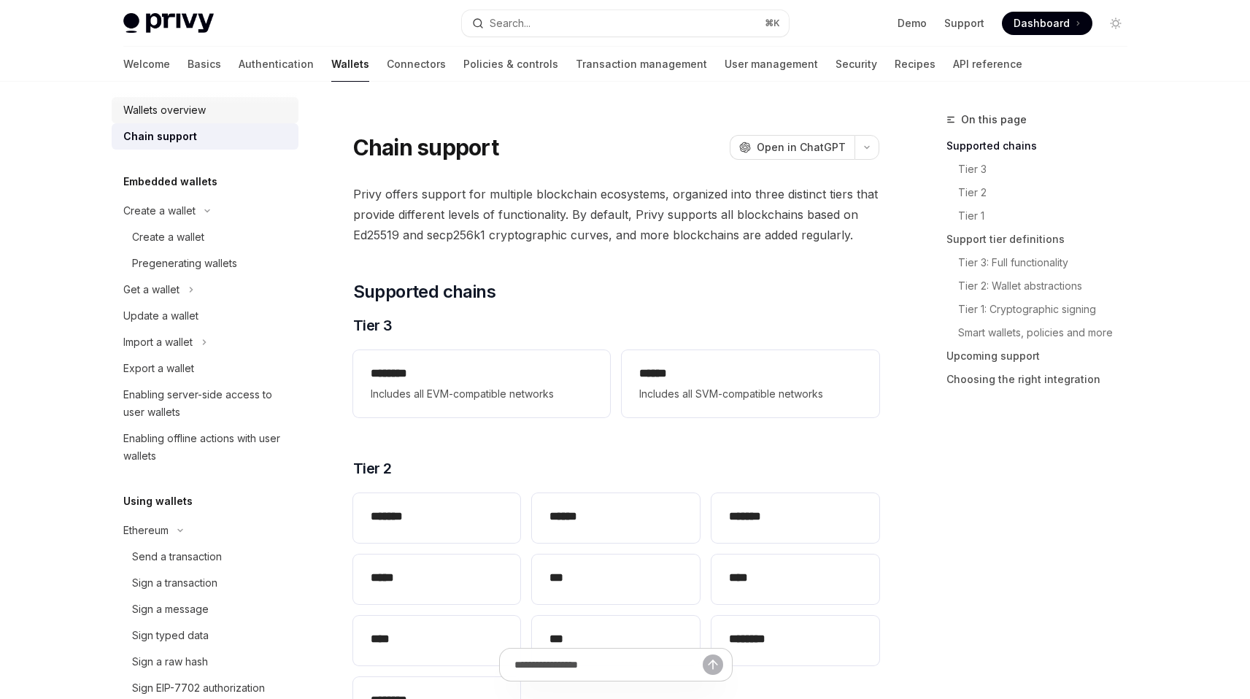
click at [169, 116] on div "Wallets overview" at bounding box center [164, 110] width 82 height 18
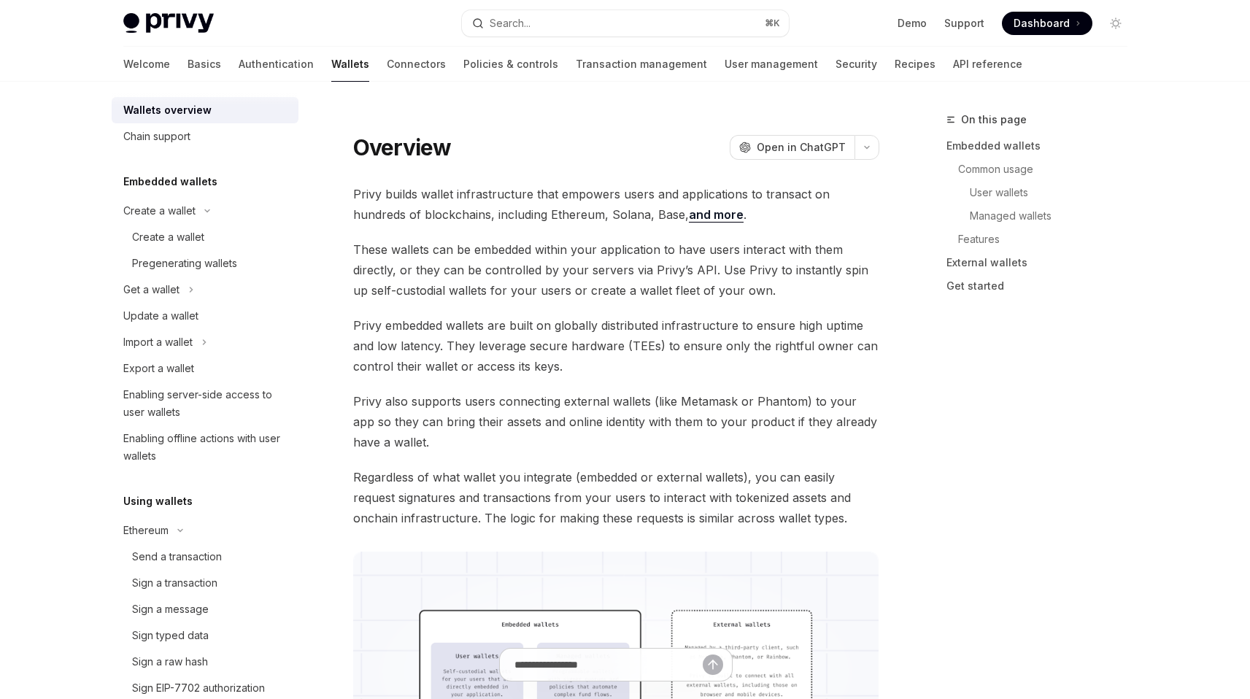
type textarea "*"
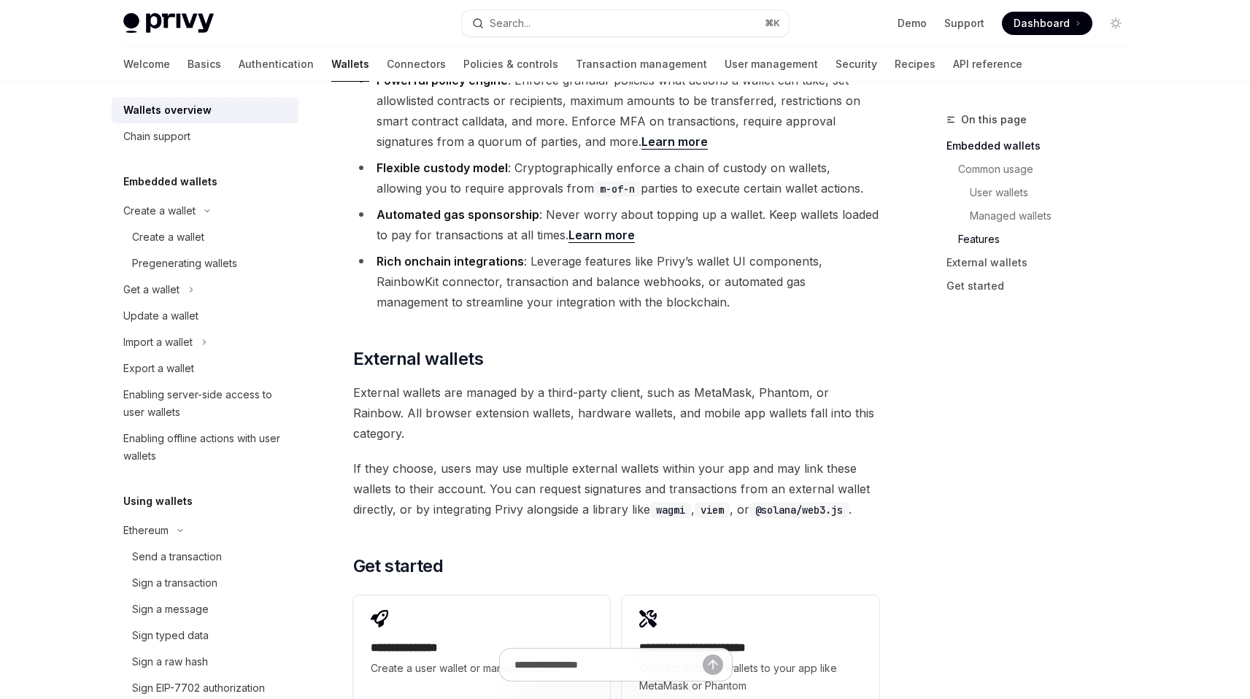
scroll to position [2122, 0]
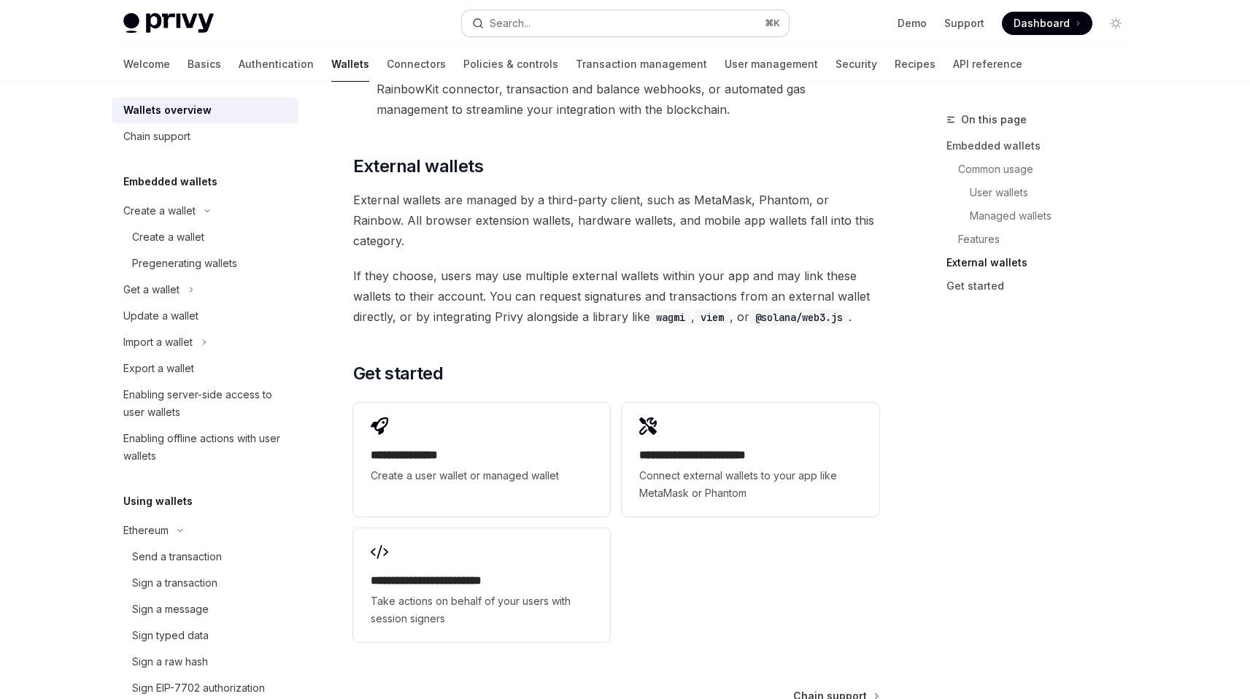
click at [525, 18] on div "Search..." at bounding box center [510, 24] width 41 height 18
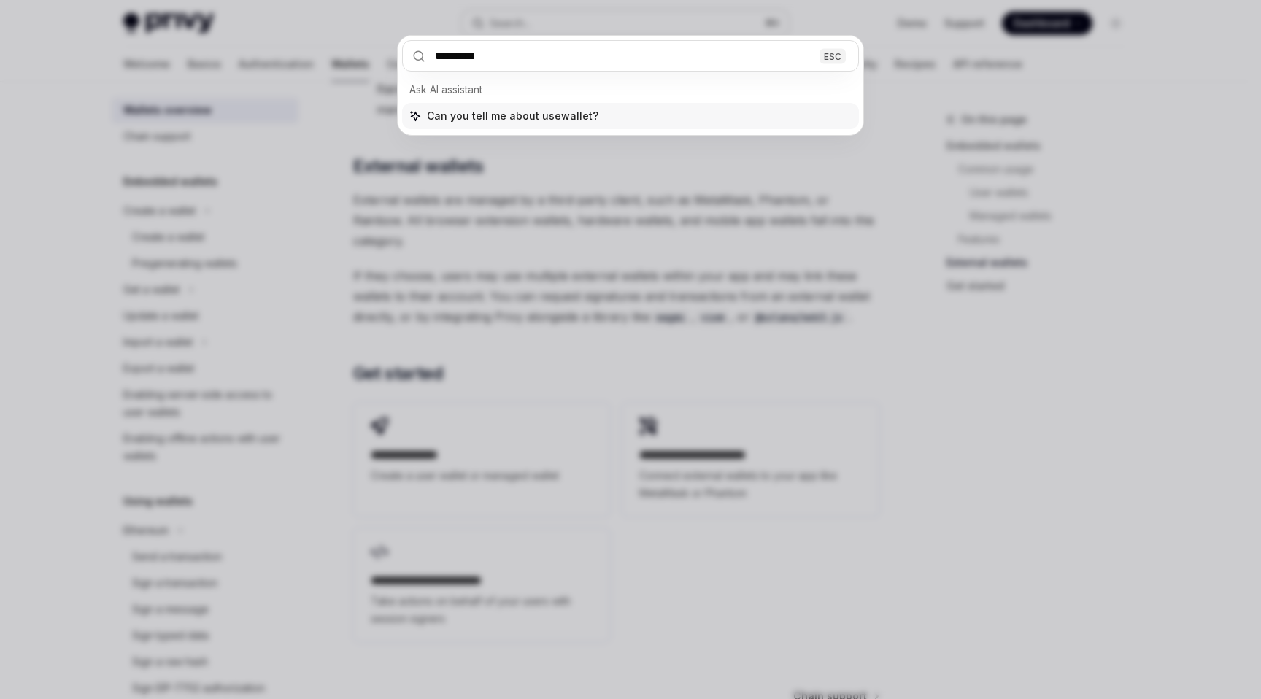
type input "**********"
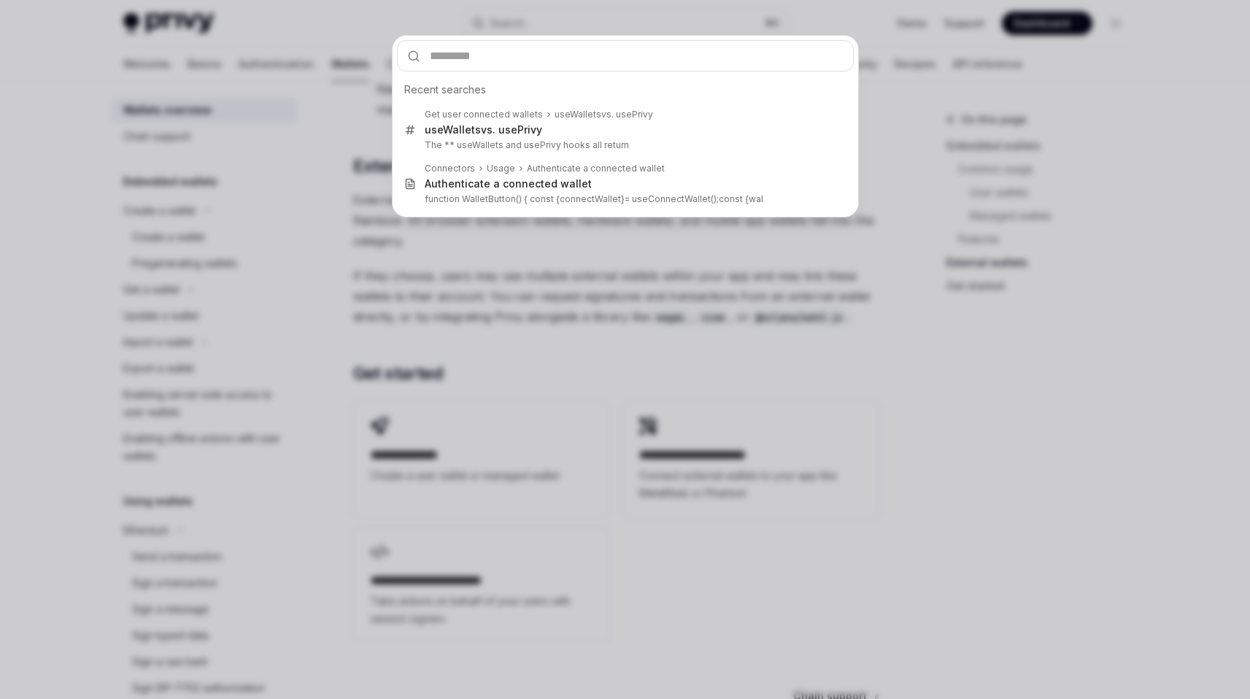
scroll to position [1201, 0]
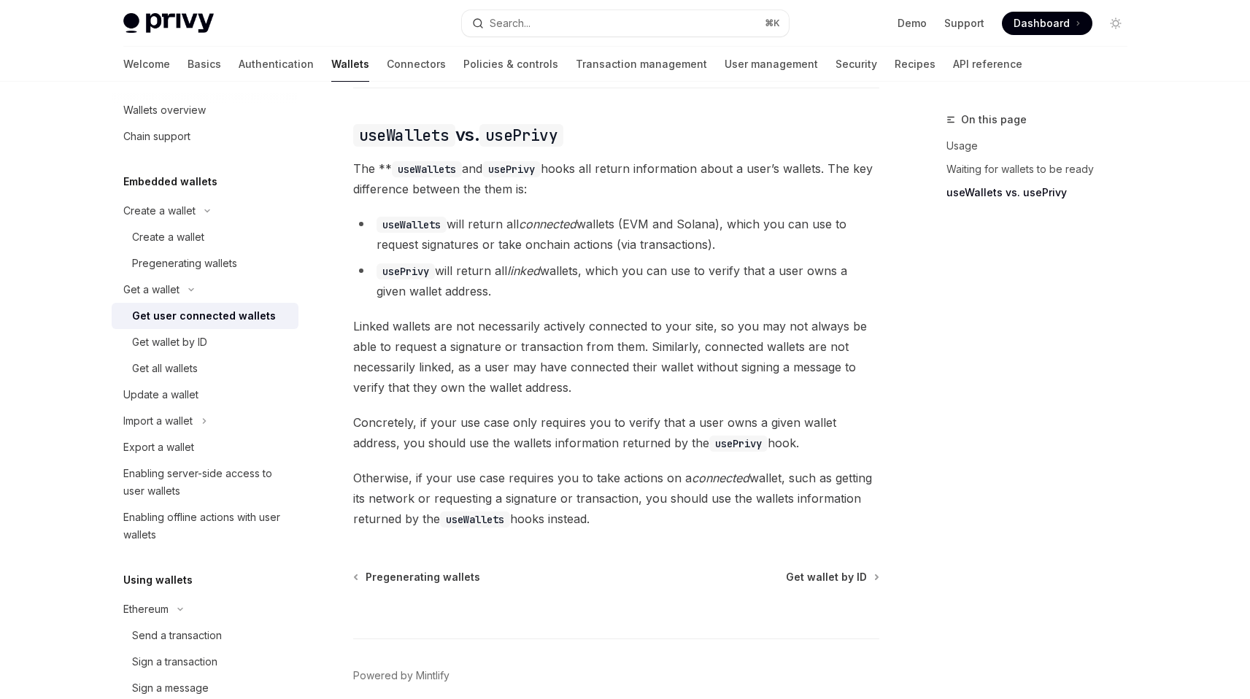
click at [615, 346] on span "Linked wallets are not necessarily actively connected to your site, so you may …" at bounding box center [616, 357] width 526 height 82
click at [625, 357] on span "Linked wallets are not necessarily actively connected to your site, so you may …" at bounding box center [616, 357] width 526 height 82
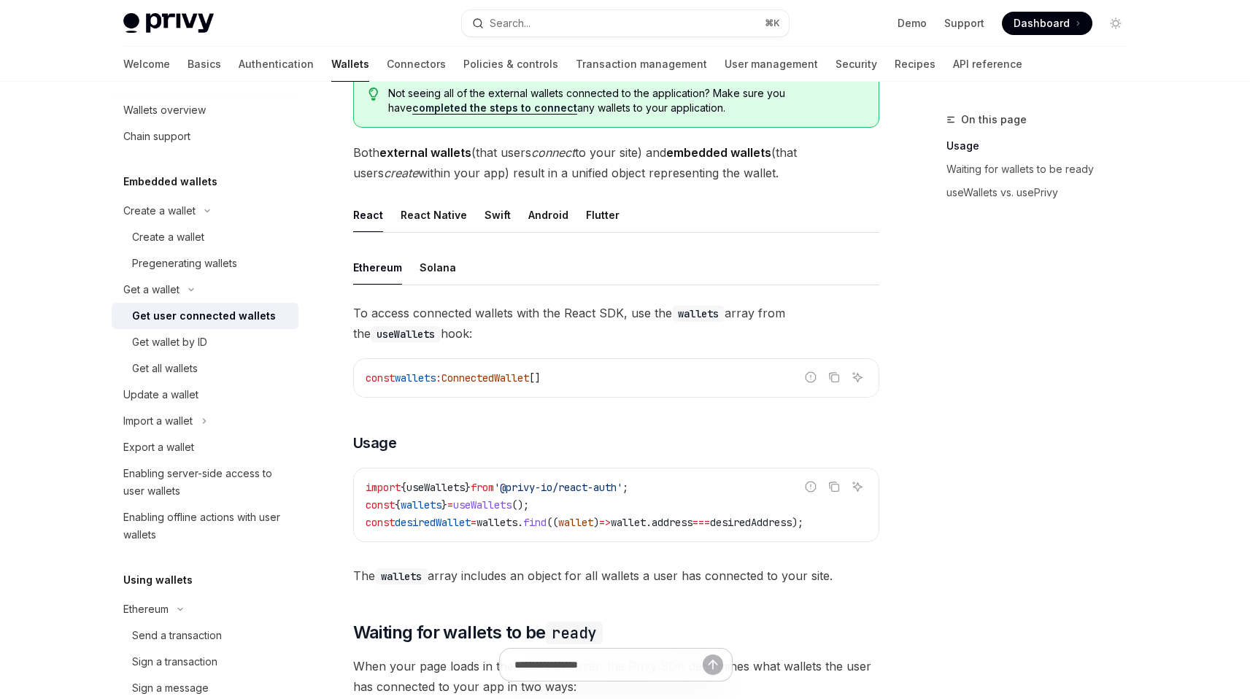
scroll to position [201, 0]
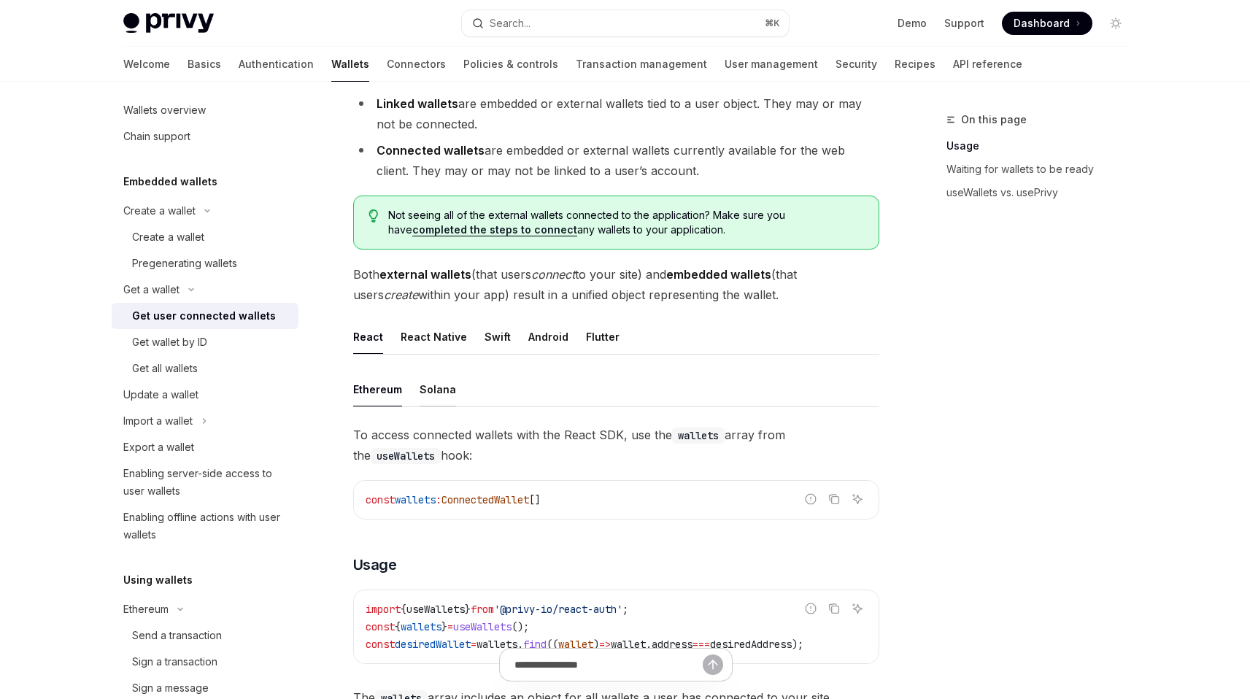
click at [433, 388] on div "Solana" at bounding box center [438, 389] width 36 height 34
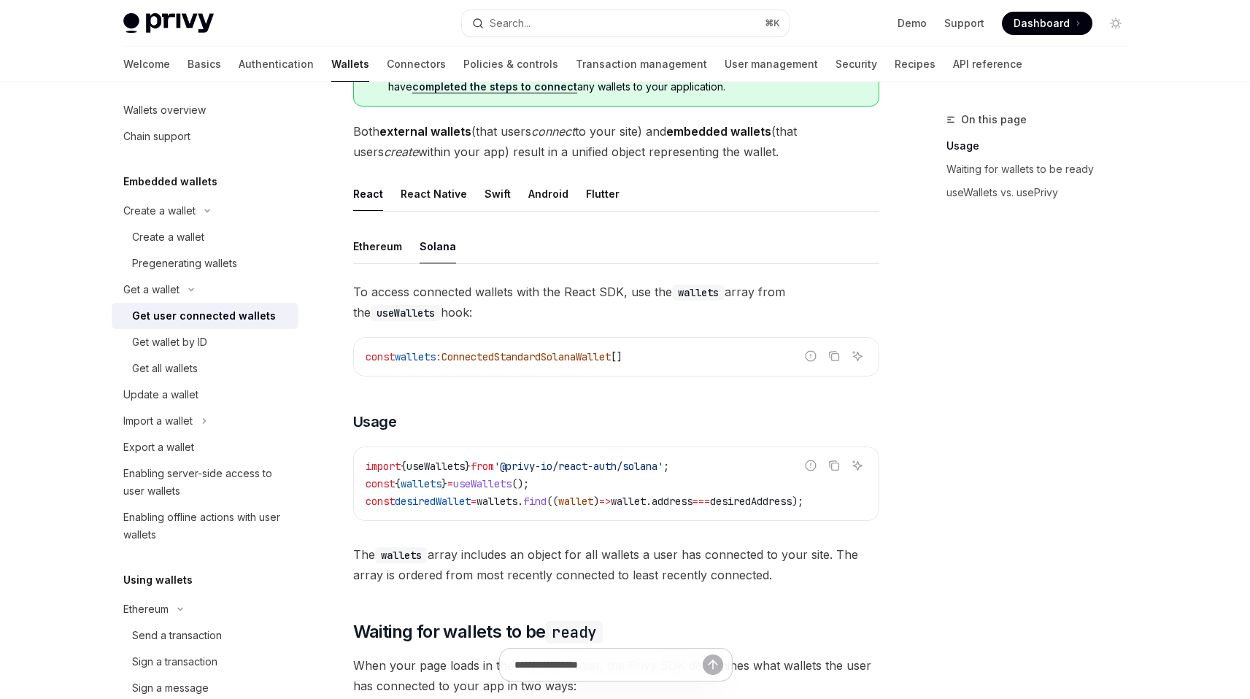
scroll to position [278, 0]
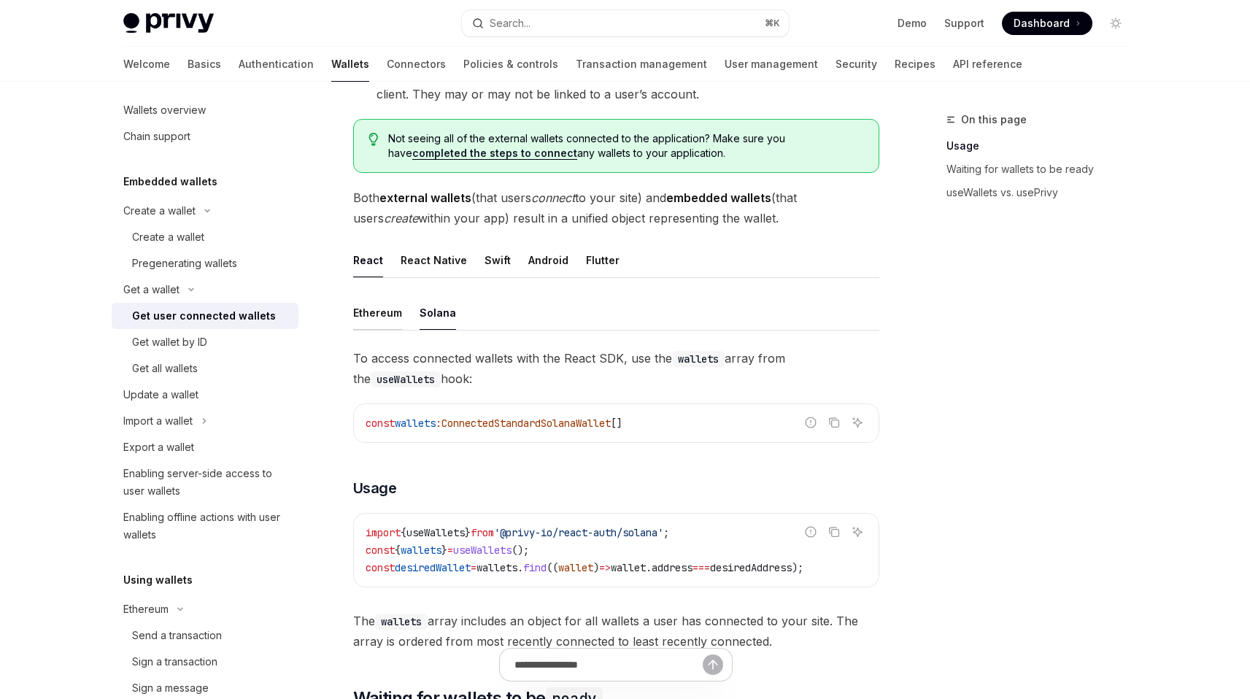
click at [384, 311] on div "Ethereum" at bounding box center [377, 312] width 49 height 34
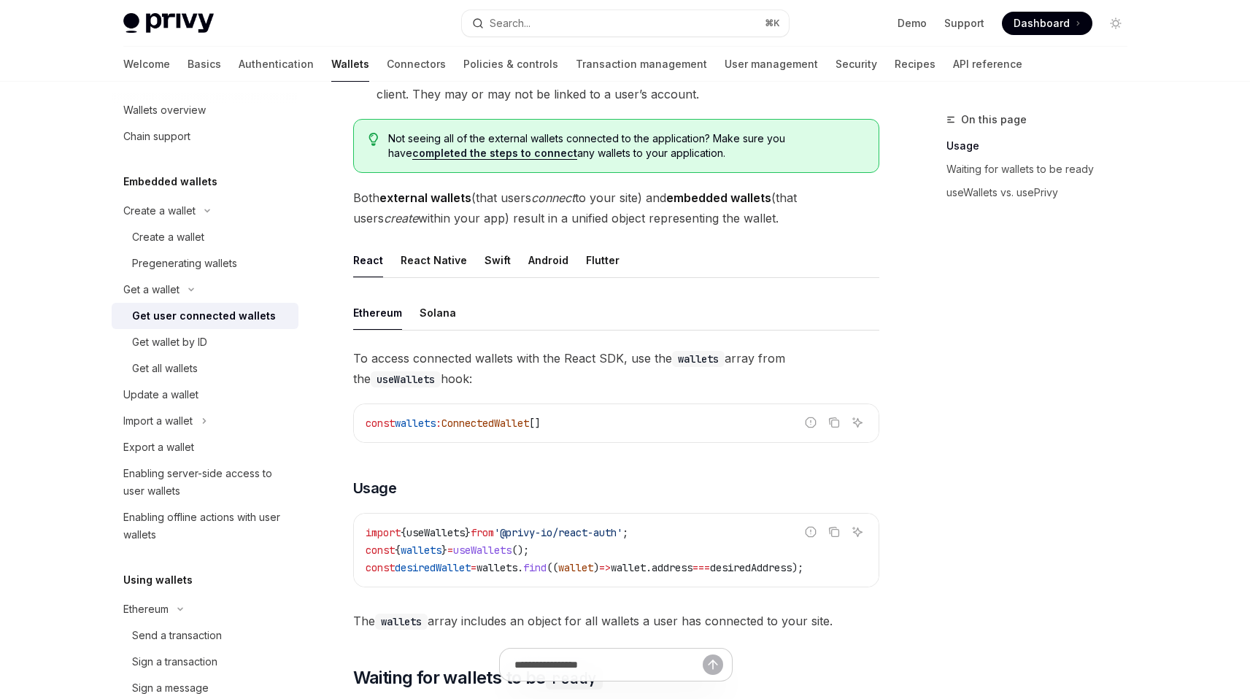
click at [413, 314] on ul "Ethereum Solana" at bounding box center [616, 312] width 526 height 35
click at [435, 316] on div "Solana" at bounding box center [438, 312] width 36 height 34
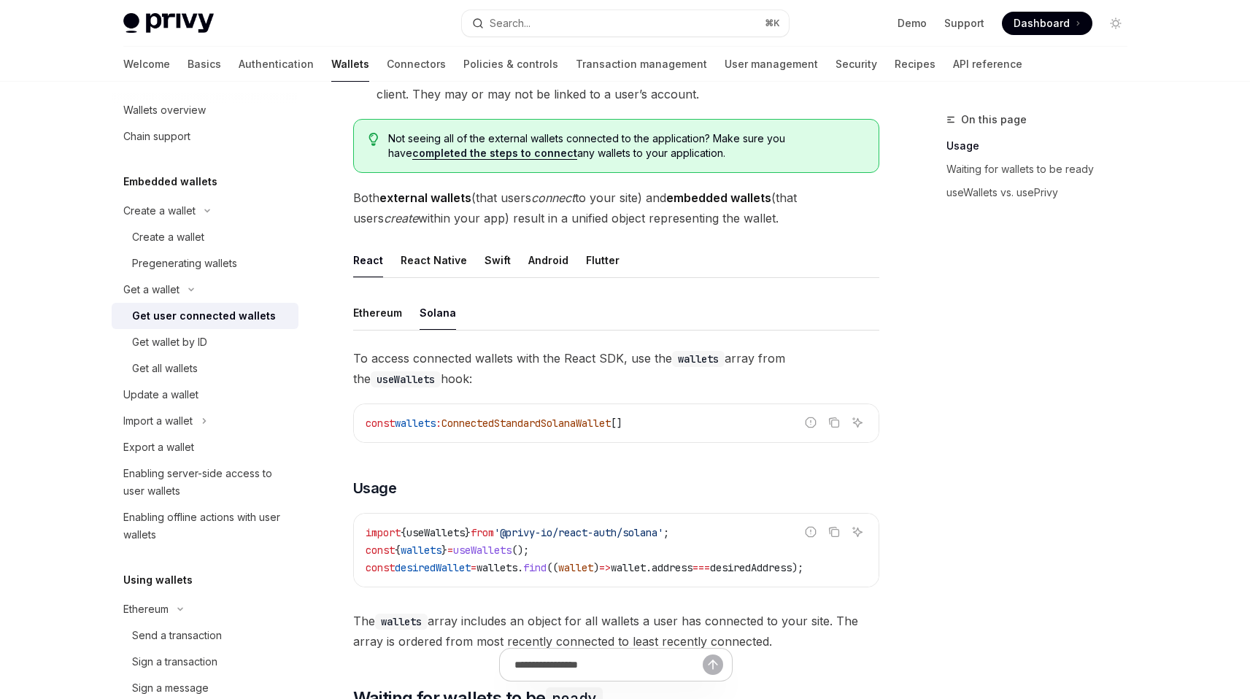
click at [432, 150] on link "completed the steps to connect" at bounding box center [494, 153] width 165 height 13
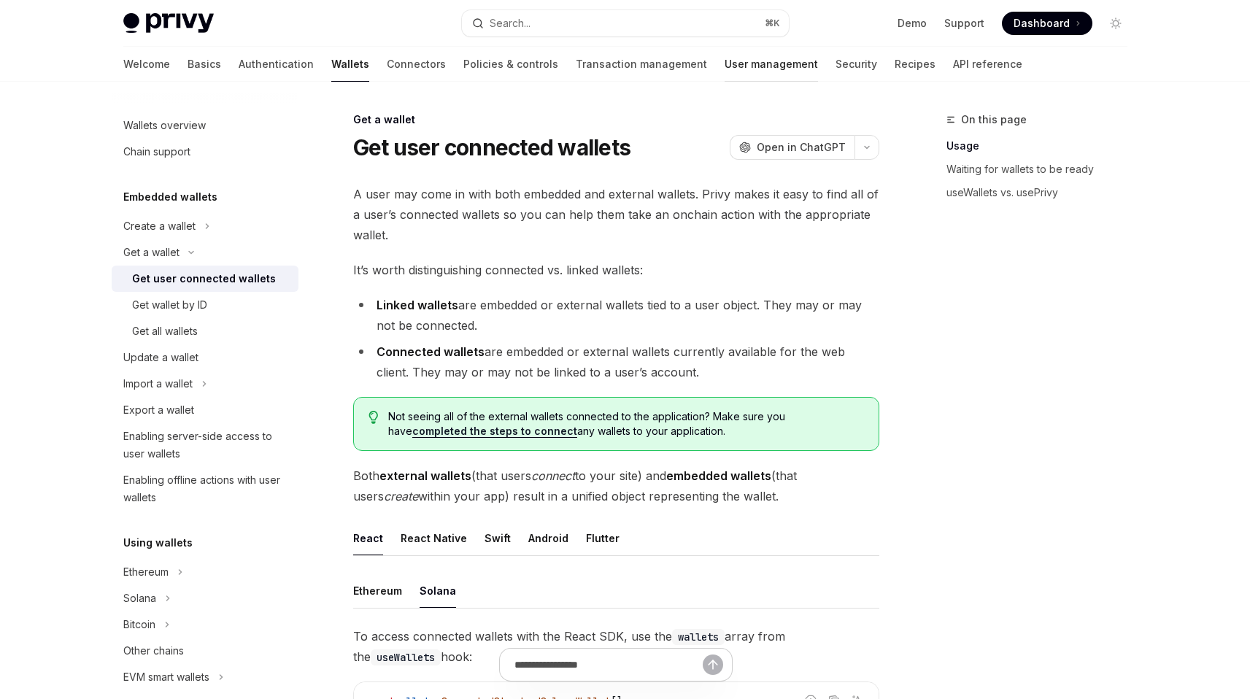
click at [725, 68] on link "User management" at bounding box center [771, 64] width 93 height 35
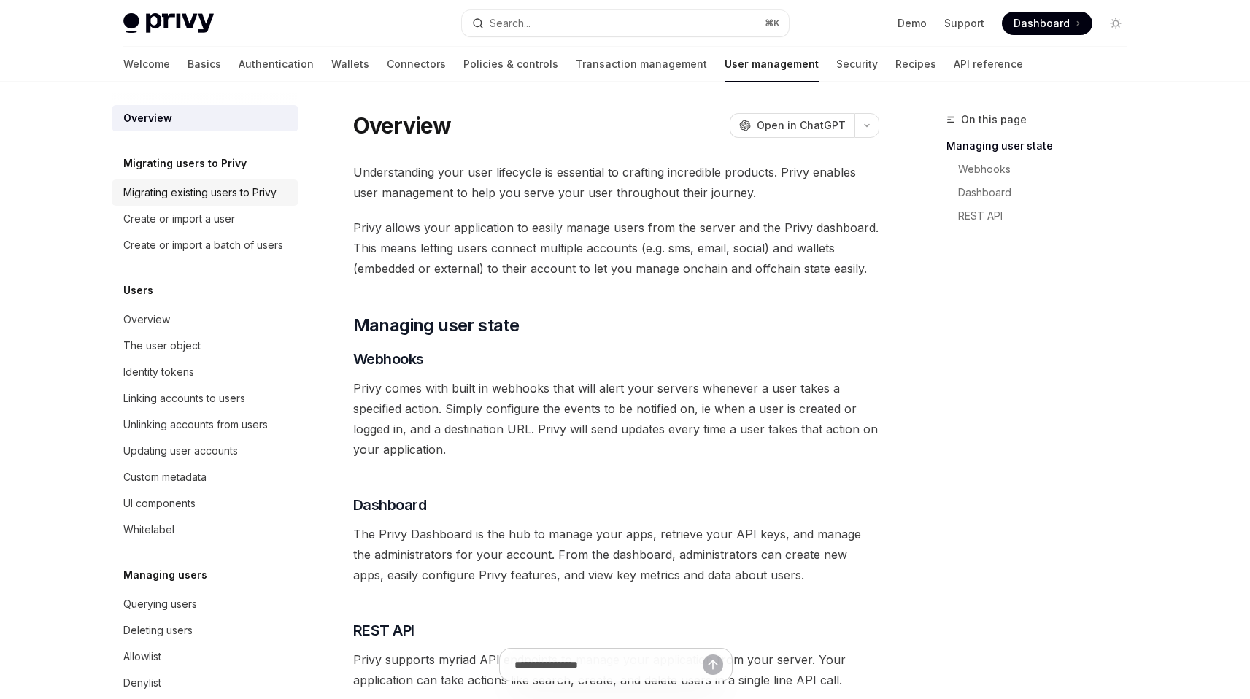
click at [177, 187] on div "Migrating existing users to Privy" at bounding box center [199, 193] width 153 height 18
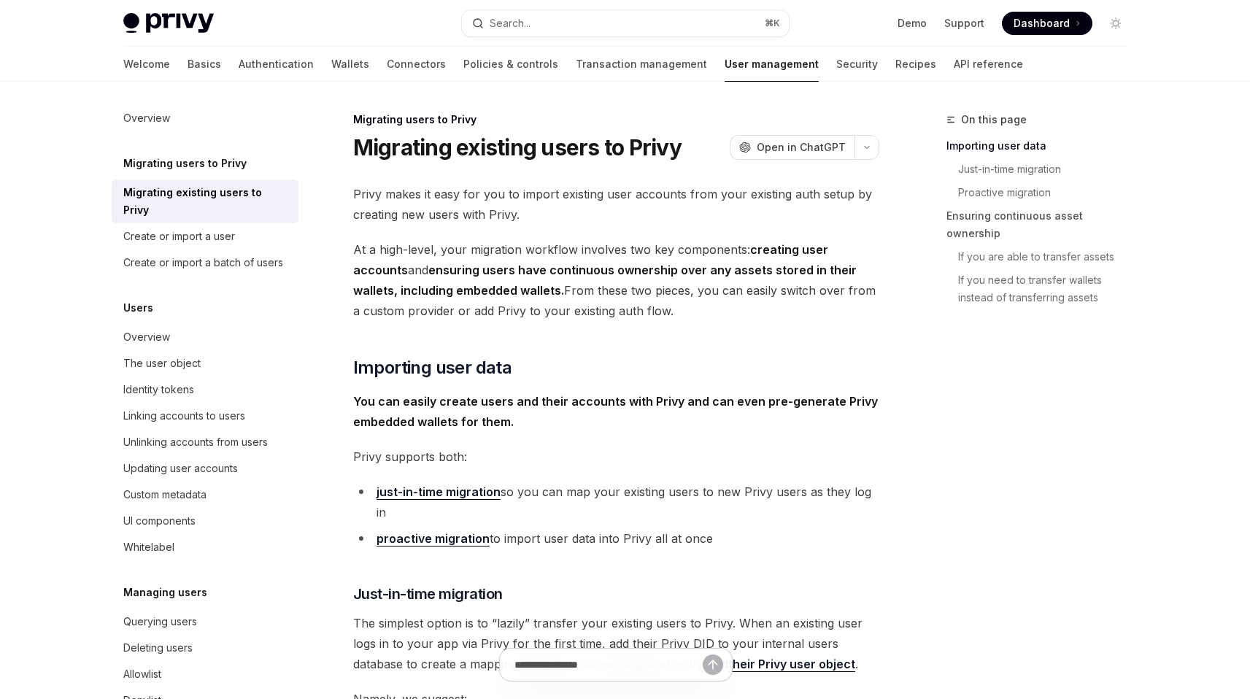
click at [414, 491] on link "just-in-time migration" at bounding box center [438, 491] width 124 height 15
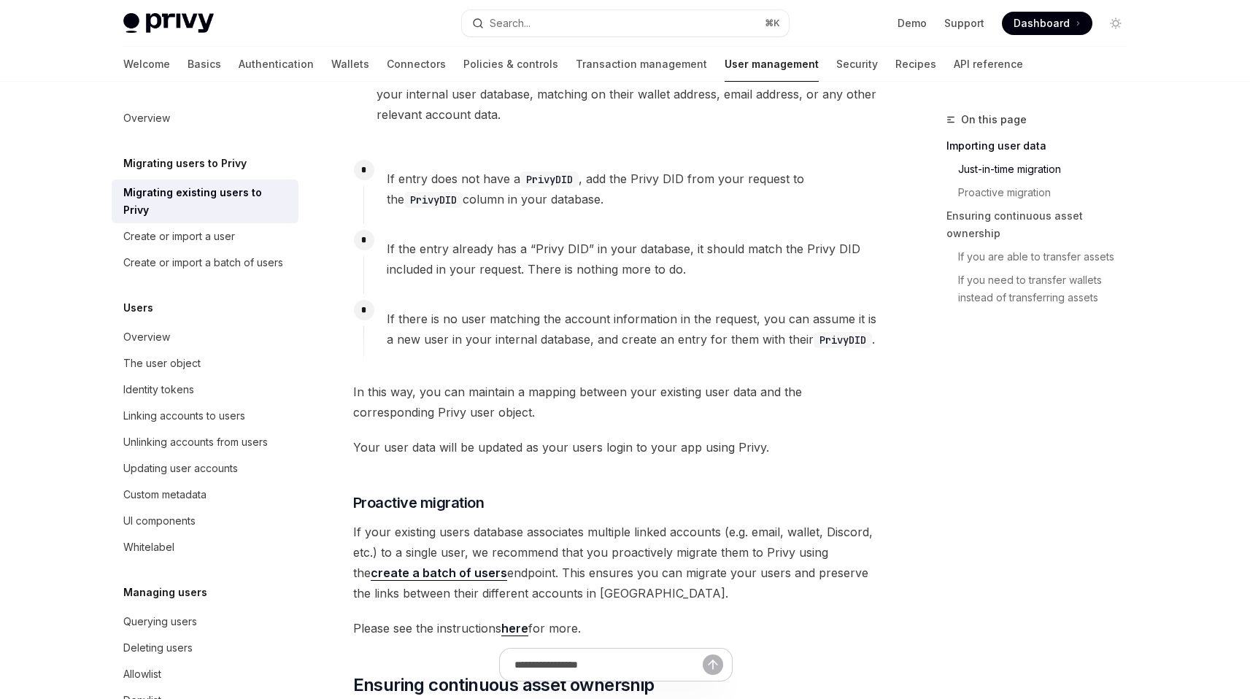
scroll to position [1042, 0]
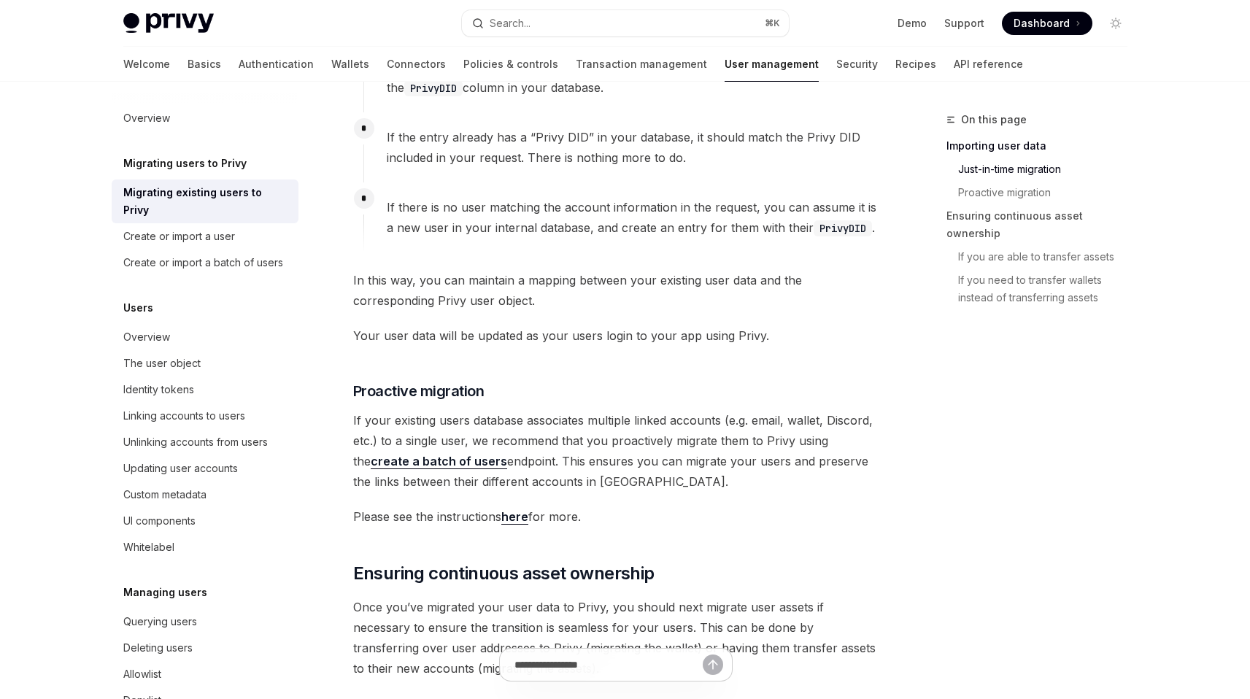
click at [521, 517] on link "here" at bounding box center [514, 516] width 27 height 15
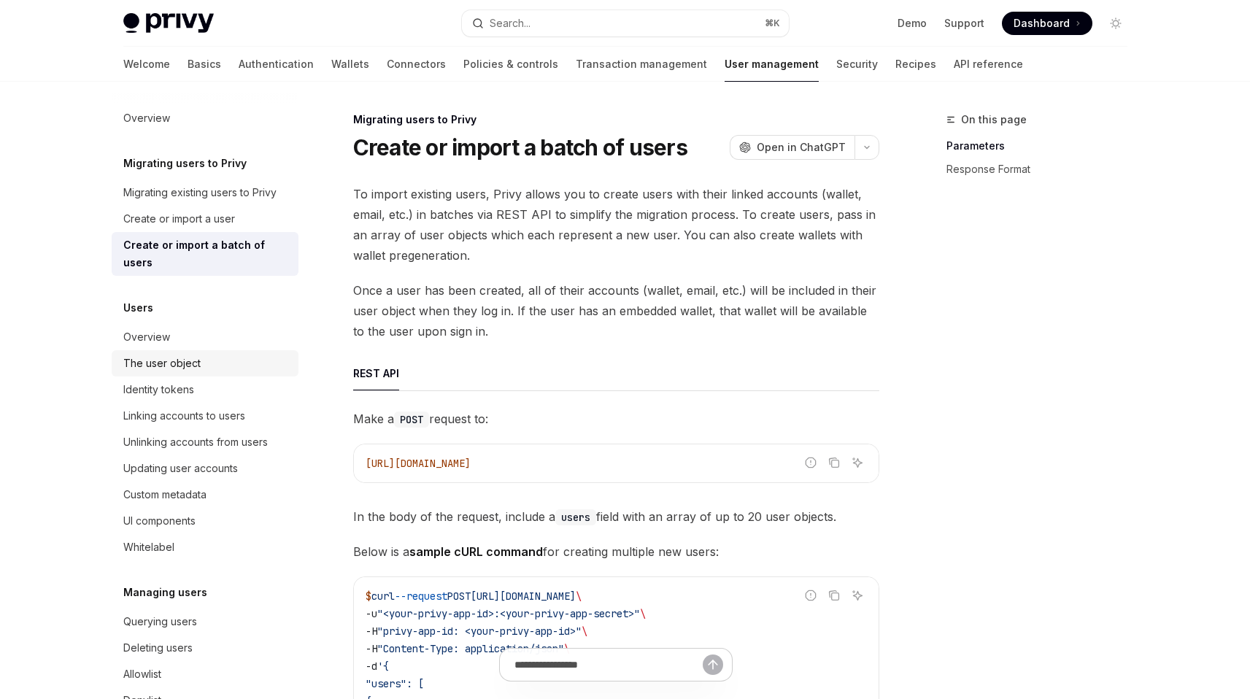
click at [202, 367] on div "The user object" at bounding box center [206, 364] width 166 height 18
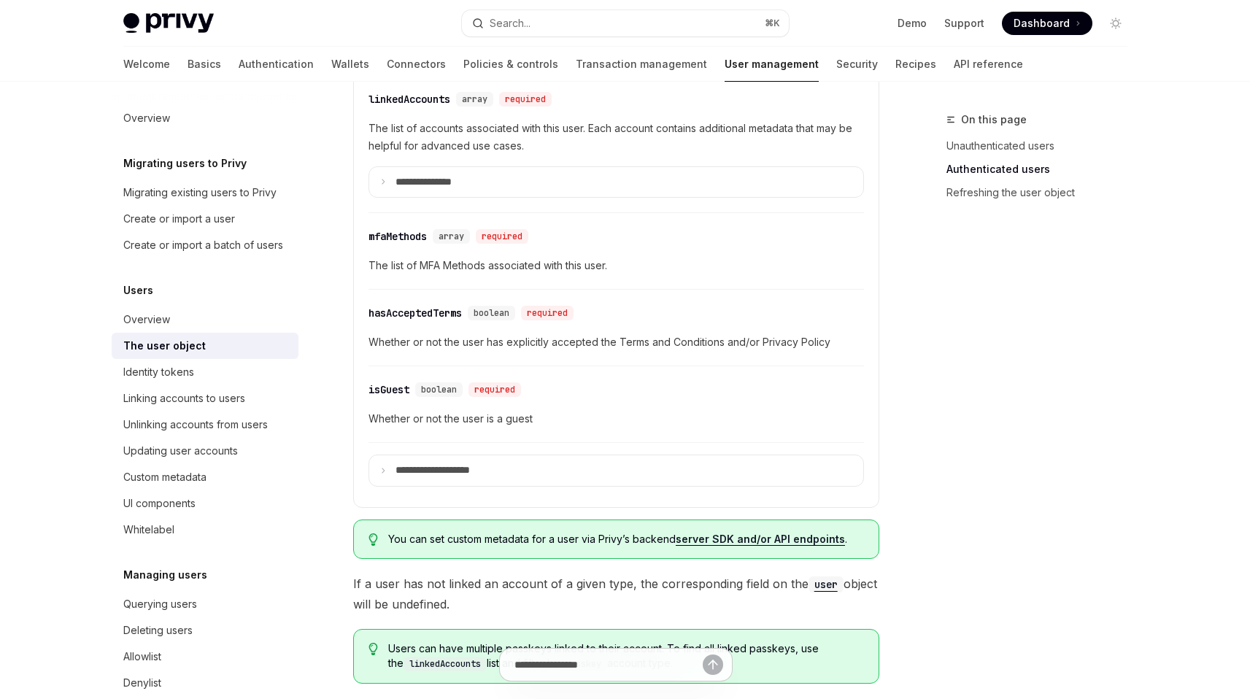
scroll to position [708, 0]
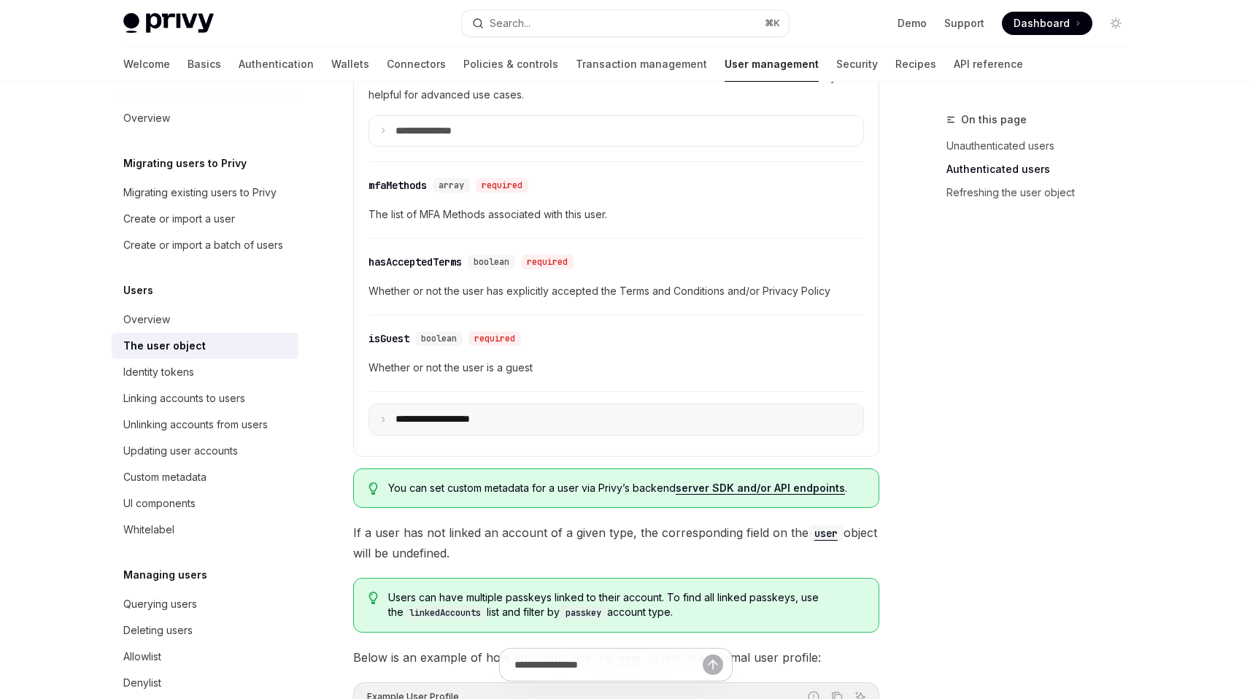
click at [533, 420] on summary "**********" at bounding box center [616, 419] width 494 height 31
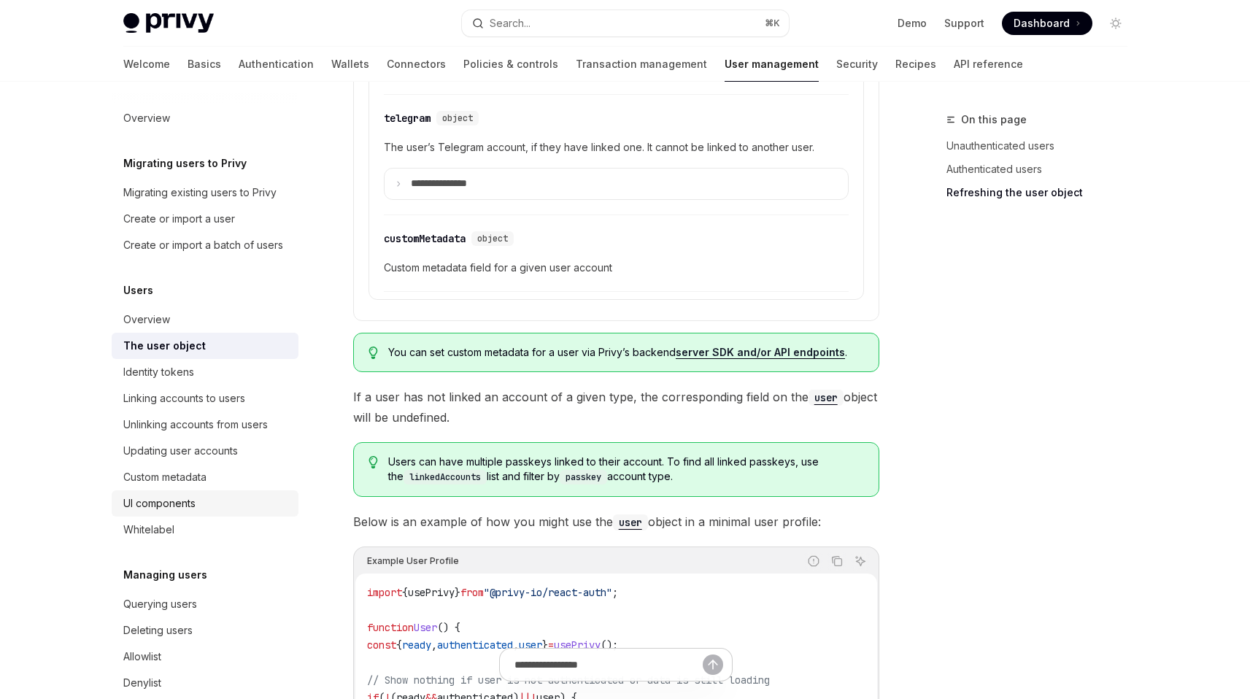
scroll to position [144, 0]
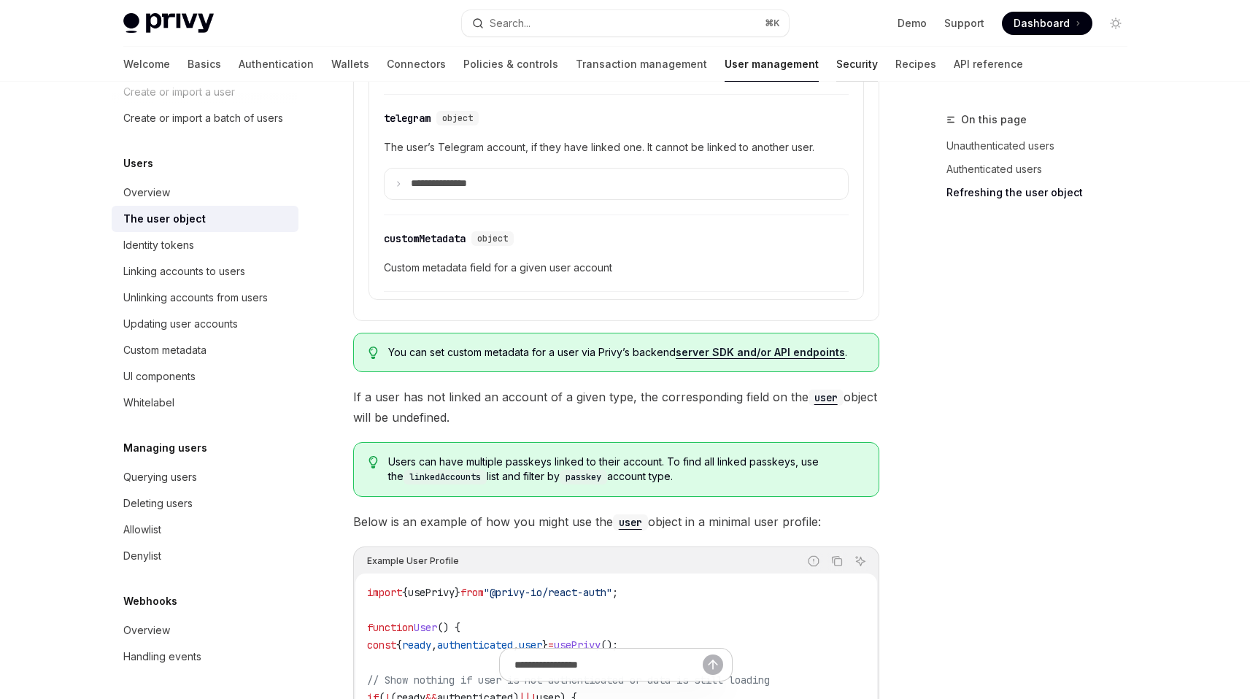
click at [836, 68] on link "Security" at bounding box center [857, 64] width 42 height 35
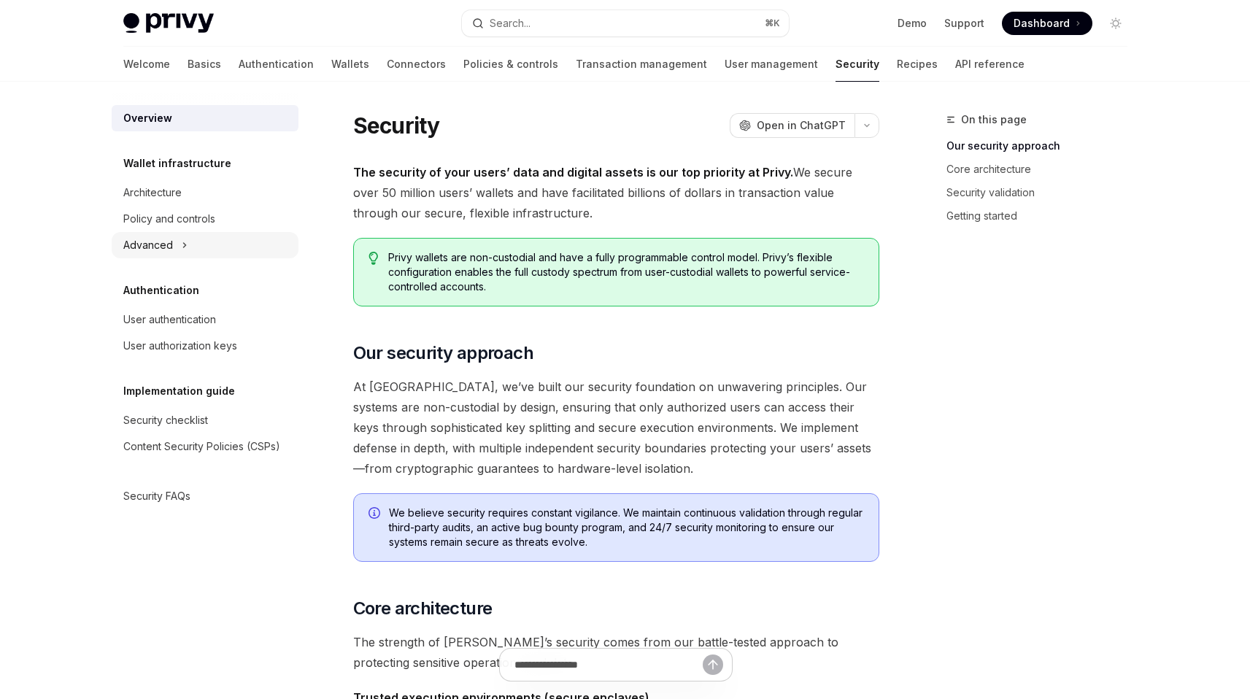
click at [176, 237] on button "Advanced" at bounding box center [205, 245] width 187 height 26
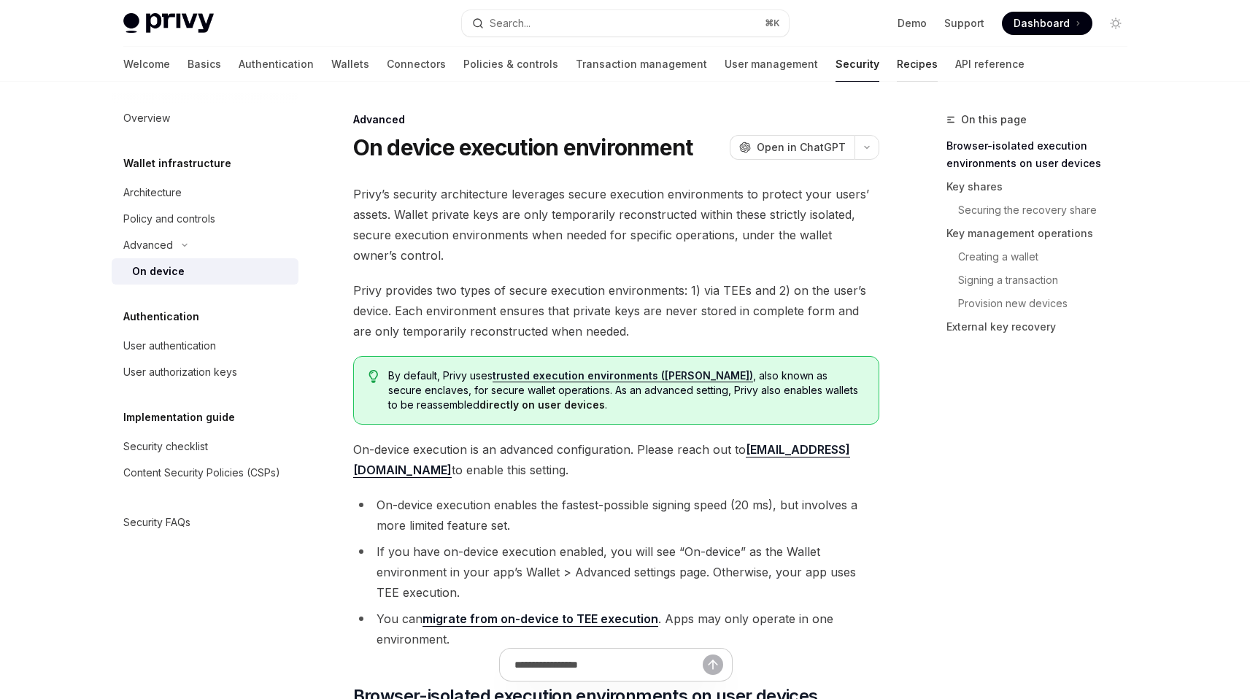
click at [897, 70] on link "Recipes" at bounding box center [917, 64] width 41 height 35
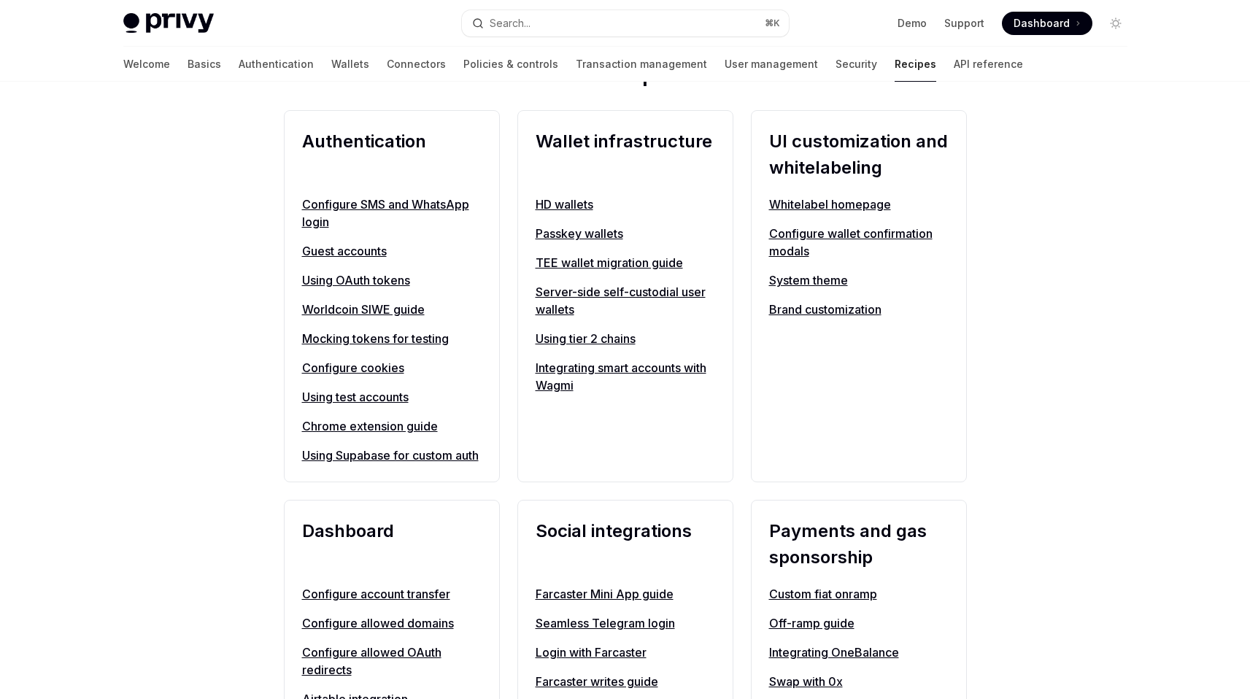
scroll to position [549, 0]
click at [239, 58] on link "Authentication" at bounding box center [276, 64] width 75 height 35
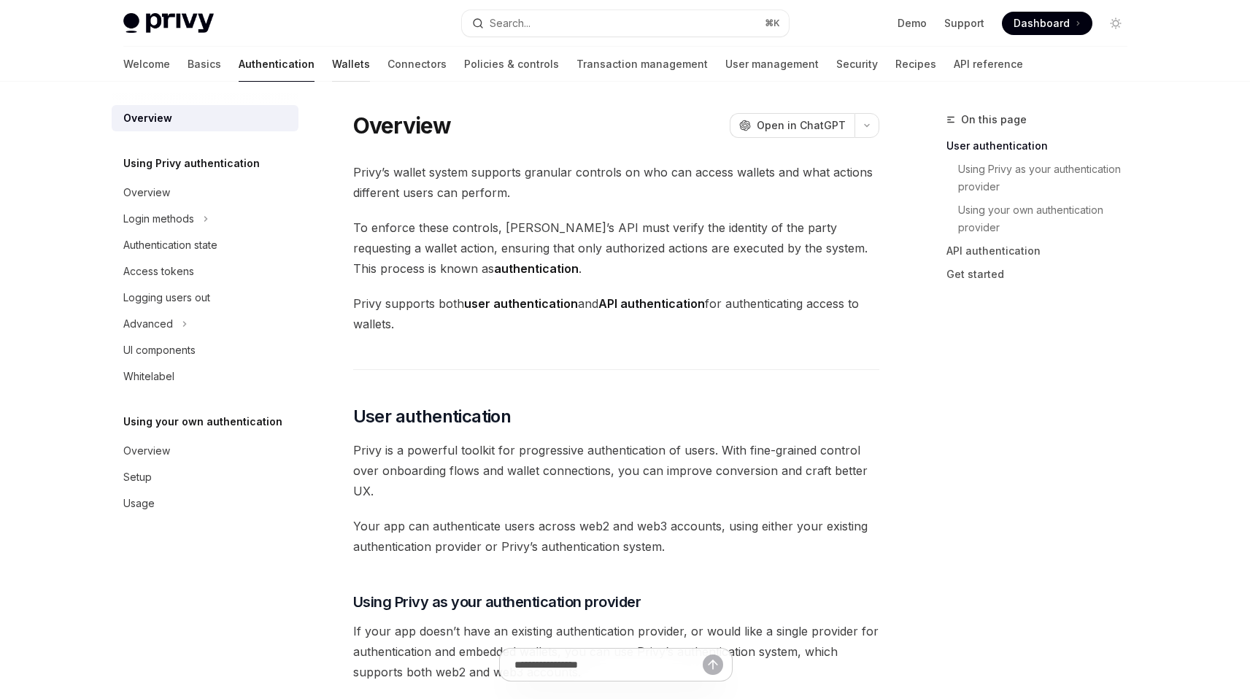
click at [332, 66] on link "Wallets" at bounding box center [351, 64] width 38 height 35
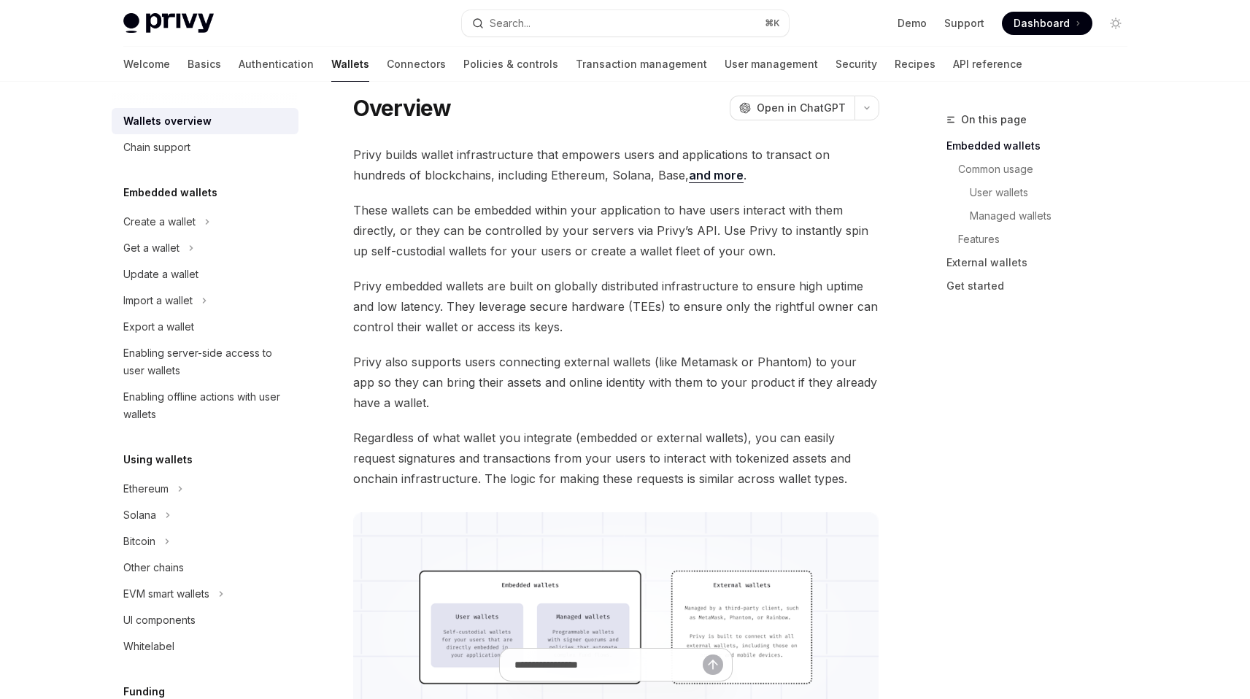
scroll to position [50, 0]
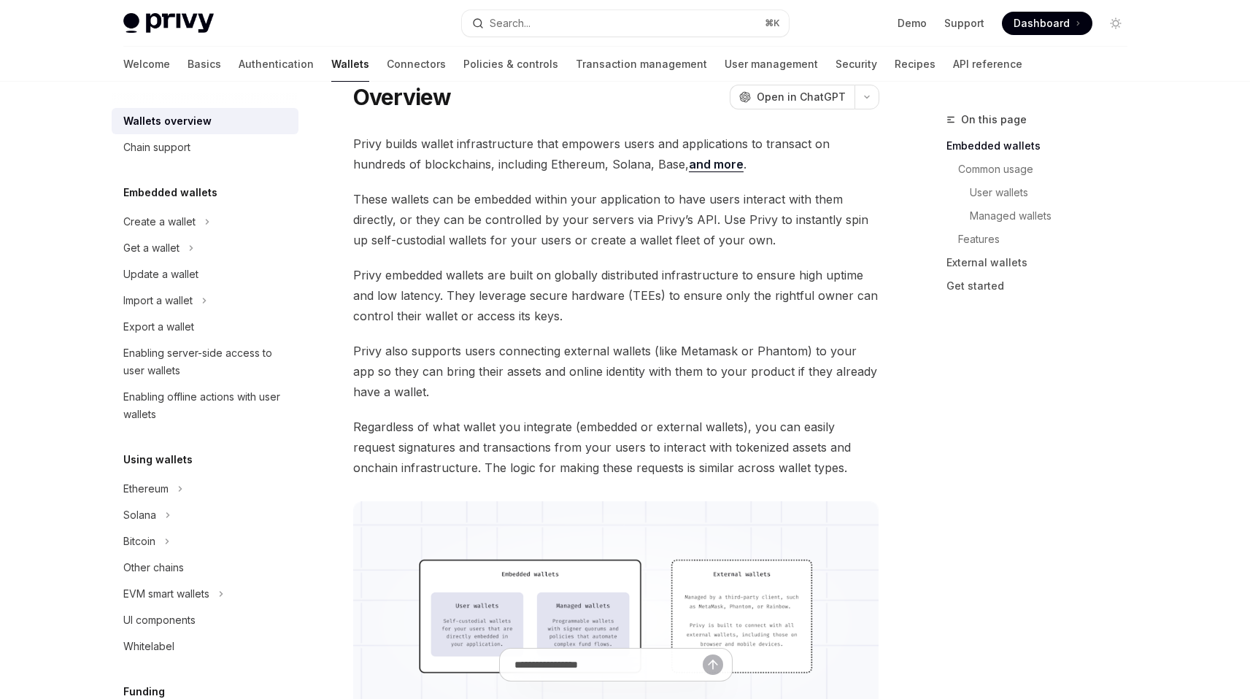
click at [464, 375] on span "Privy also supports users connecting external wallets (like Metamask or Phantom…" at bounding box center [616, 371] width 526 height 61
click at [474, 375] on span "Privy also supports users connecting external wallets (like Metamask or Phantom…" at bounding box center [616, 371] width 526 height 61
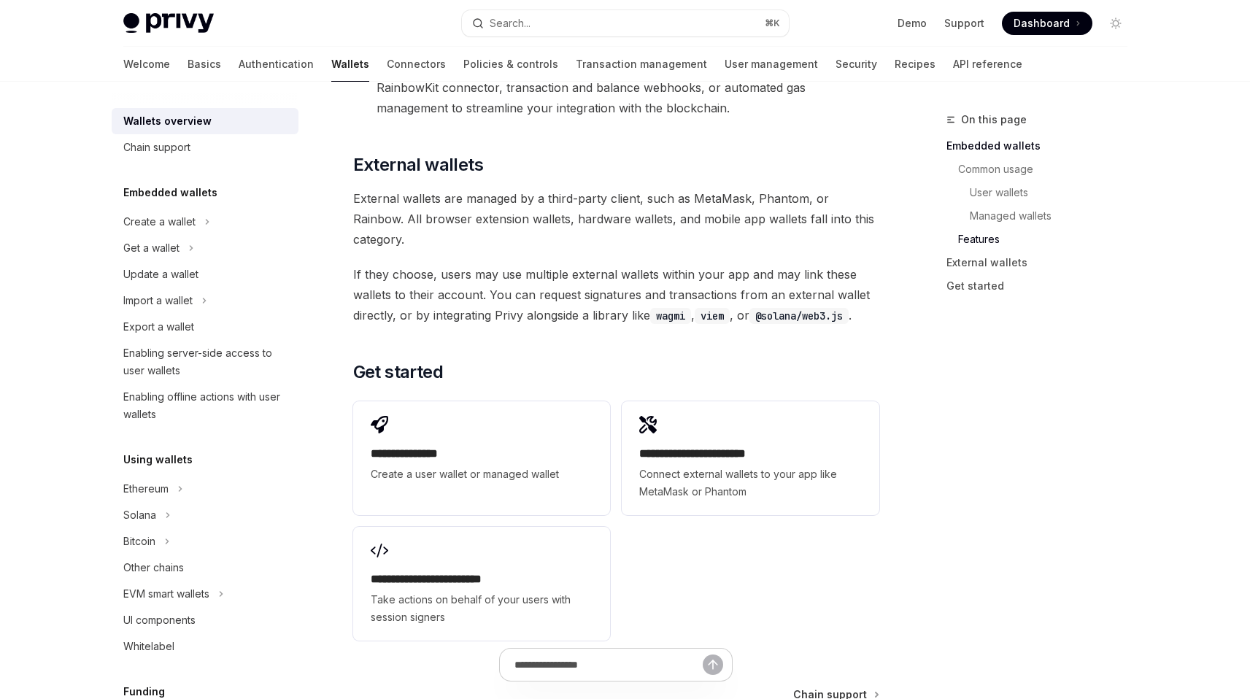
scroll to position [2140, 0]
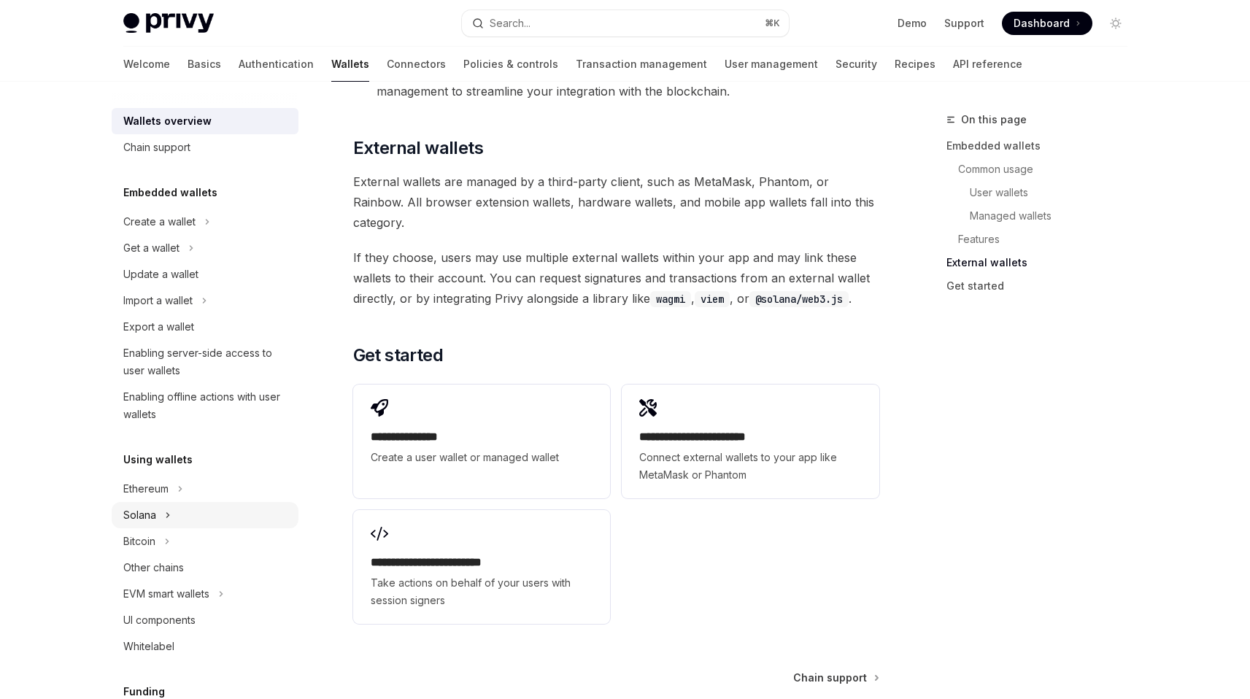
click at [158, 527] on button "Solana" at bounding box center [205, 515] width 187 height 26
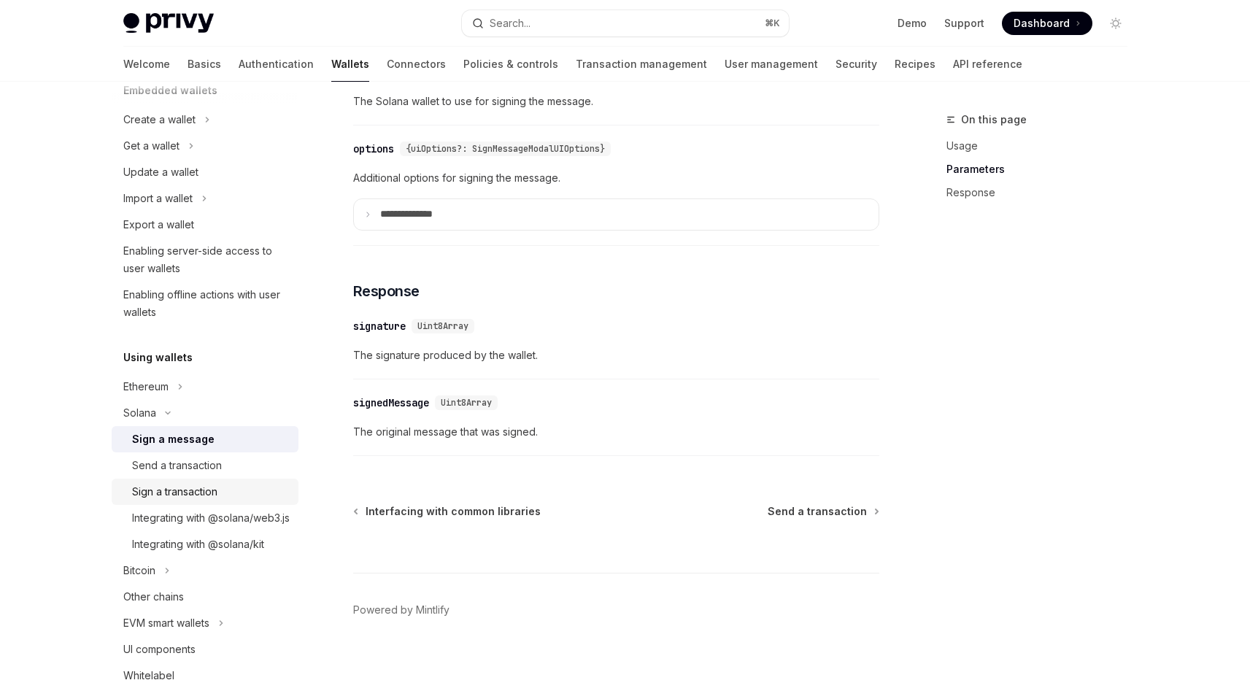
scroll to position [110, 0]
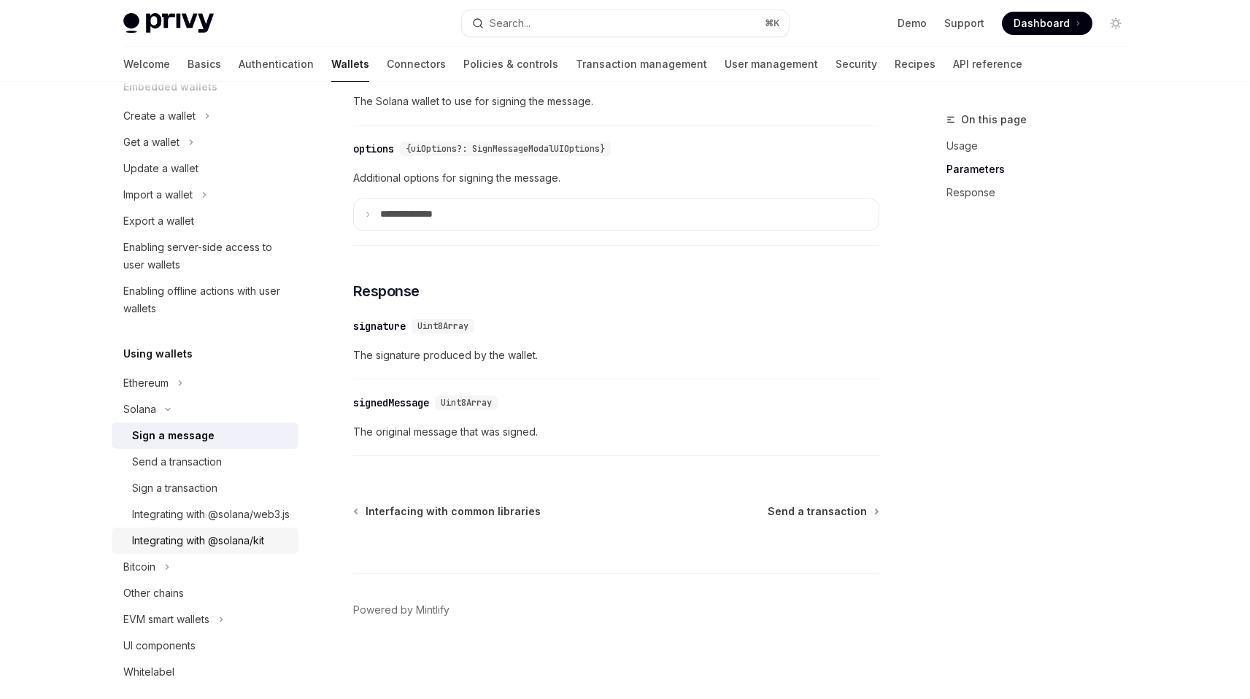
click at [239, 549] on div "Integrating with @solana/kit" at bounding box center [198, 541] width 132 height 18
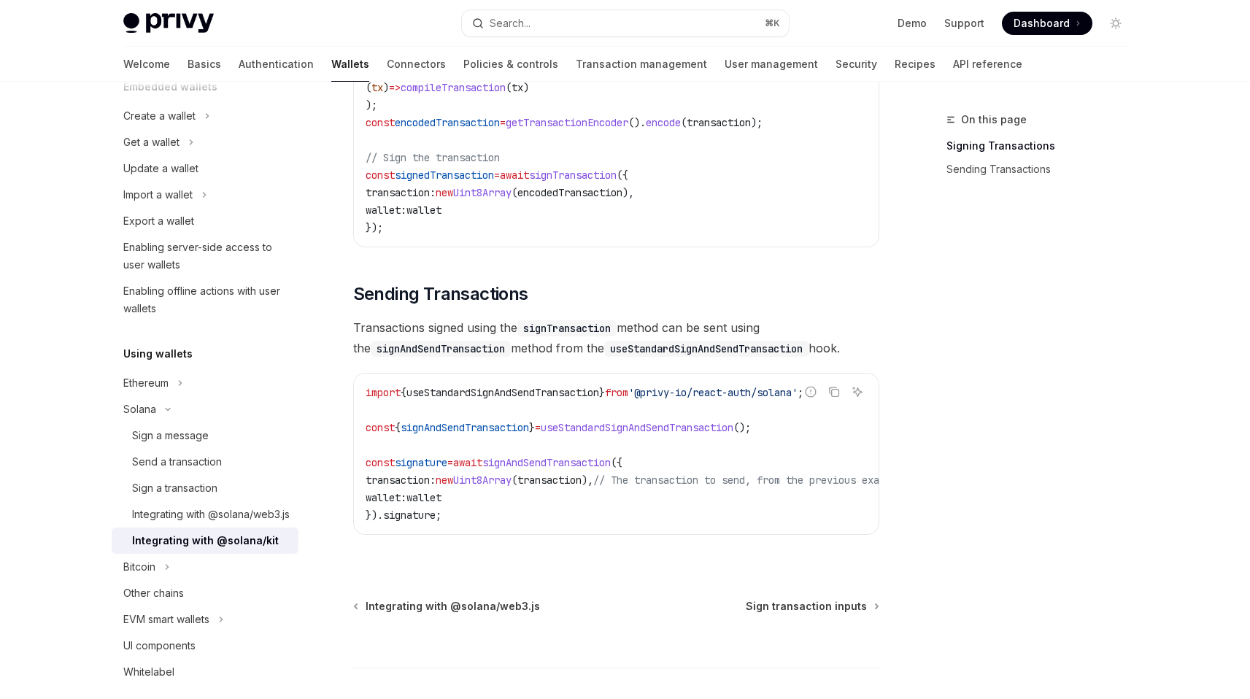
scroll to position [1095, 0]
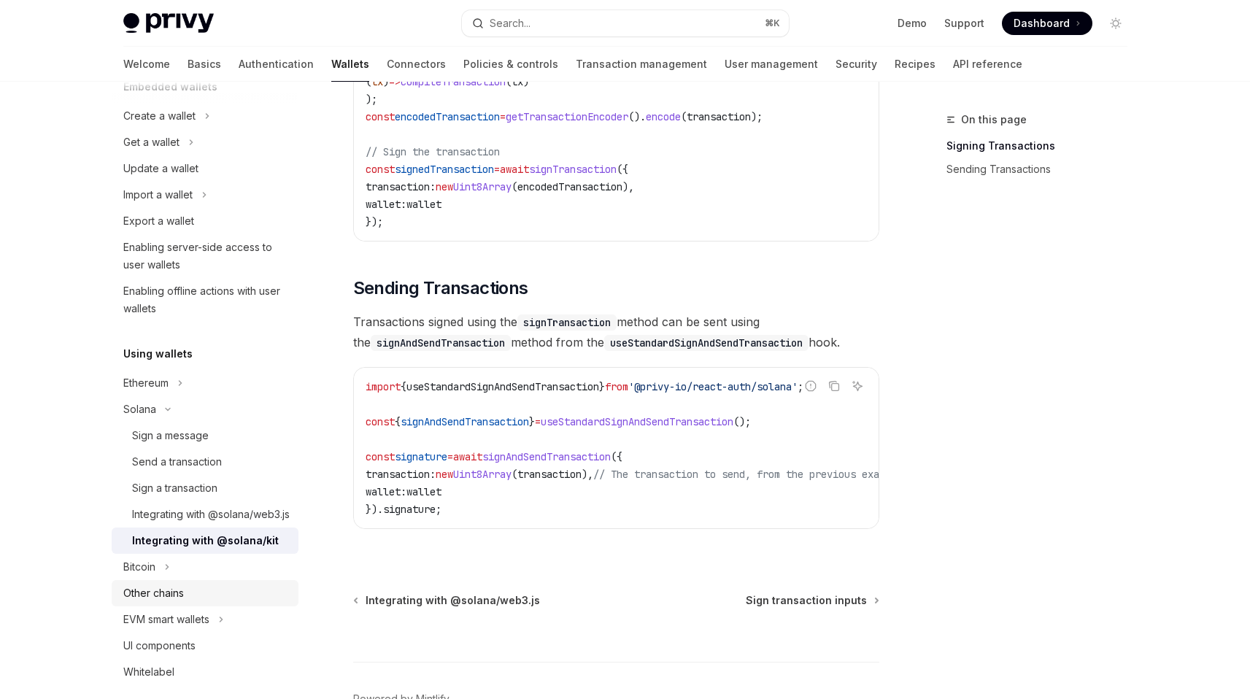
click at [233, 602] on div "Other chains" at bounding box center [206, 593] width 166 height 18
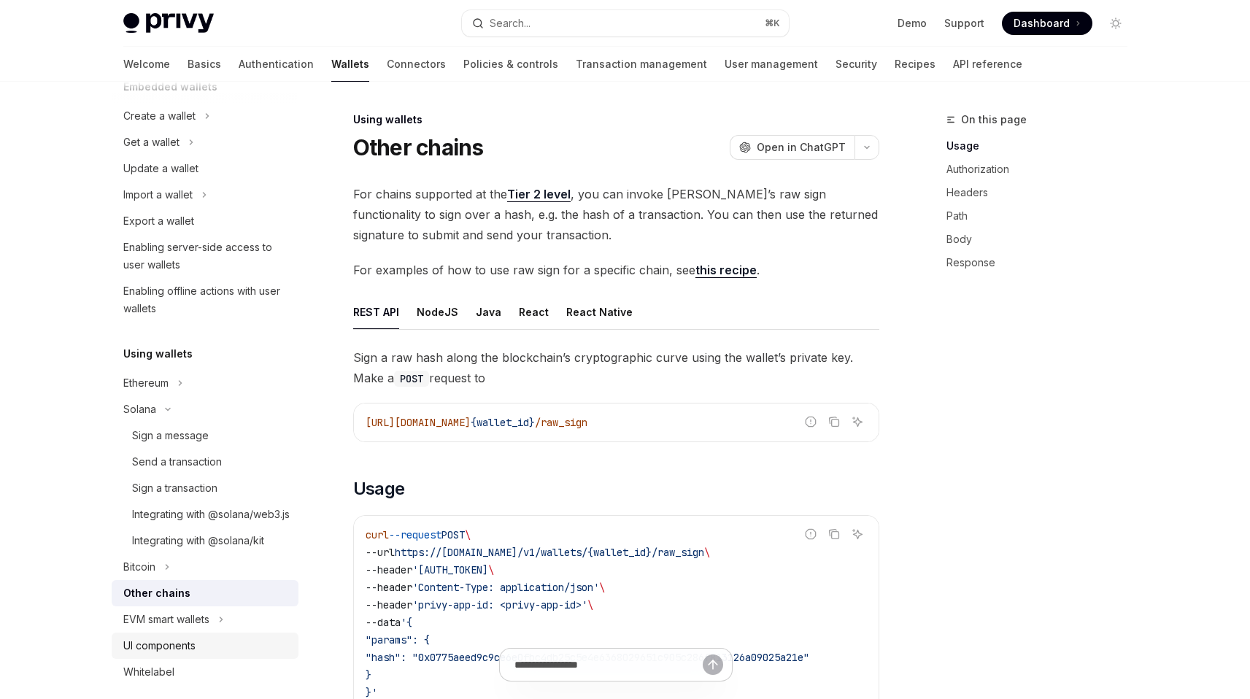
click at [243, 654] on div "UI components" at bounding box center [206, 646] width 166 height 18
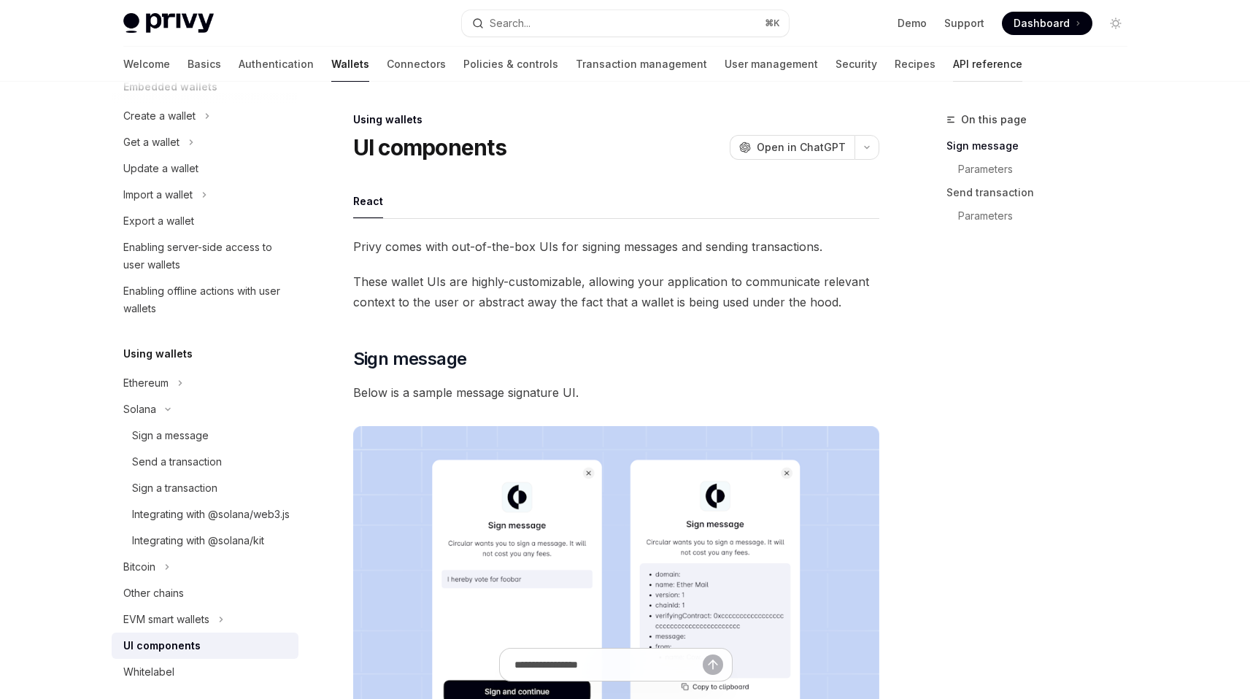
click at [953, 66] on link "API reference" at bounding box center [987, 64] width 69 height 35
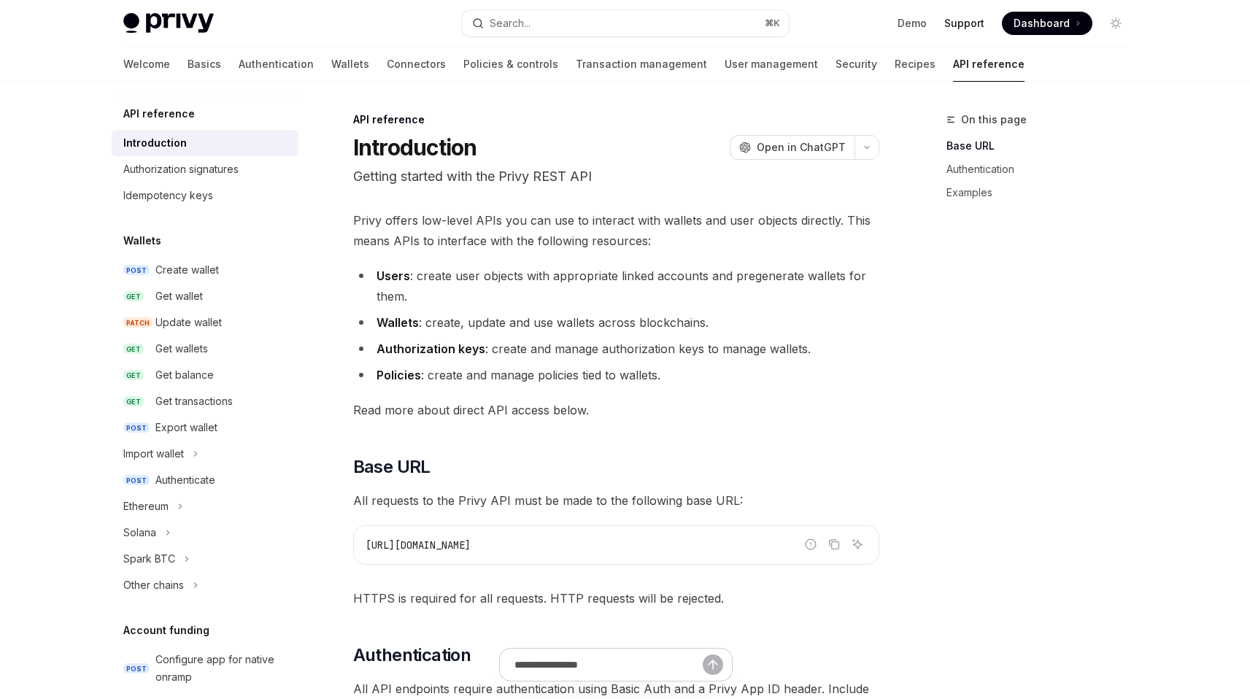
click at [967, 20] on link "Support" at bounding box center [964, 23] width 40 height 15
click at [239, 71] on link "Authentication" at bounding box center [276, 64] width 75 height 35
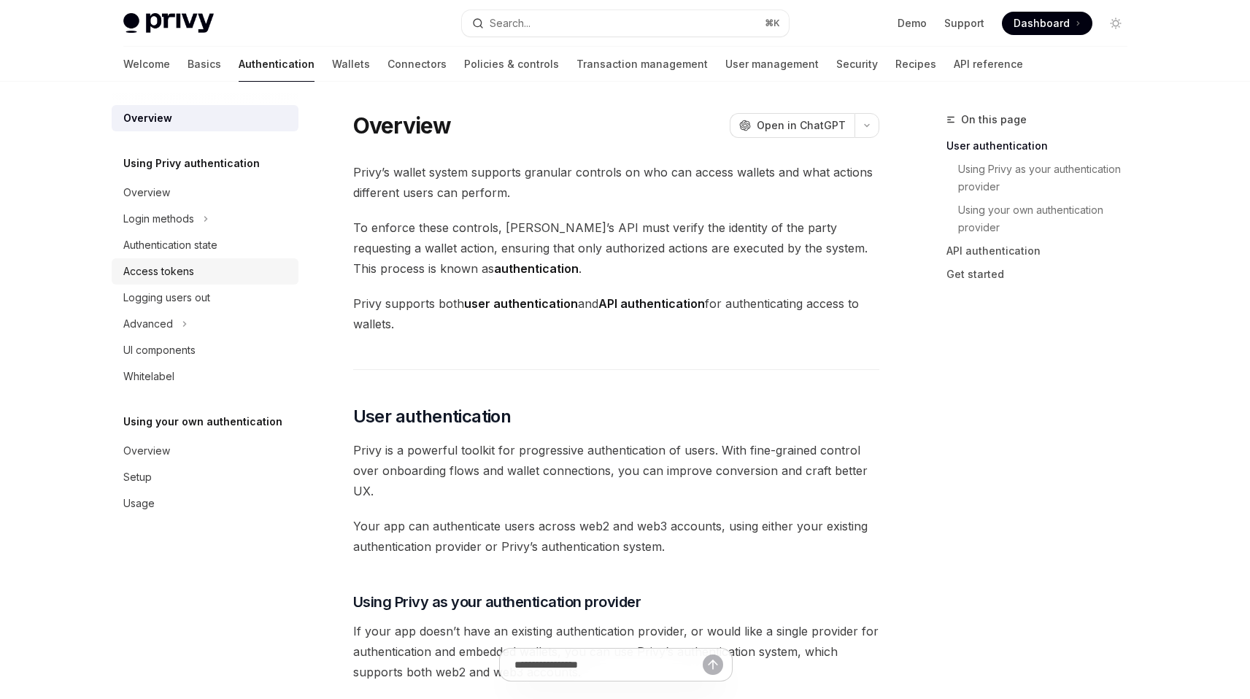
click at [198, 270] on div "Access tokens" at bounding box center [206, 272] width 166 height 18
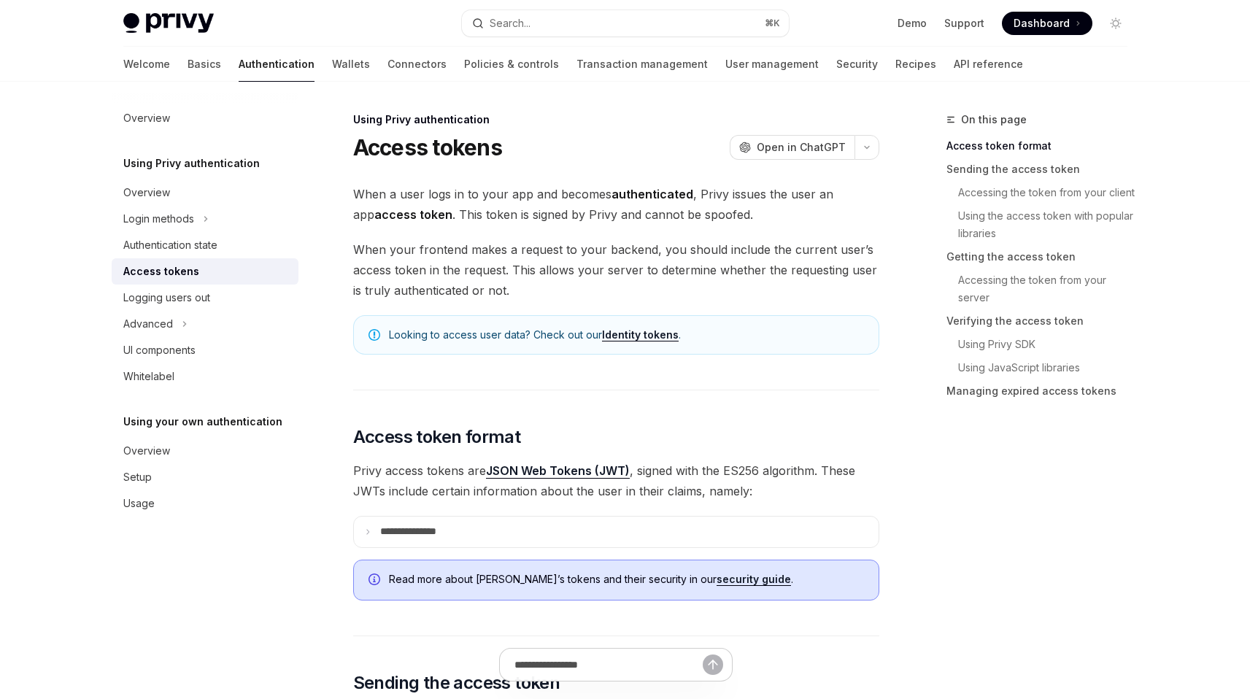
click at [653, 335] on link "Identity tokens" at bounding box center [640, 334] width 77 height 13
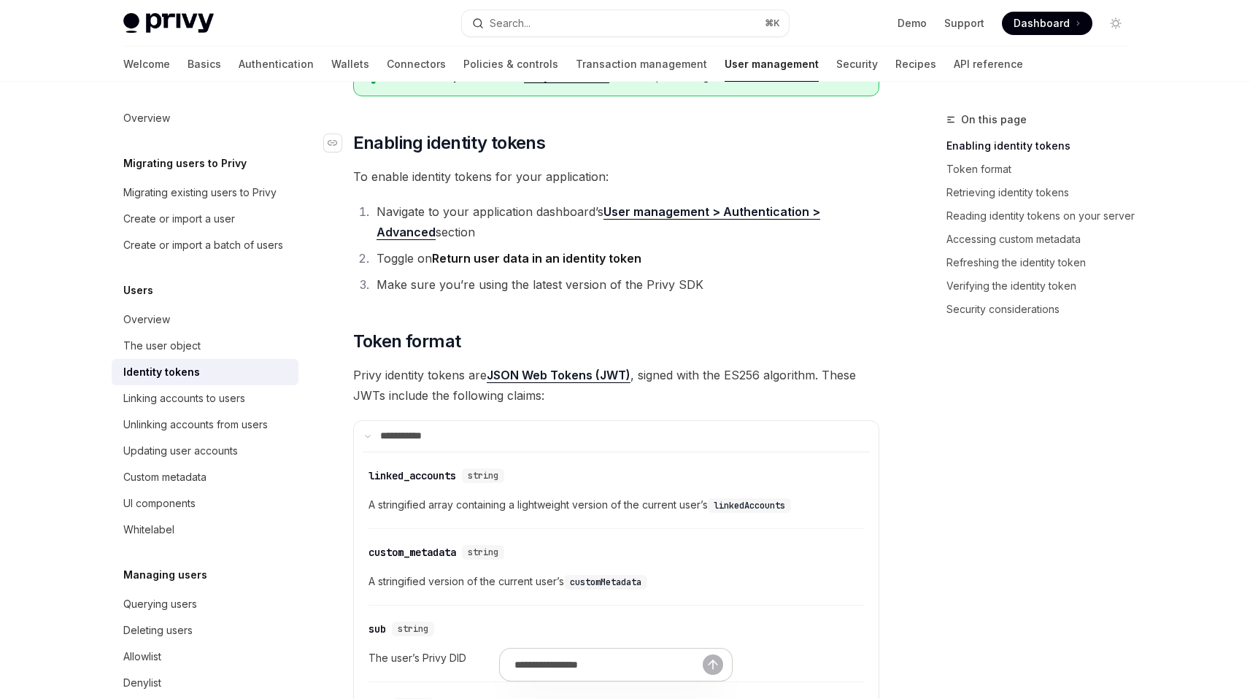
scroll to position [317, 0]
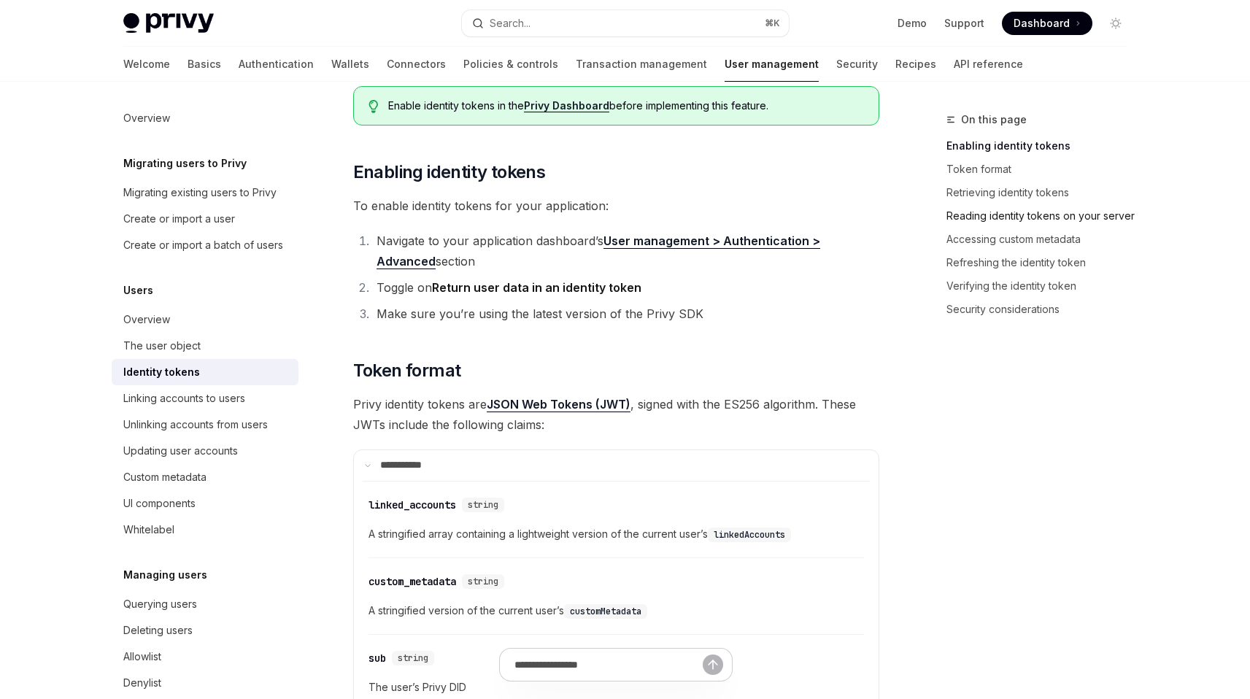
click at [968, 220] on link "Reading identity tokens on your server" at bounding box center [1042, 215] width 193 height 23
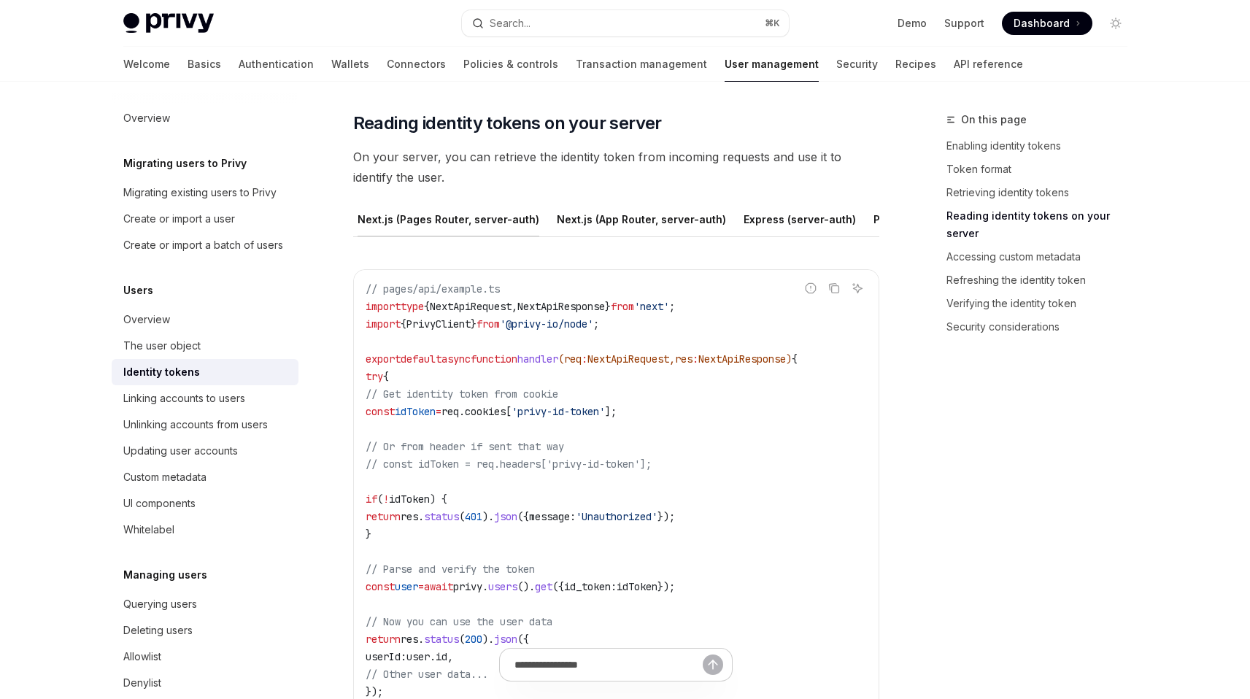
scroll to position [0, 309]
click at [993, 198] on link "Retrieving identity tokens" at bounding box center [1042, 192] width 193 height 23
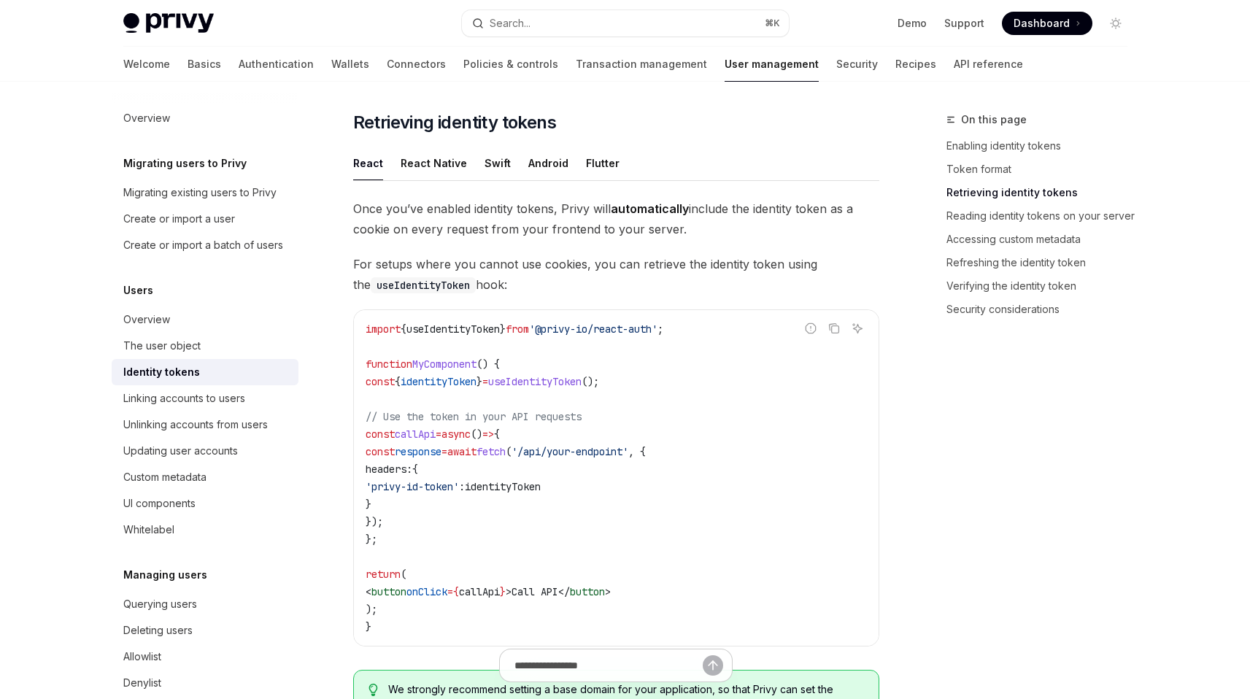
scroll to position [1266, 0]
click at [985, 172] on link "Token format" at bounding box center [1042, 169] width 193 height 23
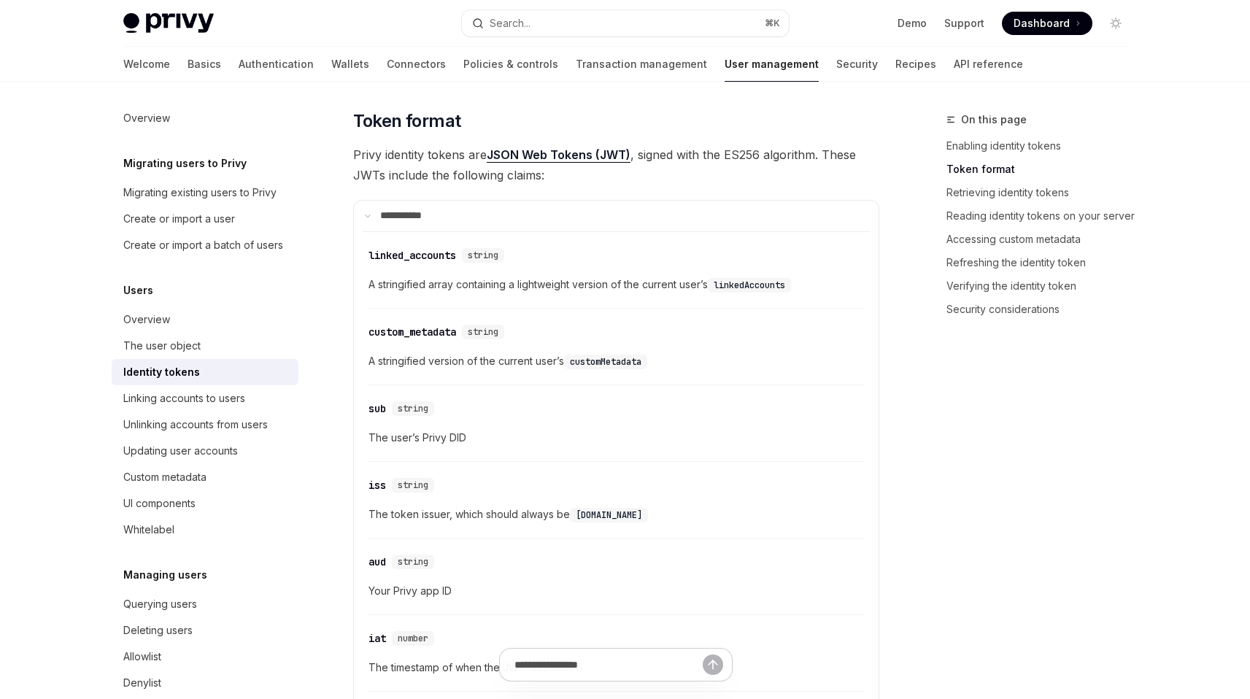
scroll to position [565, 0]
click at [224, 355] on div "The user object" at bounding box center [206, 346] width 166 height 18
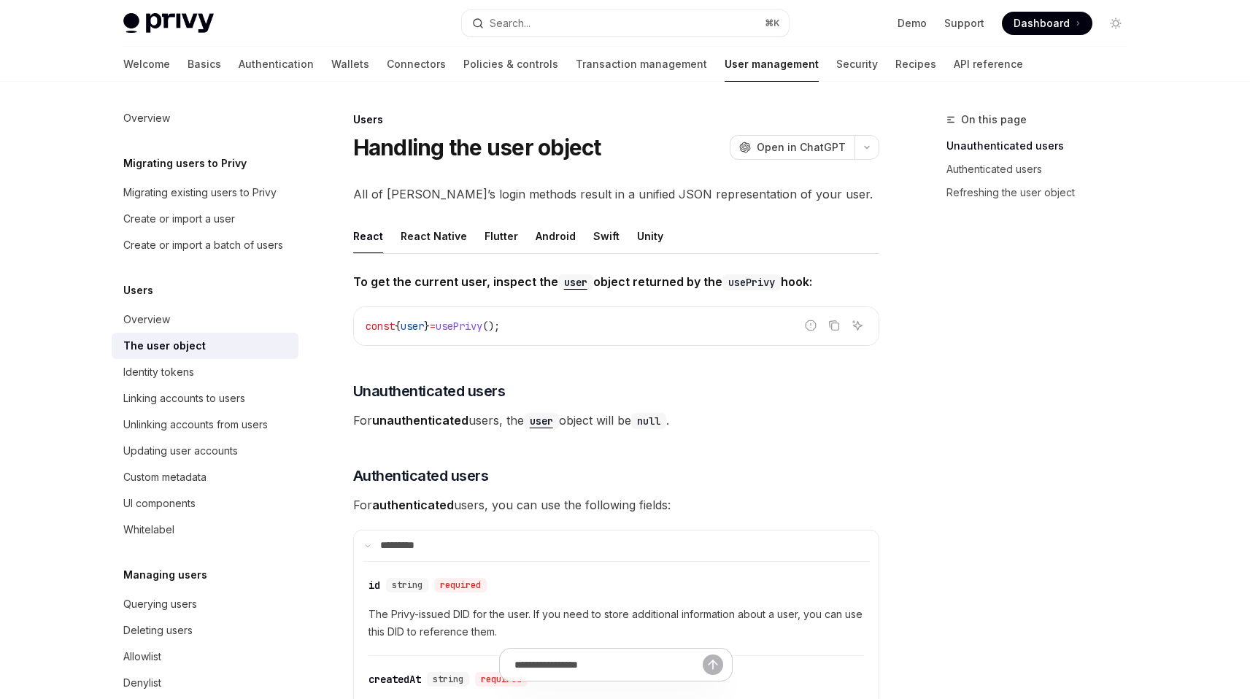
scroll to position [3, 0]
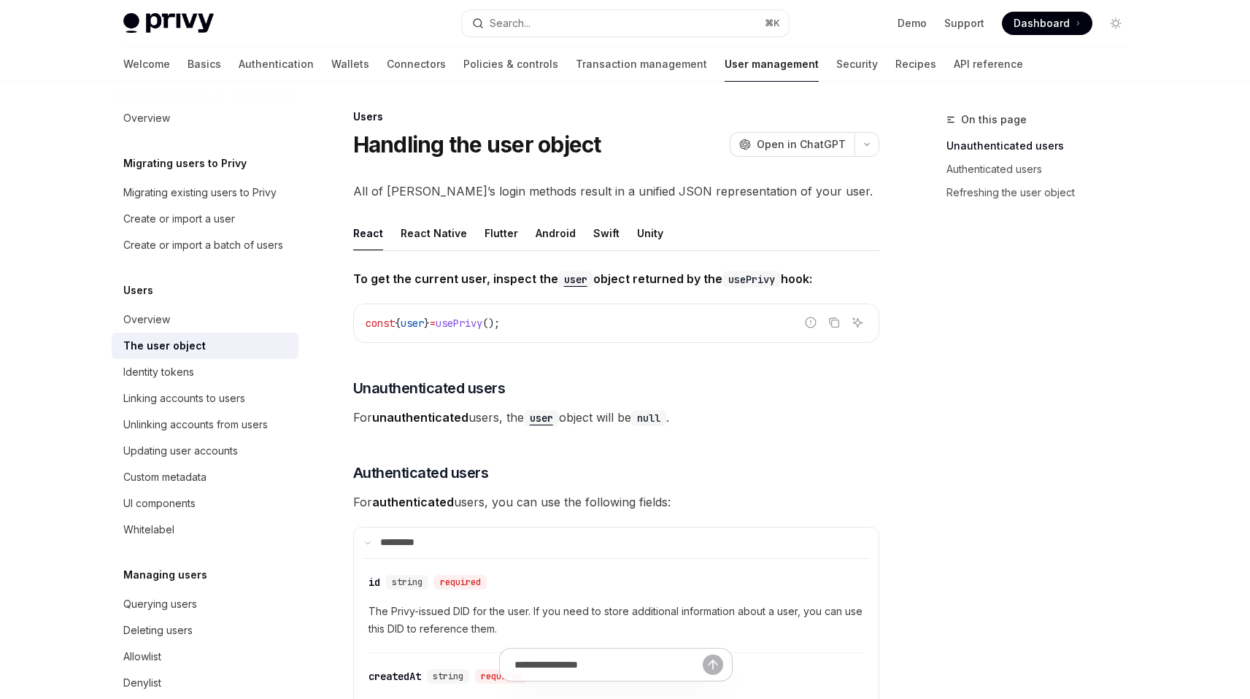
click at [570, 282] on code "user" at bounding box center [575, 279] width 35 height 16
click at [573, 284] on code "user" at bounding box center [575, 279] width 35 height 16
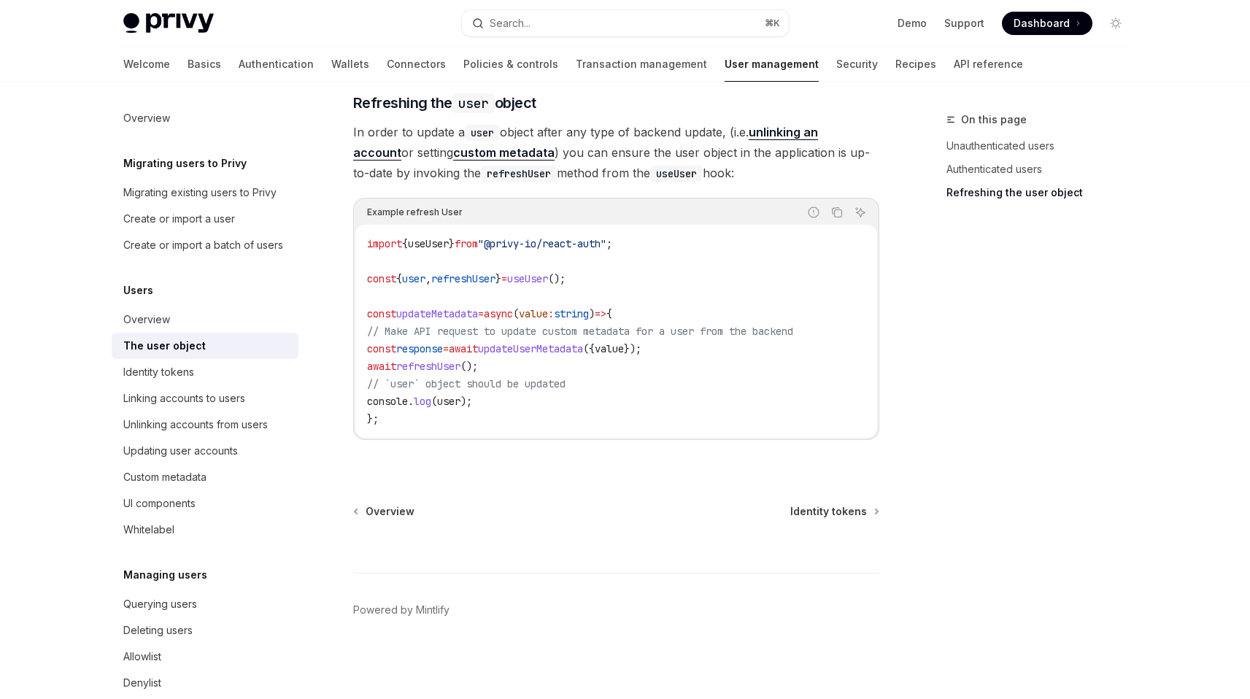
scroll to position [1950, 0]
click at [222, 512] on div "UI components" at bounding box center [206, 504] width 166 height 18
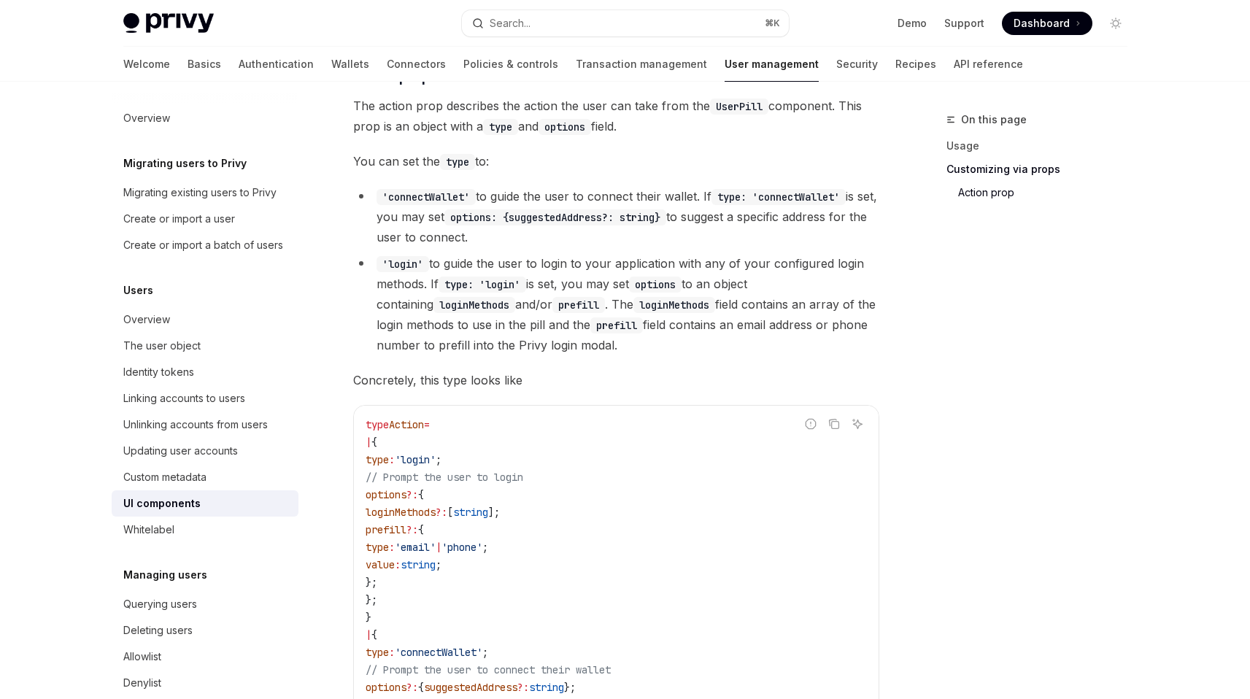
scroll to position [2192, 0]
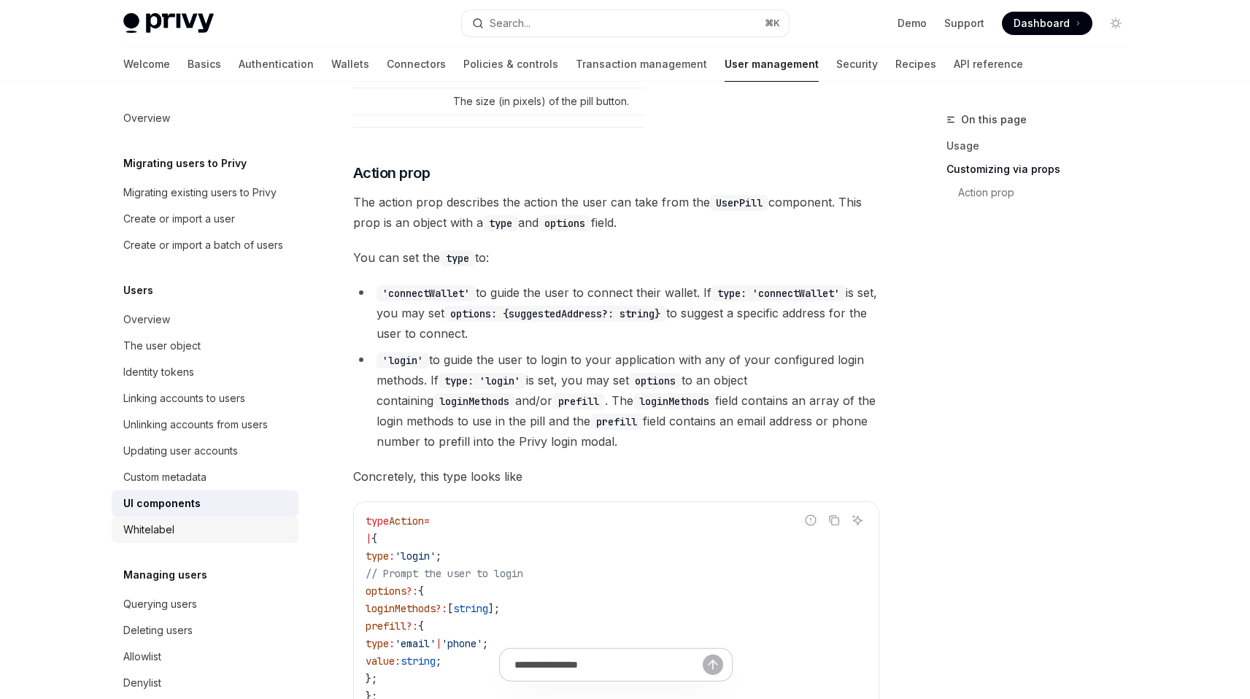
click at [218, 538] on div "Whitelabel" at bounding box center [206, 530] width 166 height 18
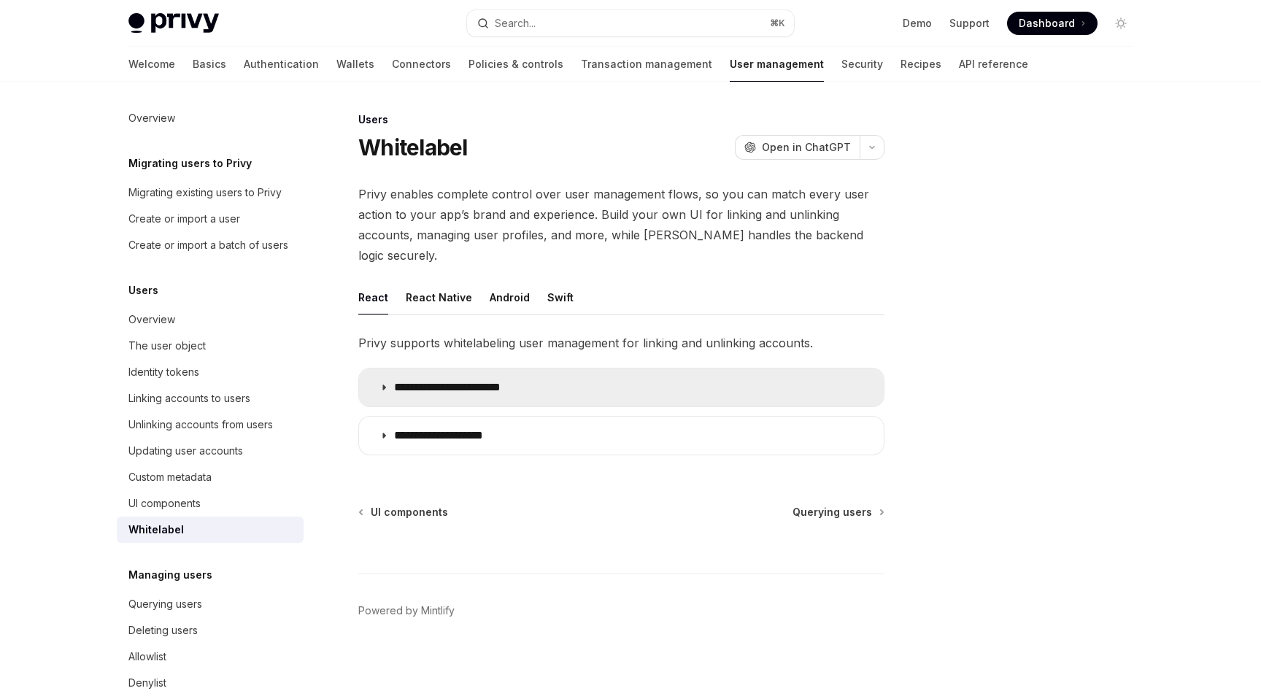
click at [454, 381] on summary "**********" at bounding box center [621, 387] width 525 height 38
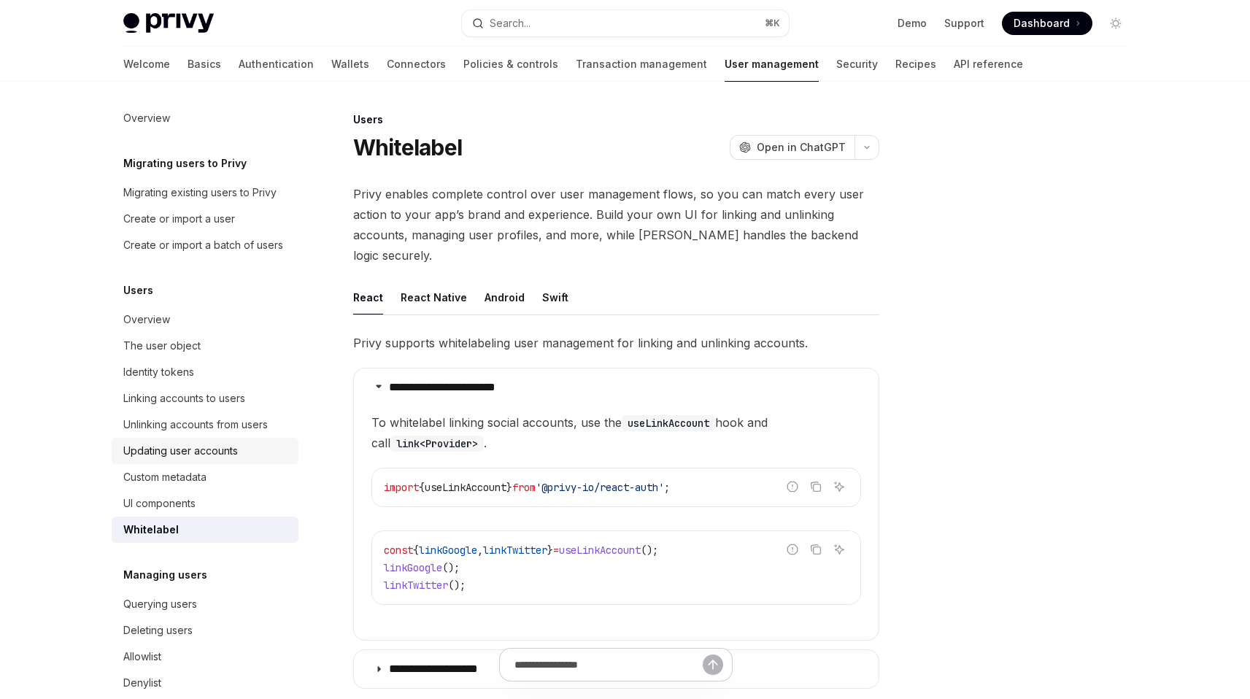
click at [207, 460] on div "Updating user accounts" at bounding box center [180, 451] width 115 height 18
type textarea "*"
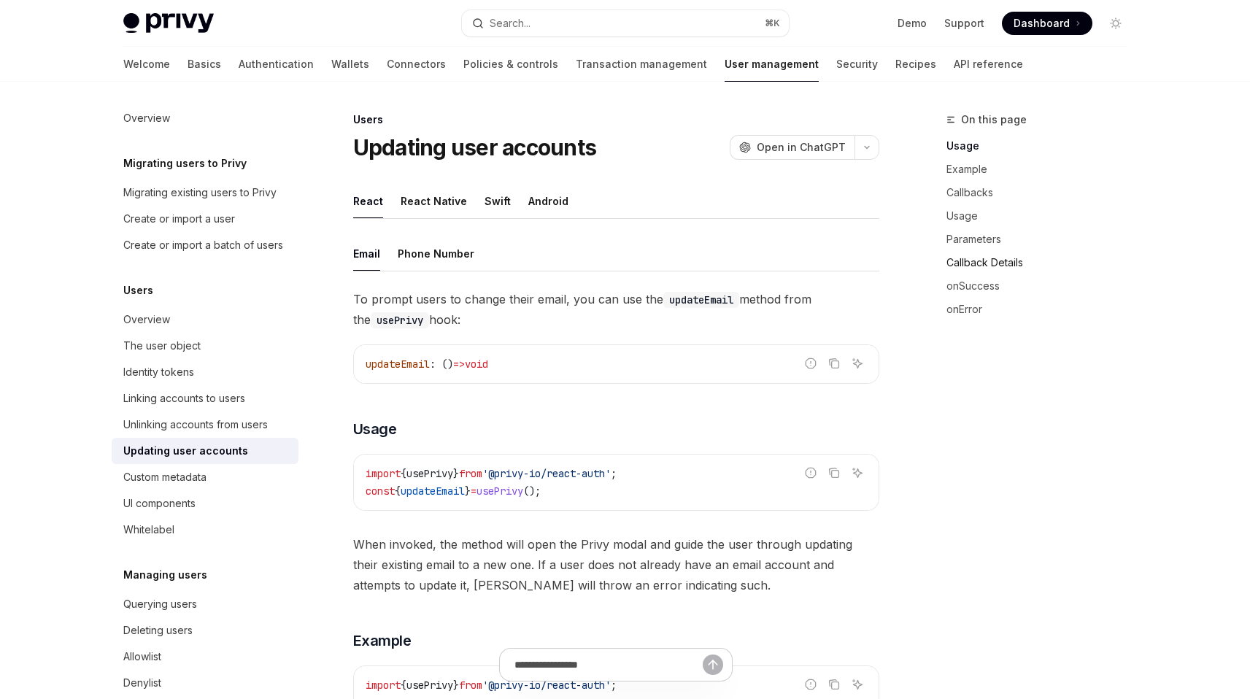
click at [971, 269] on link "Callback Details" at bounding box center [1042, 262] width 193 height 23
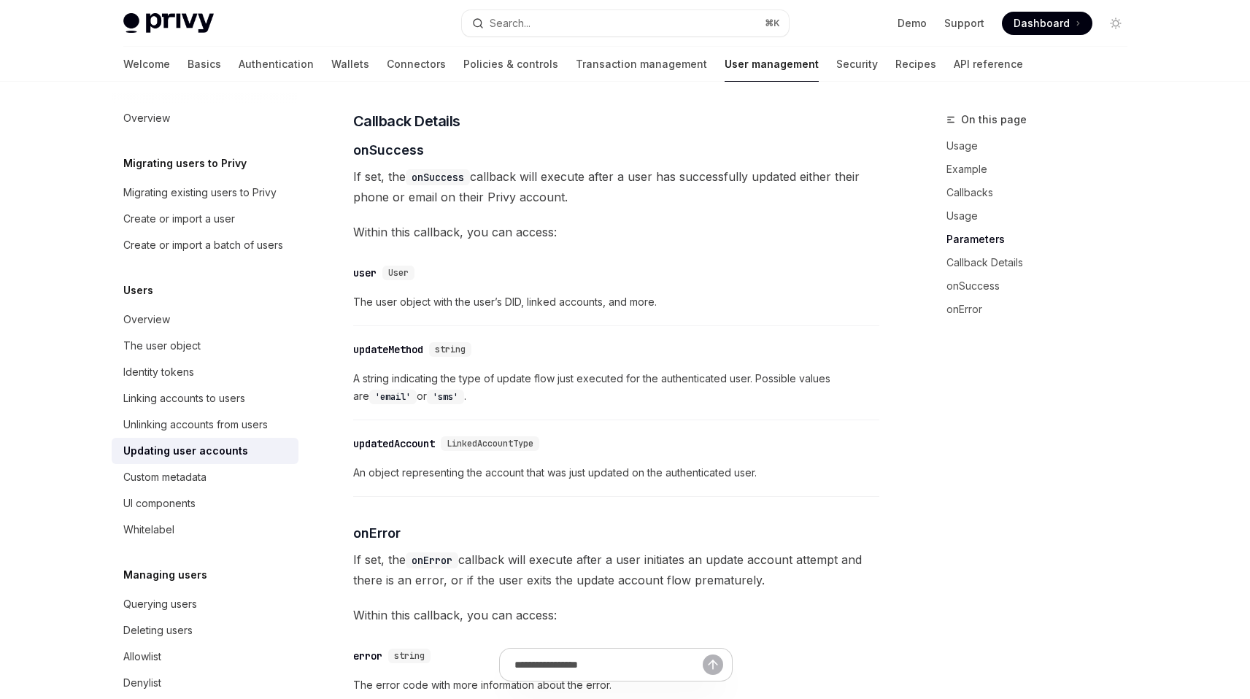
click at [963, 246] on link "Parameters" at bounding box center [1042, 239] width 193 height 23
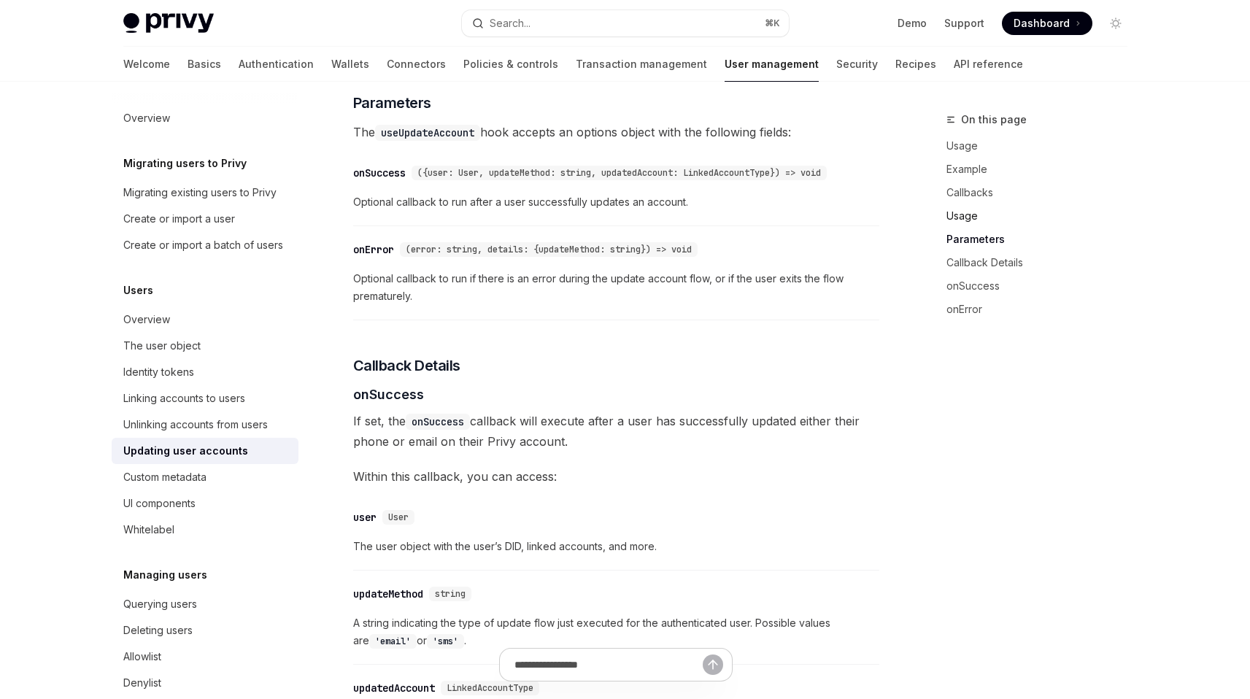
click at [958, 225] on link "Usage" at bounding box center [1042, 215] width 193 height 23
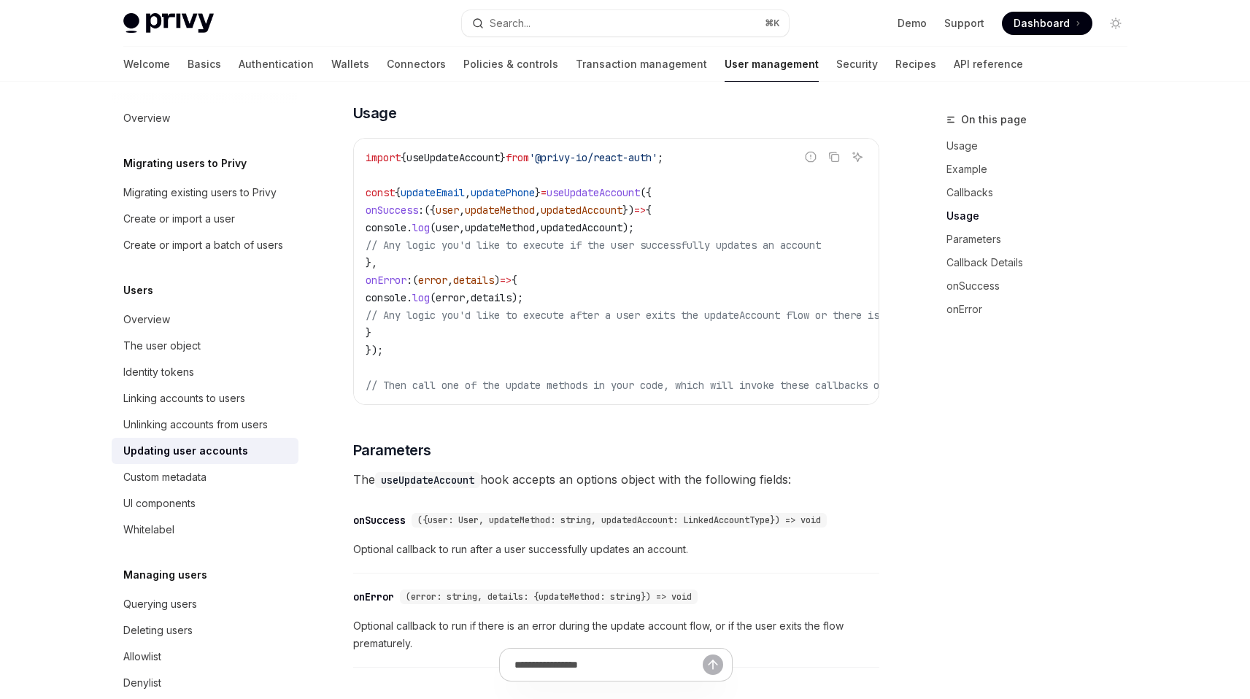
scroll to position [1113, 0]
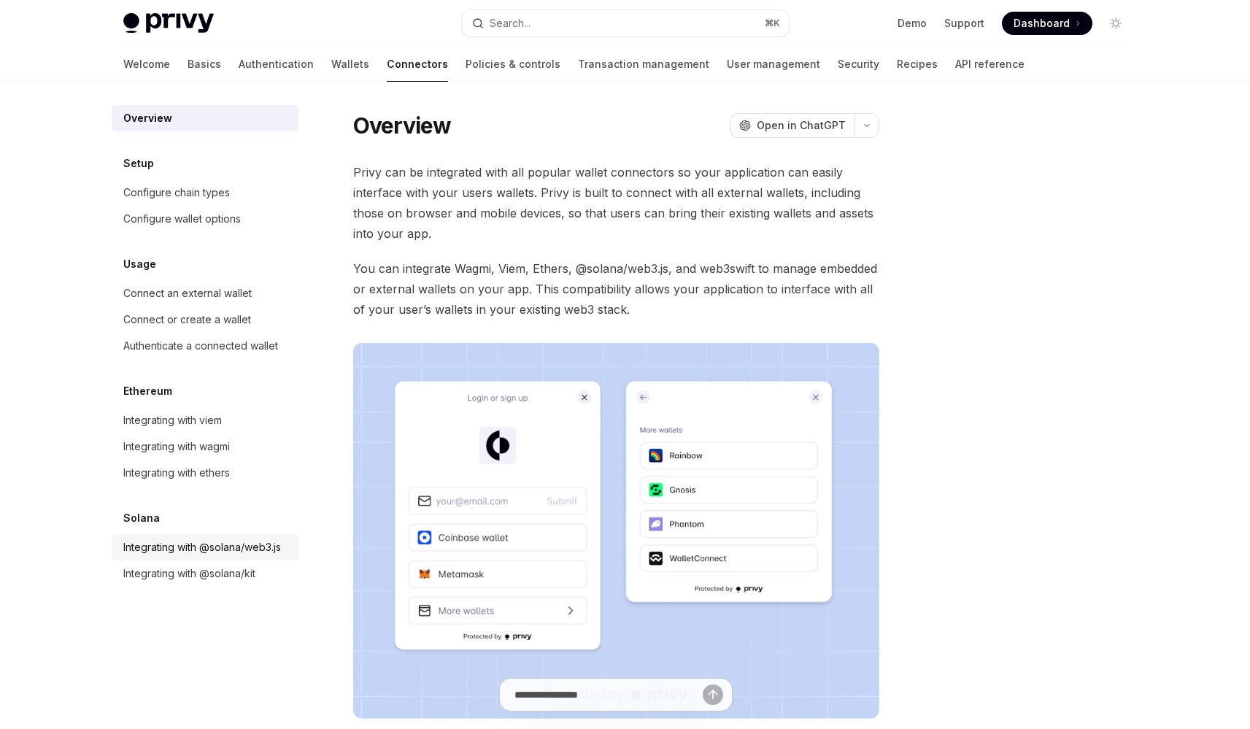
click at [260, 549] on div "Integrating with @solana/web3.js" at bounding box center [202, 547] width 158 height 18
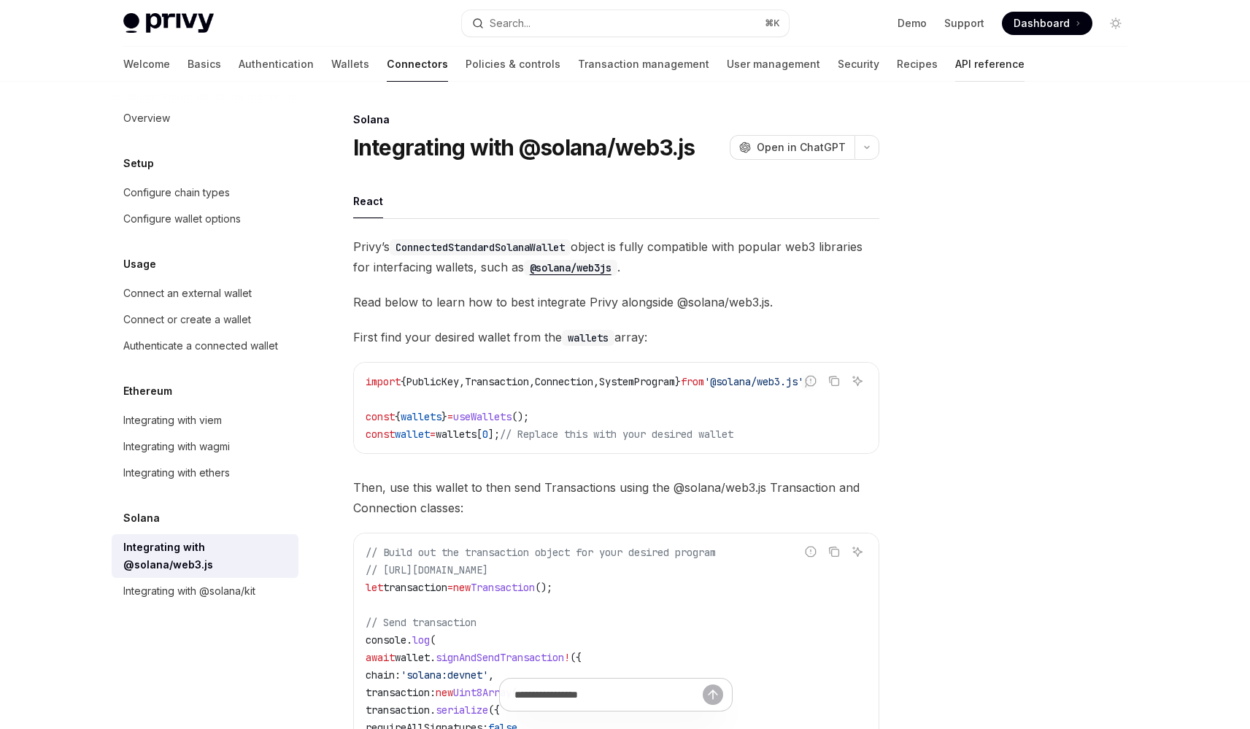
click at [955, 61] on link "API reference" at bounding box center [989, 64] width 69 height 35
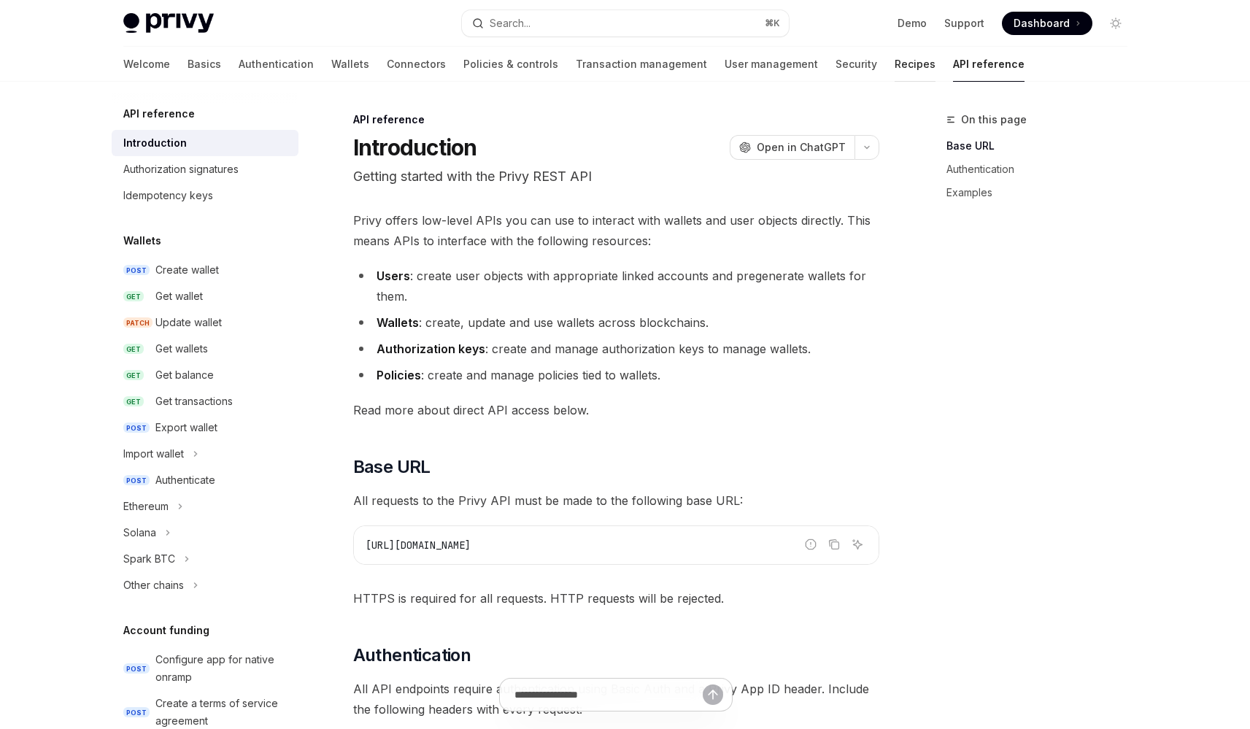
click at [895, 64] on link "Recipes" at bounding box center [915, 64] width 41 height 35
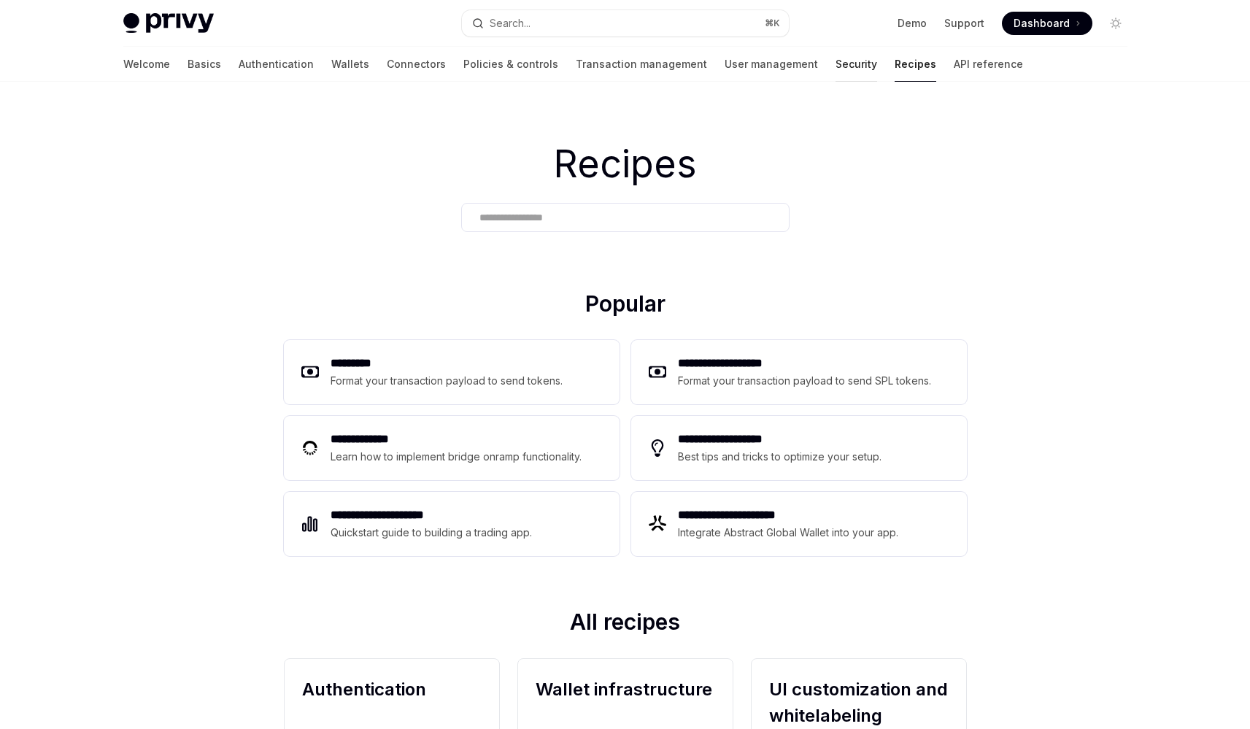
click at [835, 73] on link "Security" at bounding box center [856, 64] width 42 height 35
type textarea "*"
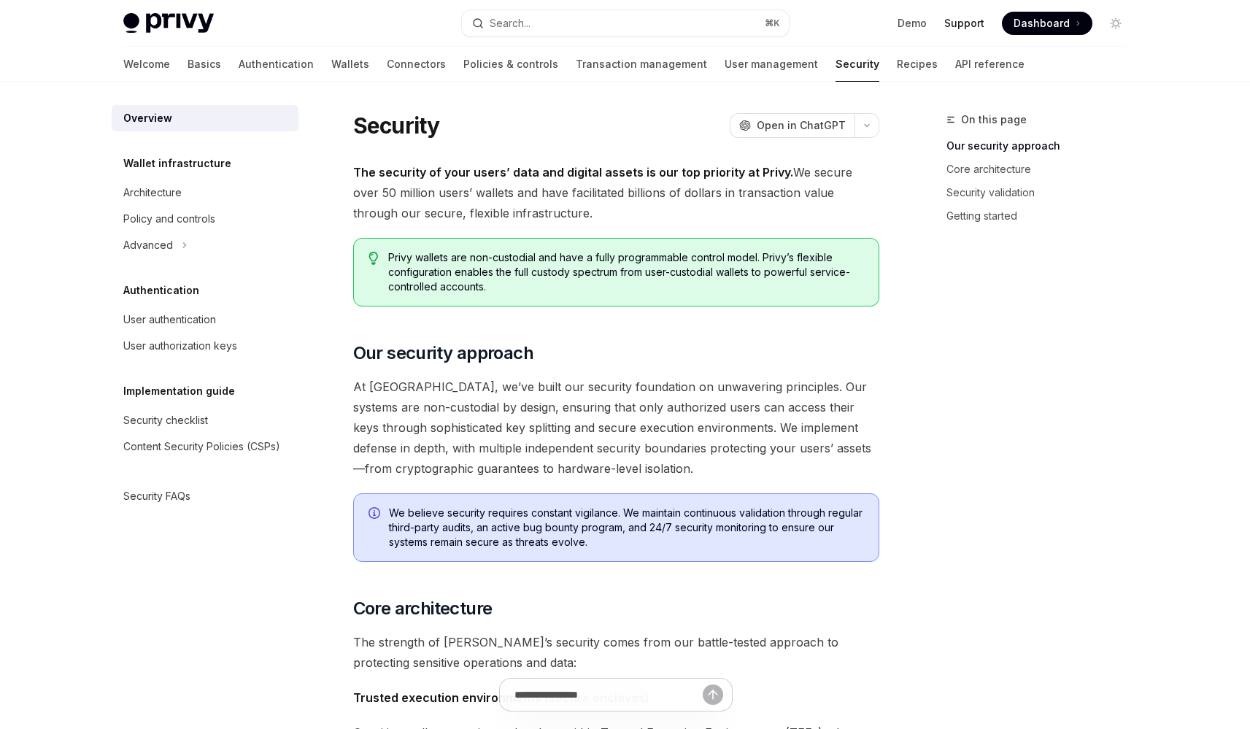
click at [962, 28] on link "Support" at bounding box center [964, 23] width 40 height 15
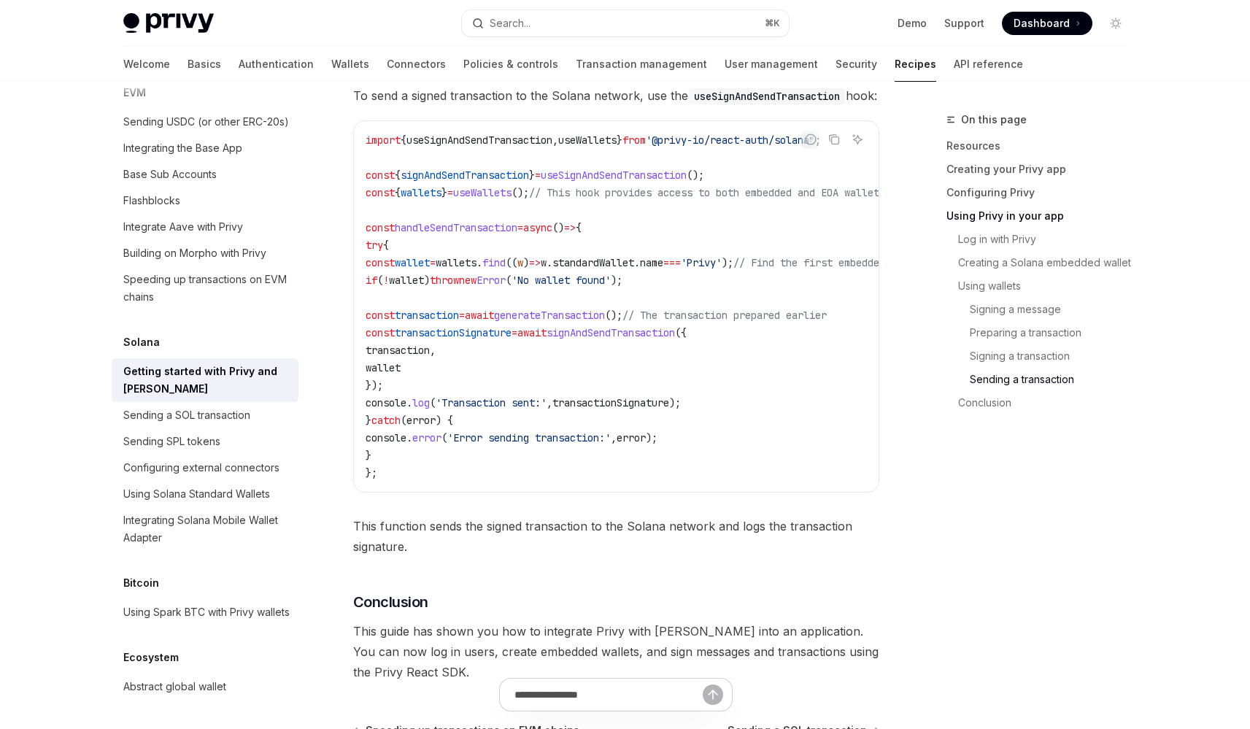
scroll to position [5091, 0]
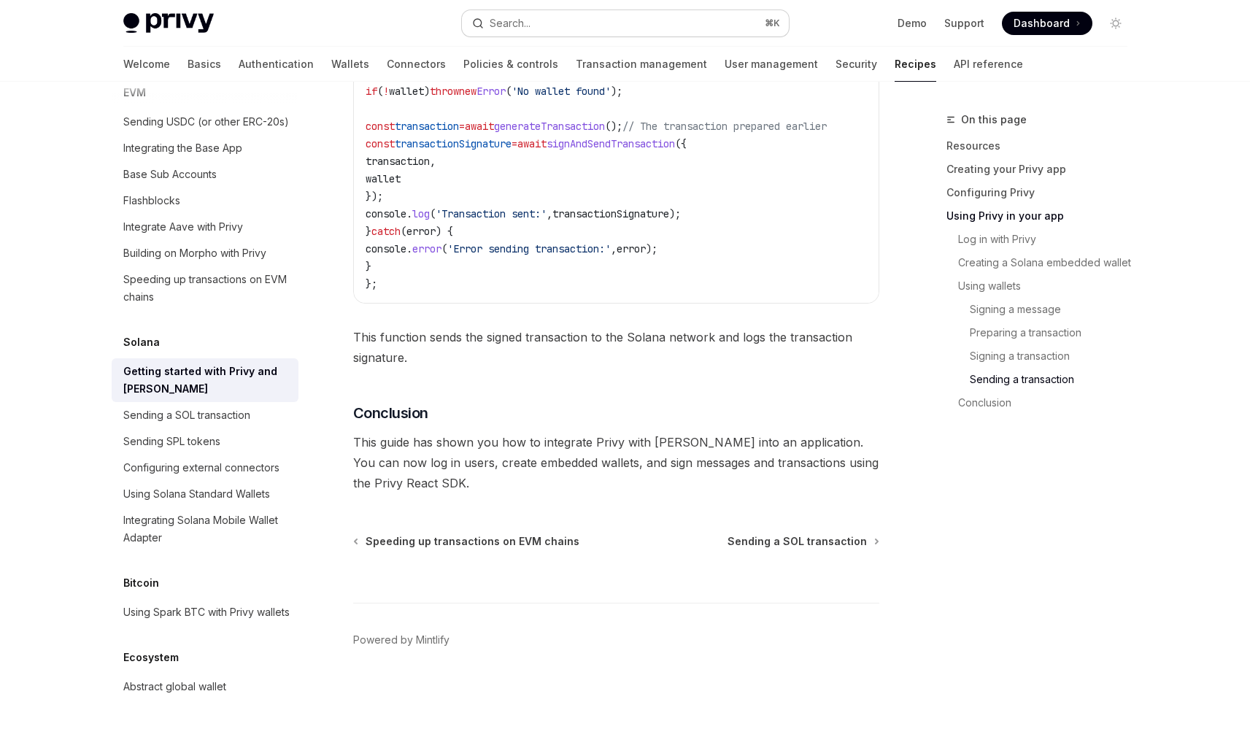
click at [585, 32] on button "Search... ⌘ K" at bounding box center [625, 23] width 327 height 26
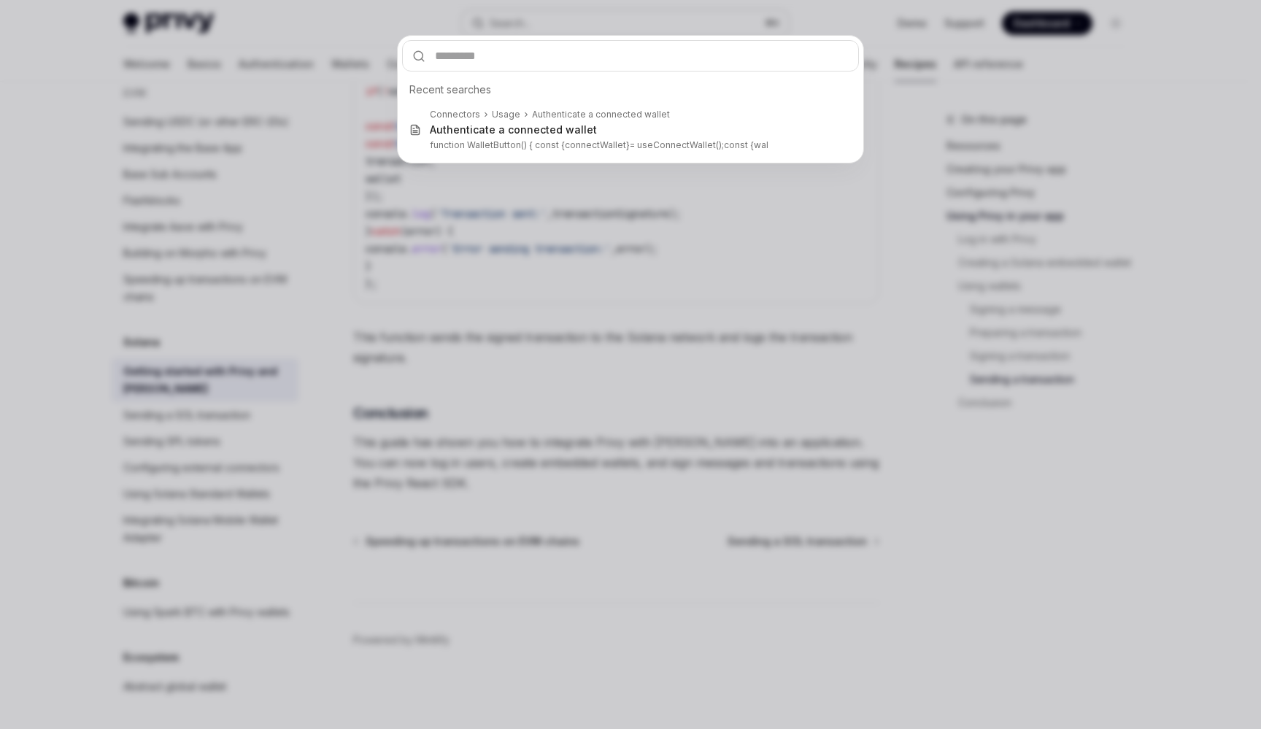
type input "**********"
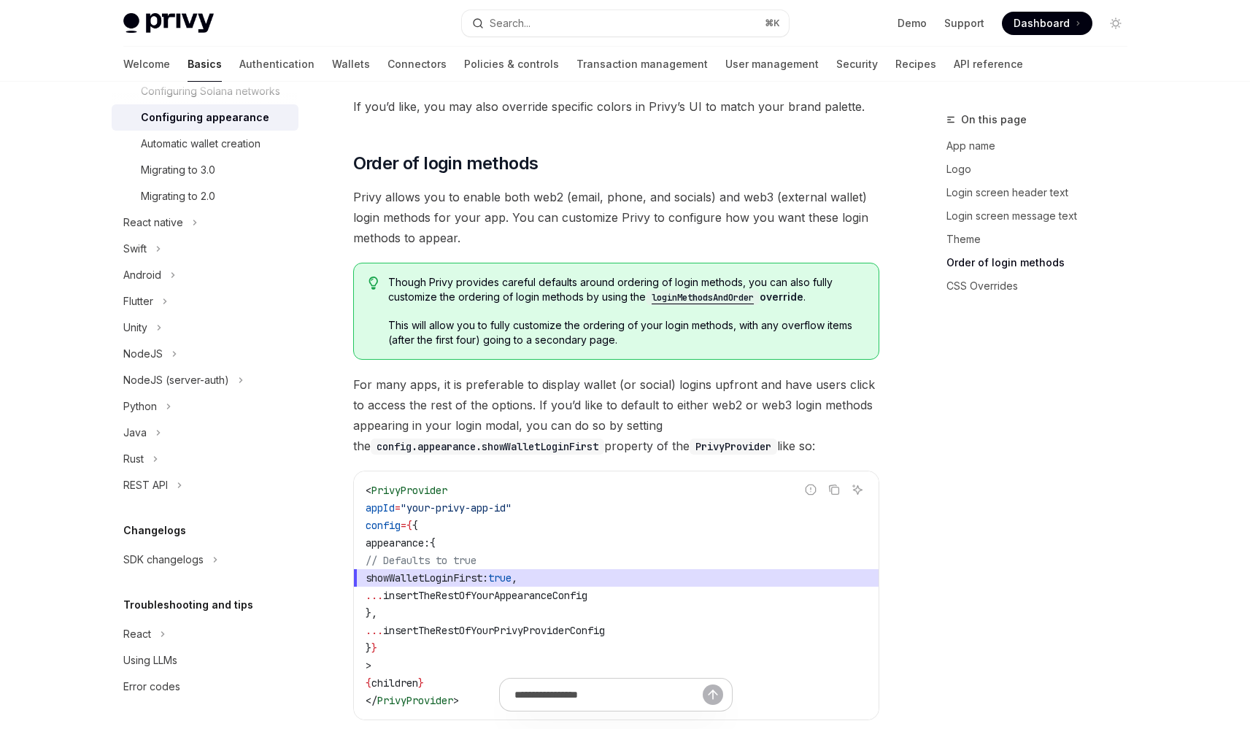
scroll to position [406, 0]
click at [569, 318] on span "This will allow you to fully customize the ordering of your login methods, with…" at bounding box center [625, 332] width 475 height 29
click at [577, 318] on span "This will allow you to fully customize the ordering of your login methods, with…" at bounding box center [625, 332] width 475 height 29
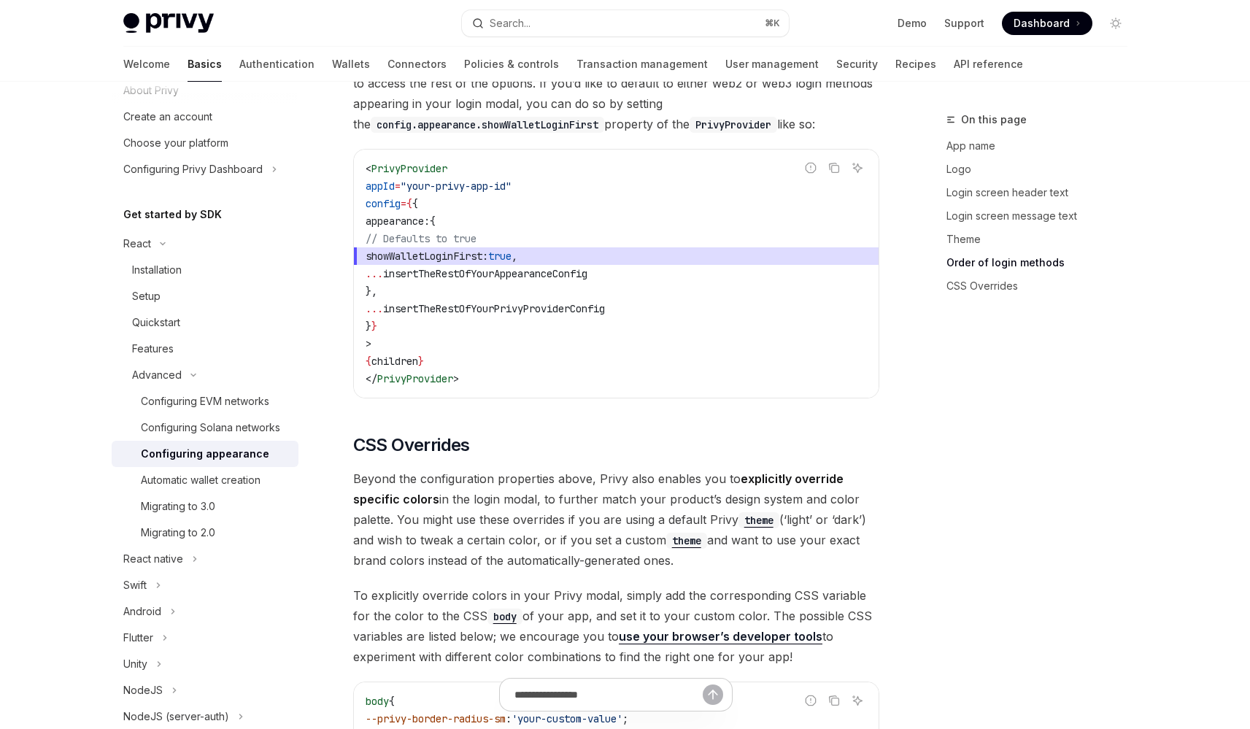
scroll to position [0, 0]
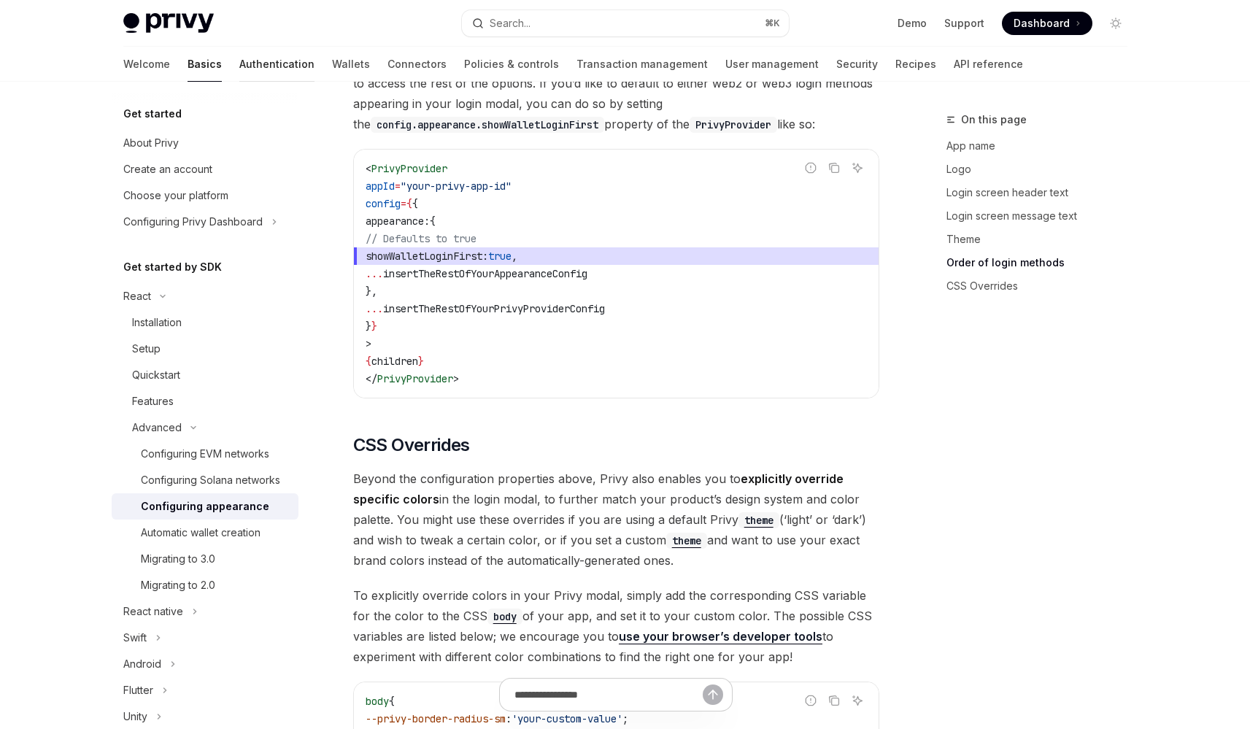
click at [239, 72] on link "Authentication" at bounding box center [276, 64] width 75 height 35
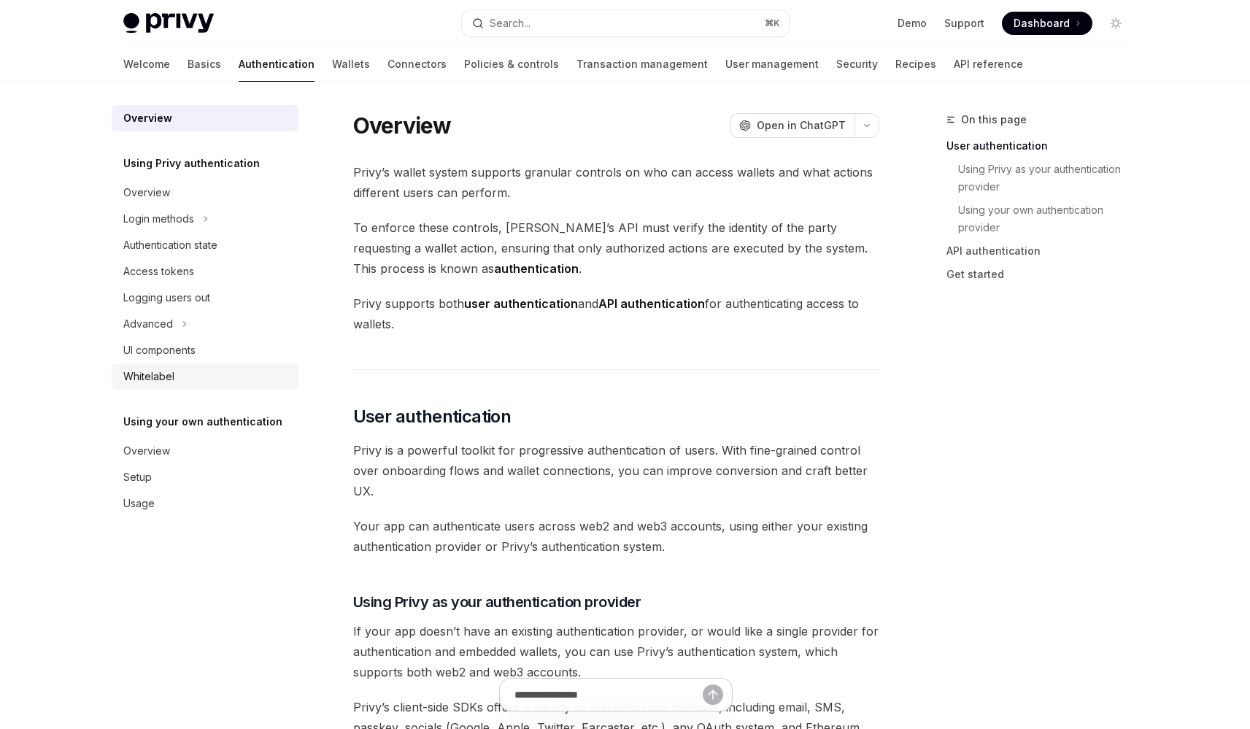
click at [173, 377] on div "Whitelabel" at bounding box center [148, 377] width 51 height 18
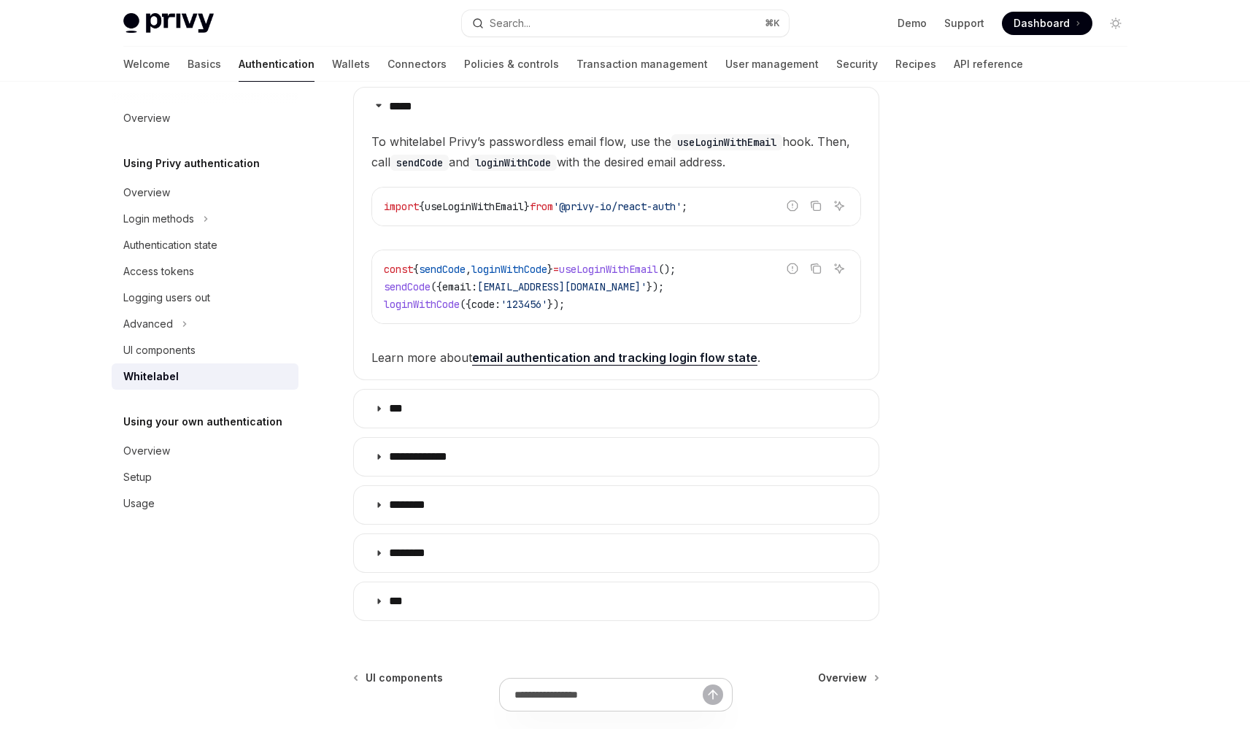
scroll to position [317, 0]
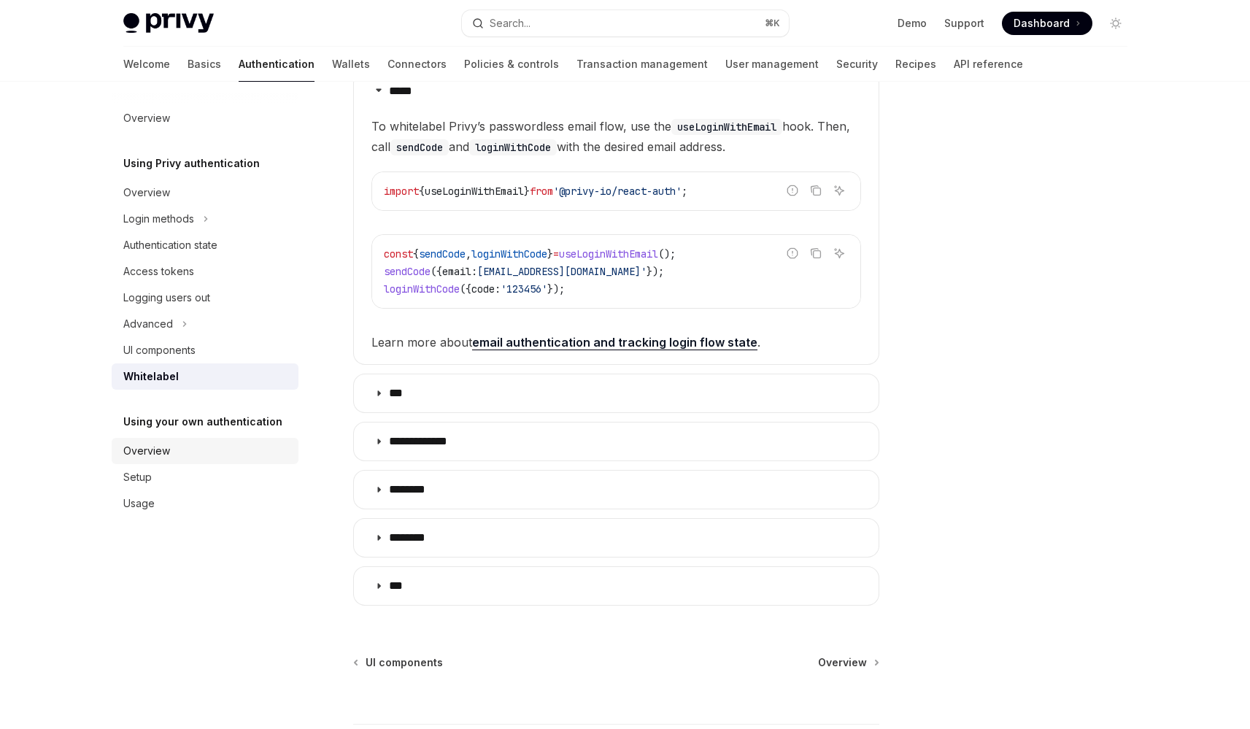
click at [212, 453] on div "Overview" at bounding box center [206, 451] width 166 height 18
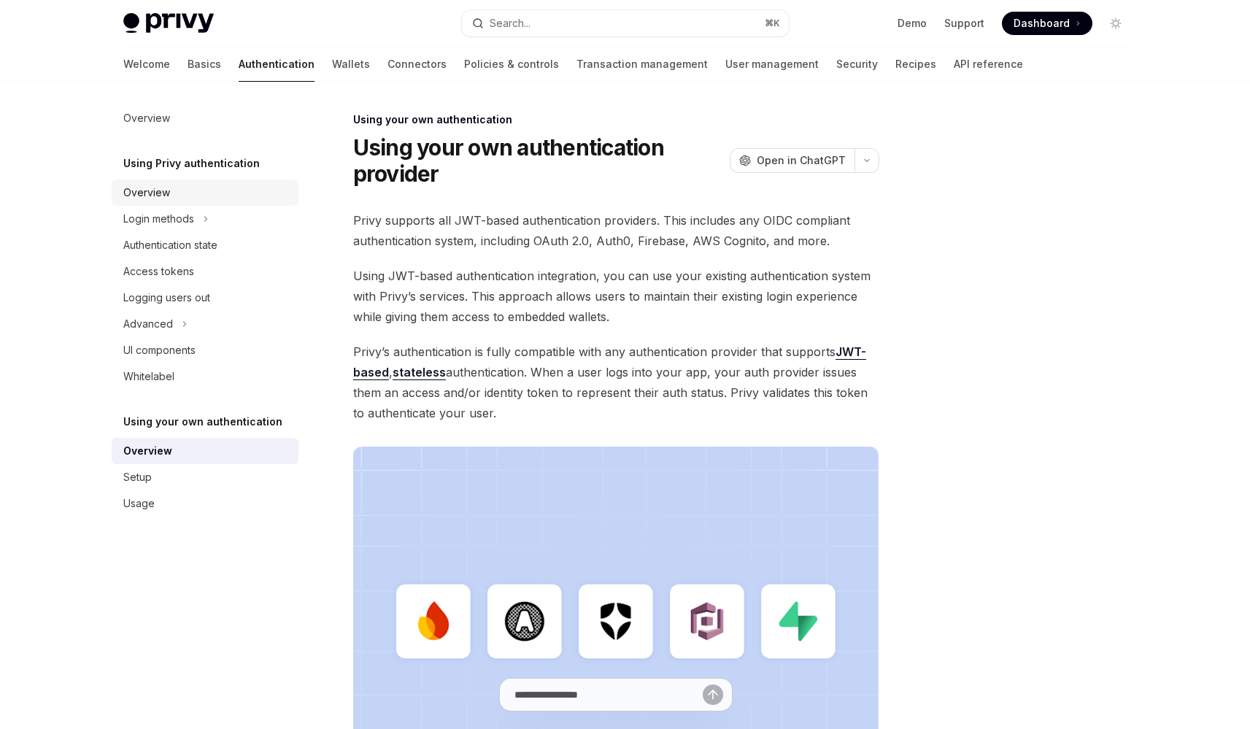
click at [183, 196] on div "Overview" at bounding box center [206, 193] width 166 height 18
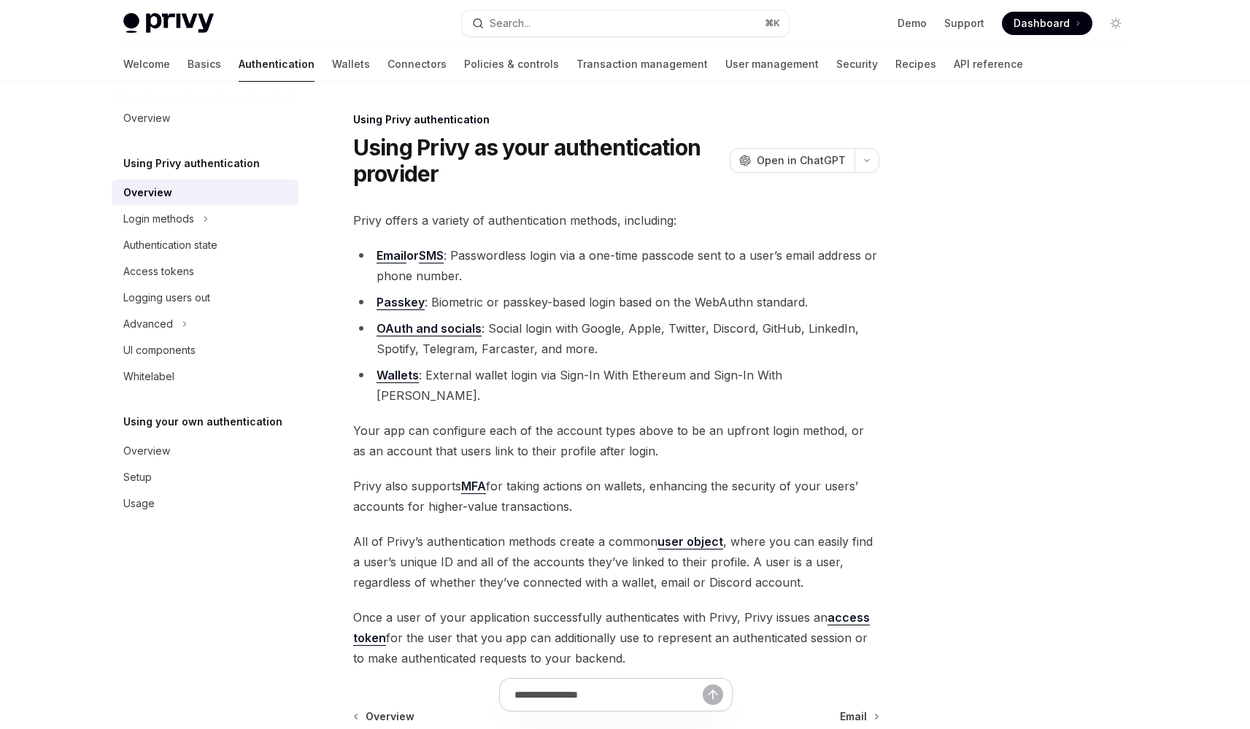
scroll to position [155, 0]
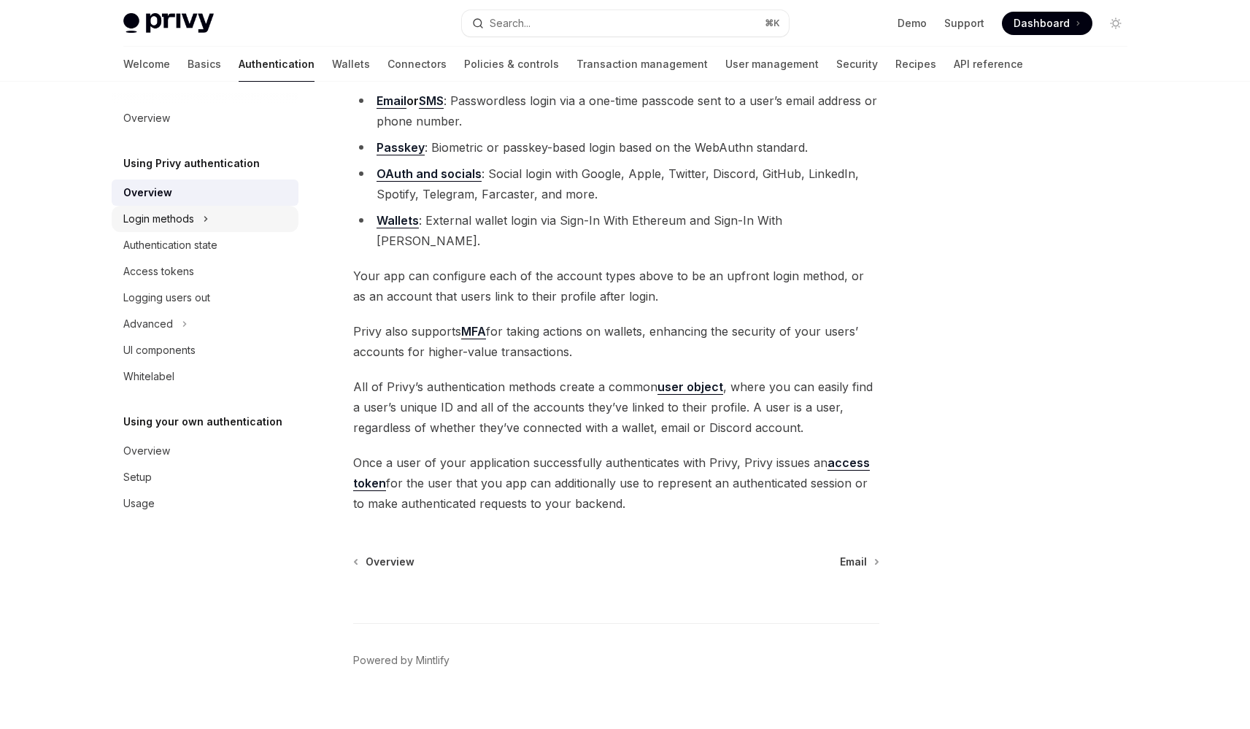
click at [217, 212] on button "Login methods" at bounding box center [205, 219] width 187 height 26
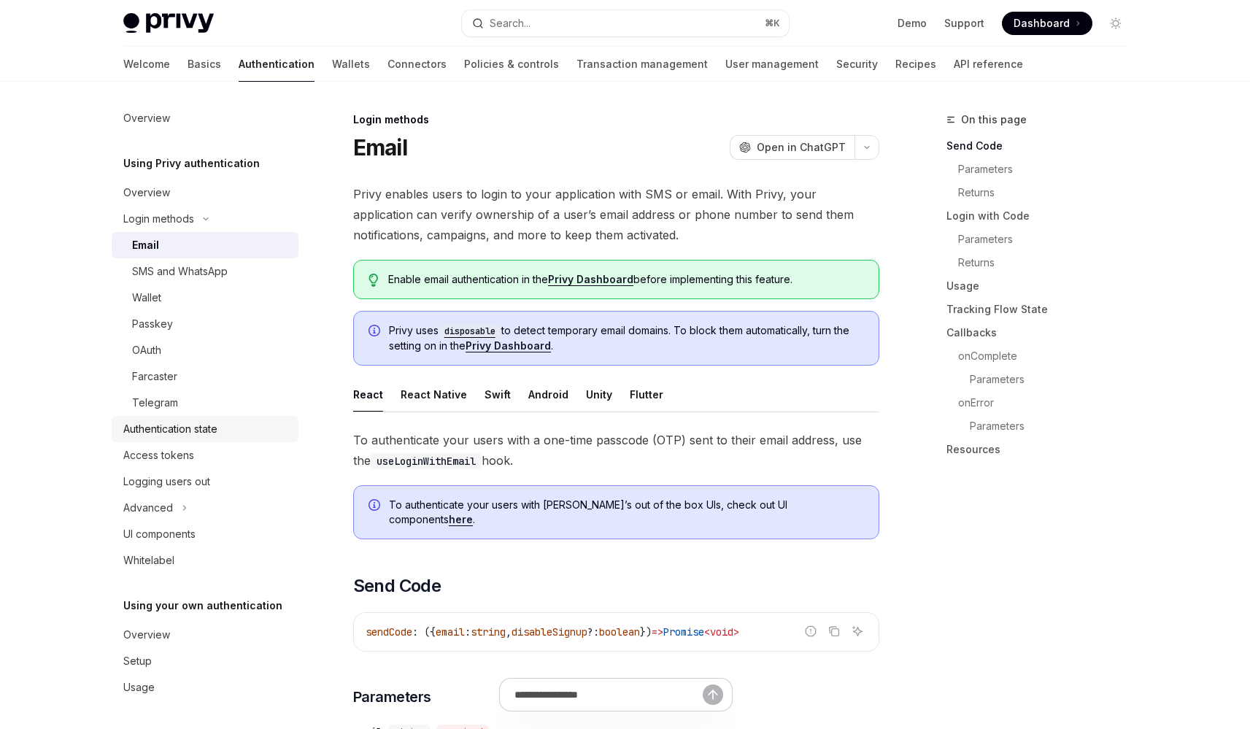
click at [212, 435] on div "Authentication state" at bounding box center [170, 429] width 94 height 18
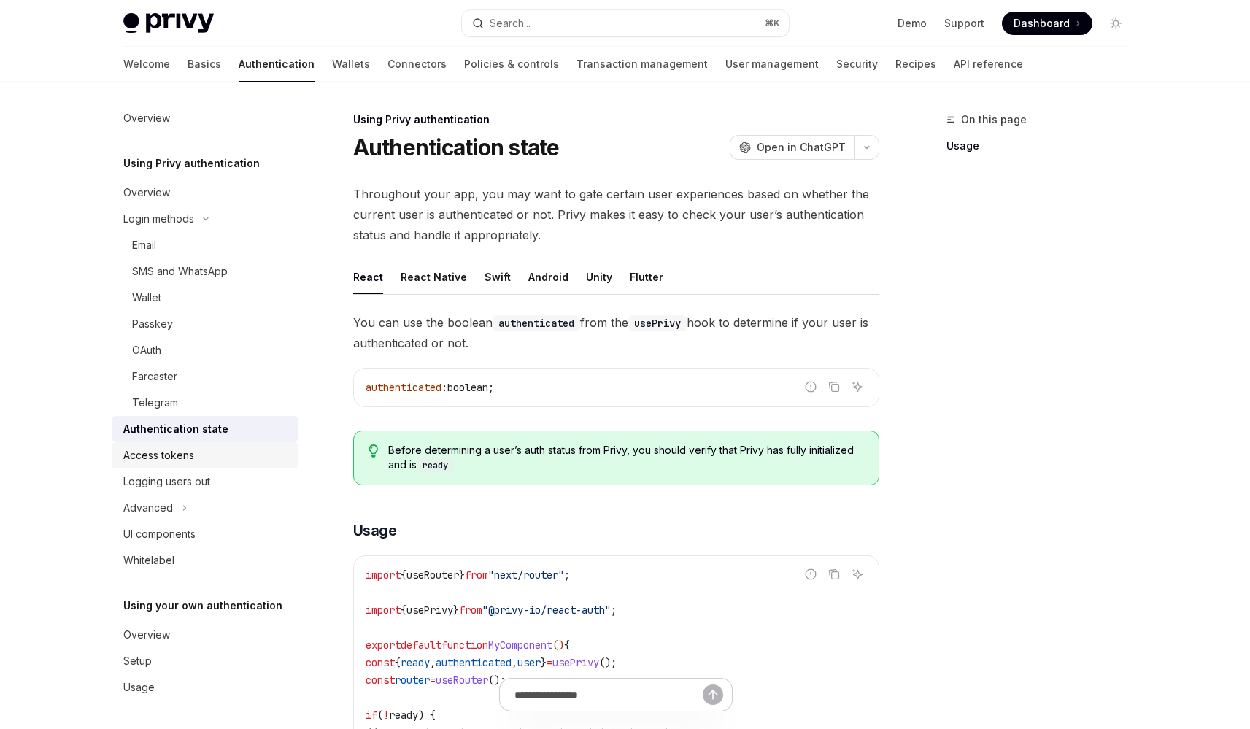
click at [221, 454] on div "Access tokens" at bounding box center [206, 456] width 166 height 18
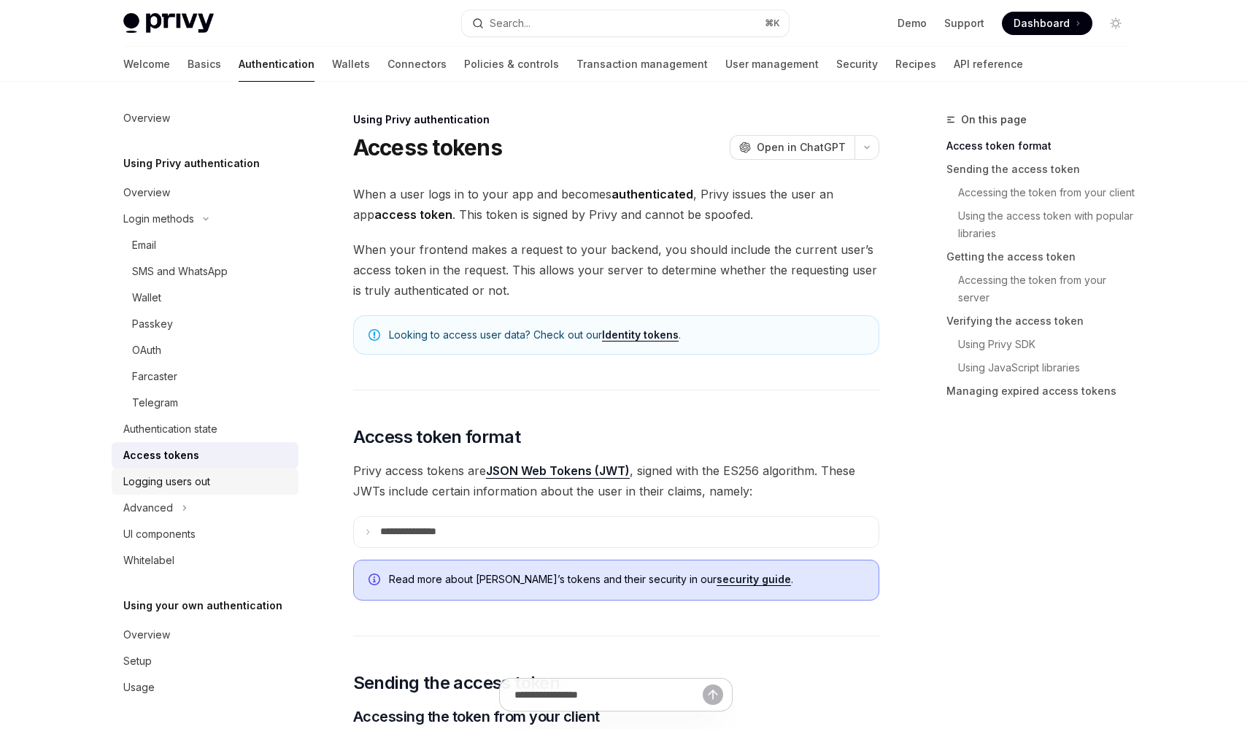
click at [224, 481] on div "Logging users out" at bounding box center [206, 482] width 166 height 18
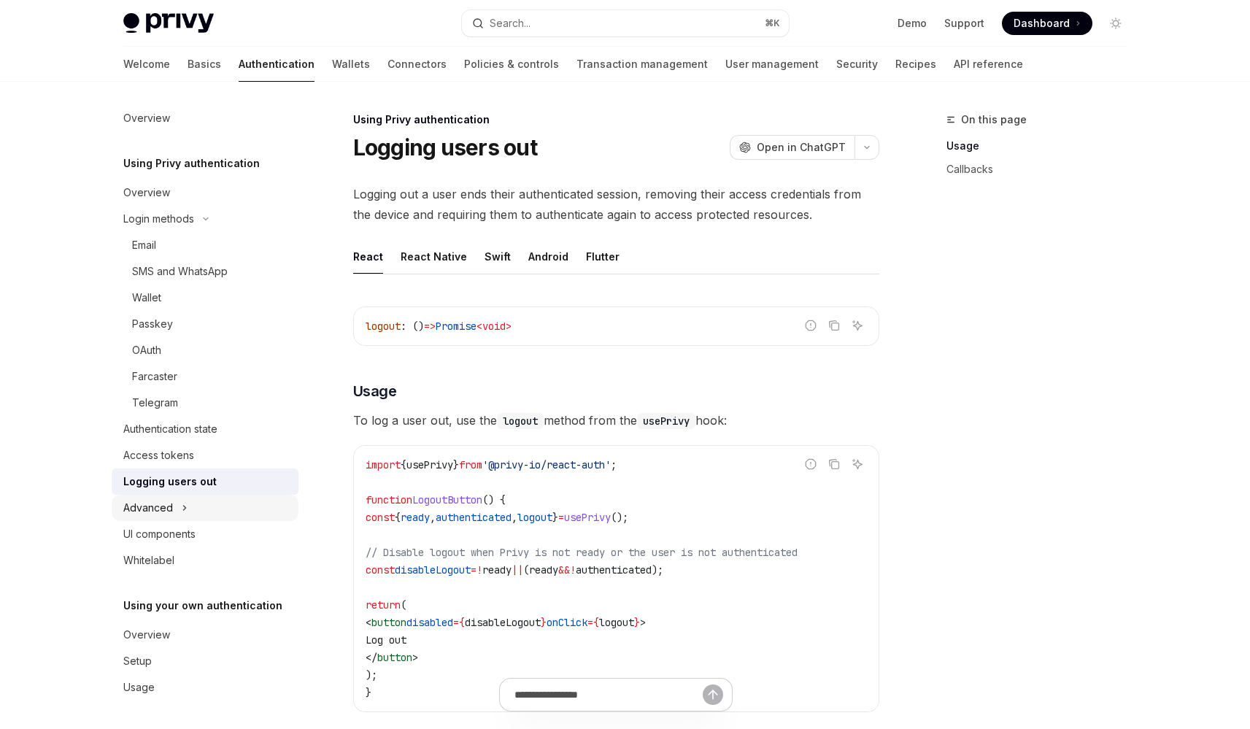
click at [224, 504] on button "Advanced" at bounding box center [205, 508] width 187 height 26
click at [224, 608] on div "UI components" at bounding box center [206, 613] width 166 height 18
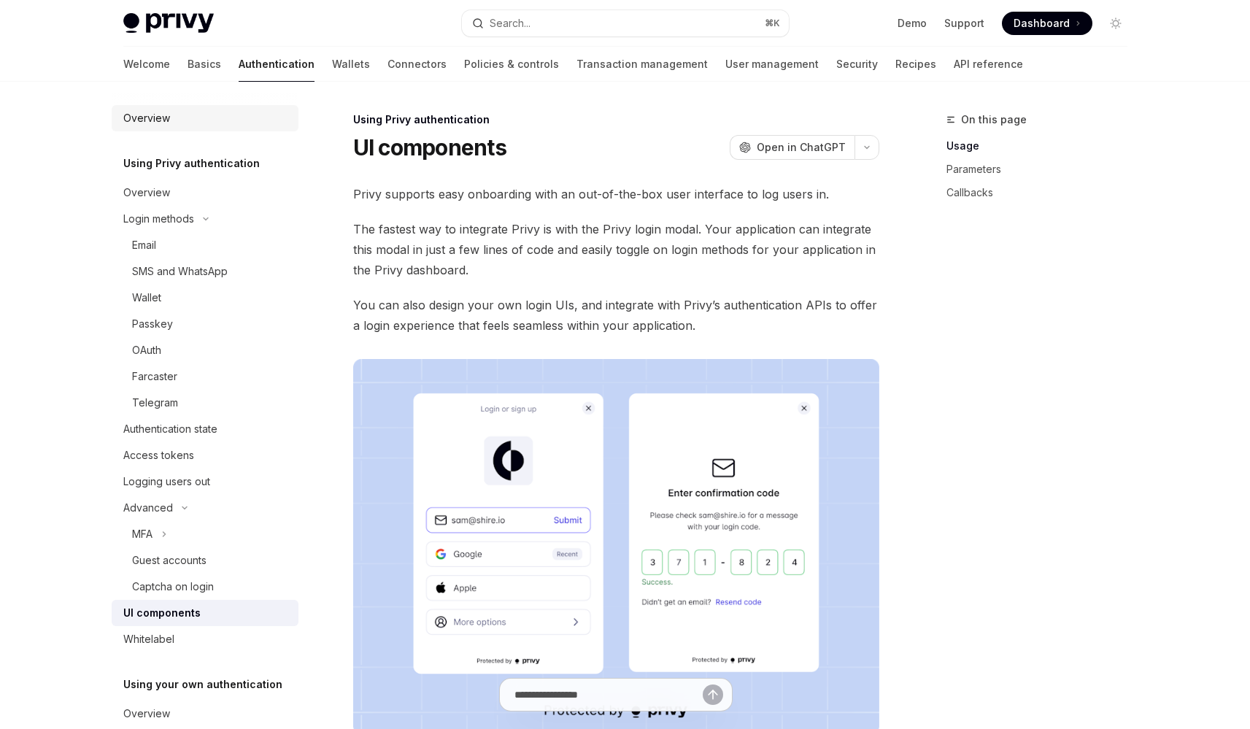
click at [169, 124] on div "Overview" at bounding box center [206, 118] width 166 height 18
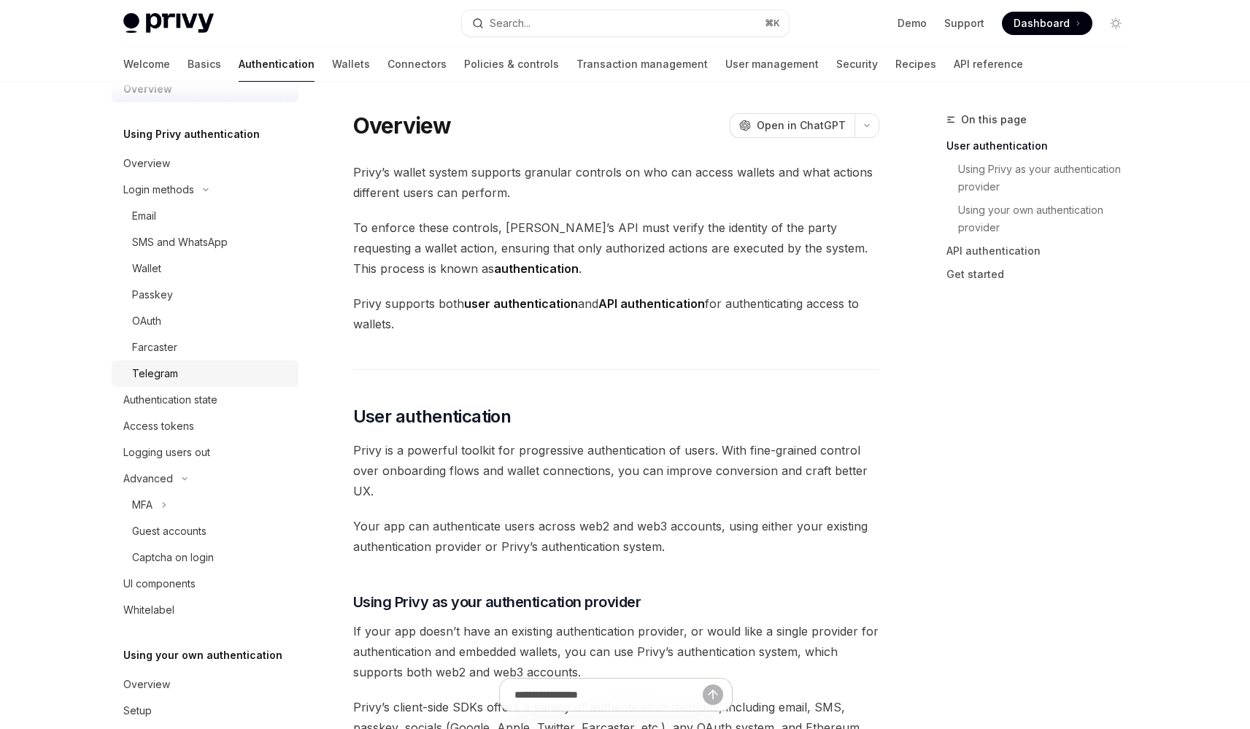
scroll to position [80, 0]
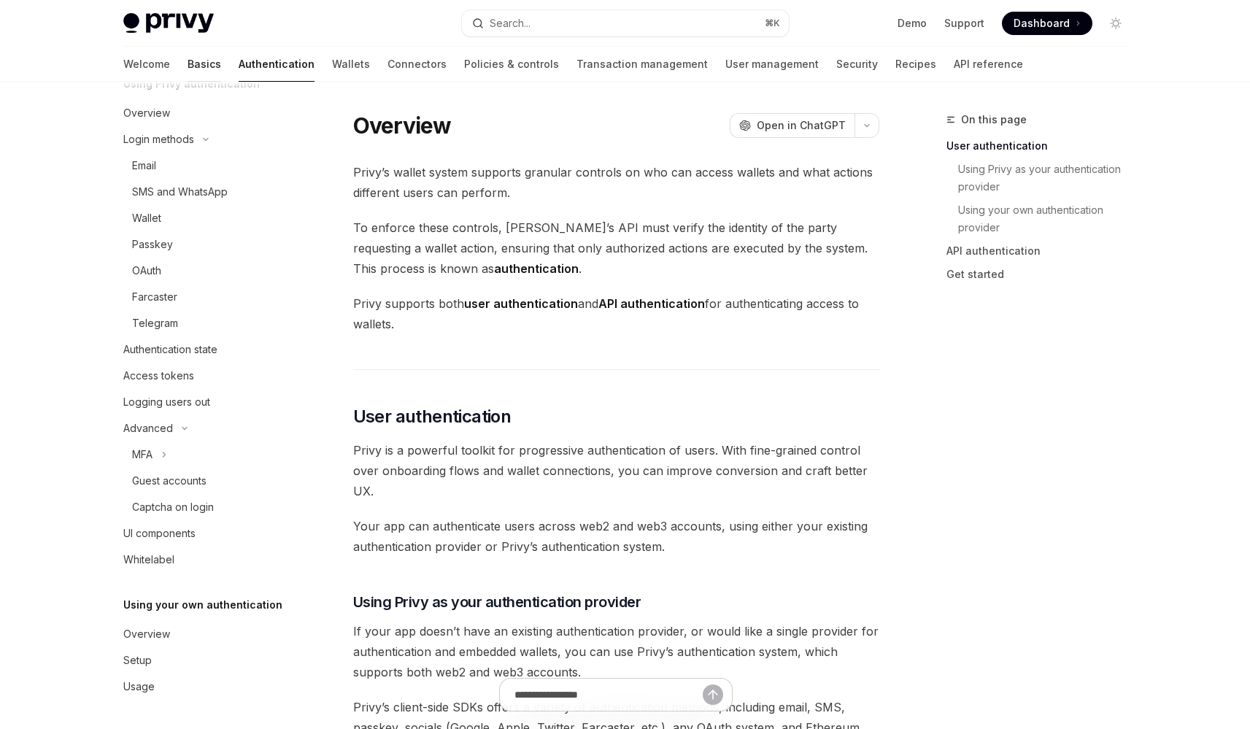
click at [188, 72] on link "Basics" at bounding box center [205, 64] width 34 height 35
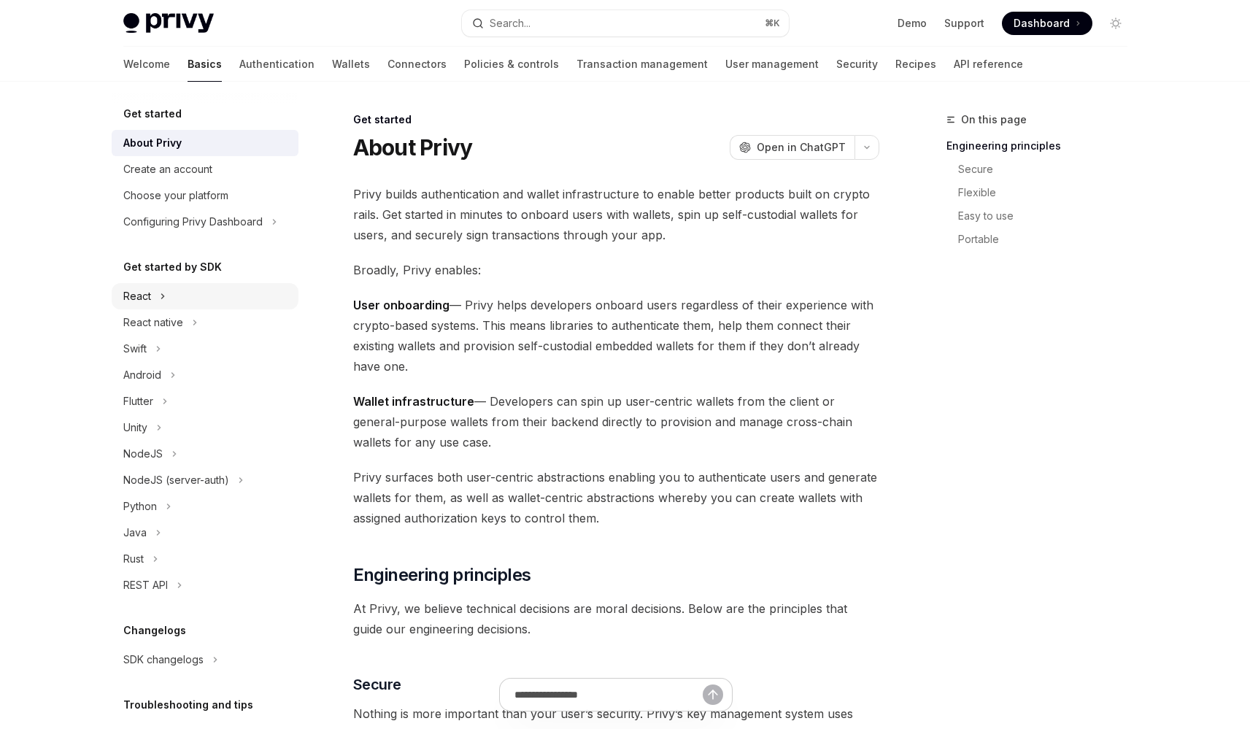
click at [191, 308] on button "React" at bounding box center [205, 296] width 187 height 26
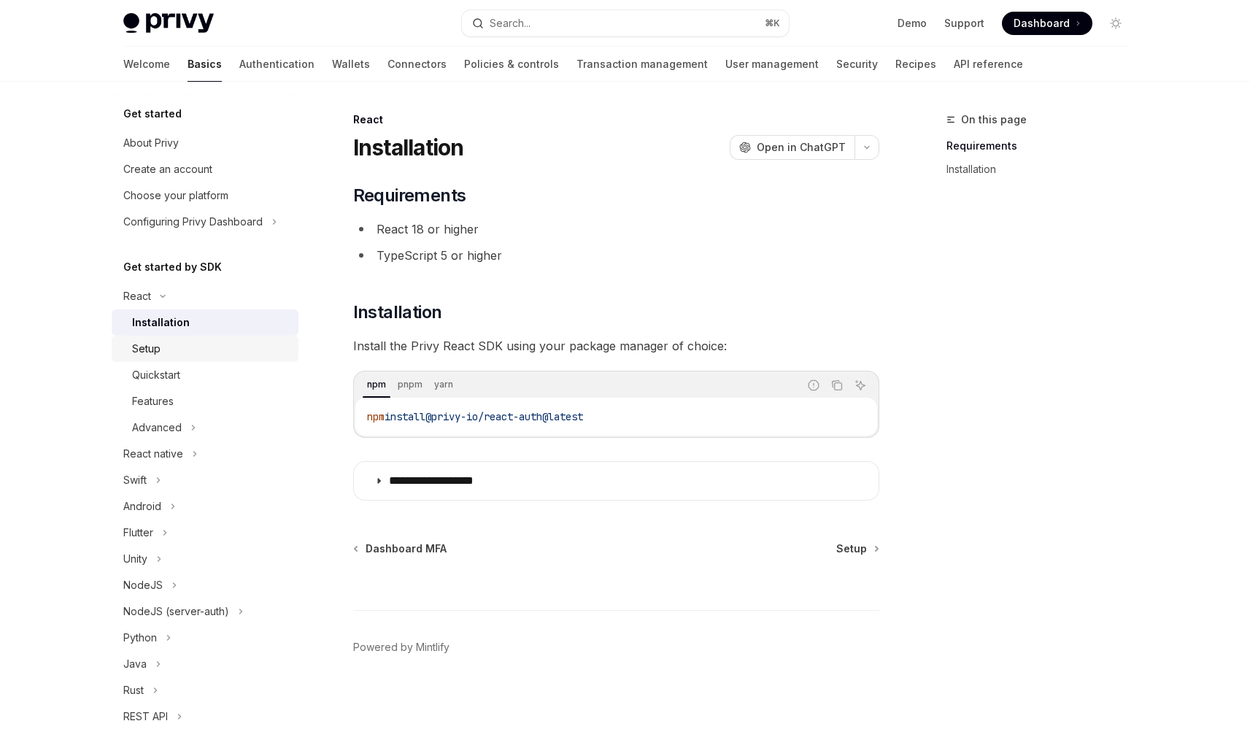
click at [196, 349] on div "Setup" at bounding box center [211, 349] width 158 height 18
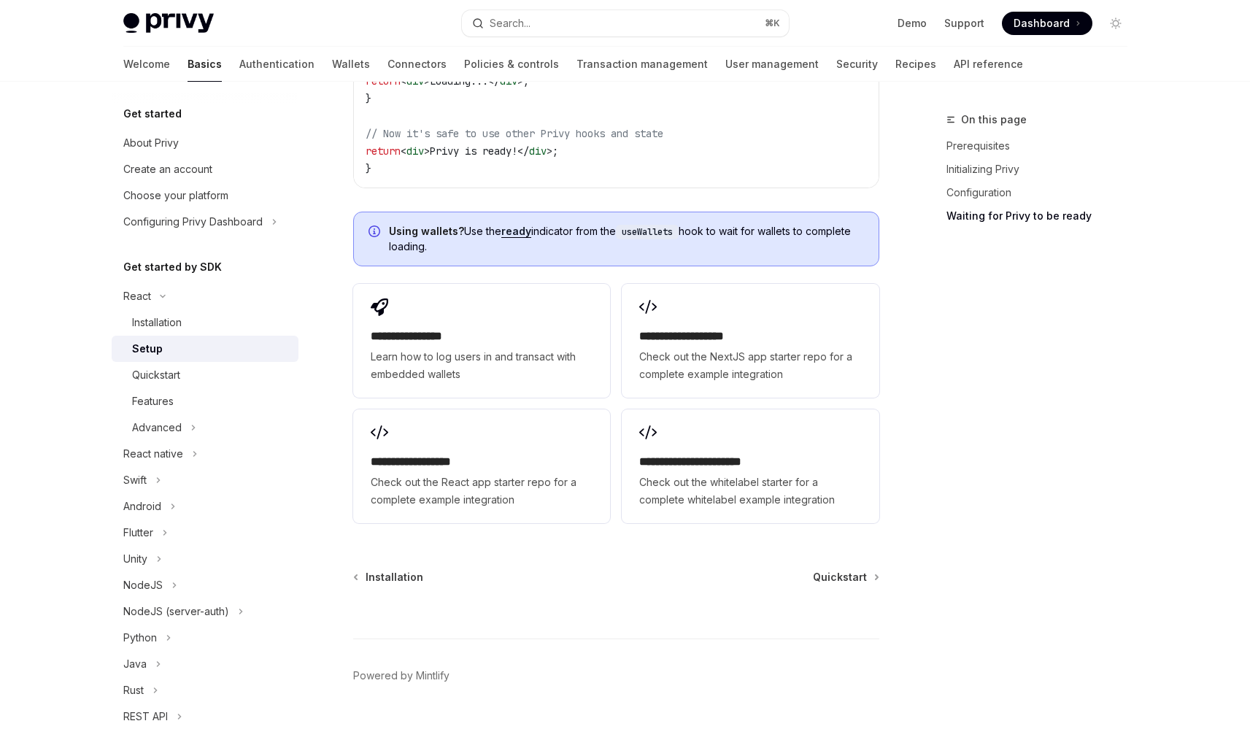
scroll to position [1791, 0]
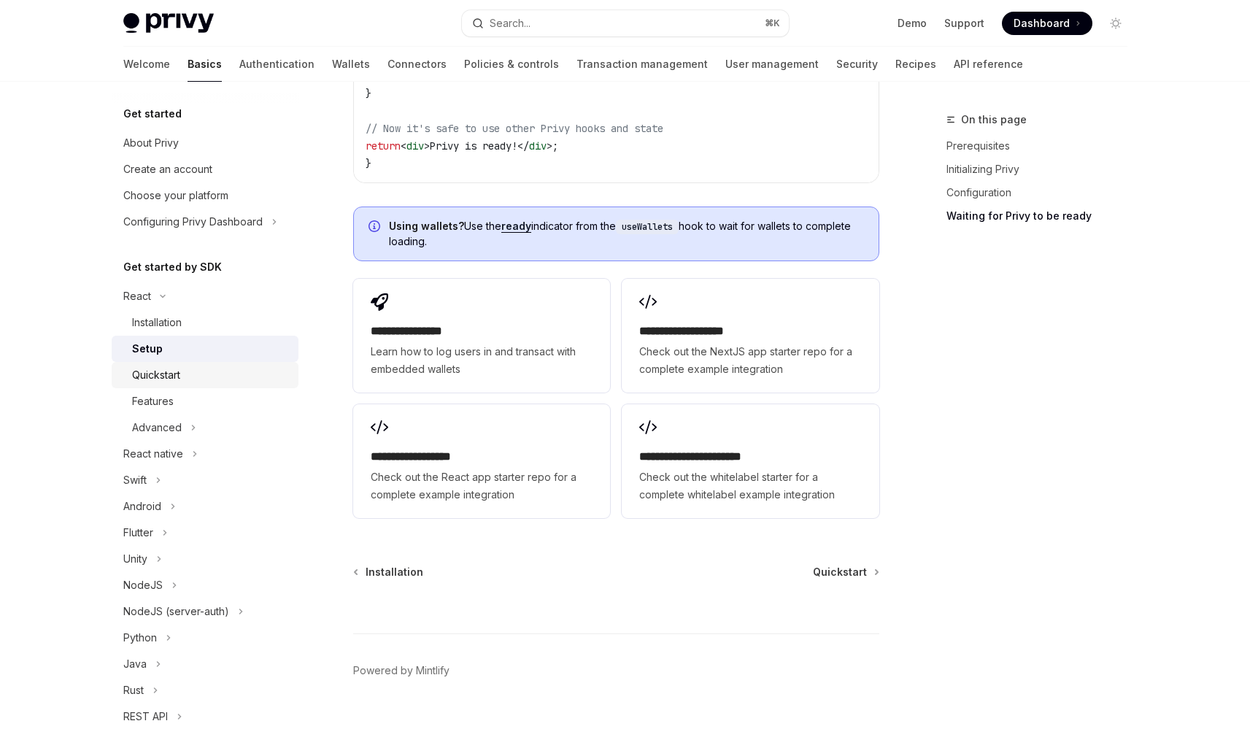
click at [235, 378] on div "Quickstart" at bounding box center [211, 375] width 158 height 18
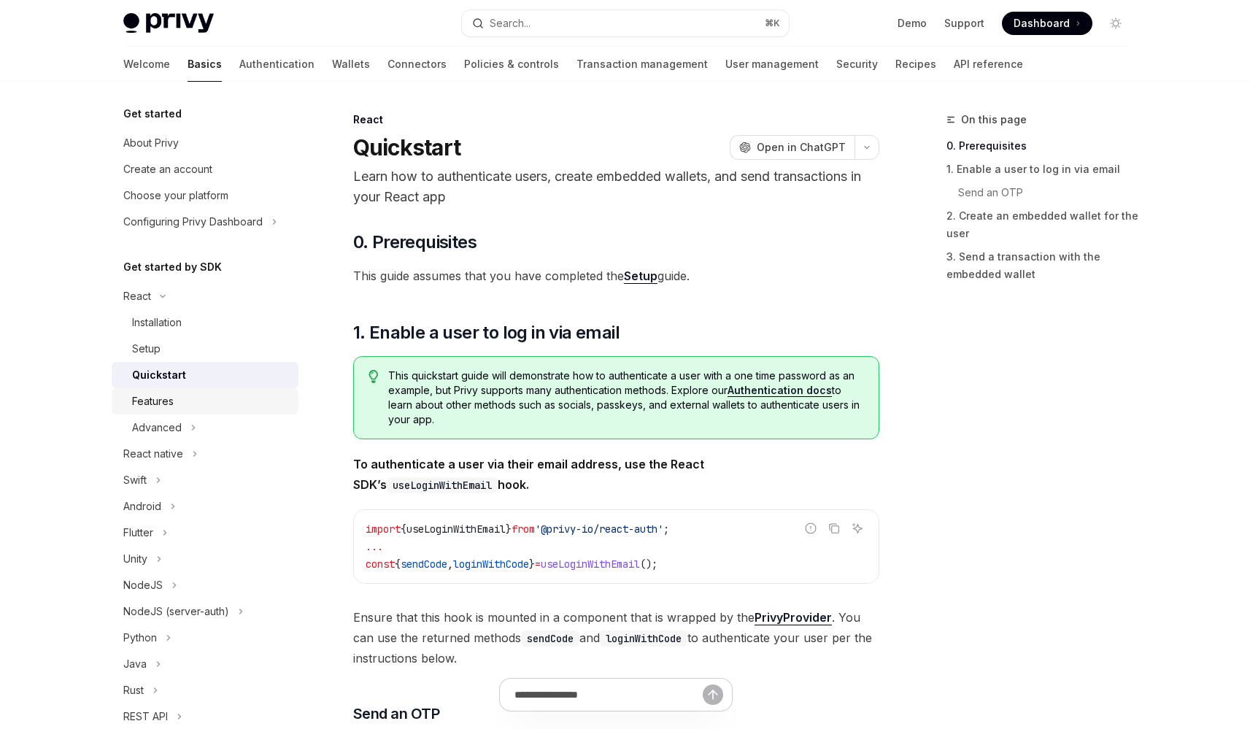
click at [215, 408] on div "Features" at bounding box center [211, 402] width 158 height 18
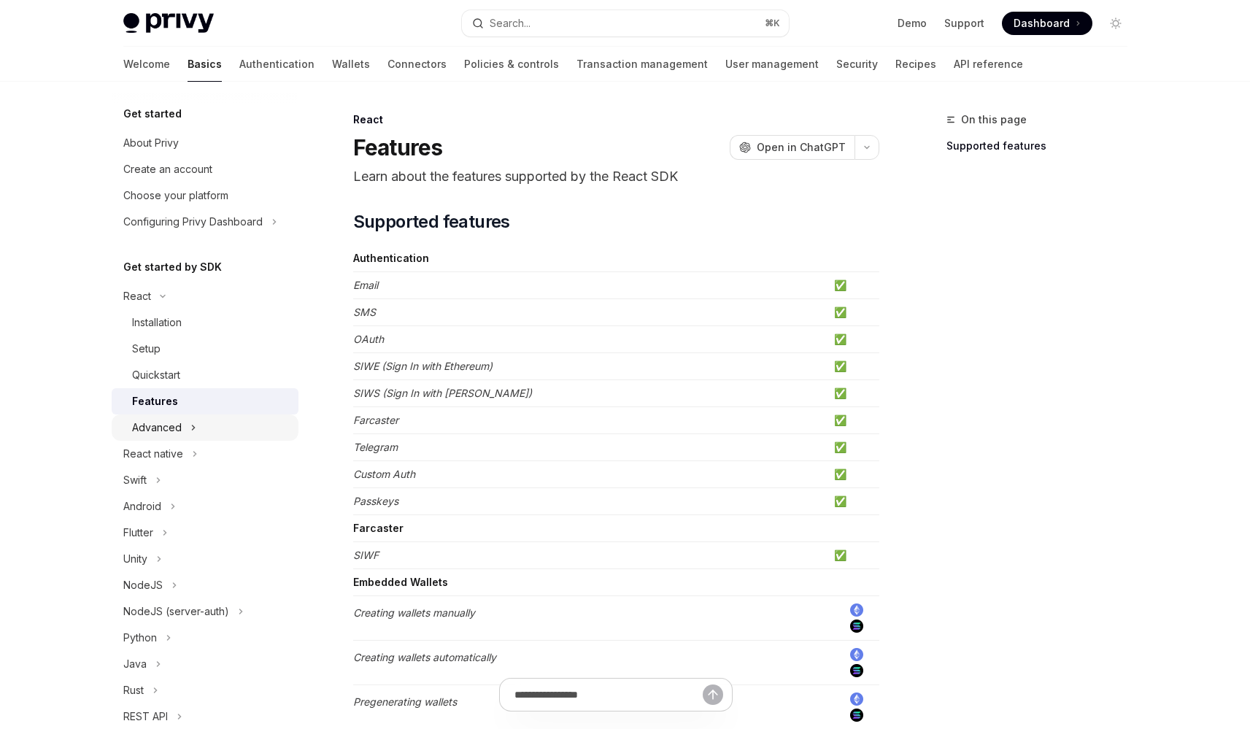
click at [207, 432] on button "Advanced" at bounding box center [205, 427] width 187 height 26
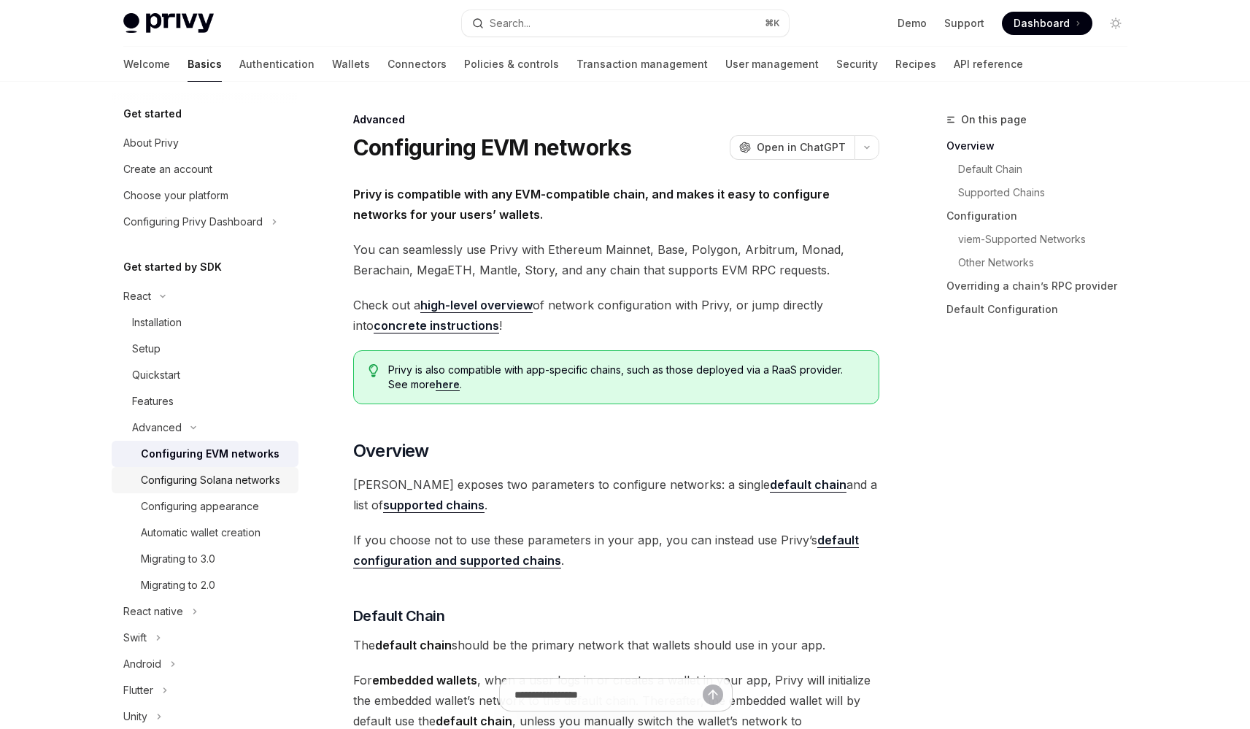
click at [238, 487] on div "Configuring Solana networks" at bounding box center [210, 480] width 139 height 18
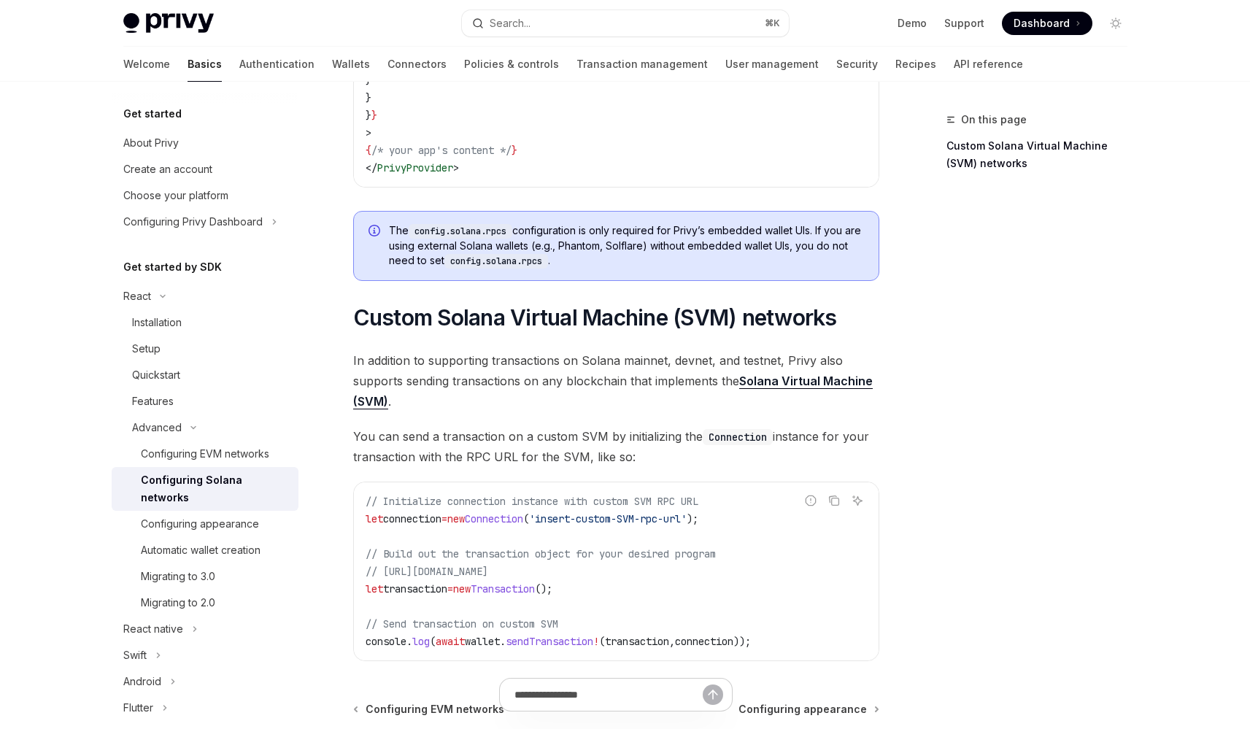
scroll to position [655, 0]
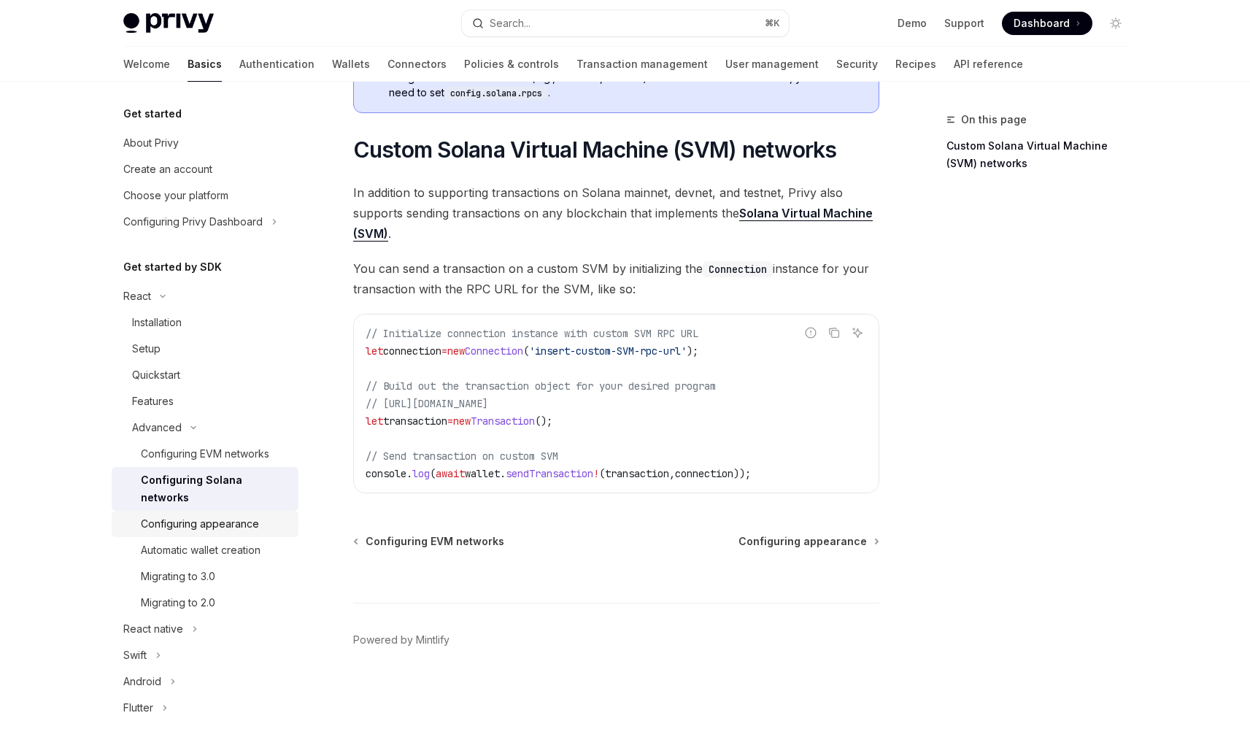
click at [247, 520] on div "Configuring appearance" at bounding box center [200, 524] width 118 height 18
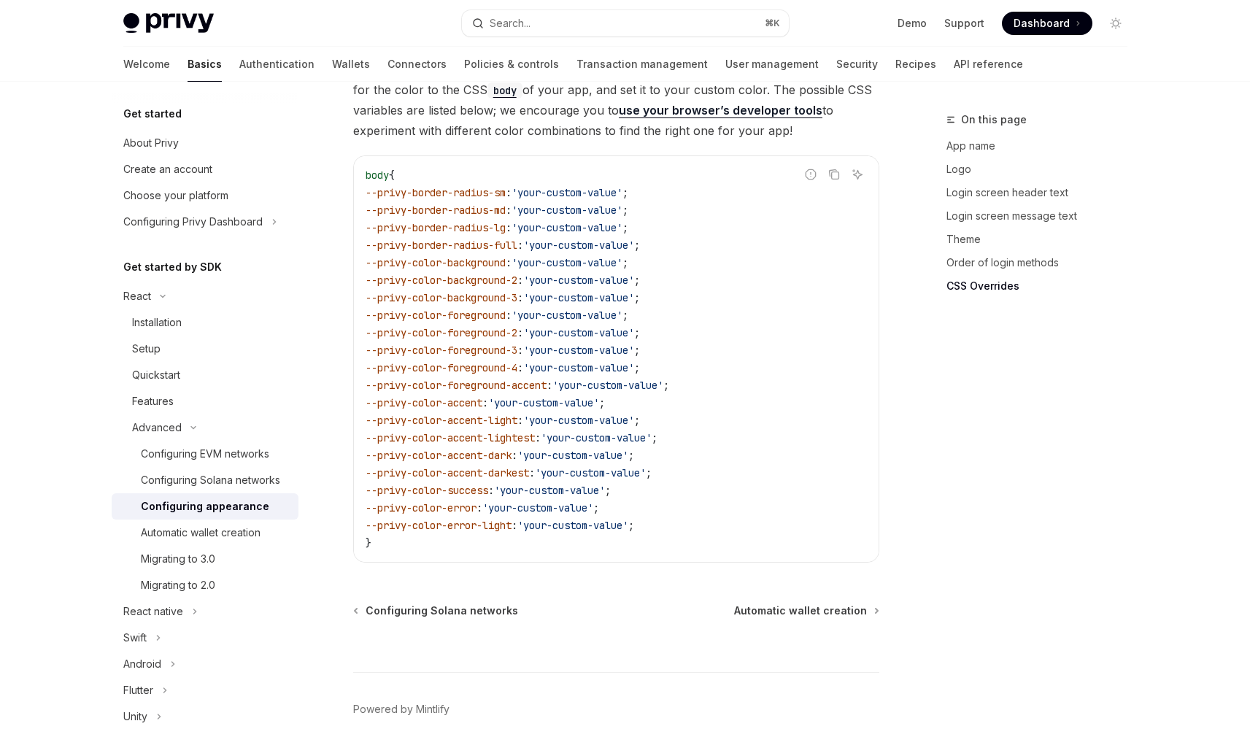
scroll to position [3647, 0]
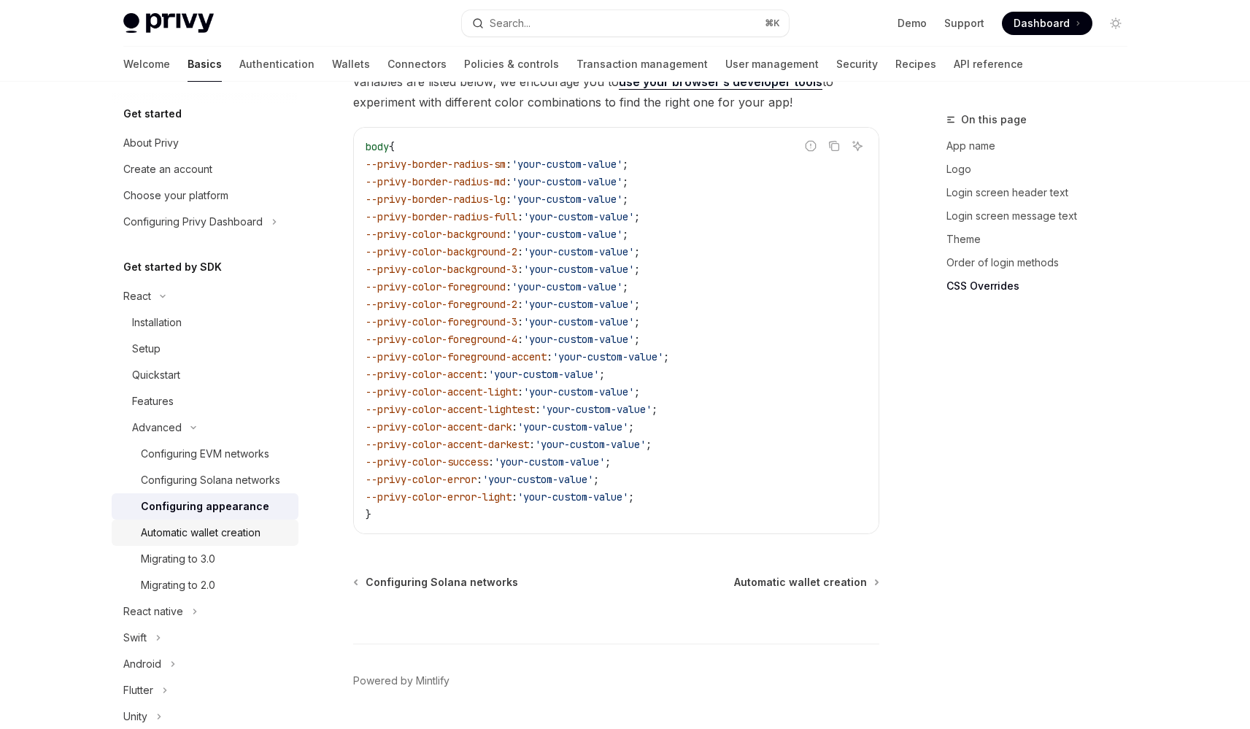
click at [189, 546] on link "Automatic wallet creation" at bounding box center [205, 532] width 187 height 26
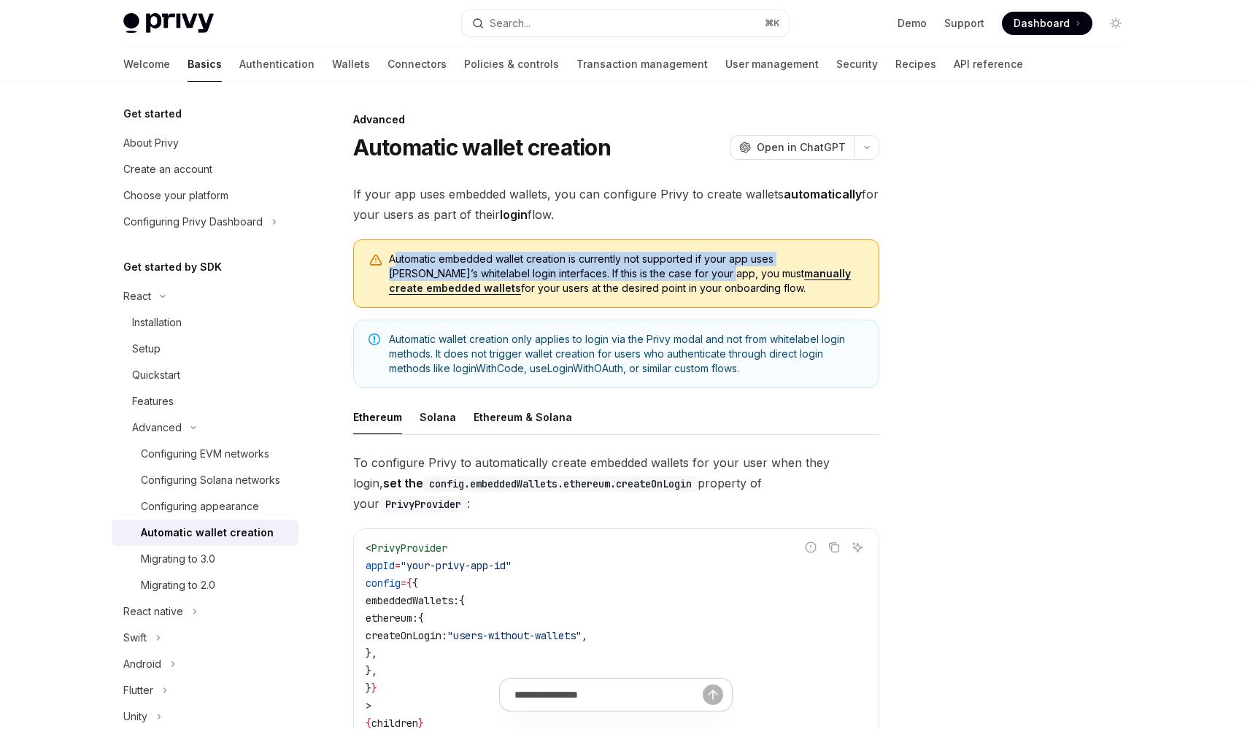
drag, startPoint x: 393, startPoint y: 263, endPoint x: 637, endPoint y: 279, distance: 244.2
click at [637, 279] on span "Automatic embedded wallet creation is currently not supported if your app uses …" at bounding box center [626, 274] width 475 height 44
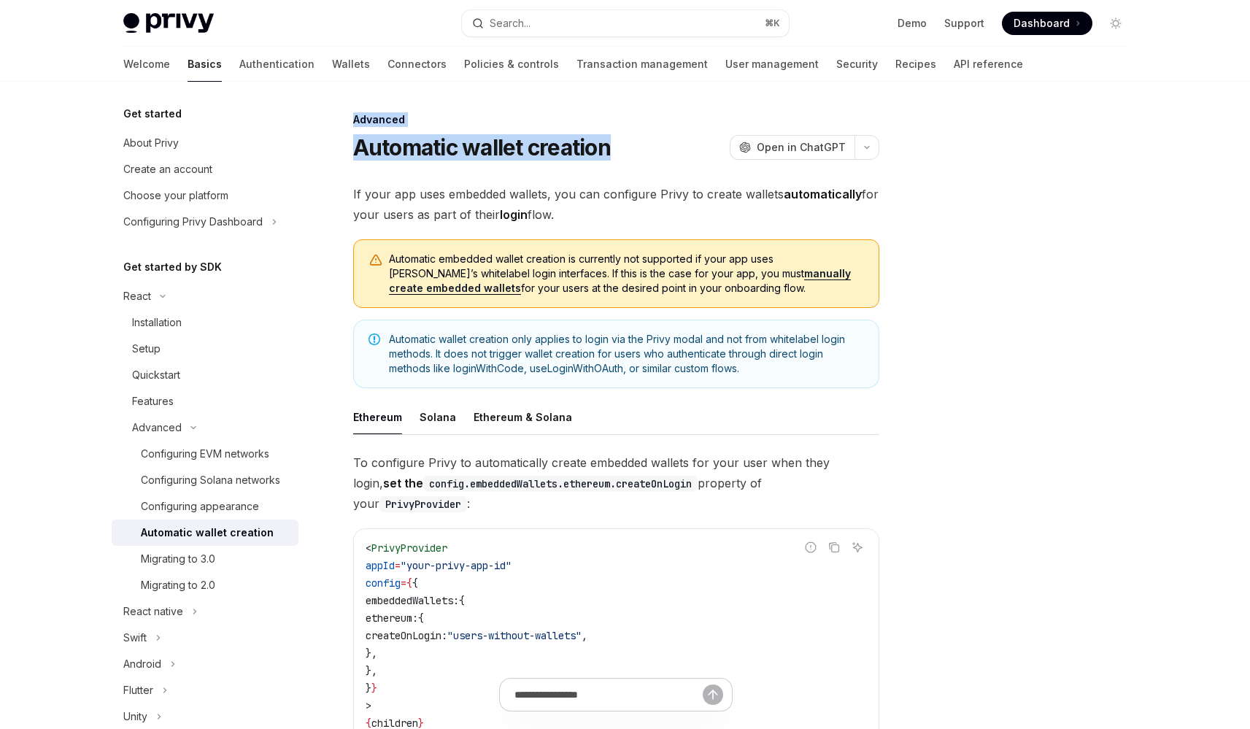
drag, startPoint x: 769, startPoint y: 257, endPoint x: 910, endPoint y: 280, distance: 142.7
click at [879, 280] on div "Automatic embedded wallet creation is currently not supported if your app uses …" at bounding box center [616, 273] width 526 height 69
click at [617, 281] on span "Automatic embedded wallet creation is currently not supported if your app uses …" at bounding box center [626, 274] width 475 height 44
click at [423, 428] on div "Solana" at bounding box center [438, 417] width 36 height 34
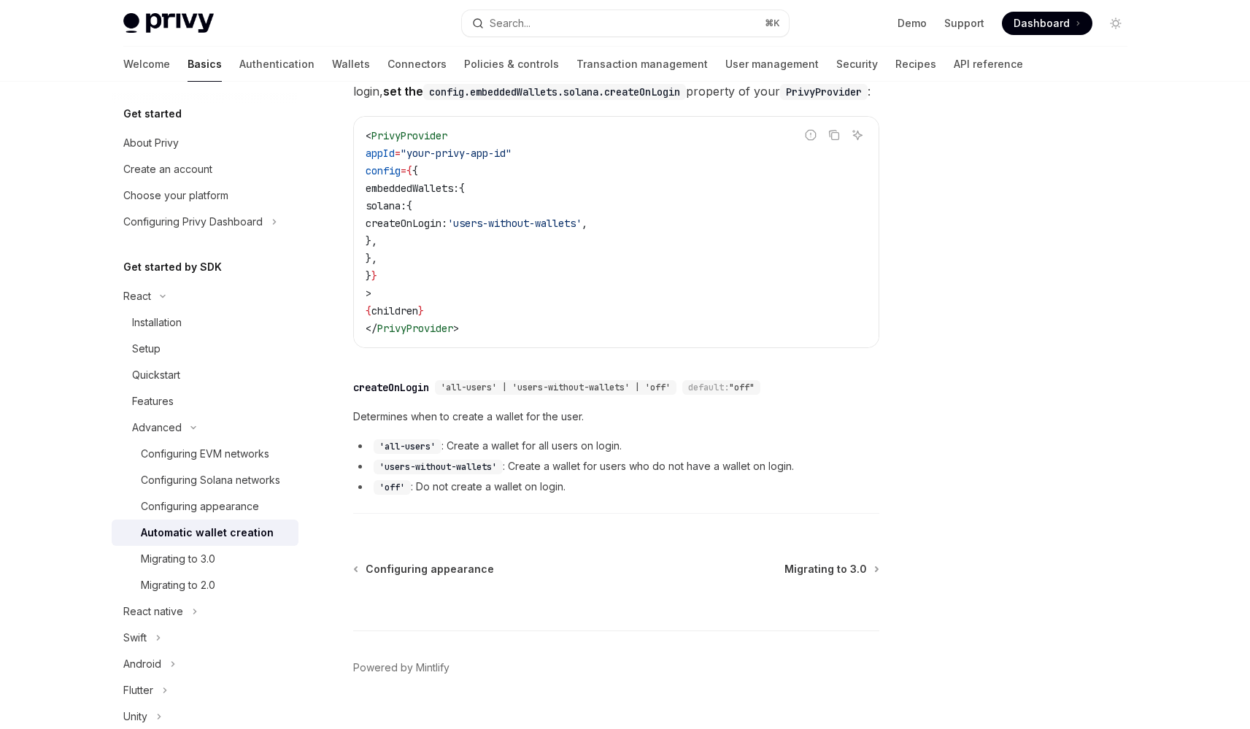
scroll to position [420, 0]
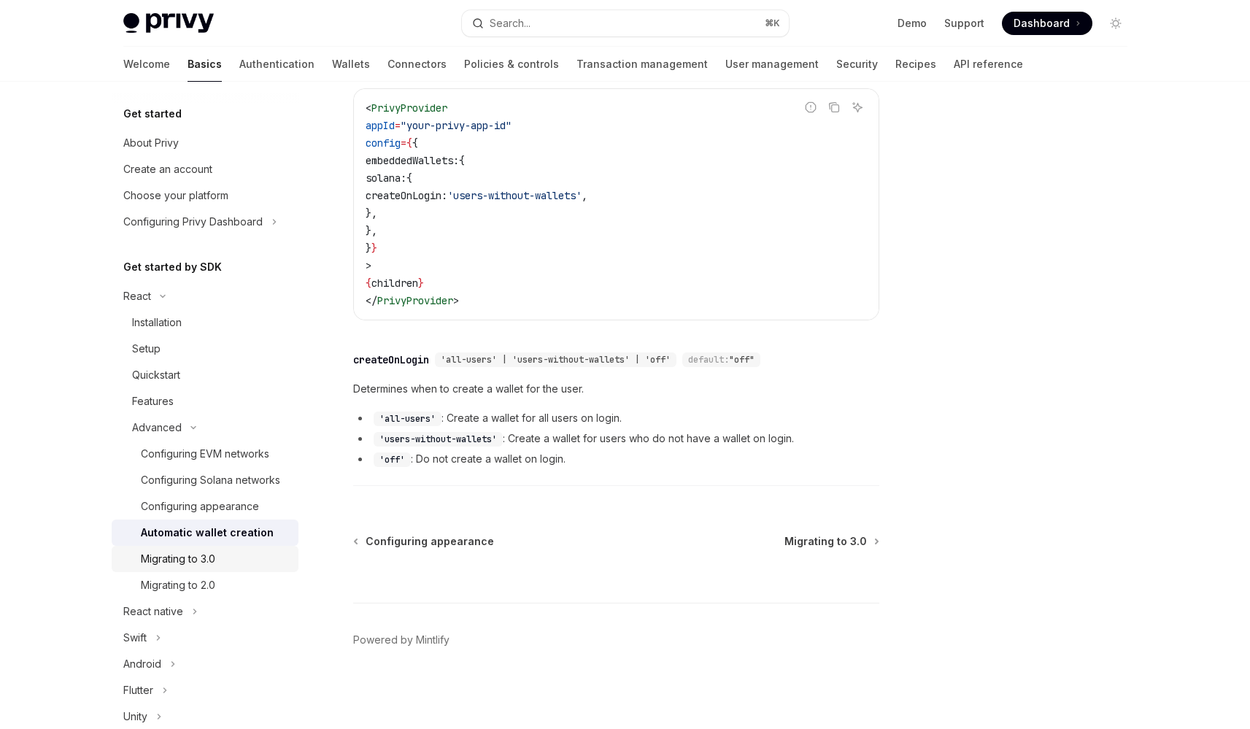
click at [196, 568] on div "Migrating to 3.0" at bounding box center [178, 559] width 74 height 18
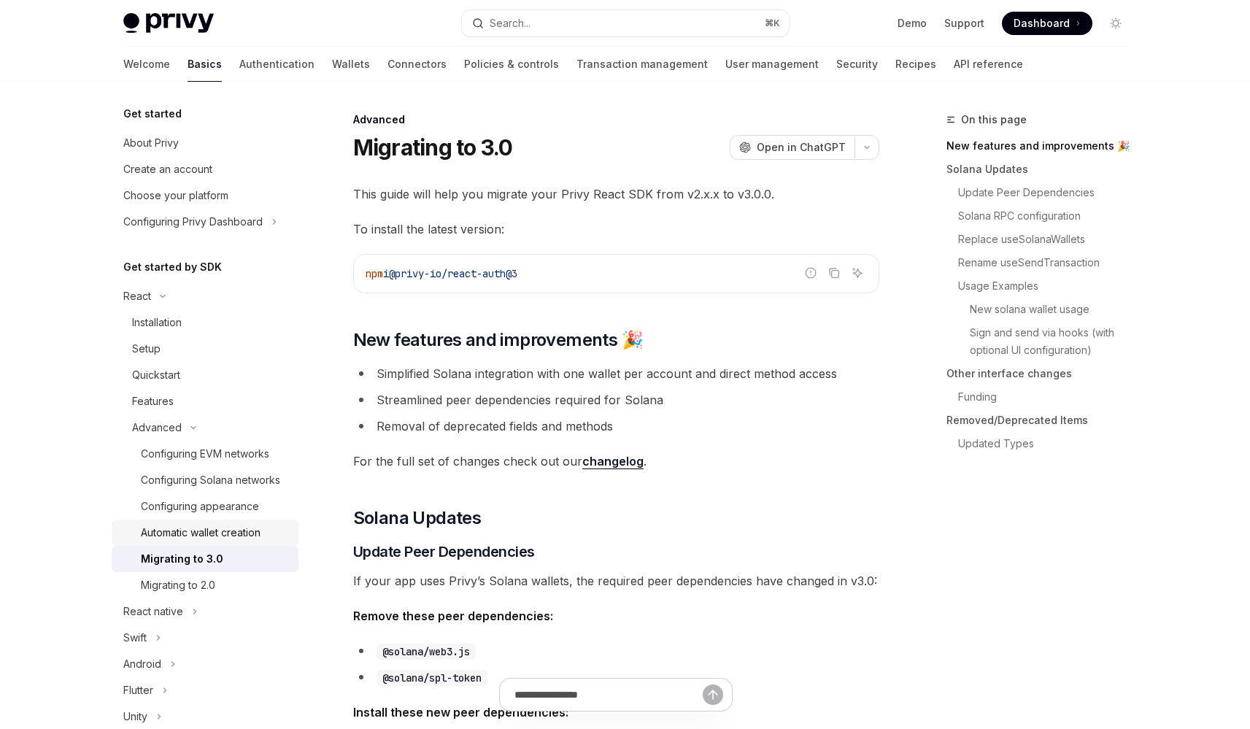
click at [245, 541] on div "Automatic wallet creation" at bounding box center [201, 533] width 120 height 18
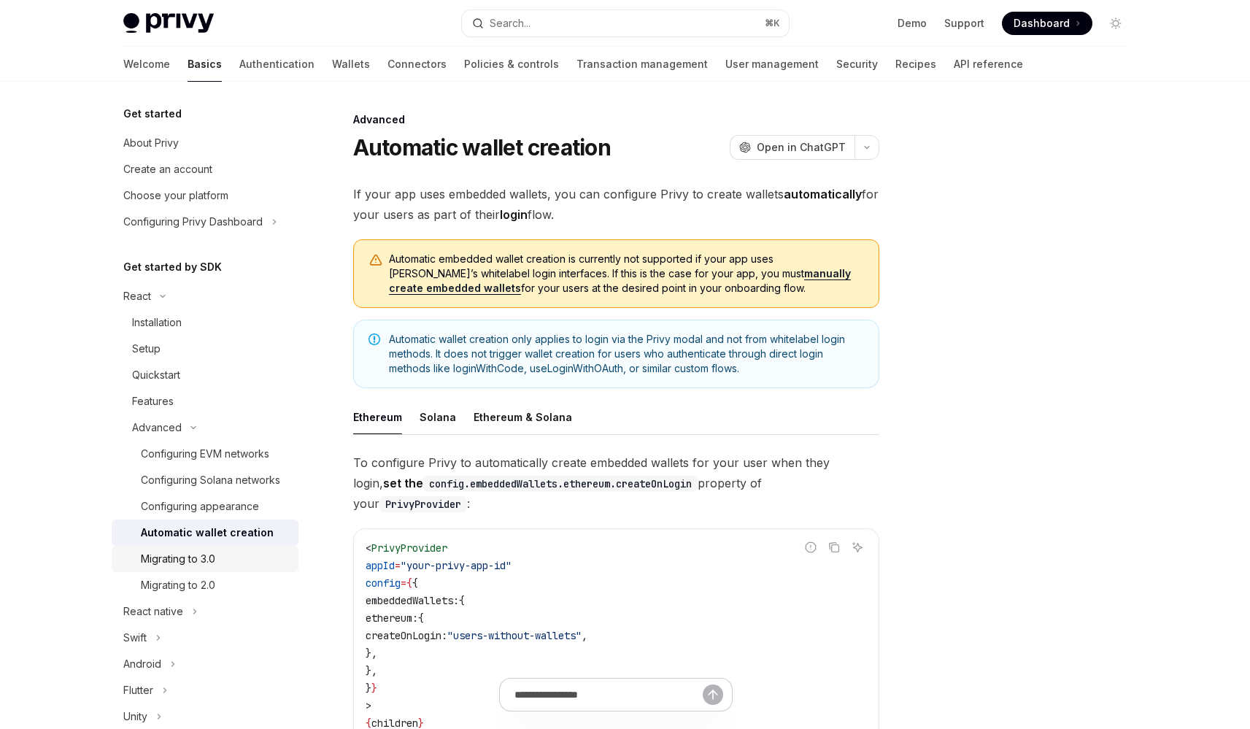
click at [249, 572] on link "Migrating to 3.0" at bounding box center [205, 559] width 187 height 26
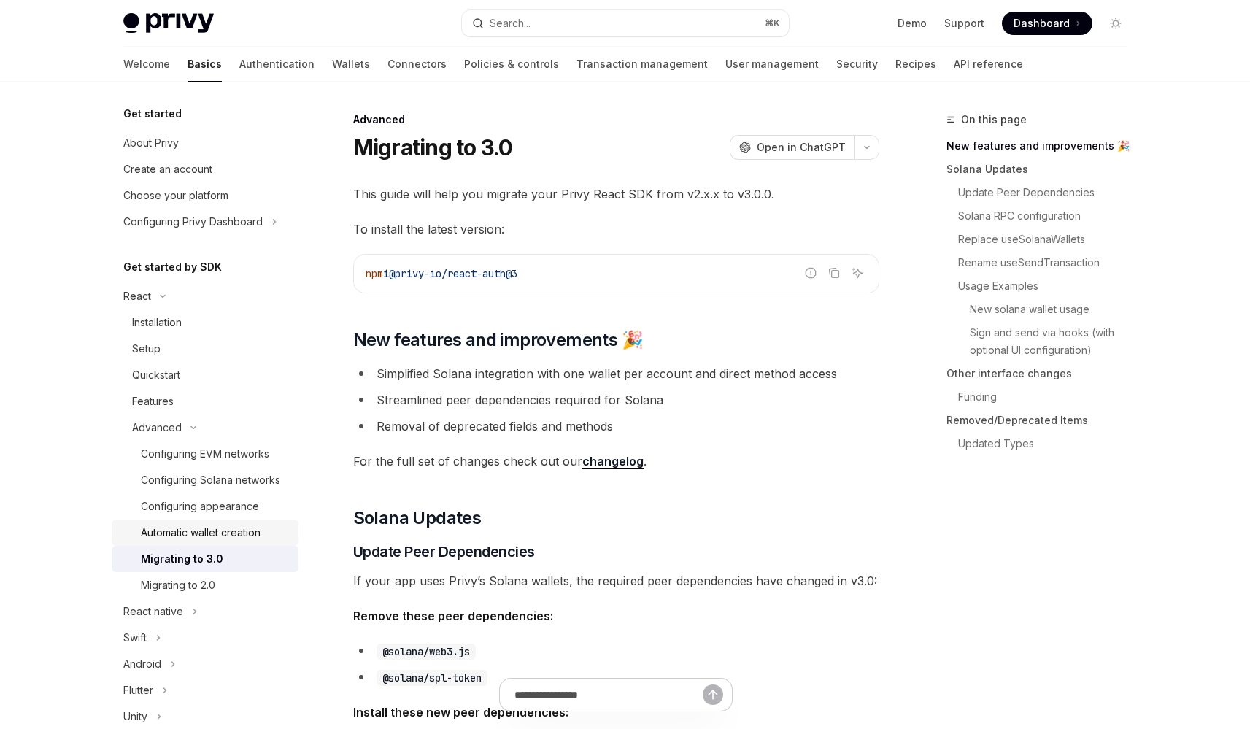
click at [239, 541] on div "Automatic wallet creation" at bounding box center [201, 533] width 120 height 18
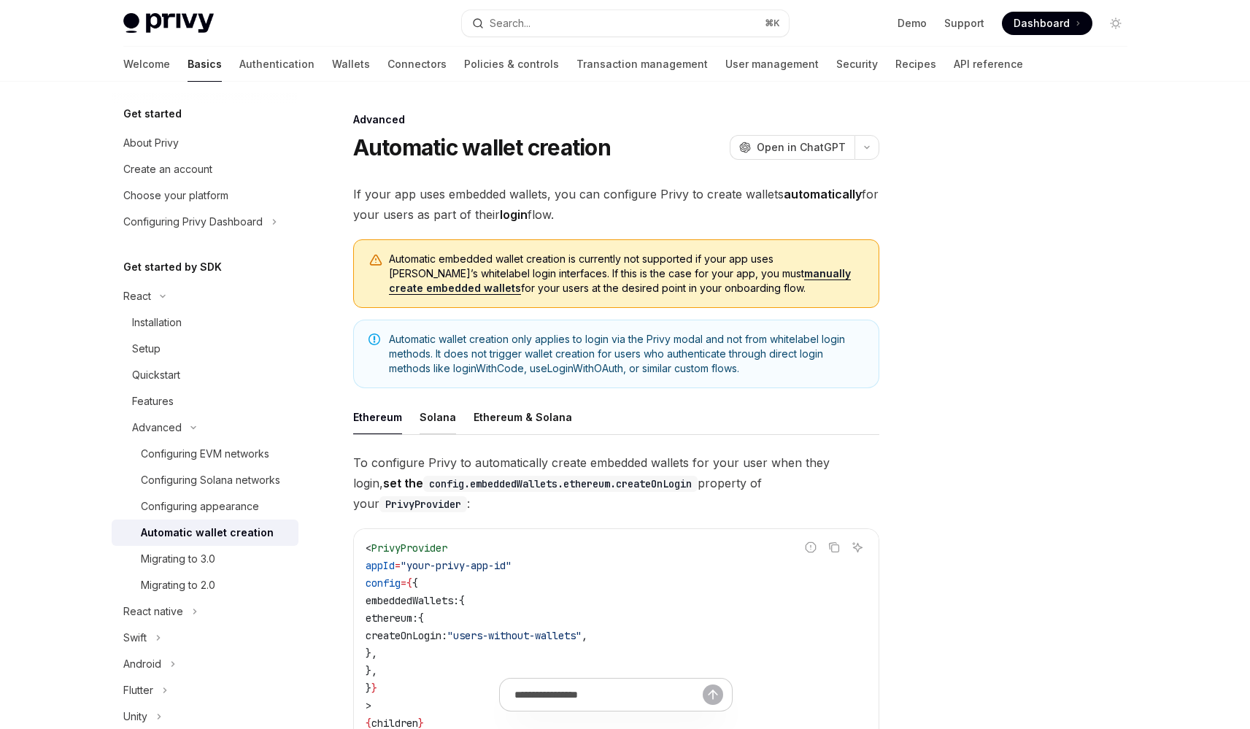
click at [437, 429] on div "Solana" at bounding box center [438, 417] width 36 height 34
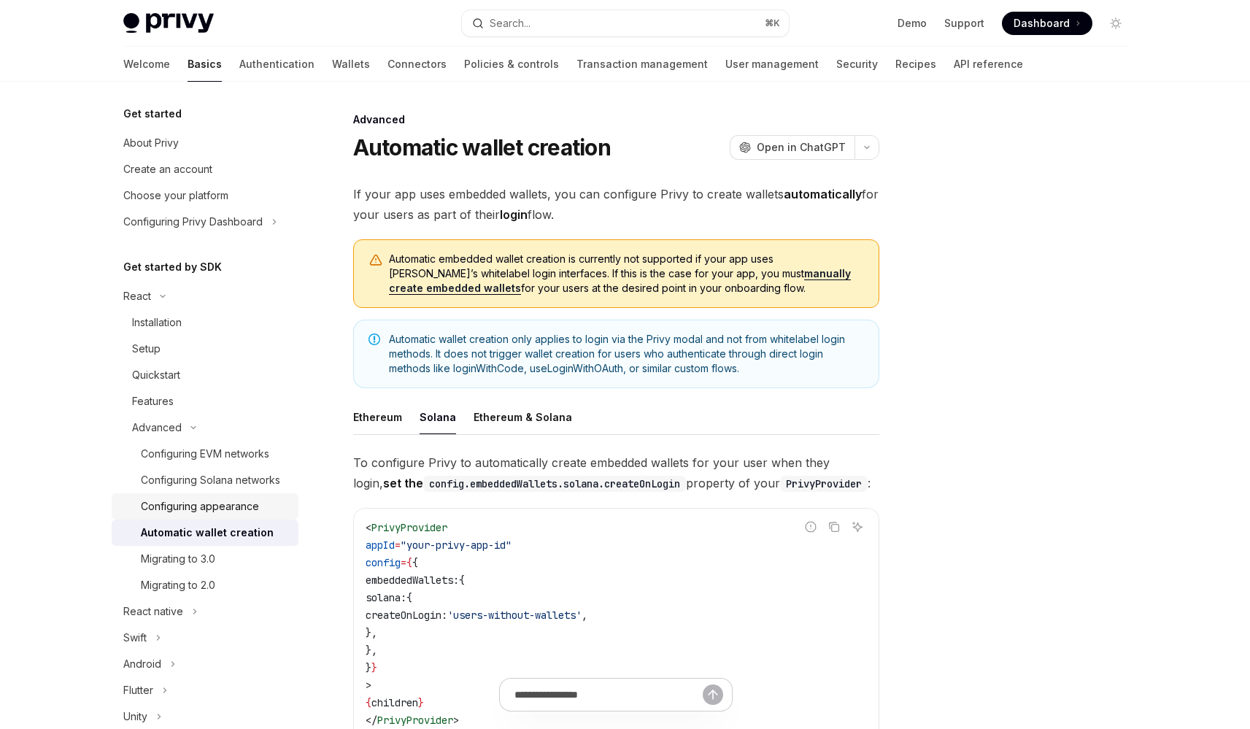
click at [220, 515] on div "Configuring appearance" at bounding box center [200, 507] width 118 height 18
type textarea "*"
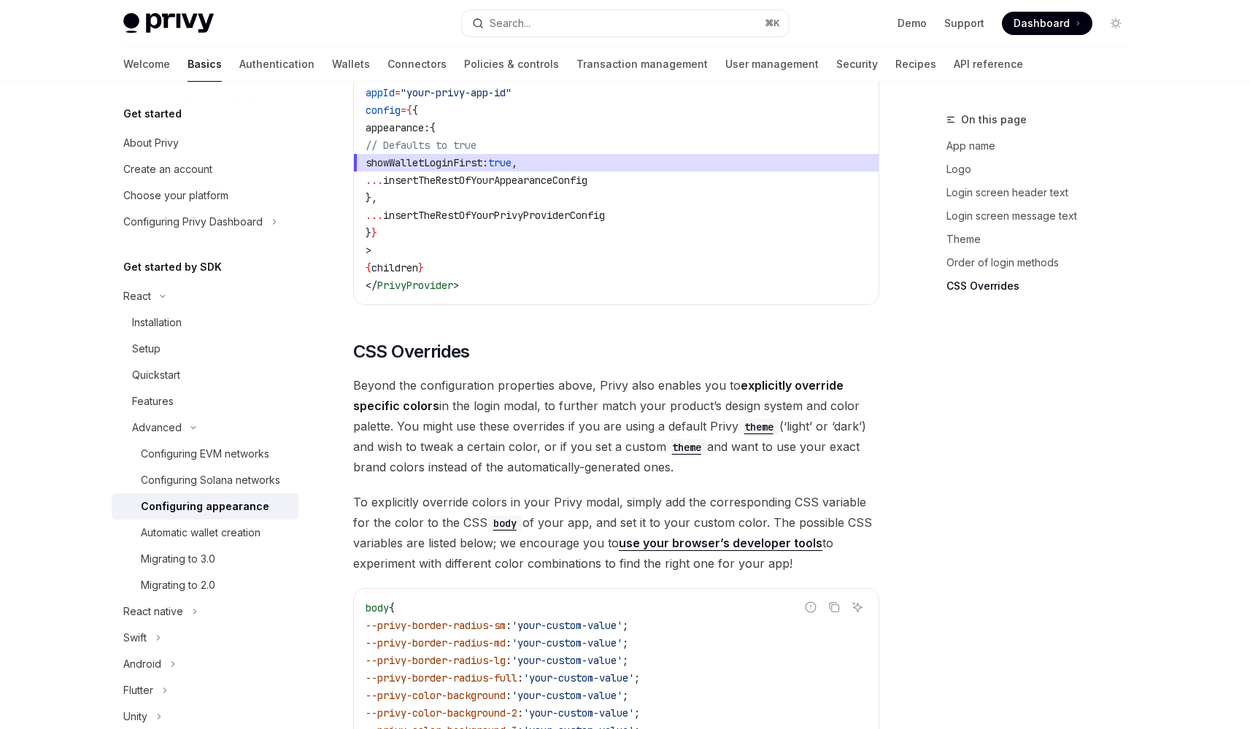
scroll to position [3090, 0]
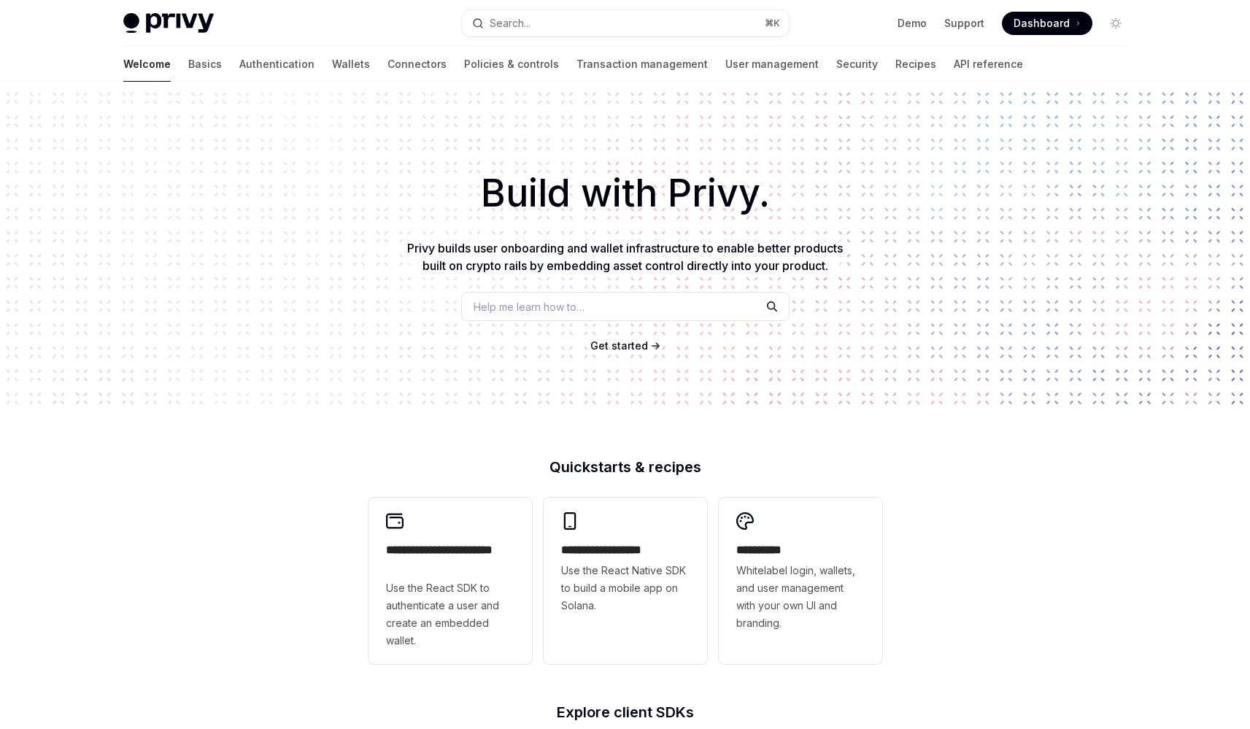
click at [145, 21] on img at bounding box center [168, 23] width 90 height 20
type textarea "*"
click at [619, 343] on span "Get started" at bounding box center [619, 345] width 58 height 12
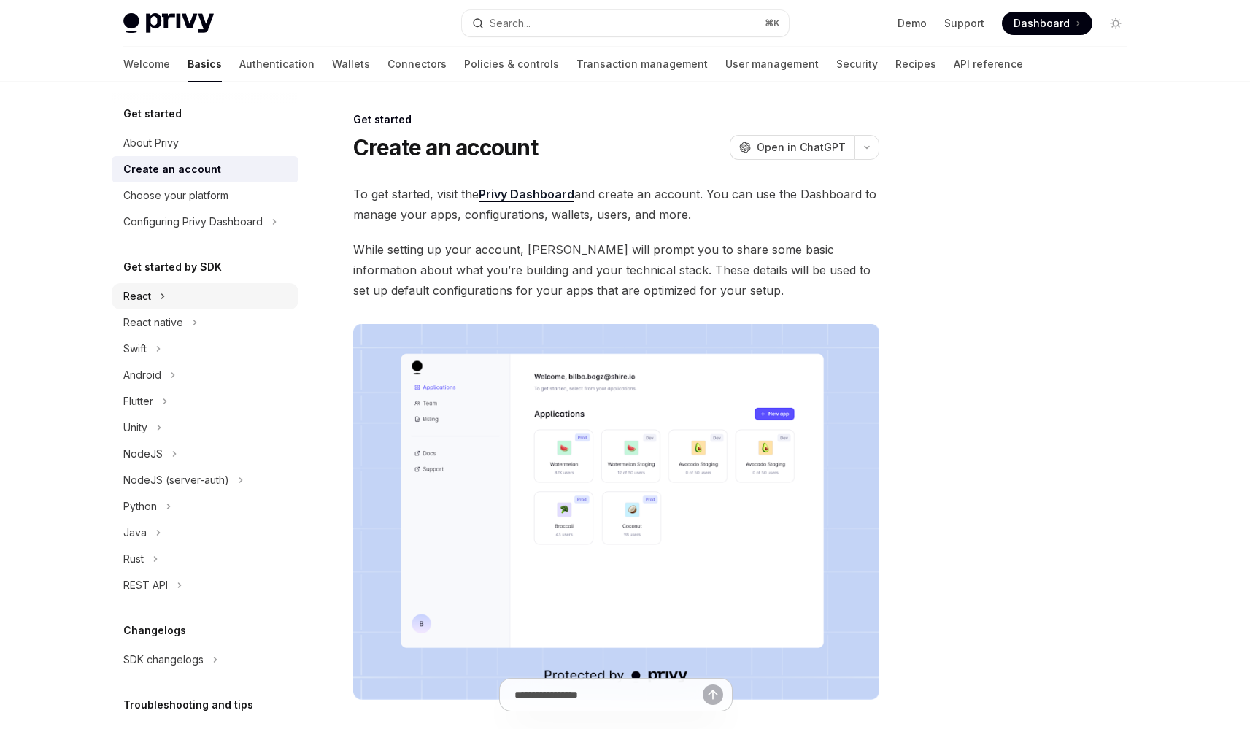
click at [172, 298] on button "React" at bounding box center [205, 296] width 187 height 26
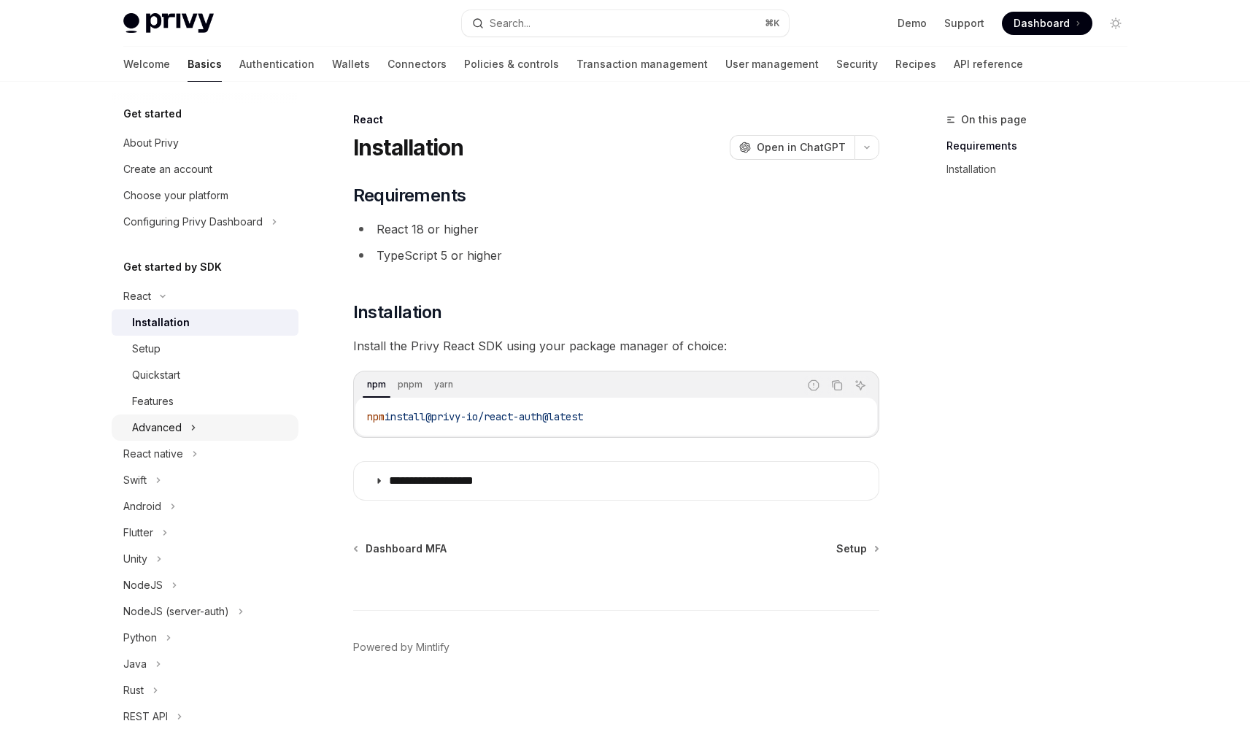
click at [203, 428] on button "Advanced" at bounding box center [205, 427] width 187 height 26
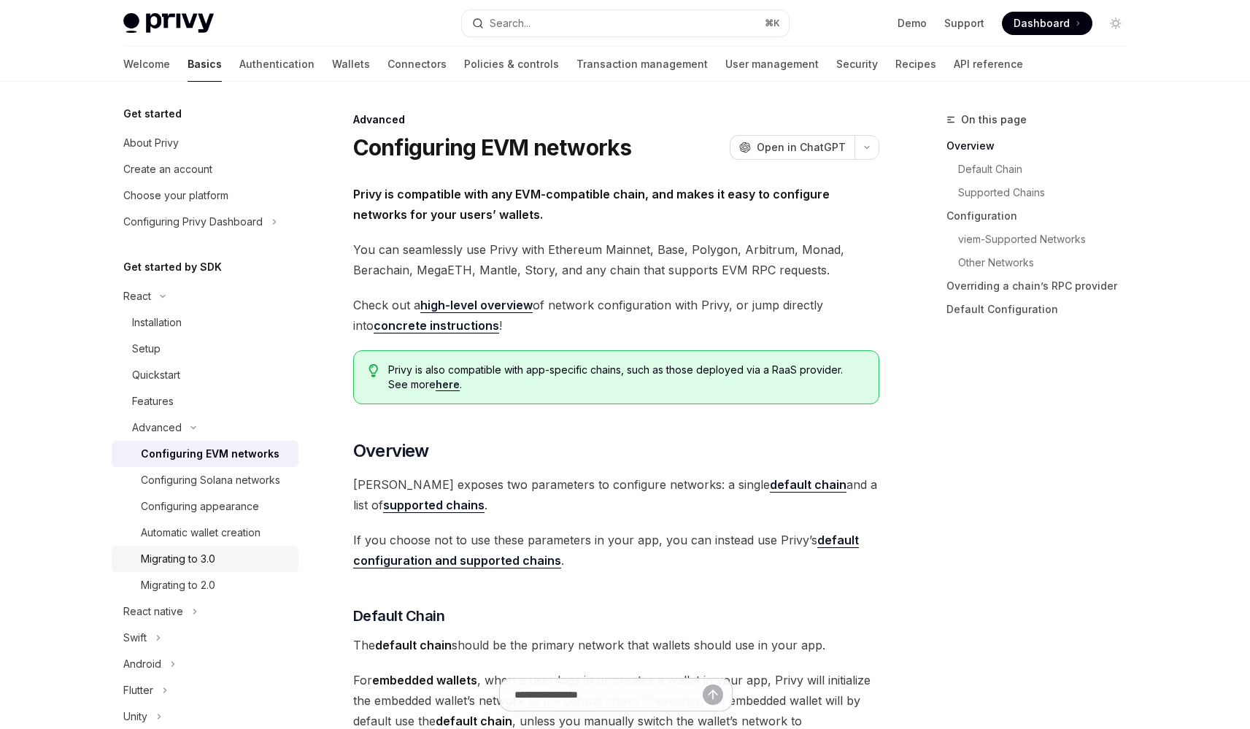
click at [191, 572] on link "Migrating to 3.0" at bounding box center [205, 559] width 187 height 26
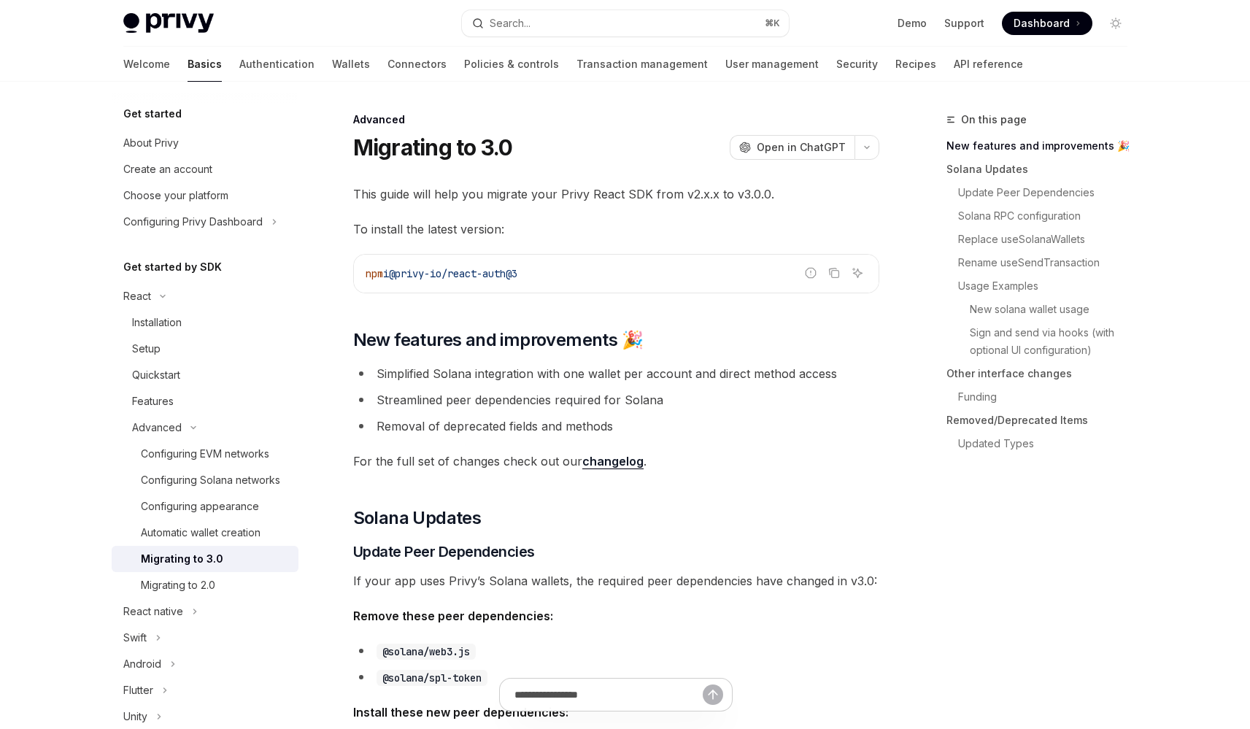
click at [605, 460] on link "changelog" at bounding box center [612, 461] width 61 height 15
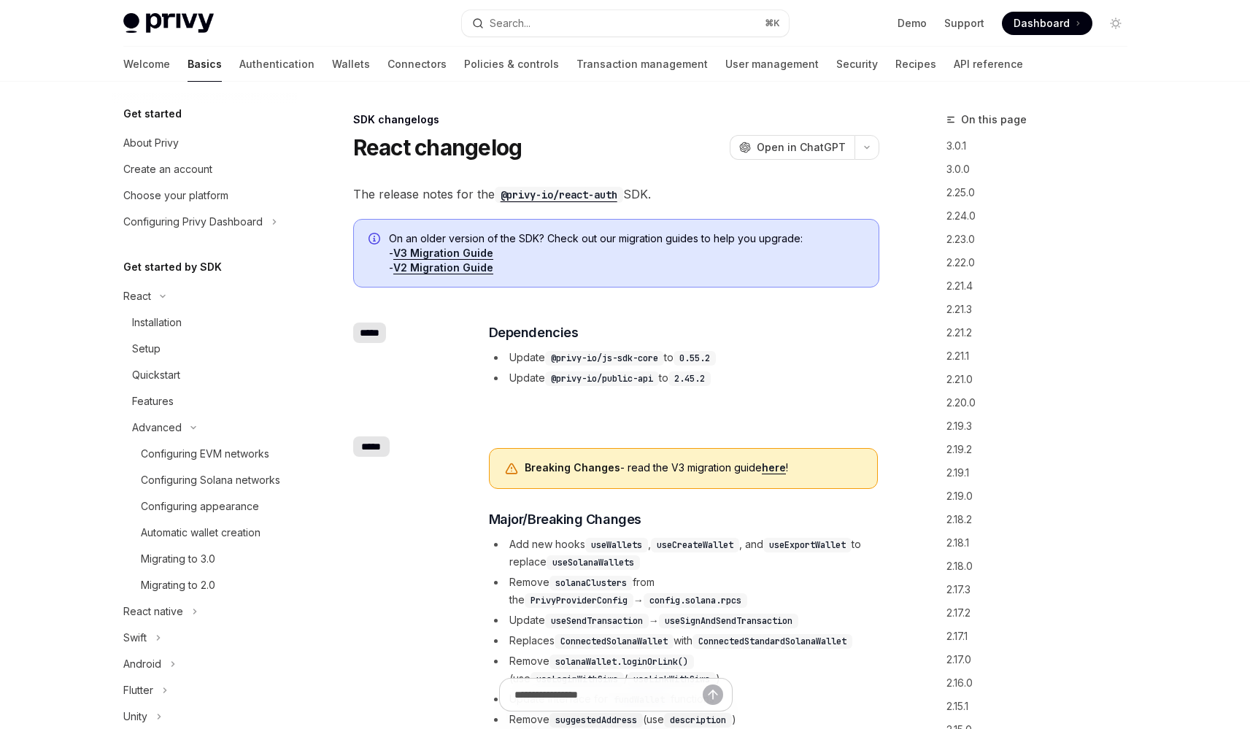
scroll to position [587, 0]
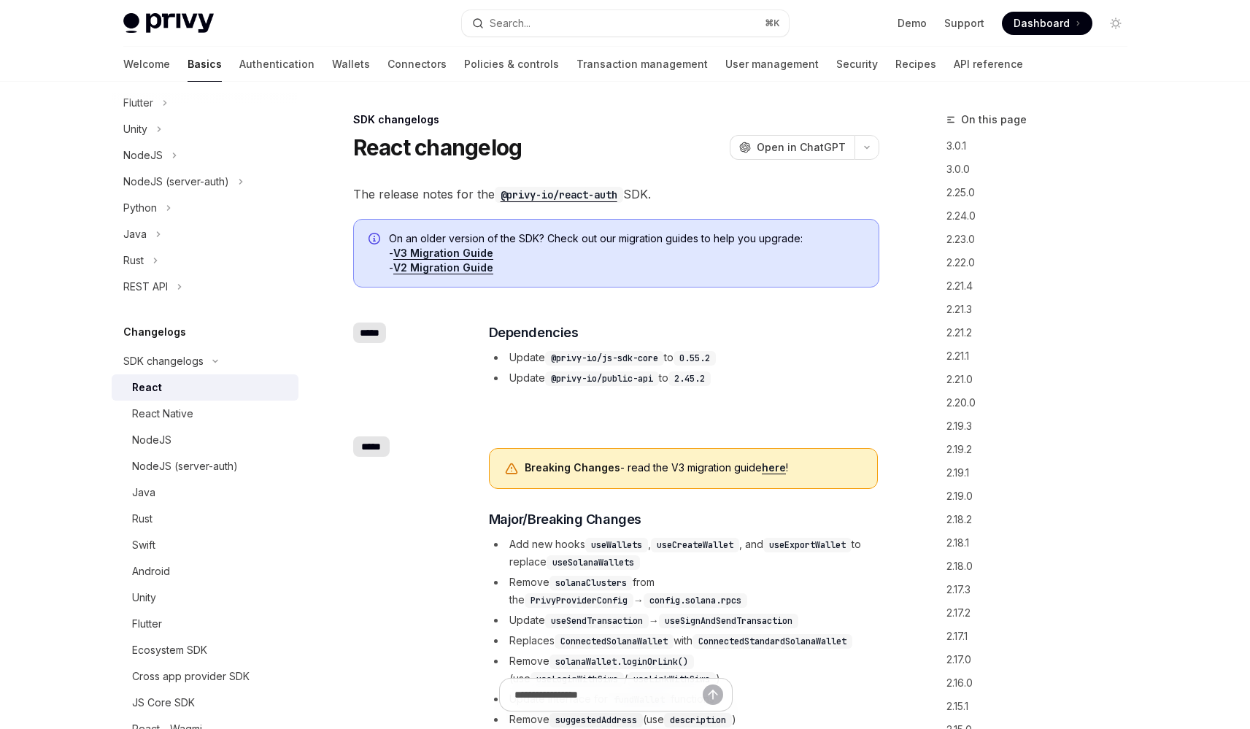
click at [570, 188] on code "@privy-io/react-auth" at bounding box center [559, 195] width 128 height 16
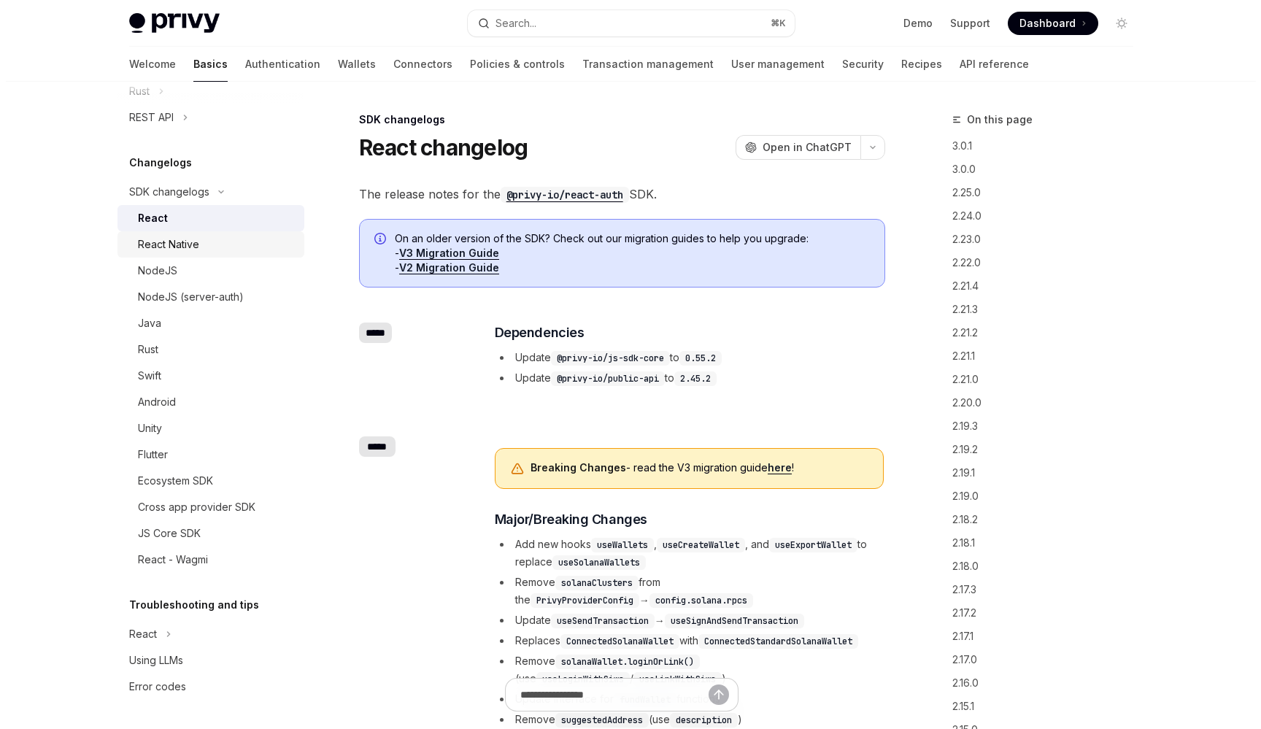
scroll to position [773, 0]
click at [211, 491] on link "Ecosystem SDK" at bounding box center [205, 481] width 187 height 26
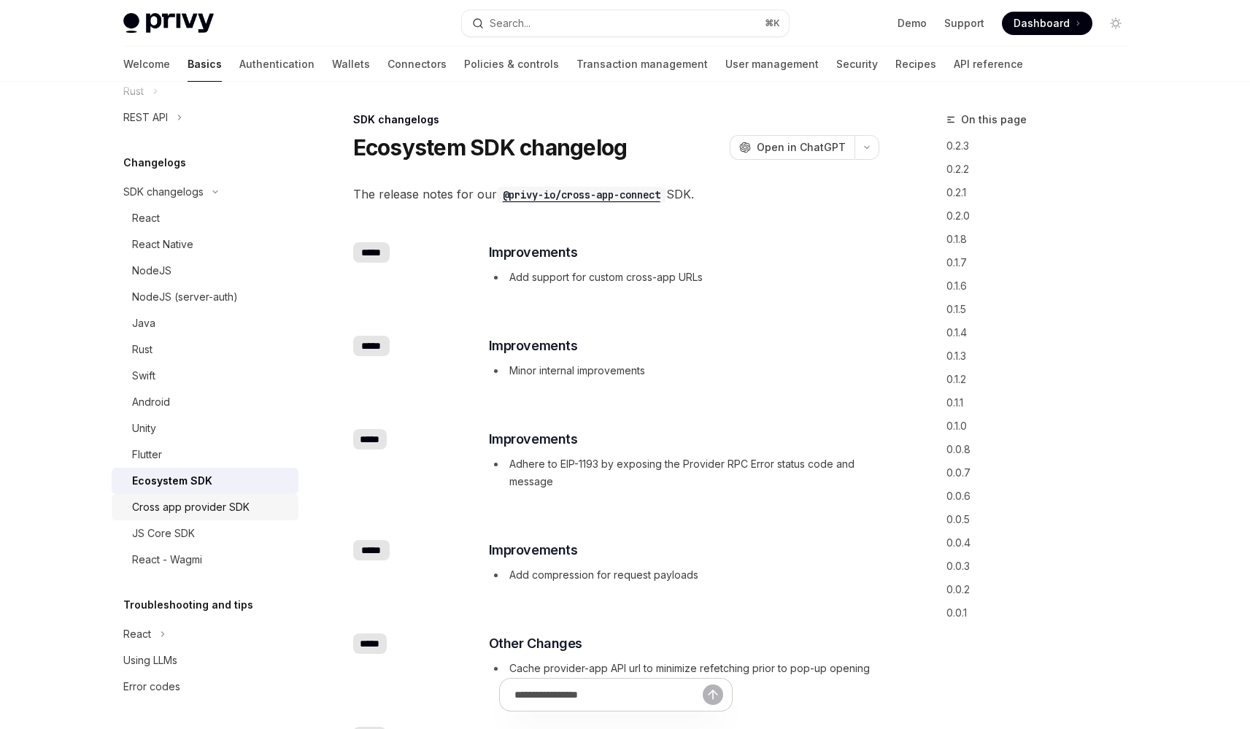
click at [258, 516] on div "Cross app provider SDK" at bounding box center [211, 507] width 158 height 18
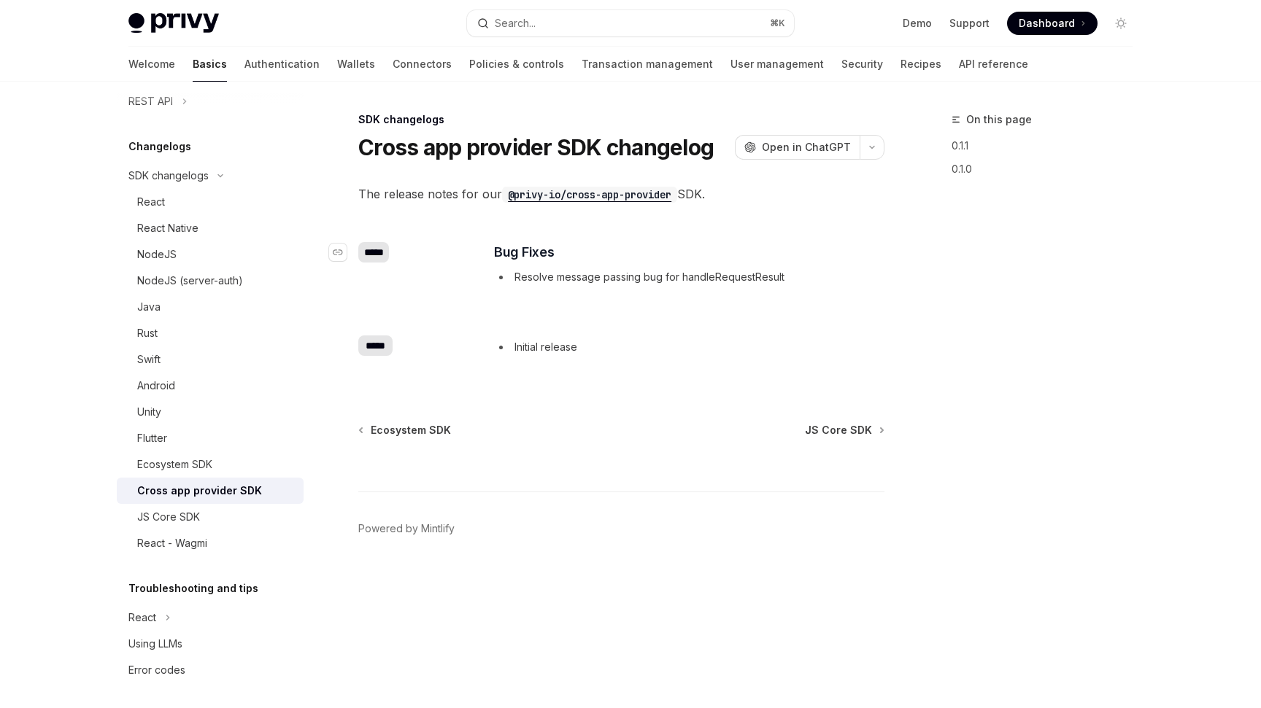
type textarea "*"
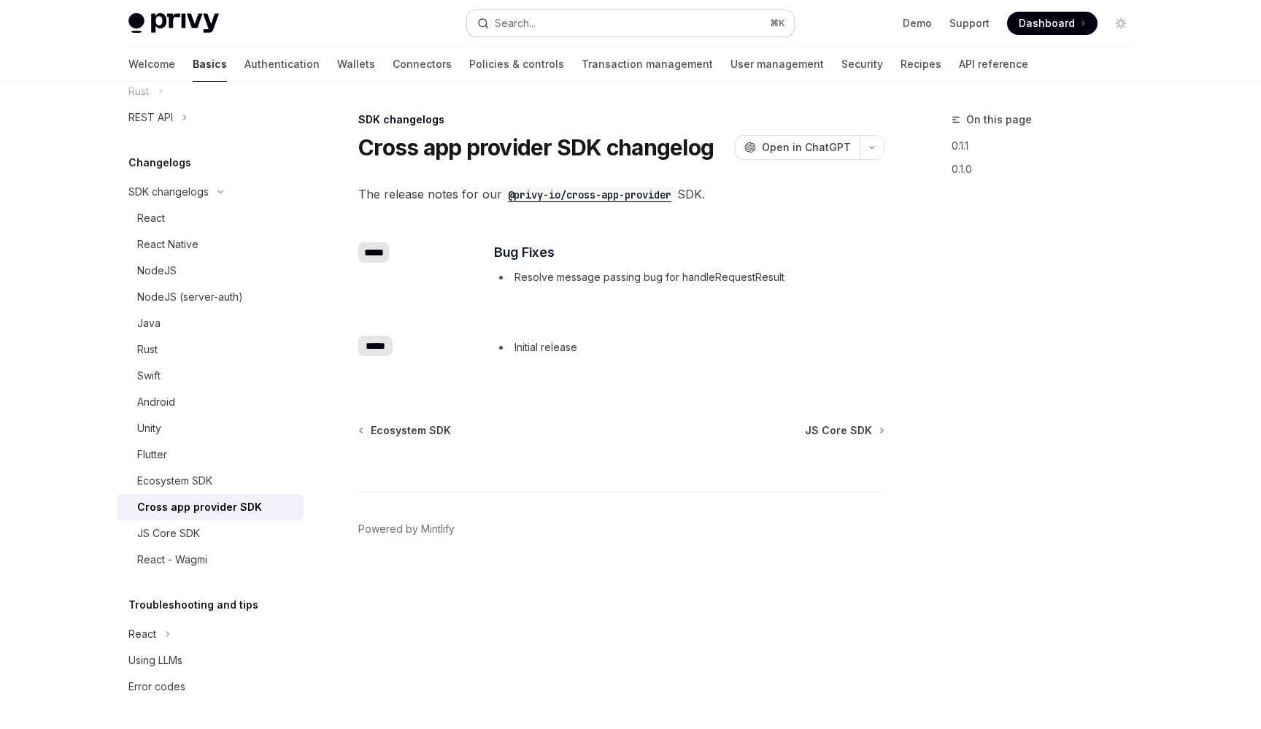
click at [659, 18] on button "Search... ⌘ K" at bounding box center [630, 23] width 327 height 26
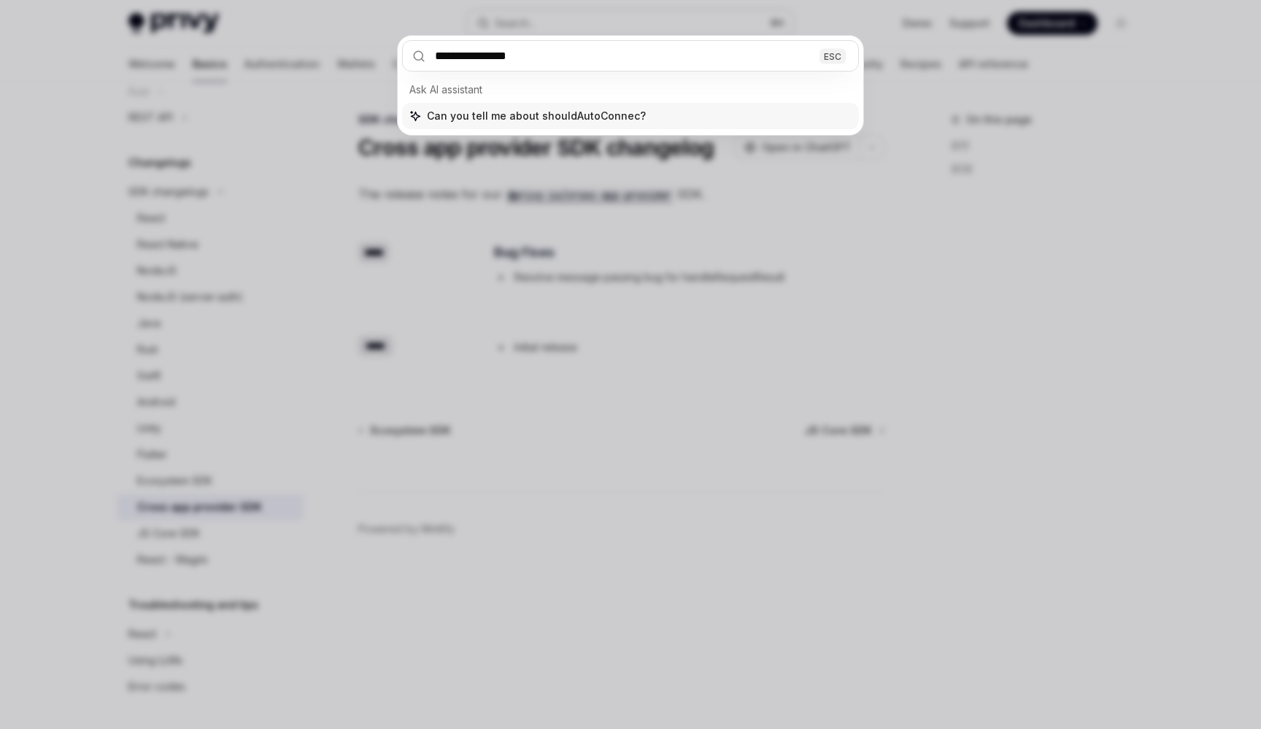
type input "**********"
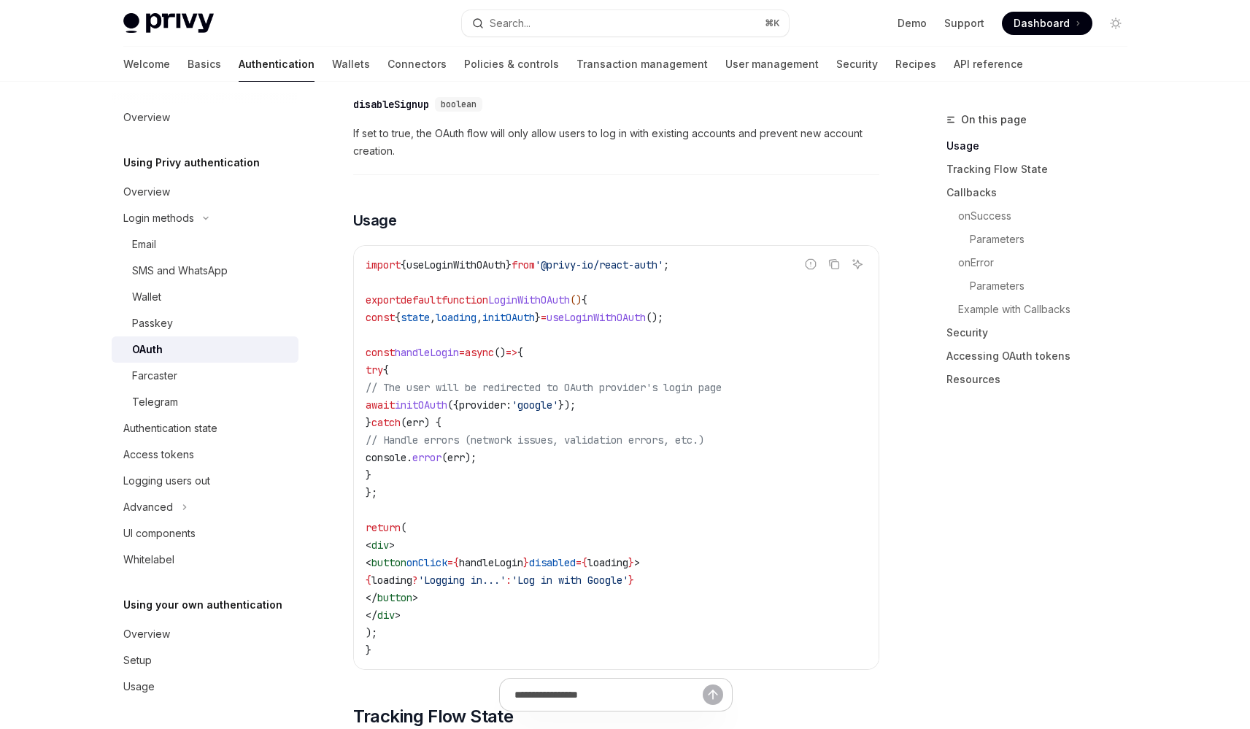
scroll to position [982, 0]
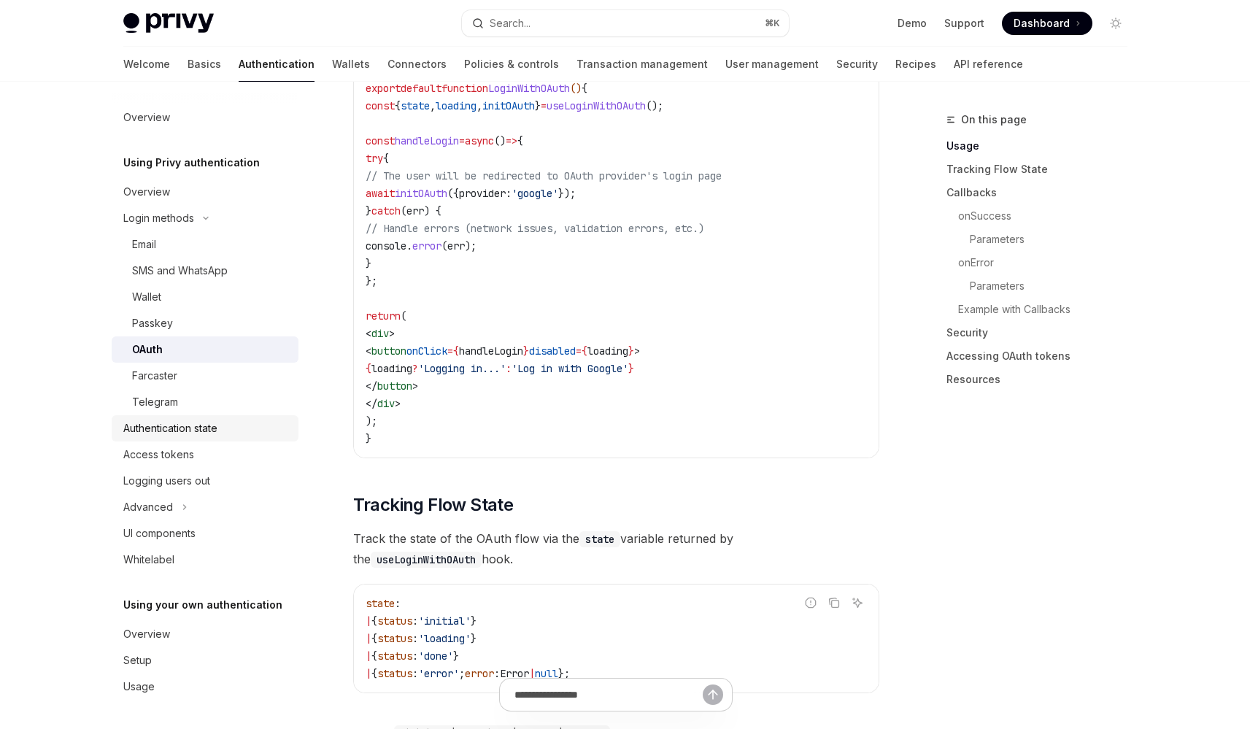
click at [212, 427] on div "Authentication state" at bounding box center [170, 429] width 94 height 18
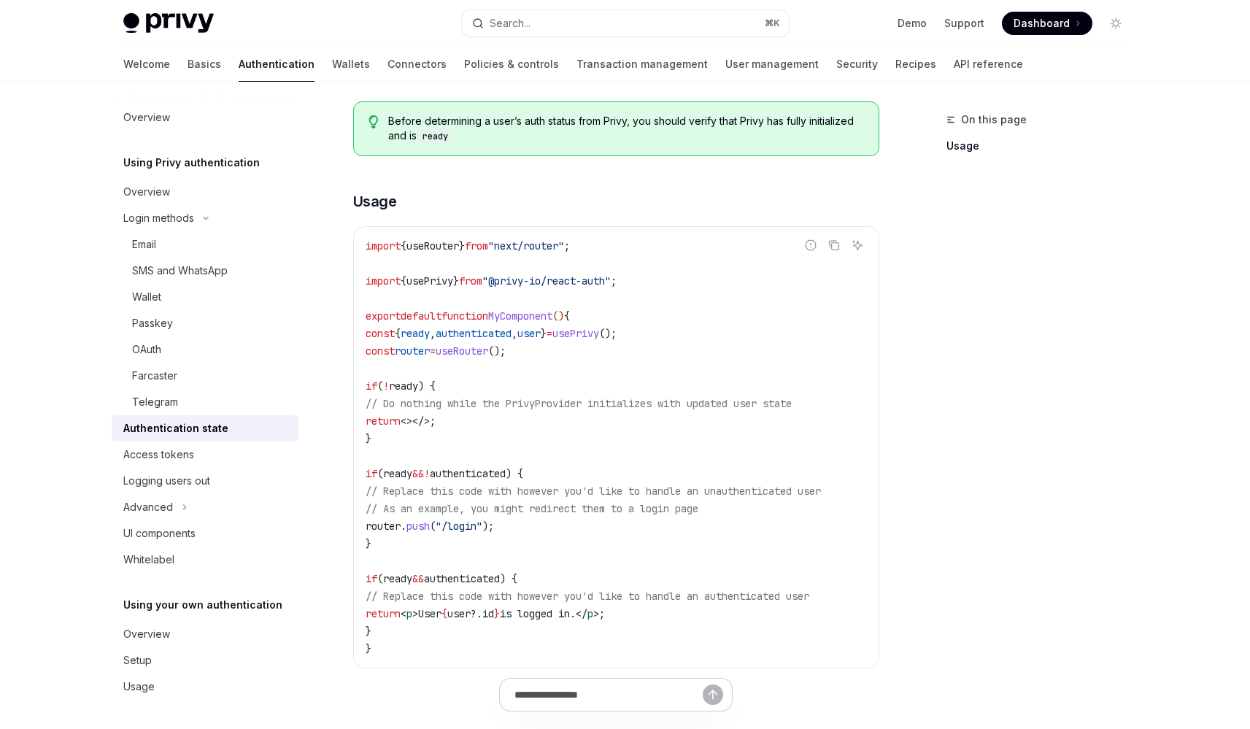
scroll to position [536, 0]
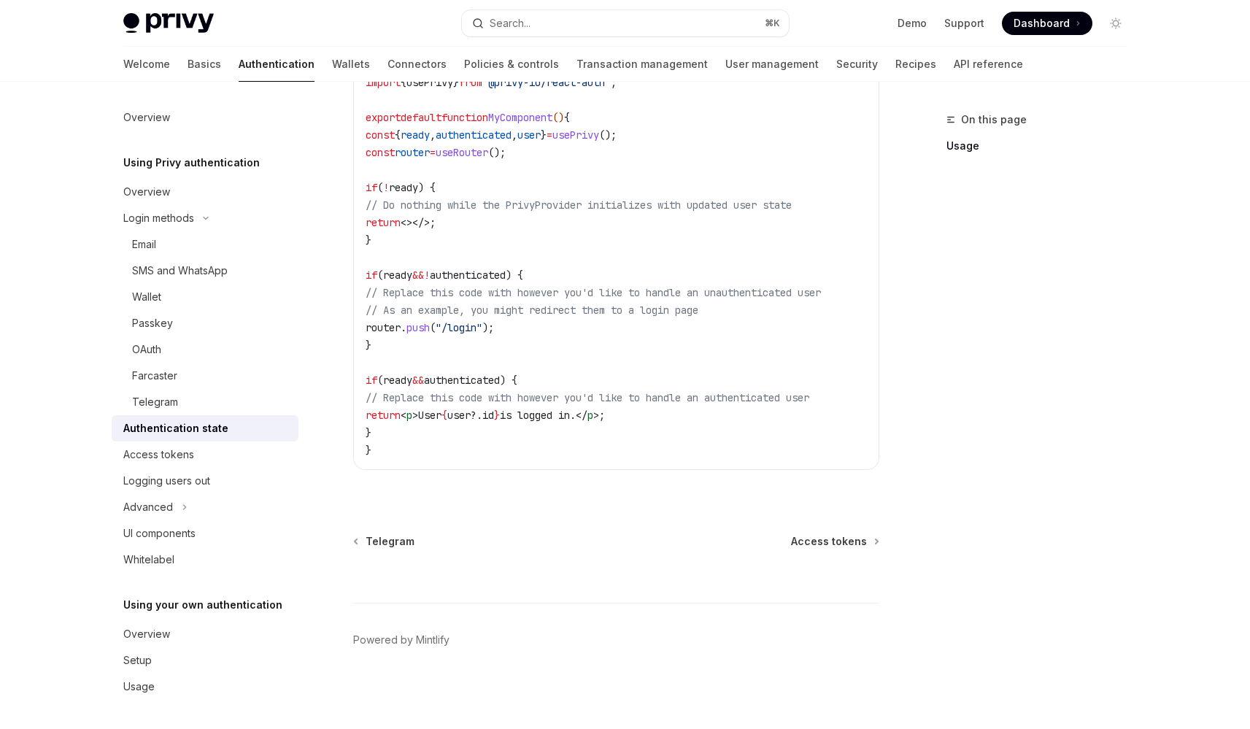
click at [565, 304] on span "// As an example, you might redirect them to a login page" at bounding box center [532, 310] width 333 height 13
click at [582, 304] on span "// As an example, you might redirect them to a login page" at bounding box center [532, 310] width 333 height 13
click at [206, 506] on button "Advanced" at bounding box center [205, 507] width 187 height 26
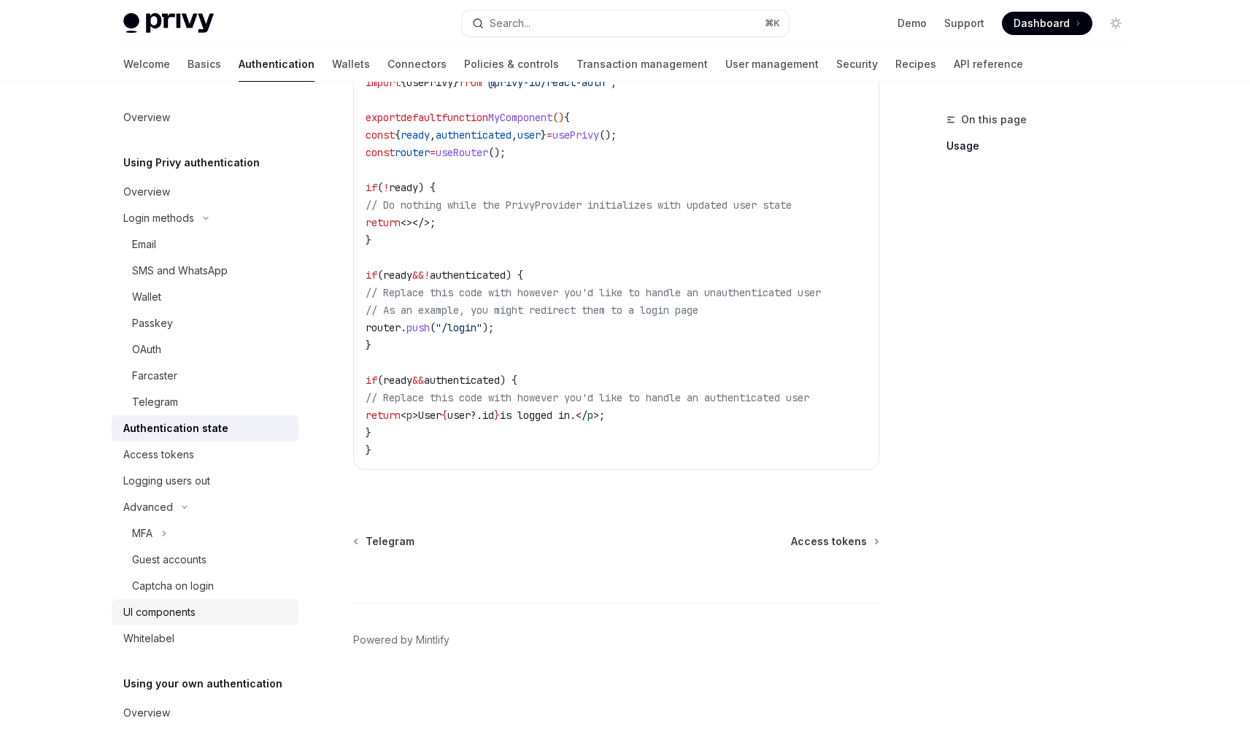
click at [217, 620] on div "UI components" at bounding box center [206, 612] width 166 height 18
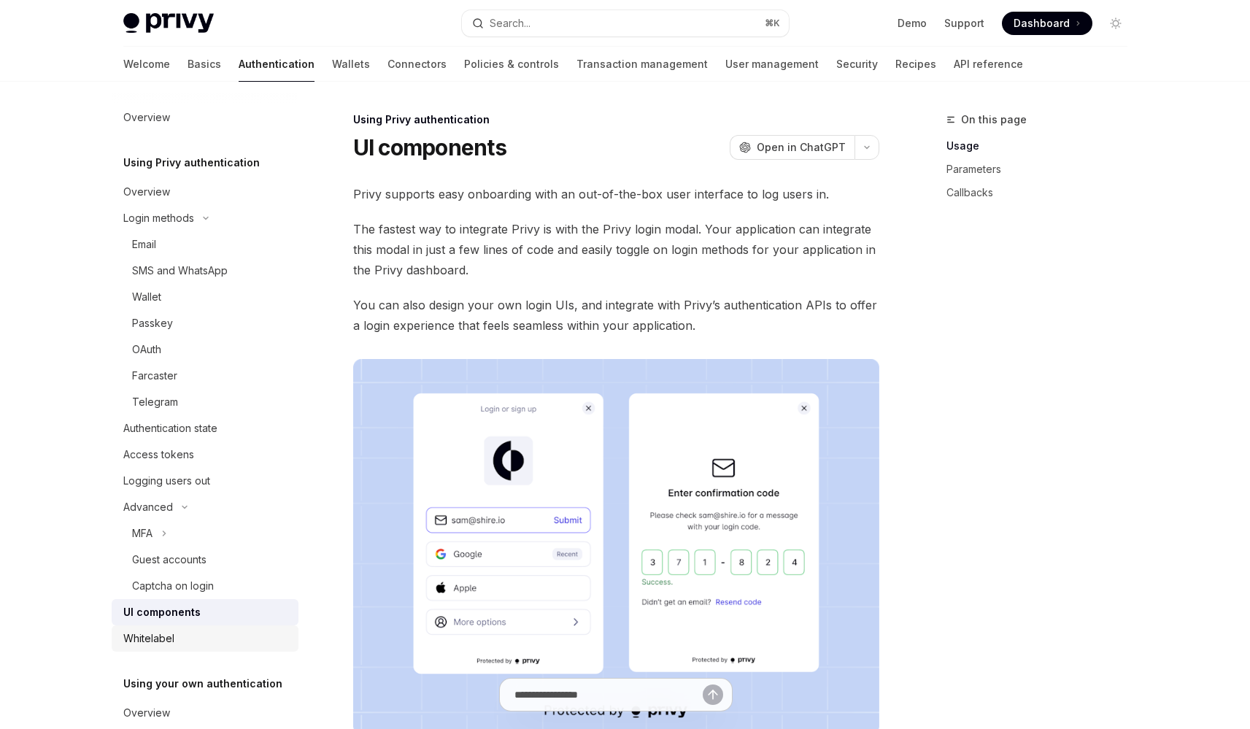
click at [220, 640] on div "Whitelabel" at bounding box center [206, 639] width 166 height 18
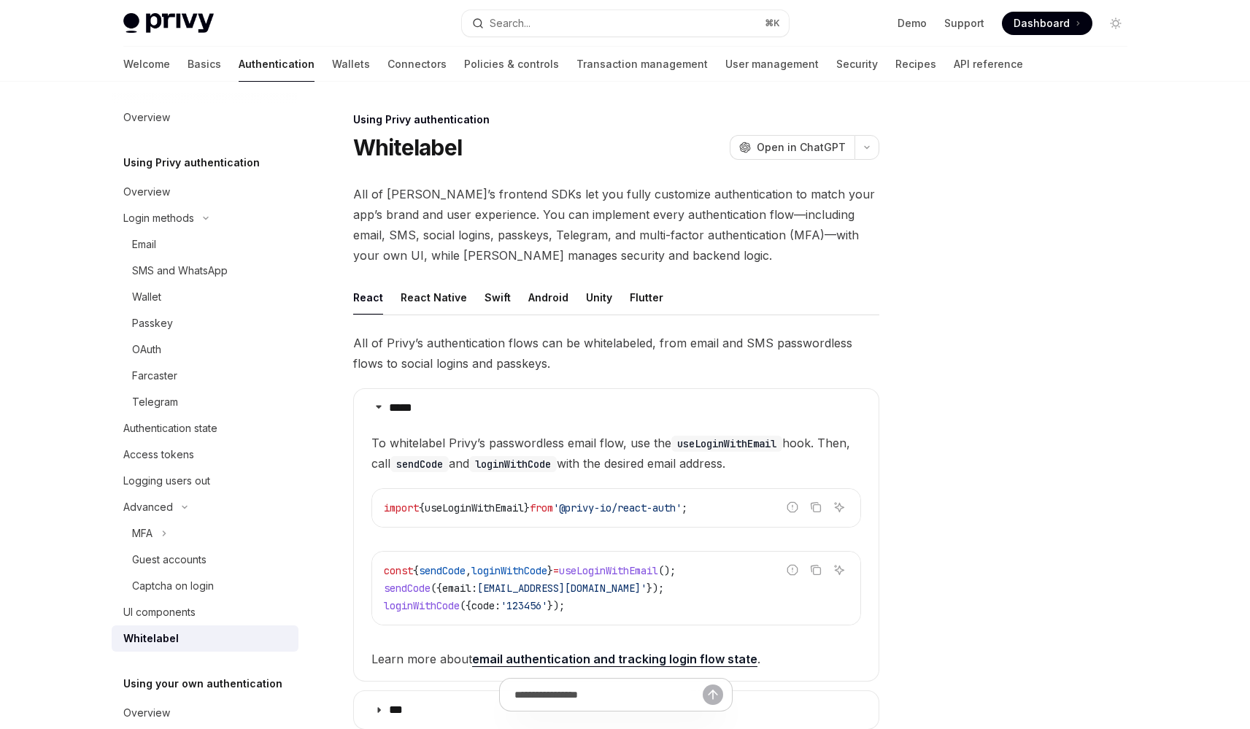
scroll to position [80, 0]
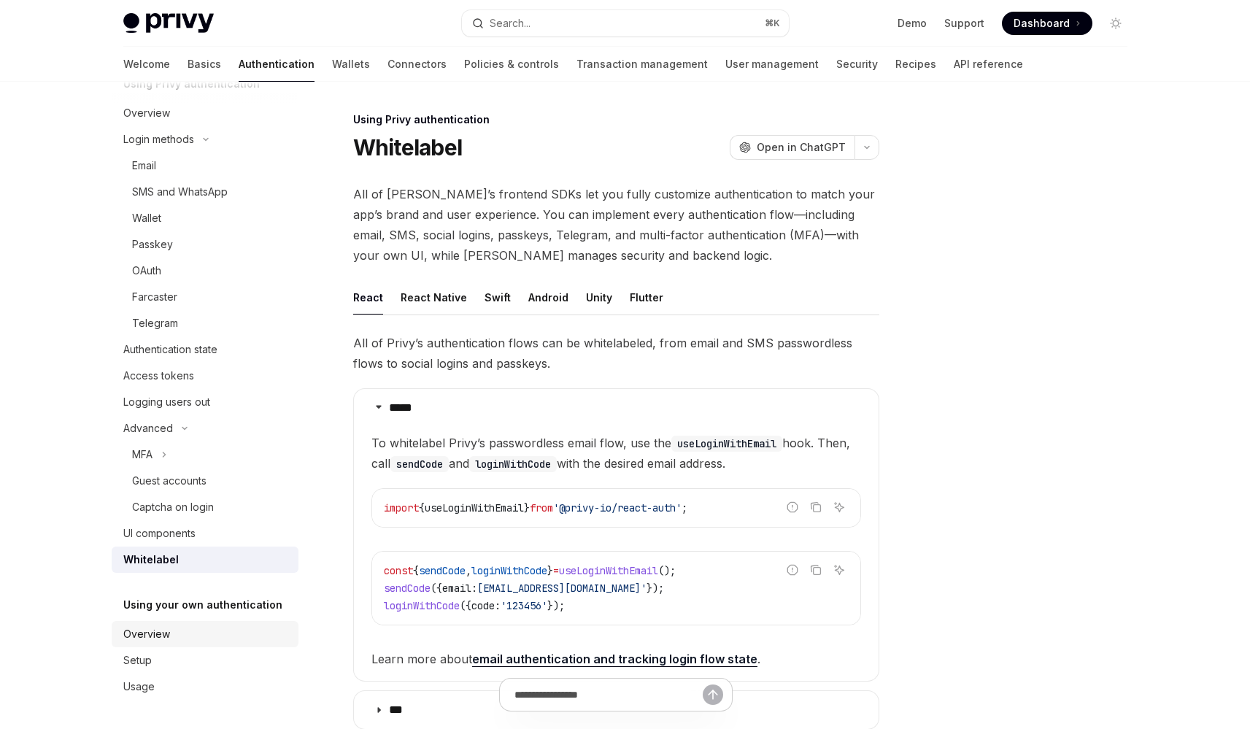
click at [217, 629] on div "Overview" at bounding box center [206, 634] width 166 height 18
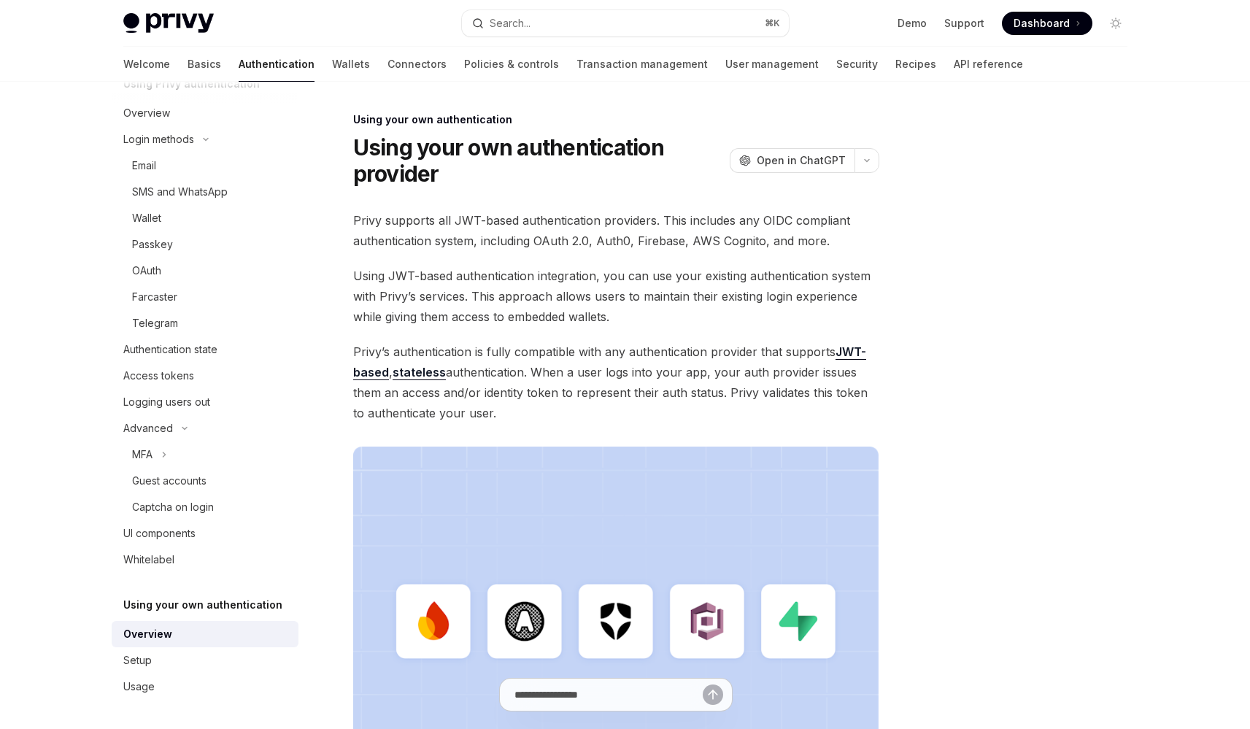
click at [217, 641] on div "Overview" at bounding box center [206, 634] width 166 height 18
click at [216, 653] on div "Setup" at bounding box center [206, 661] width 166 height 18
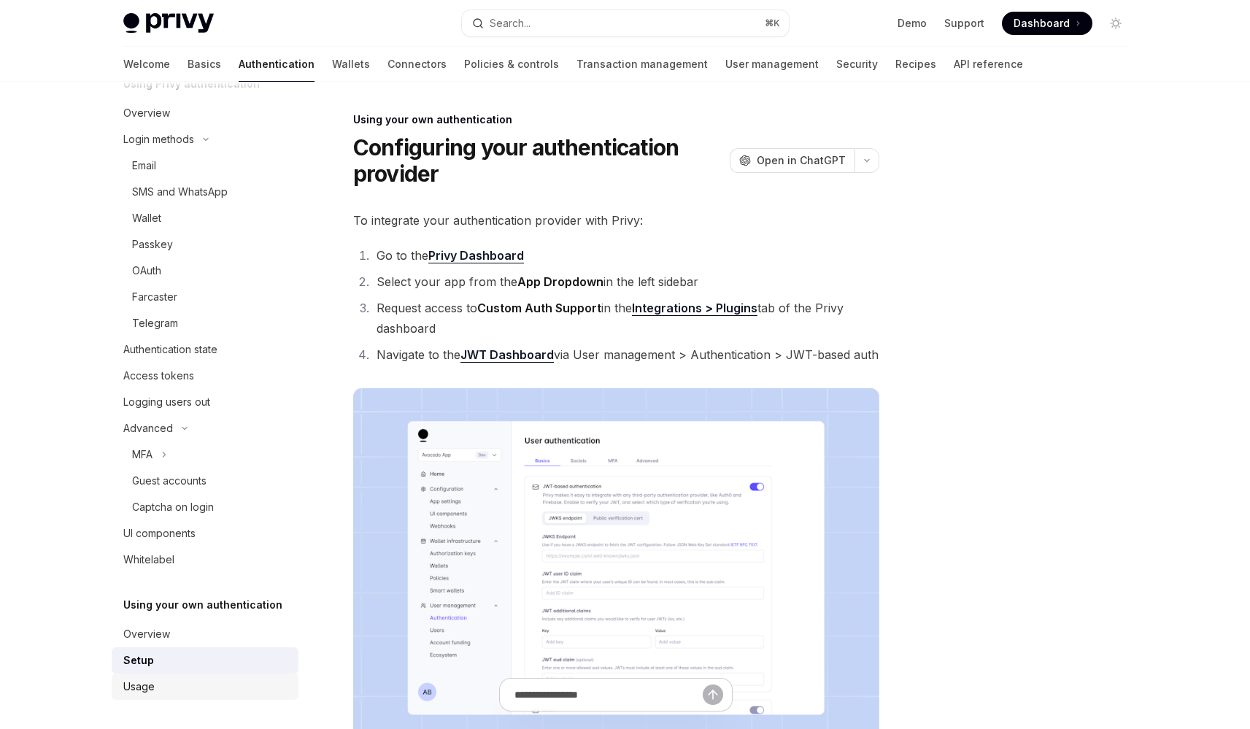
click at [217, 678] on div "Usage" at bounding box center [206, 687] width 166 height 18
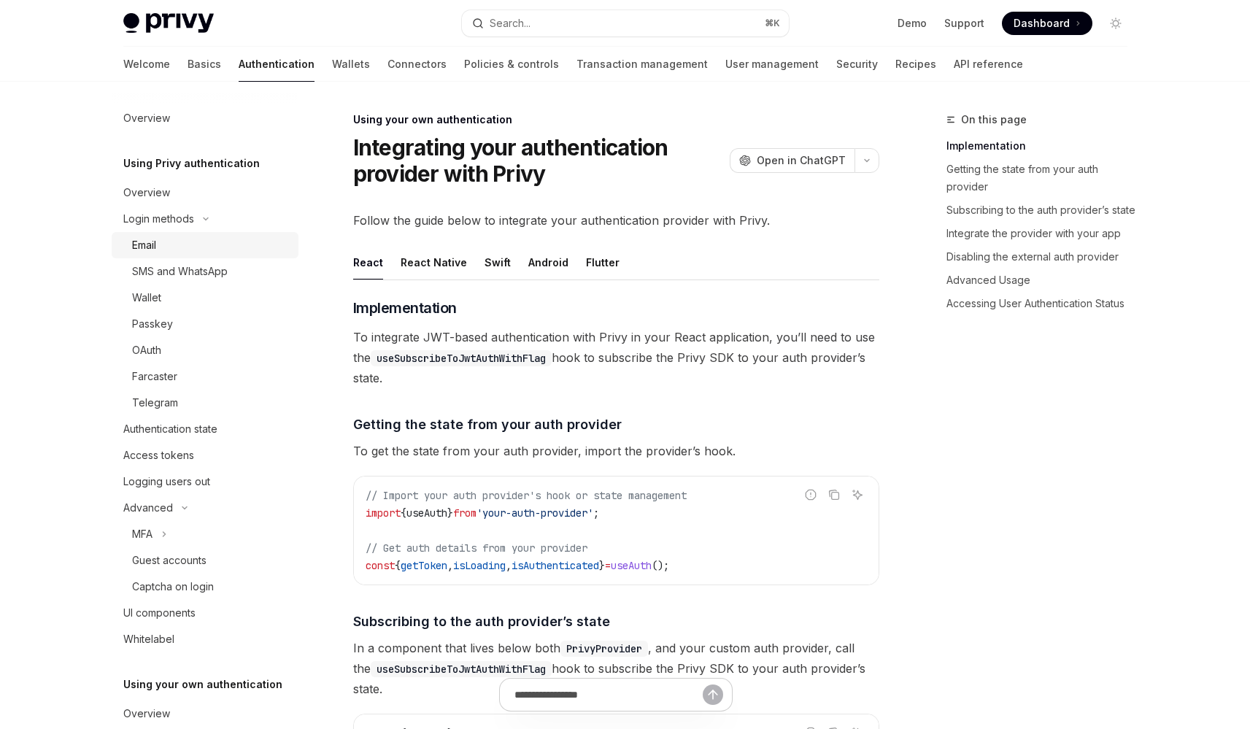
scroll to position [5, 0]
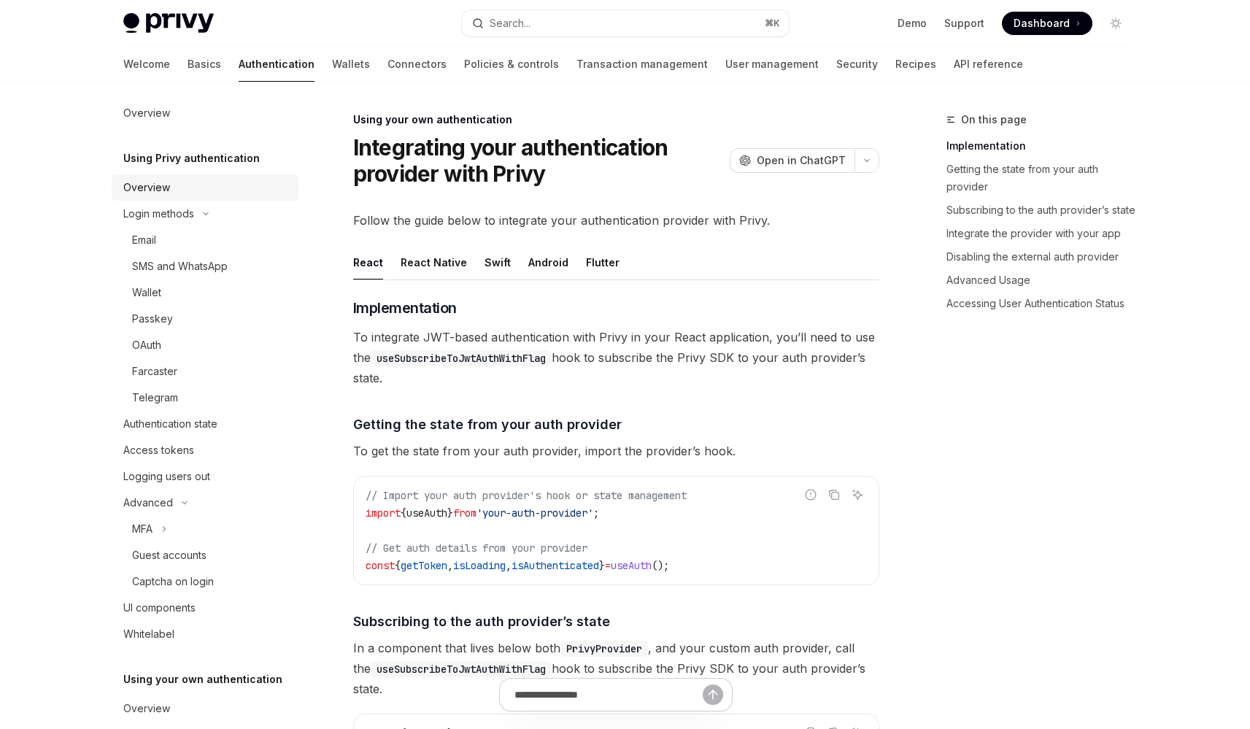
click at [236, 186] on div "Overview" at bounding box center [206, 188] width 166 height 18
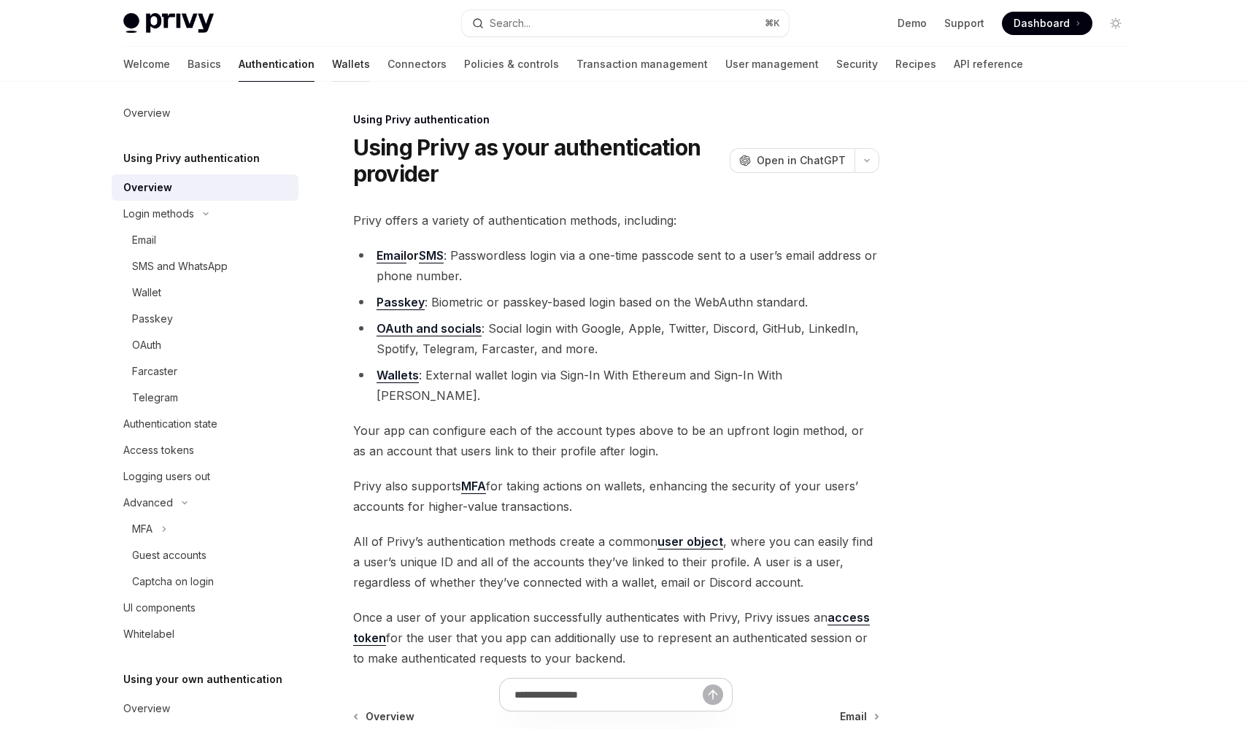
click at [332, 74] on link "Wallets" at bounding box center [351, 64] width 38 height 35
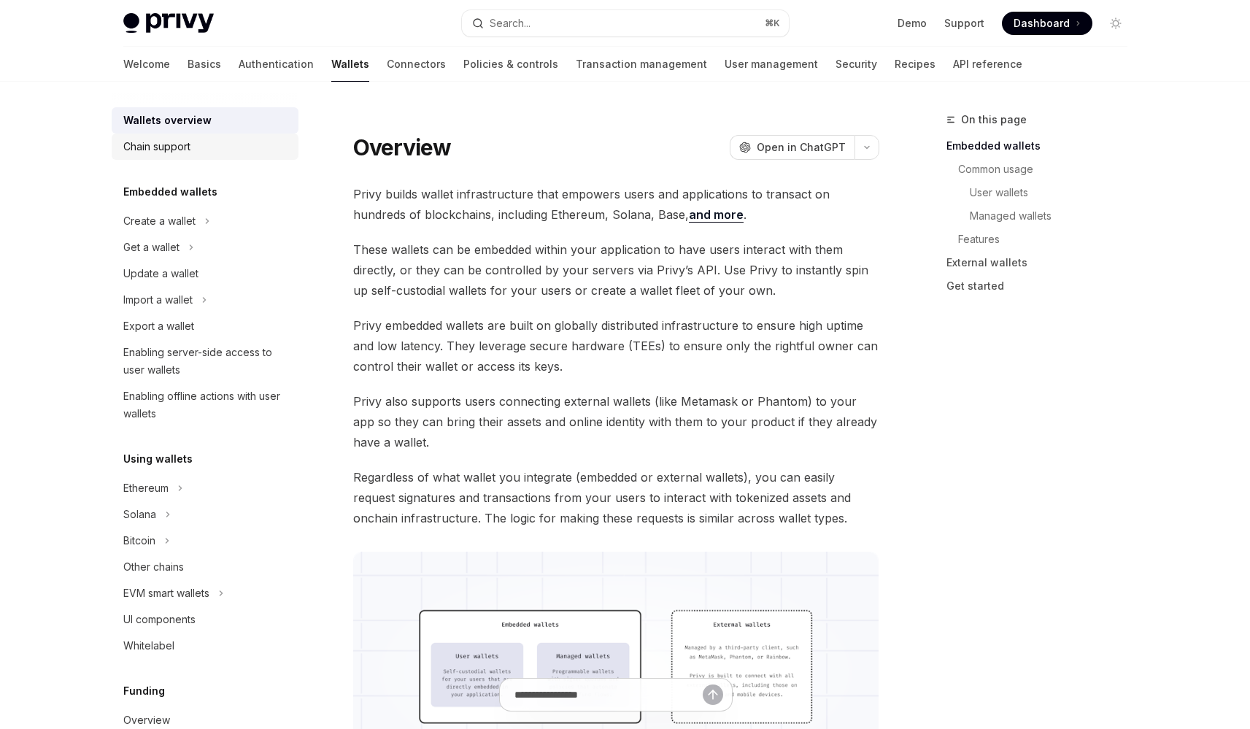
click at [222, 151] on div "Chain support" at bounding box center [206, 147] width 166 height 18
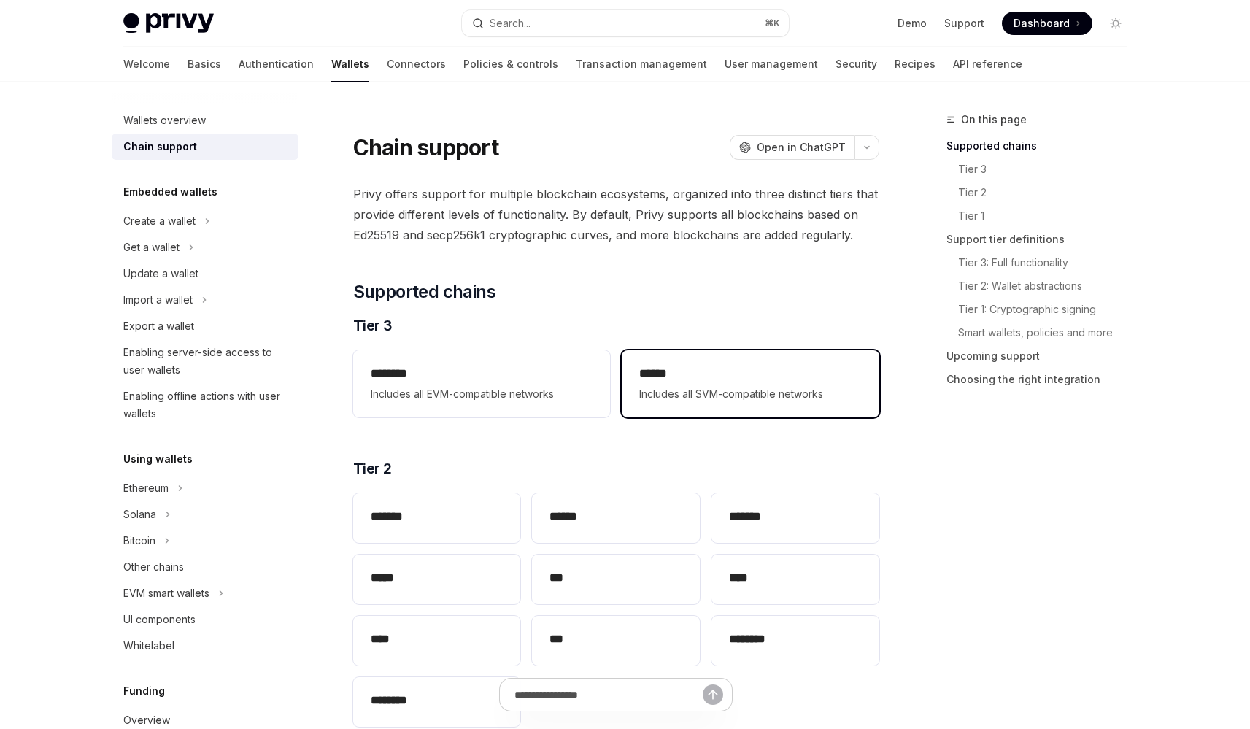
click at [632, 382] on div "****** Includes all SVM-compatible networks" at bounding box center [750, 383] width 257 height 67
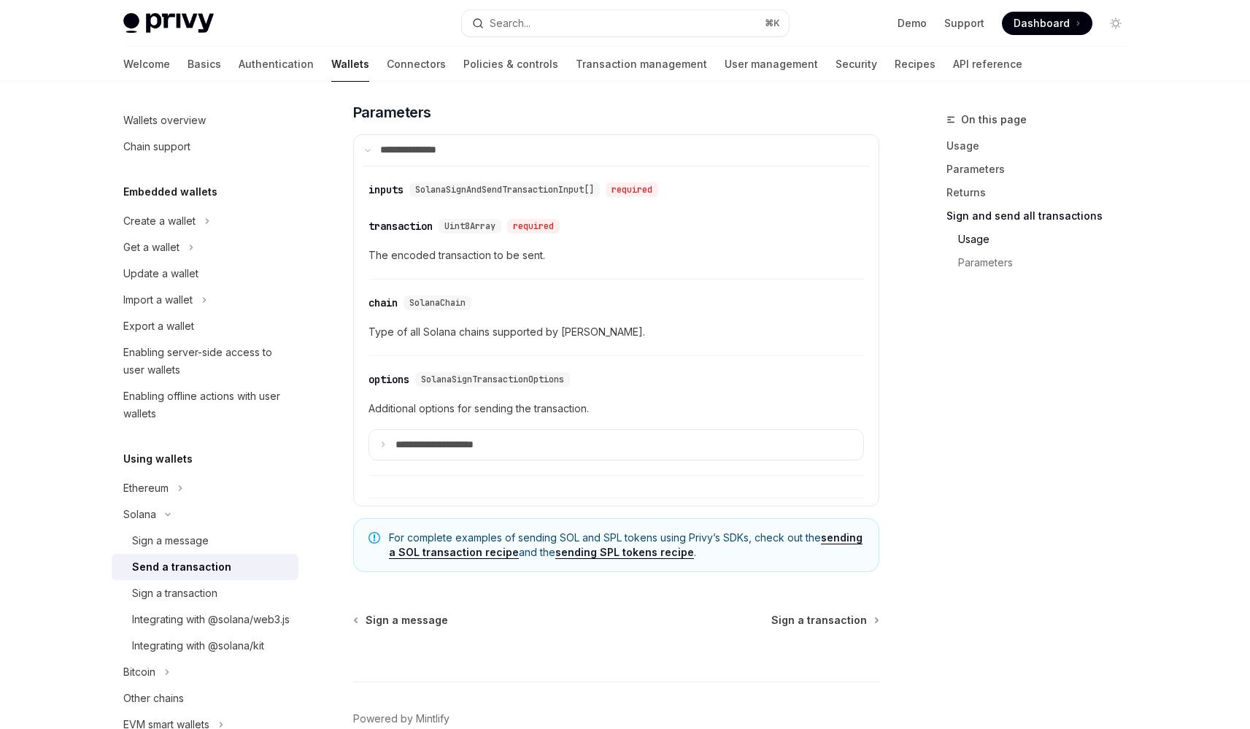
scroll to position [3641, 0]
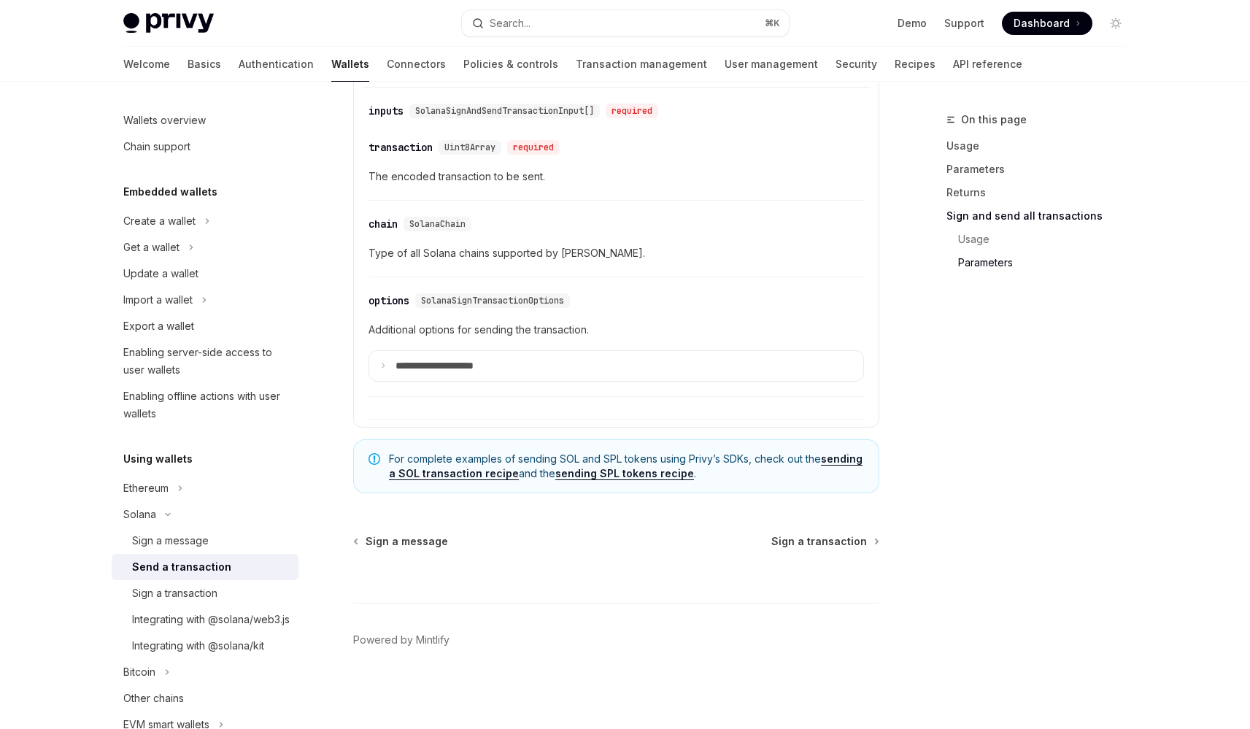
click at [445, 474] on link "sending a SOL transaction recipe" at bounding box center [626, 466] width 474 height 28
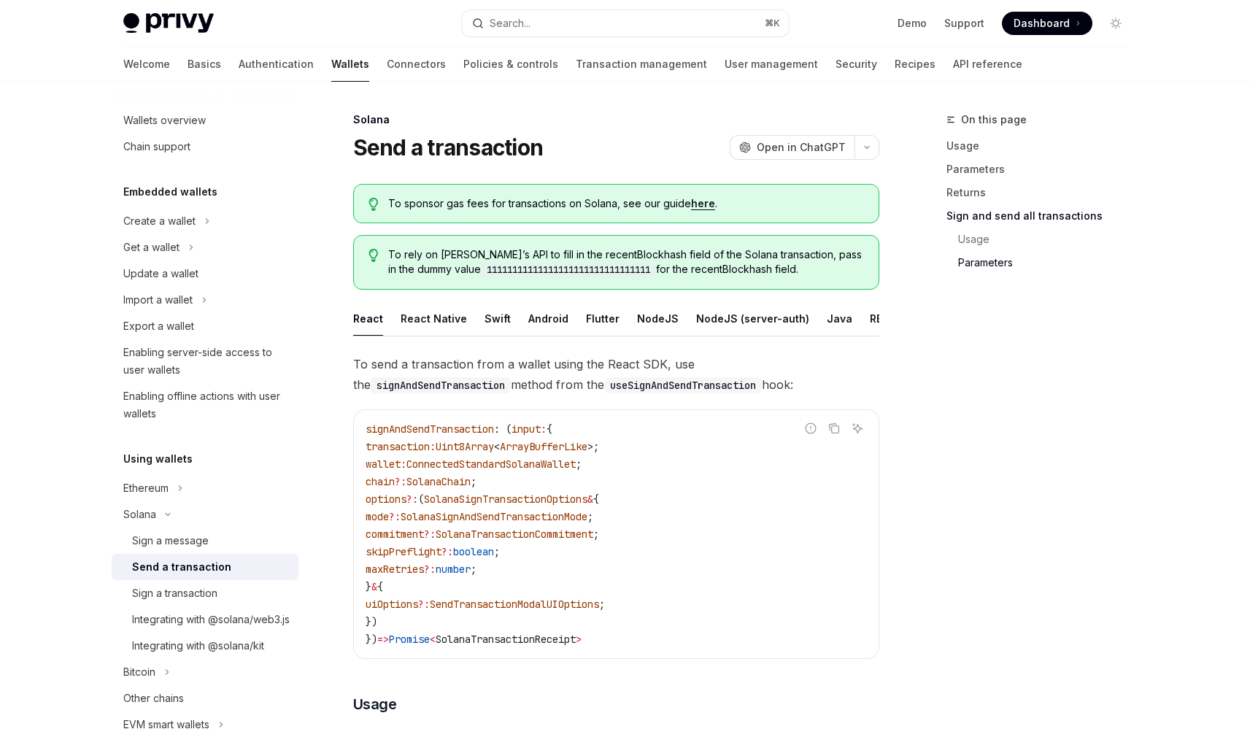
scroll to position [2231, 0]
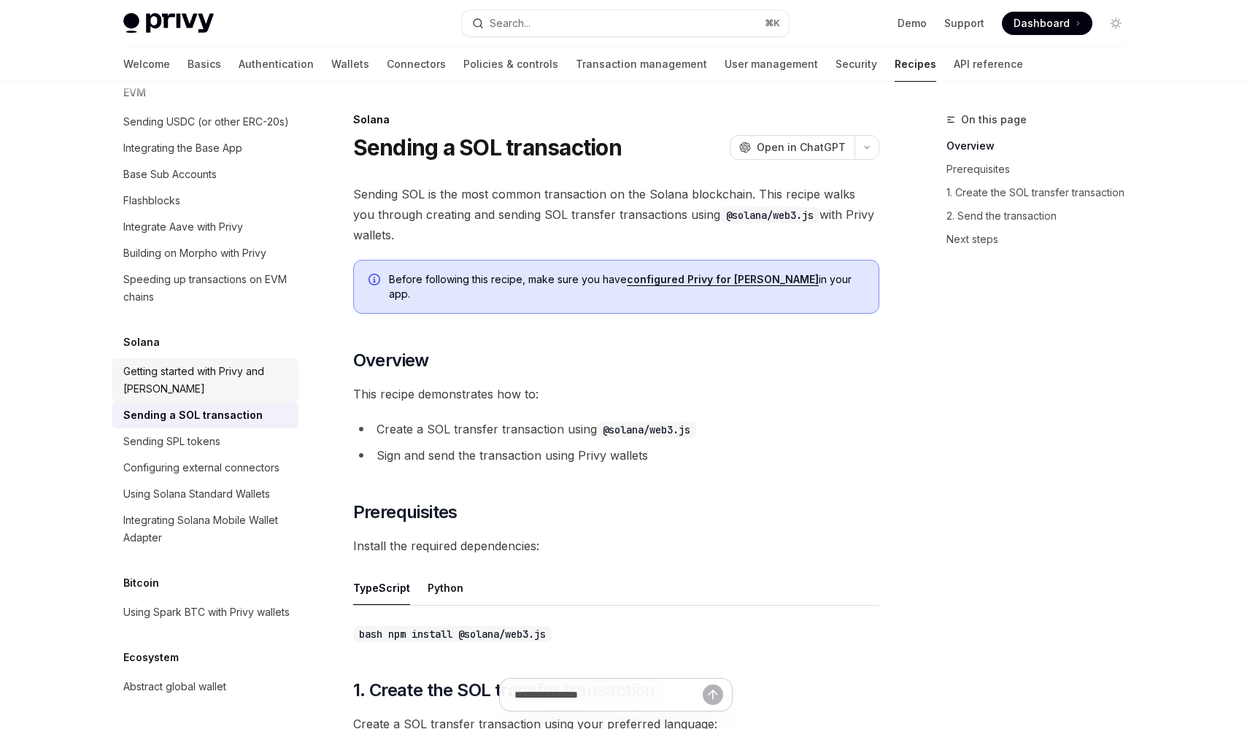
click at [205, 372] on div "Getting started with Privy and [PERSON_NAME]" at bounding box center [206, 380] width 166 height 35
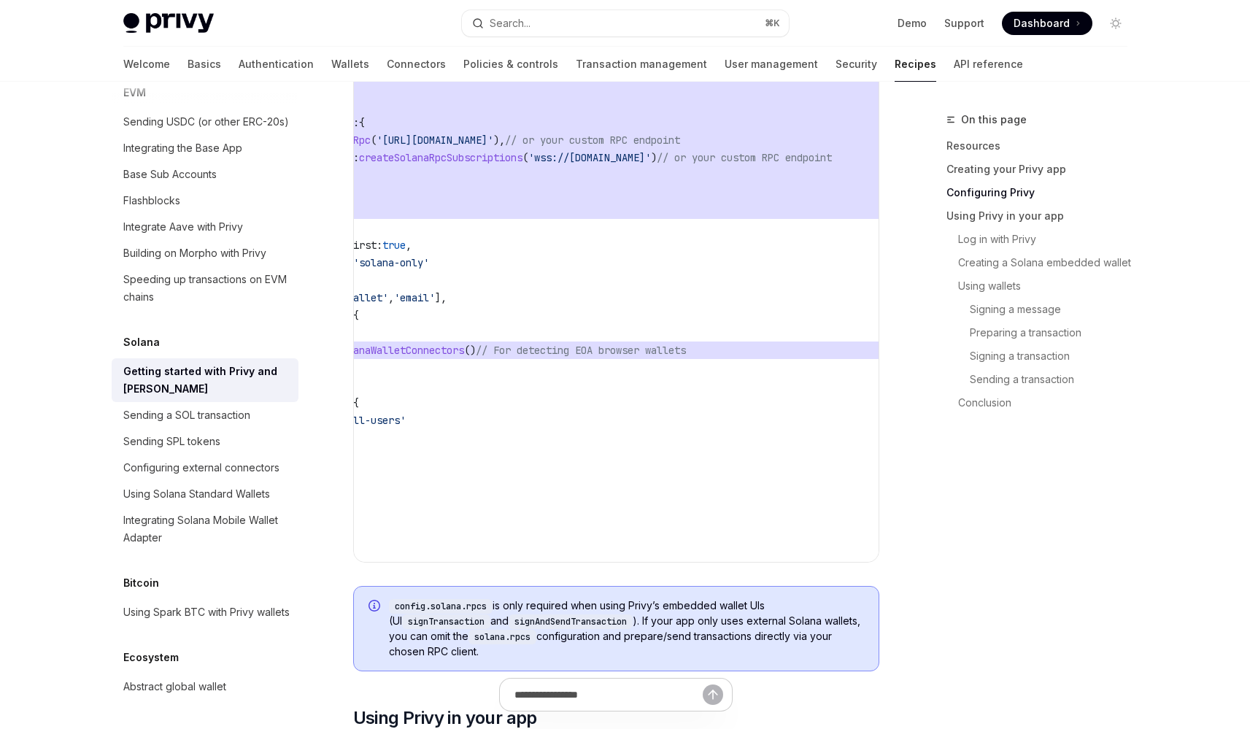
scroll to position [0, 311]
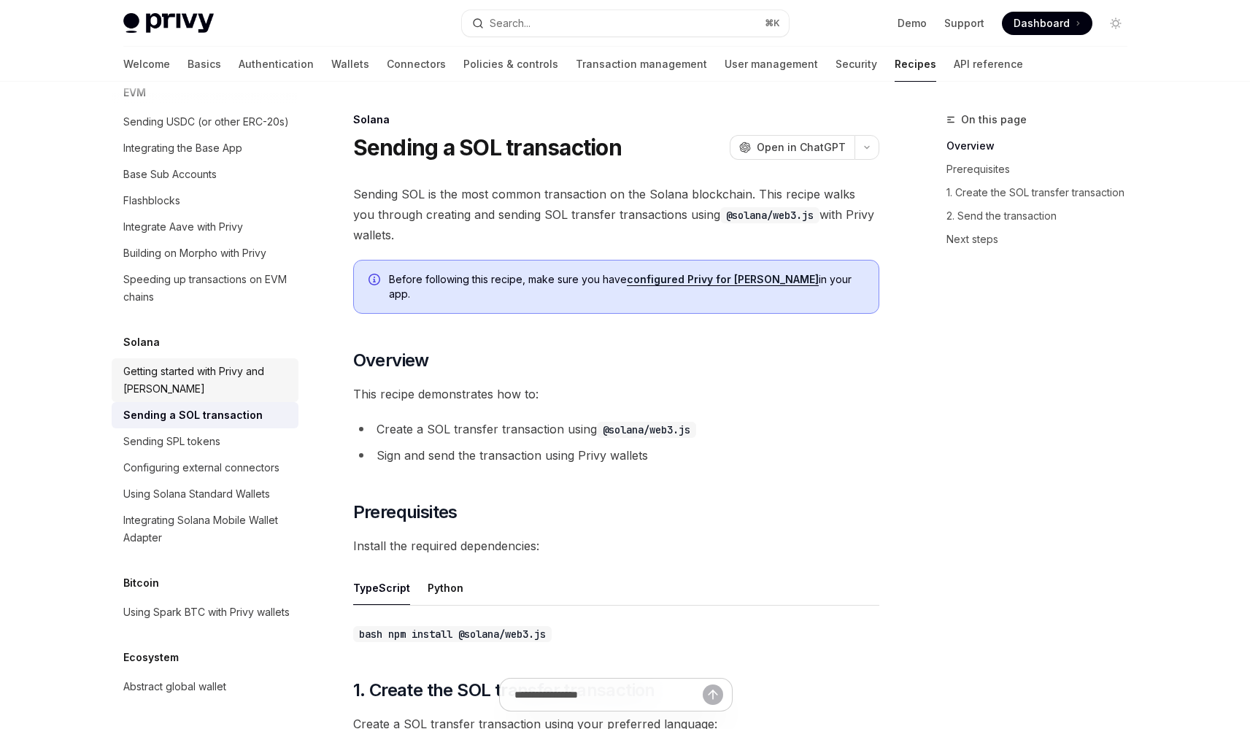
click at [189, 375] on div "Getting started with Privy and [PERSON_NAME]" at bounding box center [206, 380] width 166 height 35
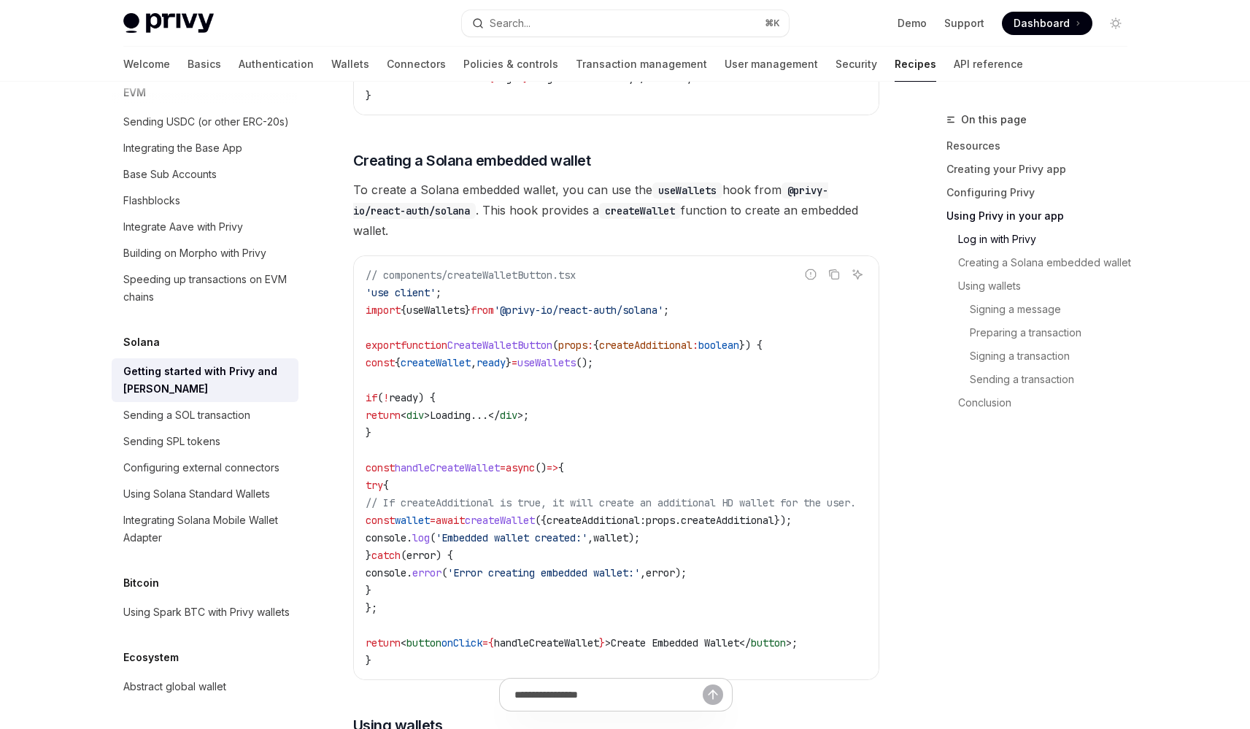
scroll to position [2175, 0]
click at [506, 368] on span "ready" at bounding box center [490, 361] width 29 height 13
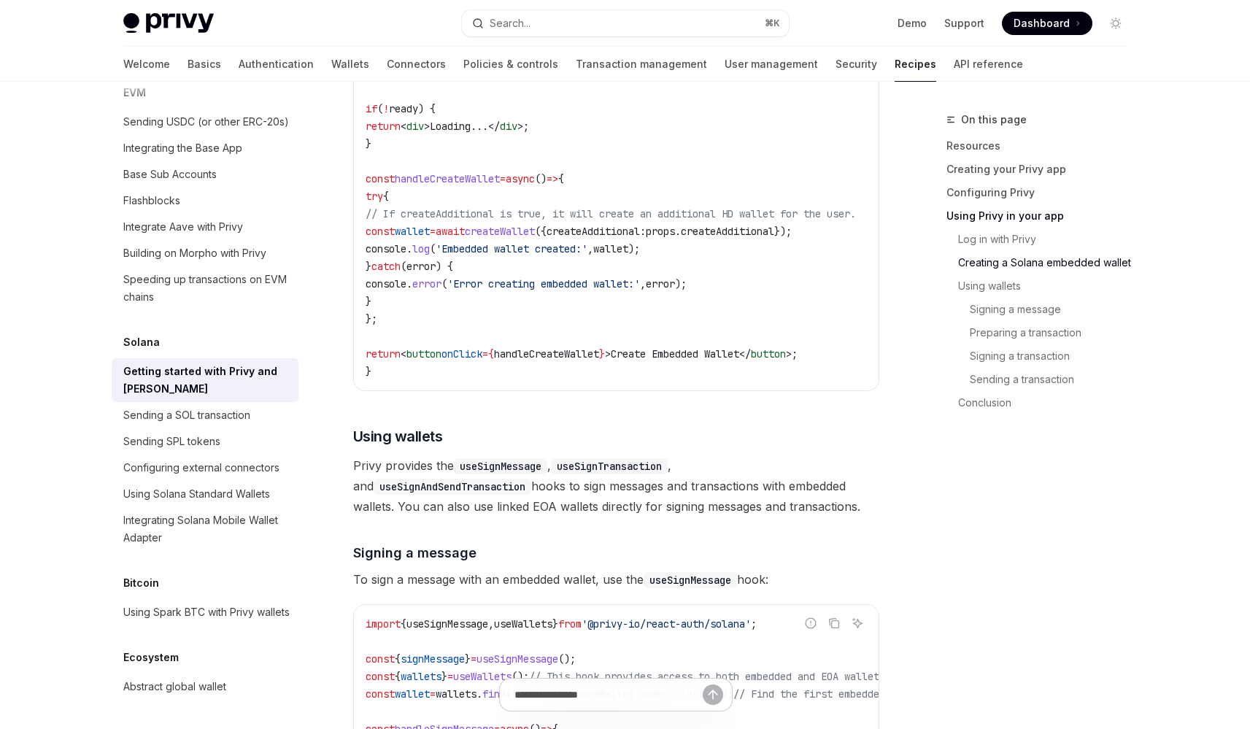
scroll to position [2573, 0]
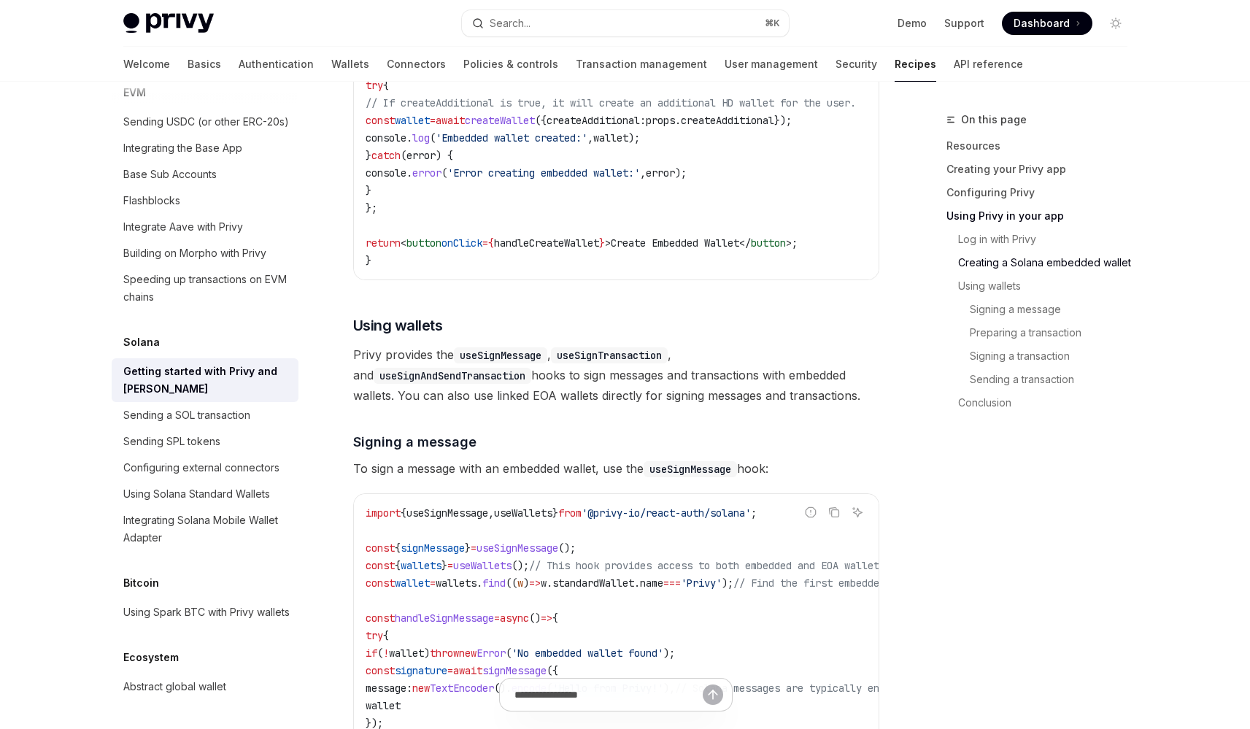
click at [493, 387] on span "Privy provides the useSignMessage , useSignTransaction , and useSignAndSendTran…" at bounding box center [616, 374] width 526 height 61
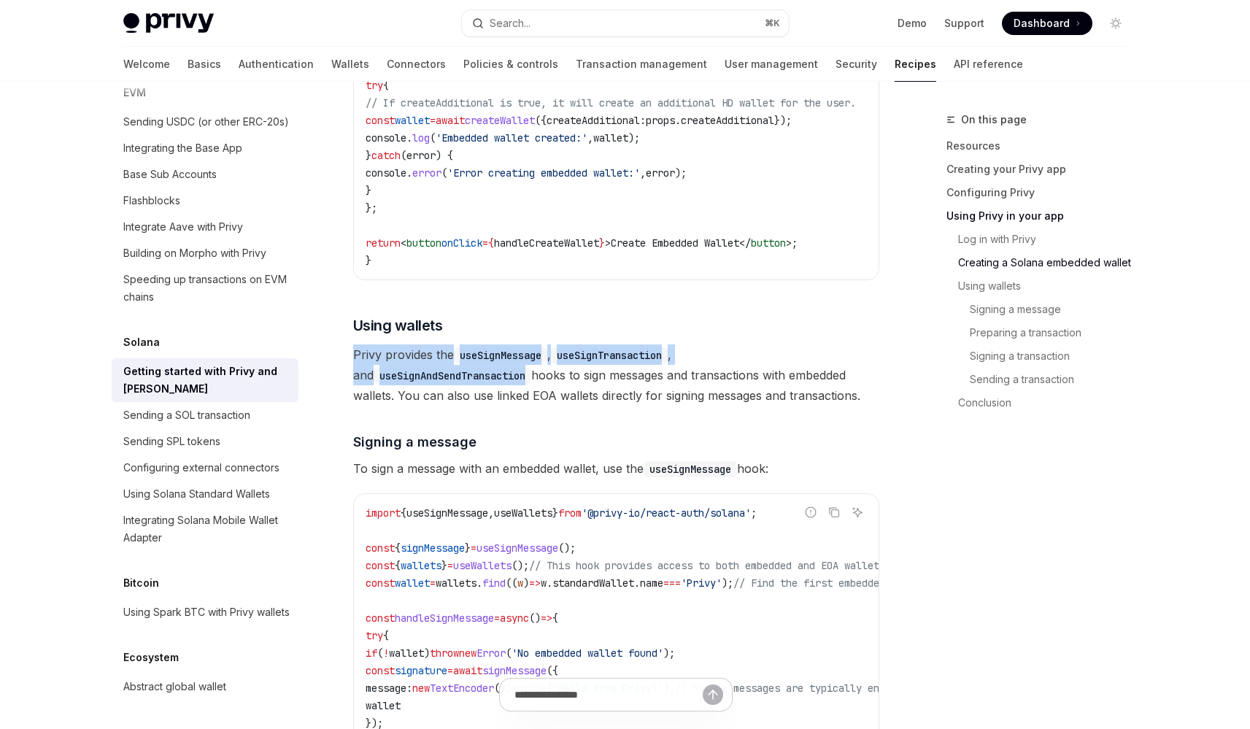
click at [493, 387] on span "Privy provides the useSignMessage , useSignTransaction , and useSignAndSendTran…" at bounding box center [616, 374] width 526 height 61
click at [506, 395] on span "Privy provides the useSignMessage , useSignTransaction , and useSignAndSendTran…" at bounding box center [616, 374] width 526 height 61
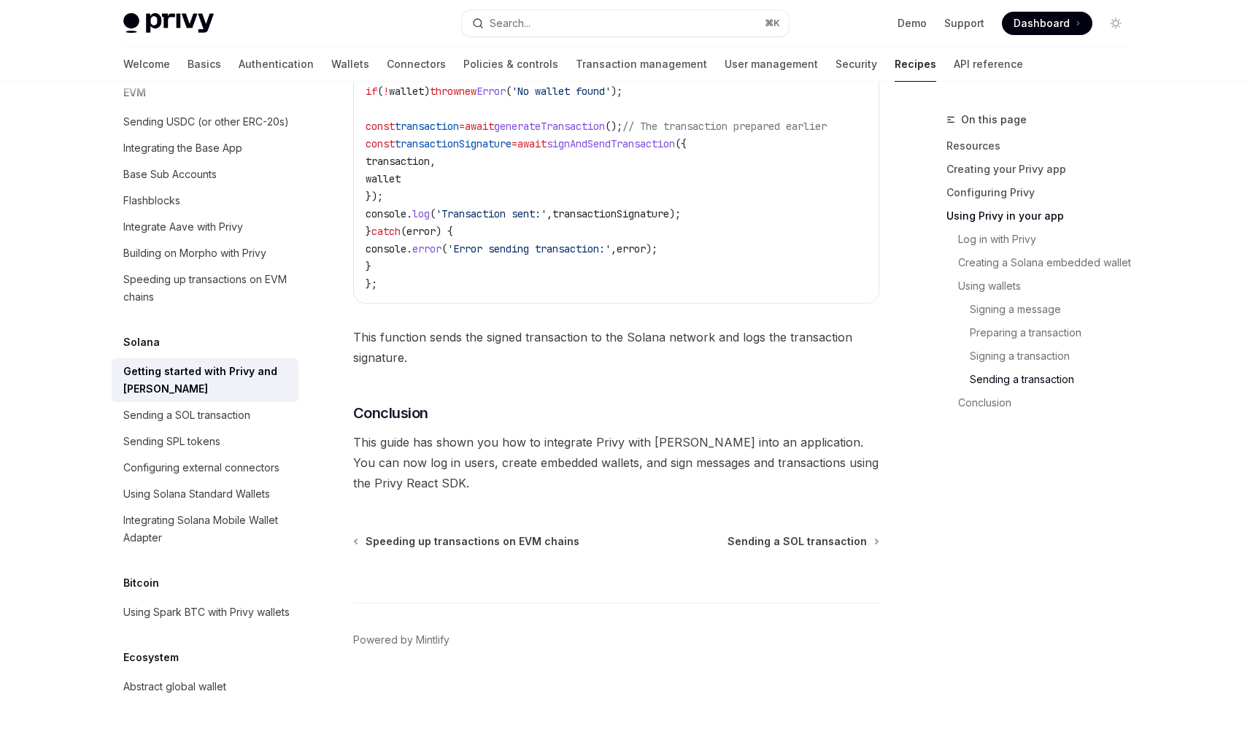
scroll to position [5091, 0]
click at [246, 406] on div "Sending a SOL transaction" at bounding box center [186, 415] width 127 height 18
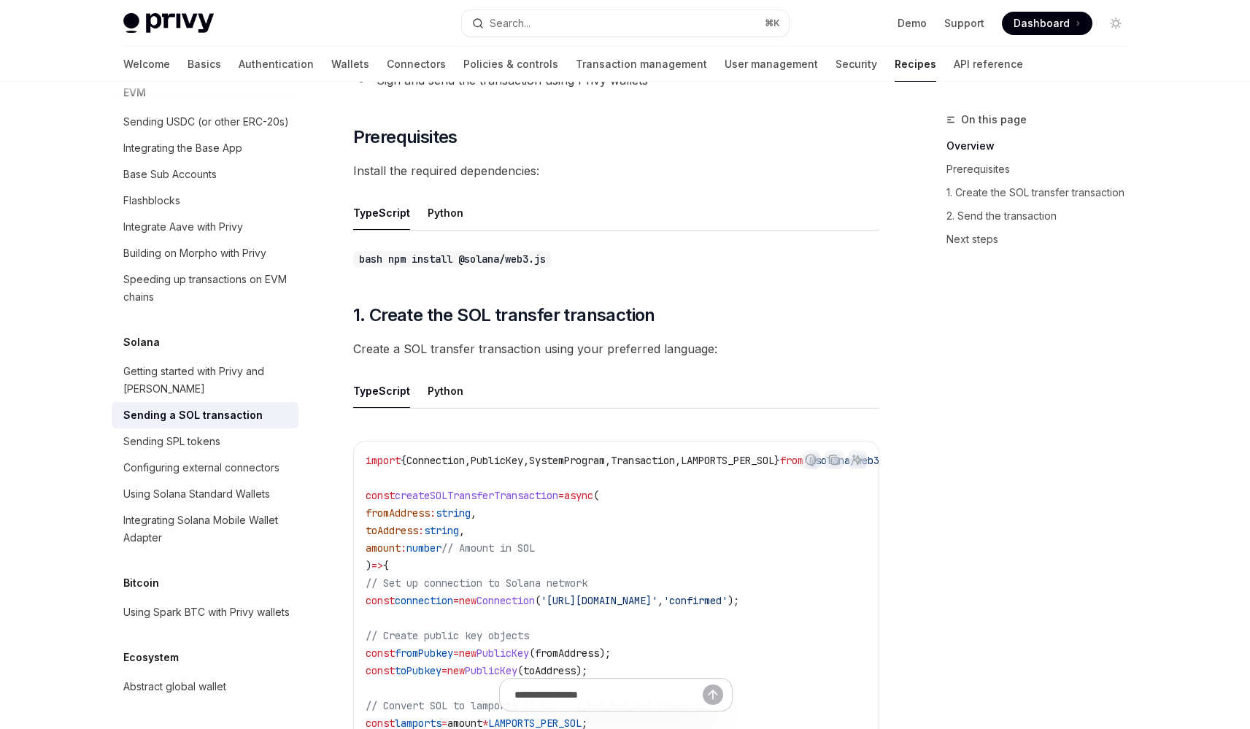
scroll to position [432, 0]
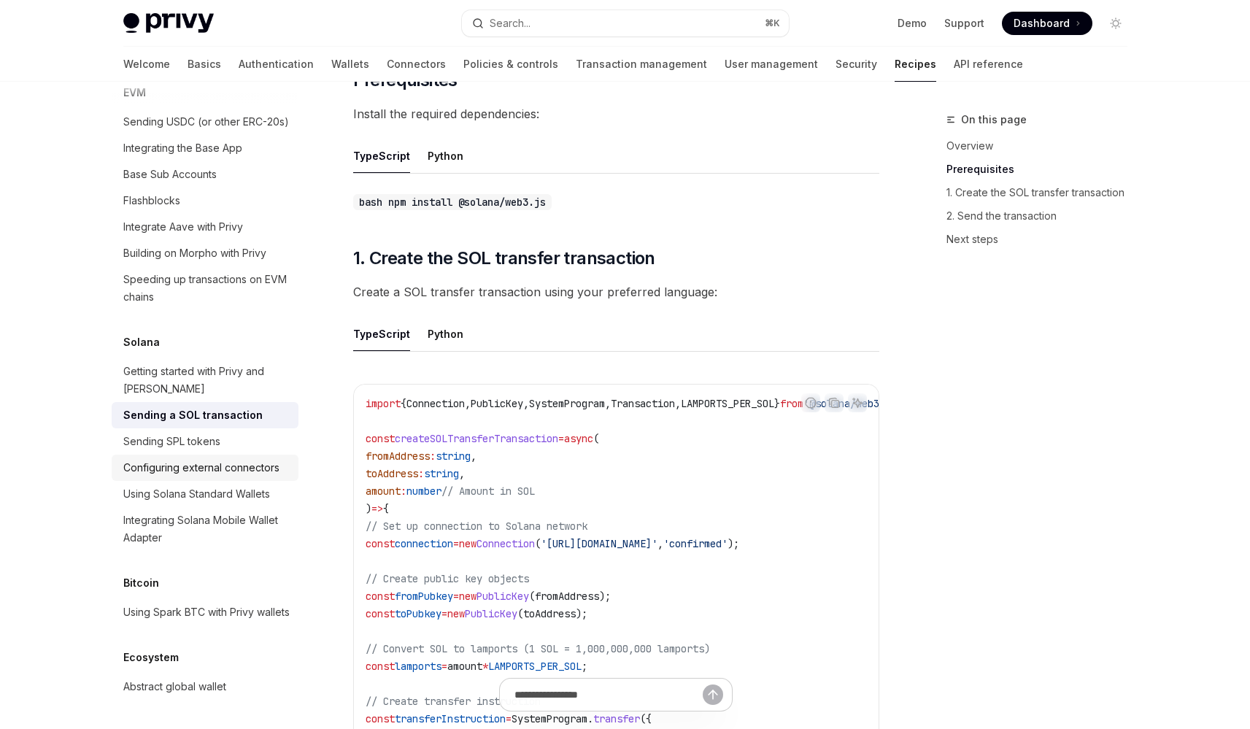
click at [209, 471] on div "Configuring external connectors" at bounding box center [201, 468] width 156 height 18
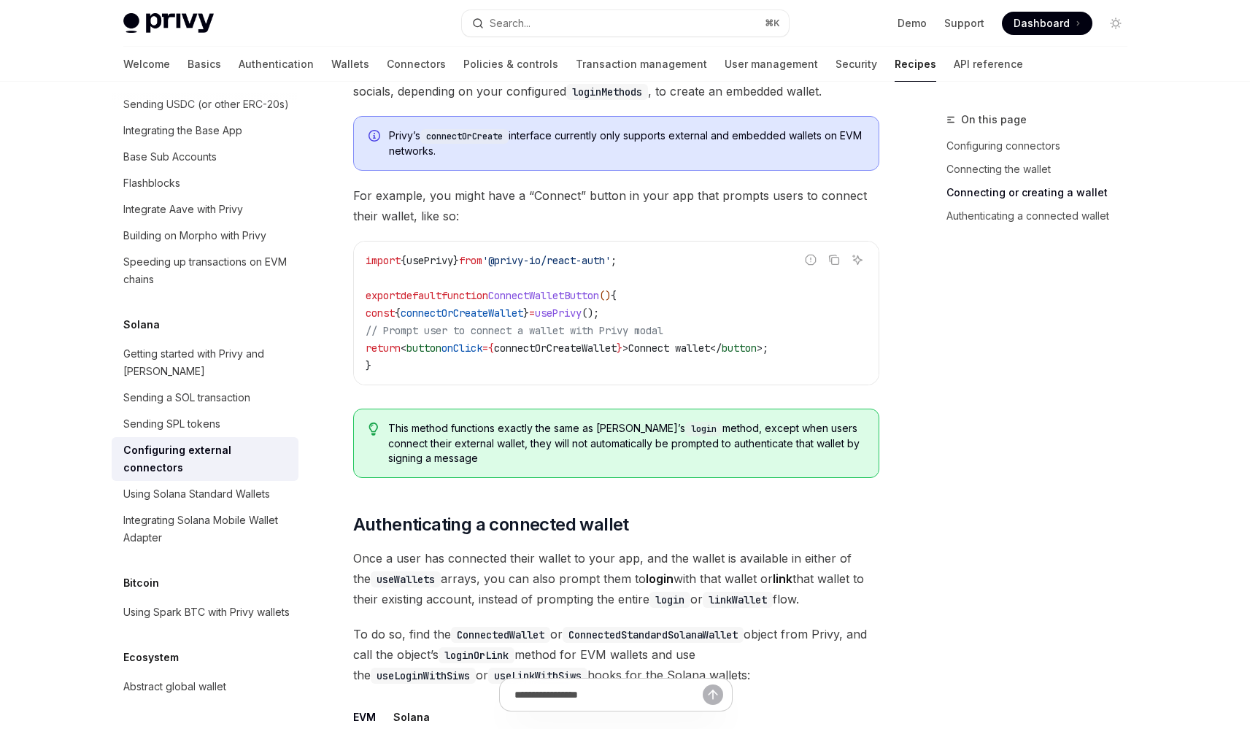
scroll to position [1569, 0]
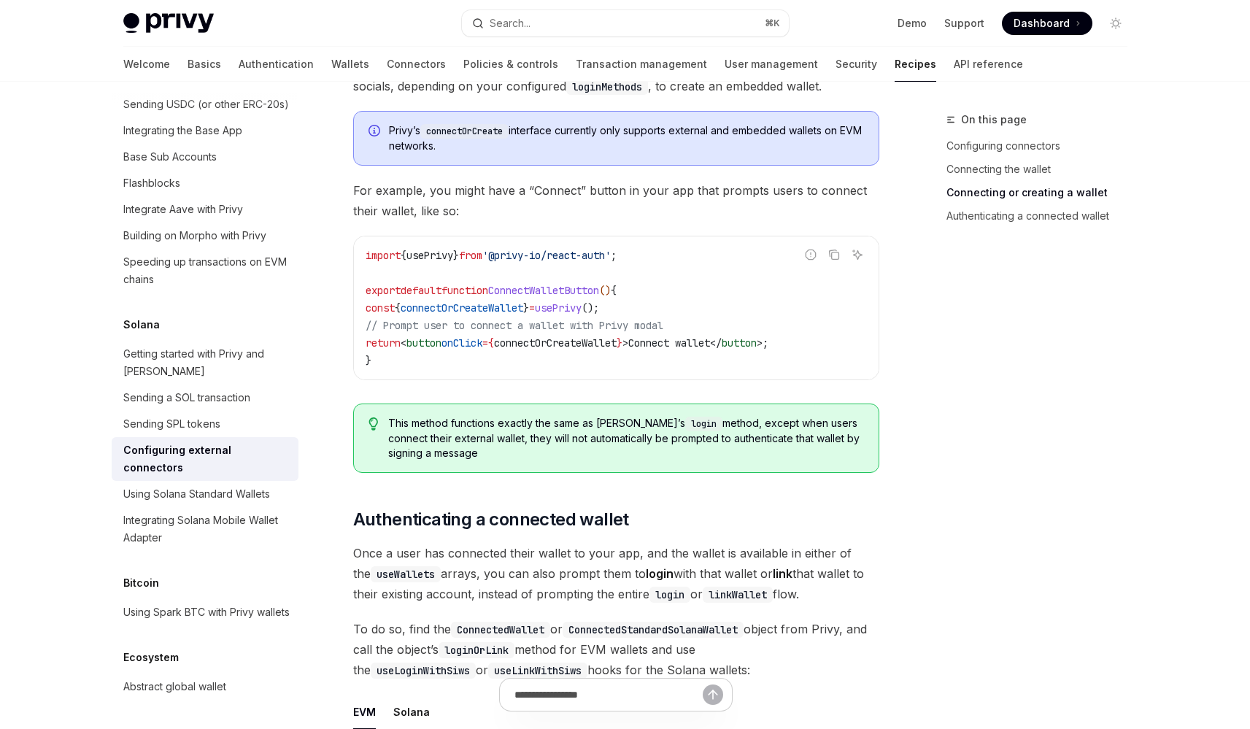
click at [573, 425] on span "This method functions exactly the same as [PERSON_NAME]’s login method, except …" at bounding box center [625, 438] width 475 height 45
click at [571, 417] on span "This method functions exactly the same as [PERSON_NAME]’s login method, except …" at bounding box center [625, 438] width 475 height 45
click at [578, 422] on span "This method functions exactly the same as [PERSON_NAME]’s login method, except …" at bounding box center [625, 438] width 475 height 45
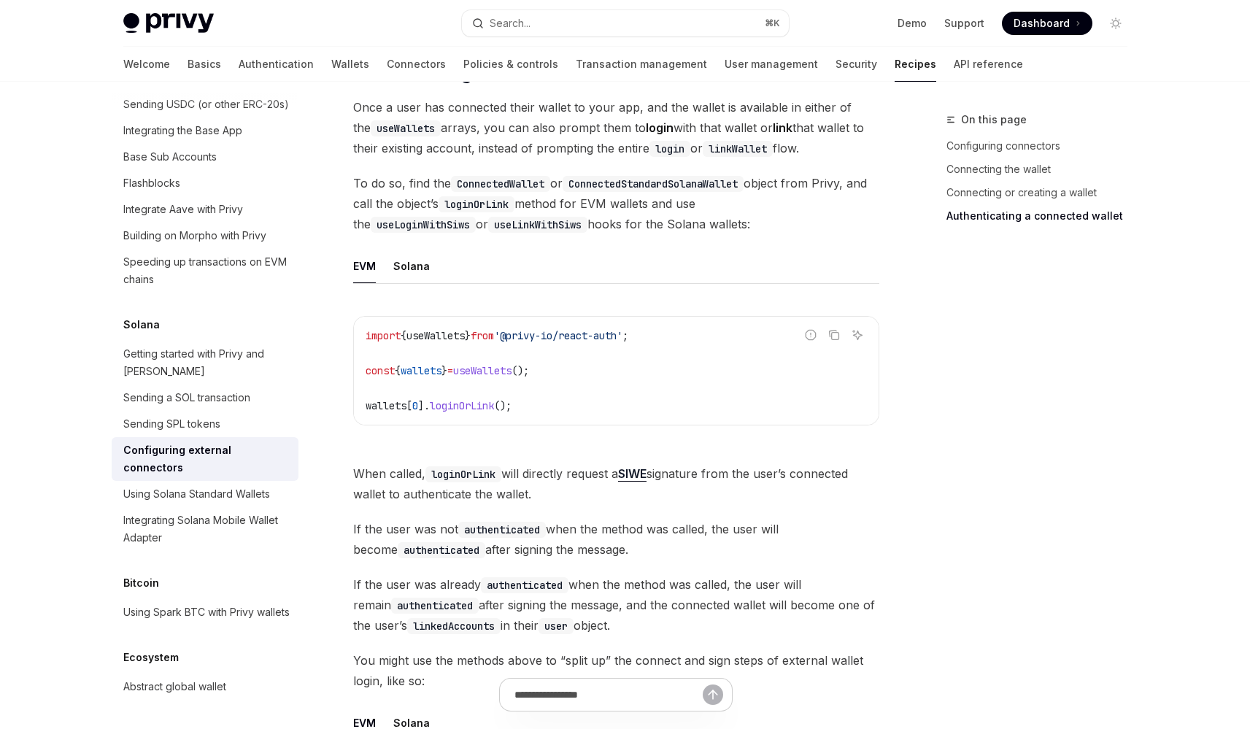
scroll to position [1851, 0]
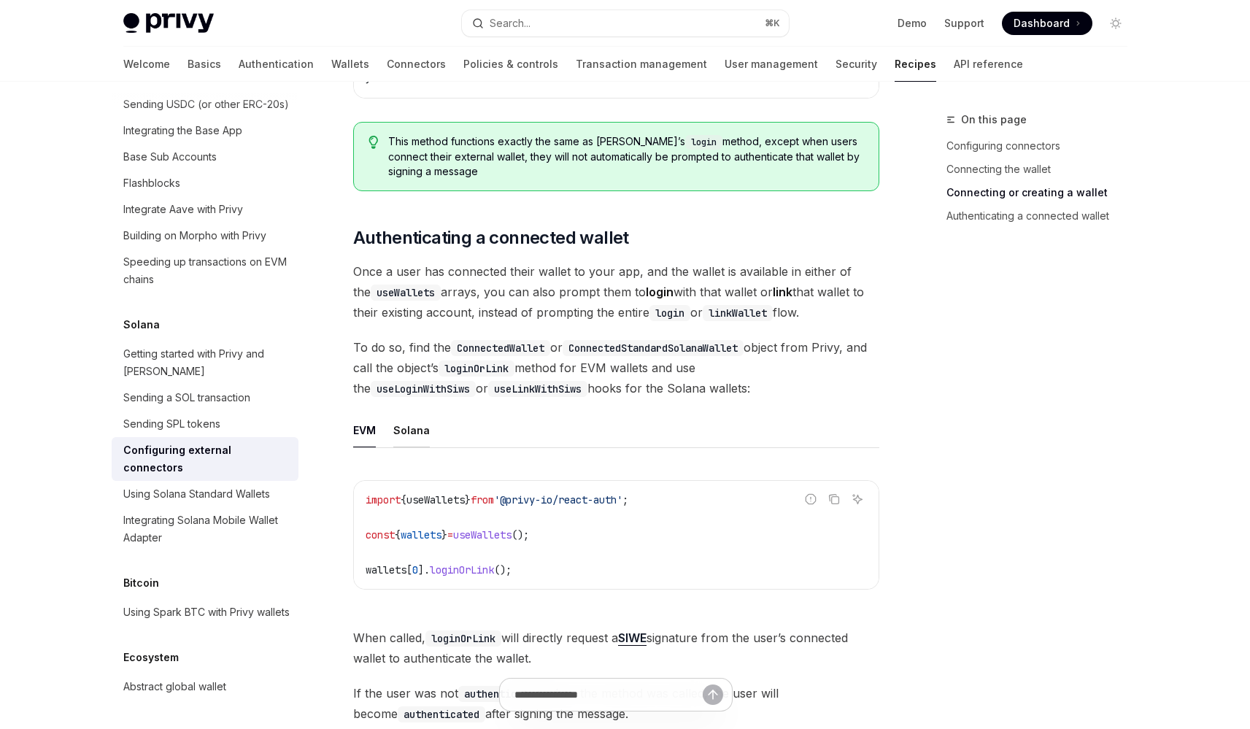
click at [401, 419] on div "Solana" at bounding box center [411, 430] width 36 height 34
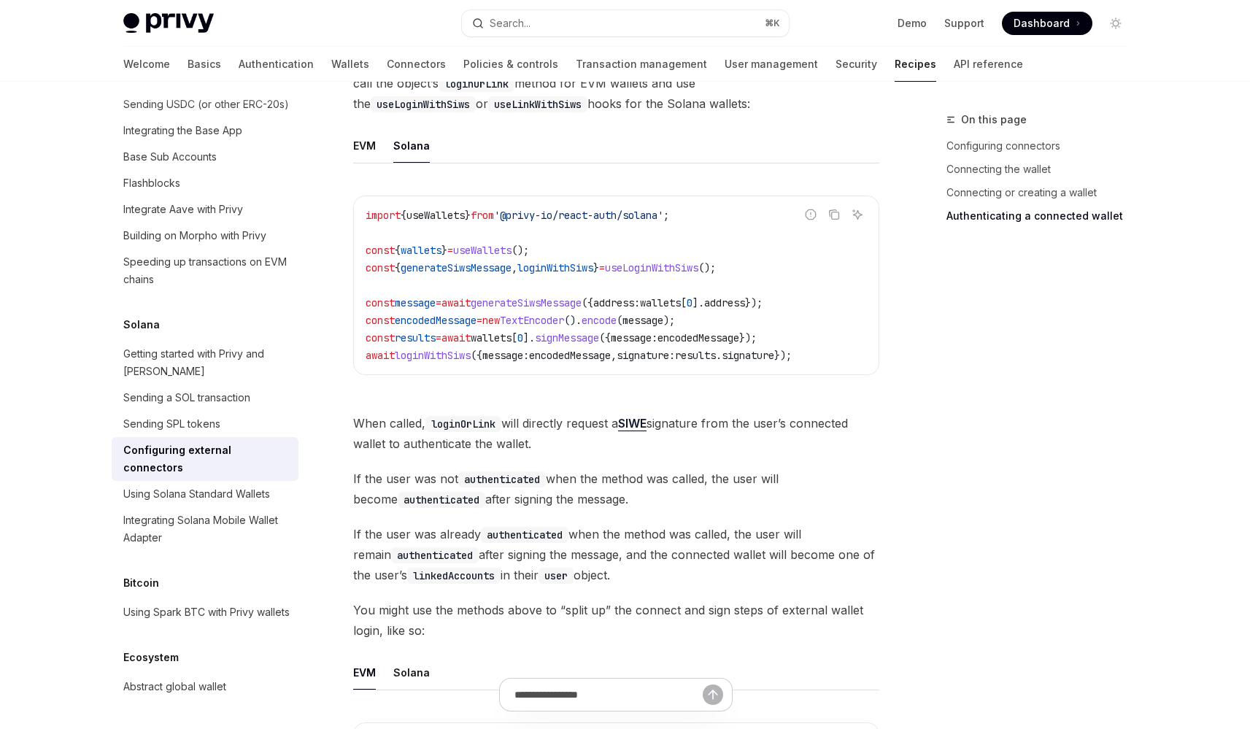
scroll to position [2194, 0]
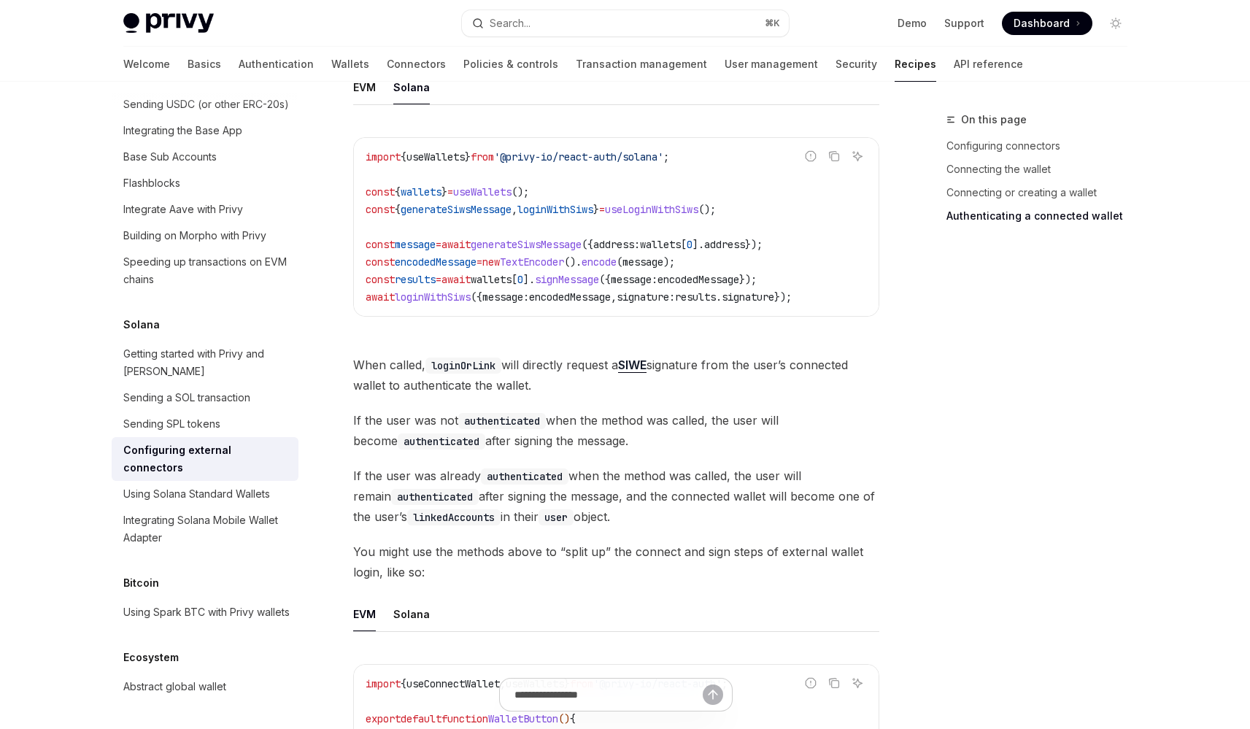
click at [546, 355] on span "When called, loginOrLink will directly request a SIWE signature from the user’s…" at bounding box center [616, 375] width 526 height 41
click at [557, 355] on span "When called, loginOrLink will directly request a SIWE signature from the user’s…" at bounding box center [616, 375] width 526 height 41
click at [580, 363] on span "When called, loginOrLink will directly request a SIWE signature from the user’s…" at bounding box center [616, 375] width 526 height 41
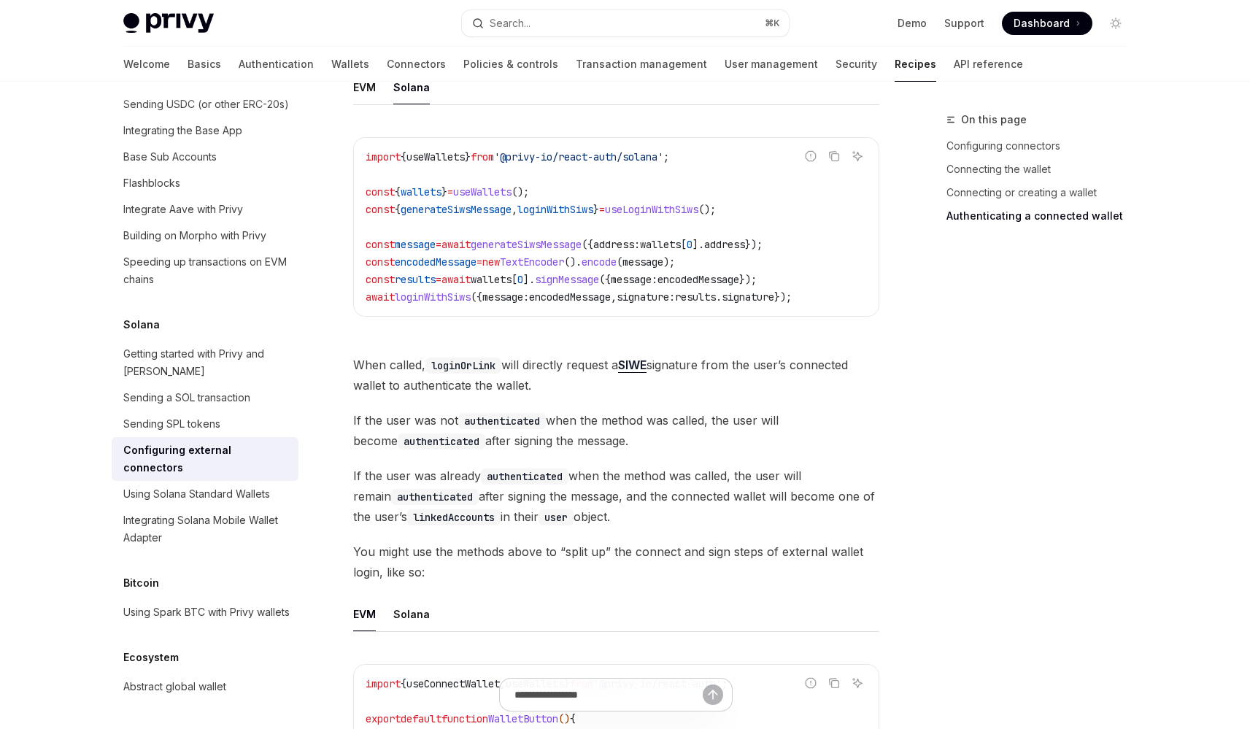
click at [580, 363] on span "When called, loginOrLink will directly request a SIWE signature from the user’s…" at bounding box center [616, 375] width 526 height 41
click at [587, 367] on span "When called, loginOrLink will directly request a SIWE signature from the user’s…" at bounding box center [616, 375] width 526 height 41
click at [609, 466] on span "If the user was already authenticated when the method was called, the user will…" at bounding box center [616, 495] width 526 height 61
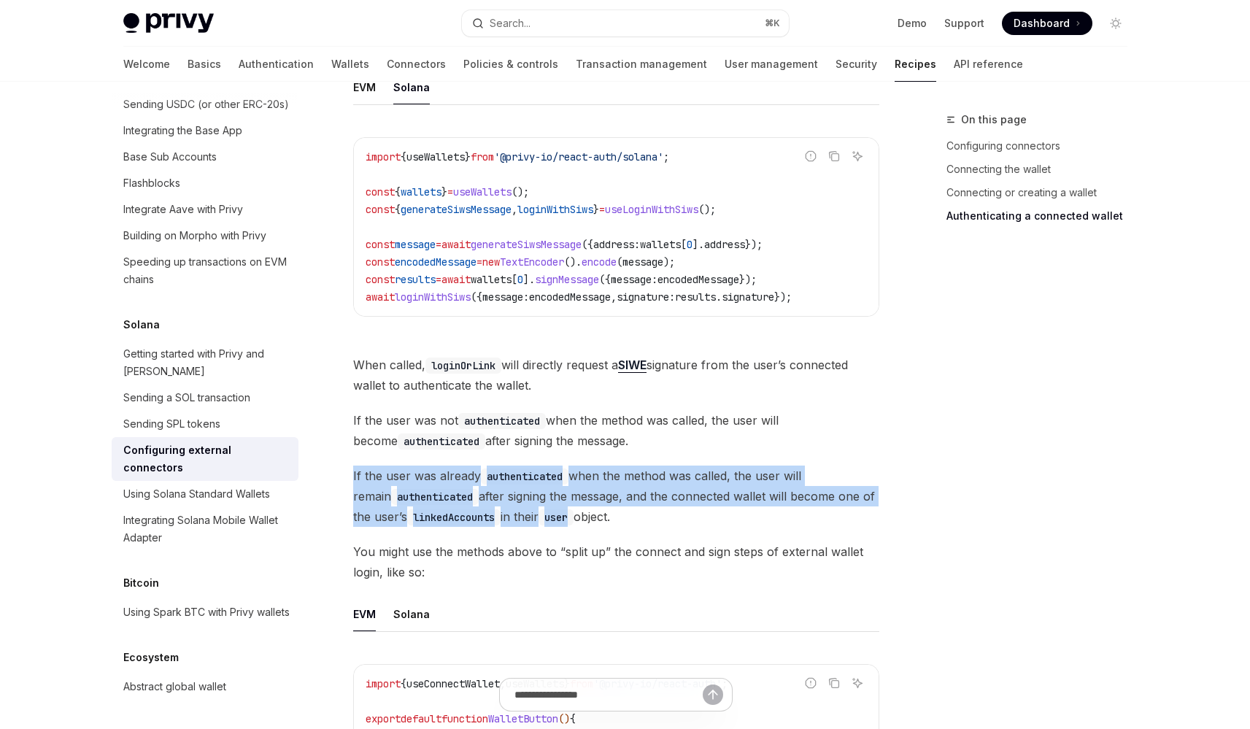
click at [609, 466] on span "If the user was already authenticated when the method was called, the user will…" at bounding box center [616, 495] width 526 height 61
click at [614, 478] on span "If the user was already authenticated when the method was called, the user will…" at bounding box center [616, 495] width 526 height 61
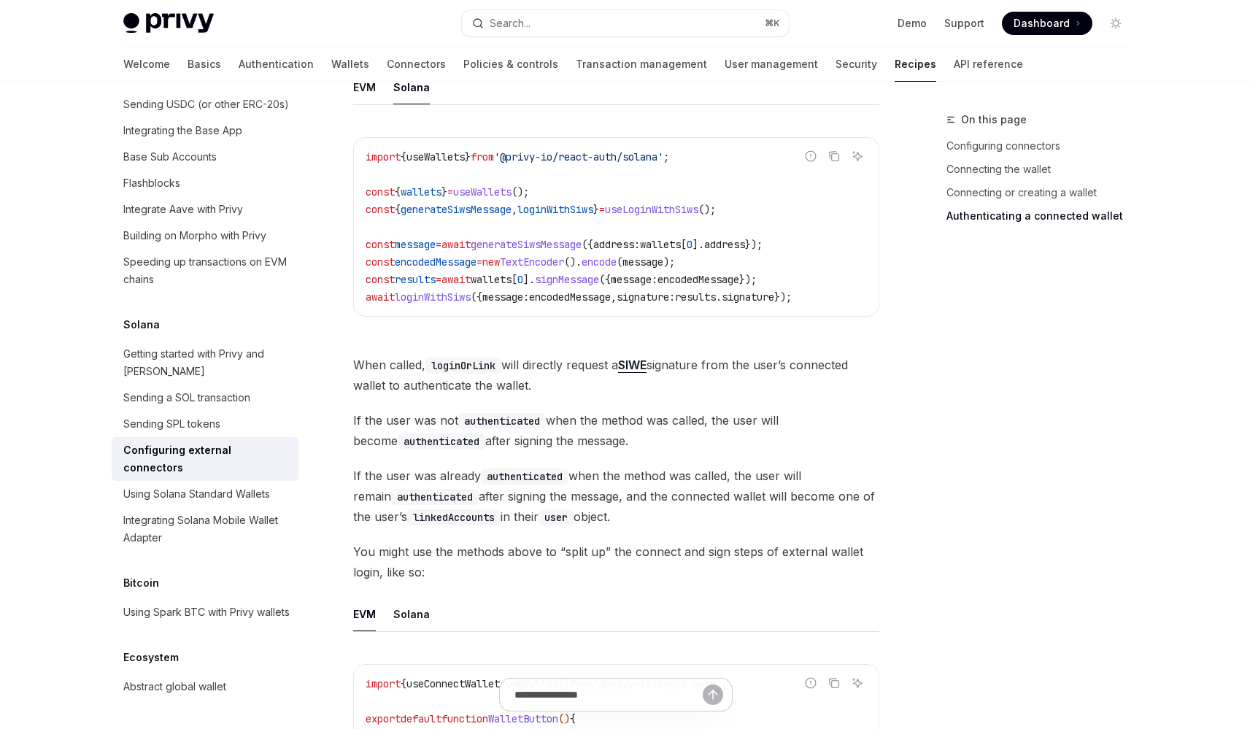
click at [674, 498] on span "If the user was already authenticated when the method was called, the user will…" at bounding box center [616, 495] width 526 height 61
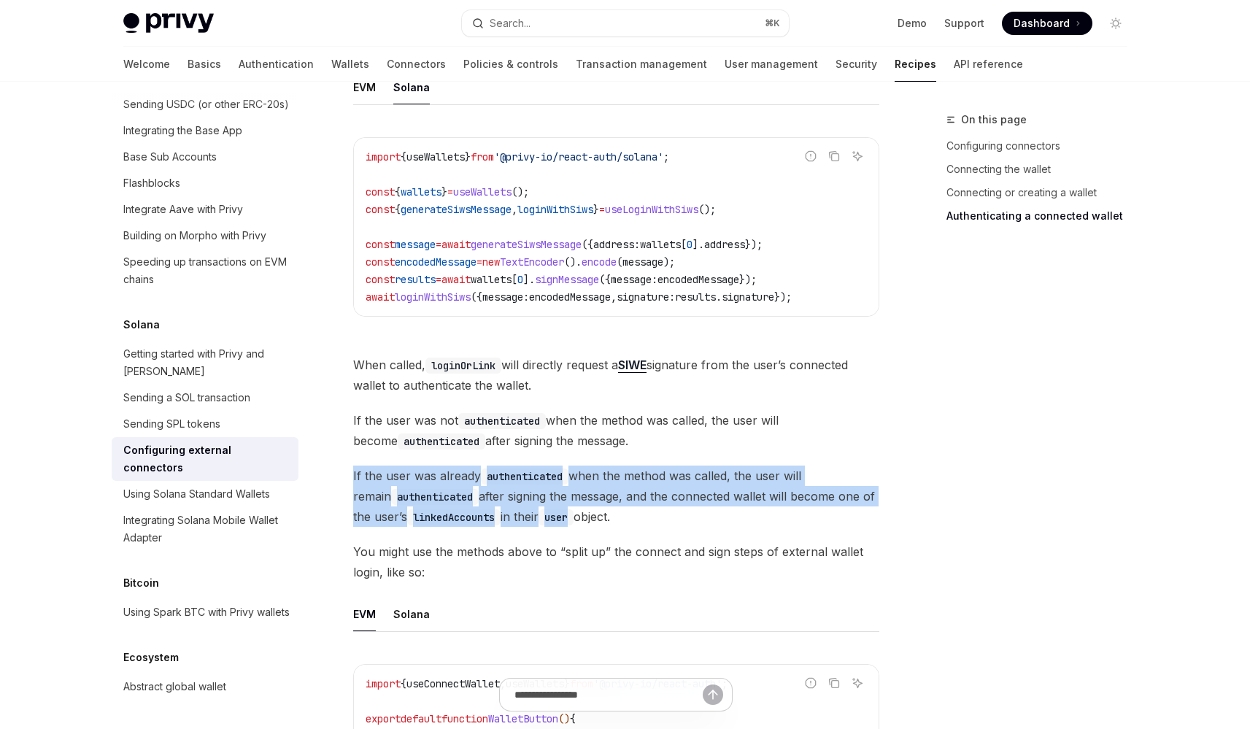
click at [674, 498] on span "If the user was already authenticated when the method was called, the user will…" at bounding box center [616, 495] width 526 height 61
click at [679, 498] on span "If the user was already authenticated when the method was called, the user will…" at bounding box center [616, 495] width 526 height 61
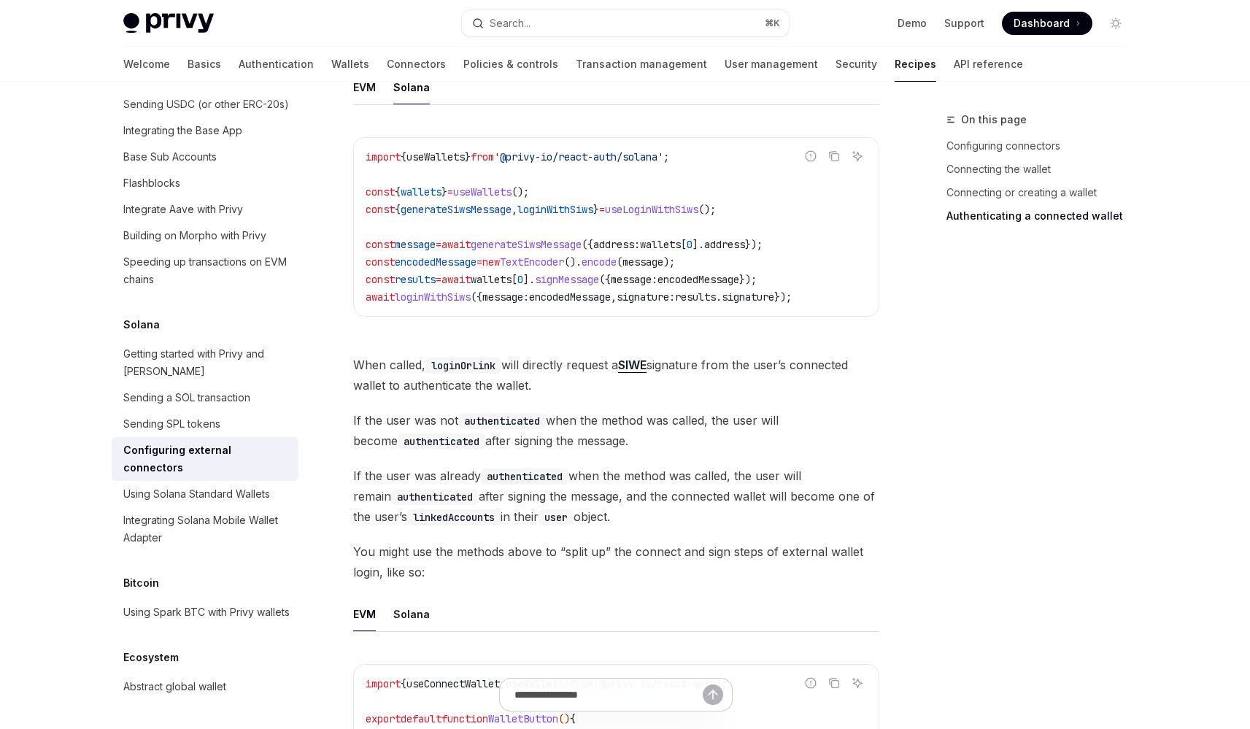
click at [679, 498] on span "If the user was already authenticated when the method was called, the user will…" at bounding box center [616, 495] width 526 height 61
click at [681, 498] on span "If the user was already authenticated when the method was called, the user will…" at bounding box center [616, 495] width 526 height 61
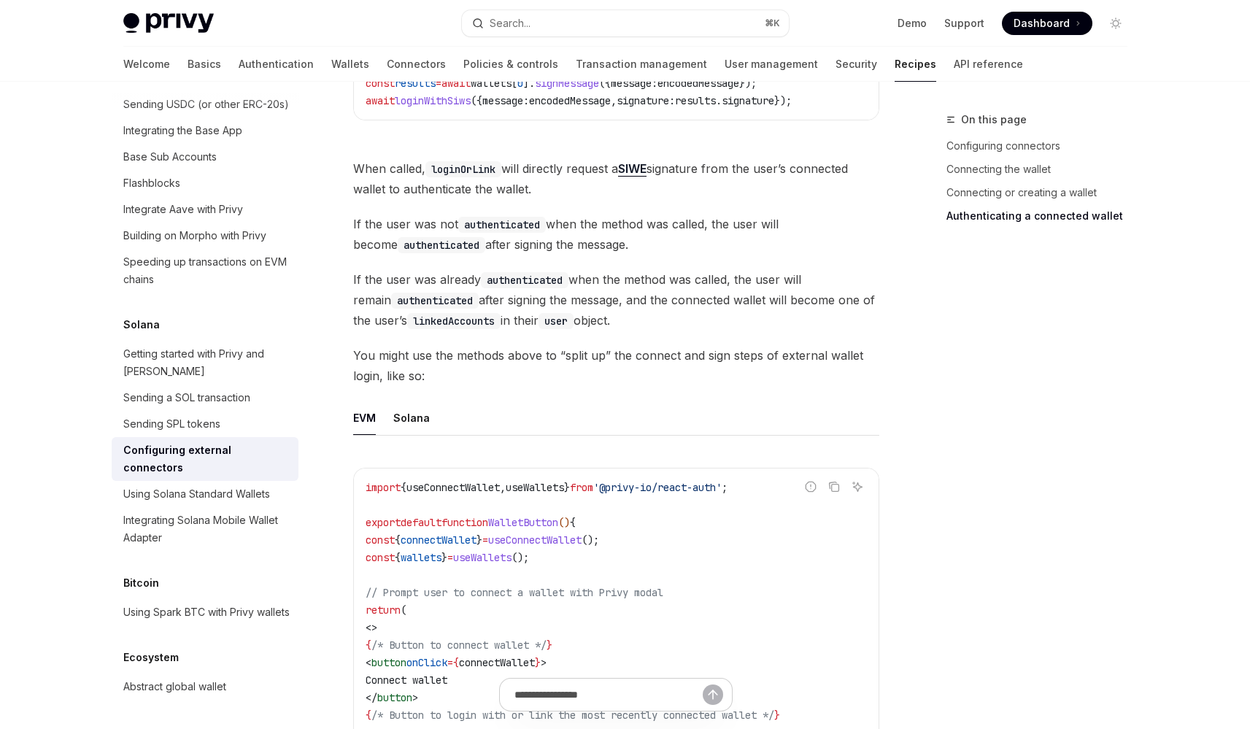
scroll to position [2540, 0]
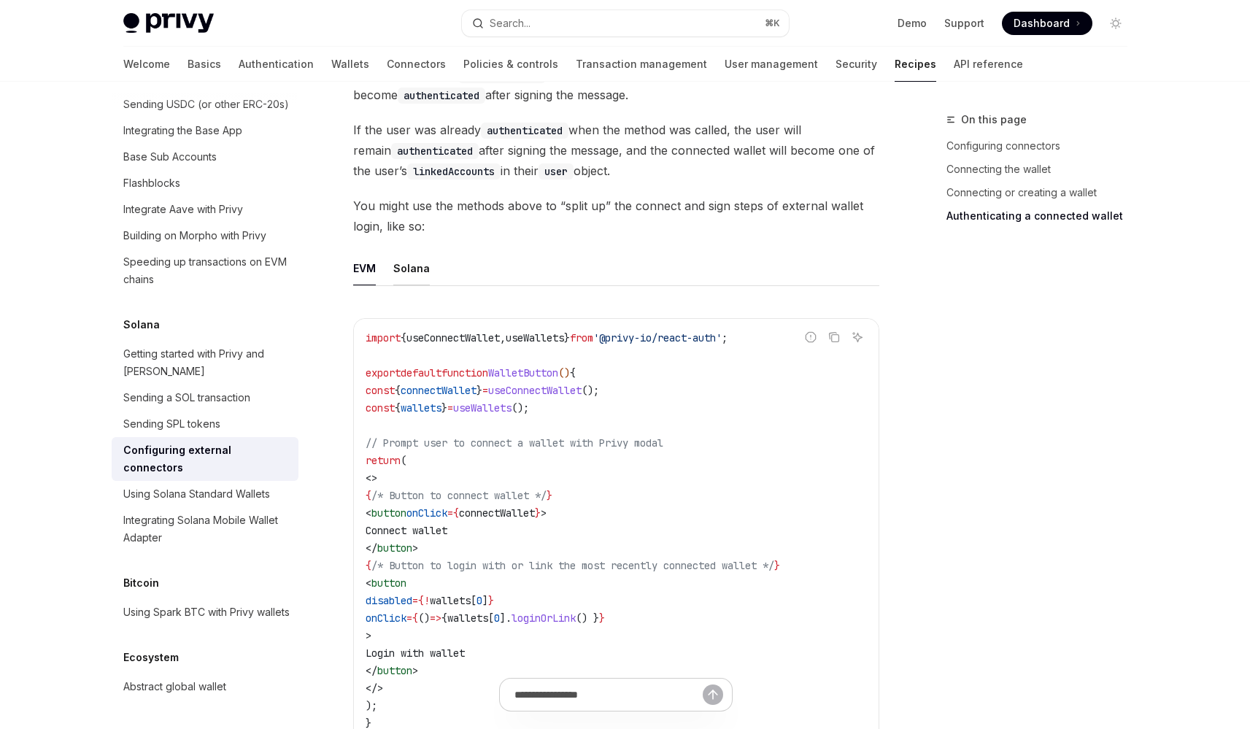
click at [420, 253] on div "Solana" at bounding box center [411, 268] width 36 height 34
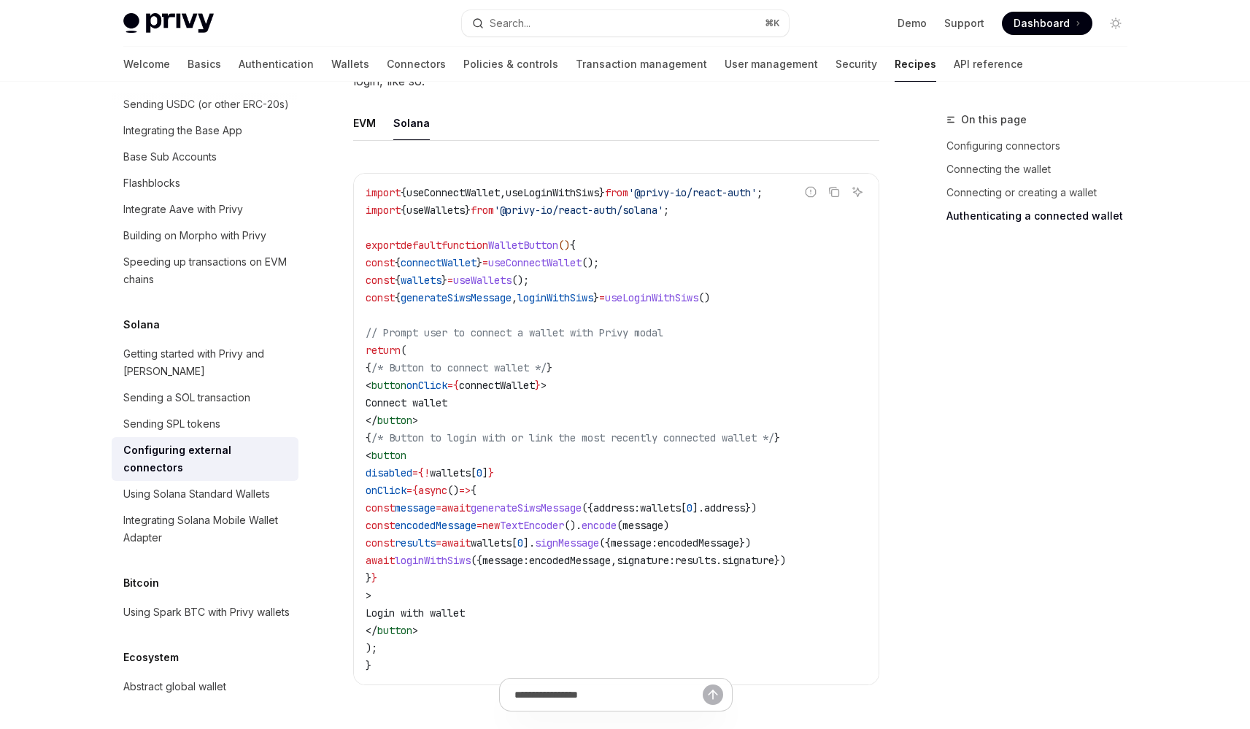
scroll to position [2754, 0]
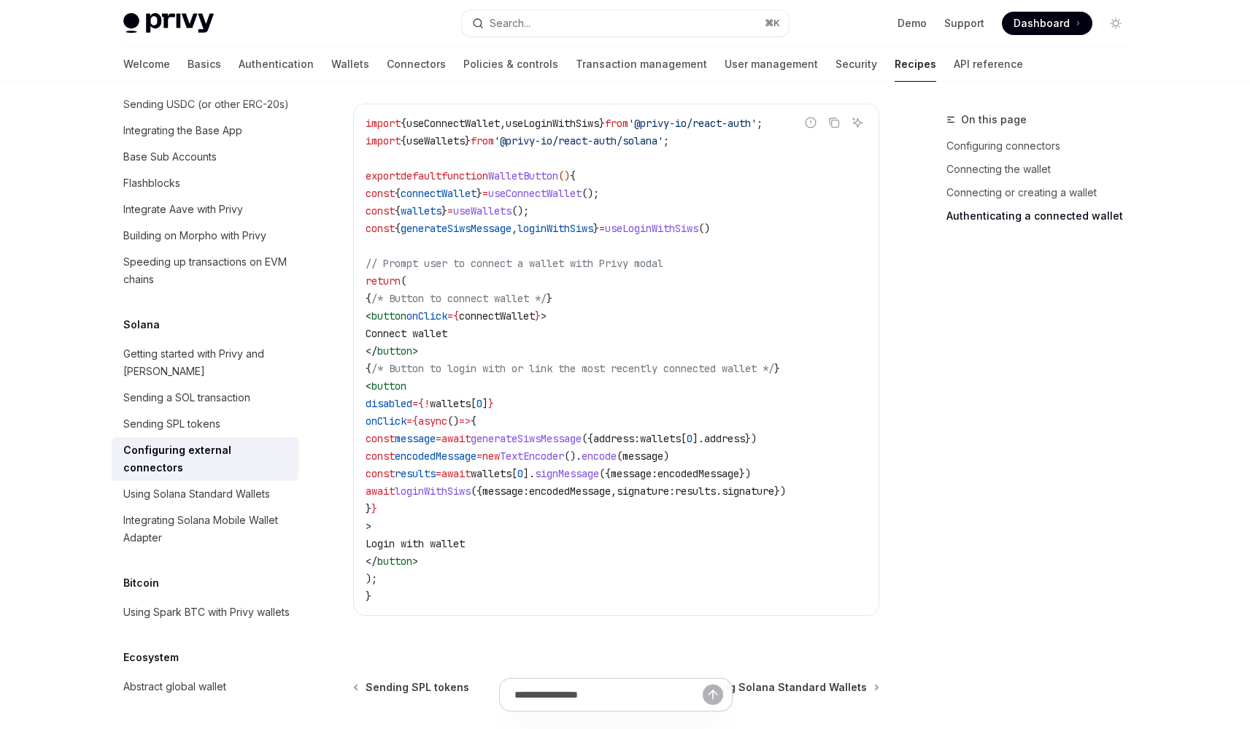
click at [561, 362] on span "/* Button to login with or link the most recently connected wallet */" at bounding box center [572, 368] width 403 height 13
click at [580, 362] on span "/* Button to login with or link the most recently connected wallet */" at bounding box center [572, 368] width 403 height 13
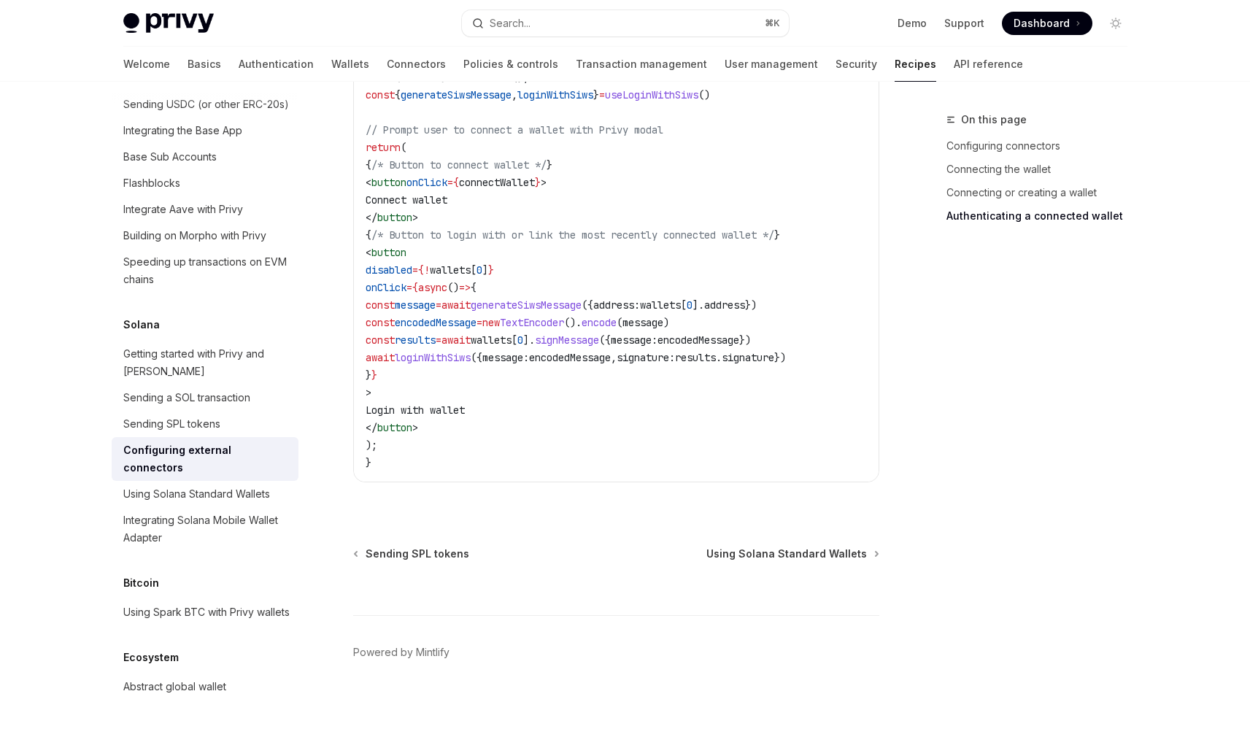
scroll to position [2886, 0]
click at [239, 507] on link "Using Solana Standard Wallets" at bounding box center [205, 494] width 187 height 26
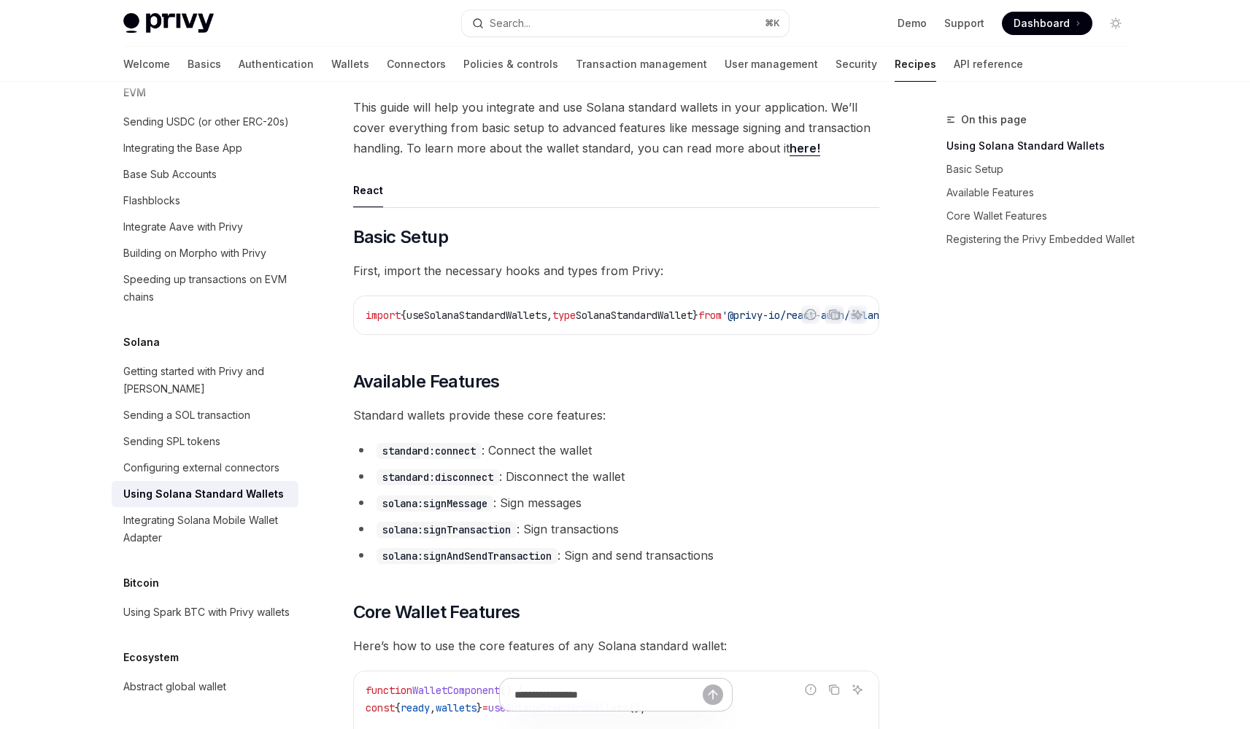
scroll to position [0, 110]
click at [676, 391] on h2 "​ Available Features" at bounding box center [616, 381] width 526 height 23
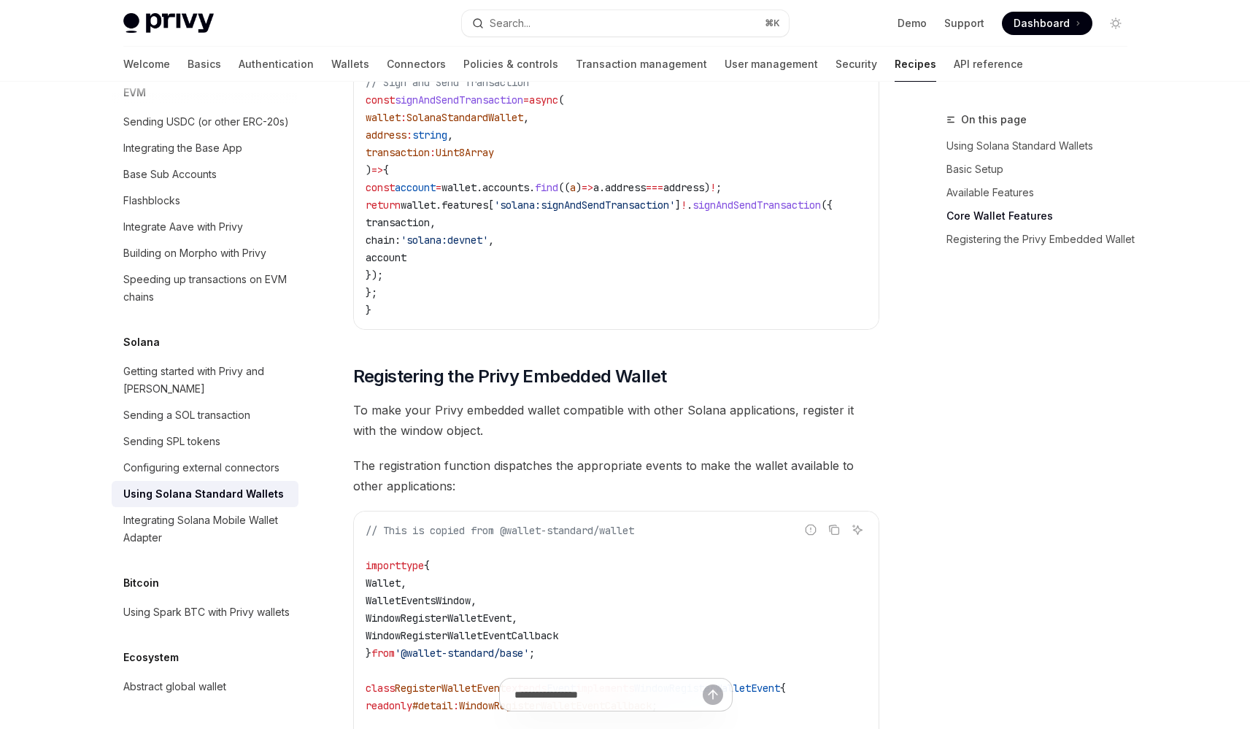
scroll to position [1509, 0]
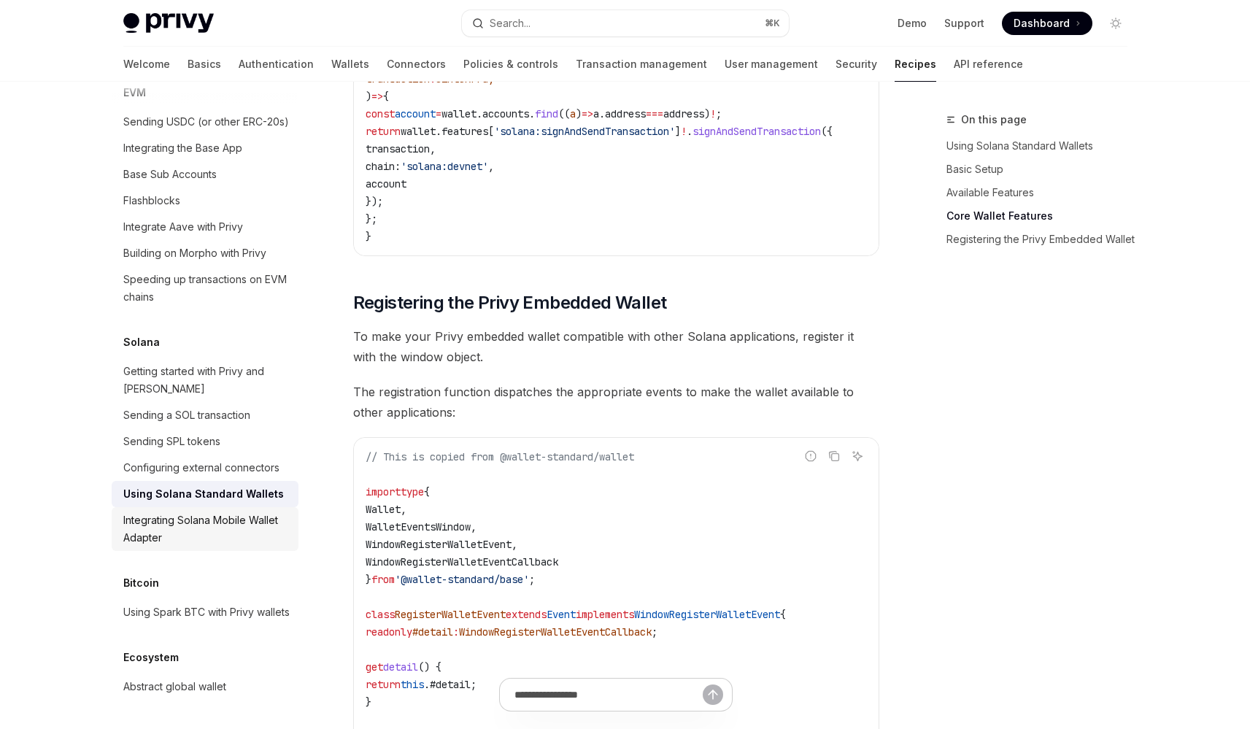
click at [250, 528] on div "Integrating Solana Mobile Wallet Adapter" at bounding box center [206, 528] width 166 height 35
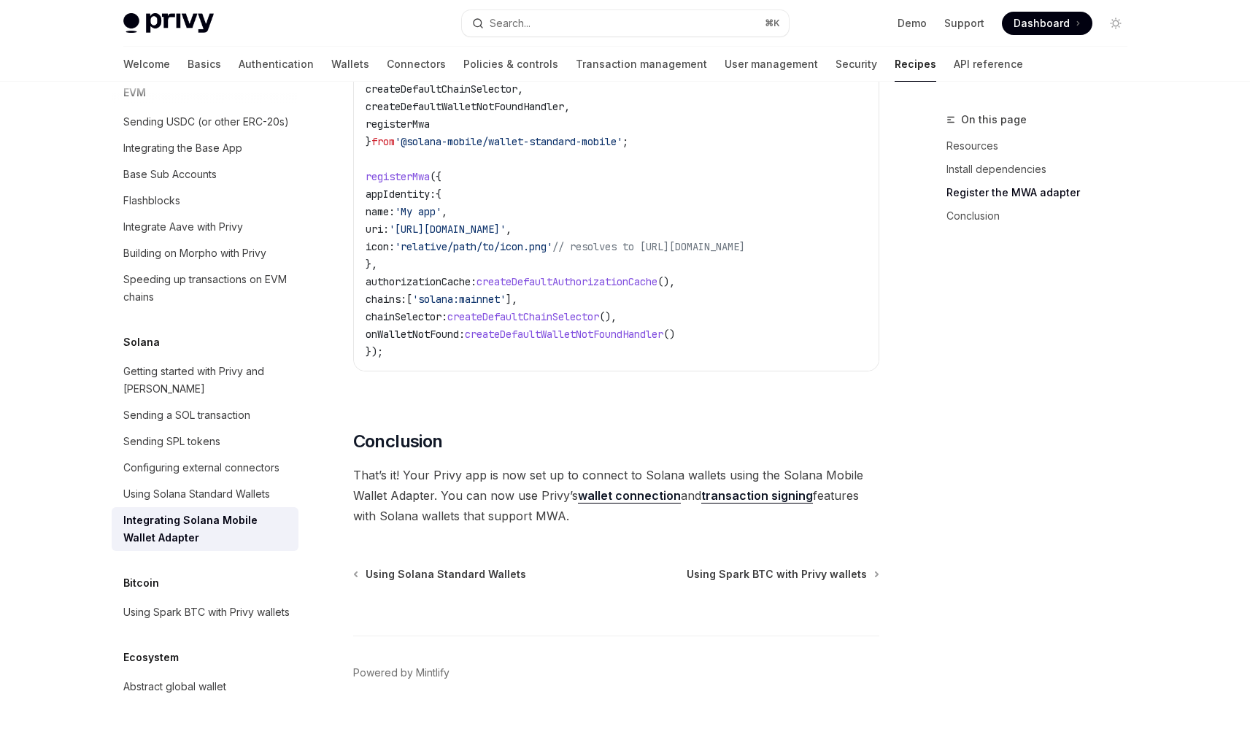
scroll to position [727, 0]
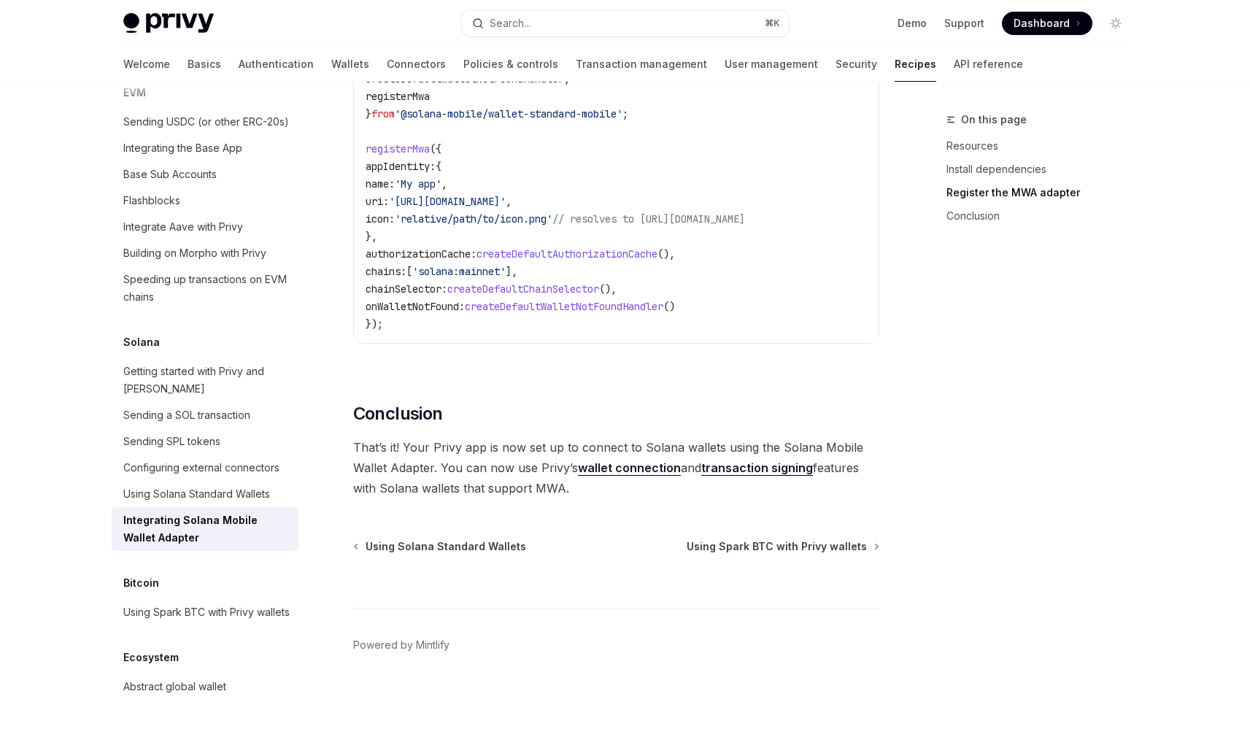
click at [435, 497] on span "That’s it! Your Privy app is now set up to connect to Solana wallets using the …" at bounding box center [616, 467] width 526 height 61
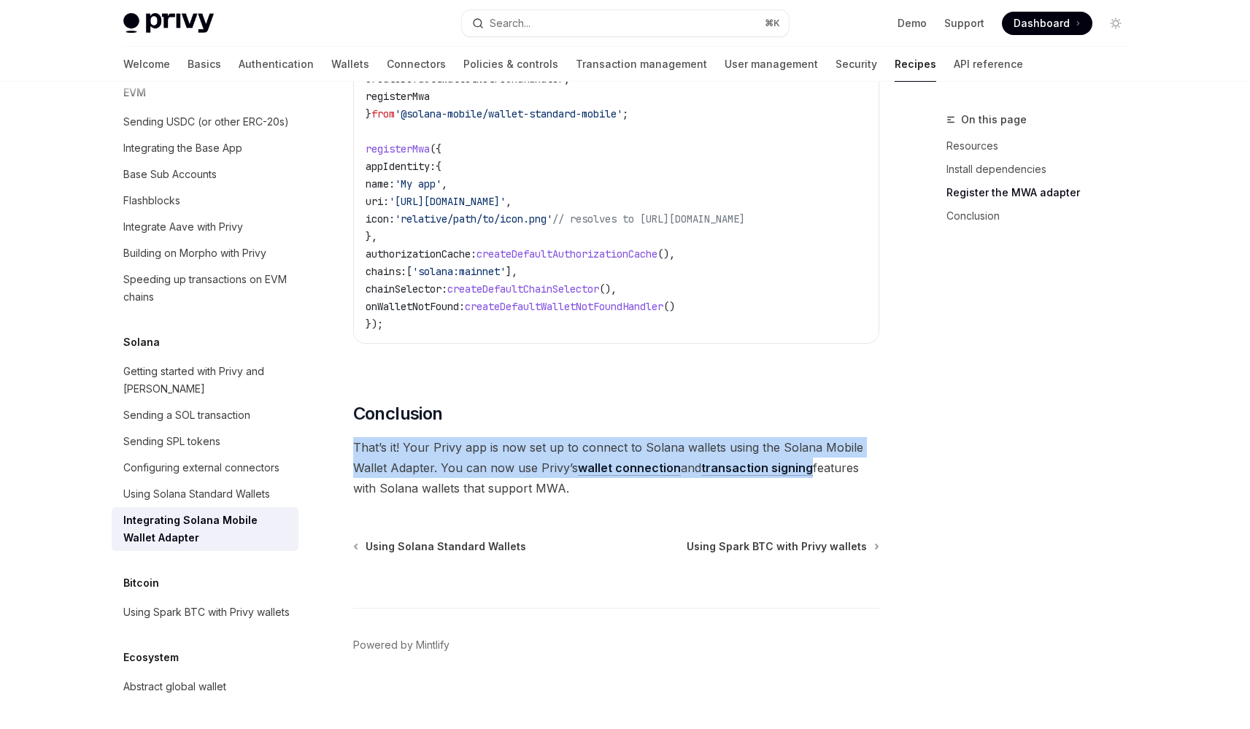
click at [435, 497] on span "That’s it! Your Privy app is now set up to connect to Solana wallets using the …" at bounding box center [616, 467] width 526 height 61
click at [452, 498] on span "That’s it! Your Privy app is now set up to connect to Solana wallets using the …" at bounding box center [616, 467] width 526 height 61
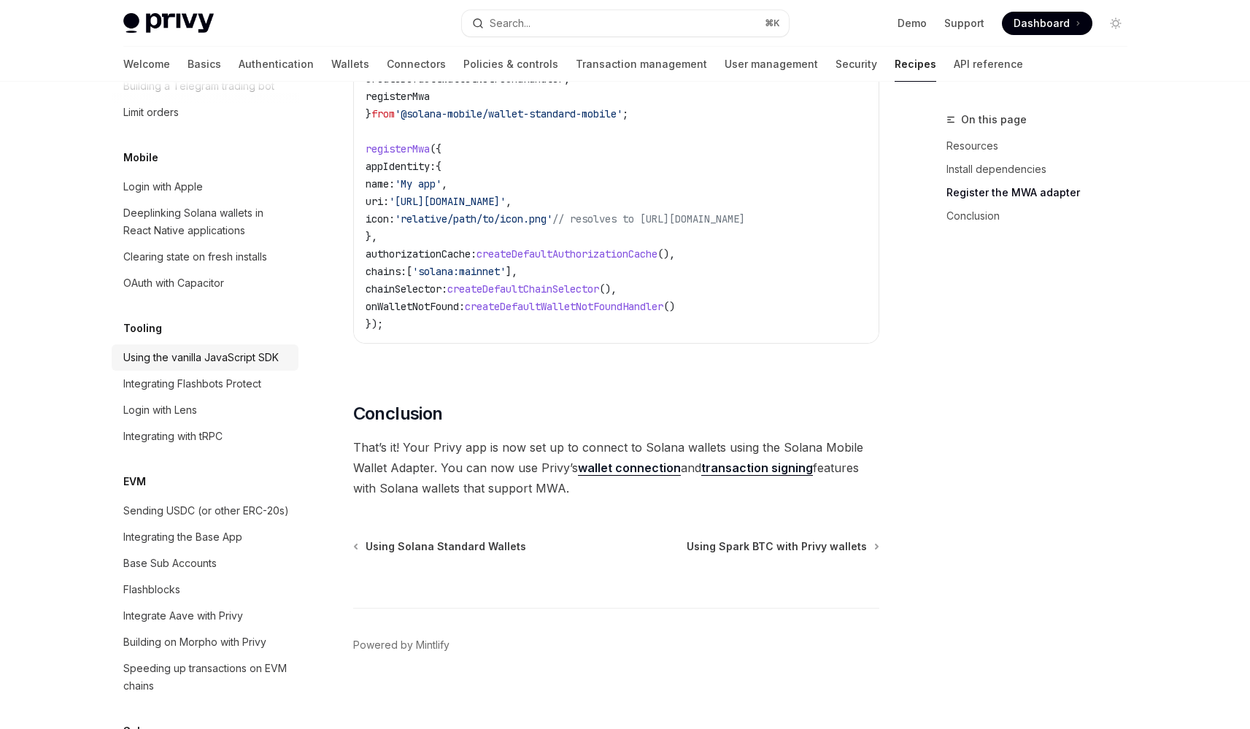
scroll to position [1685, 0]
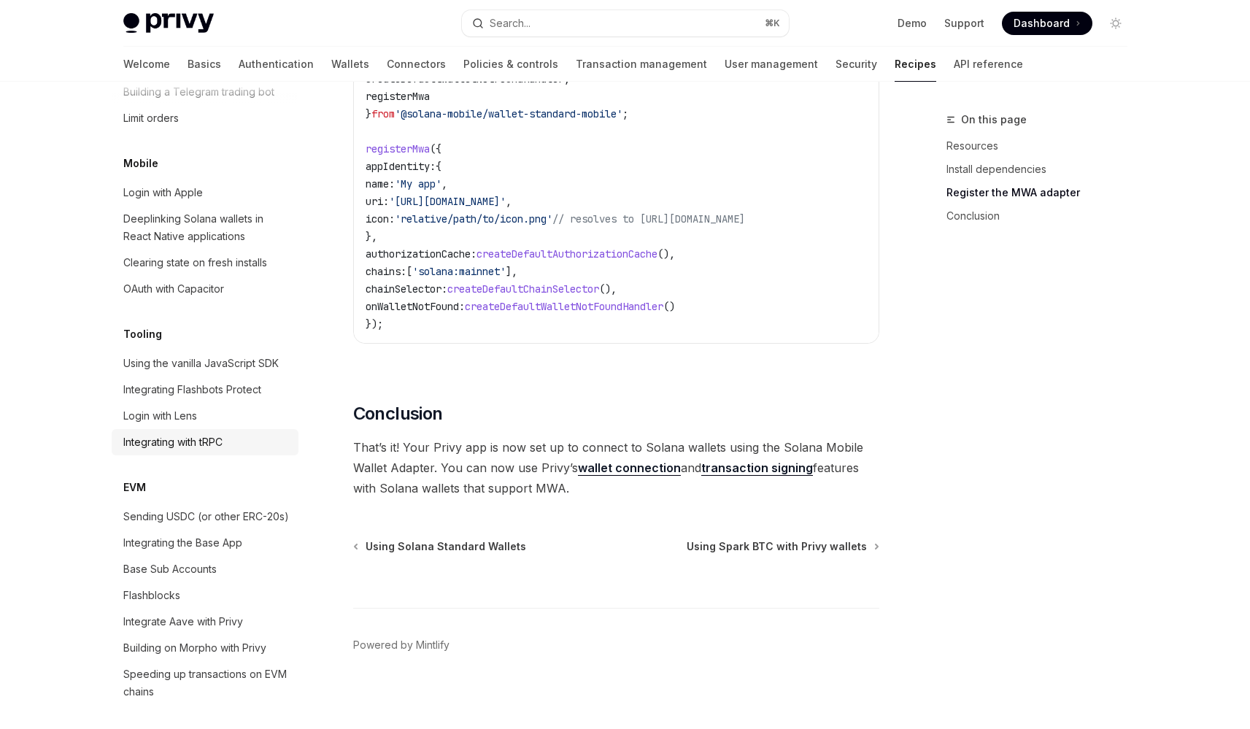
click at [253, 455] on link "Integrating with tRPC" at bounding box center [205, 442] width 187 height 26
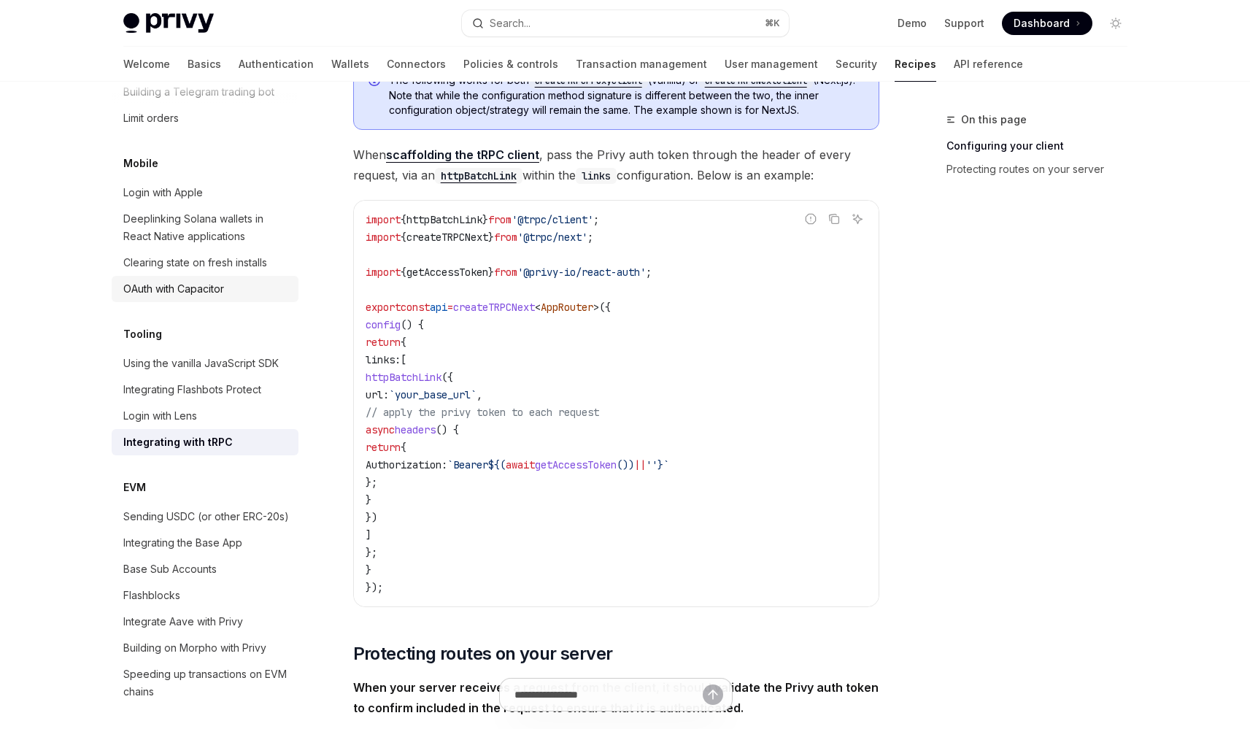
scroll to position [1612, 0]
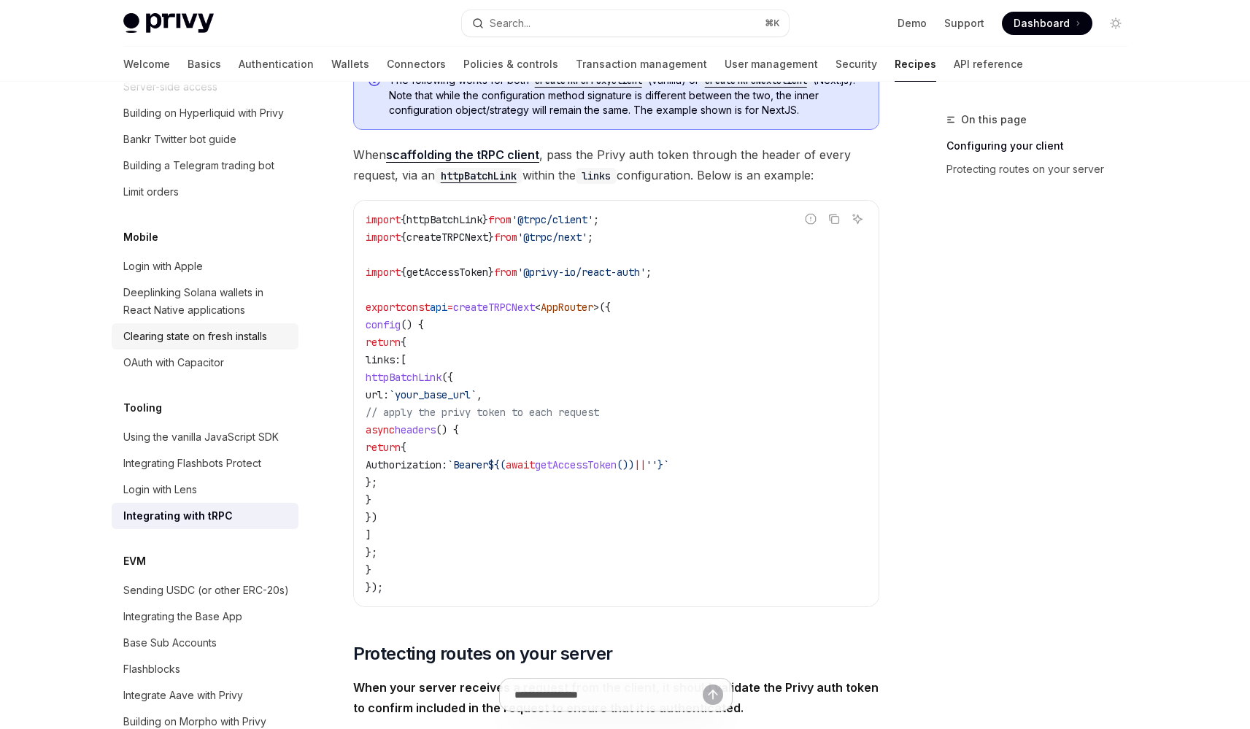
click at [254, 345] on div "Clearing state on fresh installs" at bounding box center [195, 337] width 144 height 18
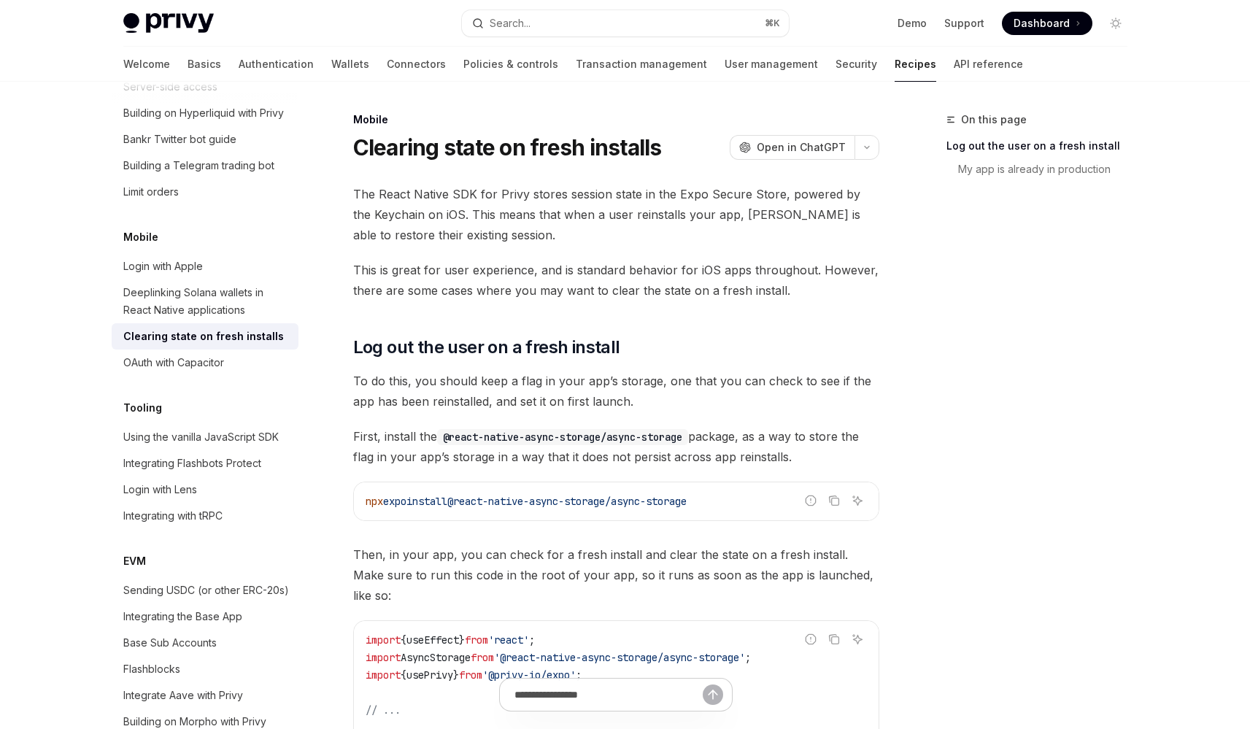
click at [563, 403] on span "To do this, you should keep a flag in your app’s storage, one that you can chec…" at bounding box center [616, 391] width 526 height 41
click at [582, 407] on span "To do this, you should keep a flag in your app’s storage, one that you can chec…" at bounding box center [616, 391] width 526 height 41
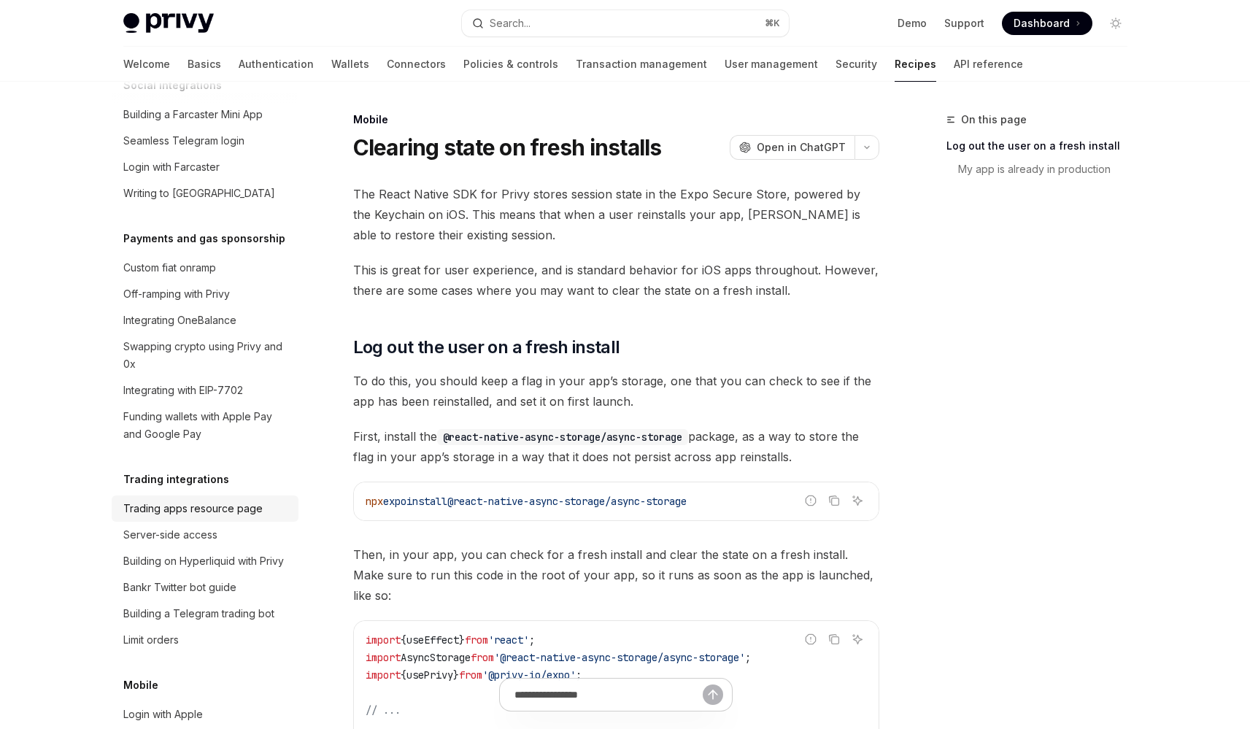
scroll to position [1146, 0]
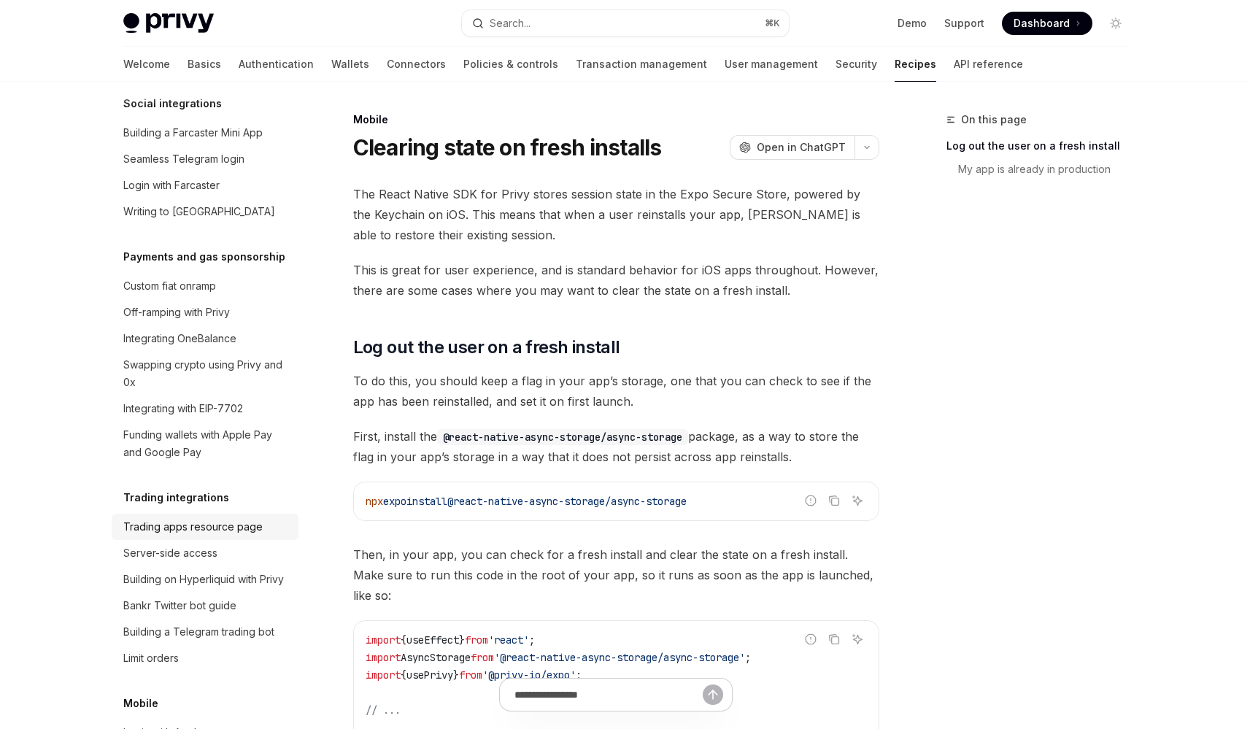
click at [213, 536] on div "Trading apps resource page" at bounding box center [192, 527] width 139 height 18
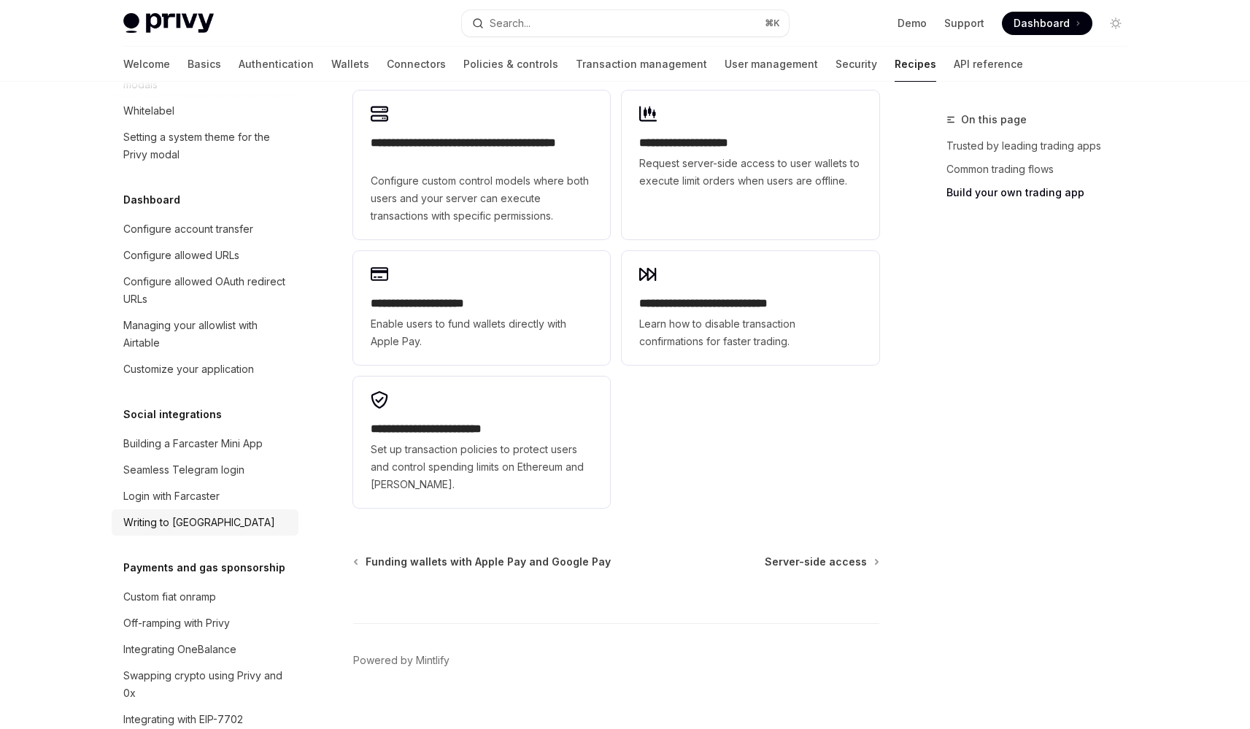
scroll to position [824, 0]
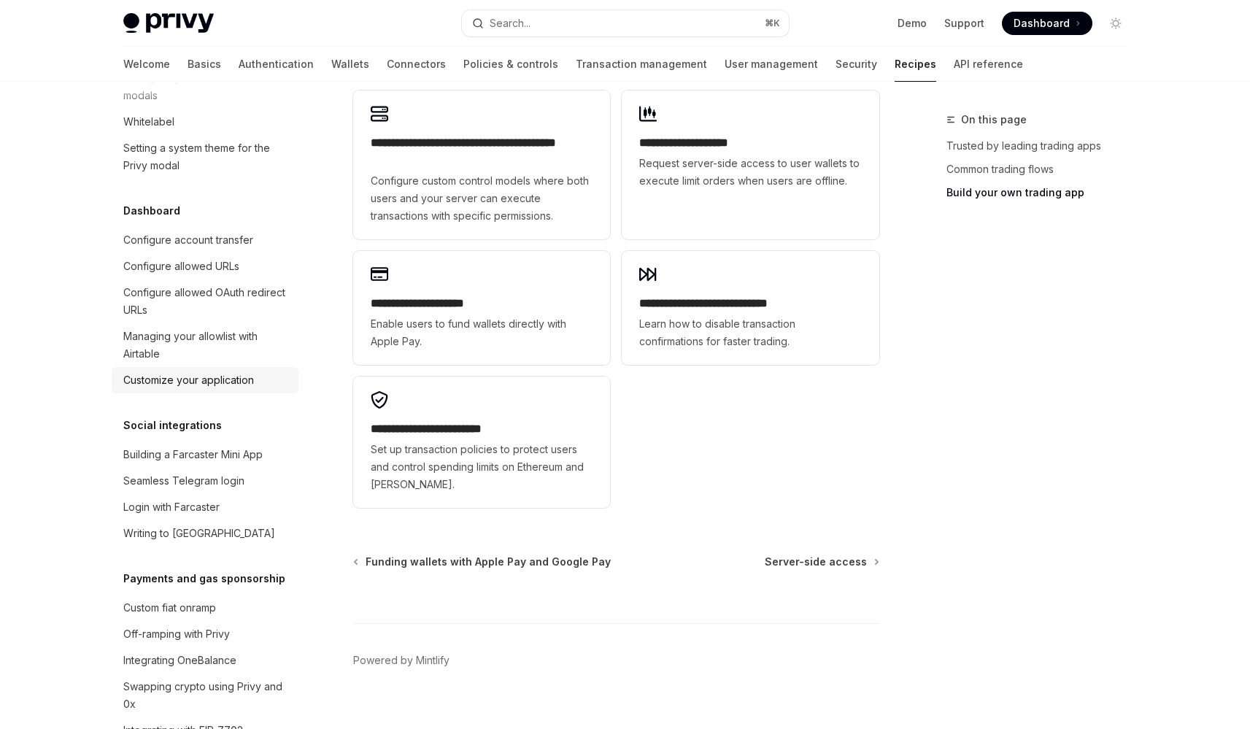
click at [239, 389] on div "Customize your application" at bounding box center [188, 380] width 131 height 18
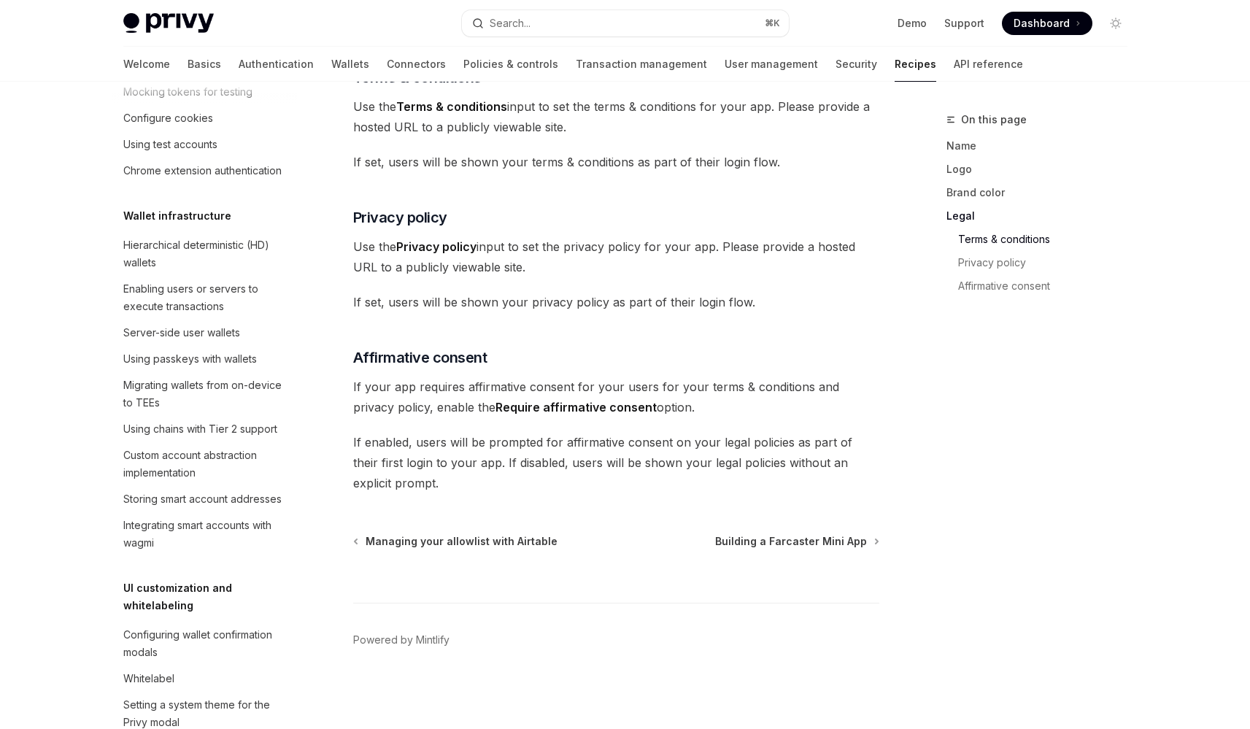
scroll to position [271, 0]
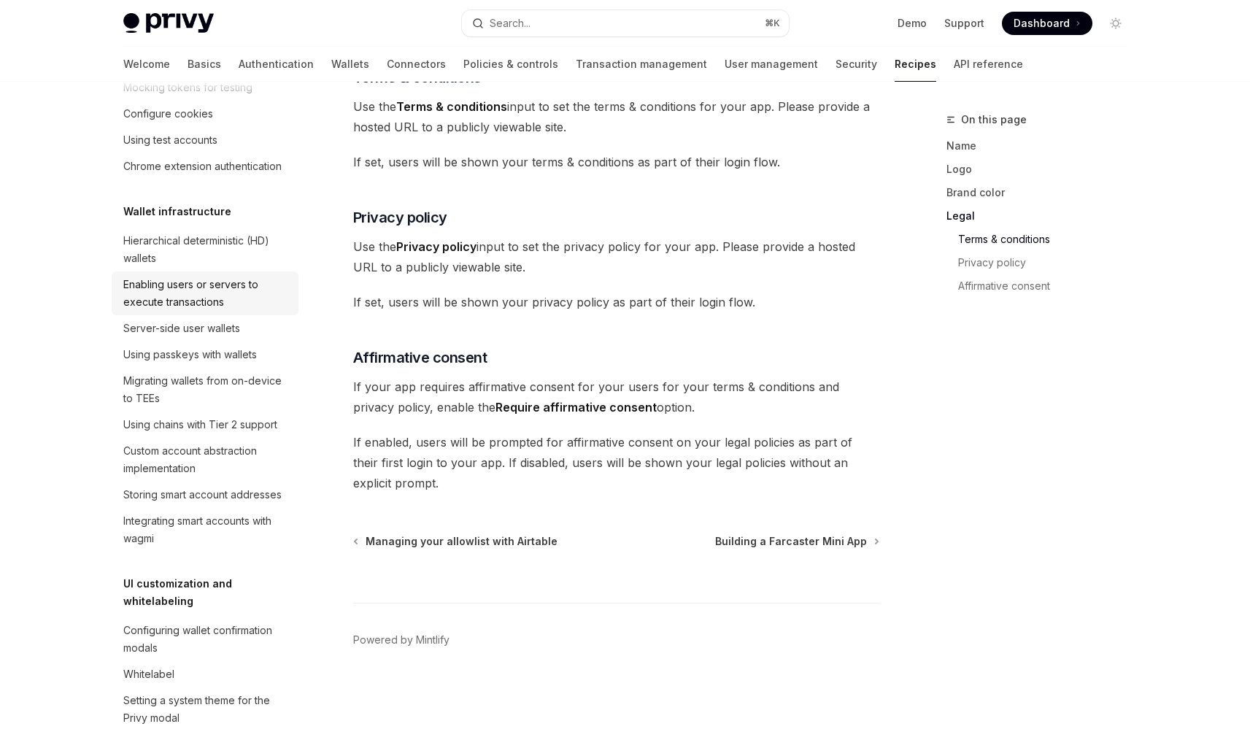
click at [226, 311] on div "Enabling users or servers to execute transactions" at bounding box center [206, 293] width 166 height 35
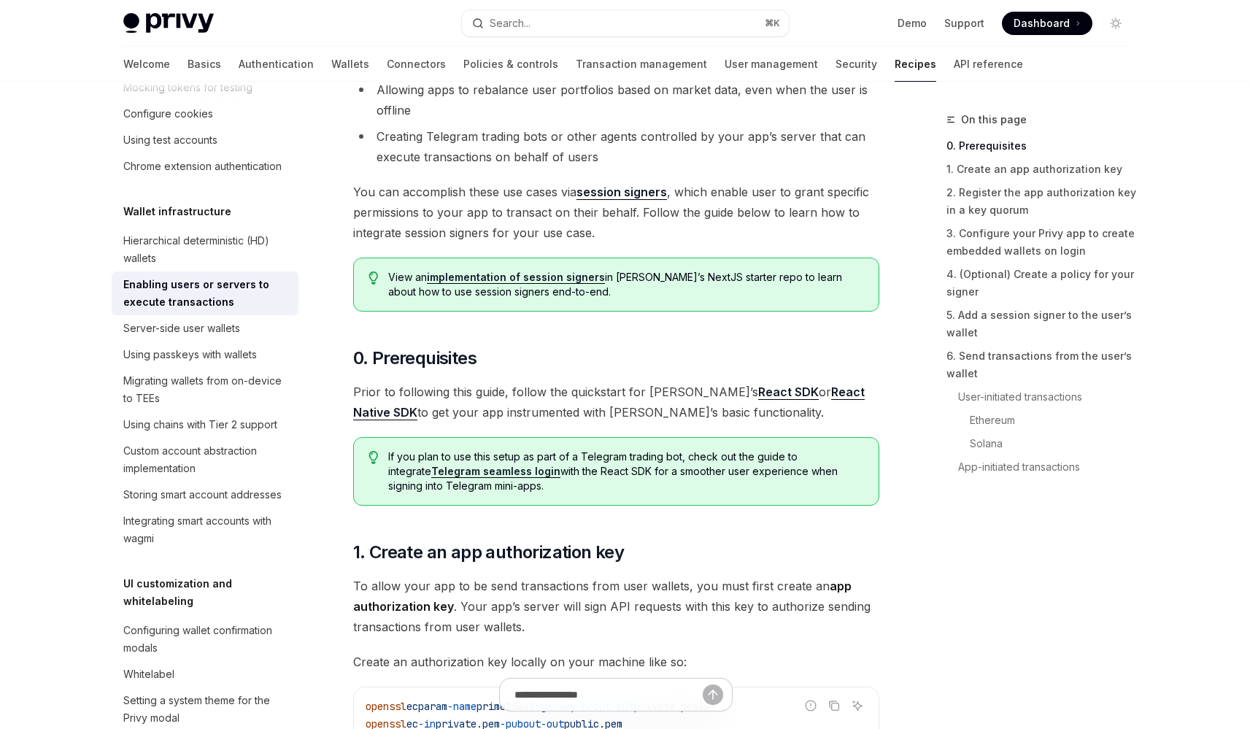
scroll to position [392, 0]
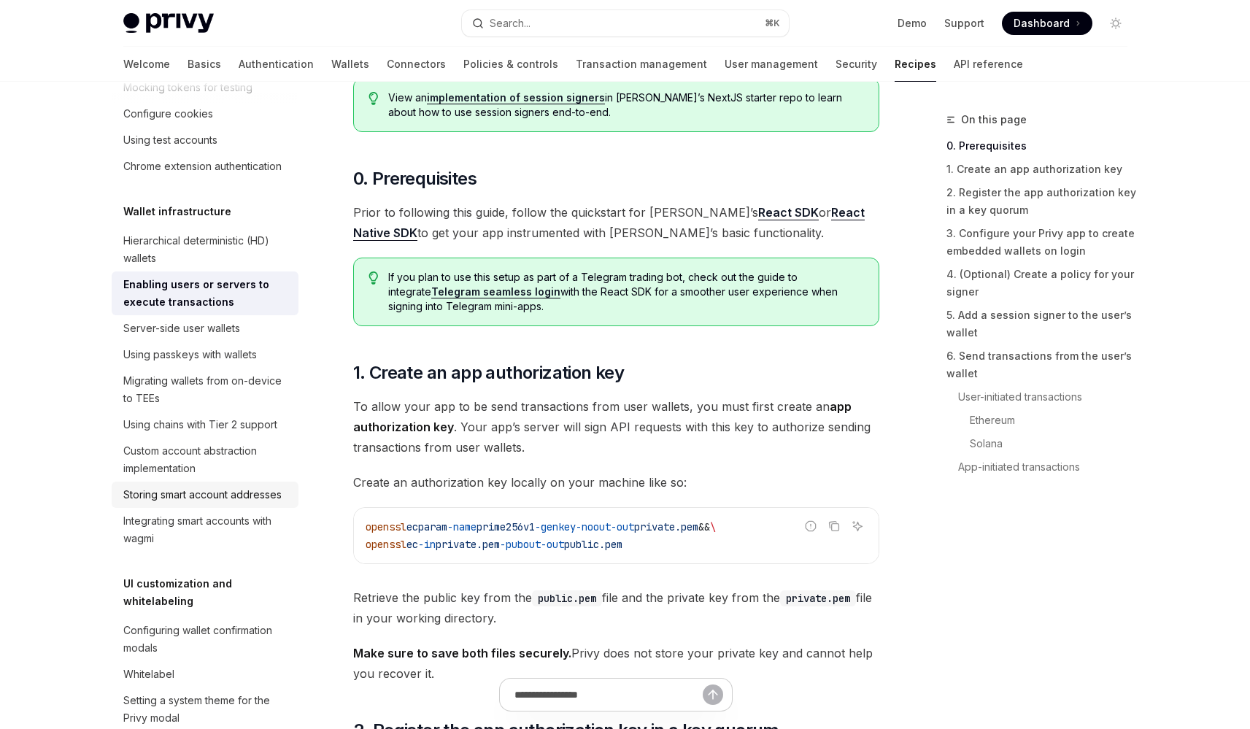
click at [255, 503] on div "Storing smart account addresses" at bounding box center [202, 495] width 158 height 18
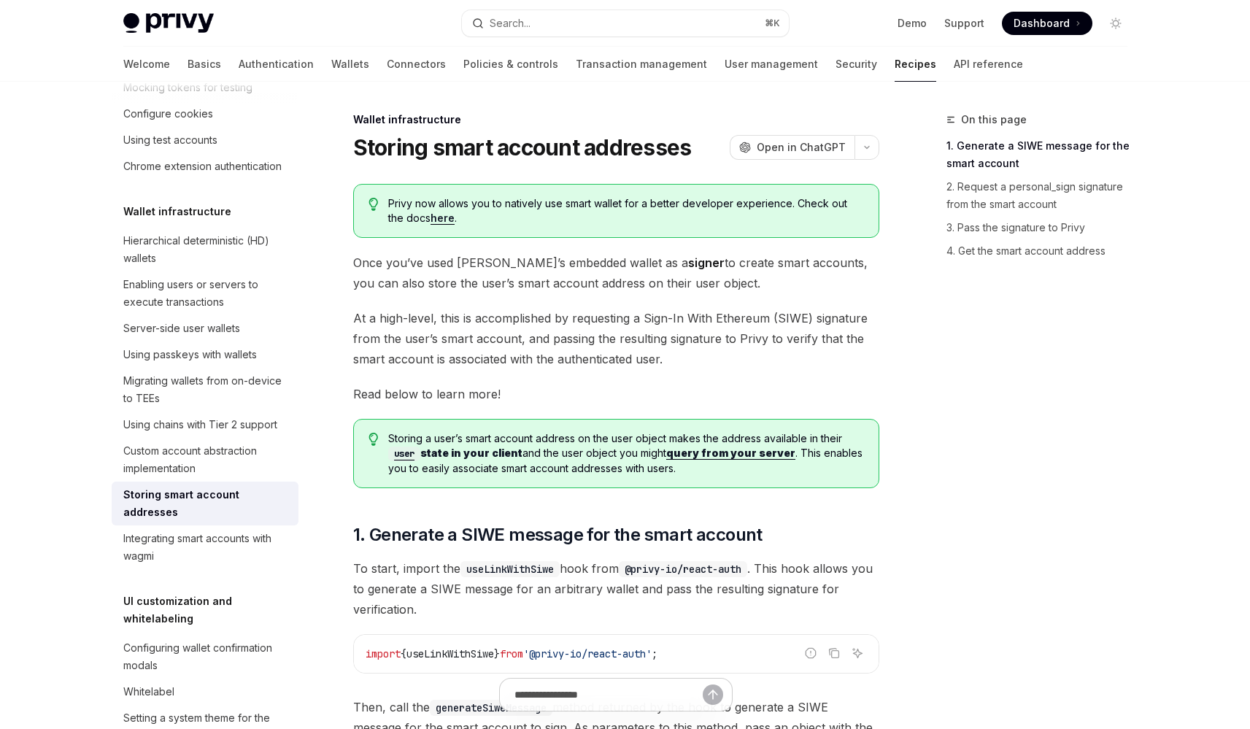
click at [553, 352] on span "At a high-level, this is accomplished by requesting a Sign-In With Ethereum (SI…" at bounding box center [616, 338] width 526 height 61
click at [614, 358] on span "At a high-level, this is accomplished by requesting a Sign-In With Ethereum (SI…" at bounding box center [616, 338] width 526 height 61
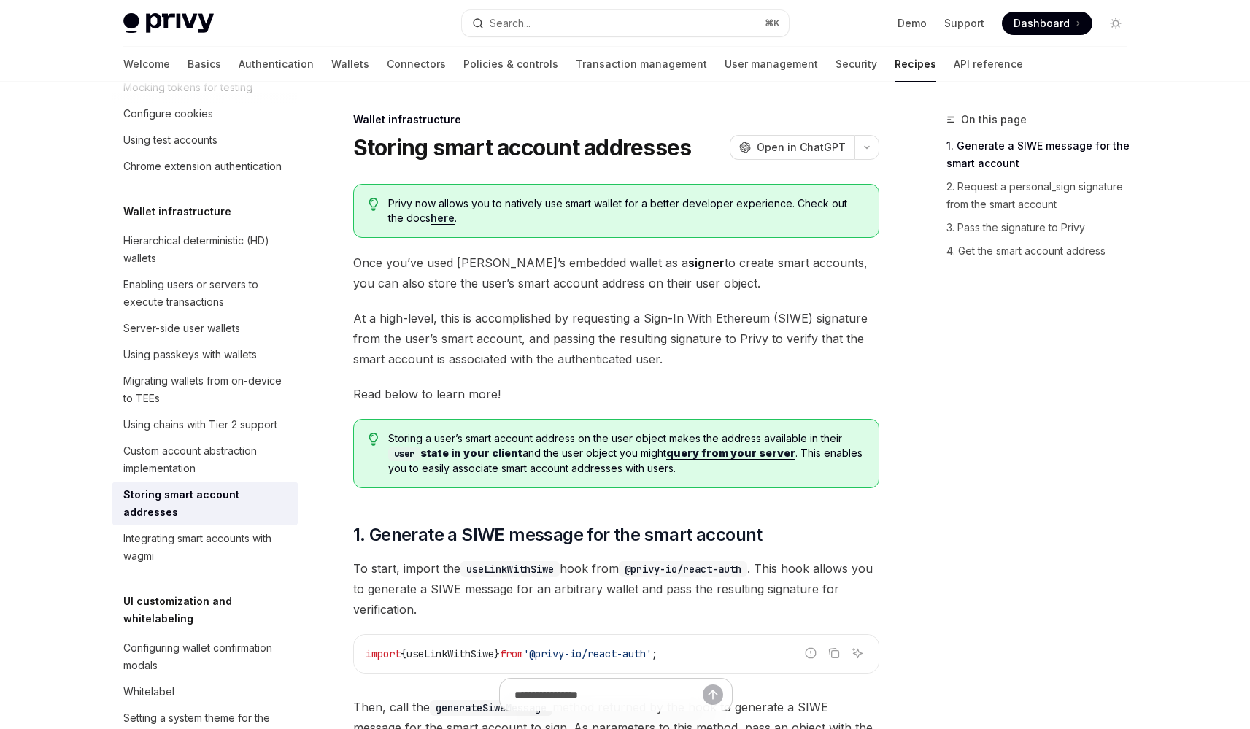
click at [614, 358] on span "At a high-level, this is accomplished by requesting a Sign-In With Ethereum (SI…" at bounding box center [616, 338] width 526 height 61
click at [580, 350] on span "At a high-level, this is accomplished by requesting a Sign-In With Ethereum (SI…" at bounding box center [616, 338] width 526 height 61
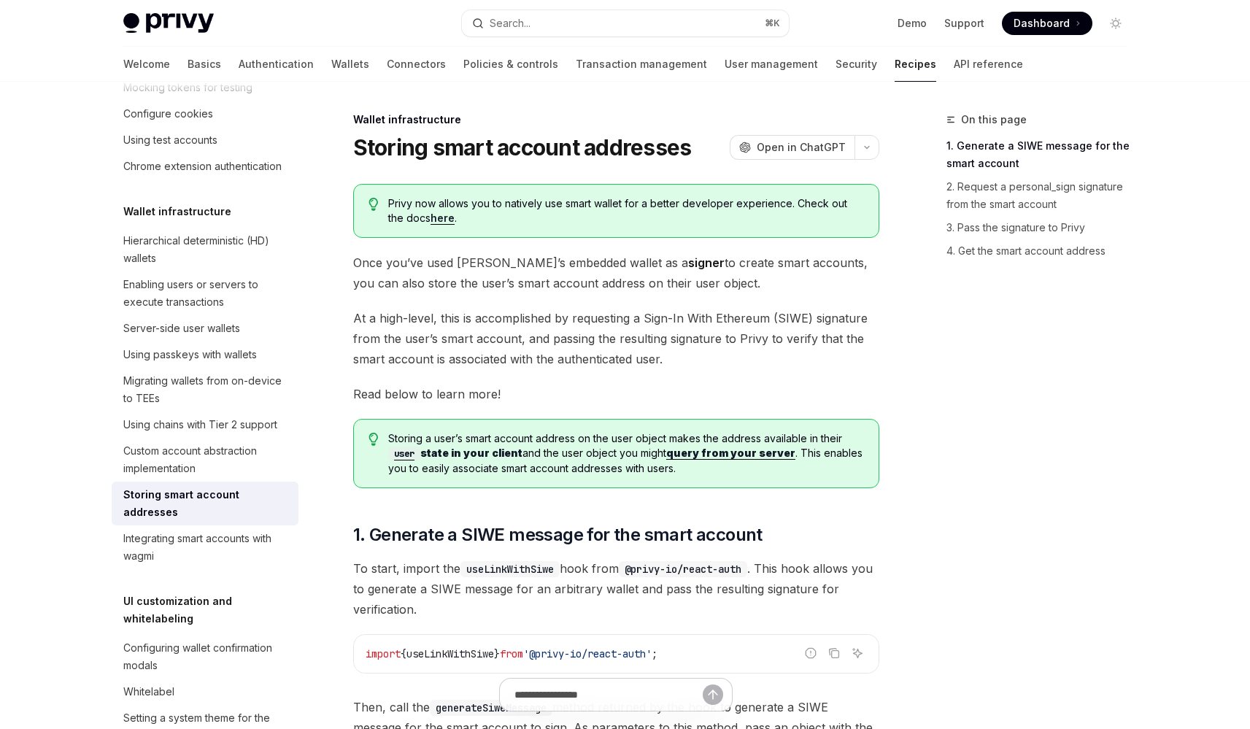
click at [597, 352] on span "At a high-level, this is accomplished by requesting a Sign-In With Ethereum (SI…" at bounding box center [616, 338] width 526 height 61
click at [538, 321] on span "At a high-level, this is accomplished by requesting a Sign-In With Ethereum (SI…" at bounding box center [616, 338] width 526 height 61
click at [545, 337] on span "At a high-level, this is accomplished by requesting a Sign-In With Ethereum (SI…" at bounding box center [616, 338] width 526 height 61
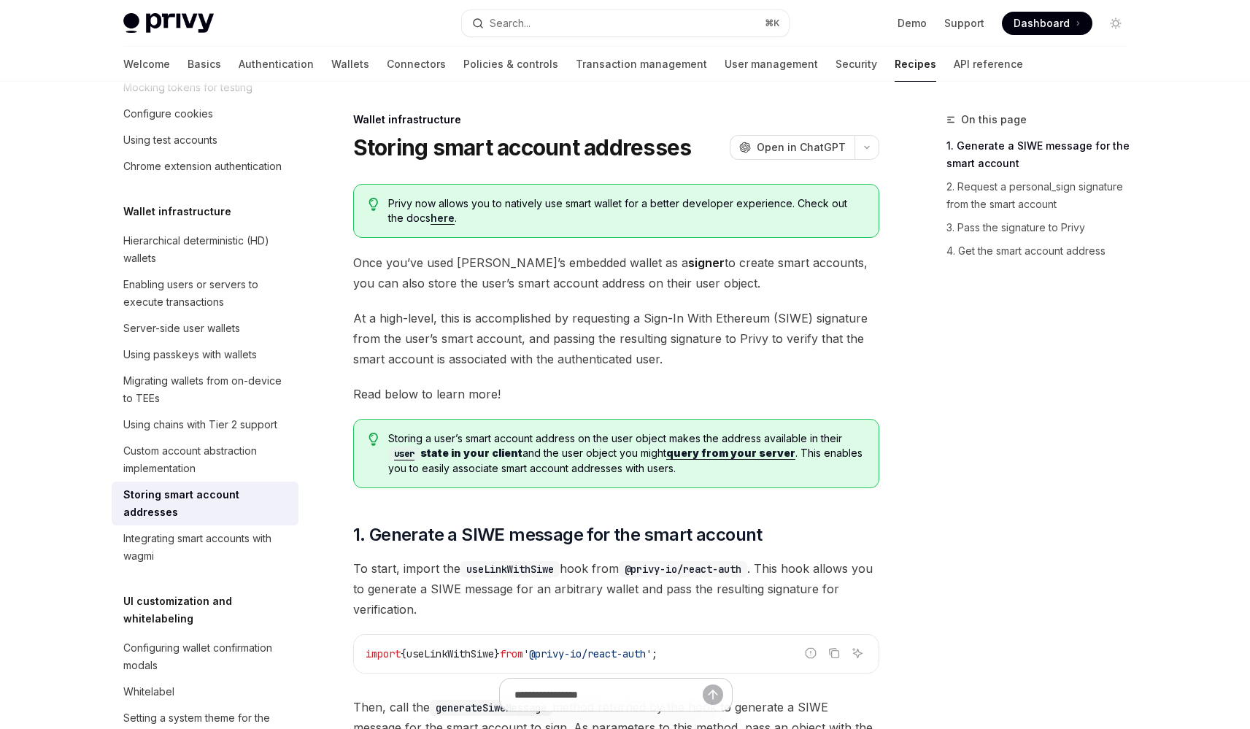
click at [563, 344] on span "At a high-level, this is accomplished by requesting a Sign-In With Ethereum (SI…" at bounding box center [616, 338] width 526 height 61
click at [573, 347] on span "At a high-level, this is accomplished by requesting a Sign-In With Ethereum (SI…" at bounding box center [616, 338] width 526 height 61
click at [571, 347] on span "At a high-level, this is accomplished by requesting a Sign-In With Ethereum (SI…" at bounding box center [616, 338] width 526 height 61
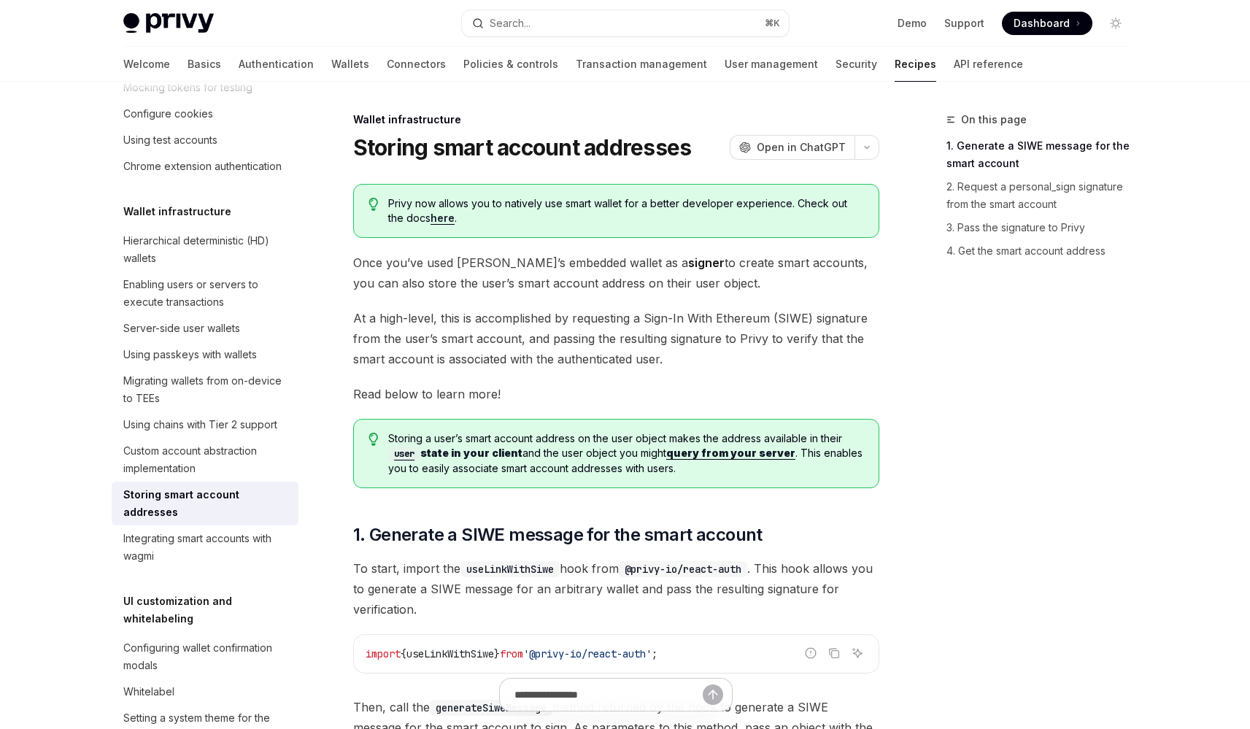
click at [571, 347] on span "At a high-level, this is accomplished by requesting a Sign-In With Ethereum (SI…" at bounding box center [616, 338] width 526 height 61
click at [595, 347] on span "At a high-level, this is accomplished by requesting a Sign-In With Ethereum (SI…" at bounding box center [616, 338] width 526 height 61
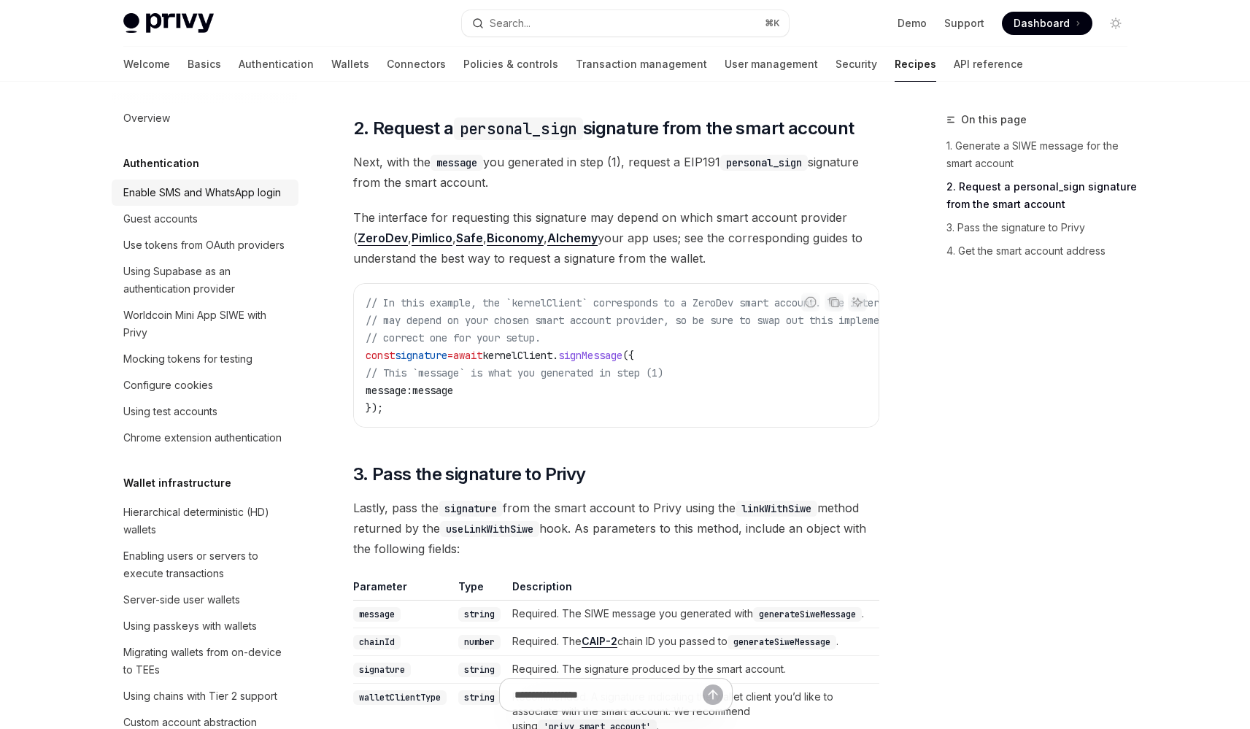
scroll to position [922, 0]
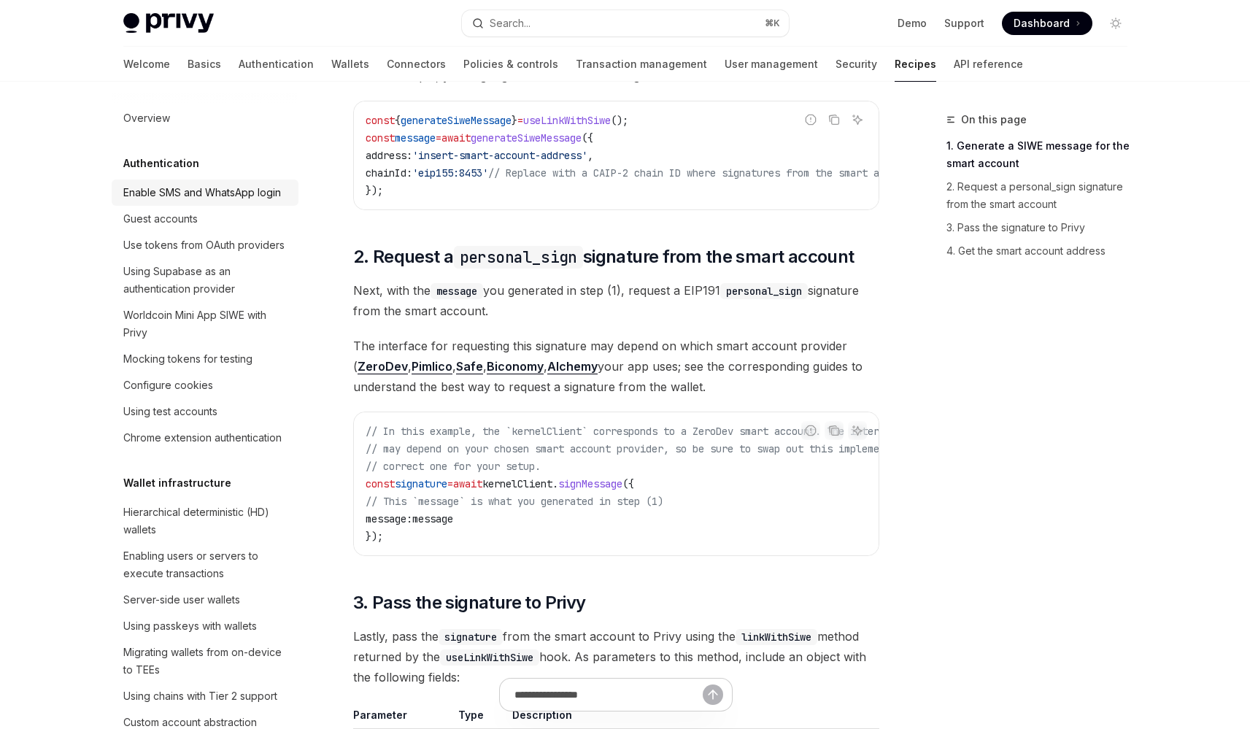
click at [210, 196] on div "Enable SMS and WhatsApp login" at bounding box center [202, 193] width 158 height 18
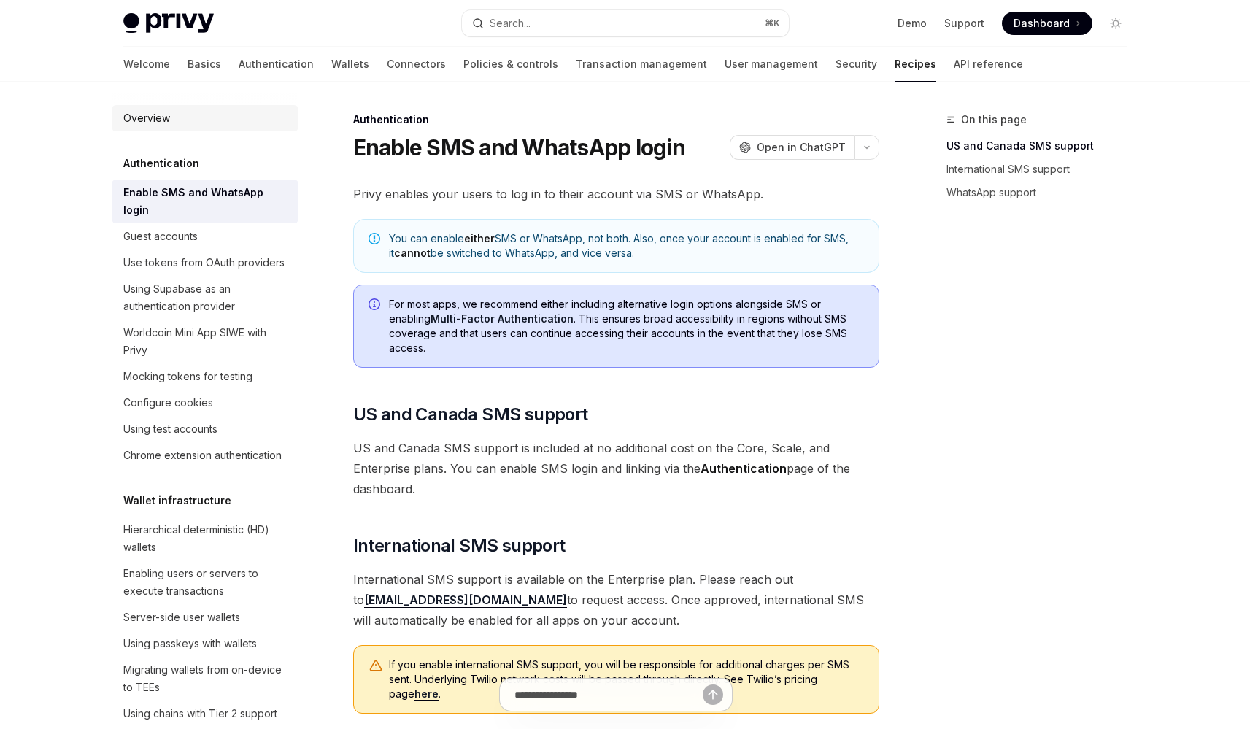
click at [190, 127] on link "Overview" at bounding box center [205, 118] width 187 height 26
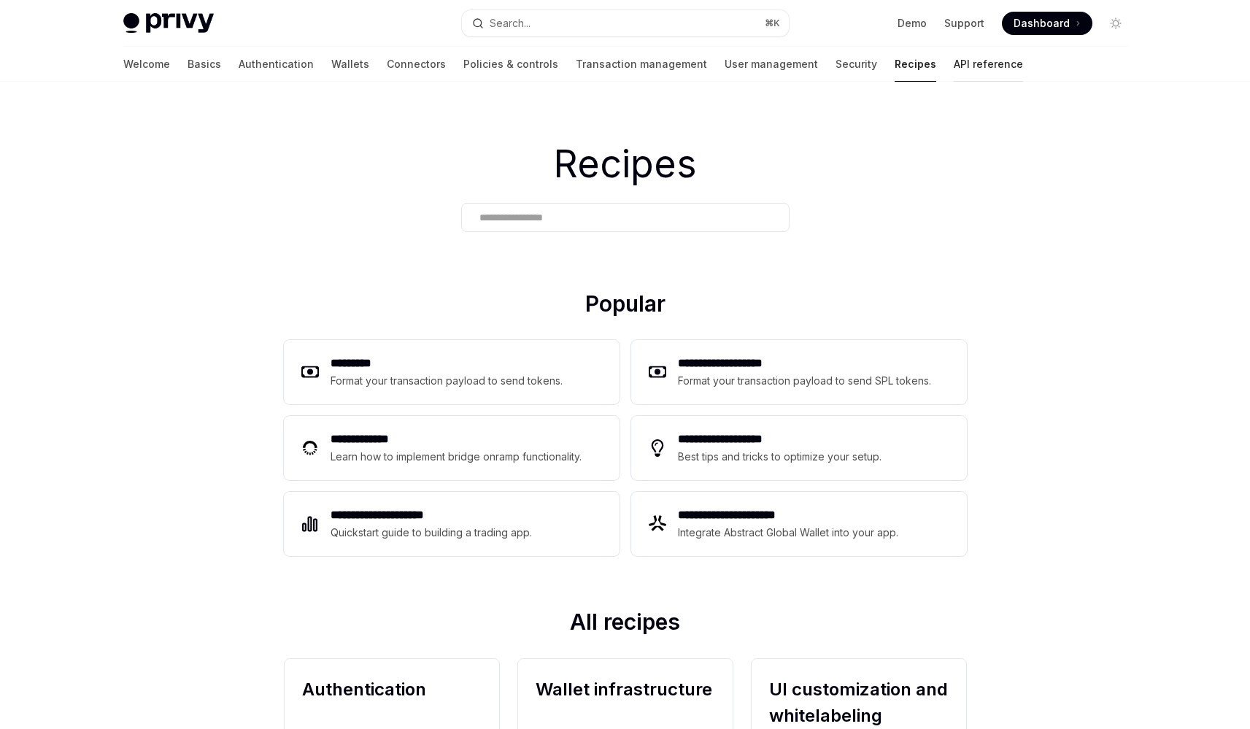
click at [954, 72] on link "API reference" at bounding box center [988, 64] width 69 height 35
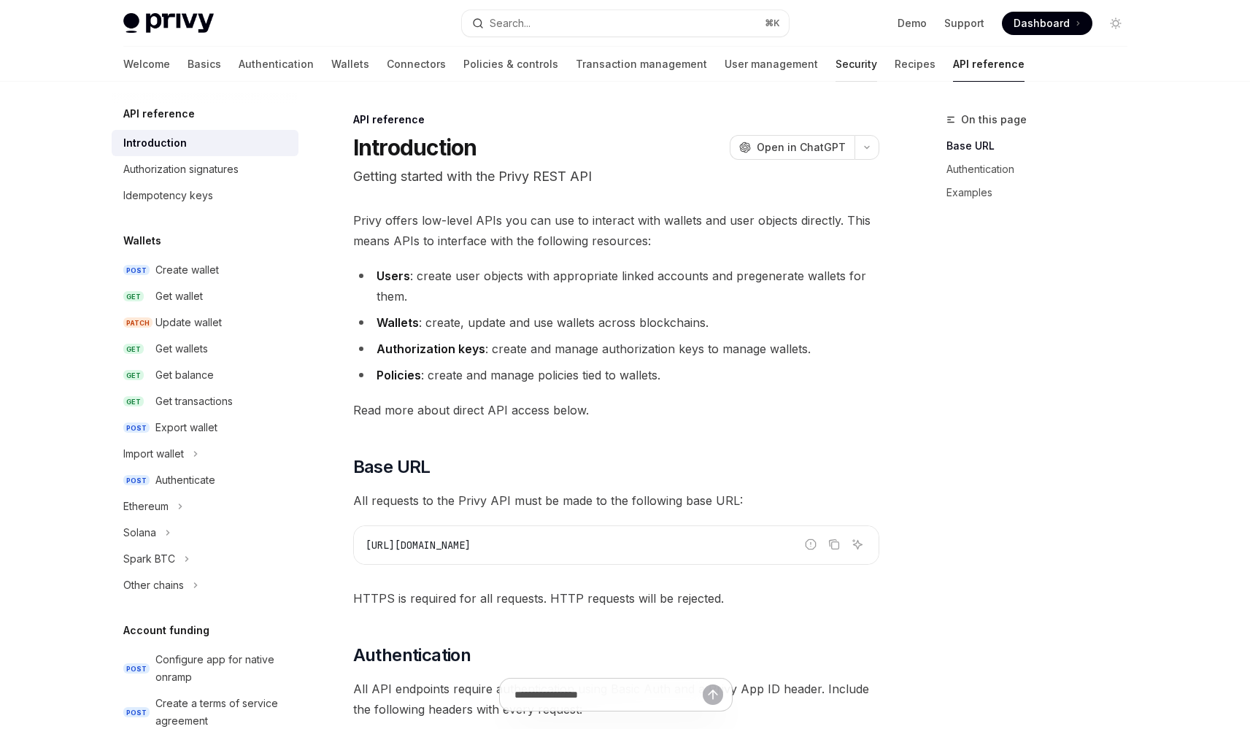
click at [835, 50] on link "Security" at bounding box center [856, 64] width 42 height 35
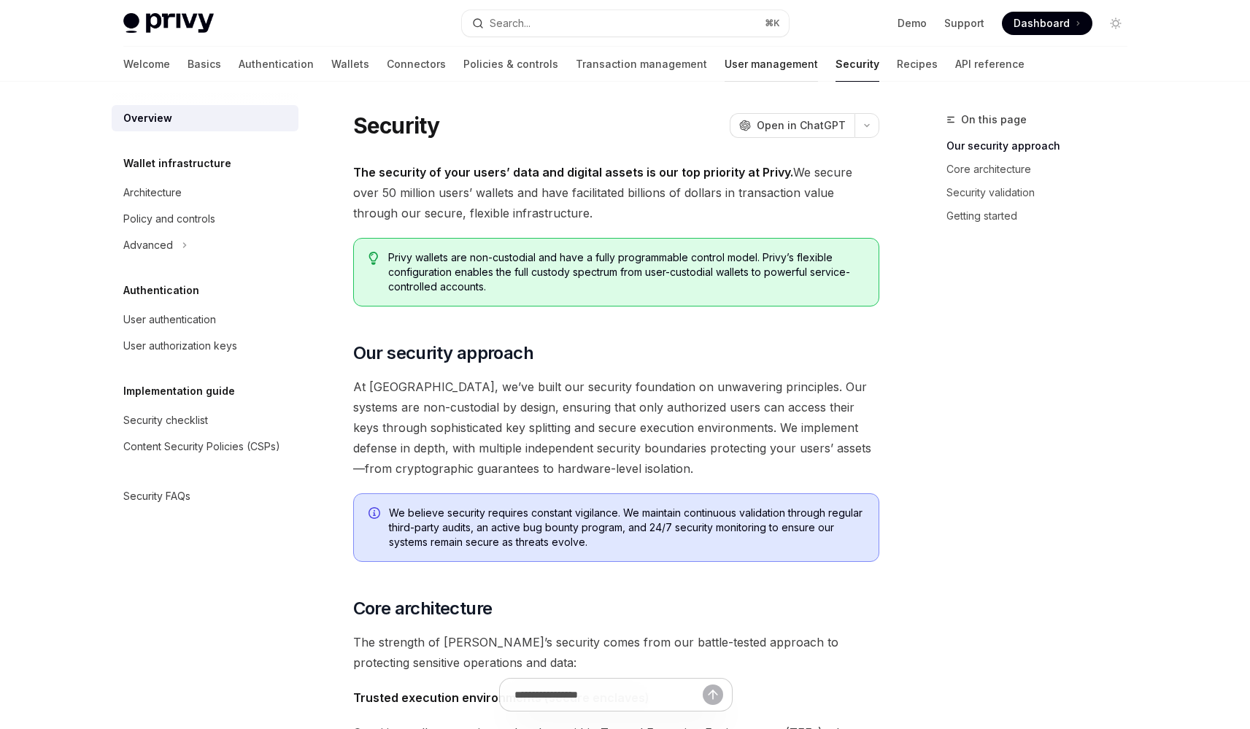
click at [725, 65] on link "User management" at bounding box center [771, 64] width 93 height 35
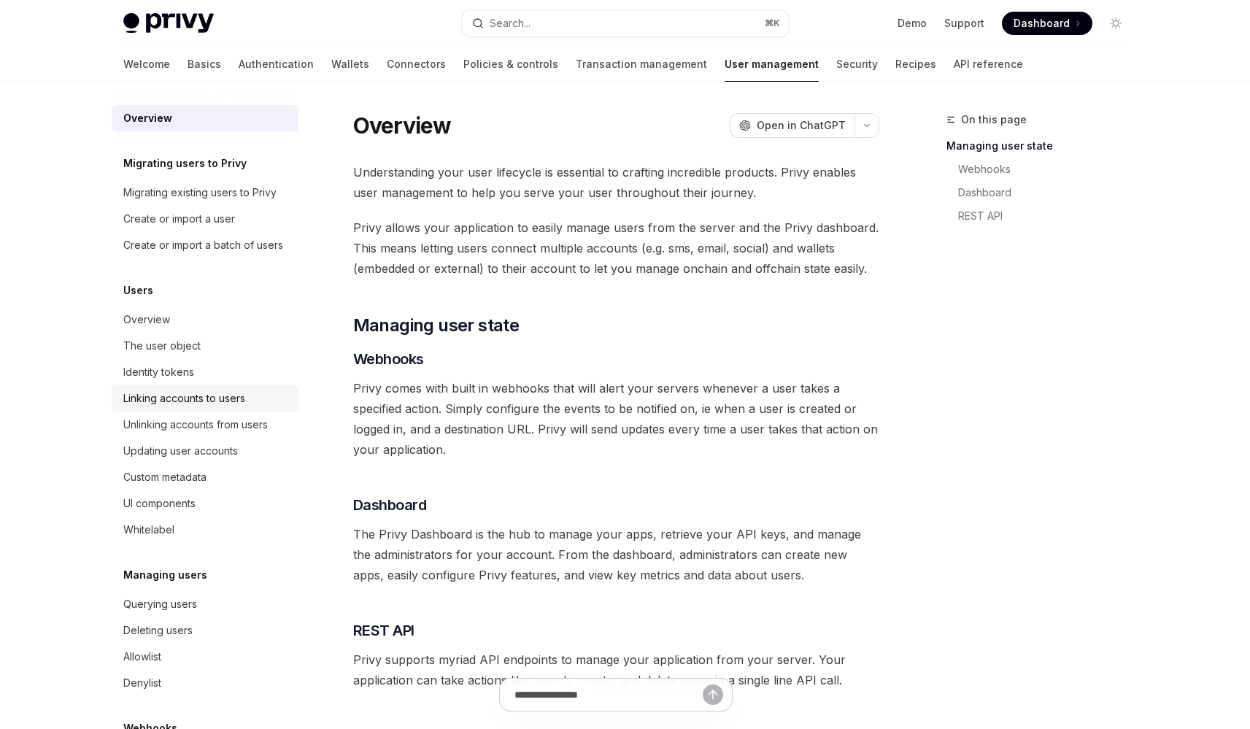
click at [223, 407] on div "Linking accounts to users" at bounding box center [184, 399] width 122 height 18
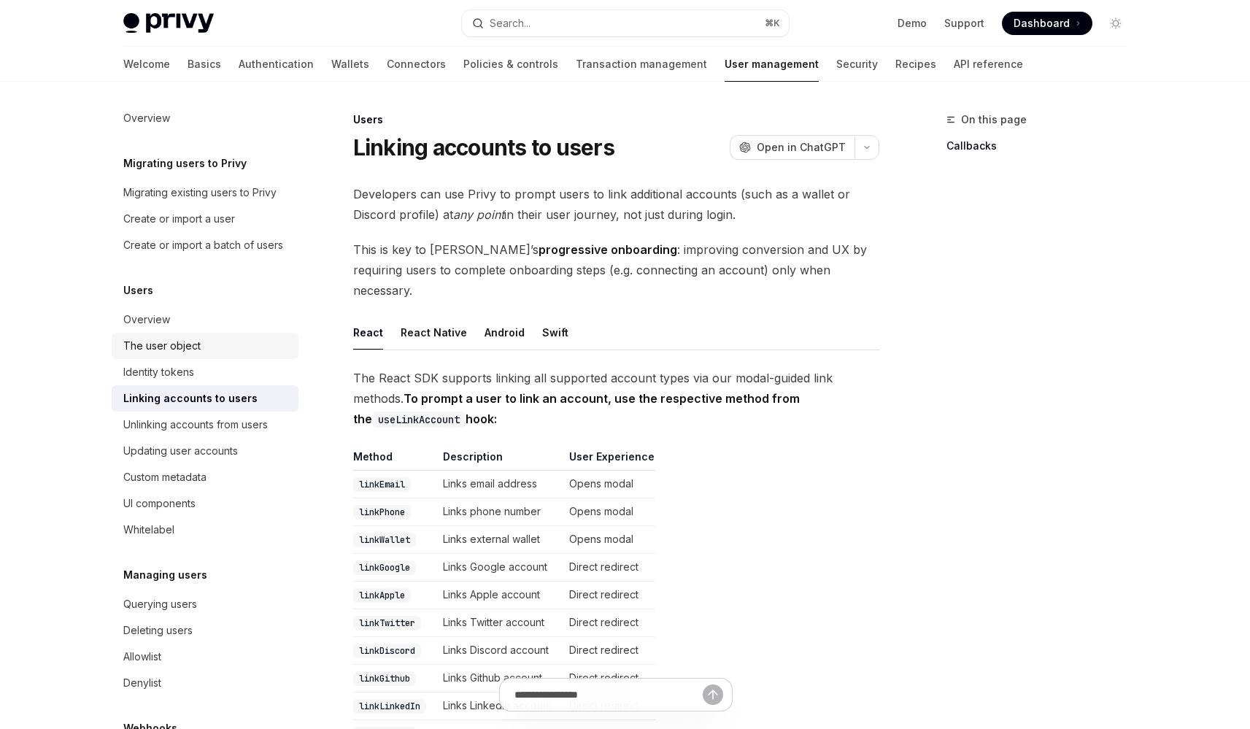
click at [217, 355] on div "The user object" at bounding box center [206, 346] width 166 height 18
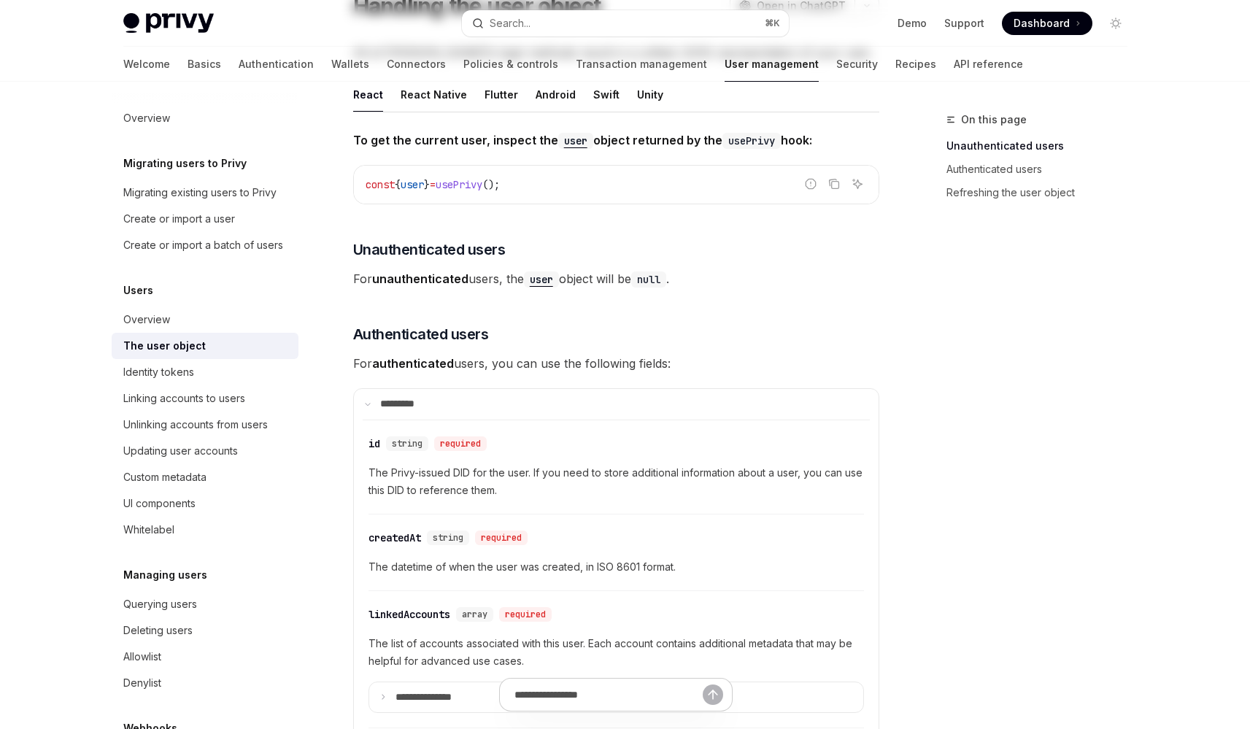
scroll to position [293, 0]
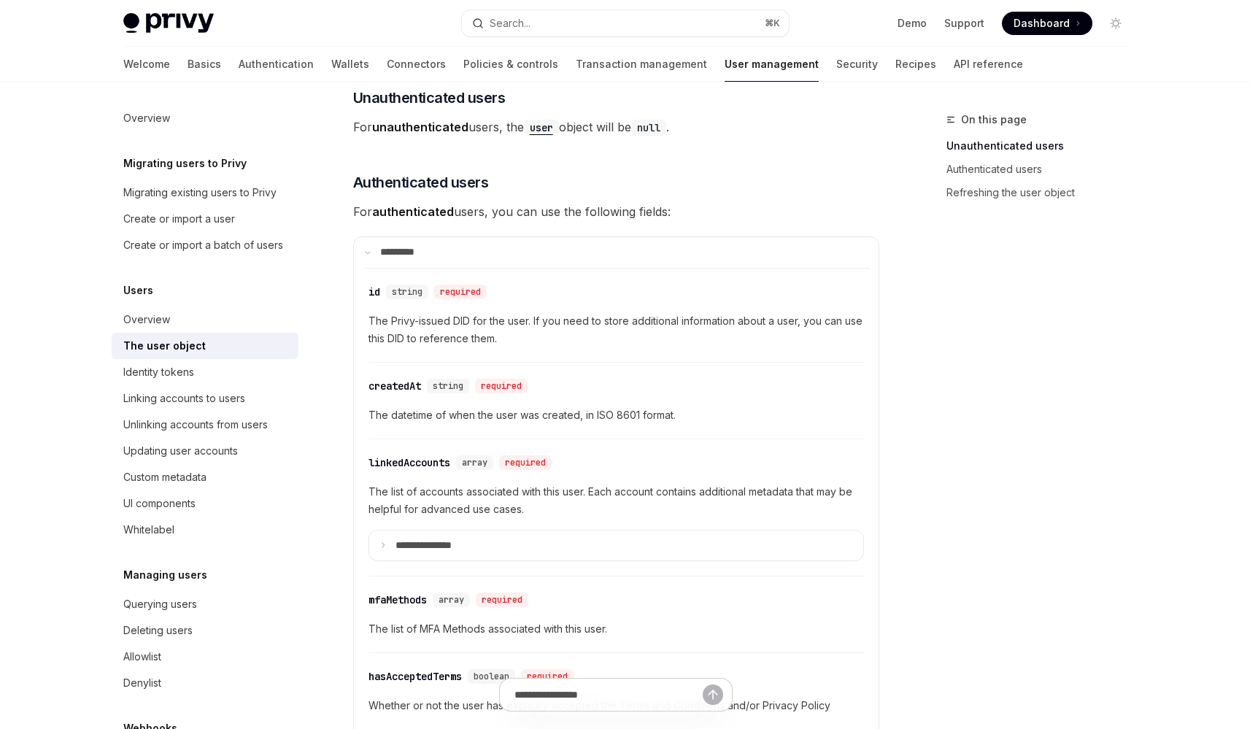
click at [561, 530] on details "**********" at bounding box center [615, 546] width 495 height 32
click at [561, 546] on summary "**********" at bounding box center [616, 545] width 494 height 31
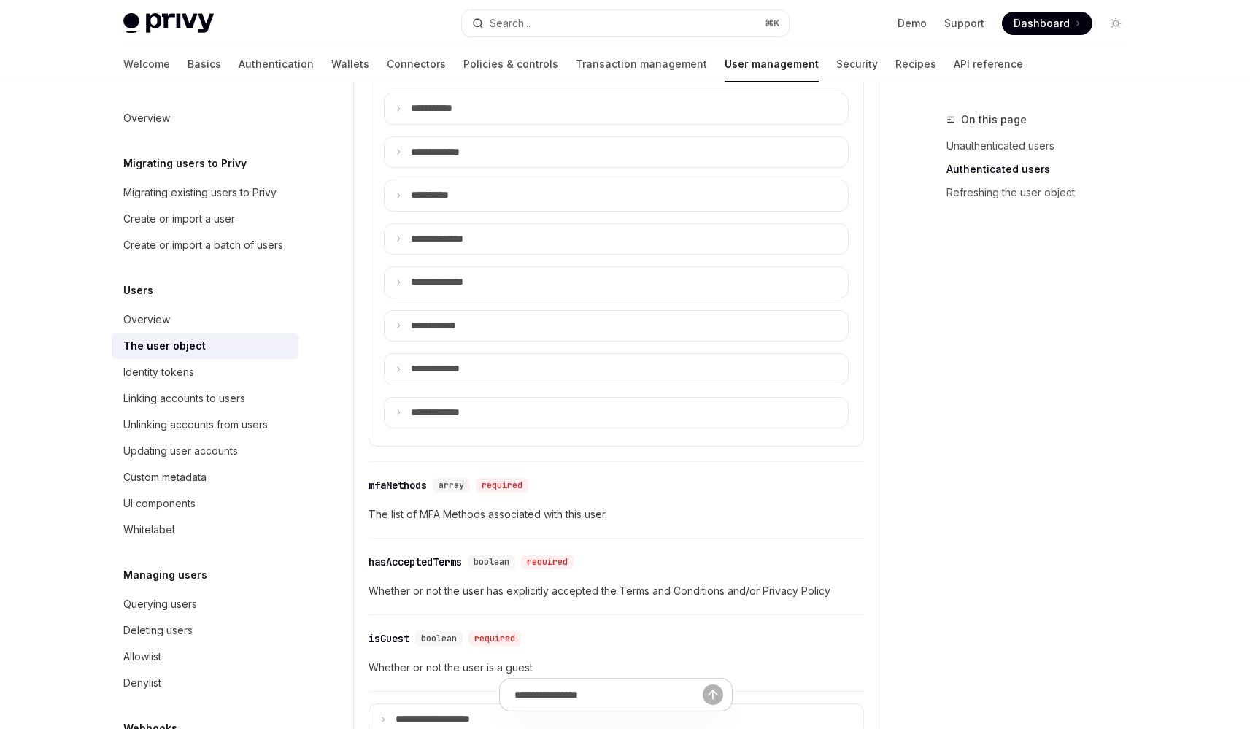
scroll to position [1475, 0]
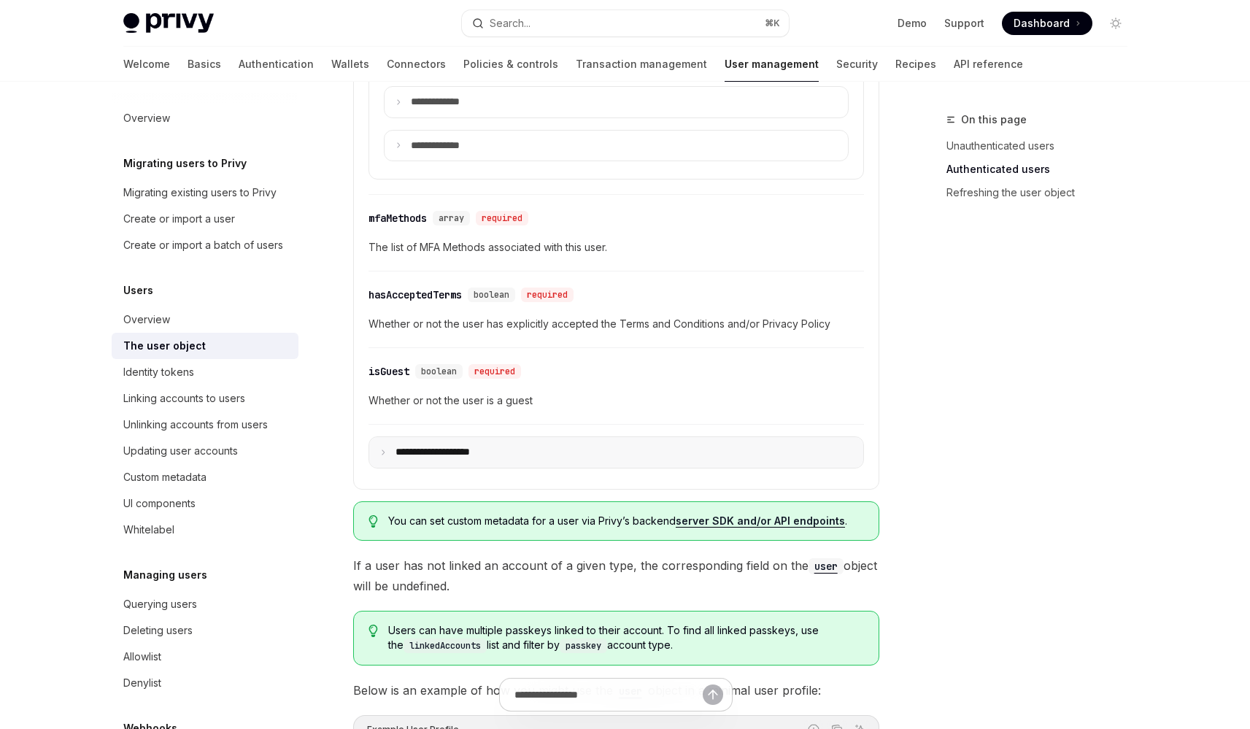
click at [565, 445] on summary "**********" at bounding box center [616, 452] width 494 height 31
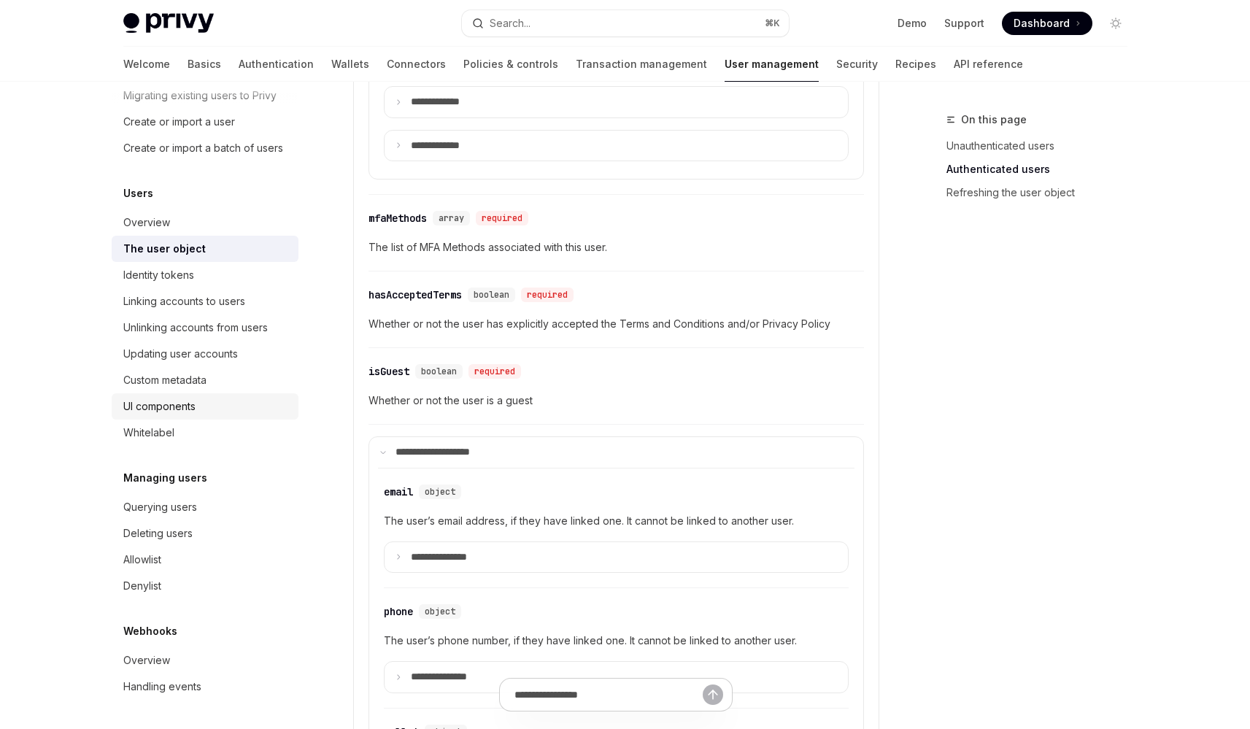
scroll to position [1477, 0]
click at [197, 513] on div "Querying users" at bounding box center [160, 507] width 74 height 18
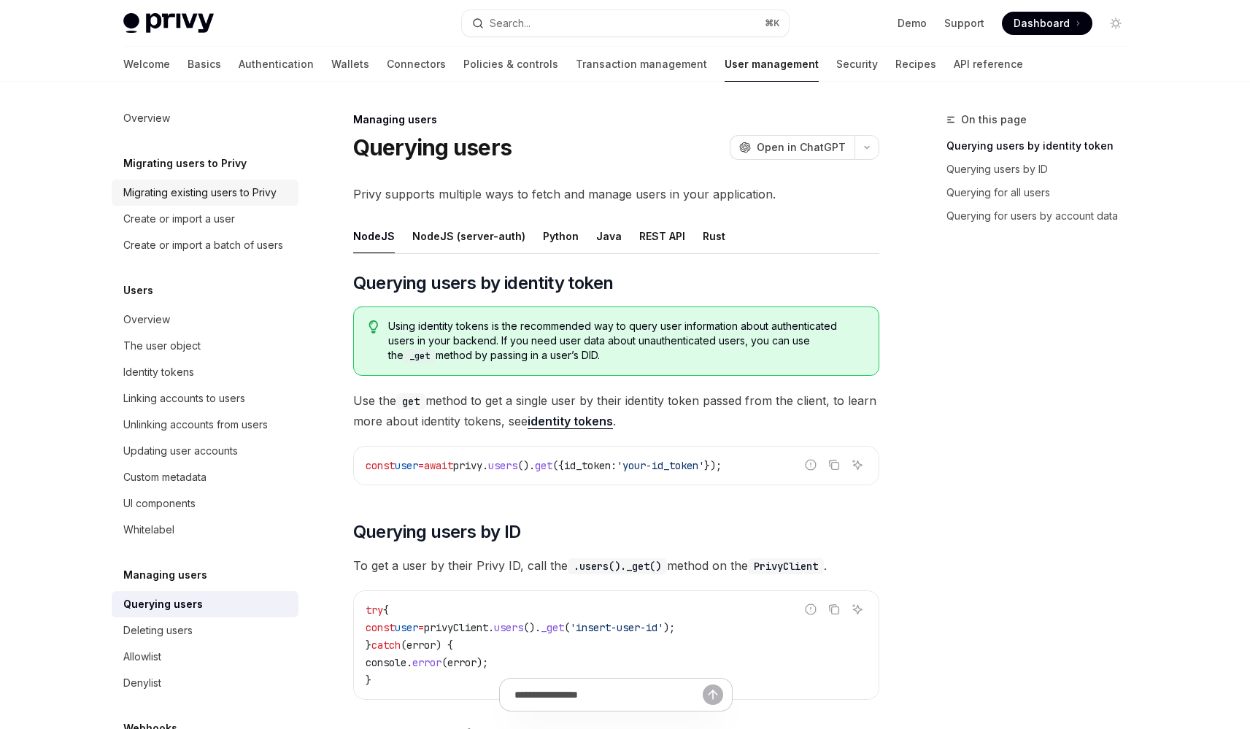
click at [177, 195] on div "Migrating existing users to Privy" at bounding box center [199, 193] width 153 height 18
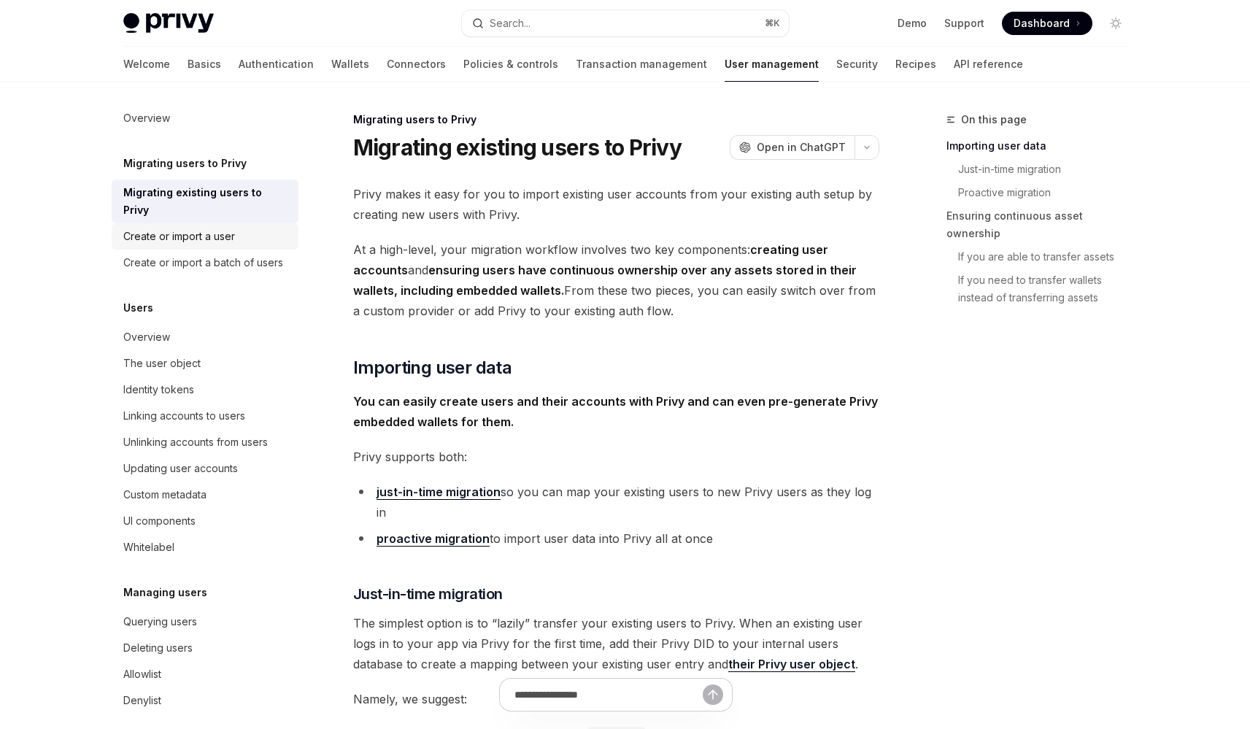
click at [201, 240] on div "Create or import a user" at bounding box center [179, 237] width 112 height 18
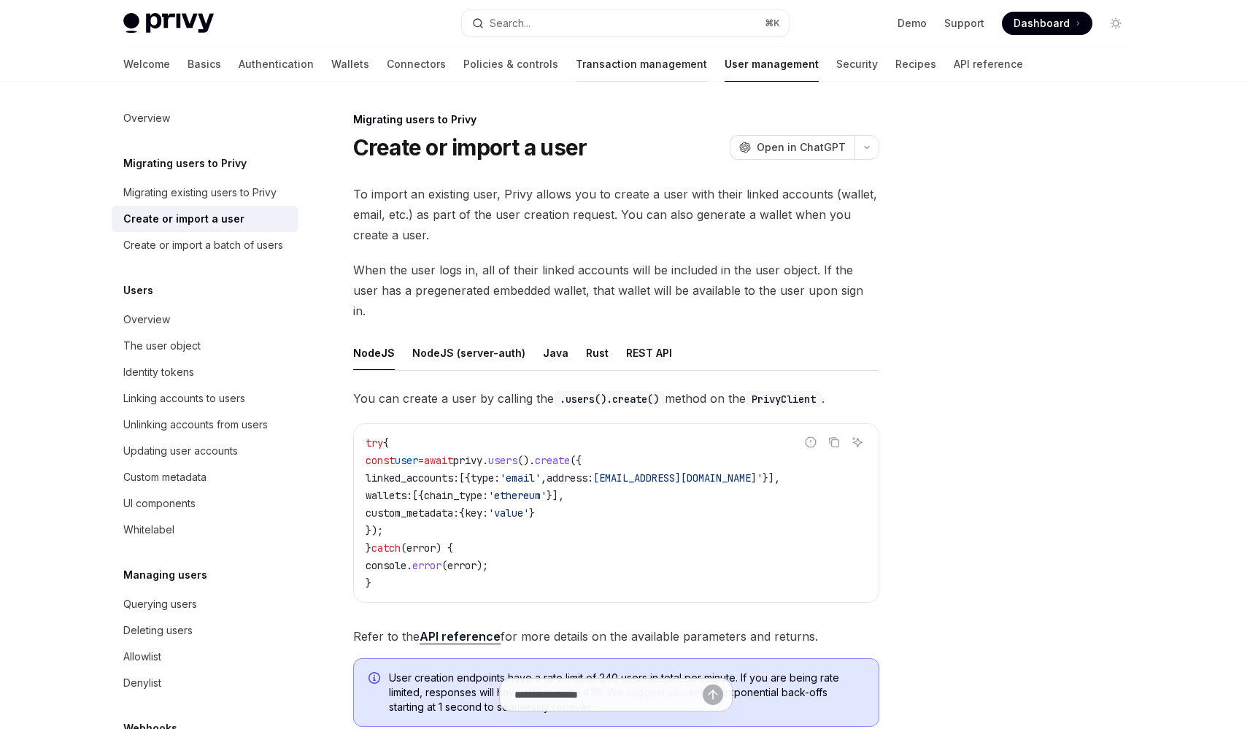
click at [576, 63] on link "Transaction management" at bounding box center [641, 64] width 131 height 35
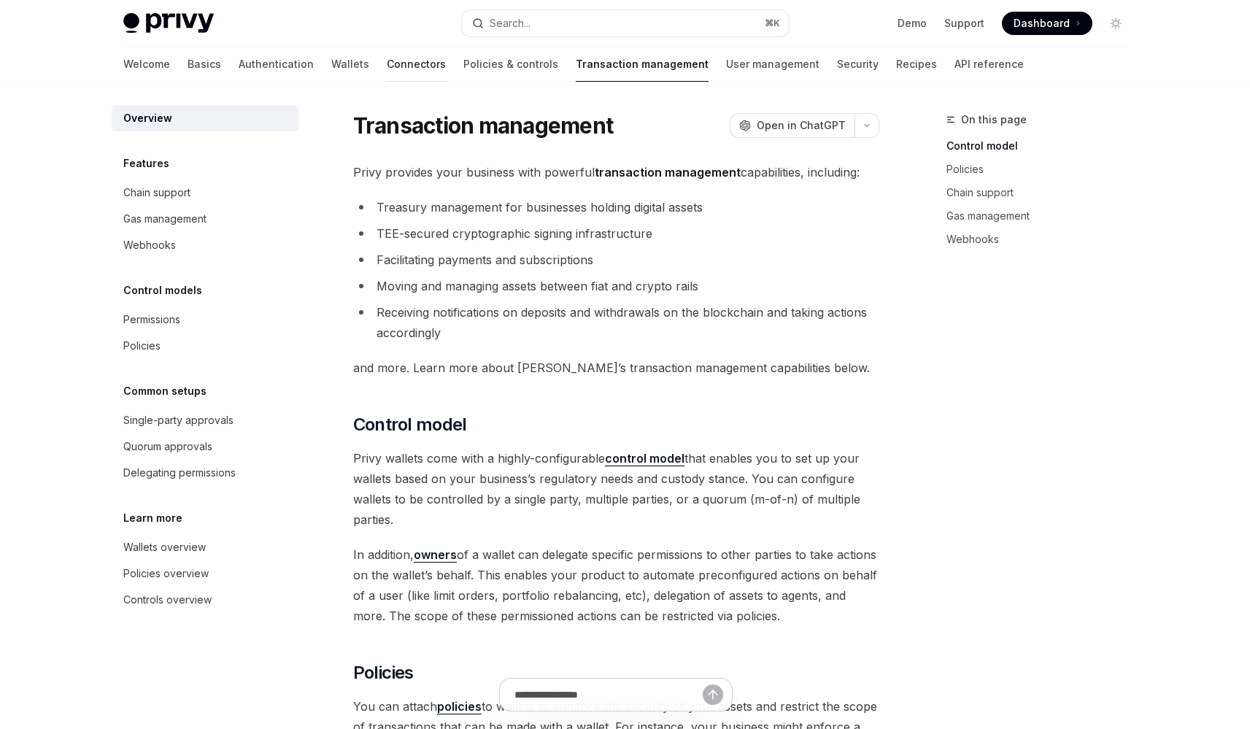
click at [387, 64] on link "Connectors" at bounding box center [416, 64] width 59 height 35
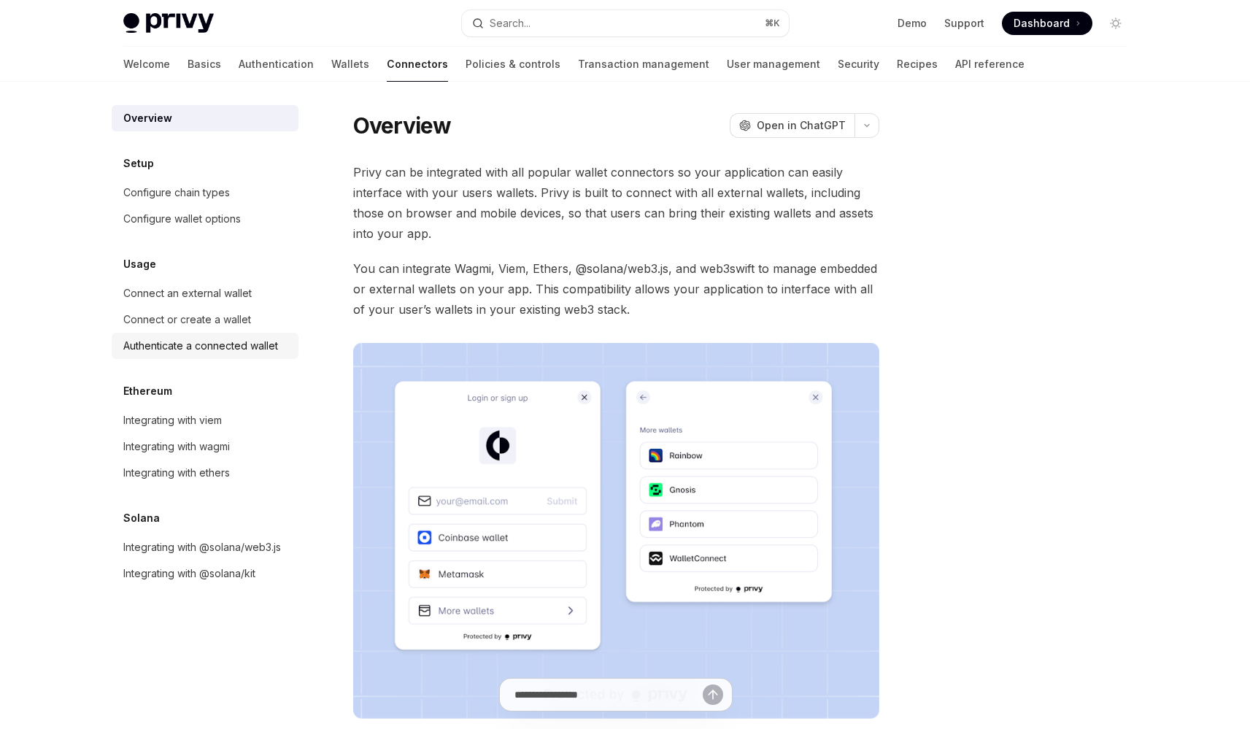
click at [254, 356] on link "Authenticate a connected wallet" at bounding box center [205, 346] width 187 height 26
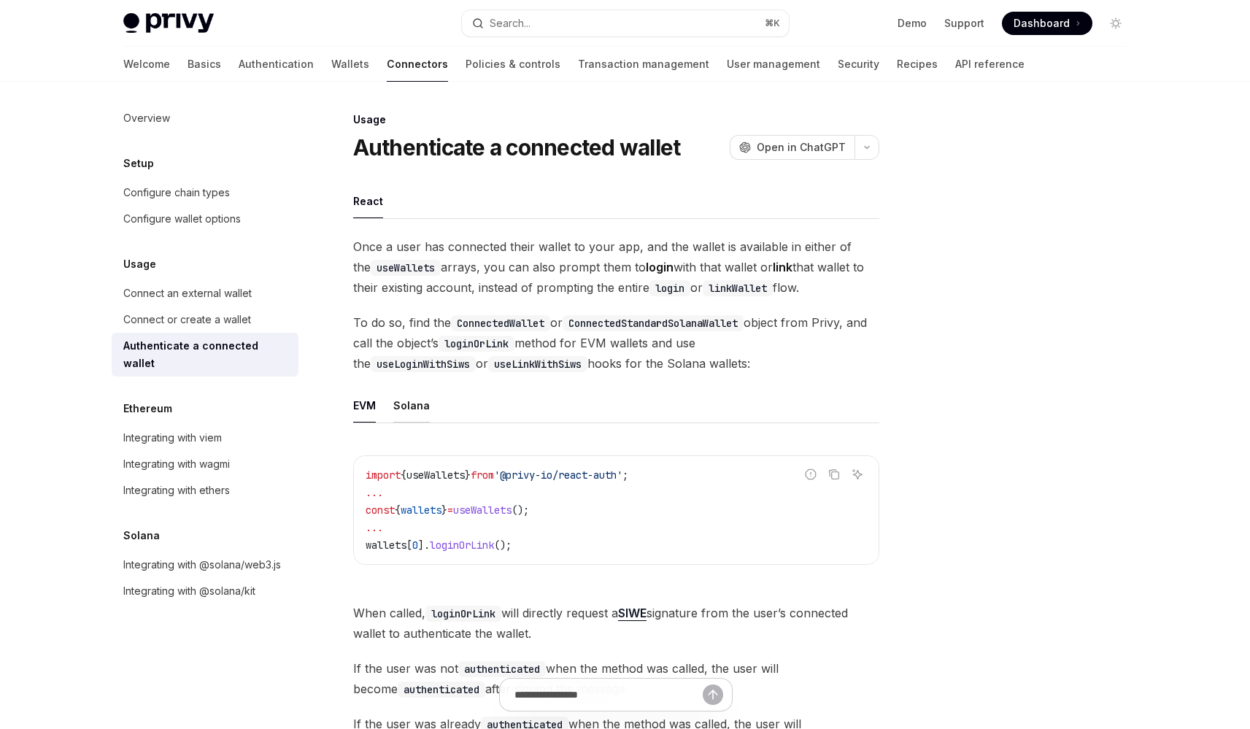
click at [422, 401] on div "Solana" at bounding box center [411, 405] width 36 height 34
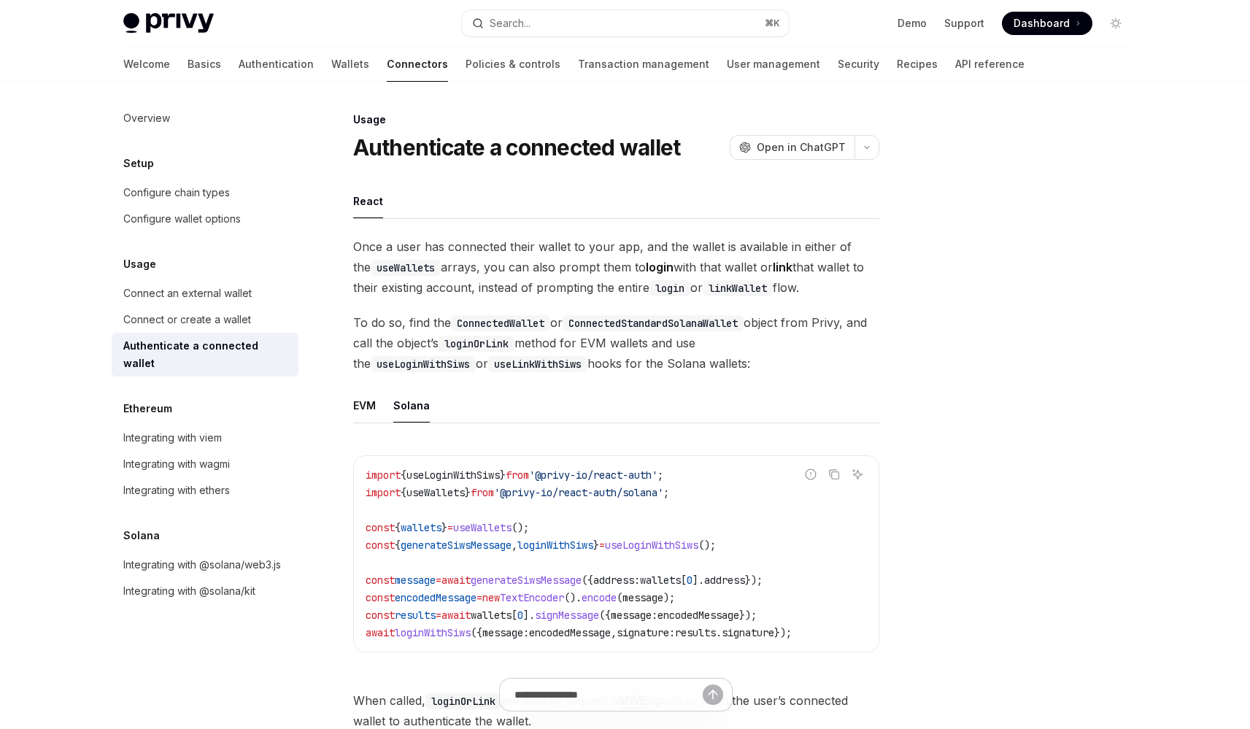
click at [569, 354] on span "To do so, find the ConnectedWallet or ConnectedStandardSolanaWallet object from…" at bounding box center [616, 342] width 526 height 61
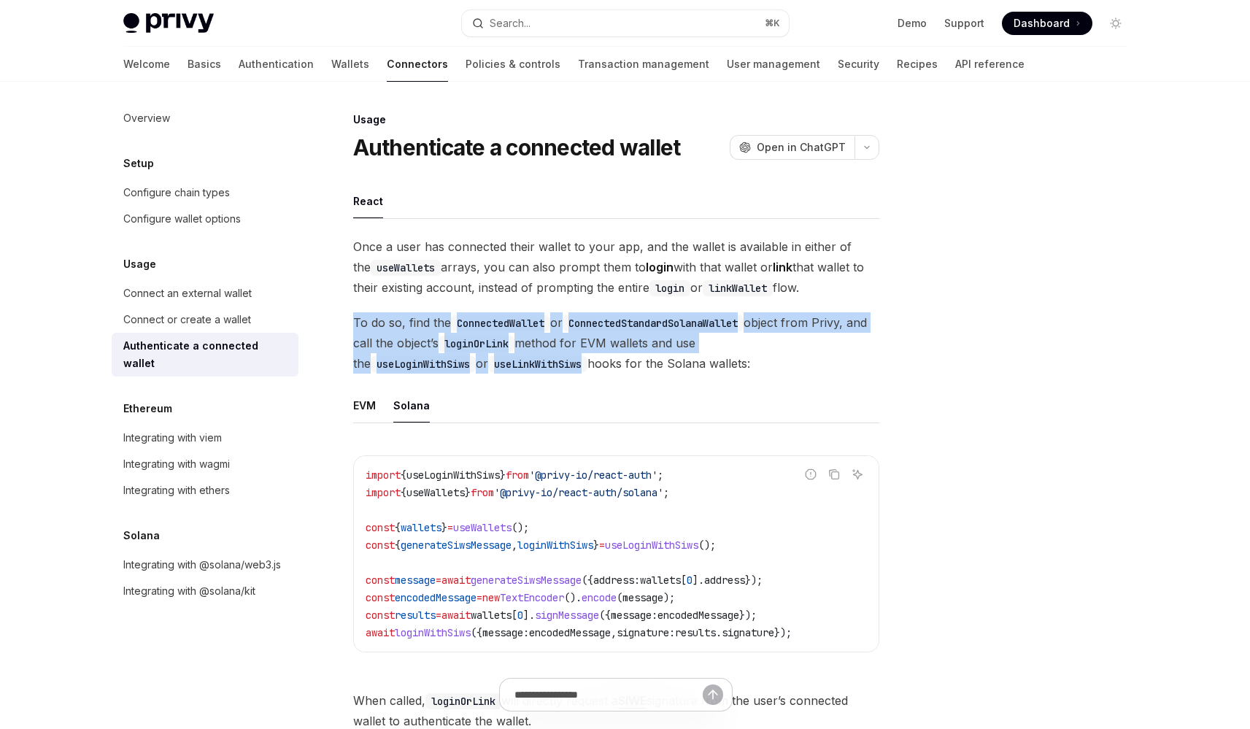
click at [569, 354] on span "To do so, find the ConnectedWallet or ConnectedStandardSolanaWallet object from…" at bounding box center [616, 342] width 526 height 61
click at [579, 356] on span "To do so, find the ConnectedWallet or ConnectedStandardSolanaWallet object from…" at bounding box center [616, 342] width 526 height 61
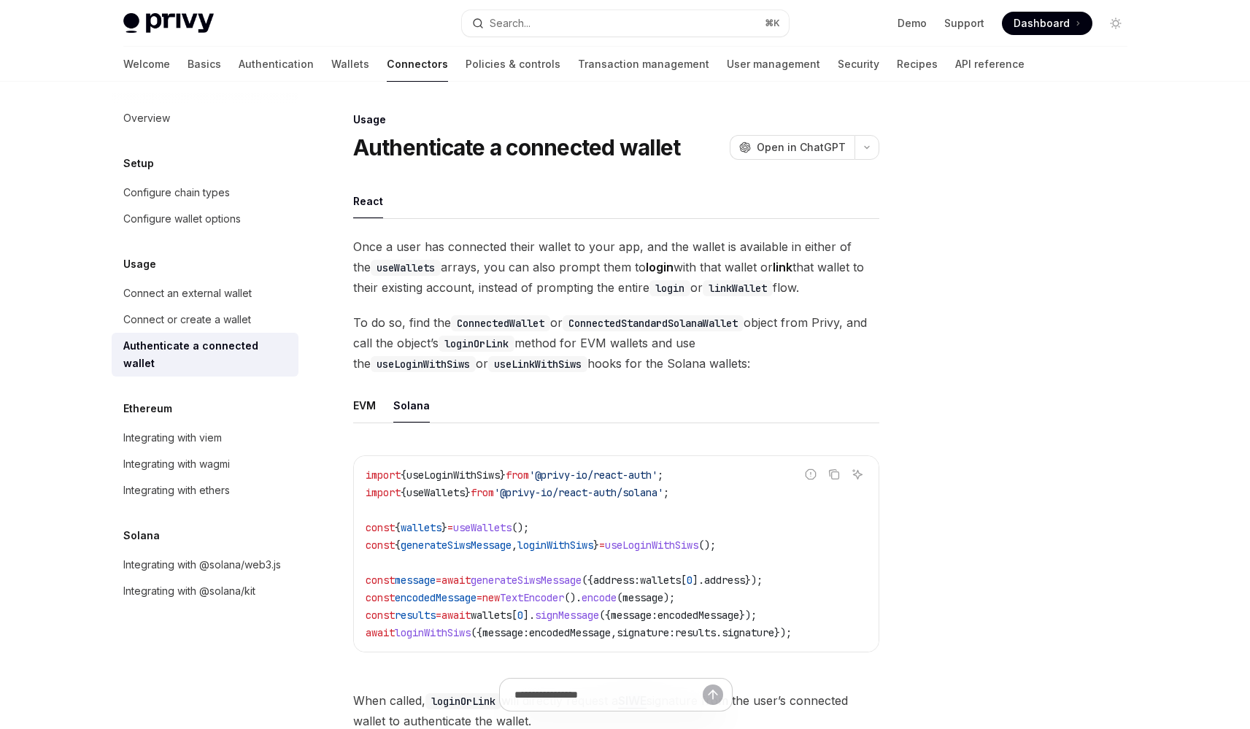
click at [579, 356] on span "To do so, find the ConnectedWallet or ConnectedStandardSolanaWallet object from…" at bounding box center [616, 342] width 526 height 61
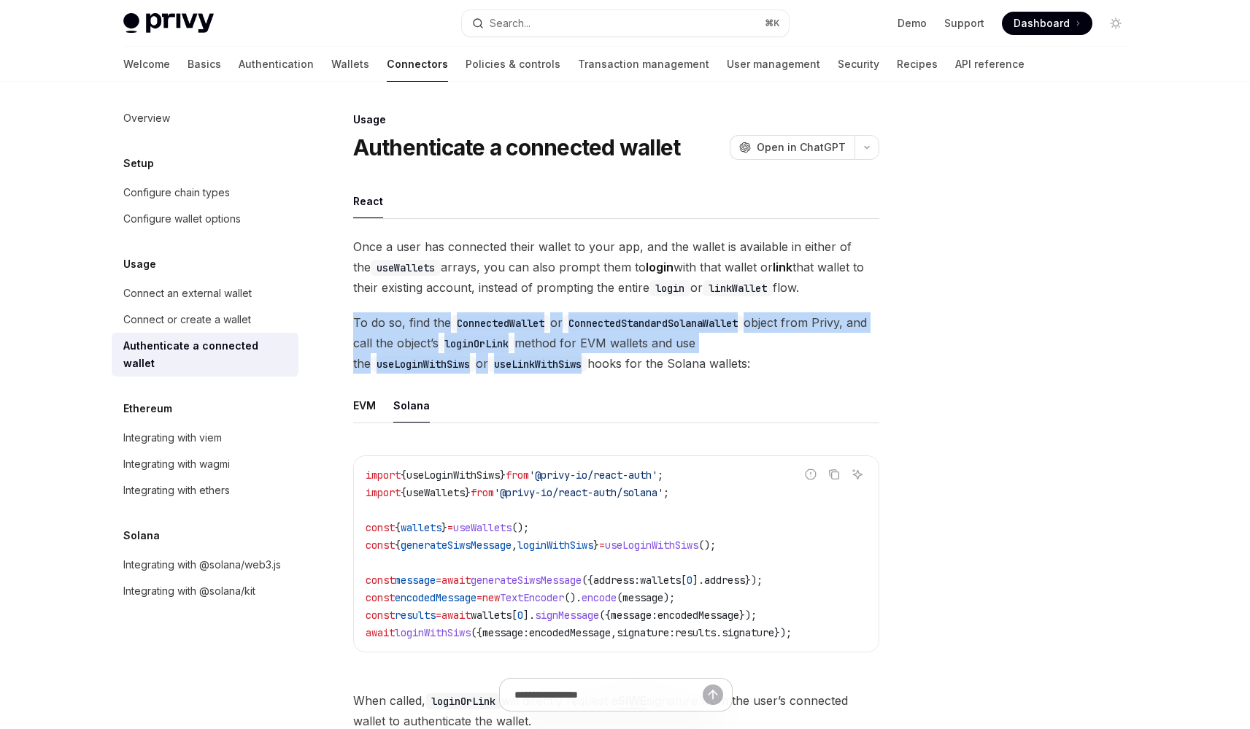
click at [579, 356] on span "To do so, find the ConnectedWallet or ConnectedStandardSolanaWallet object from…" at bounding box center [616, 342] width 526 height 61
click at [589, 361] on span "To do so, find the ConnectedWallet or ConnectedStandardSolanaWallet object from…" at bounding box center [616, 342] width 526 height 61
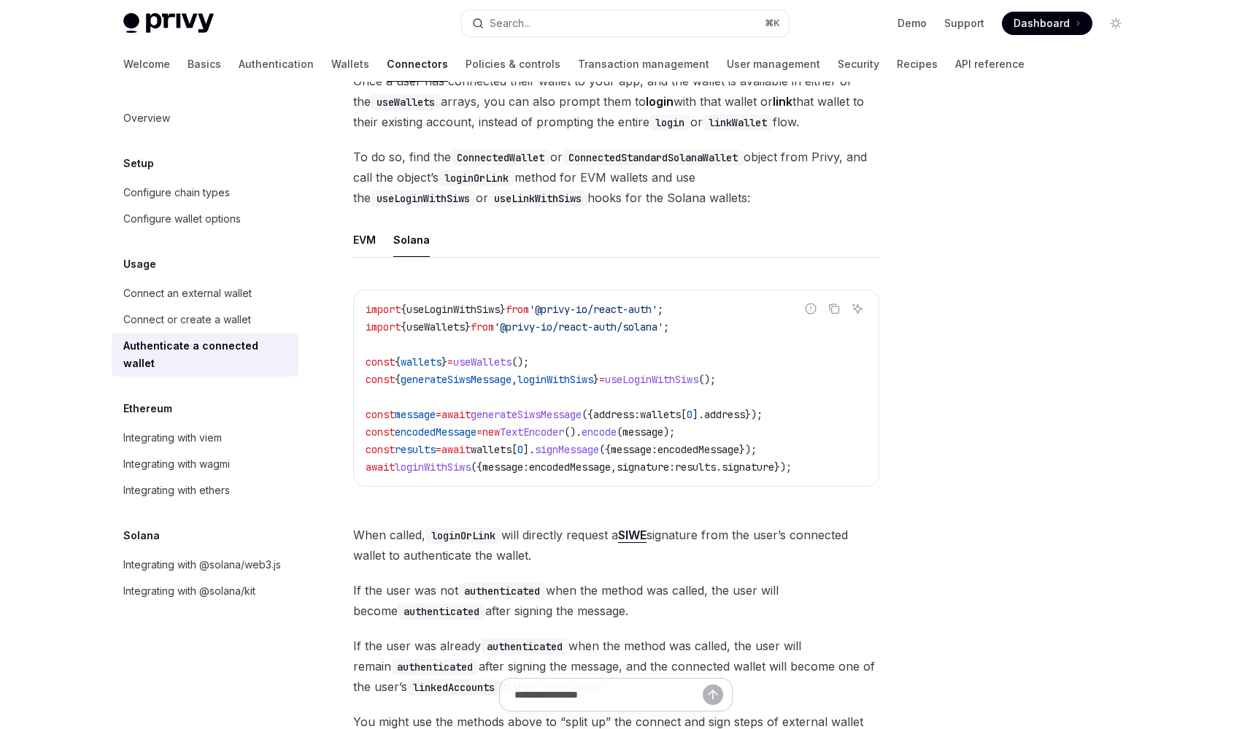
scroll to position [255, 0]
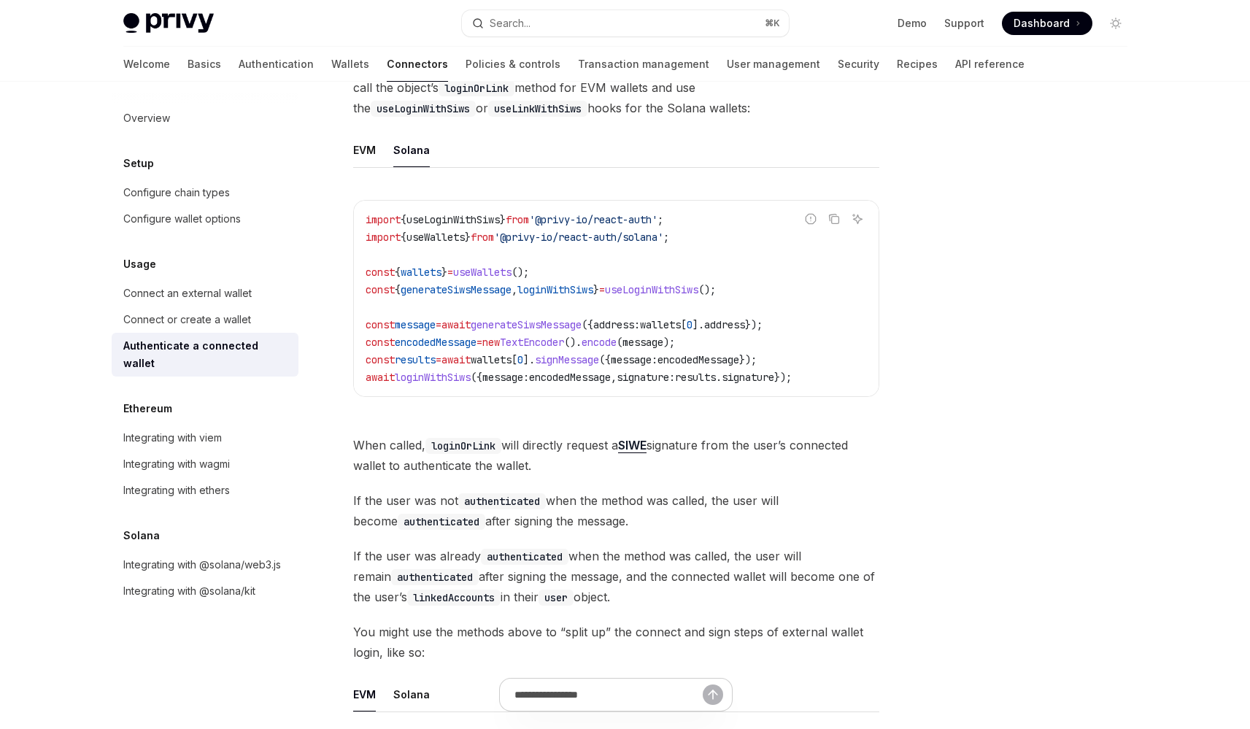
click at [541, 455] on span "When called, loginOrLink will directly request a SIWE signature from the user’s…" at bounding box center [616, 455] width 526 height 41
click at [546, 456] on span "When called, loginOrLink will directly request a SIWE signature from the user’s…" at bounding box center [616, 455] width 526 height 41
click at [585, 509] on span "If the user was not authenticated when the method was called, the user will bec…" at bounding box center [616, 510] width 526 height 41
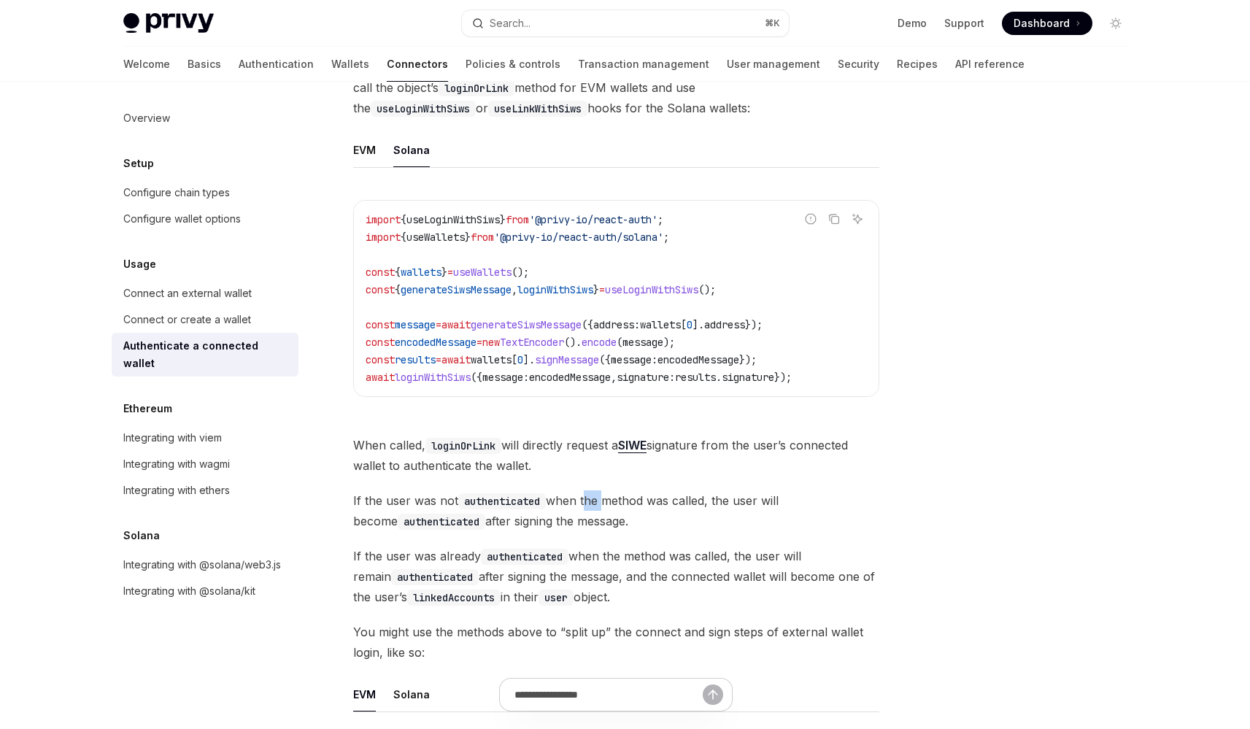
click at [585, 509] on span "If the user was not authenticated when the method was called, the user will bec…" at bounding box center [616, 510] width 526 height 41
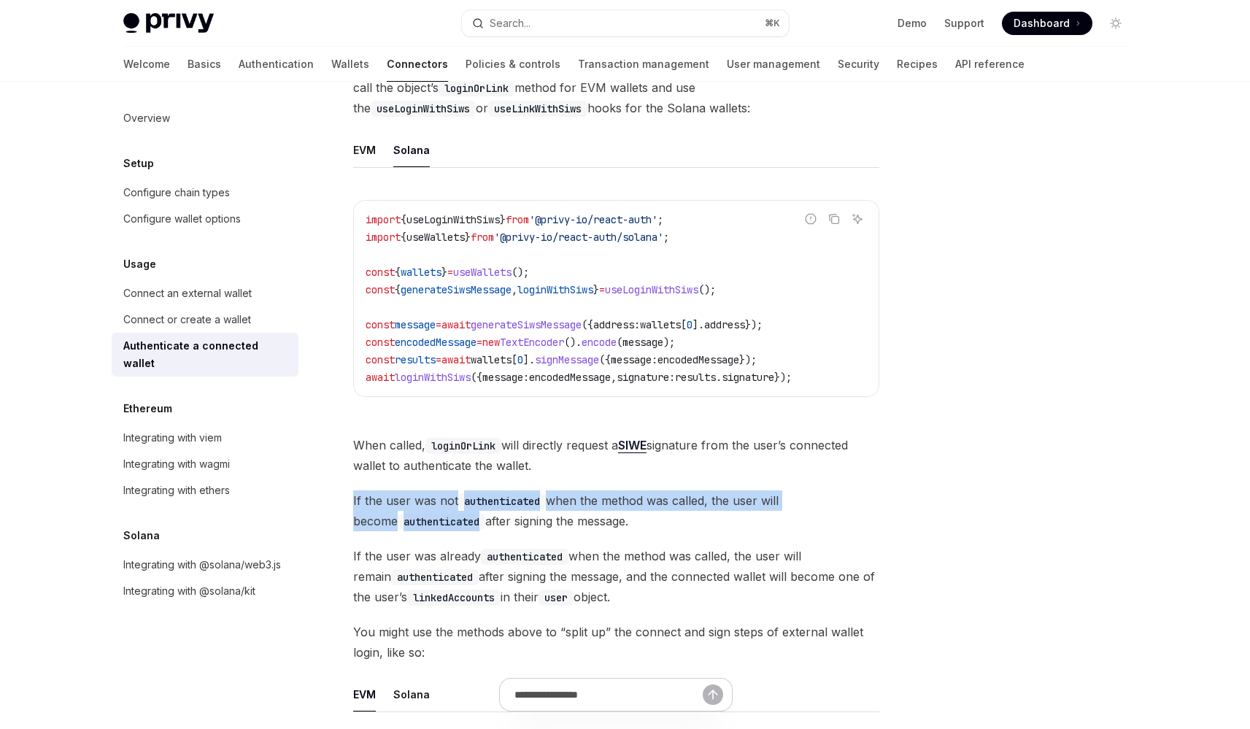
click at [585, 509] on span "If the user was not authenticated when the method was called, the user will bec…" at bounding box center [616, 510] width 526 height 41
click at [591, 509] on span "If the user was not authenticated when the method was called, the user will bec…" at bounding box center [616, 510] width 526 height 41
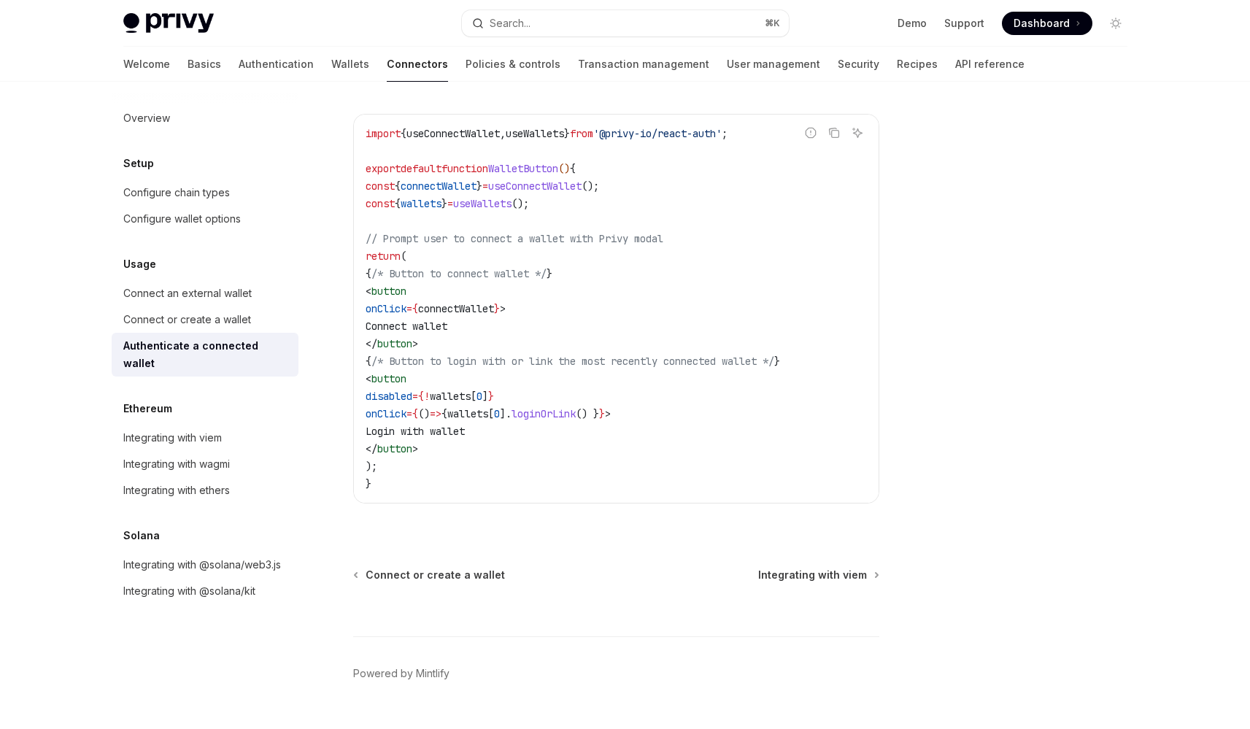
scroll to position [912, 0]
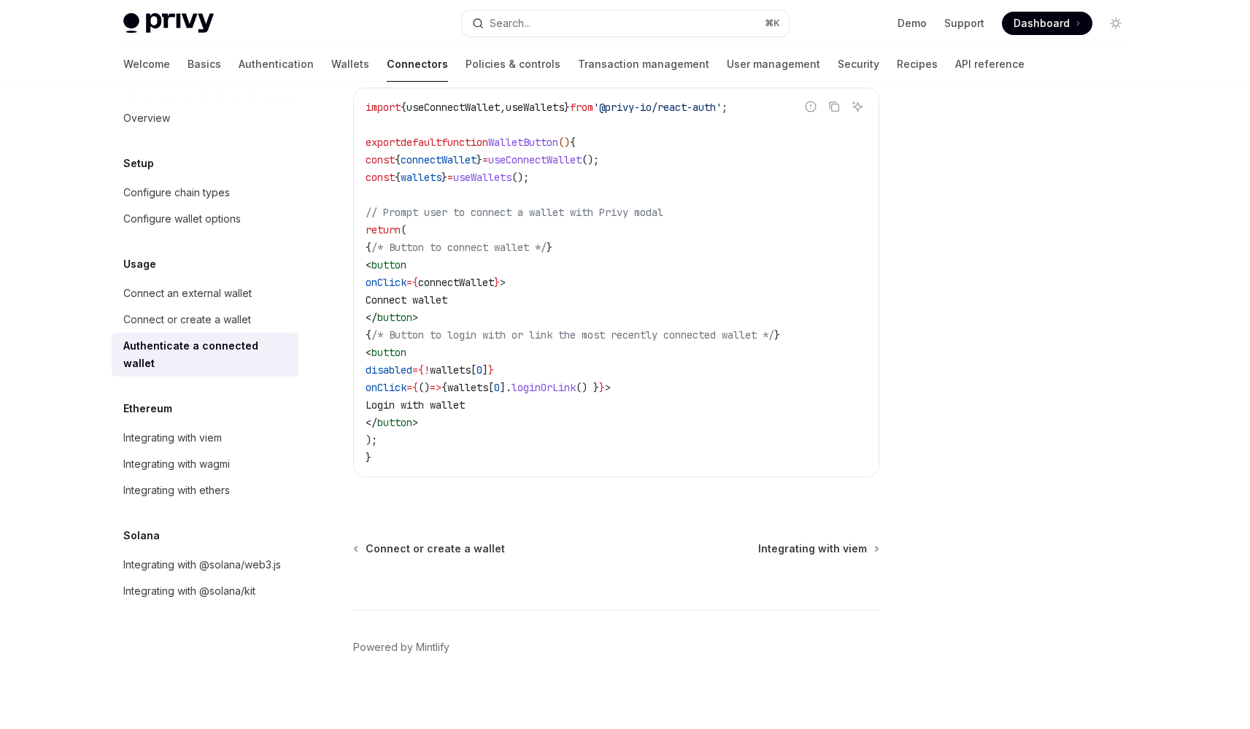
click at [465, 410] on span "Login with wallet" at bounding box center [415, 404] width 99 height 13
click at [529, 410] on code "import { useConnectWallet , useWallets } from '@privy-io/react-auth' ; export d…" at bounding box center [616, 282] width 501 height 368
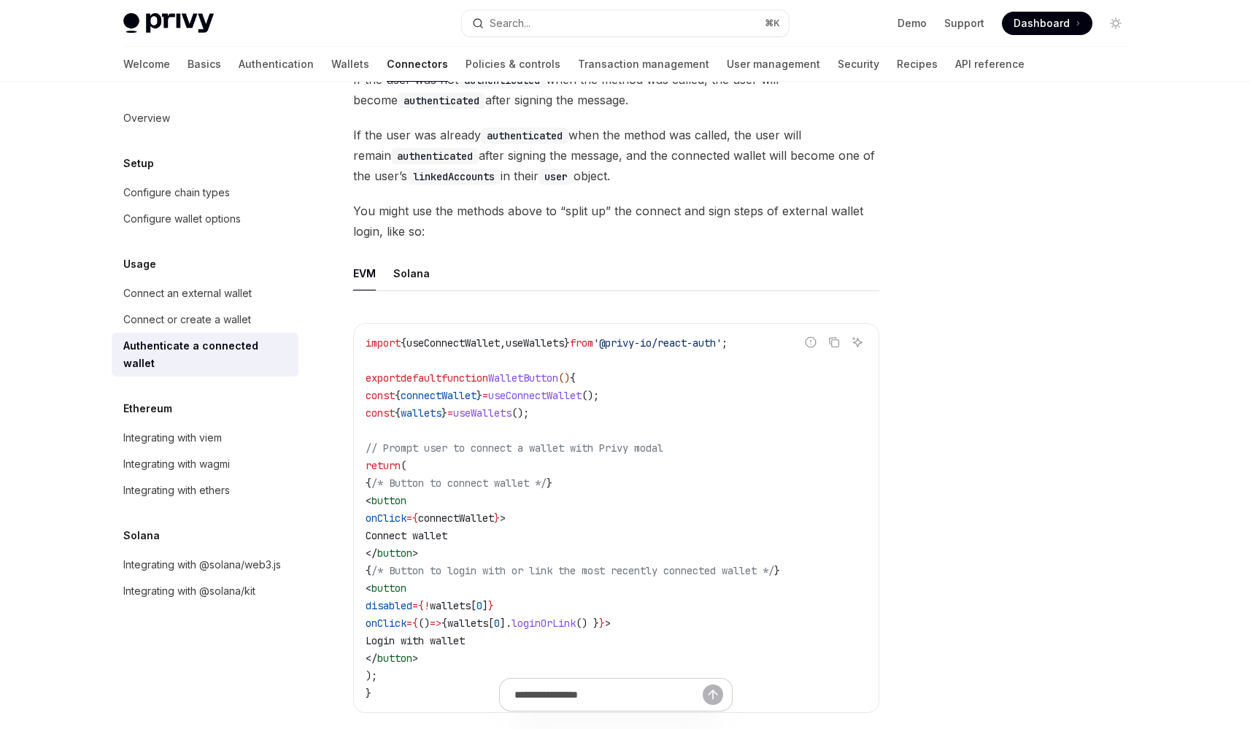
scroll to position [649, 0]
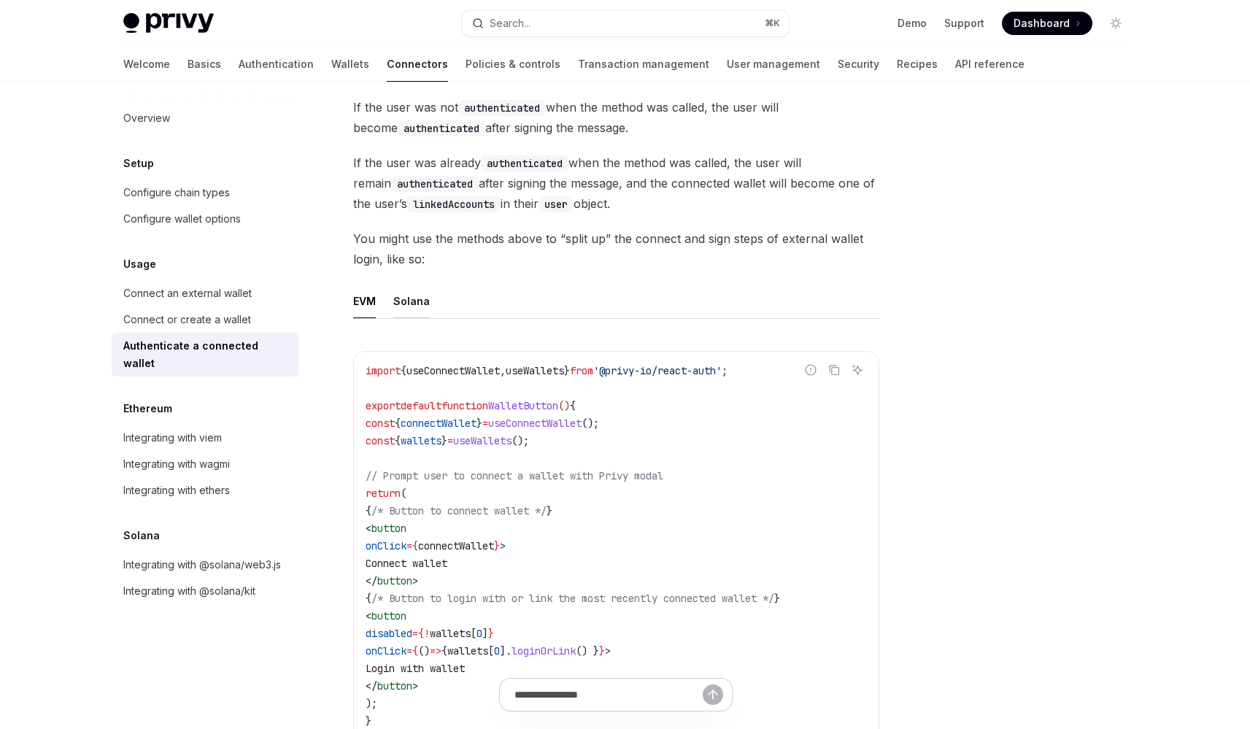
click at [426, 307] on div "Solana" at bounding box center [411, 301] width 36 height 34
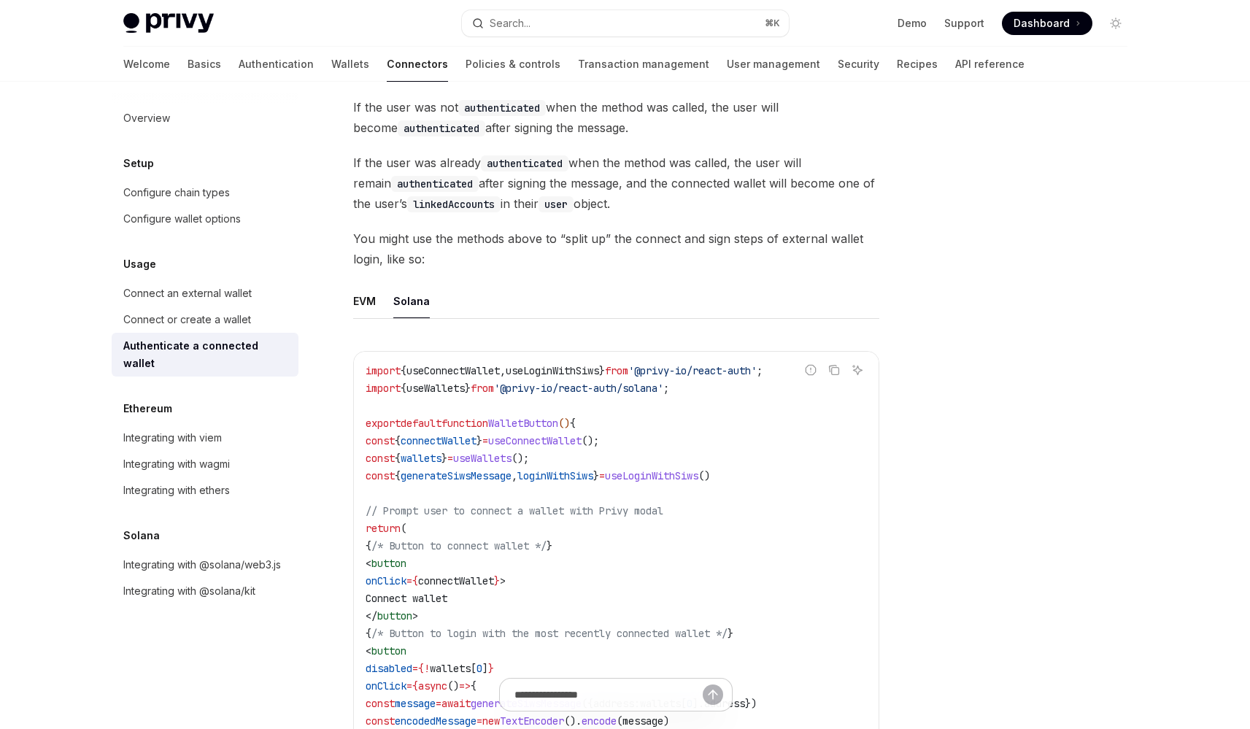
scroll to position [933, 0]
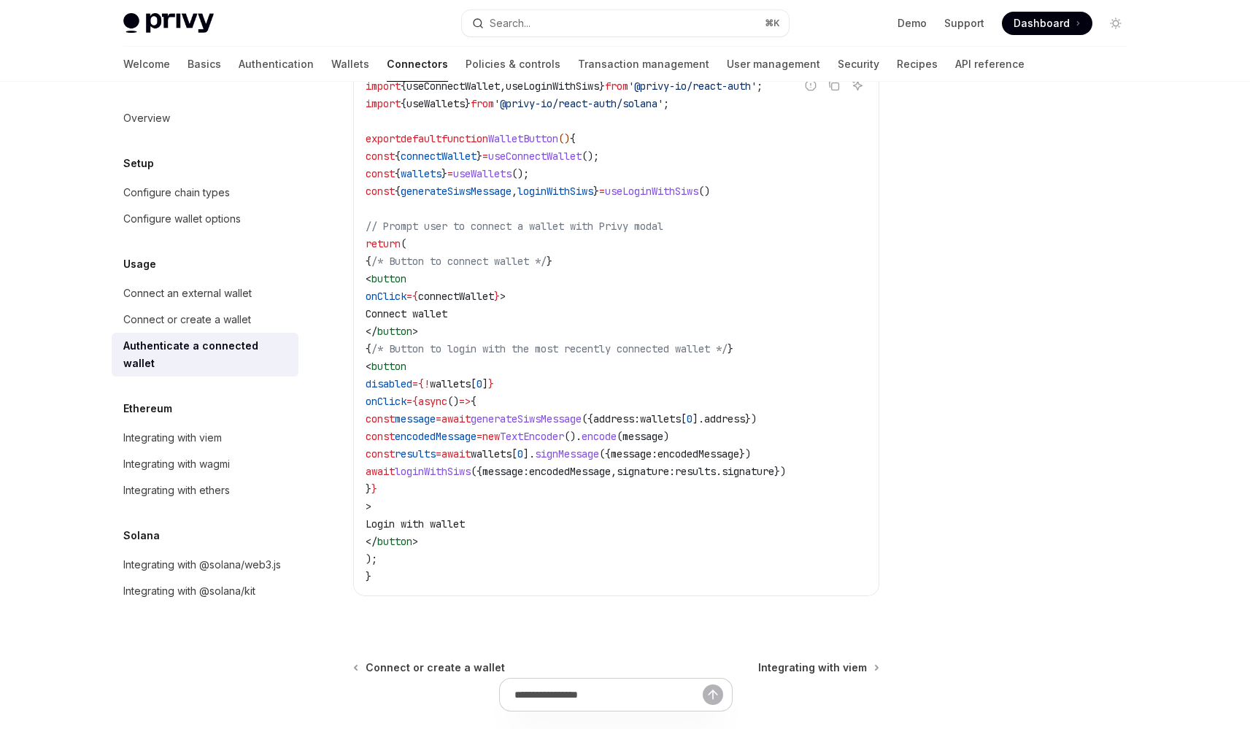
click at [528, 350] on span "/* Button to login with the most recently connected wallet */" at bounding box center [549, 348] width 356 height 13
click at [540, 350] on span "/* Button to login with the most recently connected wallet */" at bounding box center [549, 348] width 356 height 13
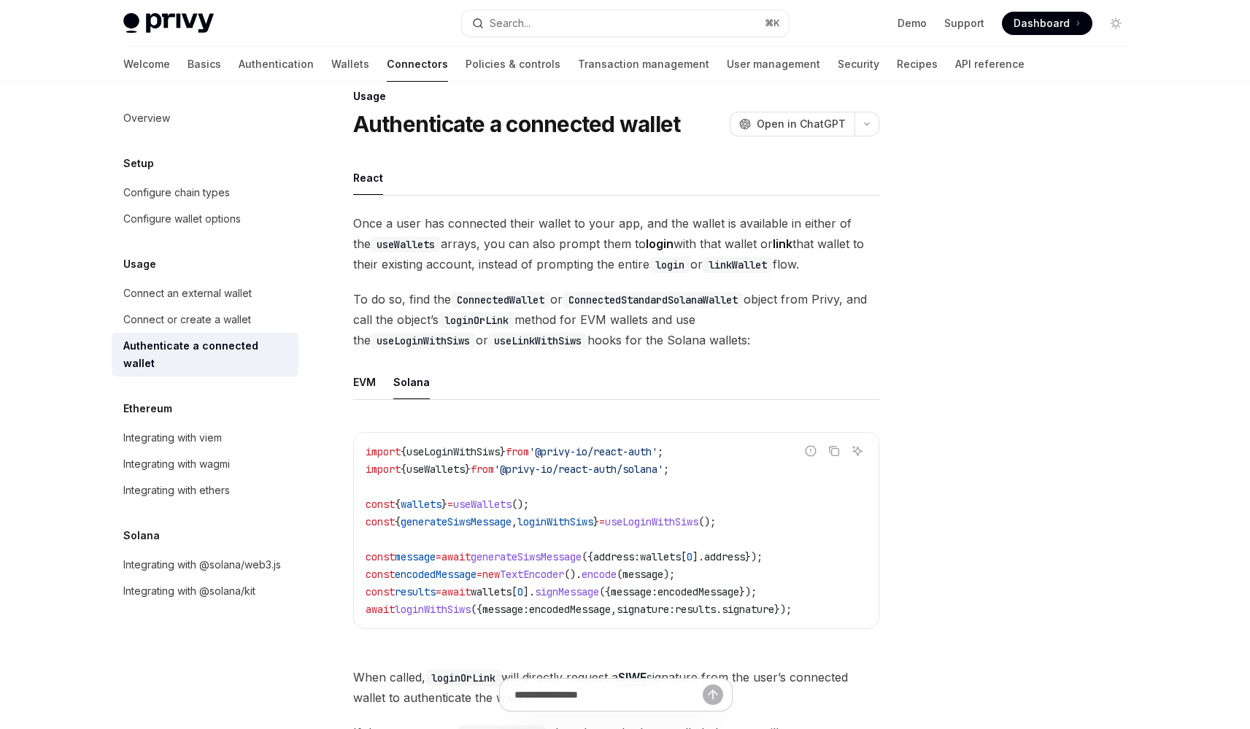
scroll to position [22, 0]
click at [536, 341] on span "To do so, find the ConnectedWallet or ConnectedStandardSolanaWallet object from…" at bounding box center [616, 320] width 526 height 61
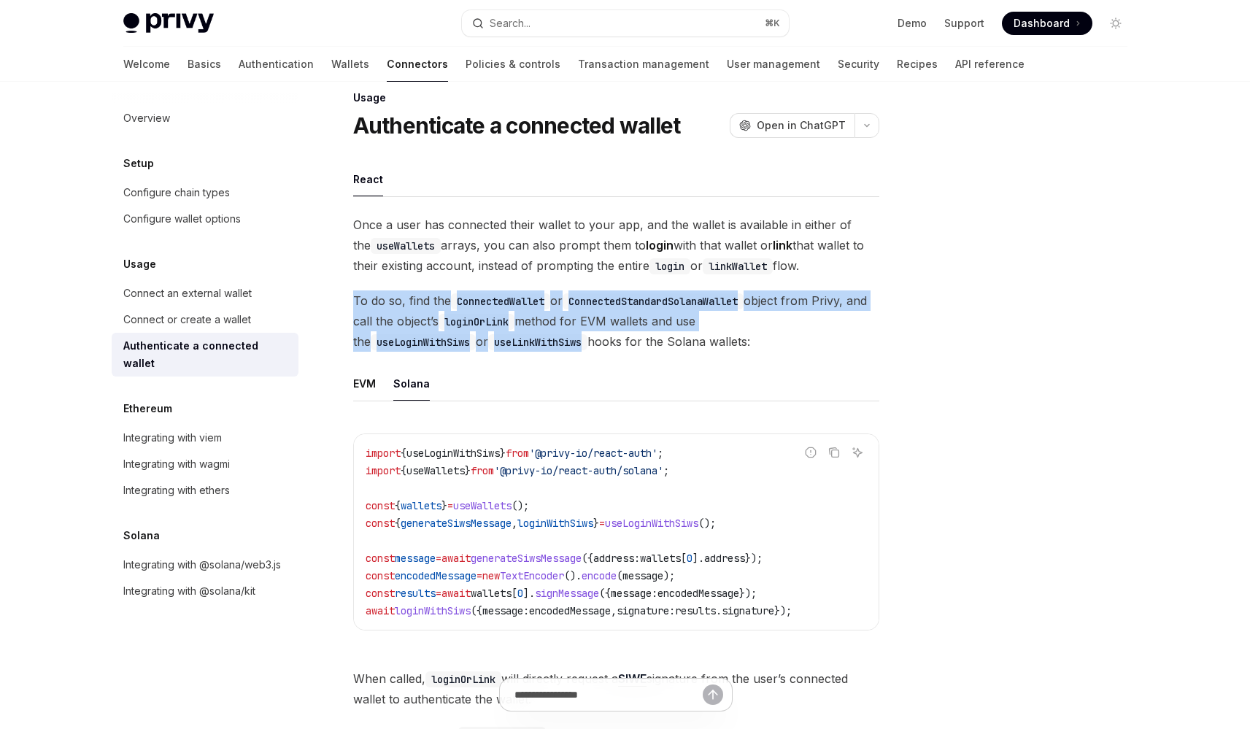
click at [536, 341] on span "To do so, find the ConnectedWallet or ConnectedStandardSolanaWallet object from…" at bounding box center [616, 320] width 526 height 61
click at [550, 341] on span "To do so, find the ConnectedWallet or ConnectedStandardSolanaWallet object from…" at bounding box center [616, 320] width 526 height 61
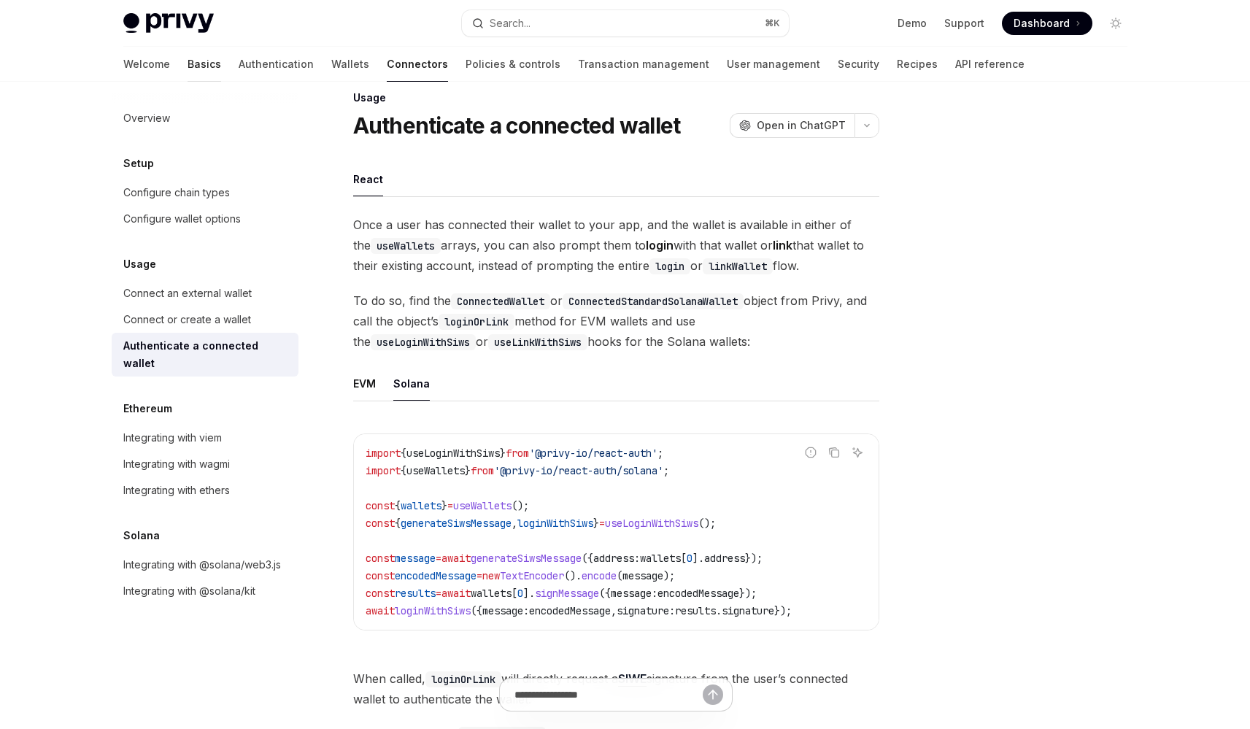
click at [188, 63] on link "Basics" at bounding box center [205, 64] width 34 height 35
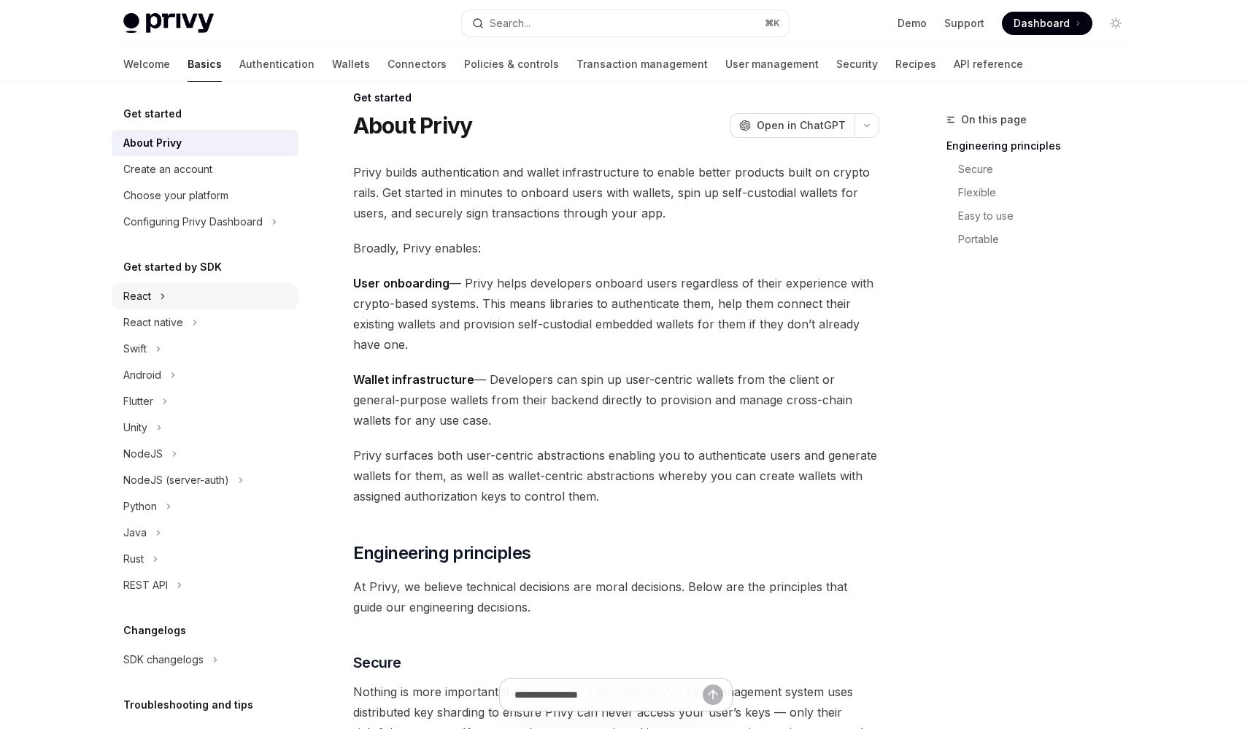
click at [189, 288] on button "React" at bounding box center [205, 296] width 187 height 26
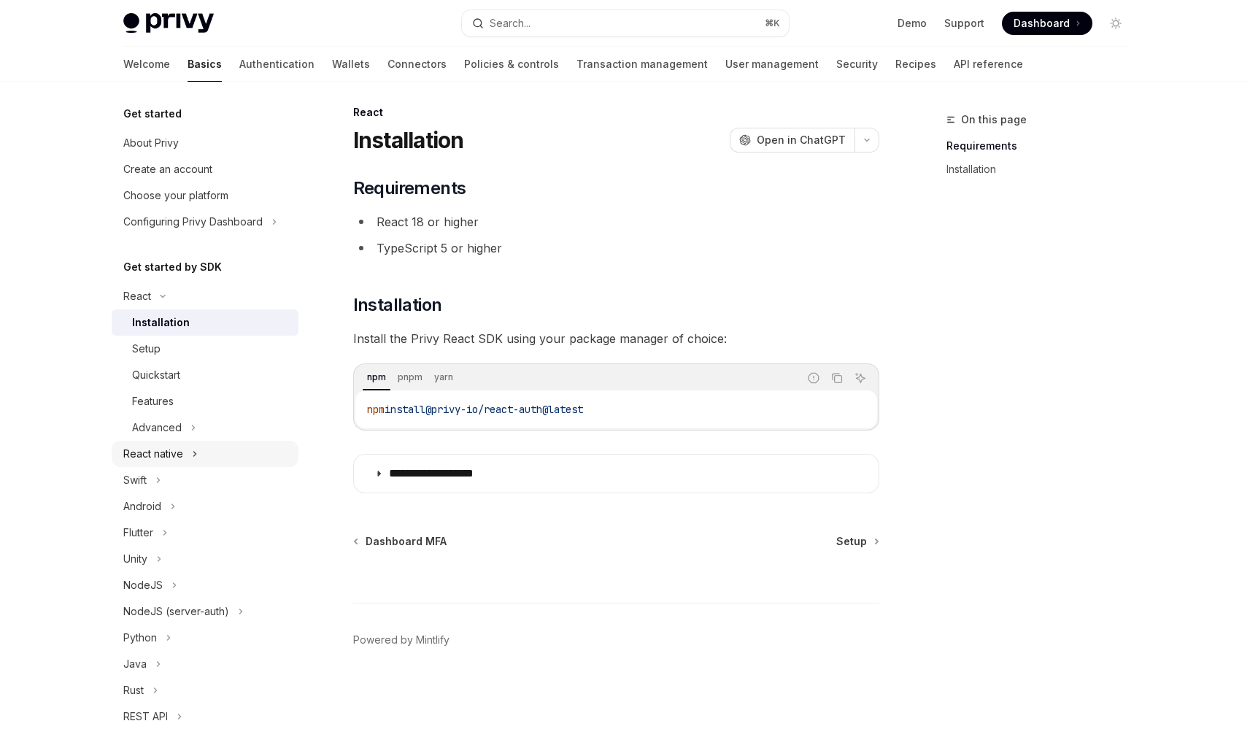
scroll to position [7, 0]
click at [185, 425] on button "Advanced" at bounding box center [205, 427] width 187 height 26
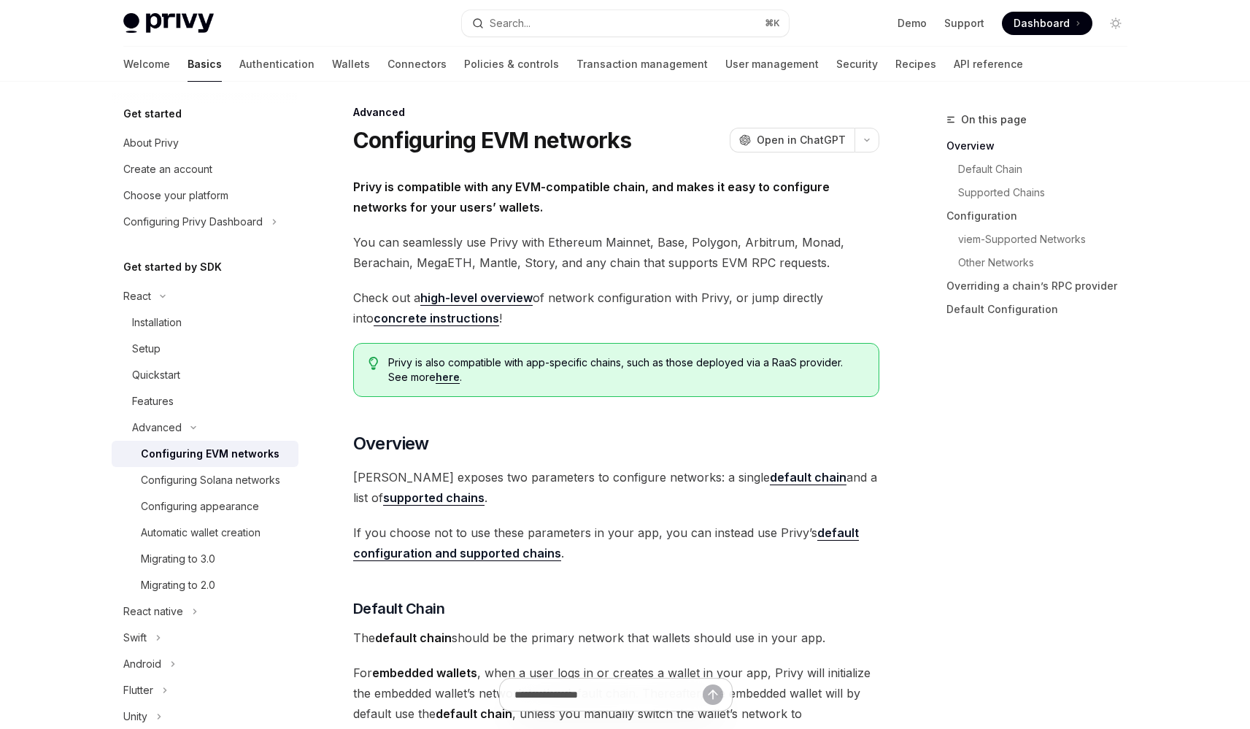
click at [204, 450] on div "Configuring EVM networks" at bounding box center [210, 454] width 139 height 18
click at [222, 568] on div "Migrating to 3.0" at bounding box center [215, 559] width 149 height 18
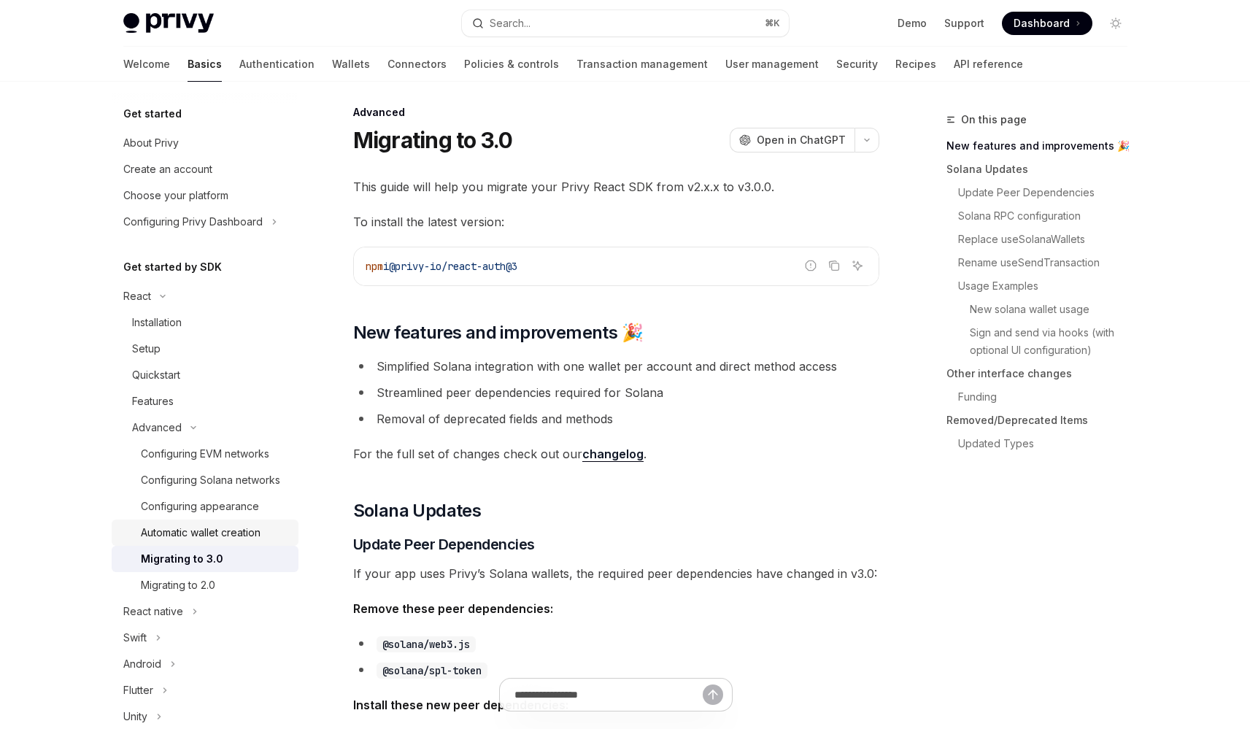
click at [204, 541] on div "Automatic wallet creation" at bounding box center [201, 533] width 120 height 18
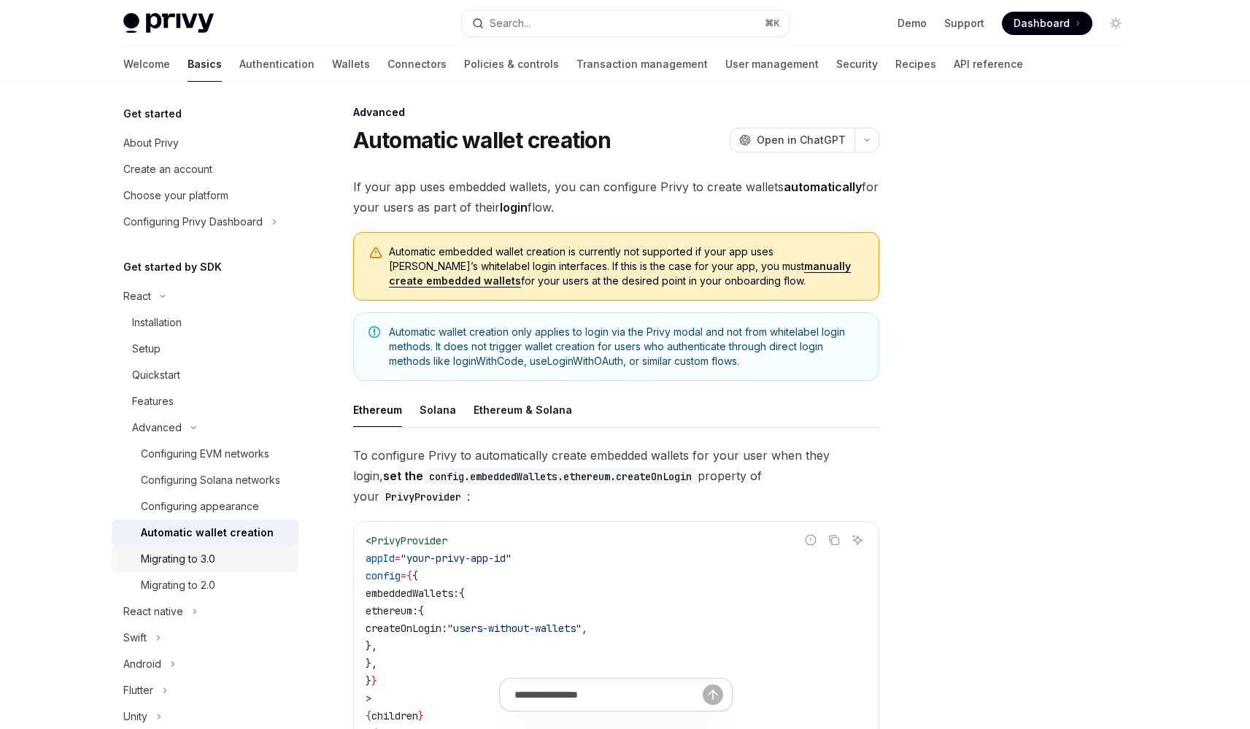
click at [198, 568] on div "Migrating to 3.0" at bounding box center [178, 559] width 74 height 18
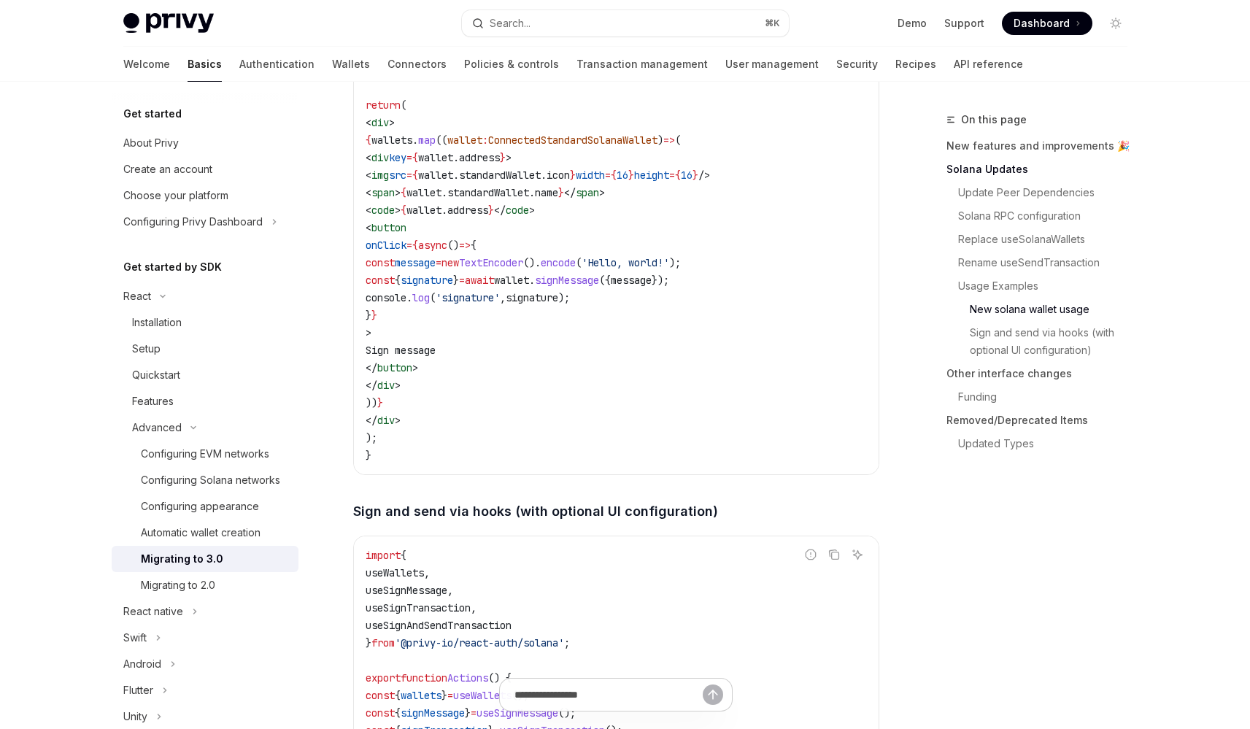
scroll to position [2819, 0]
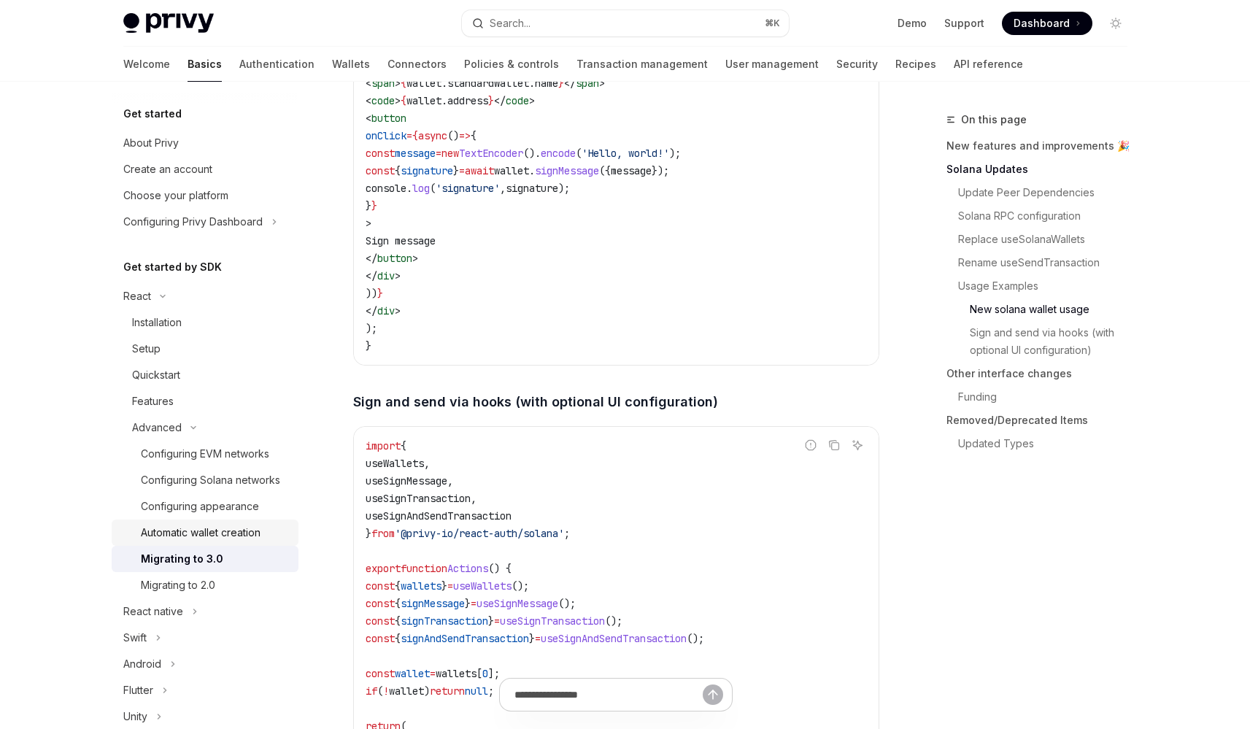
click at [215, 541] on div "Automatic wallet creation" at bounding box center [201, 533] width 120 height 18
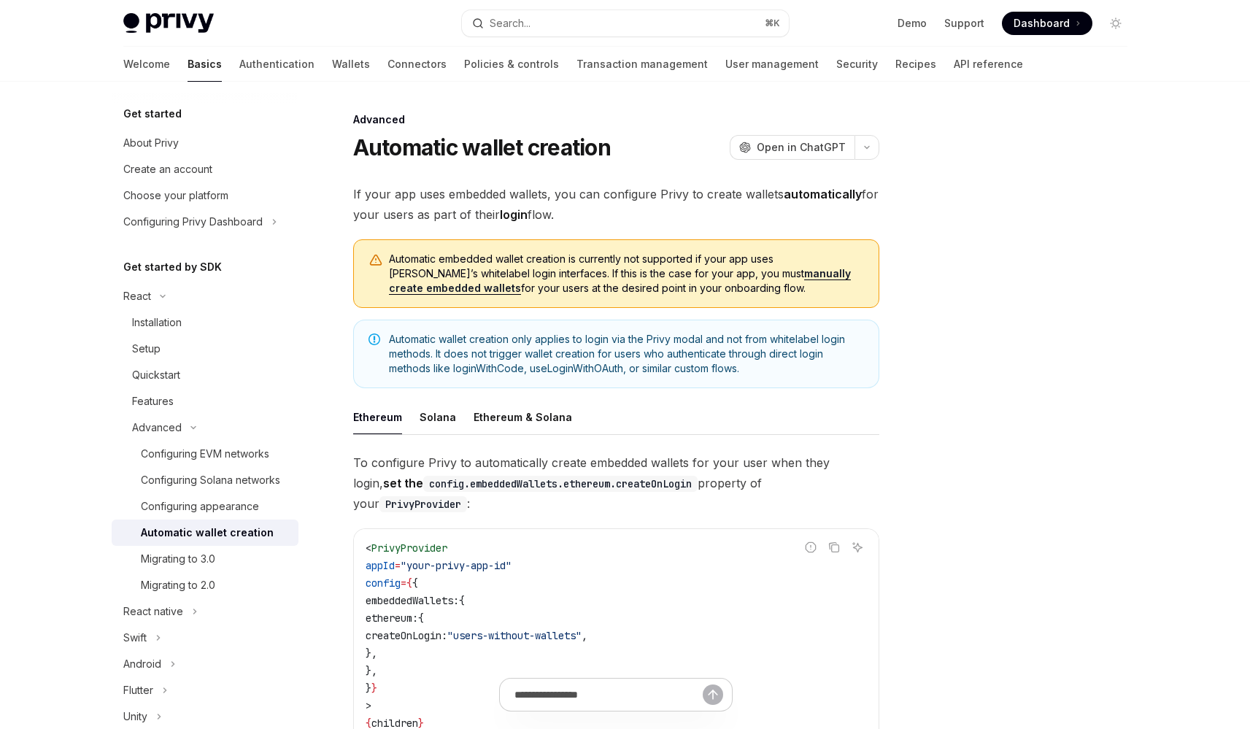
click at [557, 368] on span "Automatic wallet creation only applies to login via the Privy modal and not fro…" at bounding box center [626, 354] width 475 height 44
click at [548, 358] on span "Automatic wallet creation only applies to login via the Privy modal and not fro…" at bounding box center [626, 354] width 475 height 44
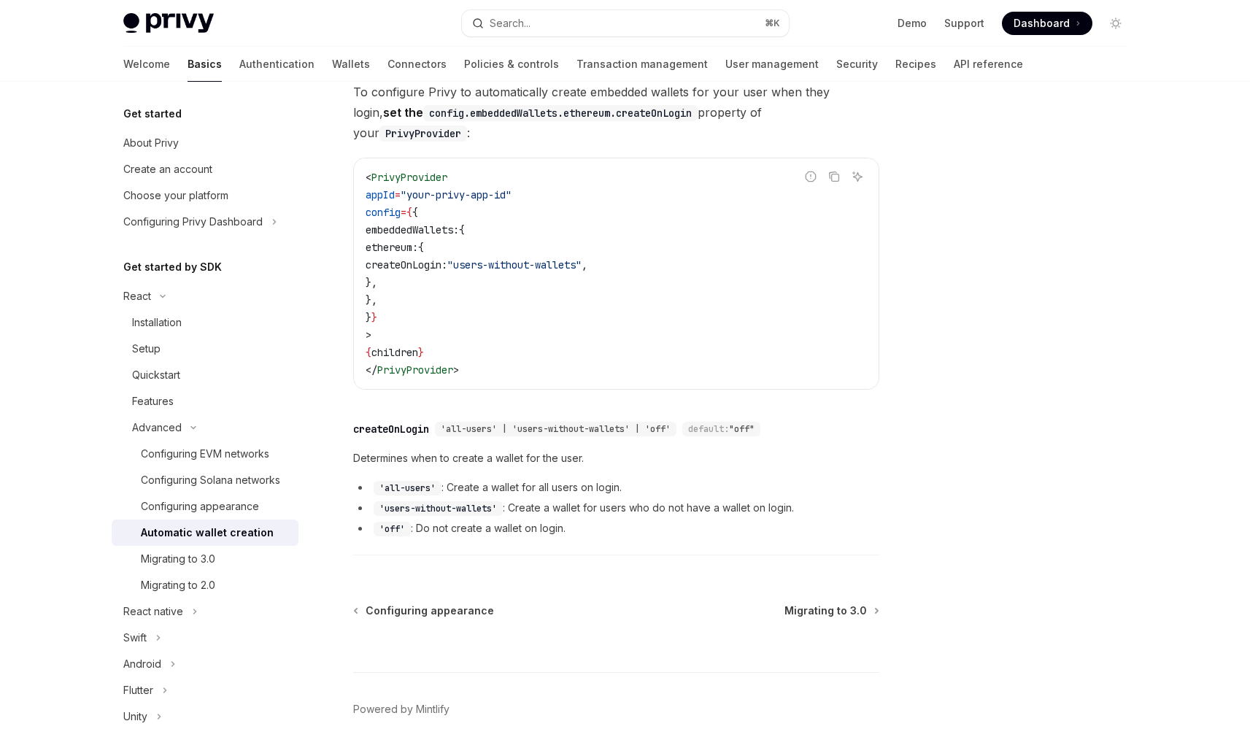
scroll to position [420, 0]
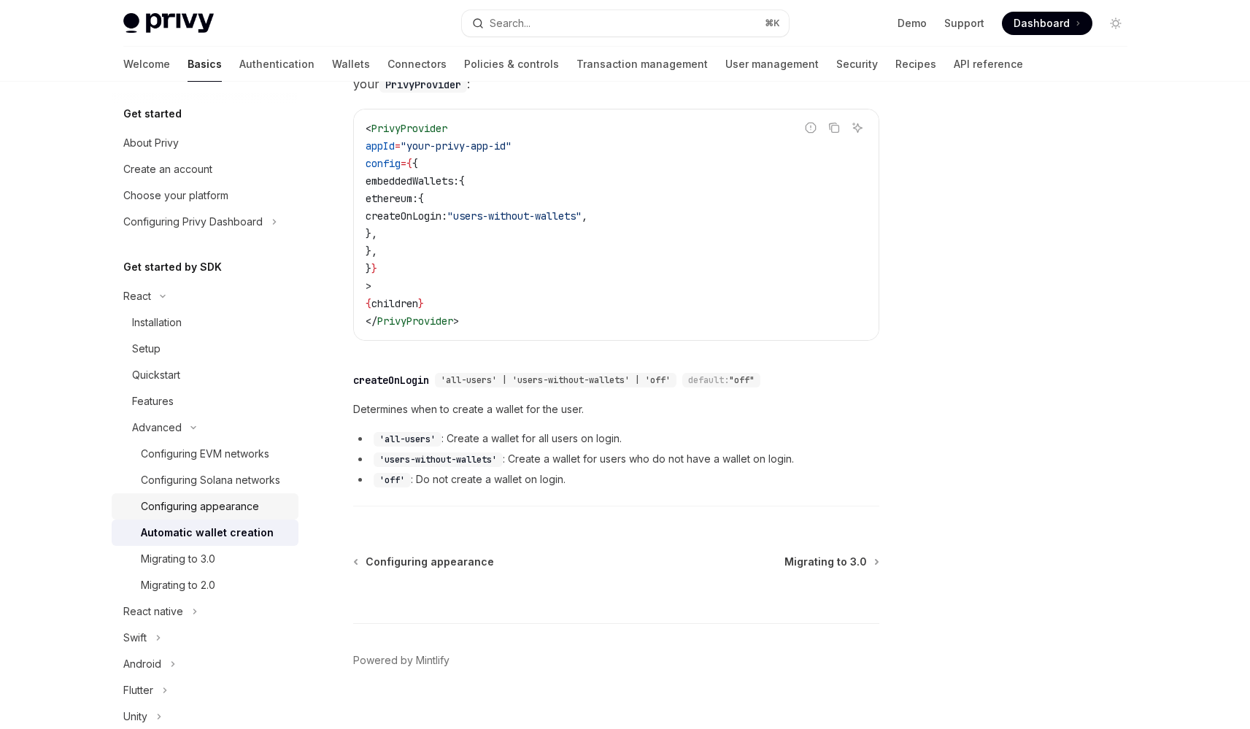
click at [242, 519] on link "Configuring appearance" at bounding box center [205, 506] width 187 height 26
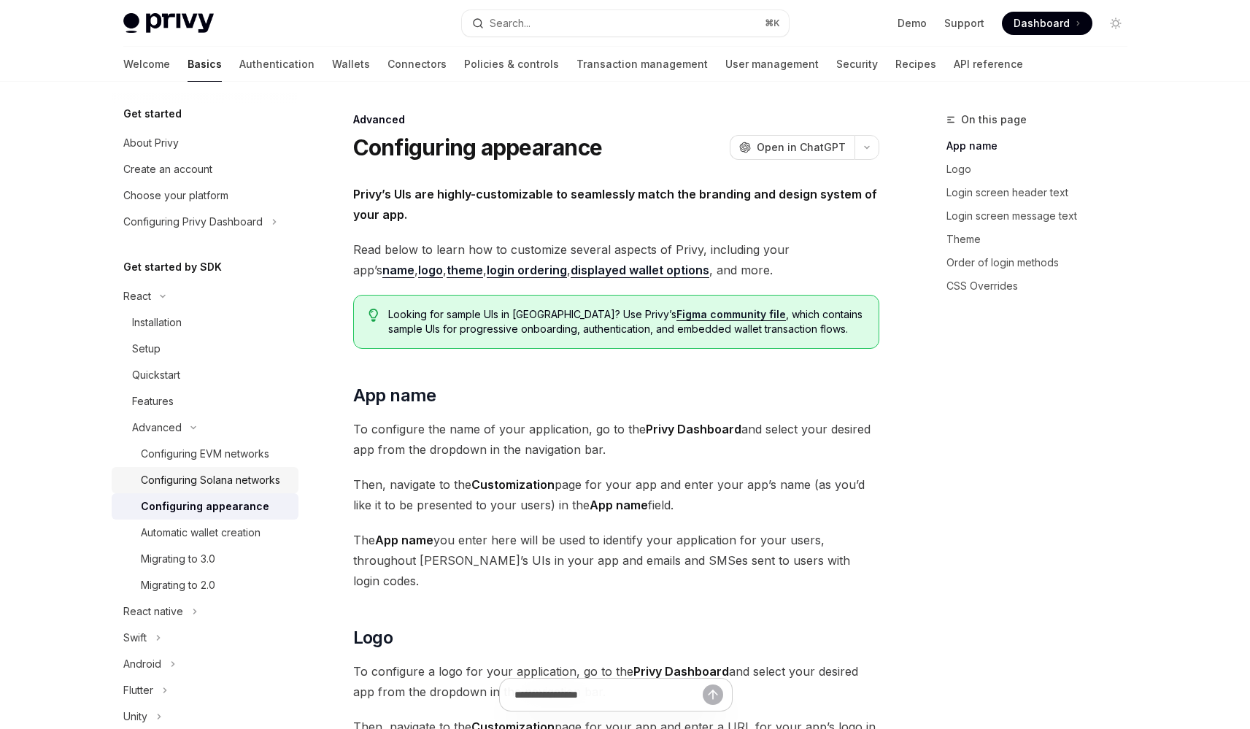
click at [238, 489] on div "Configuring Solana networks" at bounding box center [210, 480] width 139 height 18
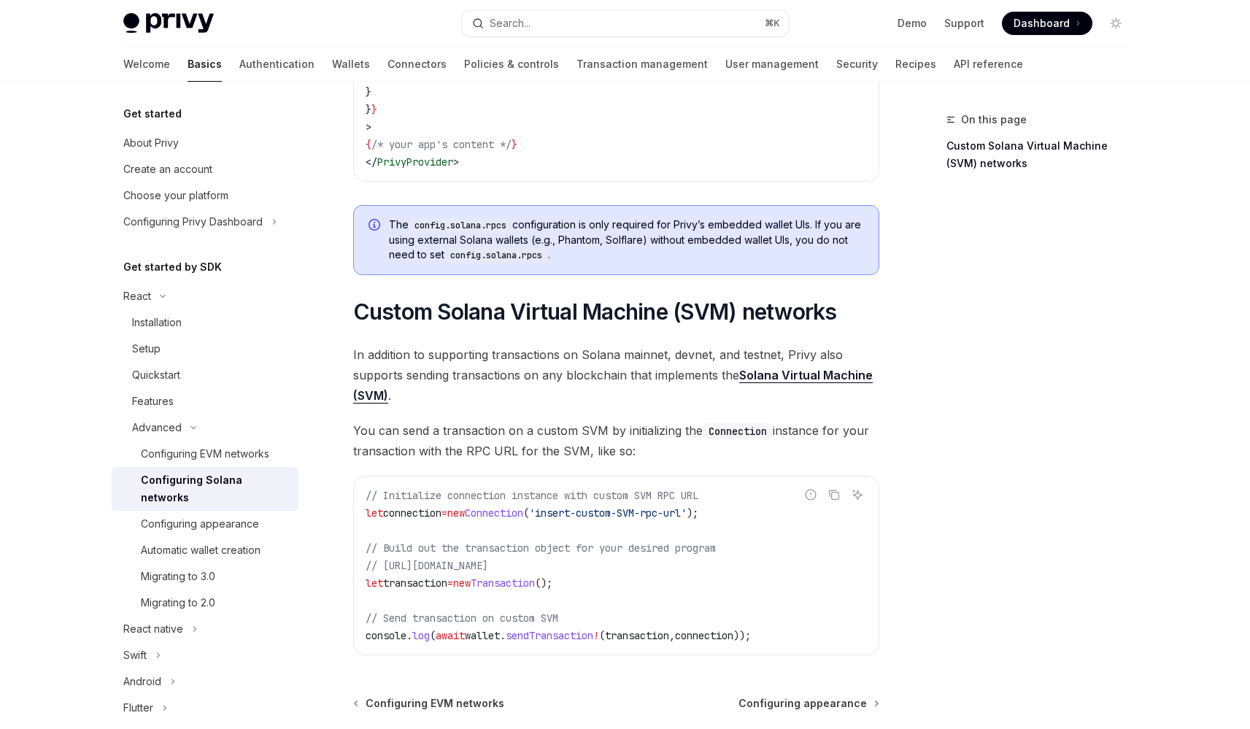
scroll to position [655, 0]
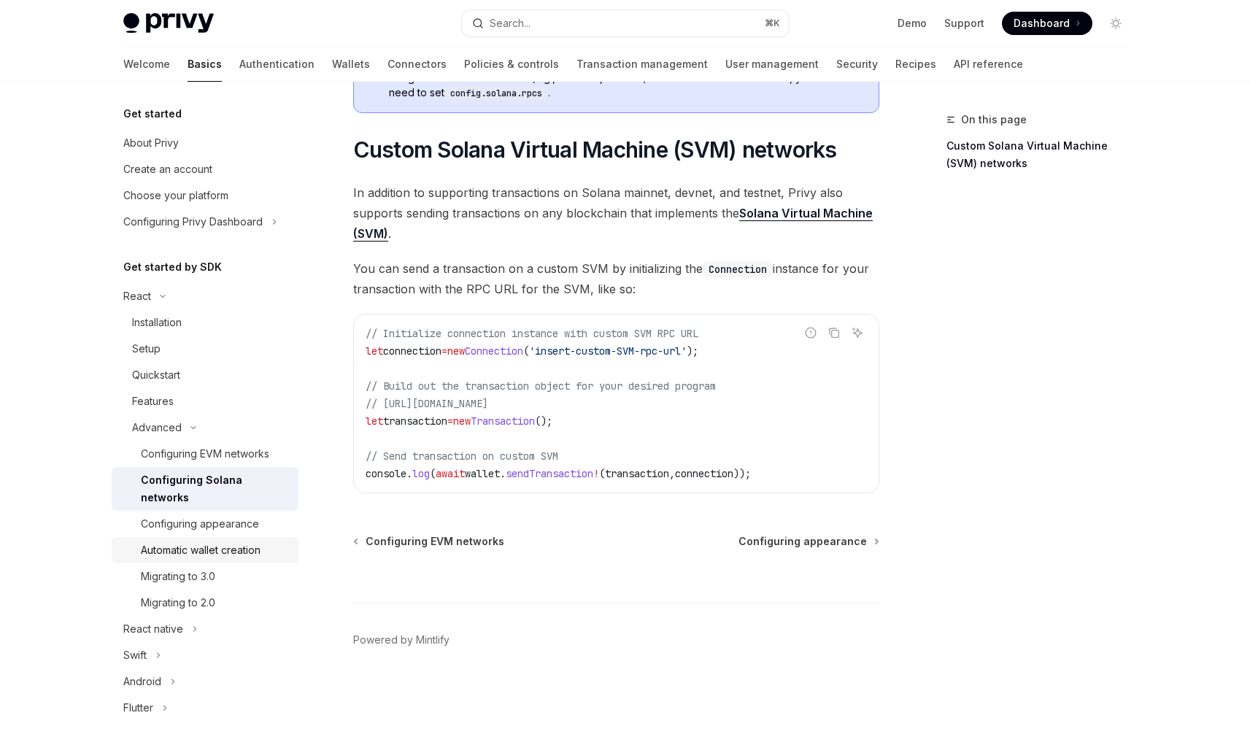
click at [258, 538] on link "Automatic wallet creation" at bounding box center [205, 550] width 187 height 26
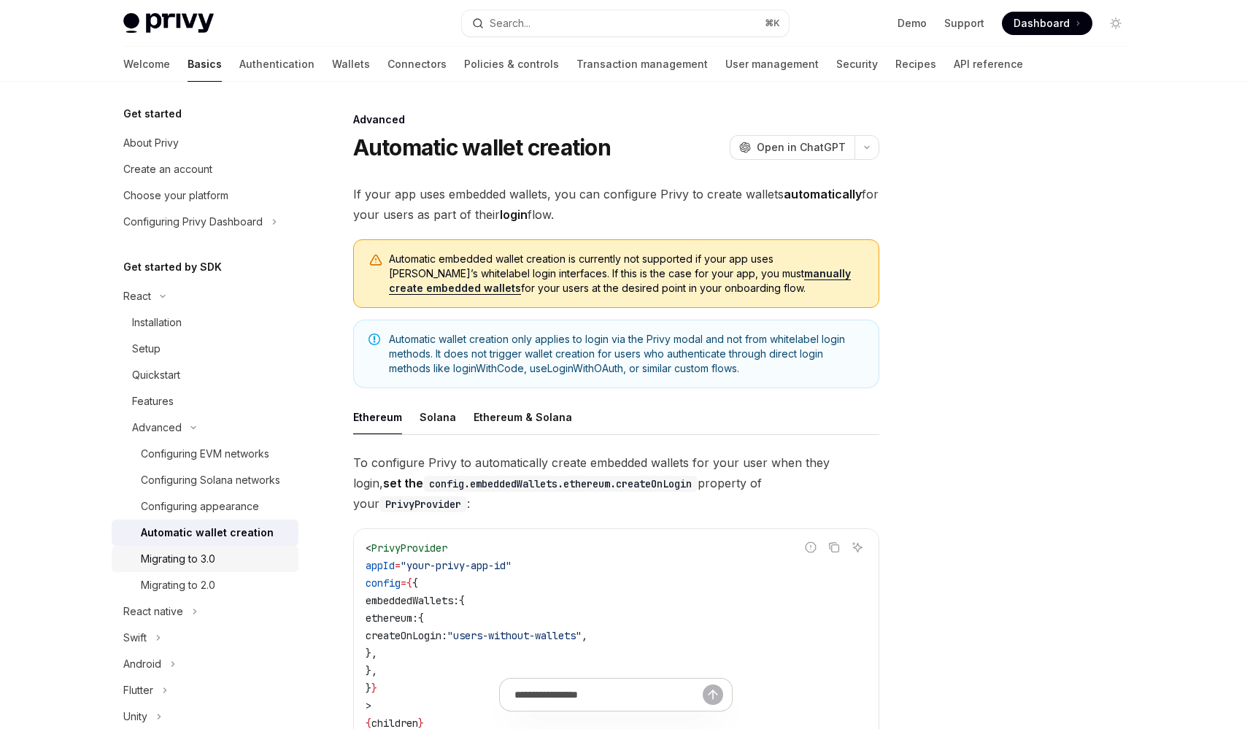
click at [255, 568] on div "Migrating to 3.0" at bounding box center [215, 559] width 149 height 18
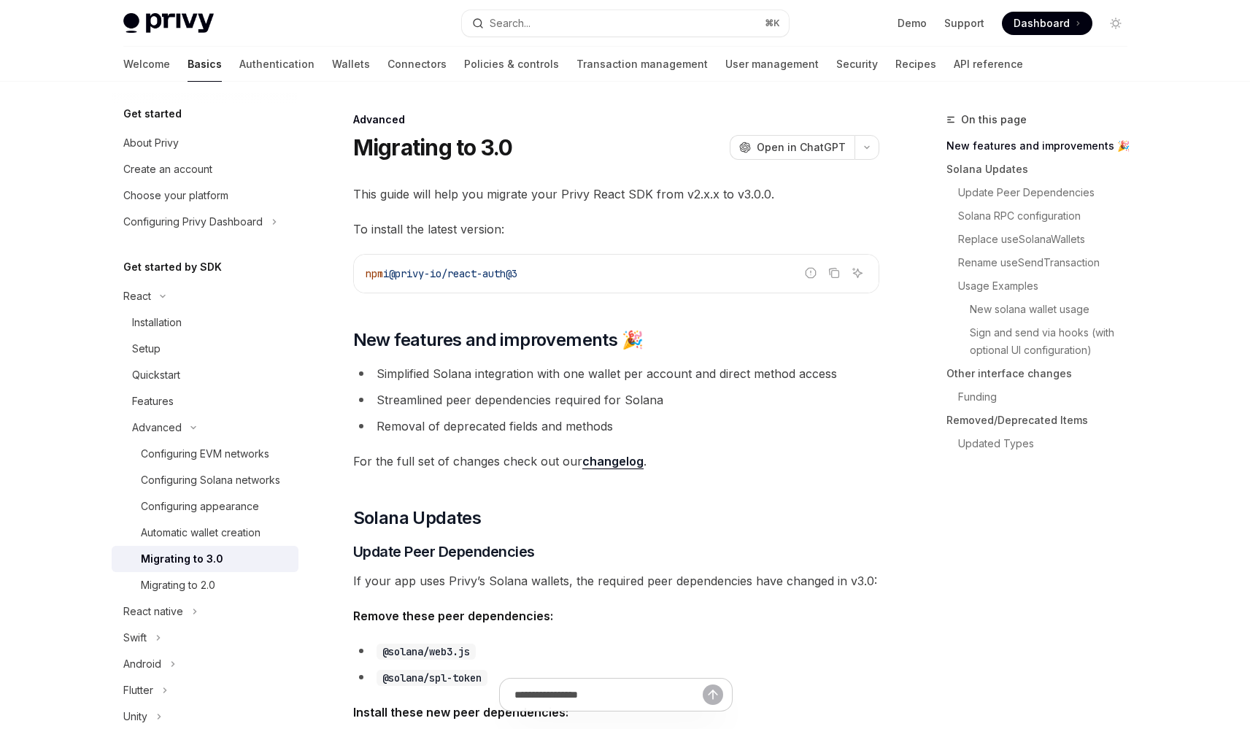
click at [600, 465] on link "changelog" at bounding box center [612, 461] width 61 height 15
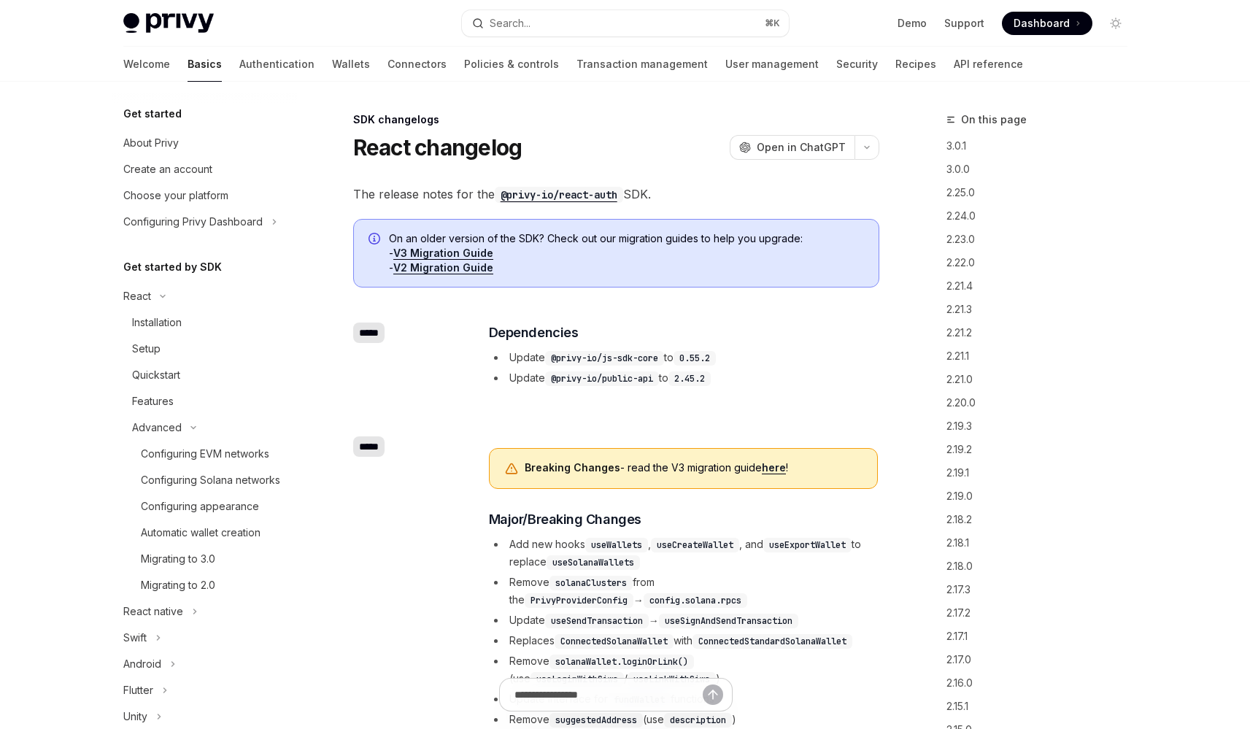
type textarea "*"
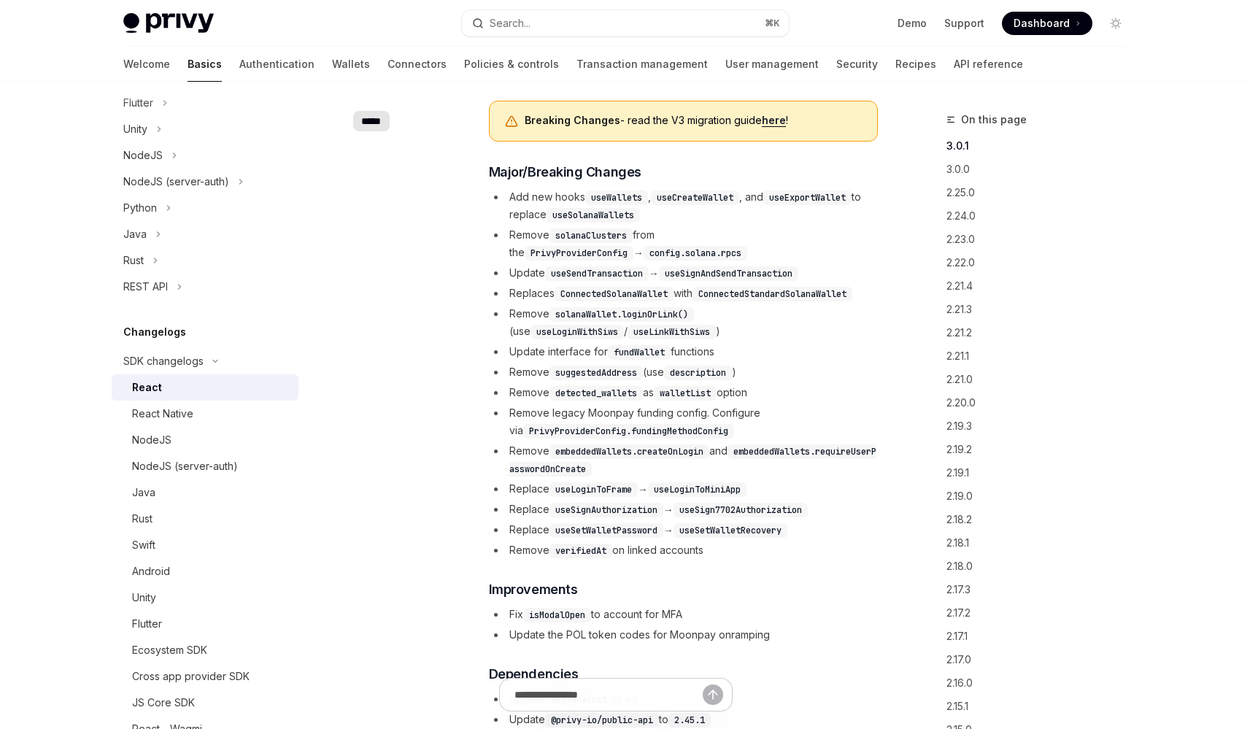
scroll to position [361, 0]
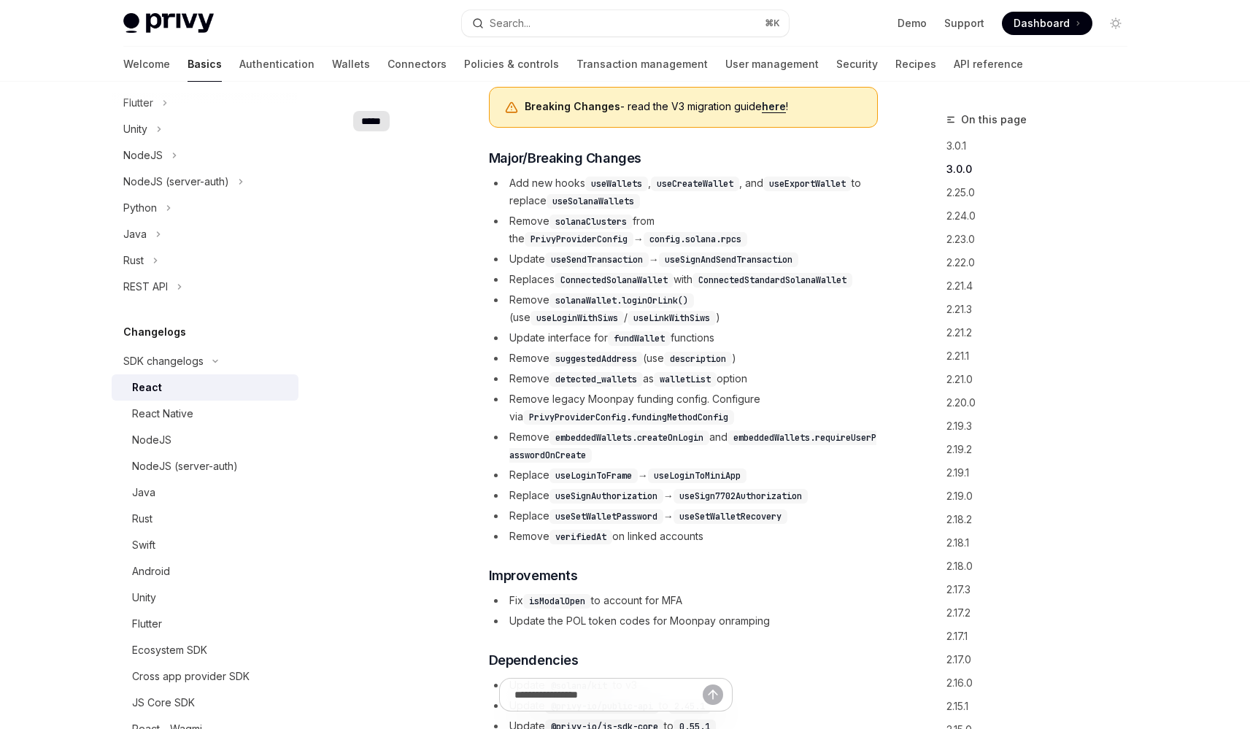
click at [646, 459] on code "embeddedWallets.requireUserPasswordOnCreate" at bounding box center [692, 446] width 367 height 32
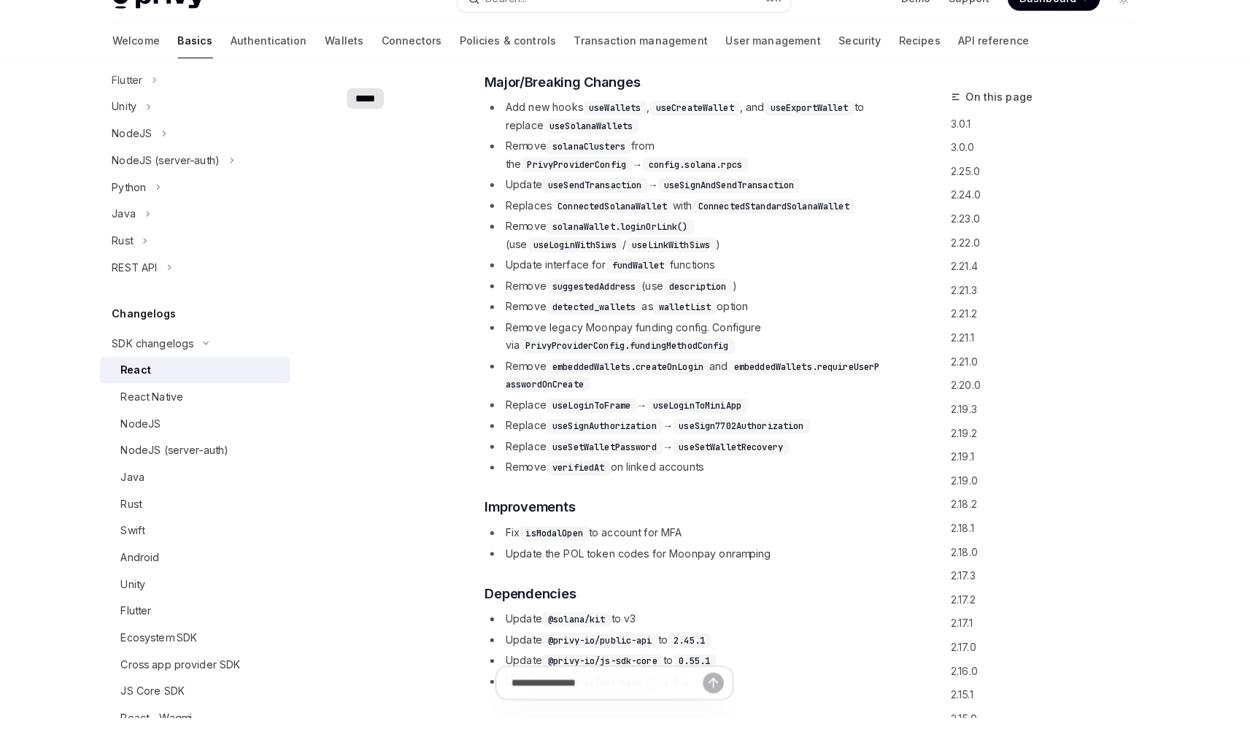
scroll to position [432, 0]
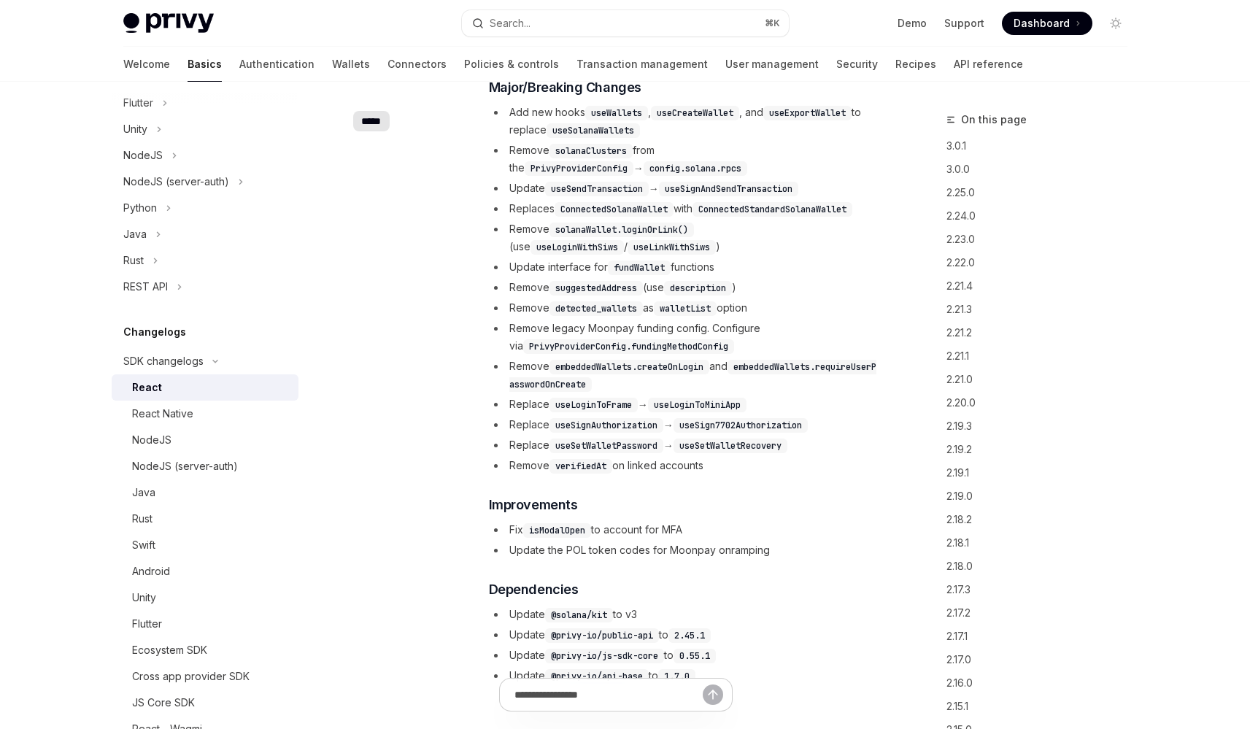
click at [581, 309] on code "detected_wallets" at bounding box center [595, 308] width 93 height 15
click at [626, 317] on ul "Add new hooks useWallets , useCreateWallet , and useExportWallet to replace use…" at bounding box center [683, 289] width 389 height 371
click at [626, 329] on li "Remove legacy Moonpay funding config. Configure via PrivyProviderConfig.funding…" at bounding box center [683, 337] width 389 height 35
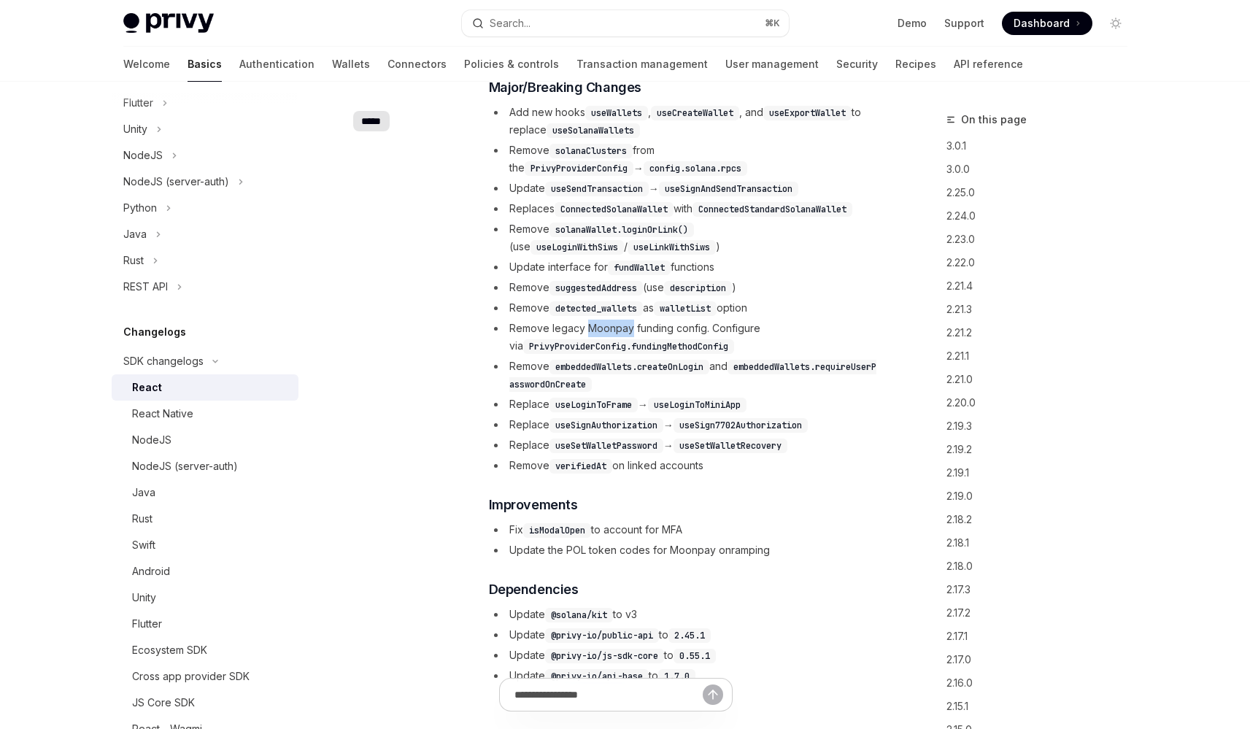
click at [626, 329] on li "Remove legacy Moonpay funding config. Configure via PrivyProviderConfig.funding…" at bounding box center [683, 337] width 389 height 35
click at [636, 329] on li "Remove legacy Moonpay funding config. Configure via PrivyProviderConfig.funding…" at bounding box center [683, 337] width 389 height 35
